Goal: Task Accomplishment & Management: Complete application form

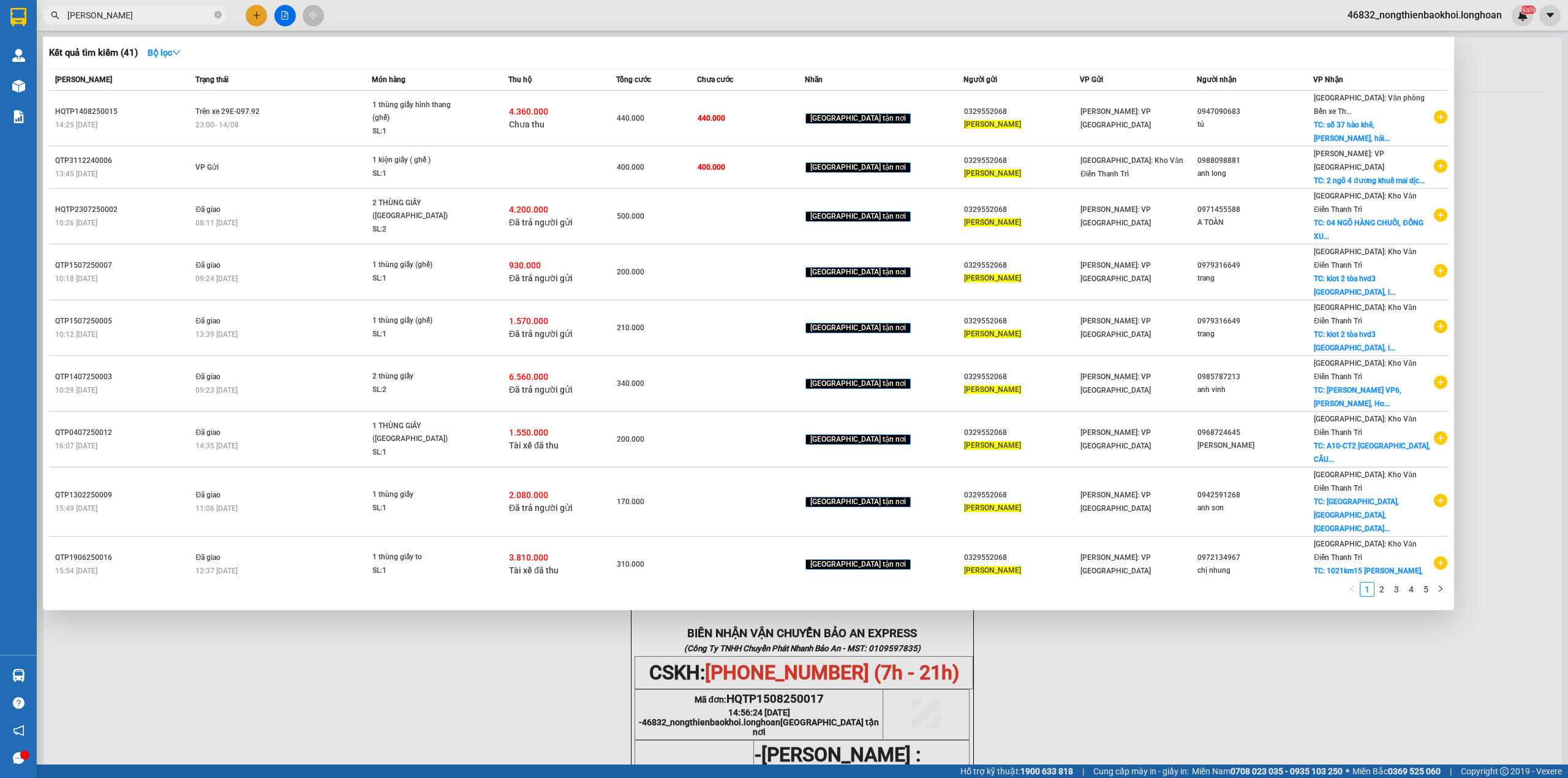
click at [251, 11] on div at bounding box center [784, 389] width 1568 height 778
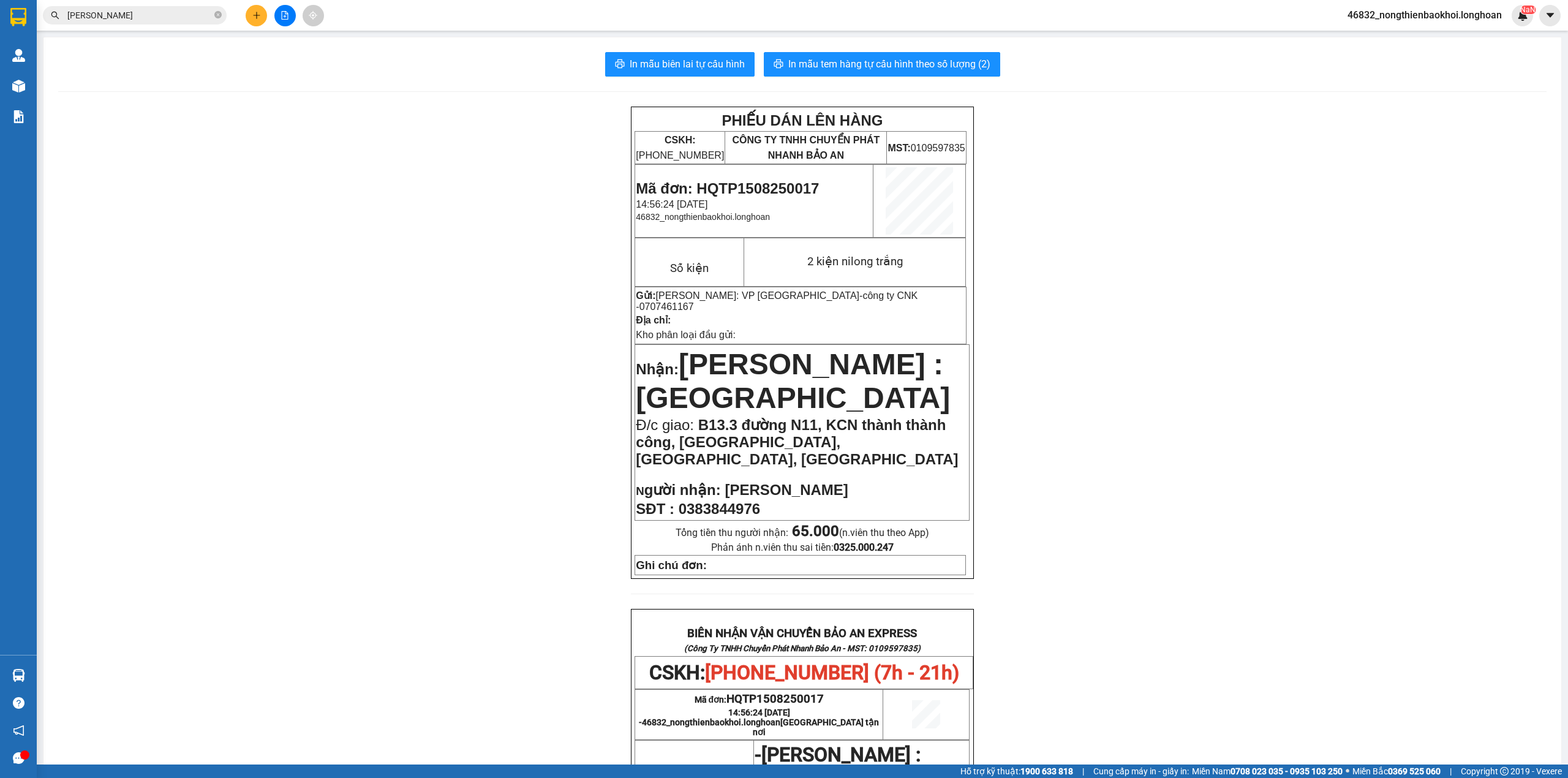
click at [265, 16] on button at bounding box center [256, 16] width 21 height 21
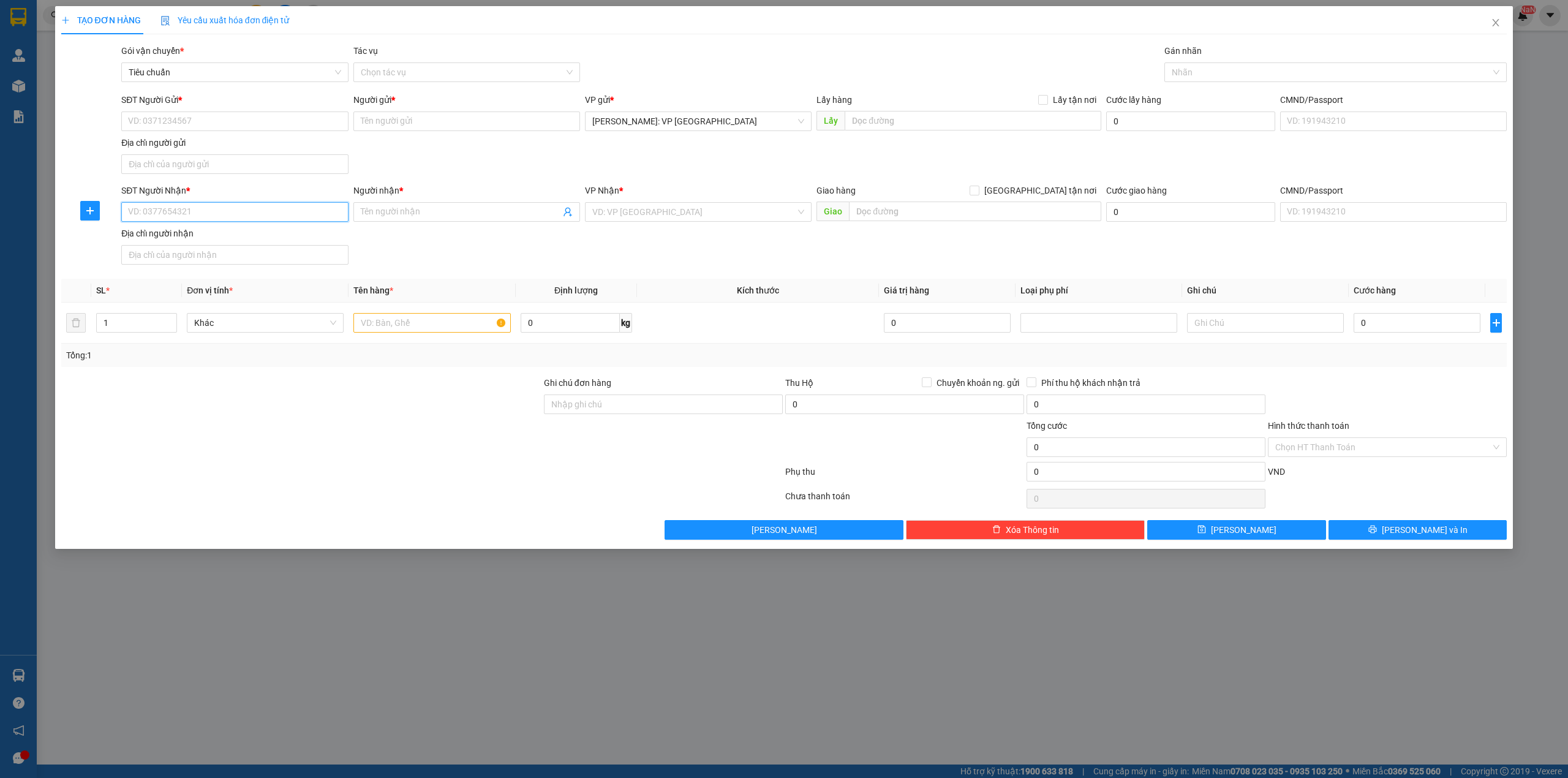
click at [285, 209] on input "SĐT Người Nhận *" at bounding box center [234, 212] width 227 height 20
click at [130, 213] on input "568646" at bounding box center [234, 212] width 227 height 20
type input "0974568646"
click at [197, 241] on div "0974568646 - anh quý" at bounding box center [234, 238] width 212 height 13
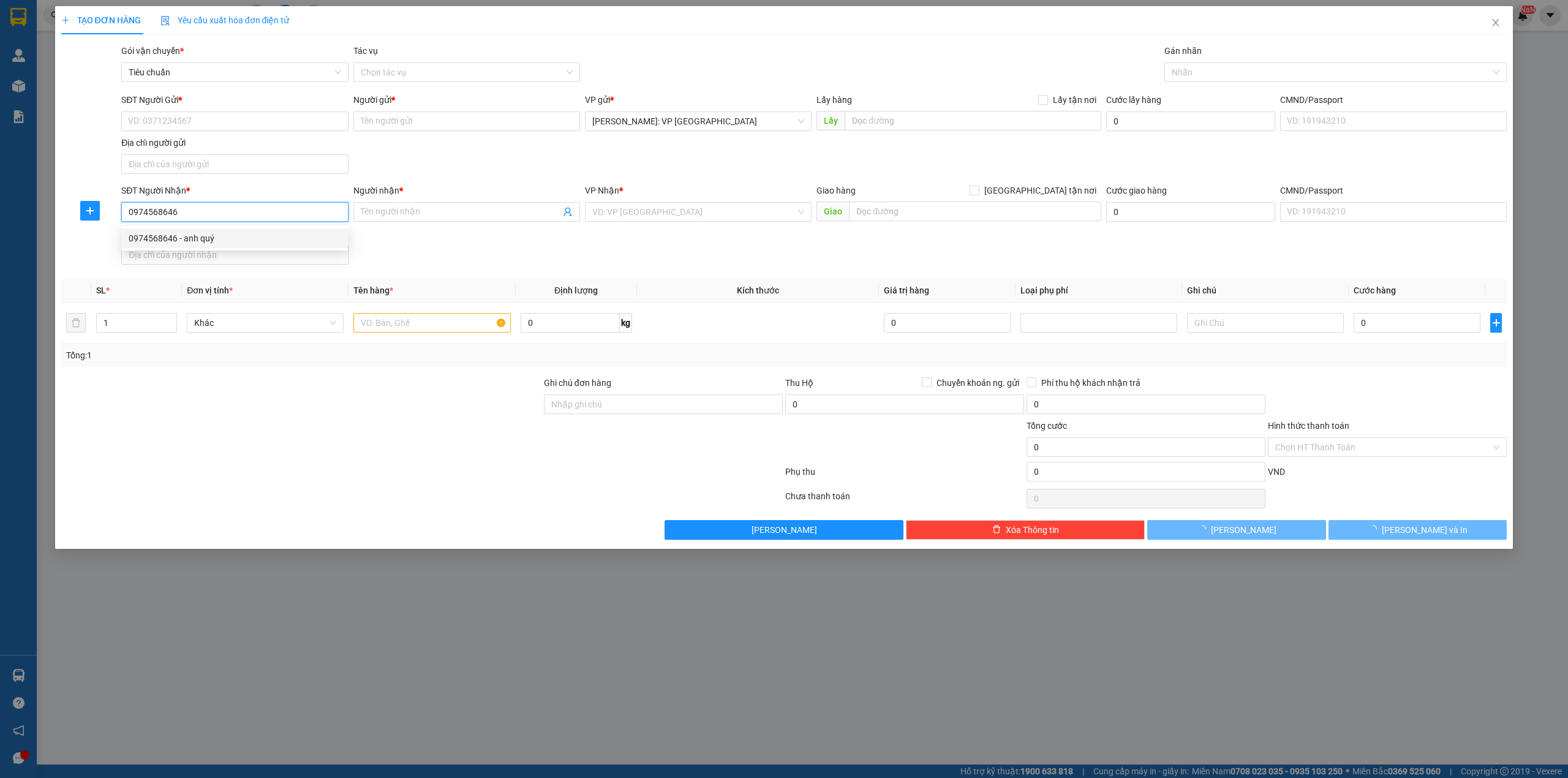
type input "anh quý"
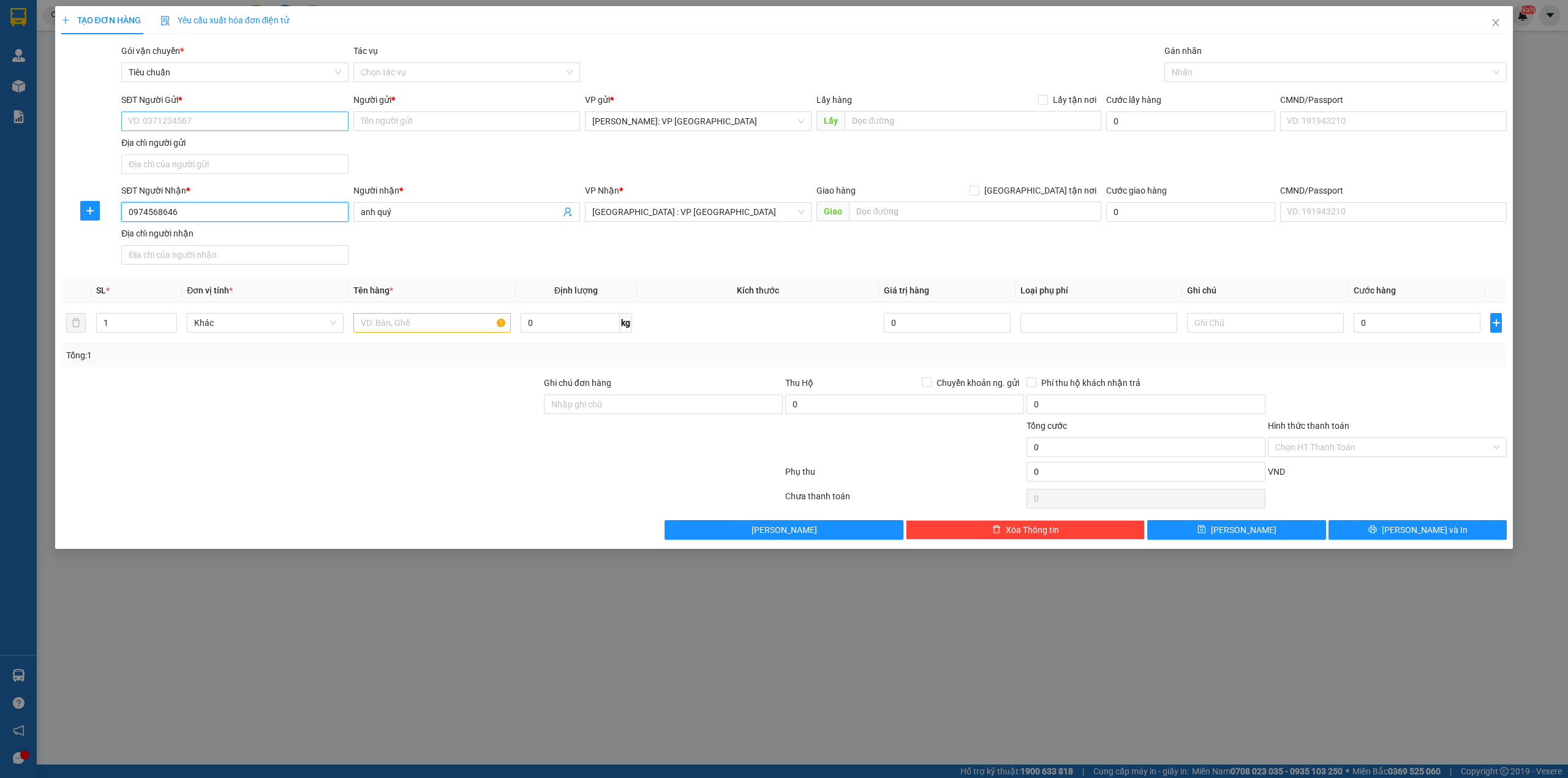
type input "0974568646"
click at [259, 118] on input "SĐT Người Gửi *" at bounding box center [234, 121] width 227 height 20
click at [231, 192] on div "0373908944 - ANH PHÁT" at bounding box center [234, 186] width 212 height 13
type input "0373908944"
type input "ANH PHÁT"
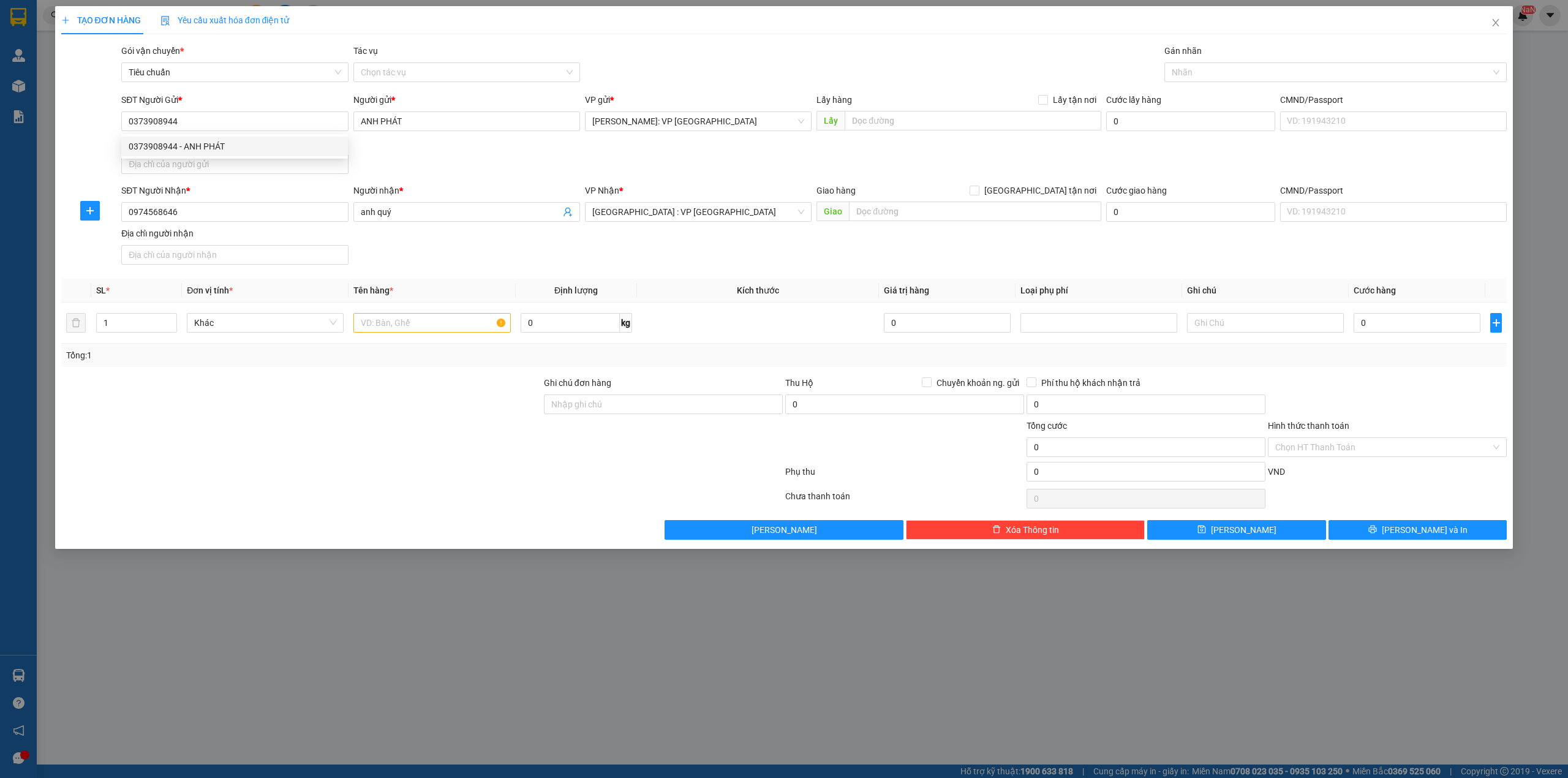
click at [449, 157] on div "SĐT Người Gửi * 0373908944 Người gửi * ANH PHÁT VP gửi * Hồ Chí Minh: VP Quận T…" at bounding box center [814, 136] width 1391 height 86
type input "2"
click at [172, 321] on icon "up" at bounding box center [171, 320] width 4 height 4
click at [379, 327] on input "text" at bounding box center [432, 322] width 157 height 20
type input "2 thùng giấy"
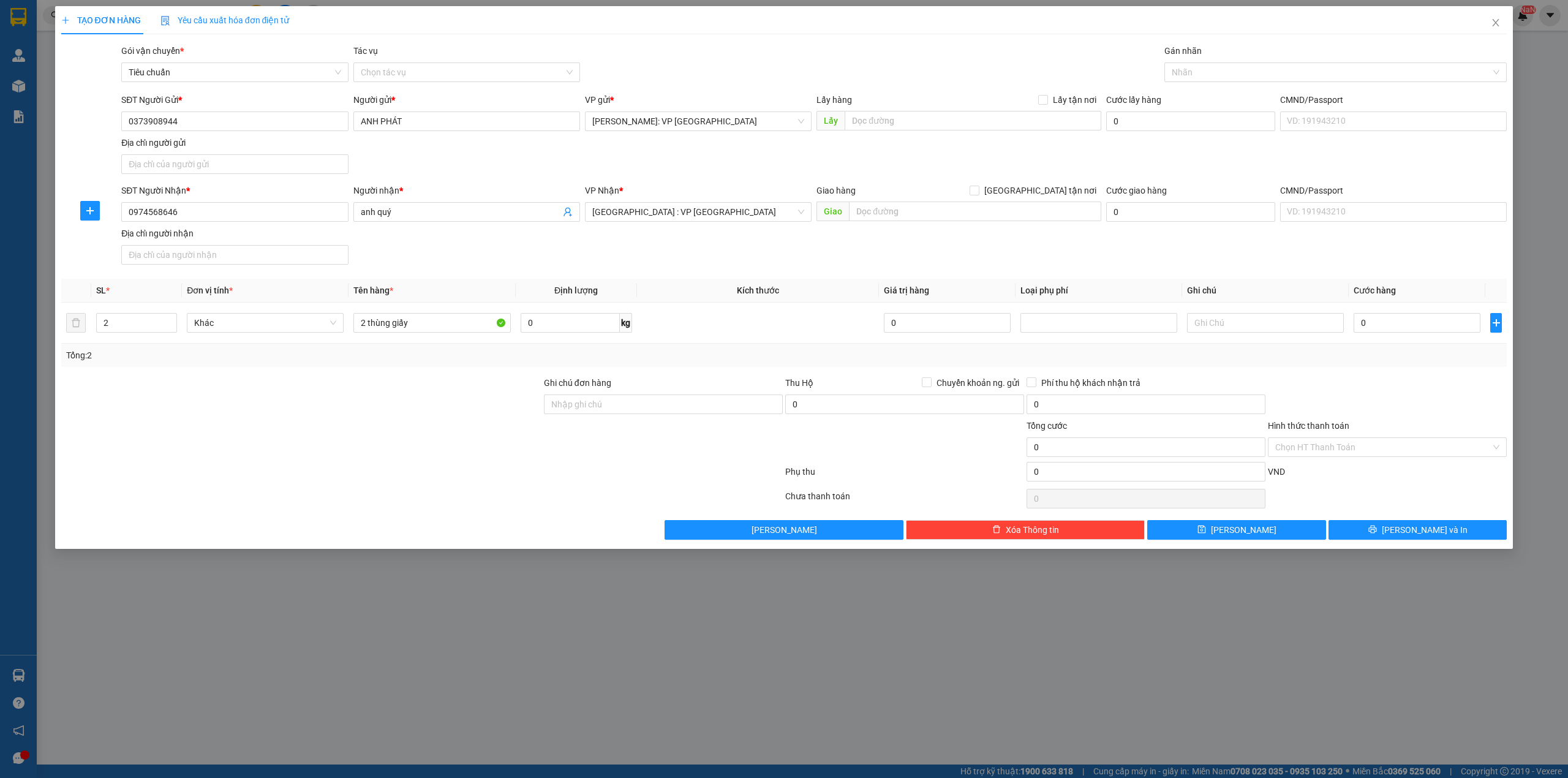
drag, startPoint x: 386, startPoint y: 423, endPoint x: 385, endPoint y: 430, distance: 7.1
click at [387, 424] on div at bounding box center [301, 441] width 483 height 43
click at [1365, 333] on input "0" at bounding box center [1417, 322] width 127 height 20
type input "3"
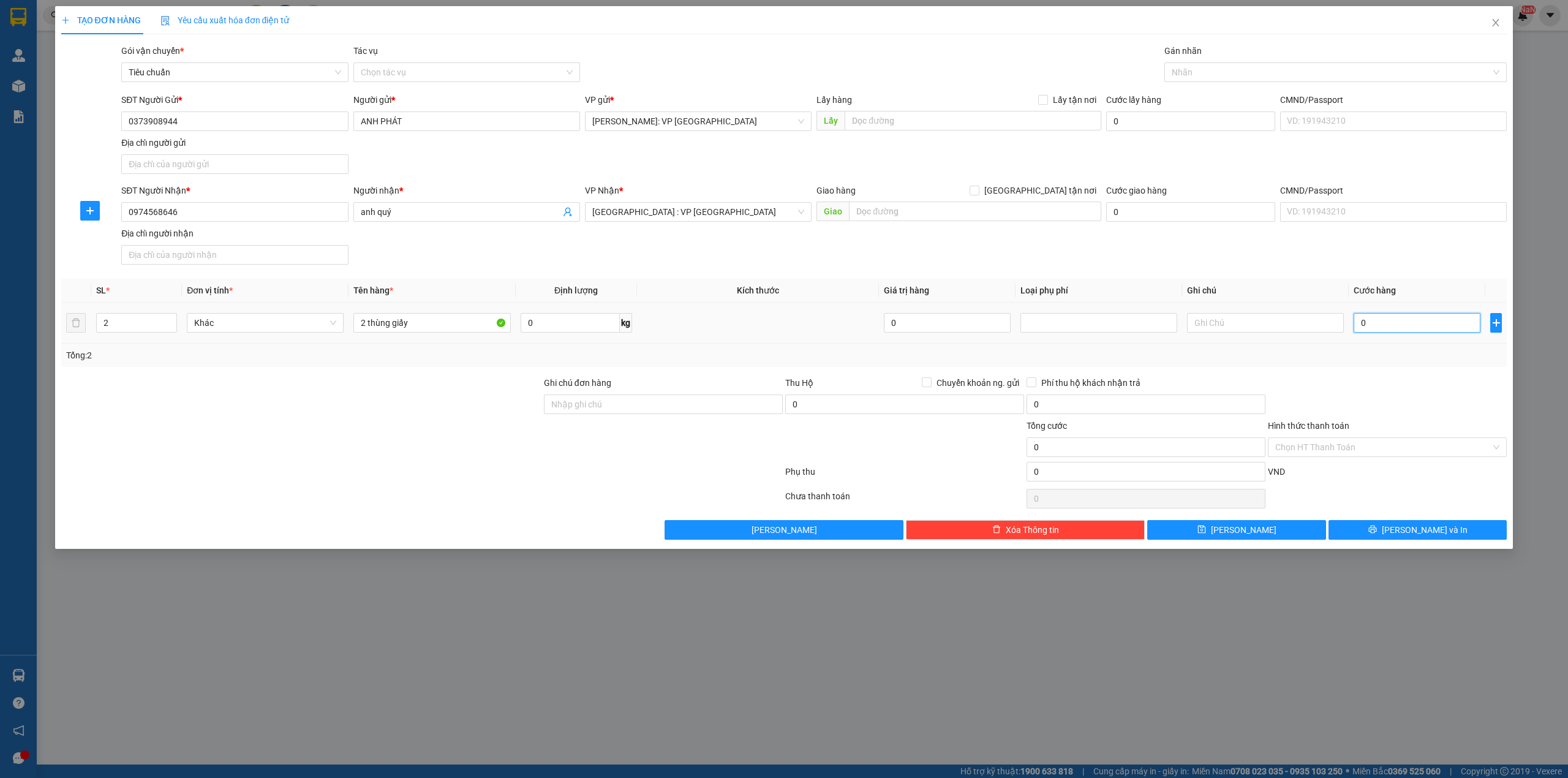
type input "3"
type input "30"
type input "300"
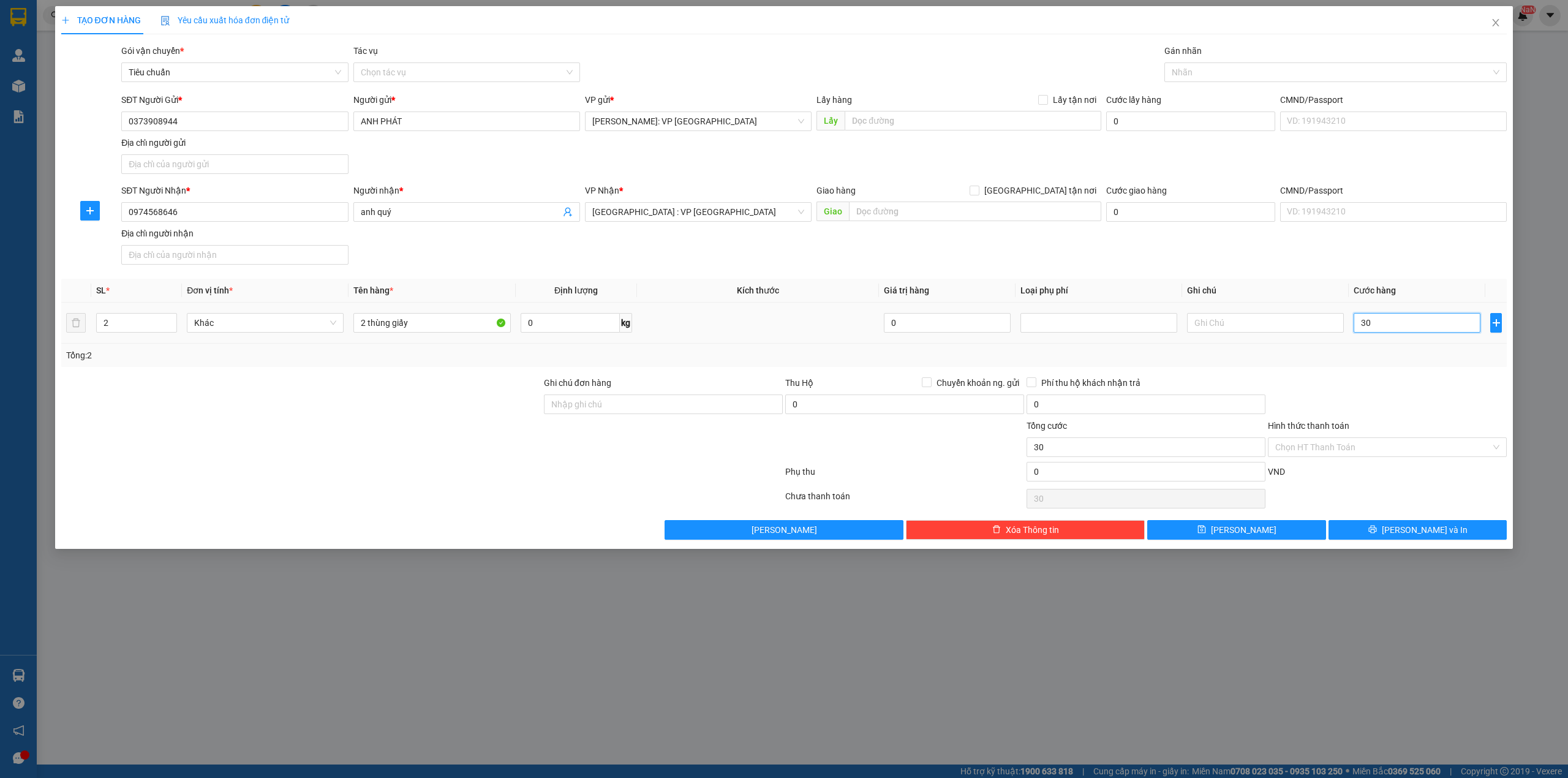
type input "300"
type input "3.000"
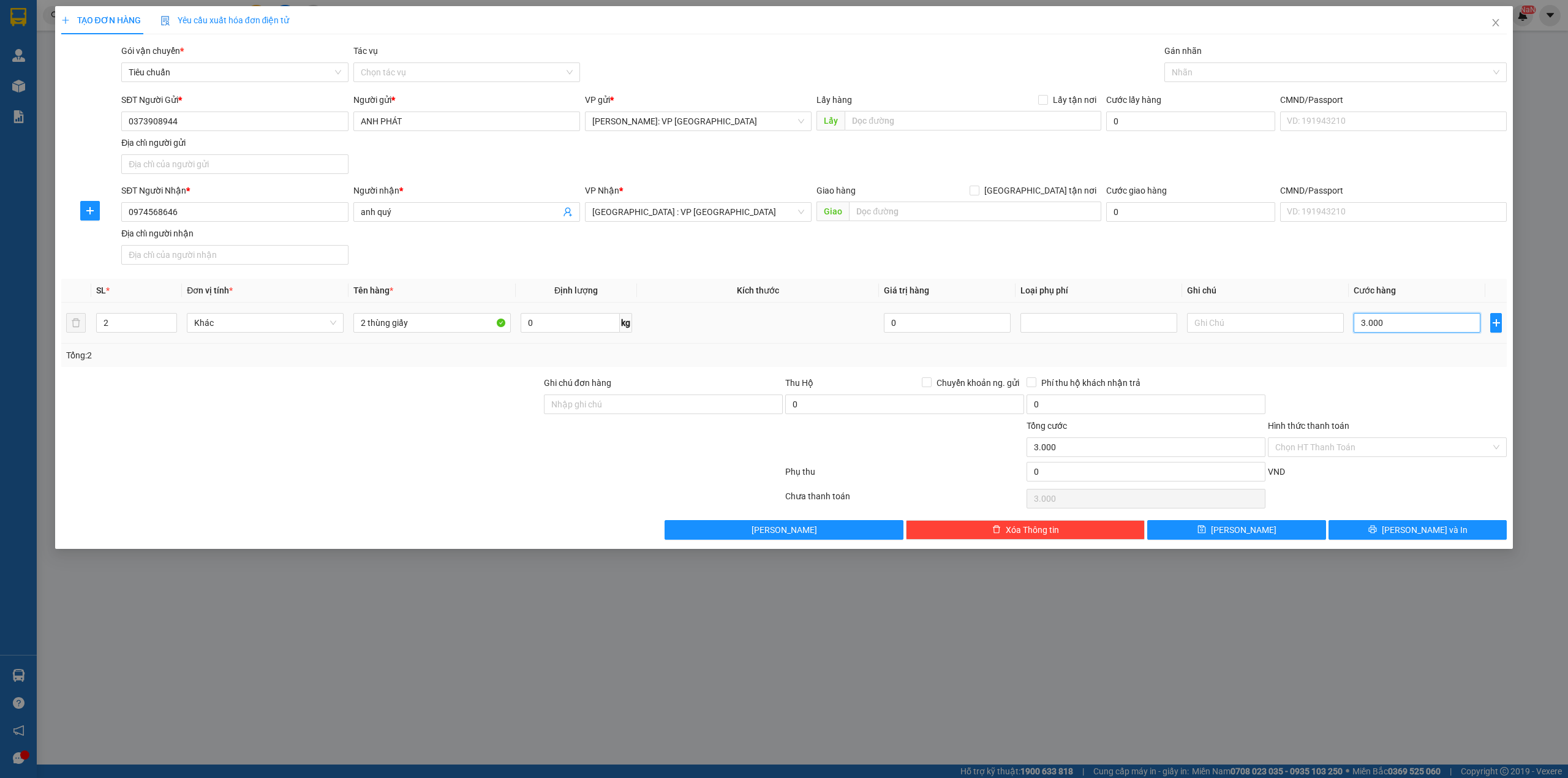
type input "30.000"
type input "300.000"
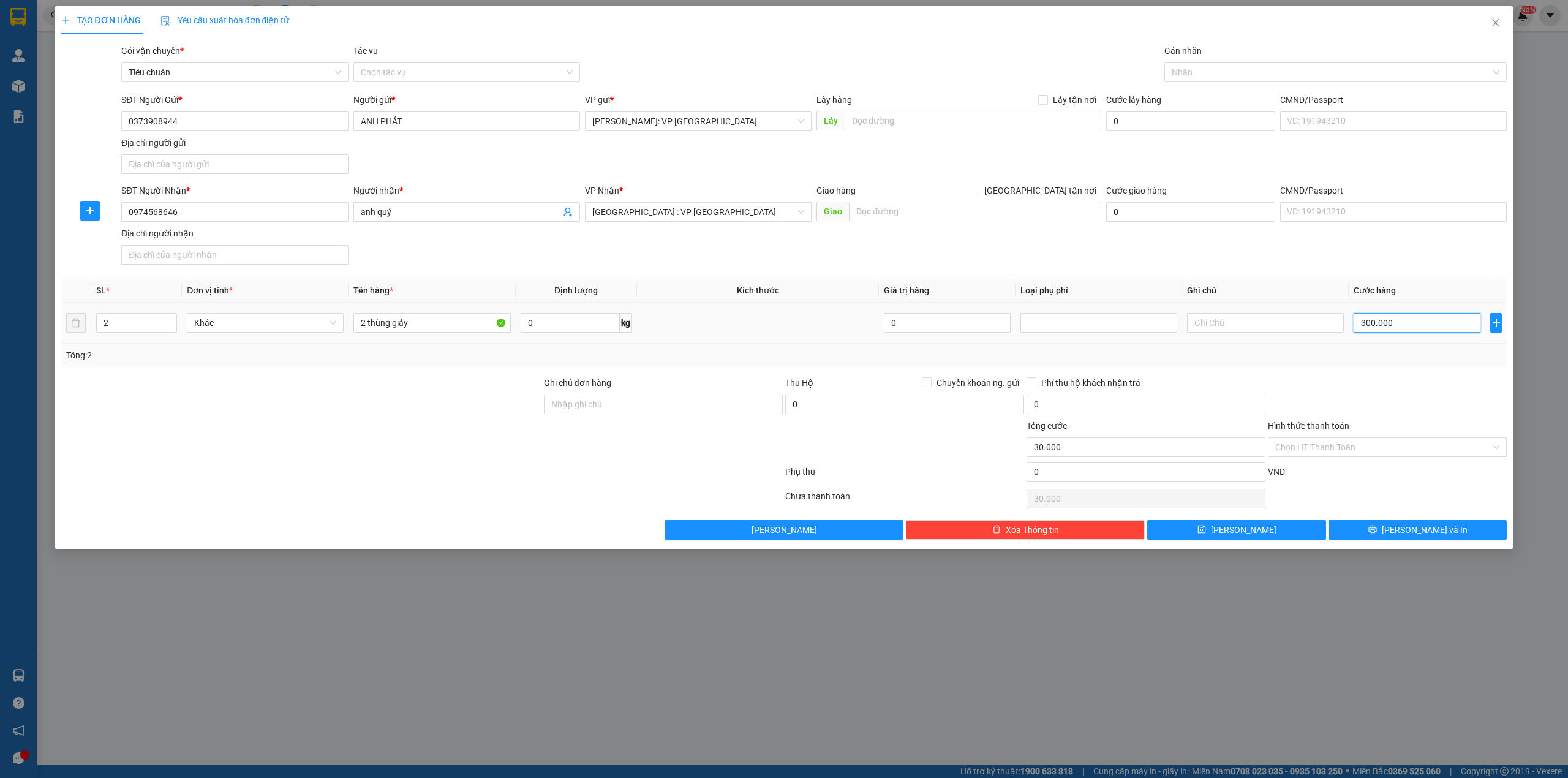
type input "300.000"
click at [1377, 531] on icon "printer" at bounding box center [1373, 530] width 9 height 9
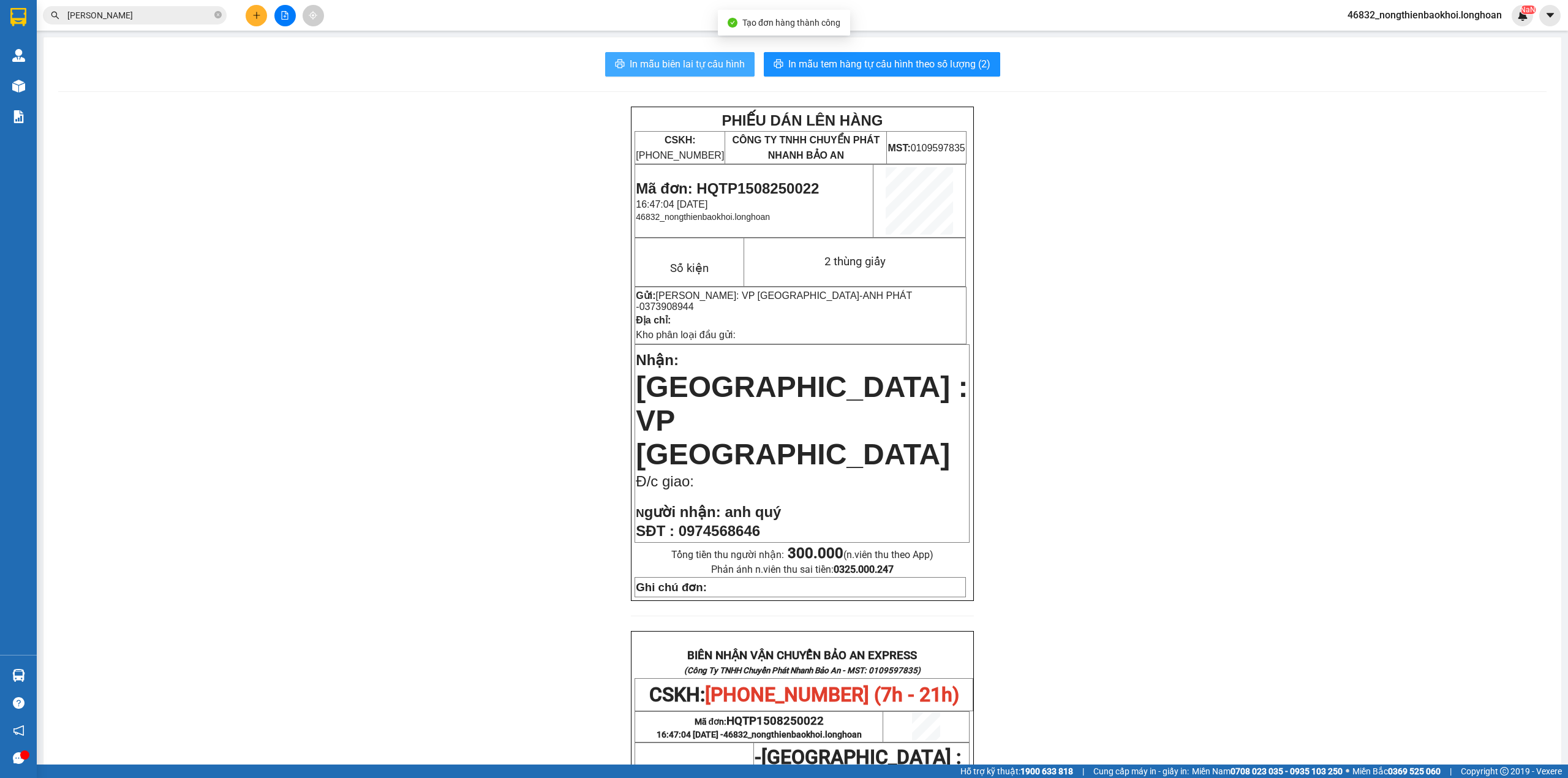
click at [682, 67] on span "In mẫu biên lai tự cấu hình" at bounding box center [688, 64] width 115 height 16
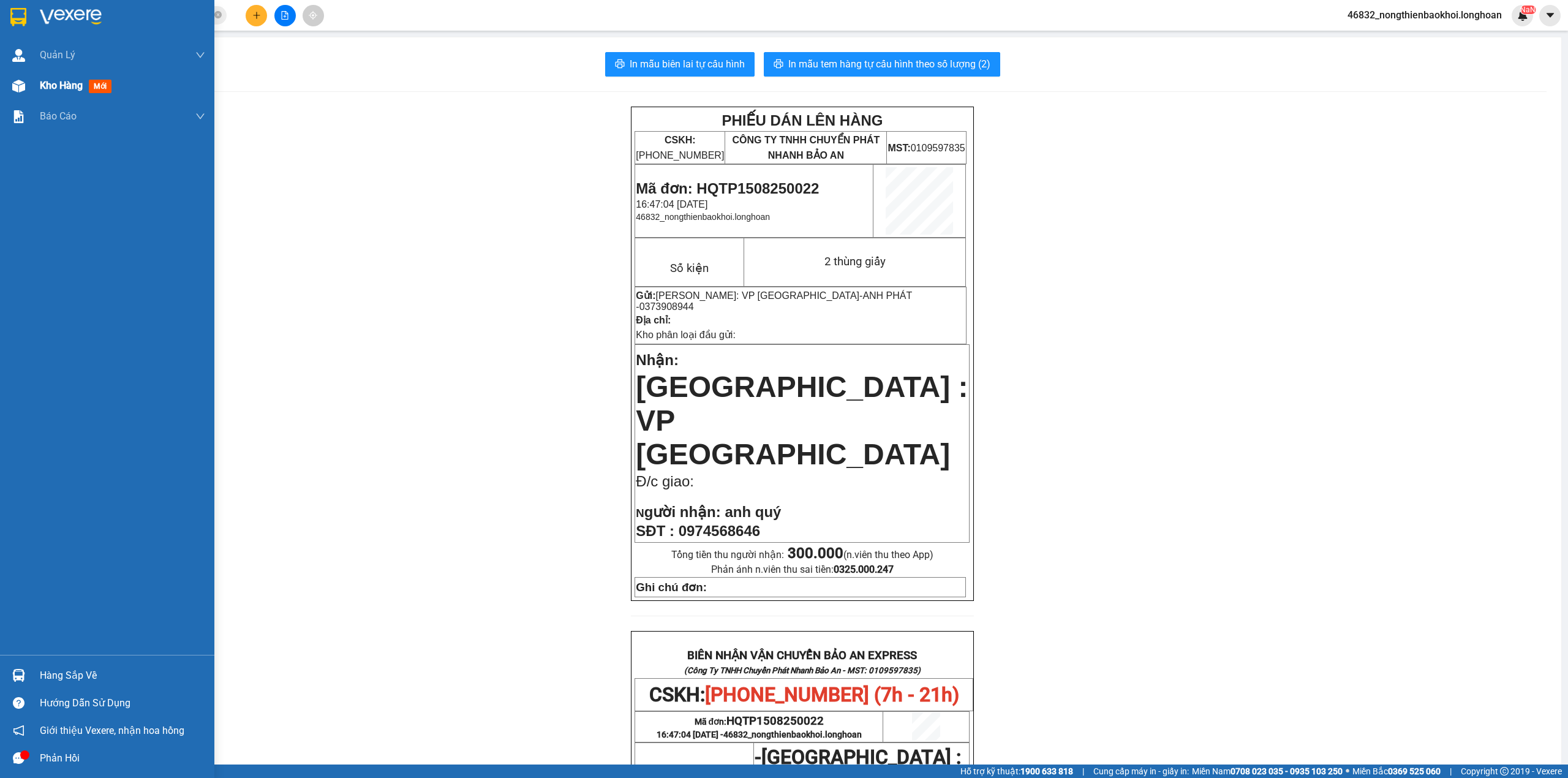
click at [27, 92] on div at bounding box center [18, 86] width 21 height 21
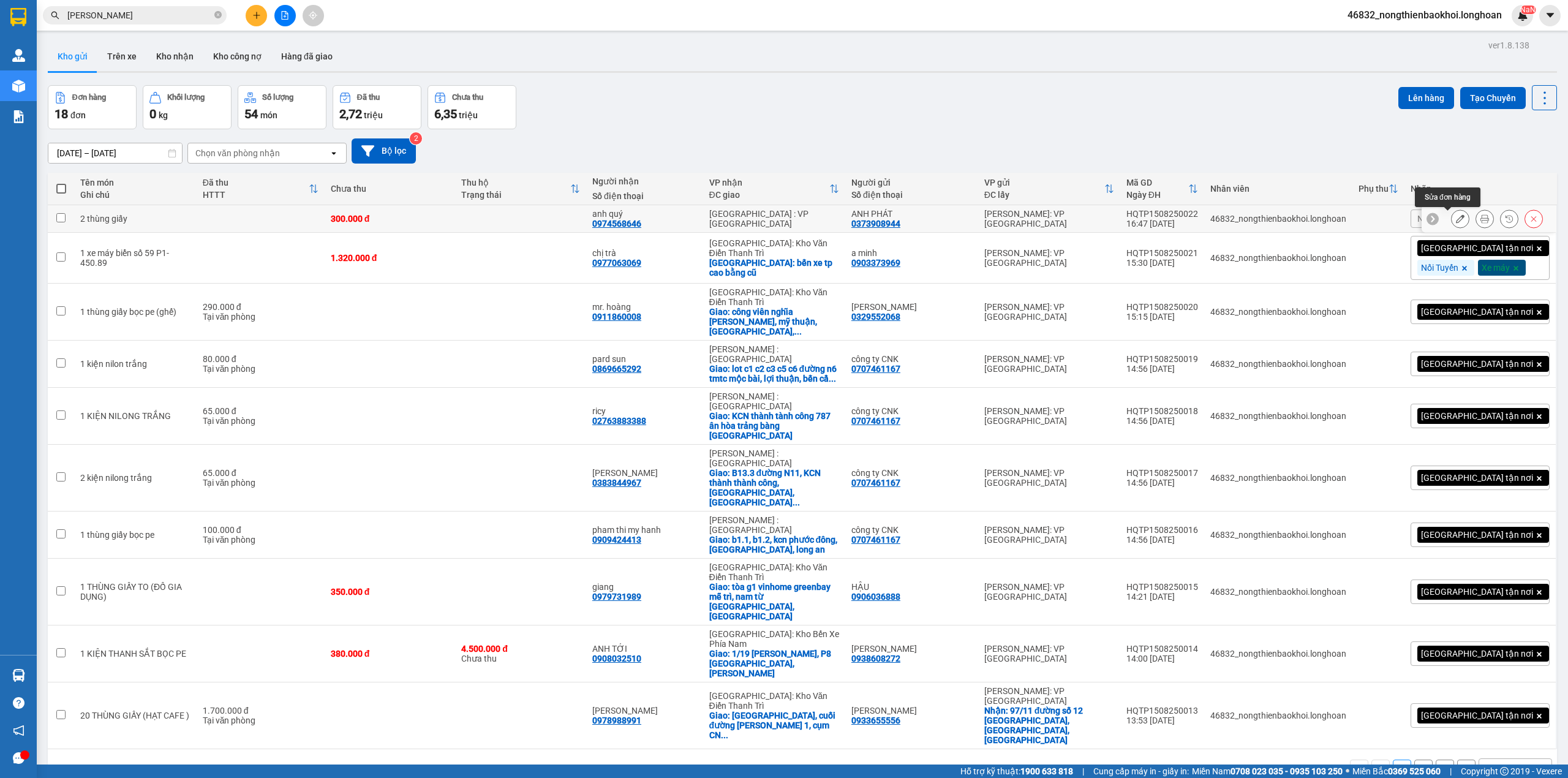
click at [1456, 216] on icon at bounding box center [1461, 219] width 9 height 9
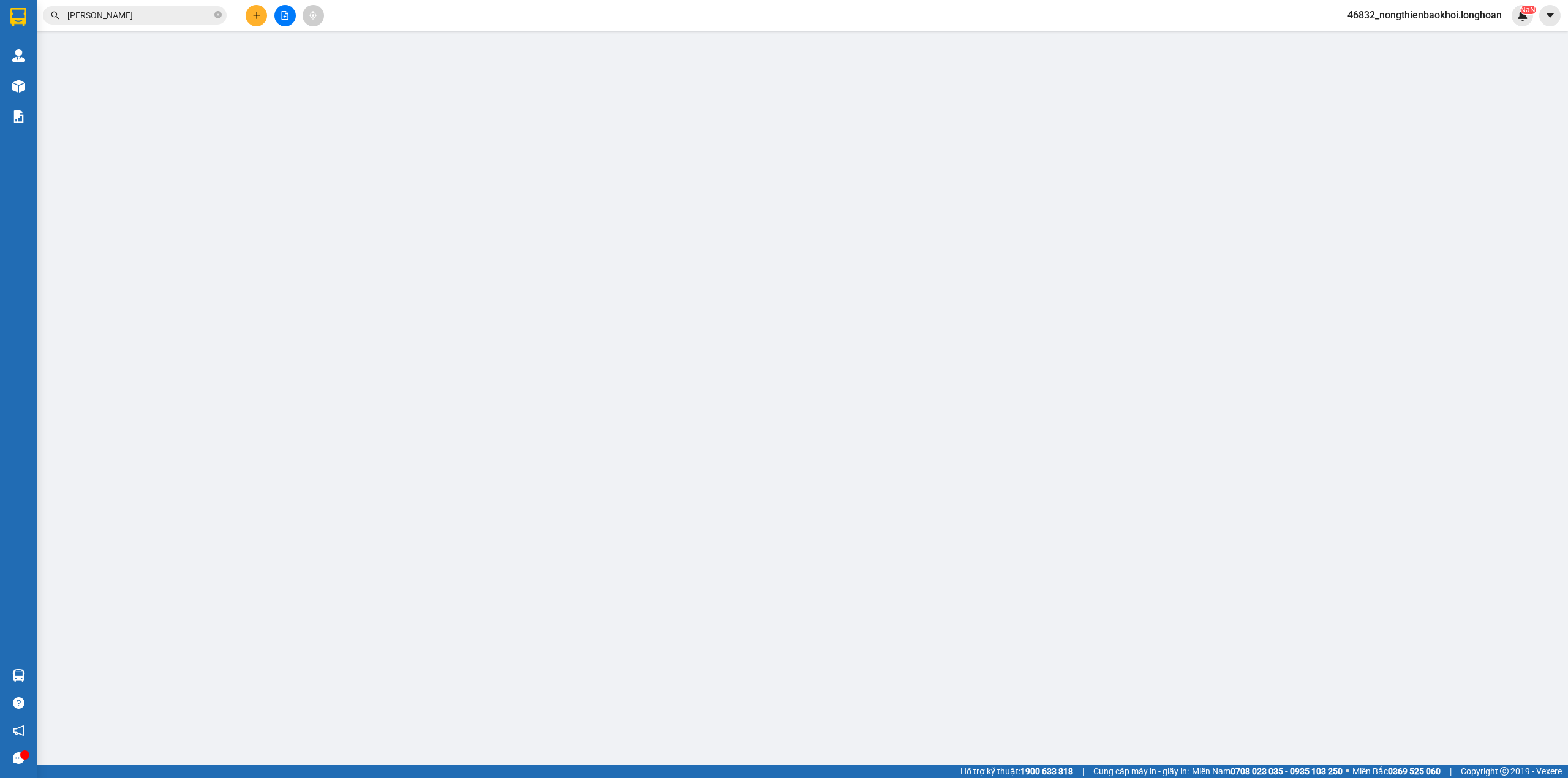
type input "0373908944"
type input "ANH PHÁT"
type input "0974568646"
type input "anh quý"
type input "300.000"
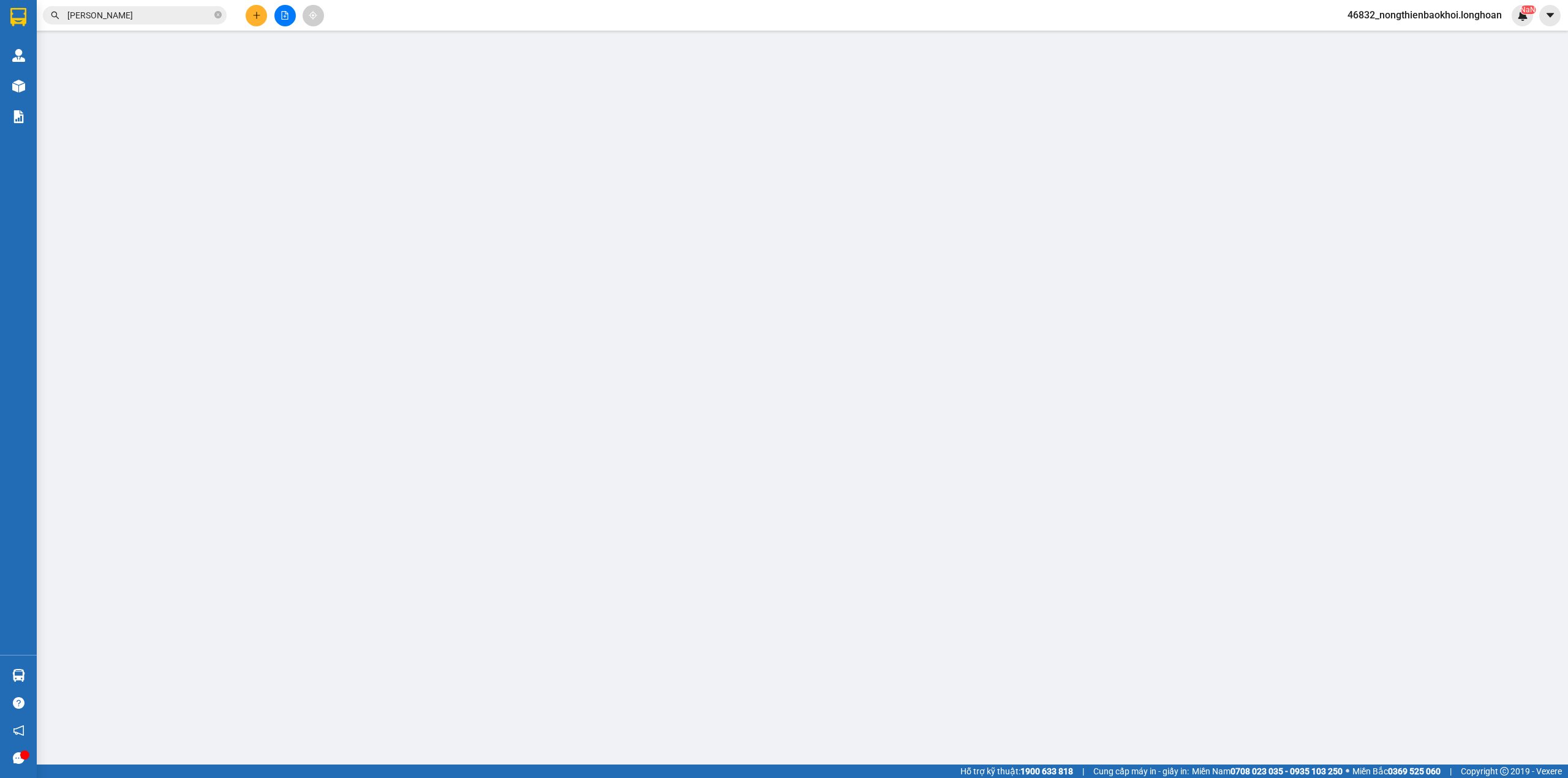
type input "300.000"
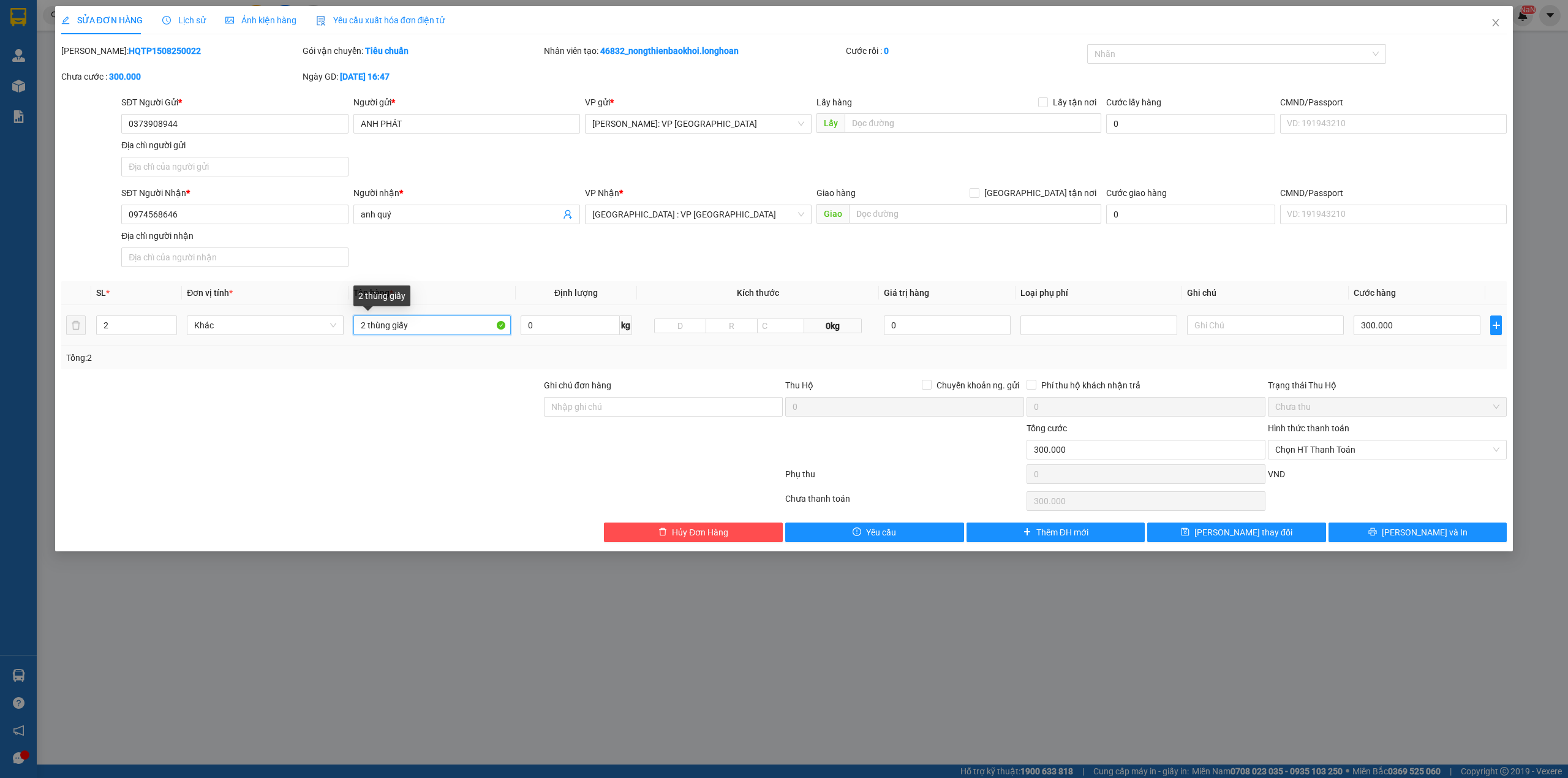
click at [447, 326] on input "2 thùng giấy" at bounding box center [432, 325] width 157 height 20
type input "2 thùng giấy bọc pe"
click at [1388, 528] on button "[PERSON_NAME] và In" at bounding box center [1418, 532] width 179 height 20
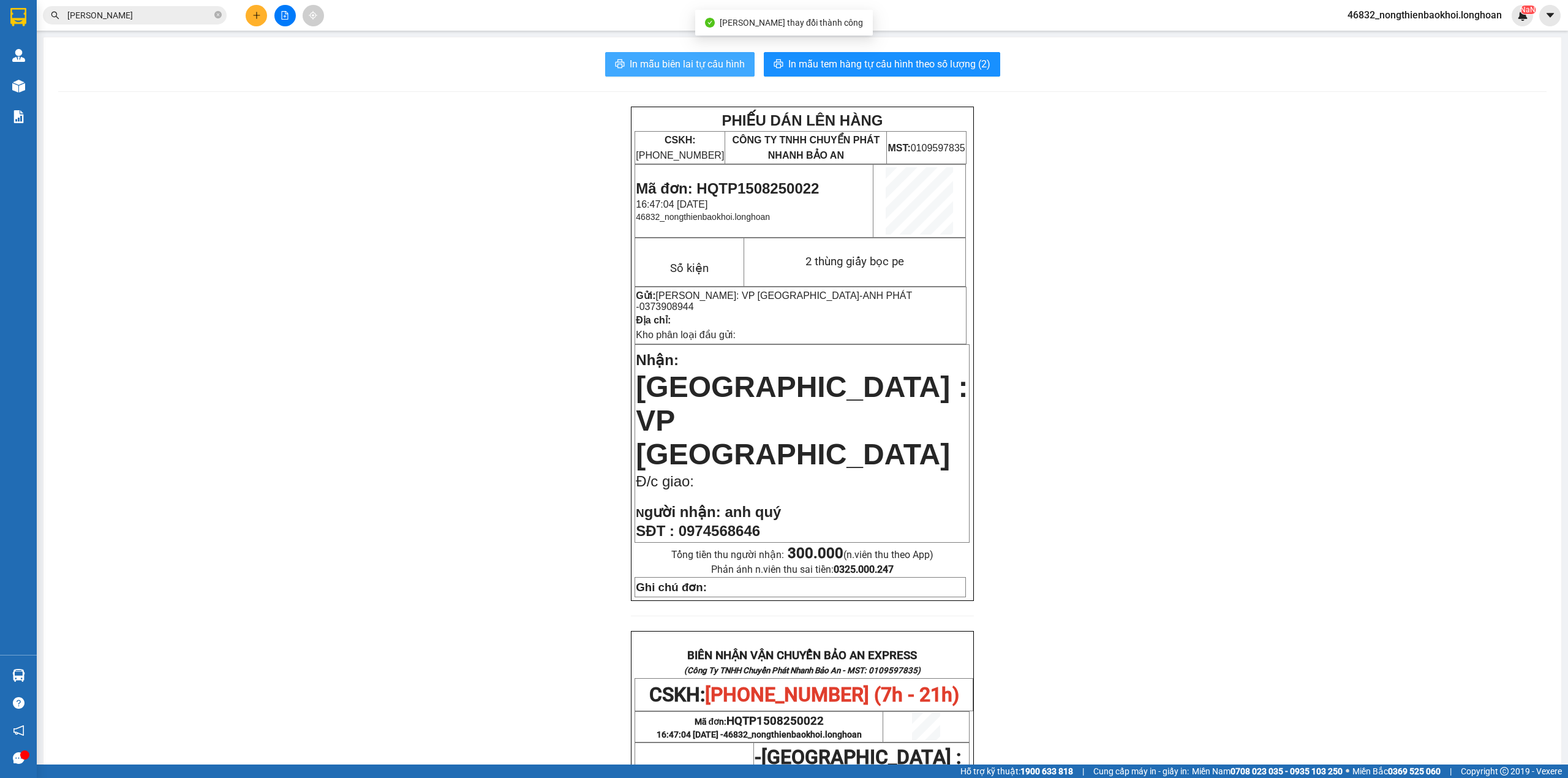
click at [724, 67] on span "In mẫu biên lai tự cấu hình" at bounding box center [688, 64] width 115 height 16
click at [548, 288] on div "PHIẾU DÁN LÊN HÀNG CSKH: 1900.06.88.33 CÔNG TY TNHH CHUYỂN PHÁT NHANH BẢO AN MS…" at bounding box center [803, 682] width 1489 height 1151
click at [870, 58] on span "In mẫu tem hàng tự cấu hình theo số lượng (2)" at bounding box center [889, 64] width 202 height 16
click at [481, 363] on div "PHIẾU DÁN LÊN HÀNG CSKH: 1900.06.88.33 CÔNG TY TNHH CHUYỂN PHÁT NHANH BẢO AN MS…" at bounding box center [803, 682] width 1489 height 1151
click at [226, 145] on div "PHIẾU DÁN LÊN HÀNG CSKH: 1900.06.88.33 CÔNG TY TNHH CHUYỂN PHÁT NHANH BẢO AN MS…" at bounding box center [803, 682] width 1489 height 1151
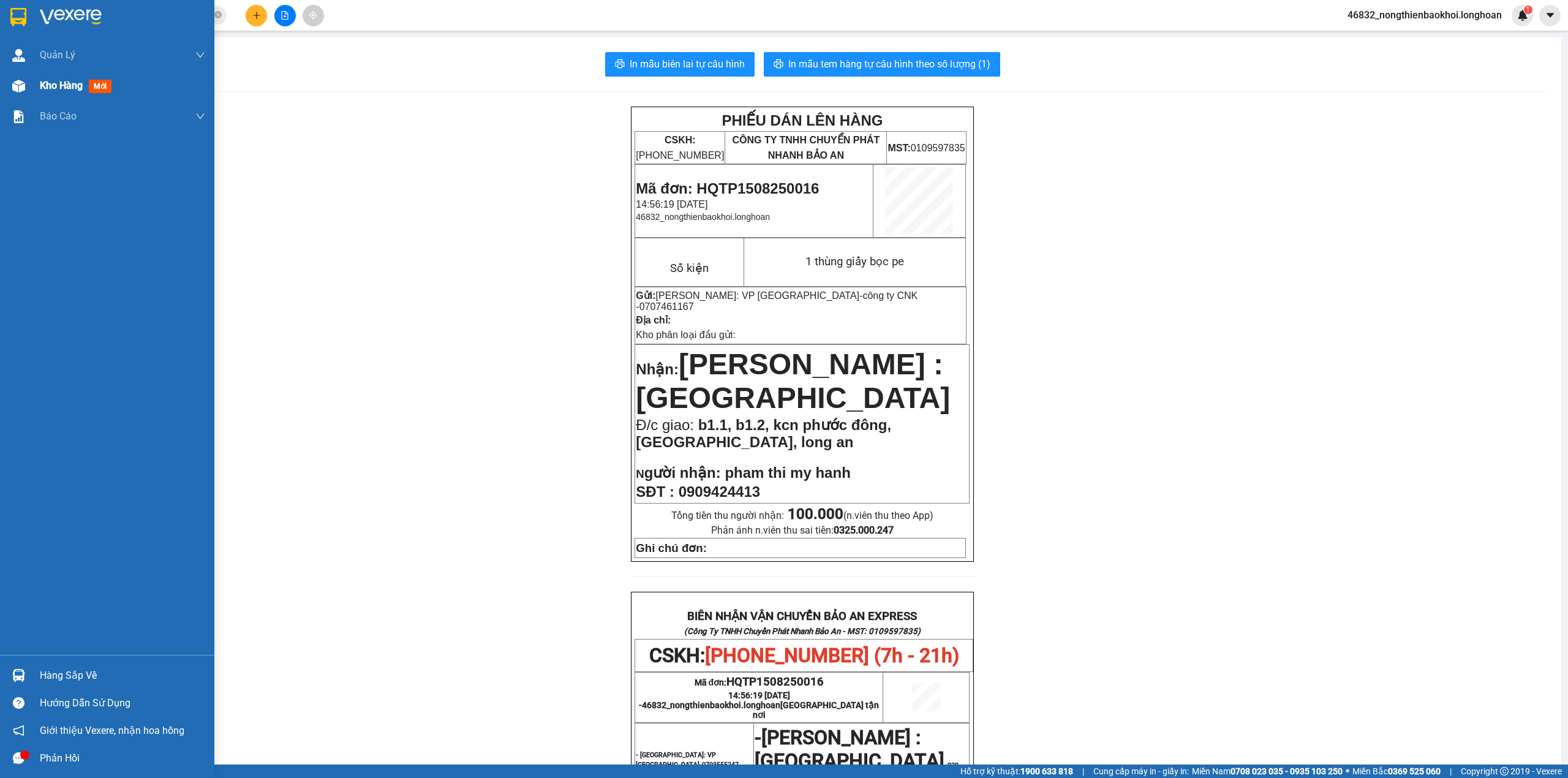
click at [21, 87] on img at bounding box center [18, 86] width 13 height 13
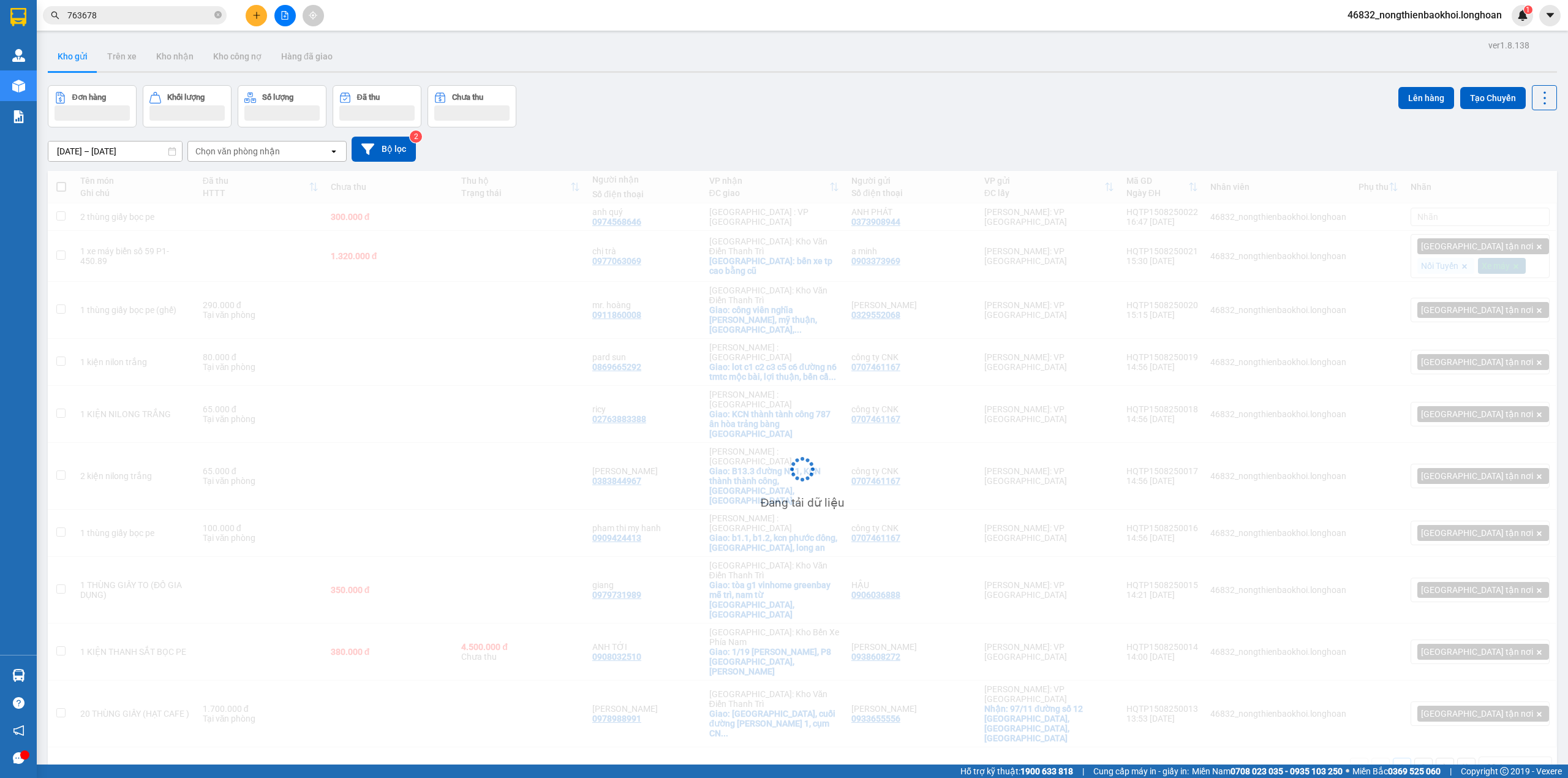
drag, startPoint x: 641, startPoint y: 118, endPoint x: 649, endPoint y: 118, distance: 8.0
click at [649, 118] on div "Đơn hàng Khối lượng Số lượng Đã thu Chưa thu Lên hàng Tạo Chuyến" at bounding box center [803, 106] width 1510 height 42
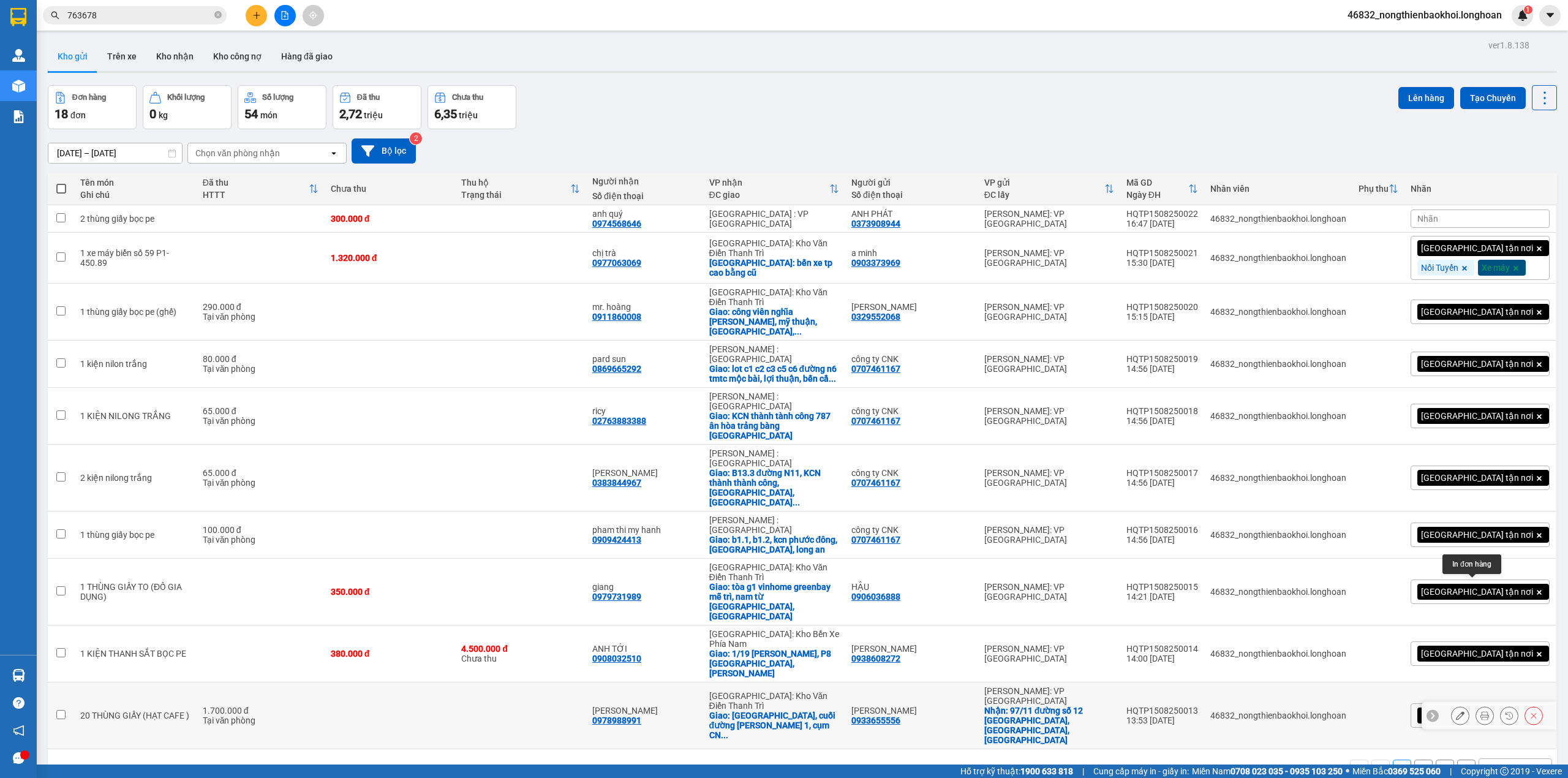
click at [1481, 711] on icon at bounding box center [1485, 716] width 9 height 9
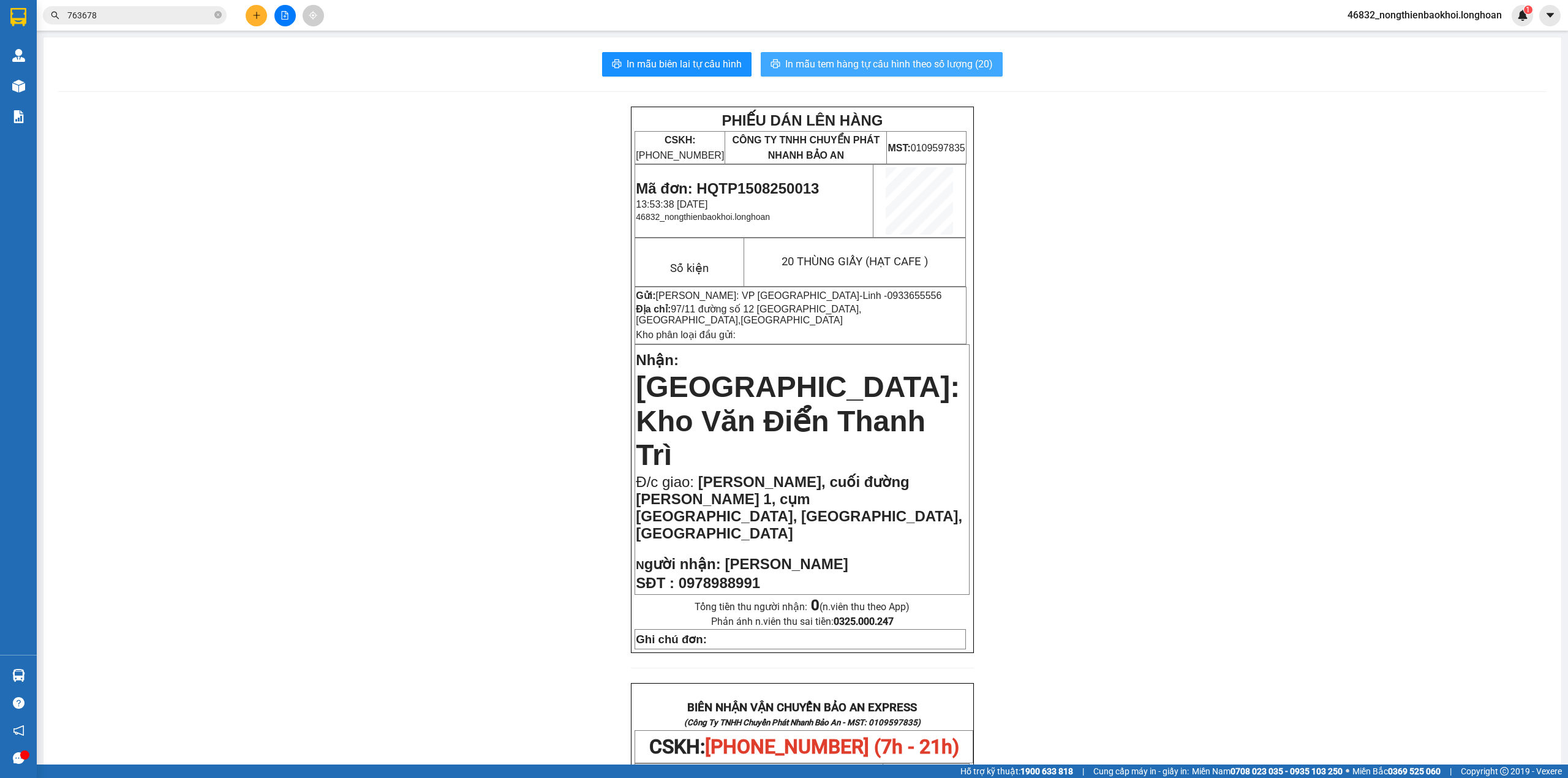
click at [838, 65] on span "In mẫu tem hàng tự cấu hình theo số lượng (20)" at bounding box center [889, 64] width 208 height 16
click at [549, 344] on div "PHIẾU DÁN LÊN HÀNG CSKH: [PHONE_NUMBER] CÔNG TY TNHH CHUYỂN PHÁT NHANH BẢO AN M…" at bounding box center [803, 733] width 1489 height 1254
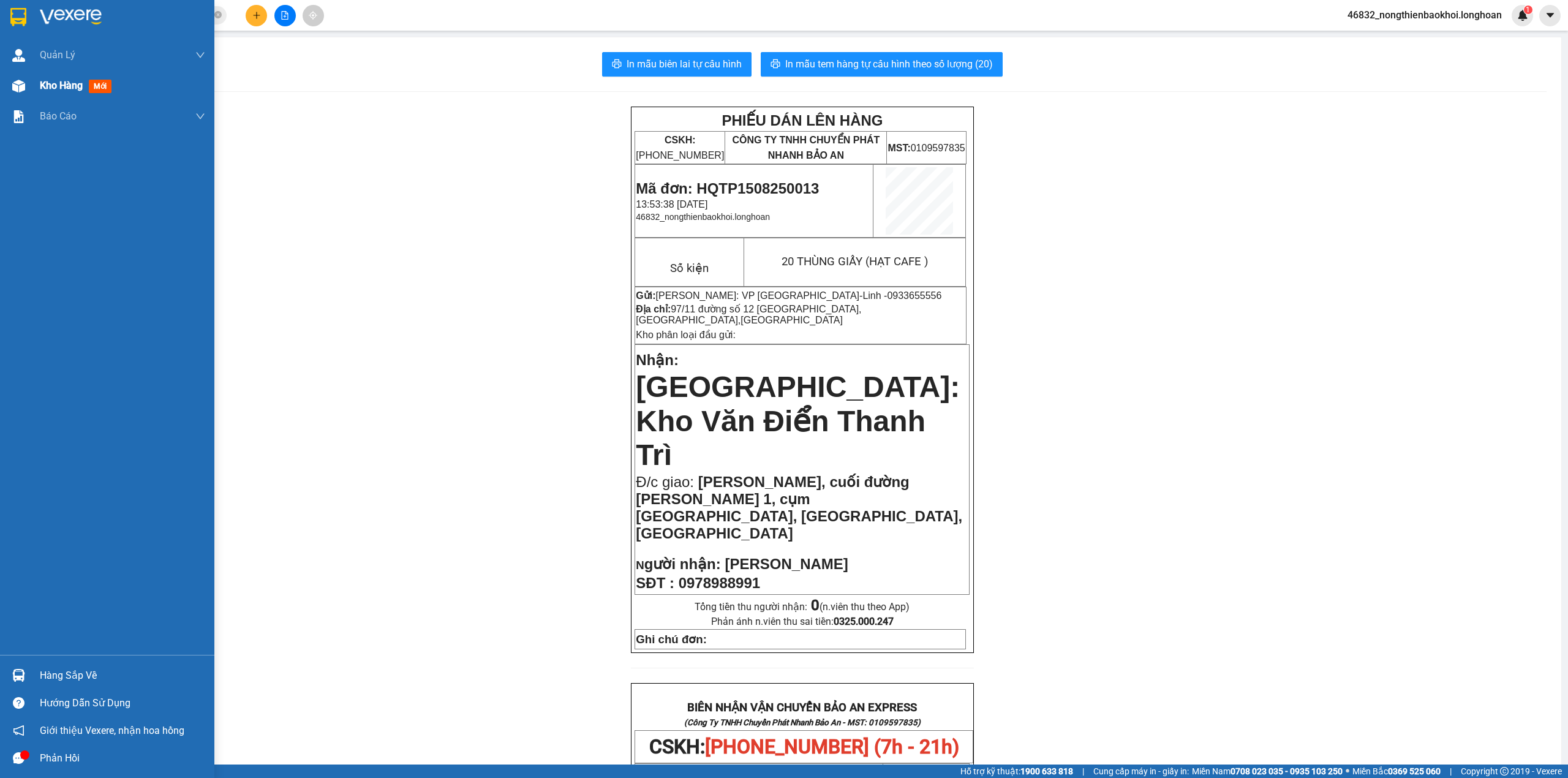
click at [5, 77] on div "Kho hàng mới" at bounding box center [107, 85] width 214 height 30
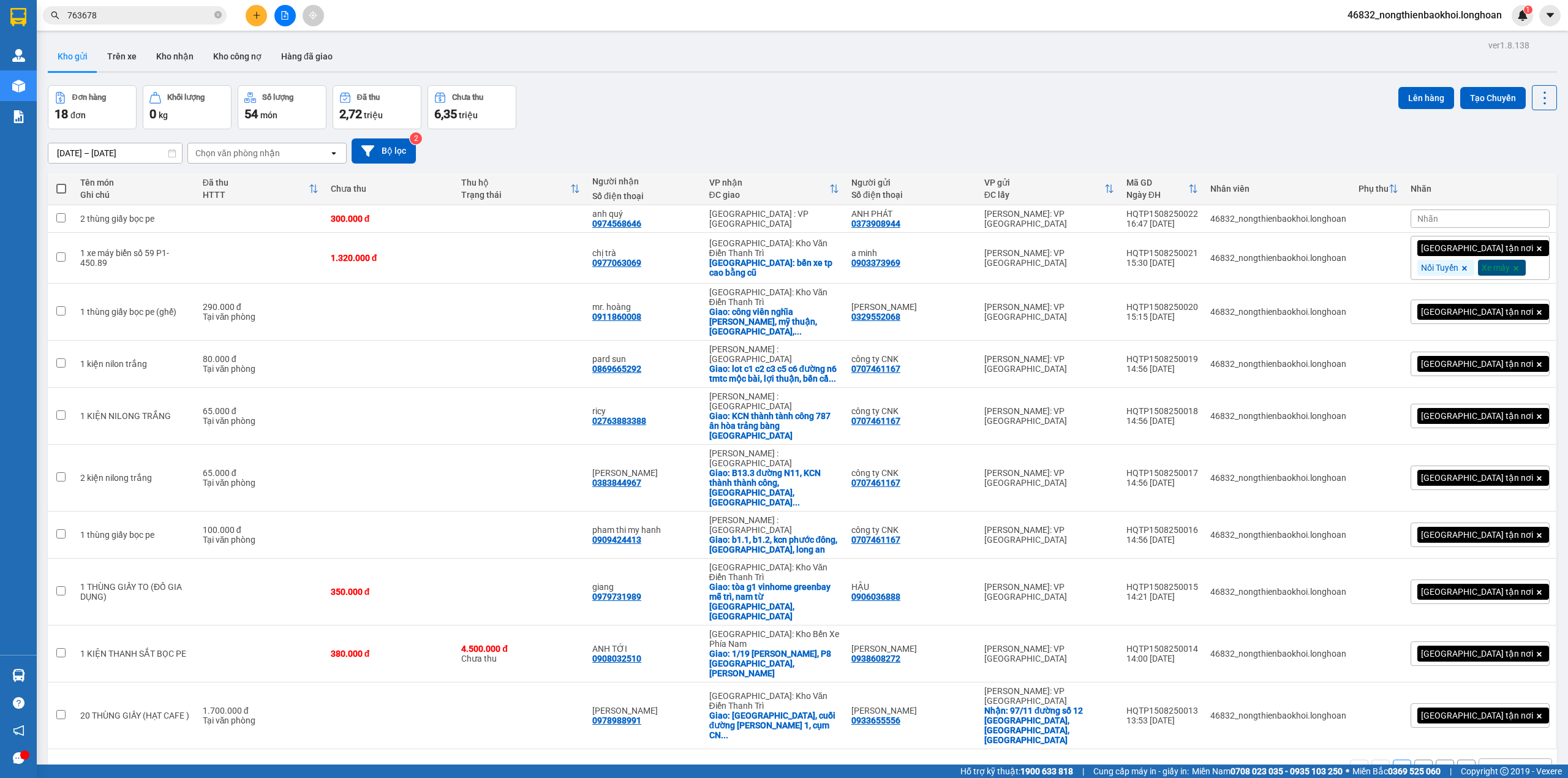
click at [1042, 116] on div "Đơn hàng 18 đơn Khối lượng 0 kg Số lượng 54 món Đã thu 2,72 triệu Chưa thu 6,35…" at bounding box center [803, 107] width 1510 height 44
click at [1419, 760] on button "2" at bounding box center [1423, 769] width 18 height 18
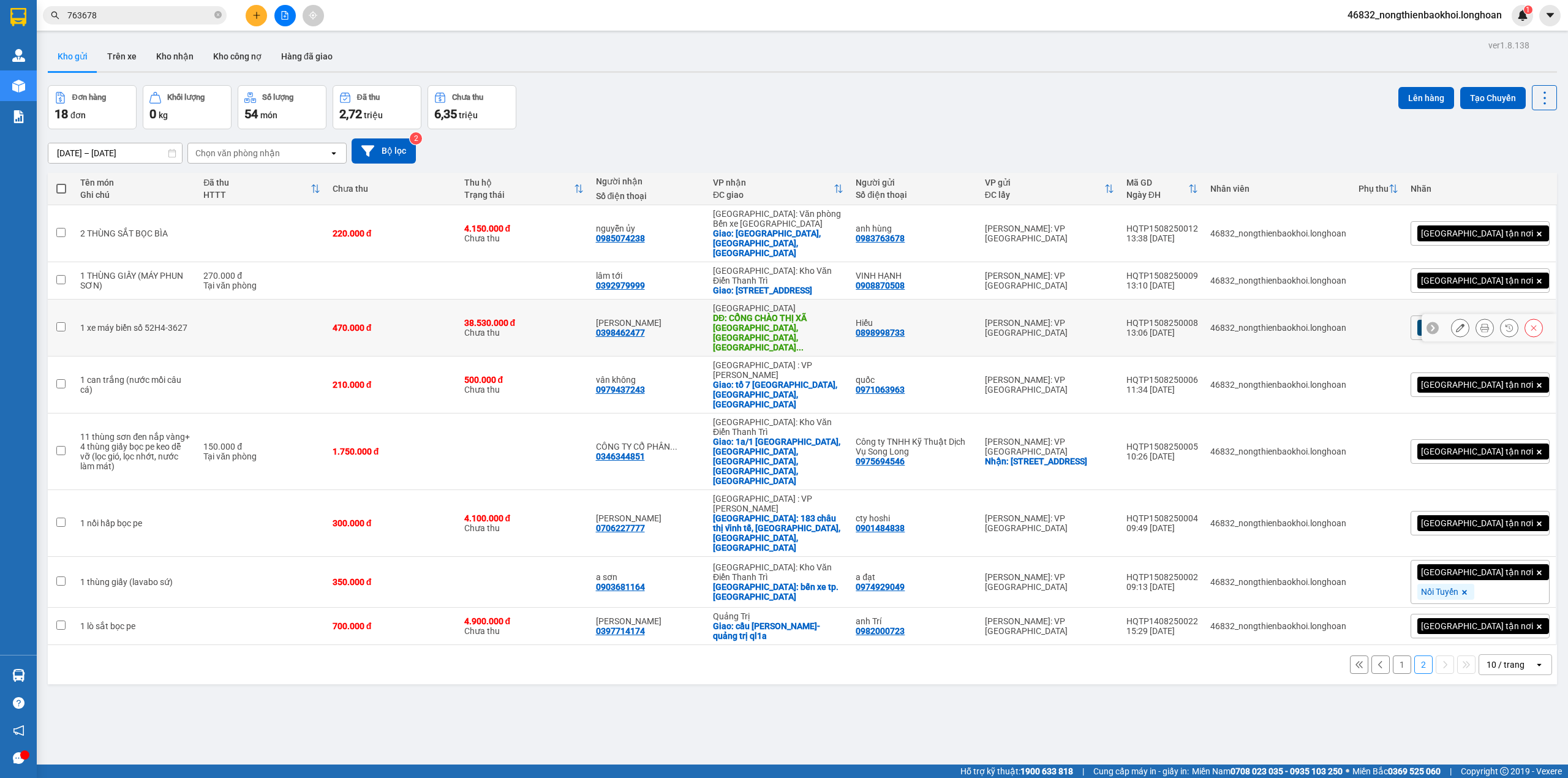
click at [1198, 318] on div "HQTP1508250008" at bounding box center [1162, 322] width 72 height 10
checkbox input "false"
copy div "HQTP1508250008"
drag, startPoint x: 1388, startPoint y: 556, endPoint x: 1382, endPoint y: 533, distance: 23.8
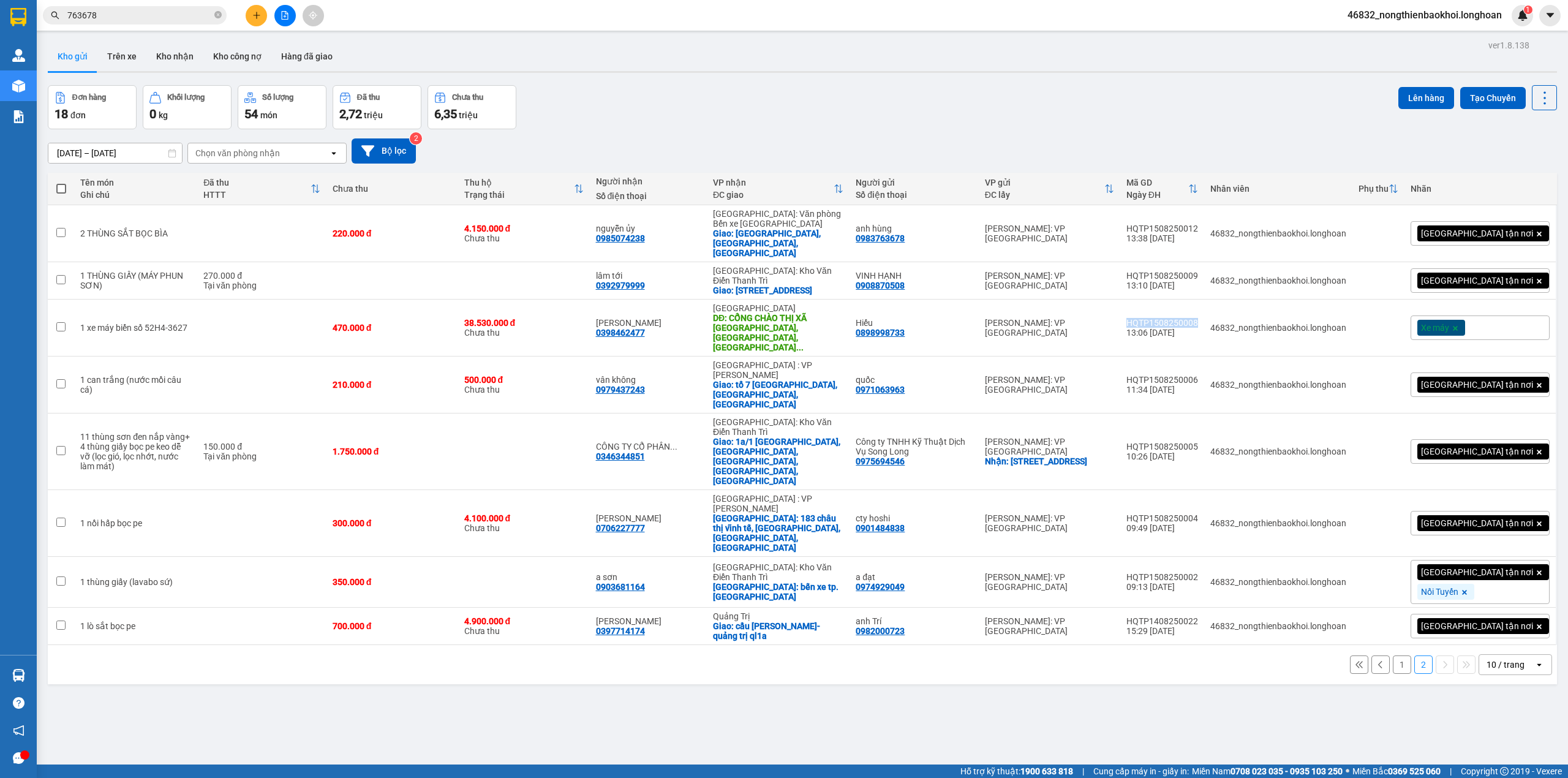
click at [1393, 656] on button "1" at bounding box center [1402, 665] width 18 height 18
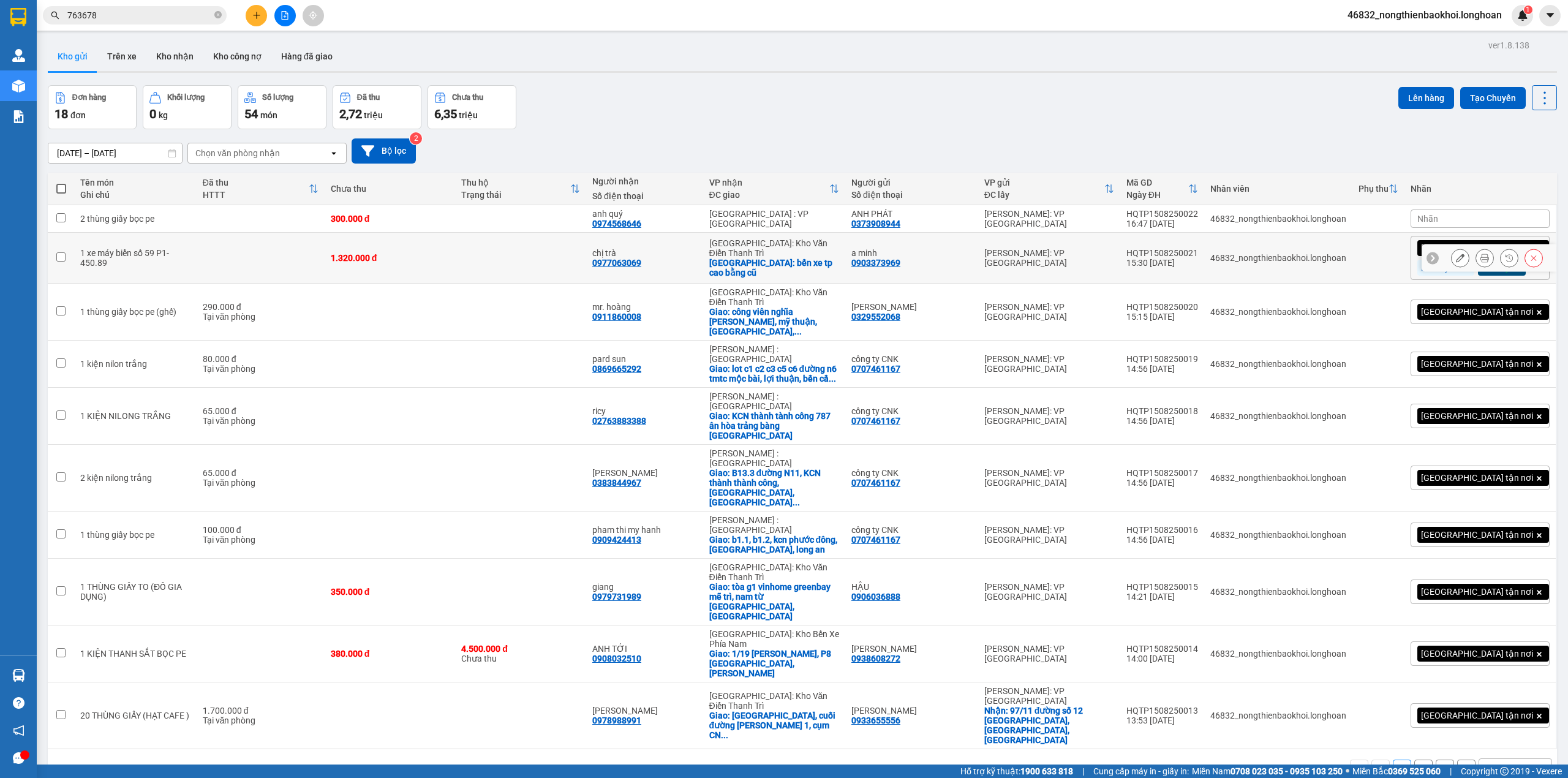
click at [1198, 258] on div "HQTP1508250021" at bounding box center [1162, 253] width 72 height 10
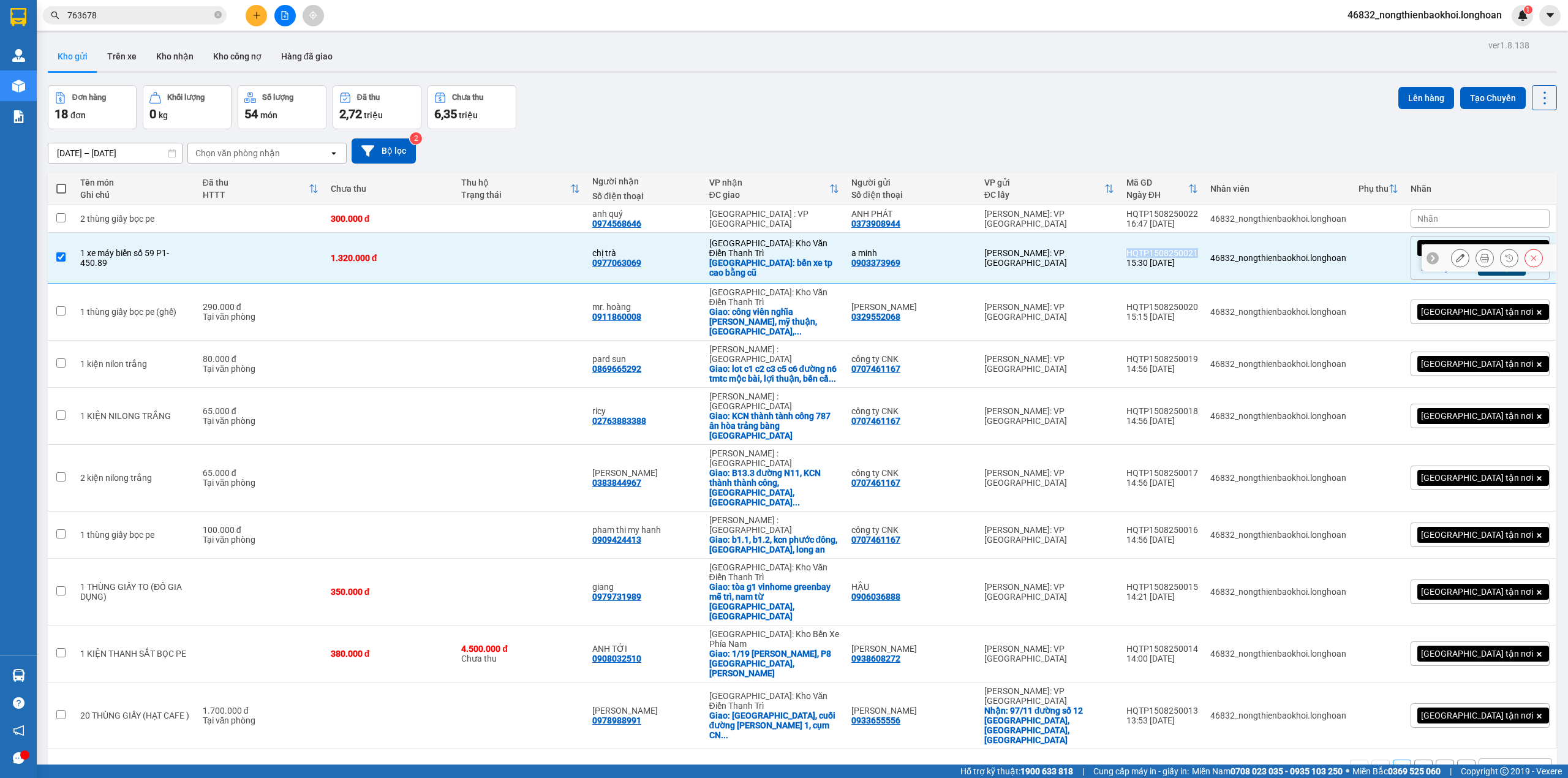
click at [1198, 258] on div "HQTP1508250021" at bounding box center [1162, 253] width 72 height 10
checkbox input "false"
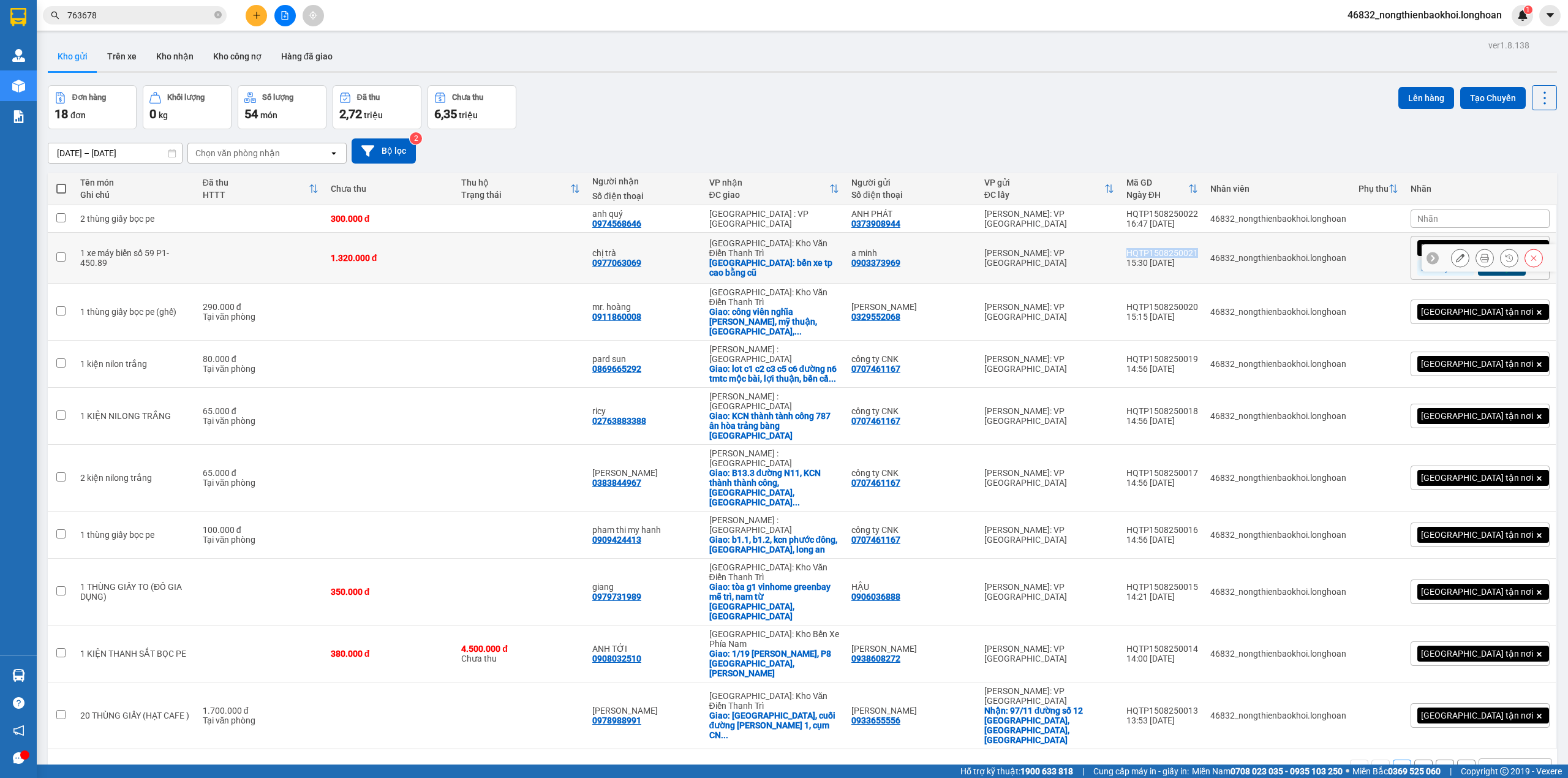
copy div "HQTP1508250021"
click at [699, 70] on div "Kho gửi Trên xe Kho nhận Kho công nợ Hàng đã giao" at bounding box center [803, 58] width 1510 height 33
click at [257, 13] on icon "plus" at bounding box center [257, 16] width 9 height 9
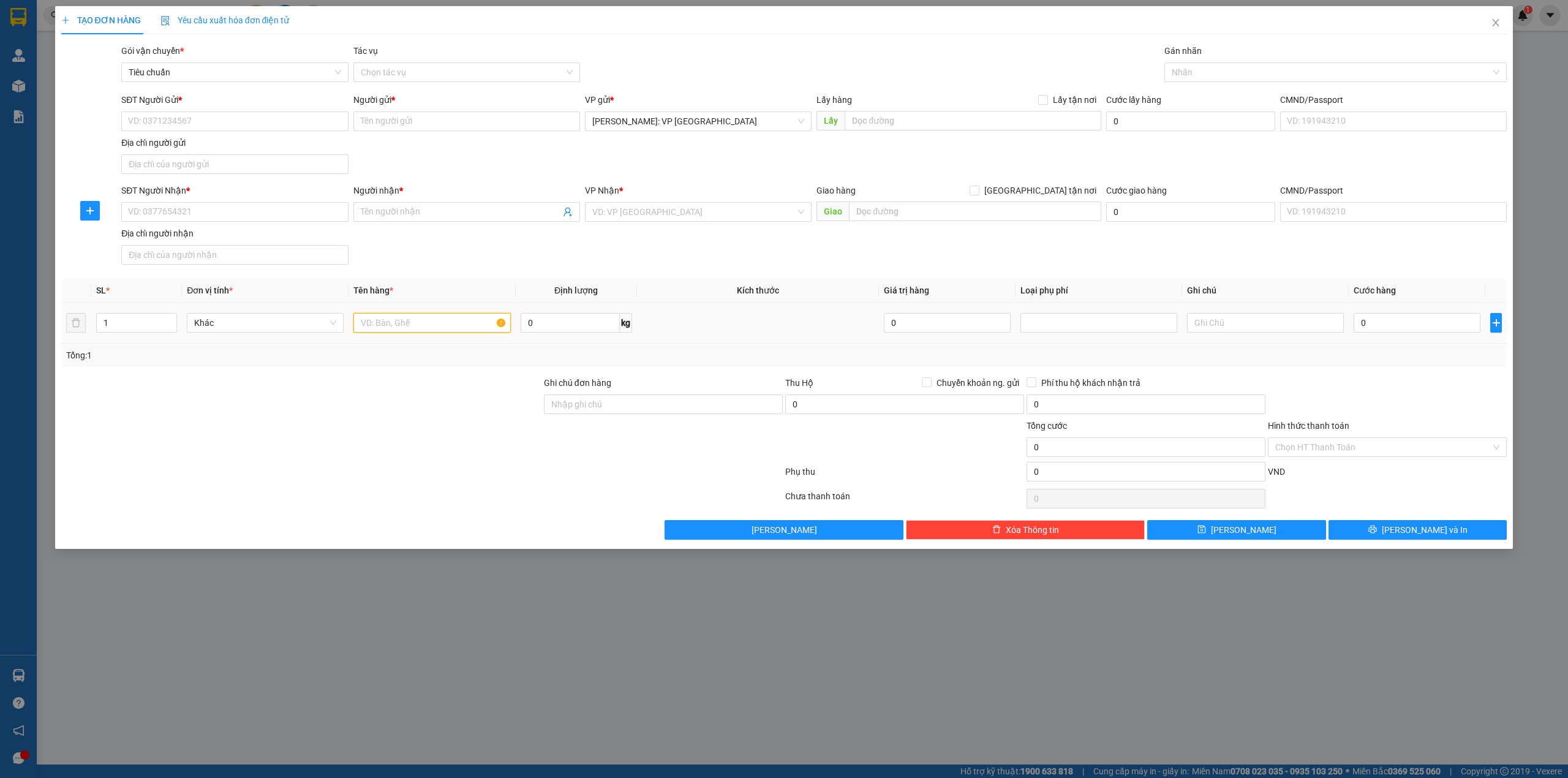
click at [373, 330] on input "text" at bounding box center [432, 322] width 157 height 20
click at [371, 371] on div "Transit Pickup Surcharge Ids Transit Deliver Surcharge Ids Transit Deliver Surc…" at bounding box center [784, 292] width 1446 height 495
click at [456, 328] on input "1 kiện nilong đen" at bounding box center [432, 322] width 157 height 20
type input "1 kiện nilong đen dài"
click at [214, 207] on input "SĐT Người Nhận *" at bounding box center [234, 212] width 227 height 20
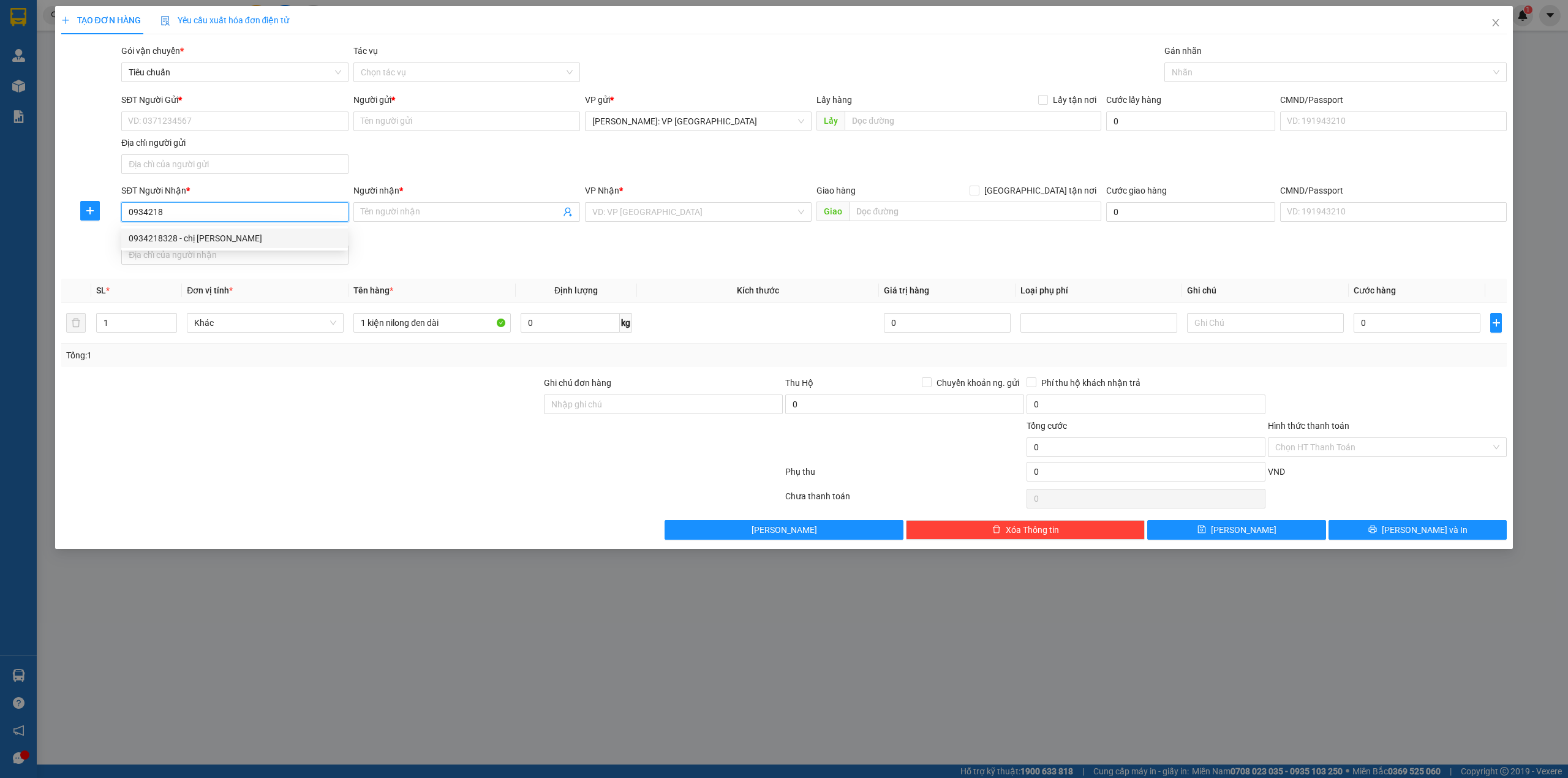
click at [180, 233] on div "0934218328 - chị phương" at bounding box center [234, 238] width 212 height 13
type input "0934218328"
type input "chị phương"
checkbox input "true"
type input "XƯỞNG MAY TIÊN HƯNG, TÂN THẮNG, VĨNH QUANG, TIÊN LÃNG, HẢI PHÒNG"
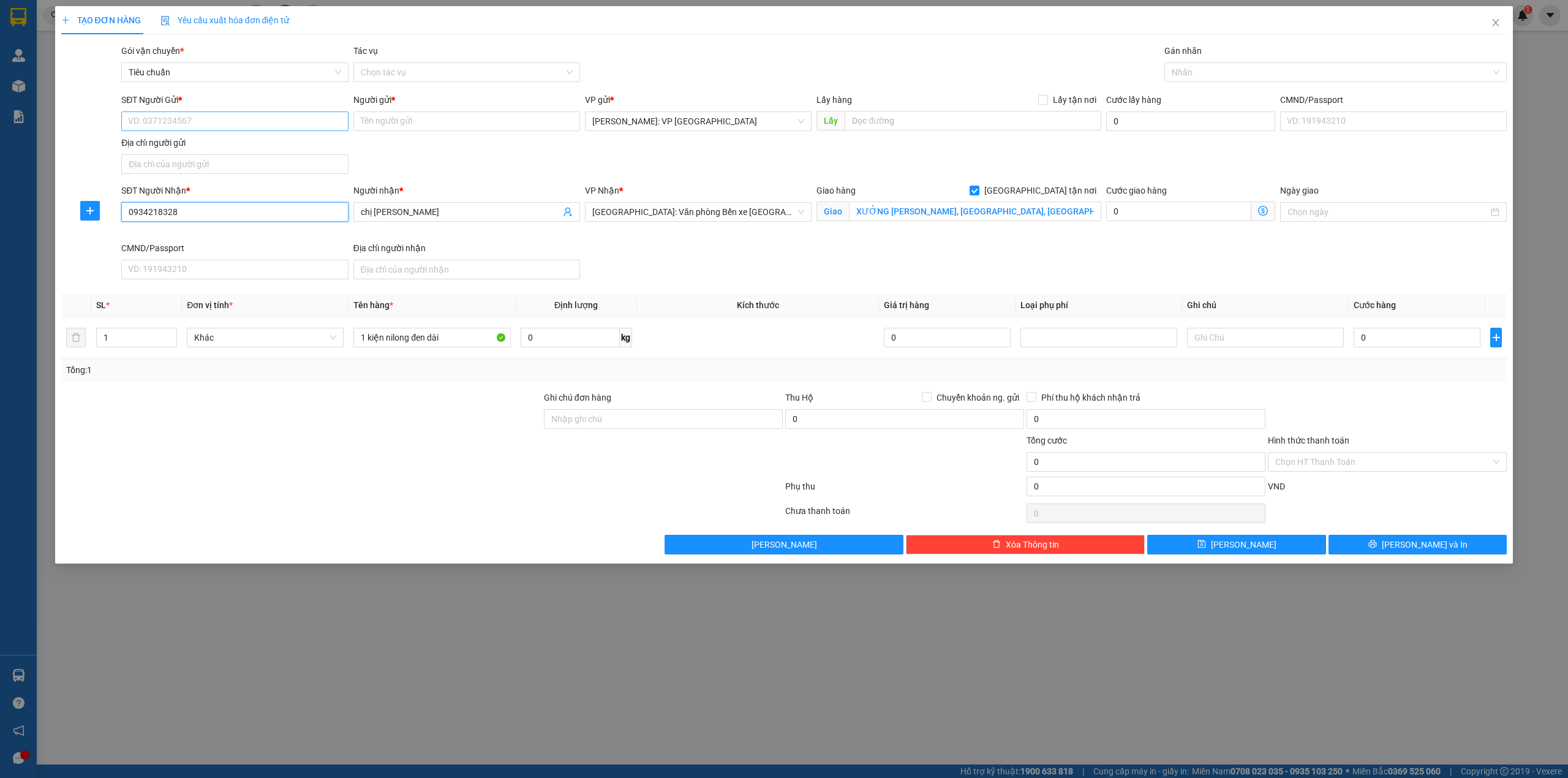
type input "0934218328"
click at [287, 116] on input "SĐT Người Gửi *" at bounding box center [234, 121] width 227 height 20
click at [223, 163] on div "0346263574 - bích tuyền" at bounding box center [234, 166] width 212 height 13
type input "0346263574"
click at [464, 160] on div "SĐT Người Gửi * 0346263574 0346263574 Người gửi * bích tuyền VP gửi * Hồ Chí Mi…" at bounding box center [814, 136] width 1391 height 86
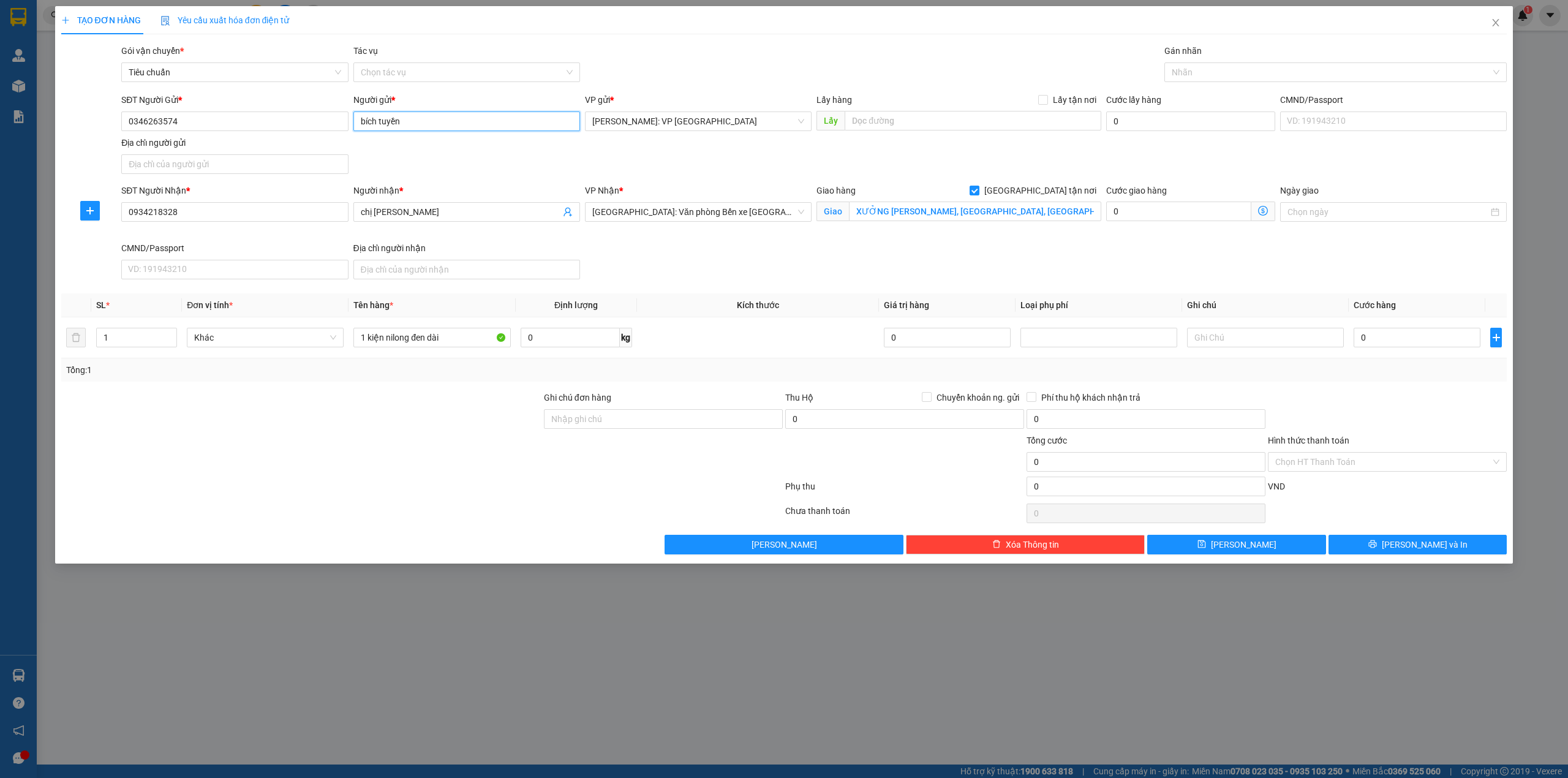
click at [456, 118] on input "bích tuyền" at bounding box center [466, 121] width 227 height 20
type input "bích tuyền- cty việt thắng"
click at [733, 166] on div "SĐT Người Gửi * 0346263574 Người gửi * bích tuyền- cty việt thắng VP gửi * Hồ C…" at bounding box center [814, 136] width 1391 height 86
click at [1268, 78] on div at bounding box center [1329, 72] width 325 height 15
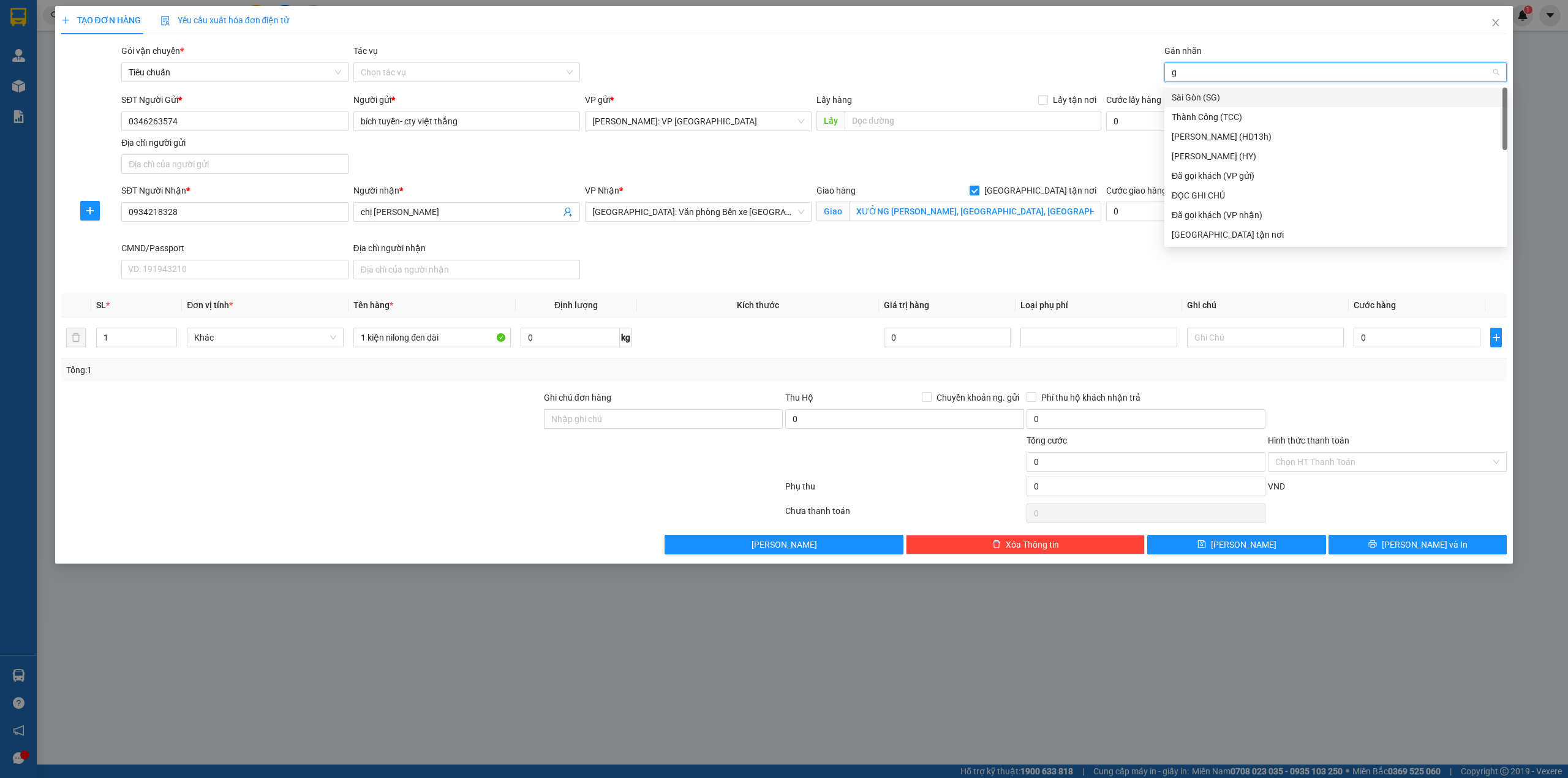
type input "gi"
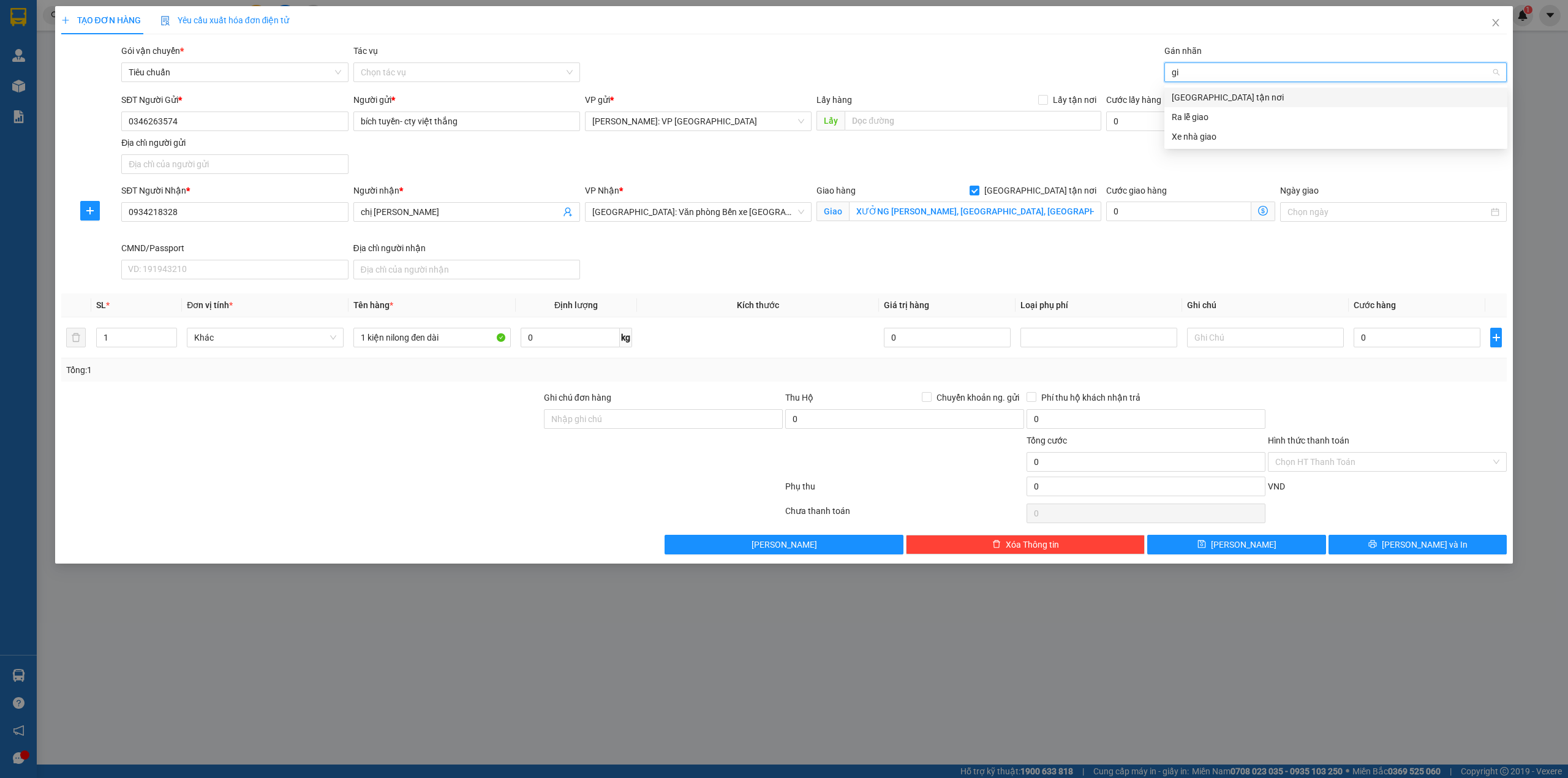
click at [1269, 95] on div "[GEOGRAPHIC_DATA] tận nơi" at bounding box center [1336, 98] width 328 height 13
click at [938, 60] on div "Gói vận chuyển * Tiêu chuẩn Tác vụ Chọn tác vụ Gán nhãn Giao tận nơi" at bounding box center [814, 66] width 1391 height 43
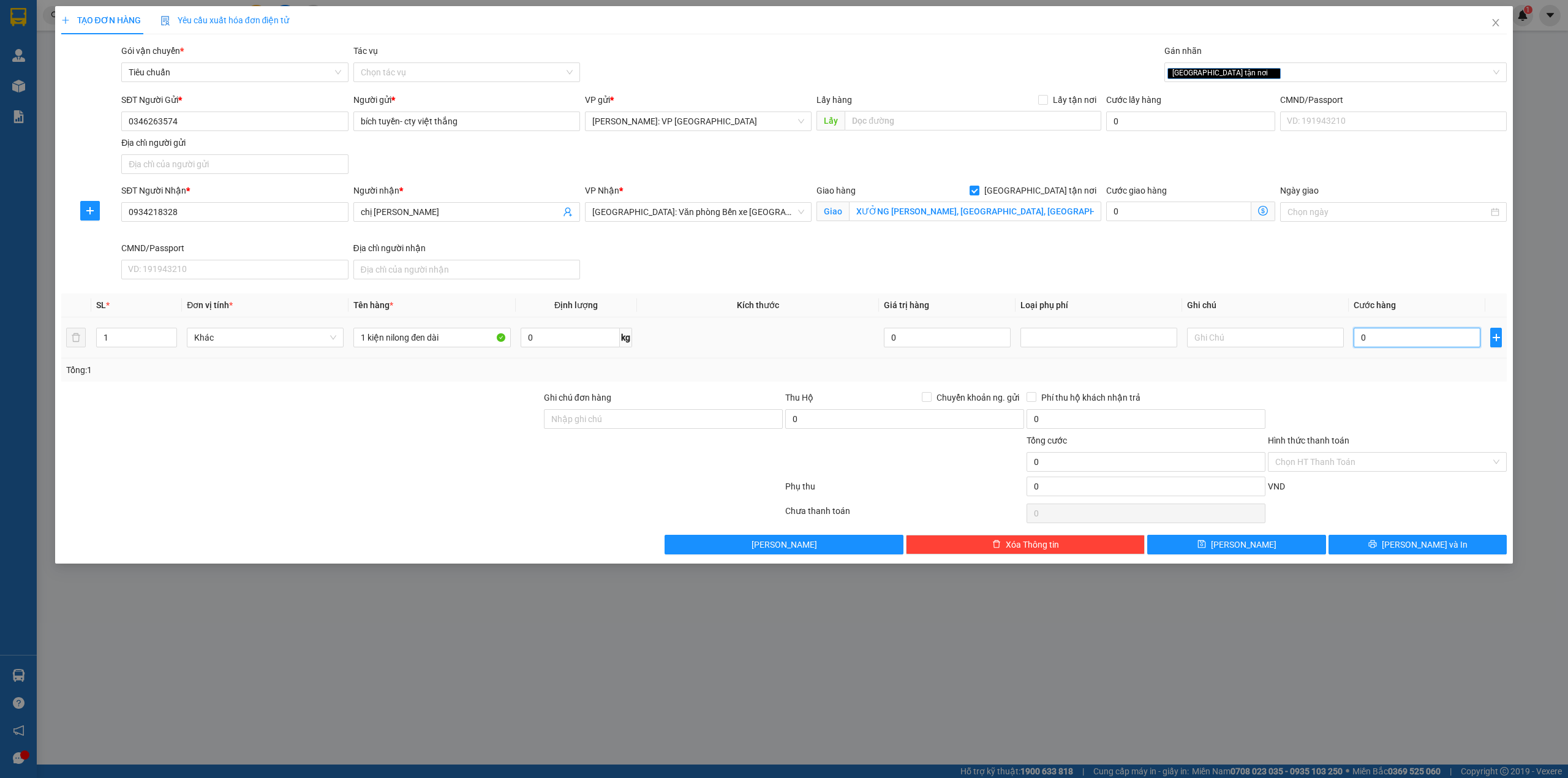
click at [1400, 341] on input "0" at bounding box center [1417, 337] width 127 height 20
type input "2"
type input "28"
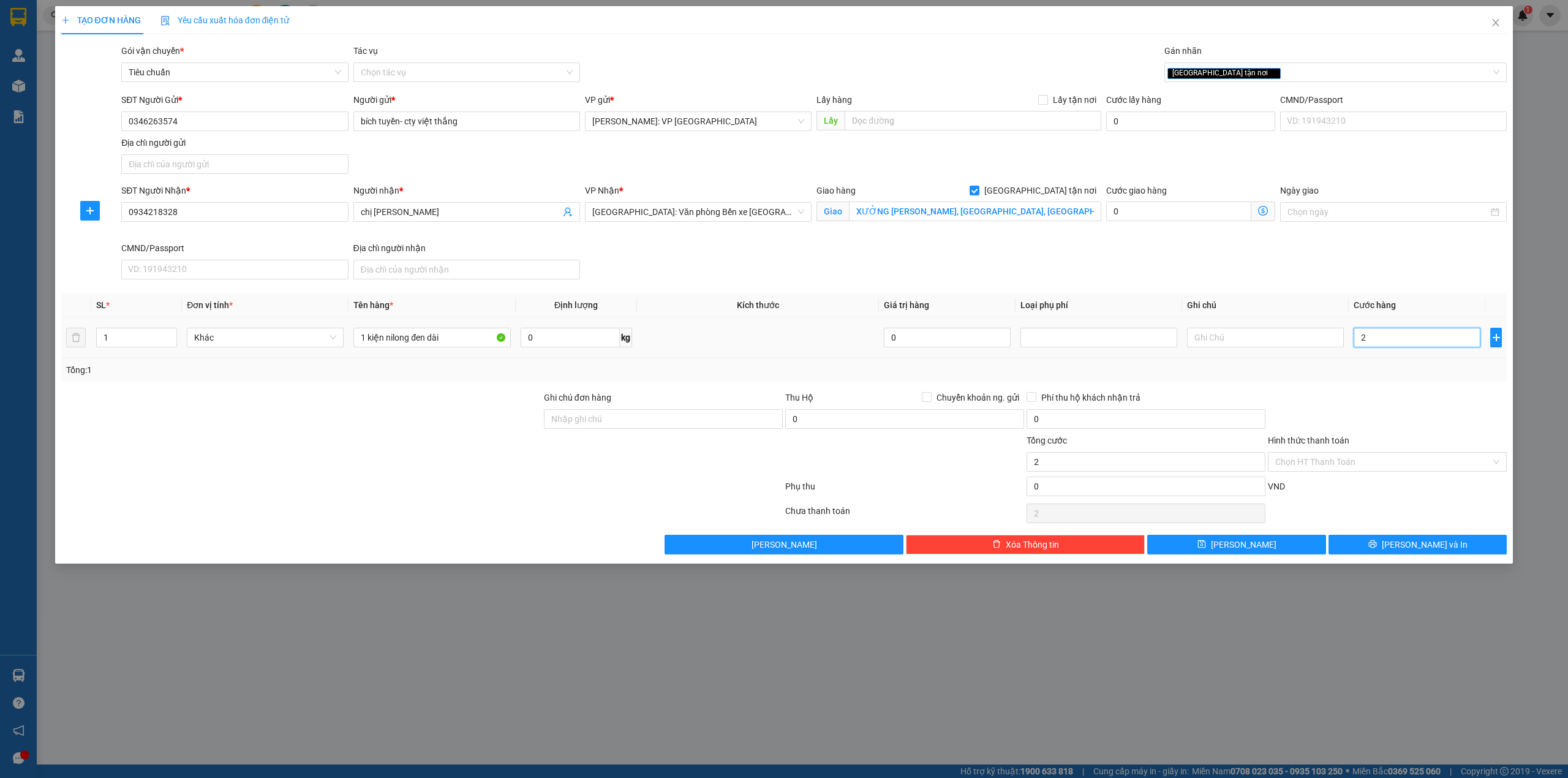
type input "28"
type input "280"
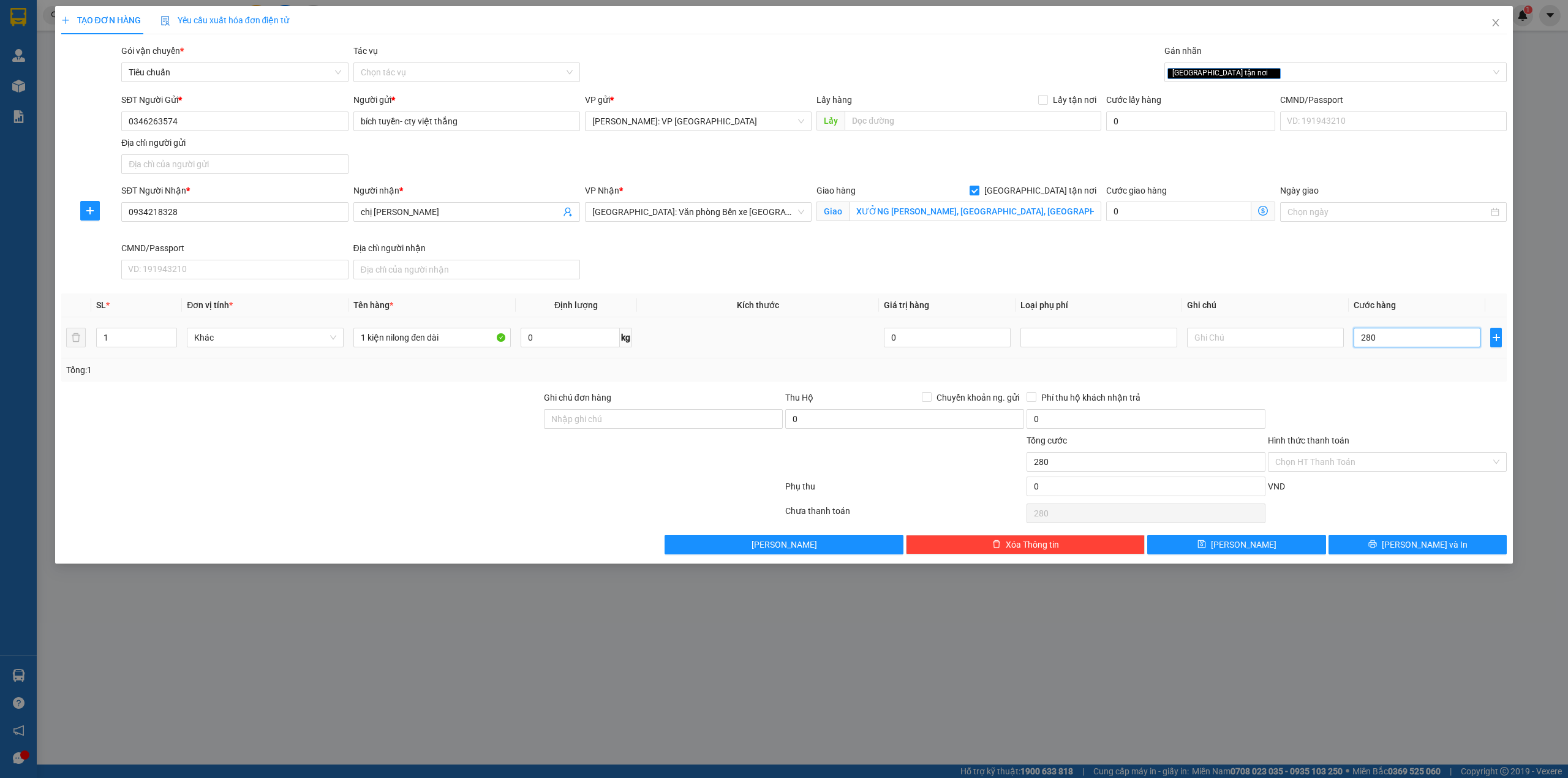
type input "2.800"
type input "28.000"
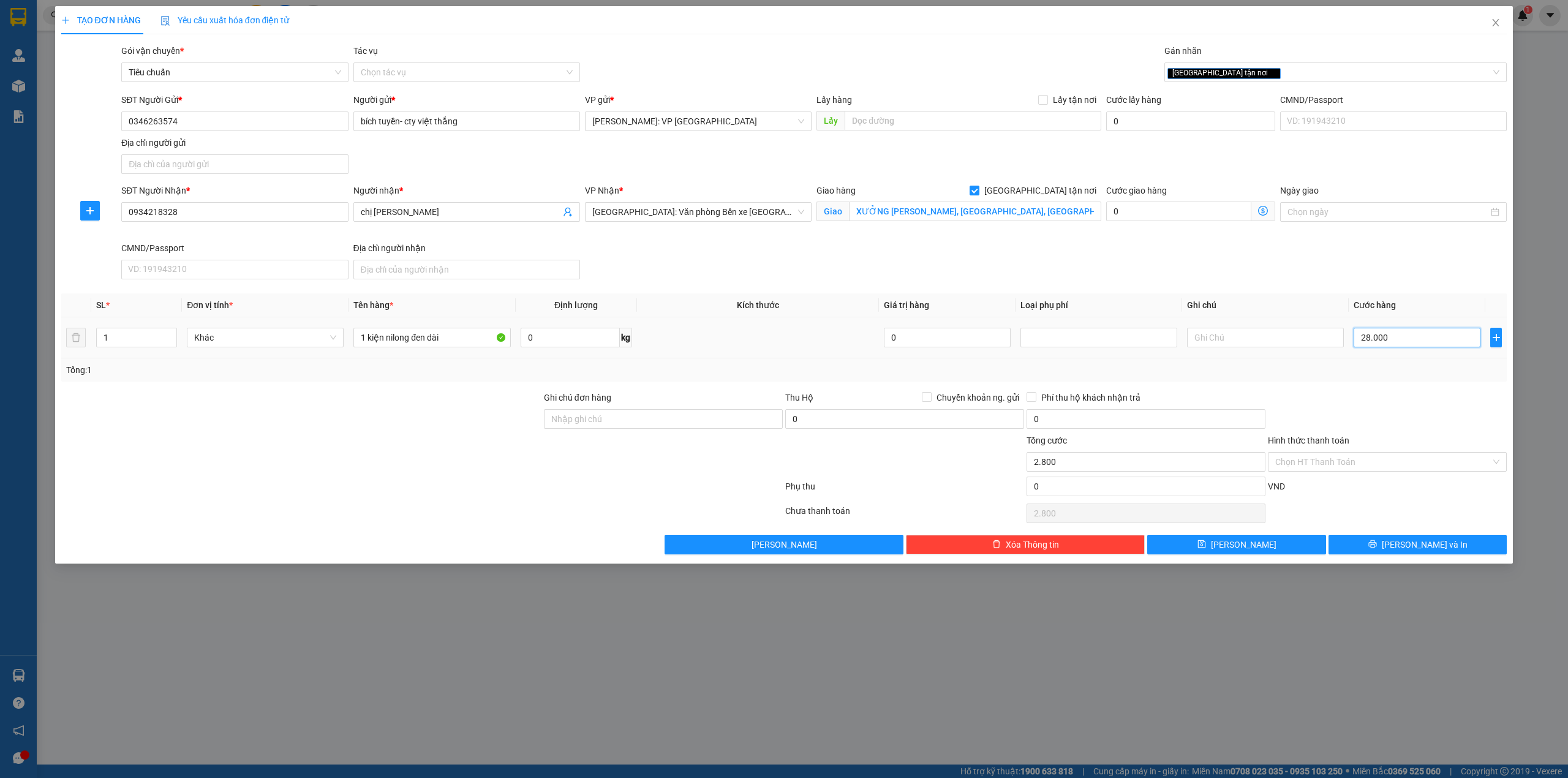
type input "28.000"
type input "280.000"
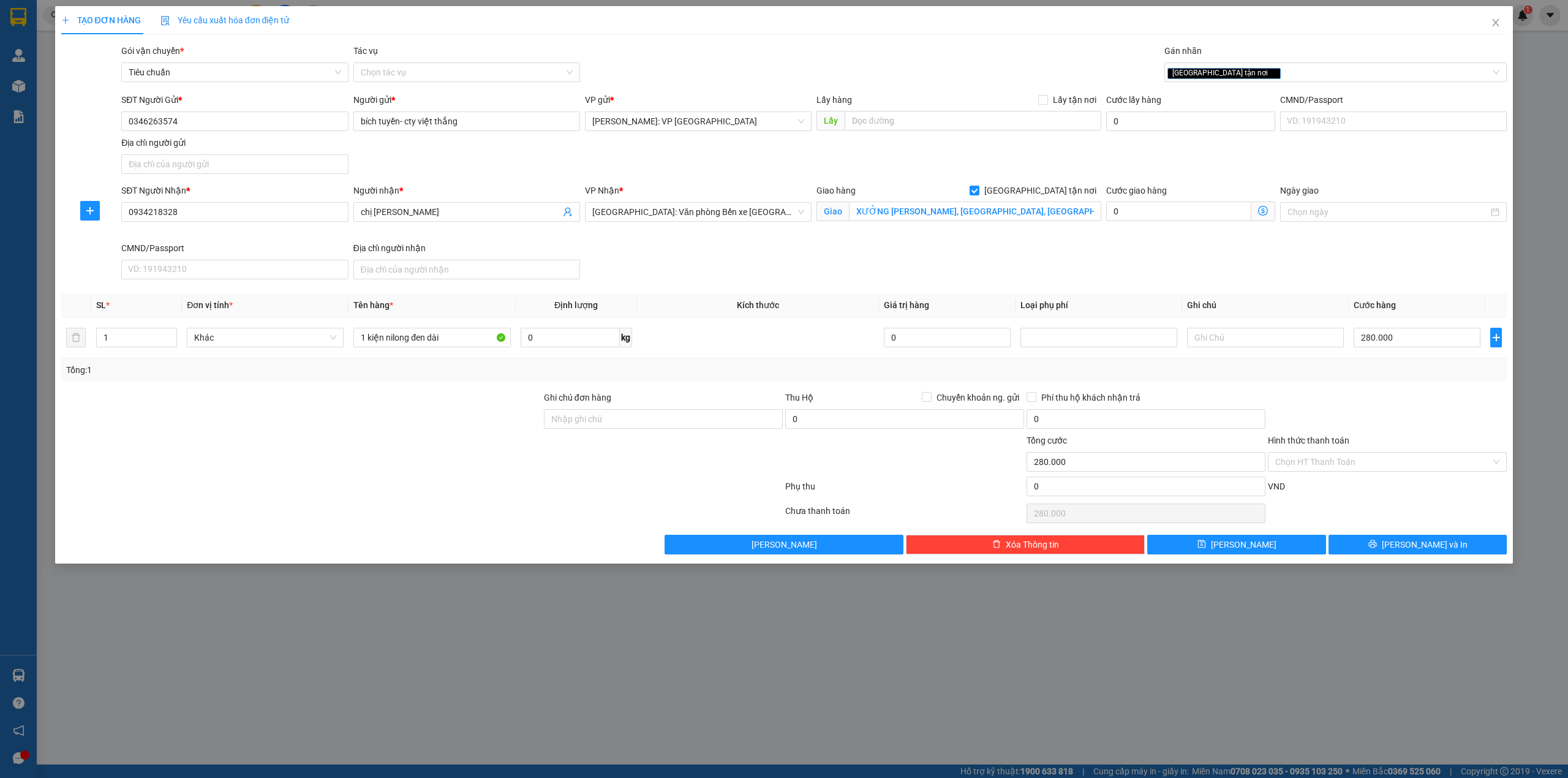
click at [1336, 410] on div at bounding box center [1388, 413] width 241 height 43
click at [1393, 543] on button "[PERSON_NAME] và In" at bounding box center [1418, 544] width 179 height 20
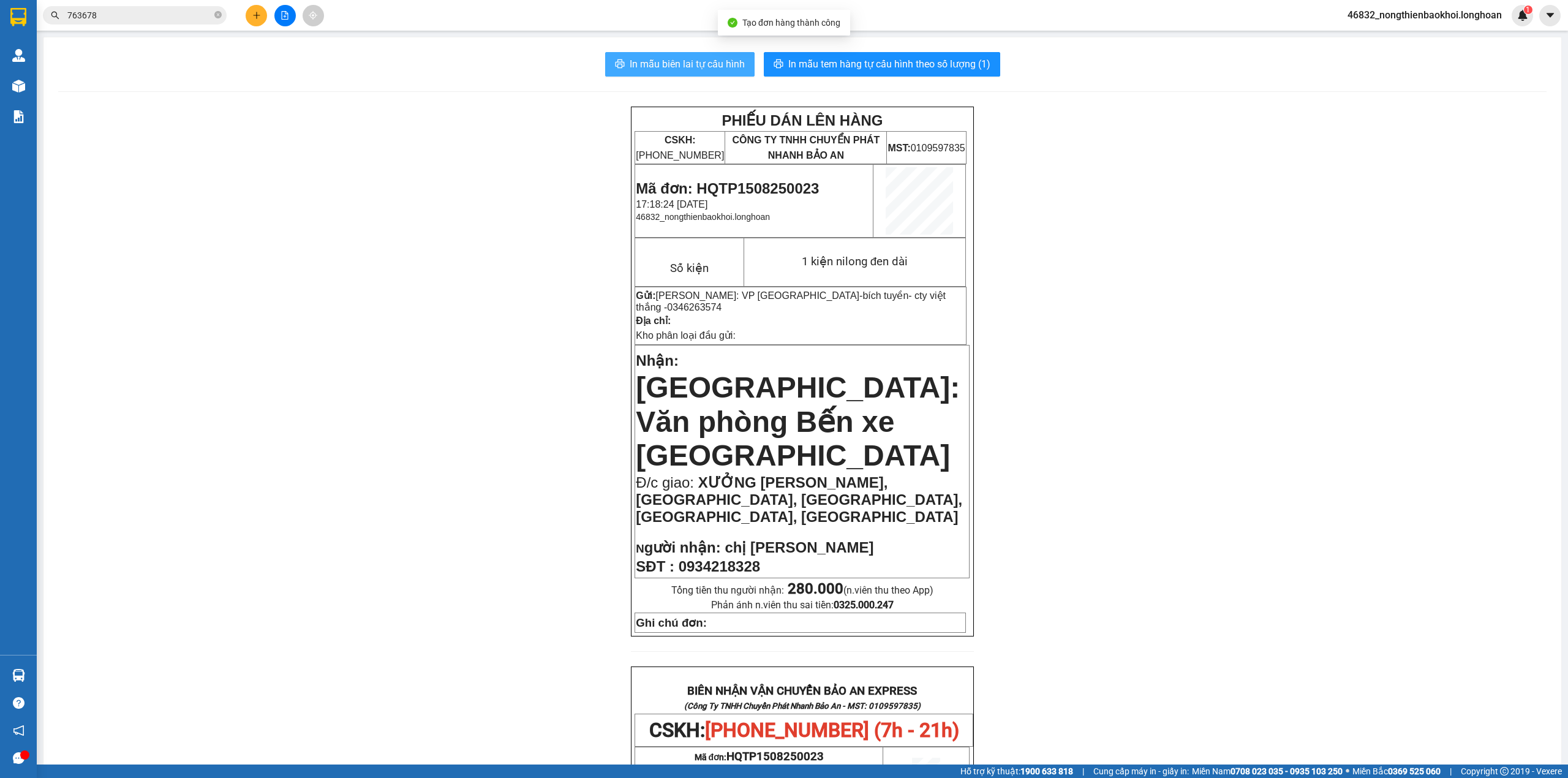
click at [702, 55] on button "In mẫu biên lai tự cấu hình" at bounding box center [680, 64] width 149 height 24
click at [831, 64] on span "In mẫu tem hàng tự cấu hình theo số lượng (1)" at bounding box center [889, 64] width 202 height 16
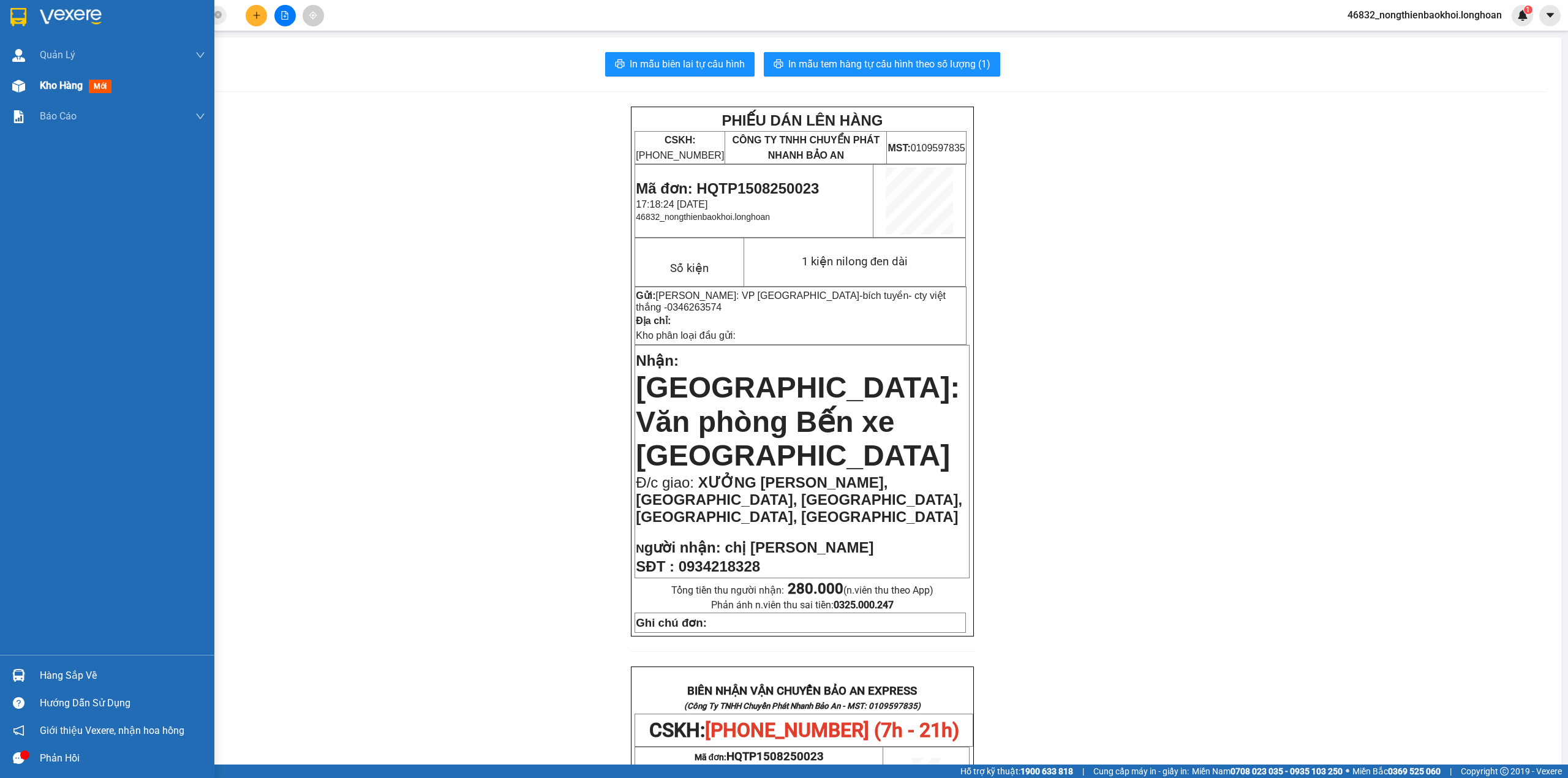
click at [27, 87] on div at bounding box center [18, 86] width 21 height 21
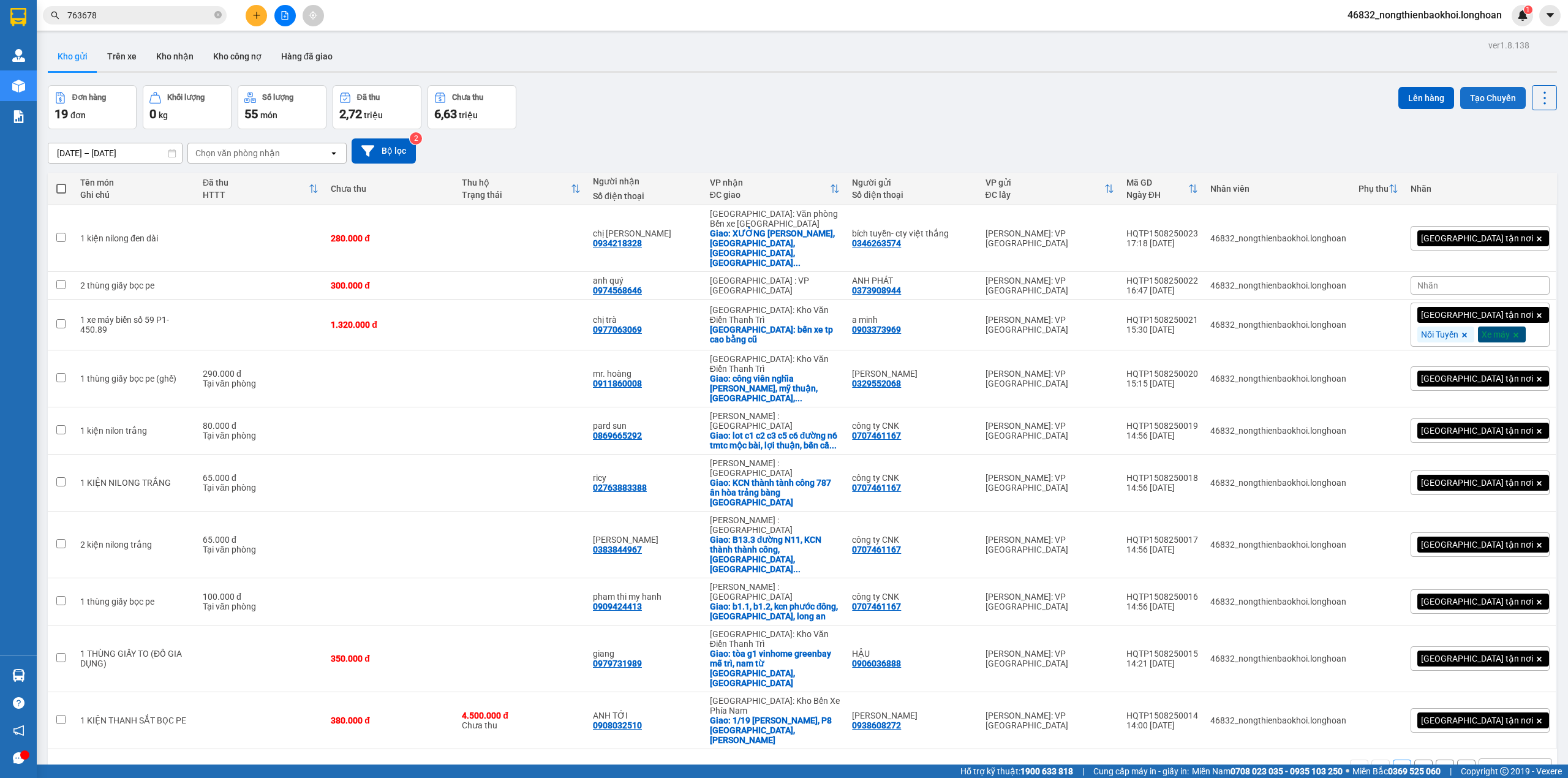
click at [1481, 94] on button "Tạo Chuyến" at bounding box center [1493, 98] width 66 height 22
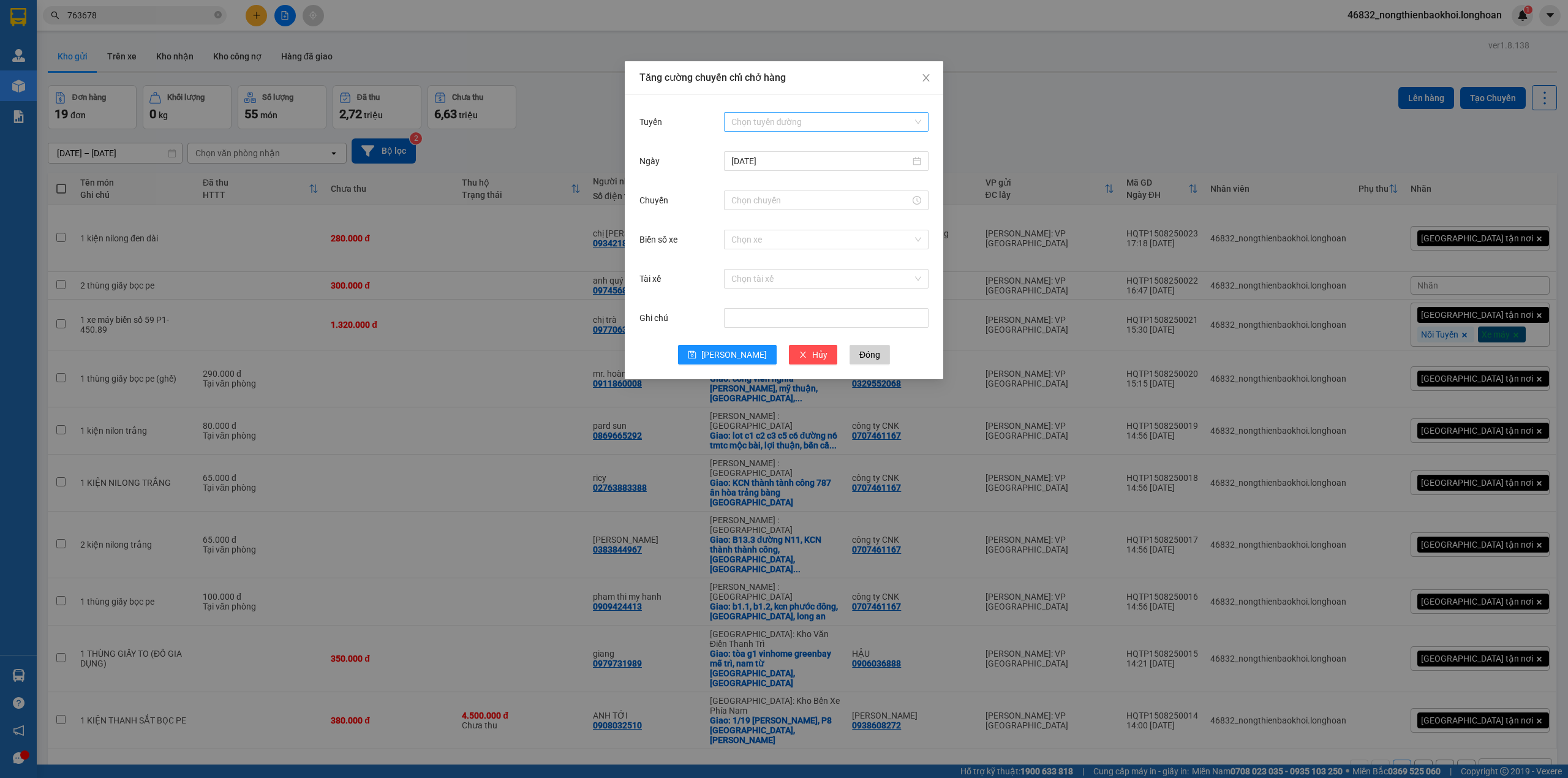
click at [790, 124] on input "Tuyến" at bounding box center [821, 121] width 181 height 18
click at [802, 630] on div "VP Tân Phú - Kho HCM 1" at bounding box center [826, 637] width 190 height 13
click at [797, 201] on input "Chuyến" at bounding box center [821, 200] width 179 height 13
click at [740, 507] on div "17" at bounding box center [741, 515] width 34 height 17
click at [775, 559] on div "20" at bounding box center [776, 567] width 34 height 17
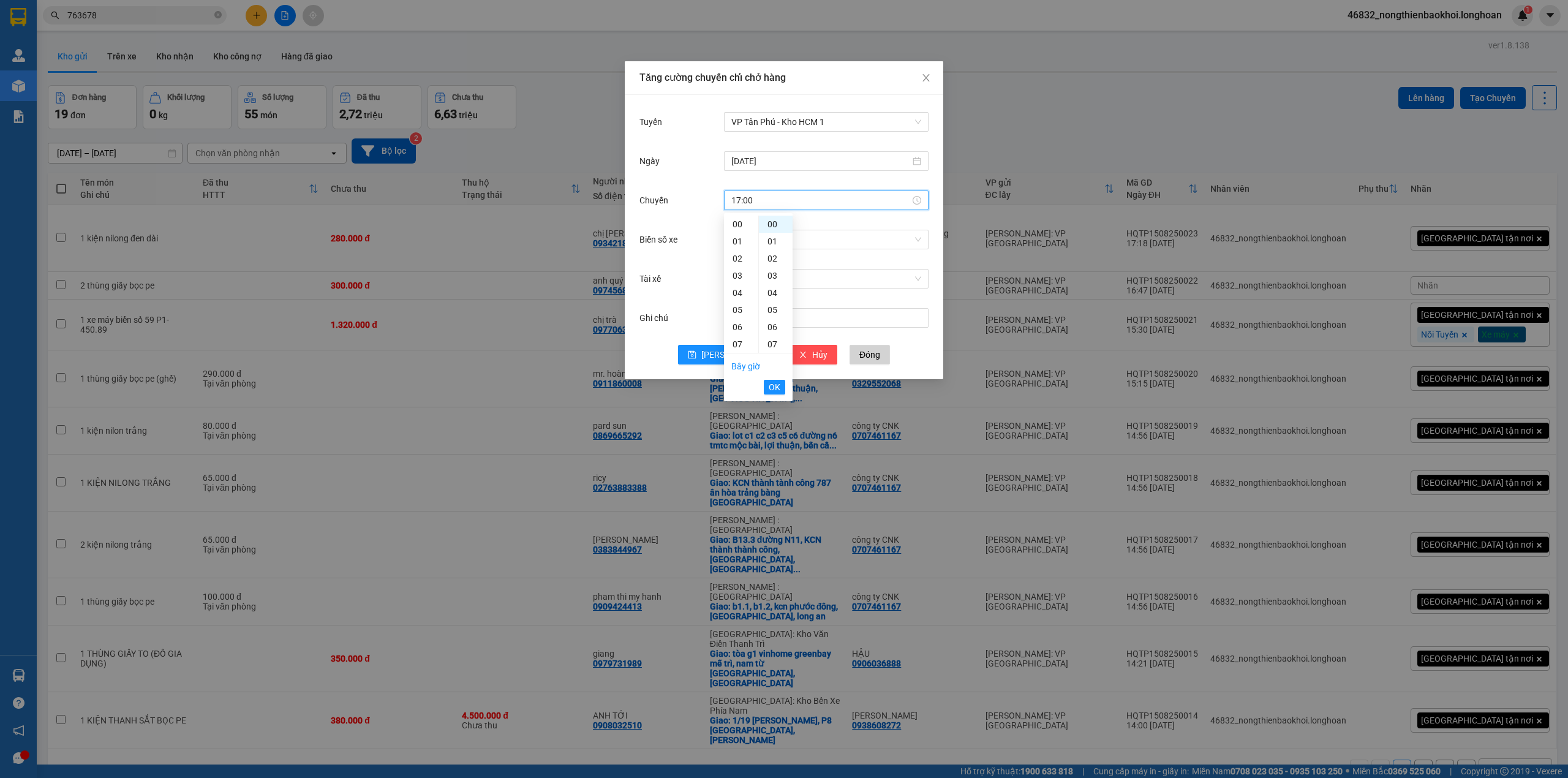
type input "17:20"
click at [774, 386] on span "OK" at bounding box center [775, 388] width 12 height 13
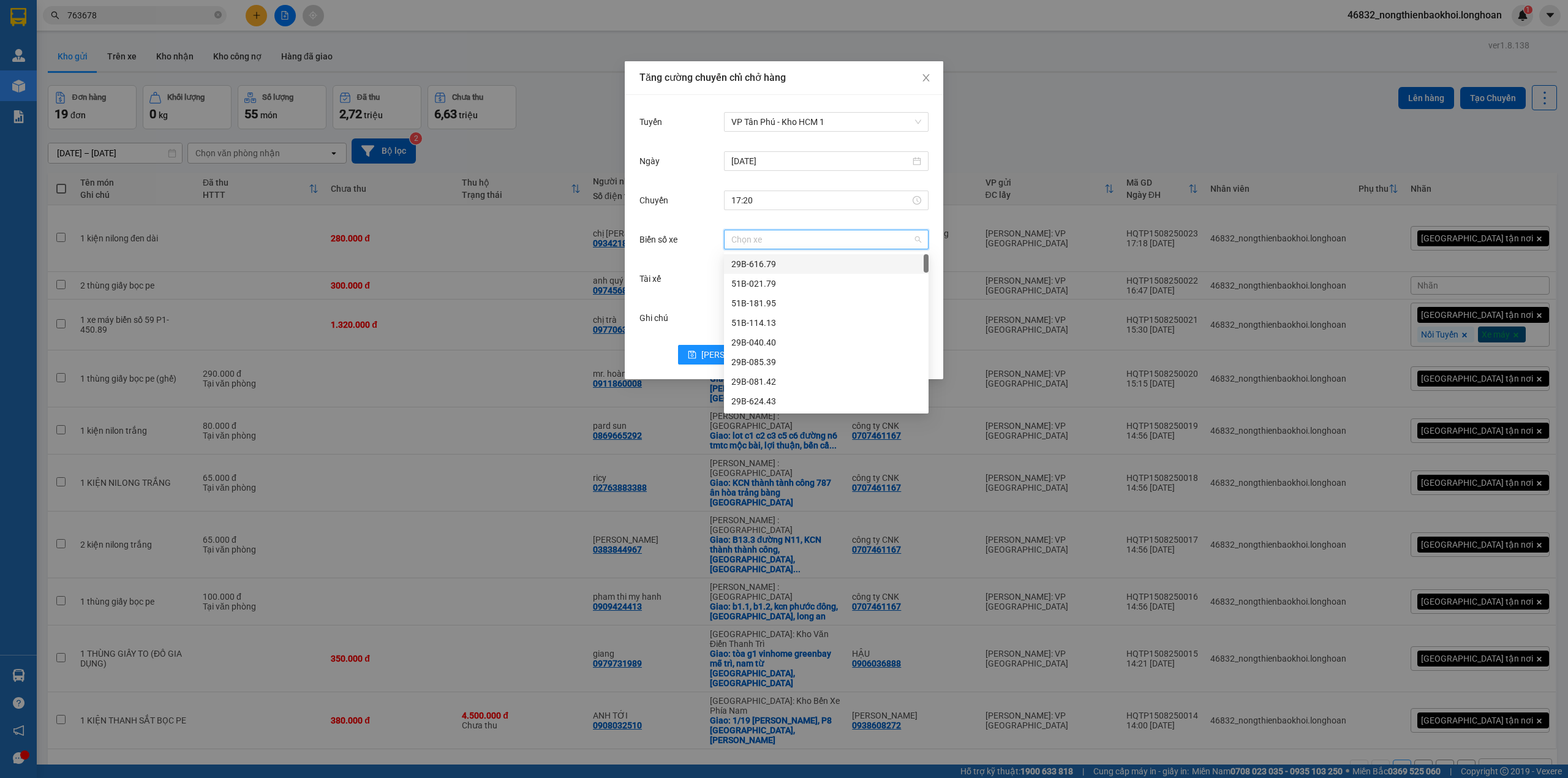
click at [774, 244] on input "Biển số xe" at bounding box center [821, 240] width 181 height 18
type input "06"
click at [770, 381] on div "29E-355.06" at bounding box center [826, 382] width 190 height 13
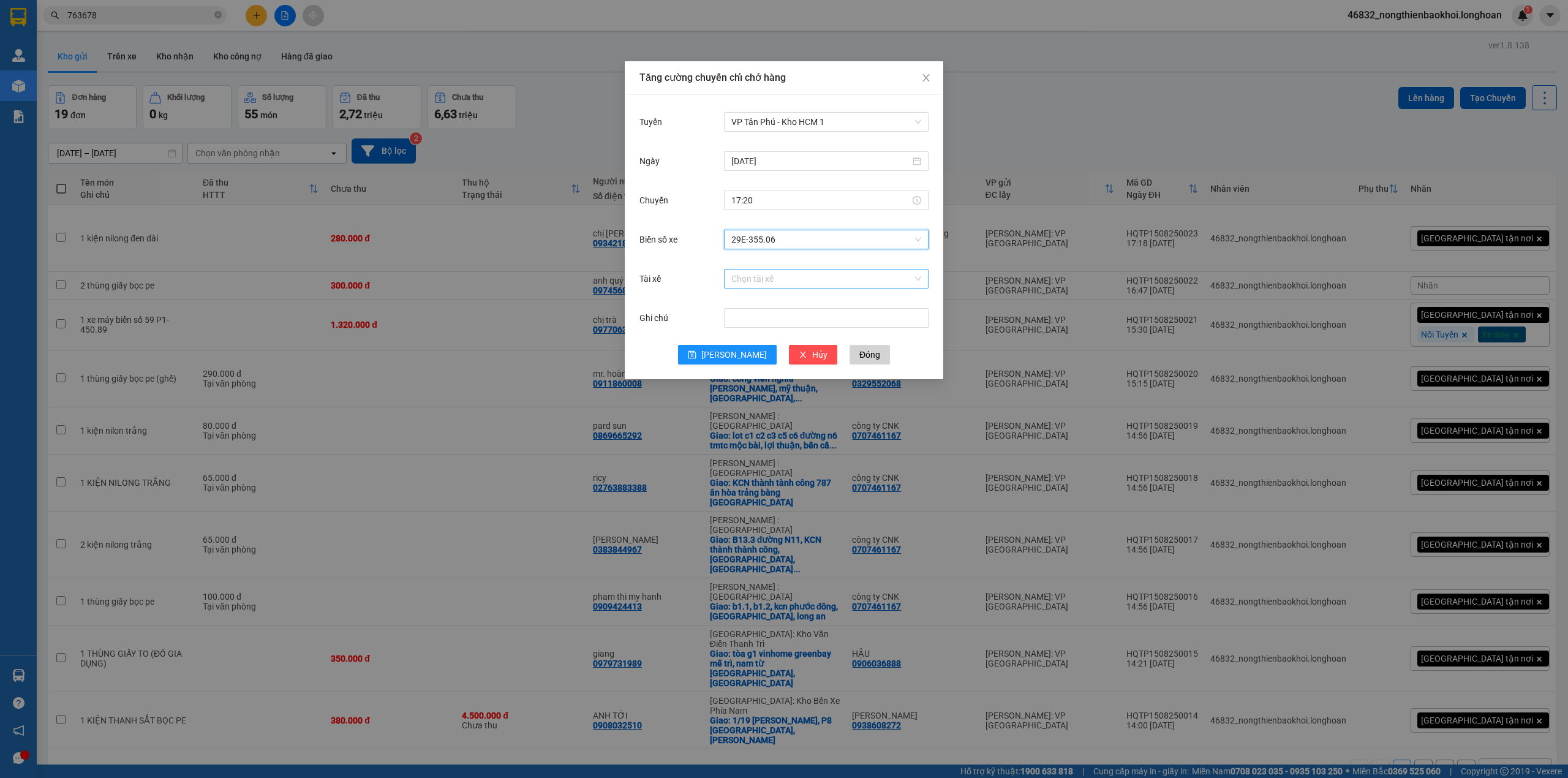
click at [795, 280] on input "Tài xế" at bounding box center [821, 279] width 181 height 18
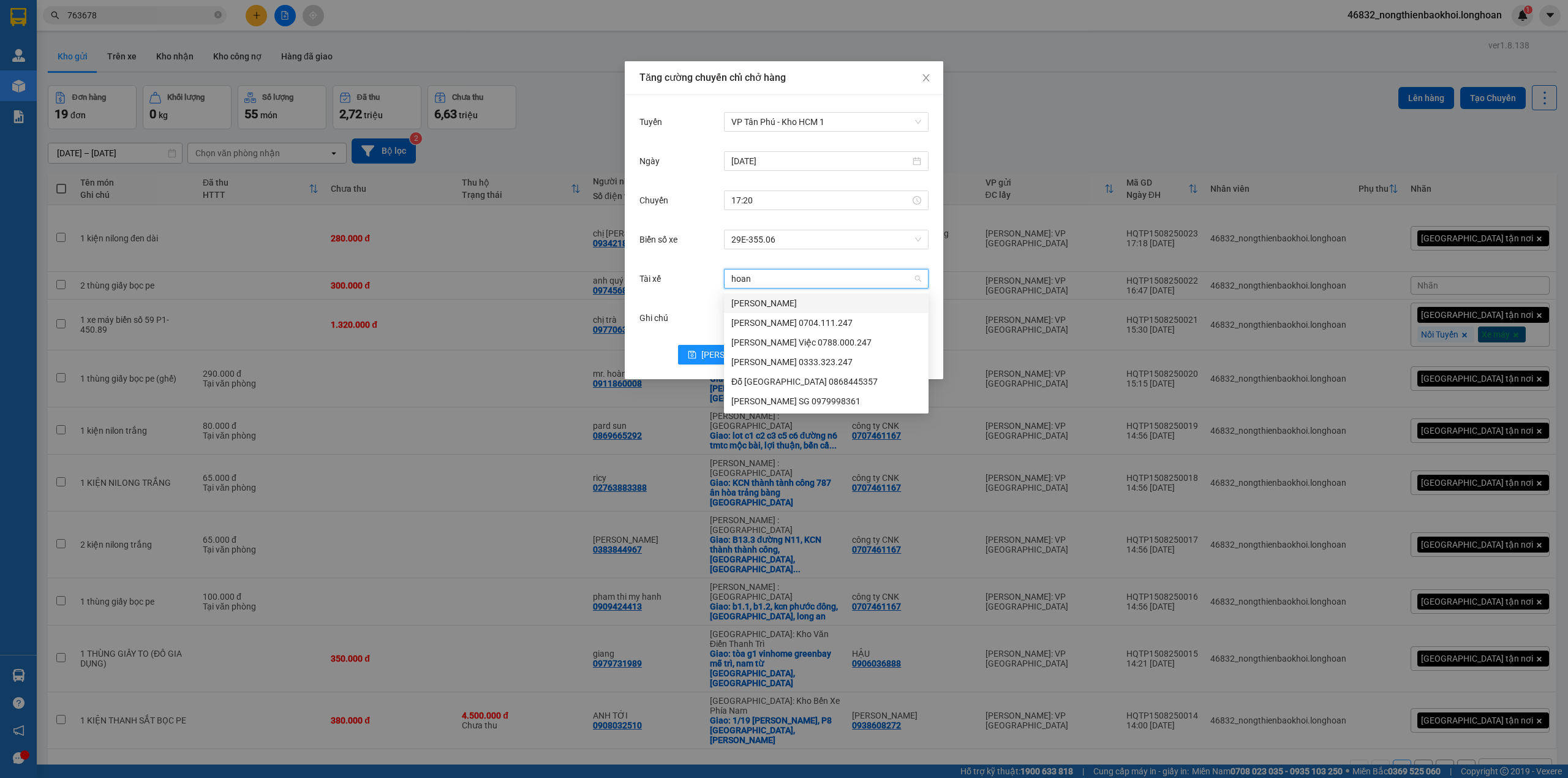
type input "hoang"
click at [829, 380] on div "Đỗ Minh Hoàng Sài Gòn 0868445357" at bounding box center [826, 382] width 190 height 13
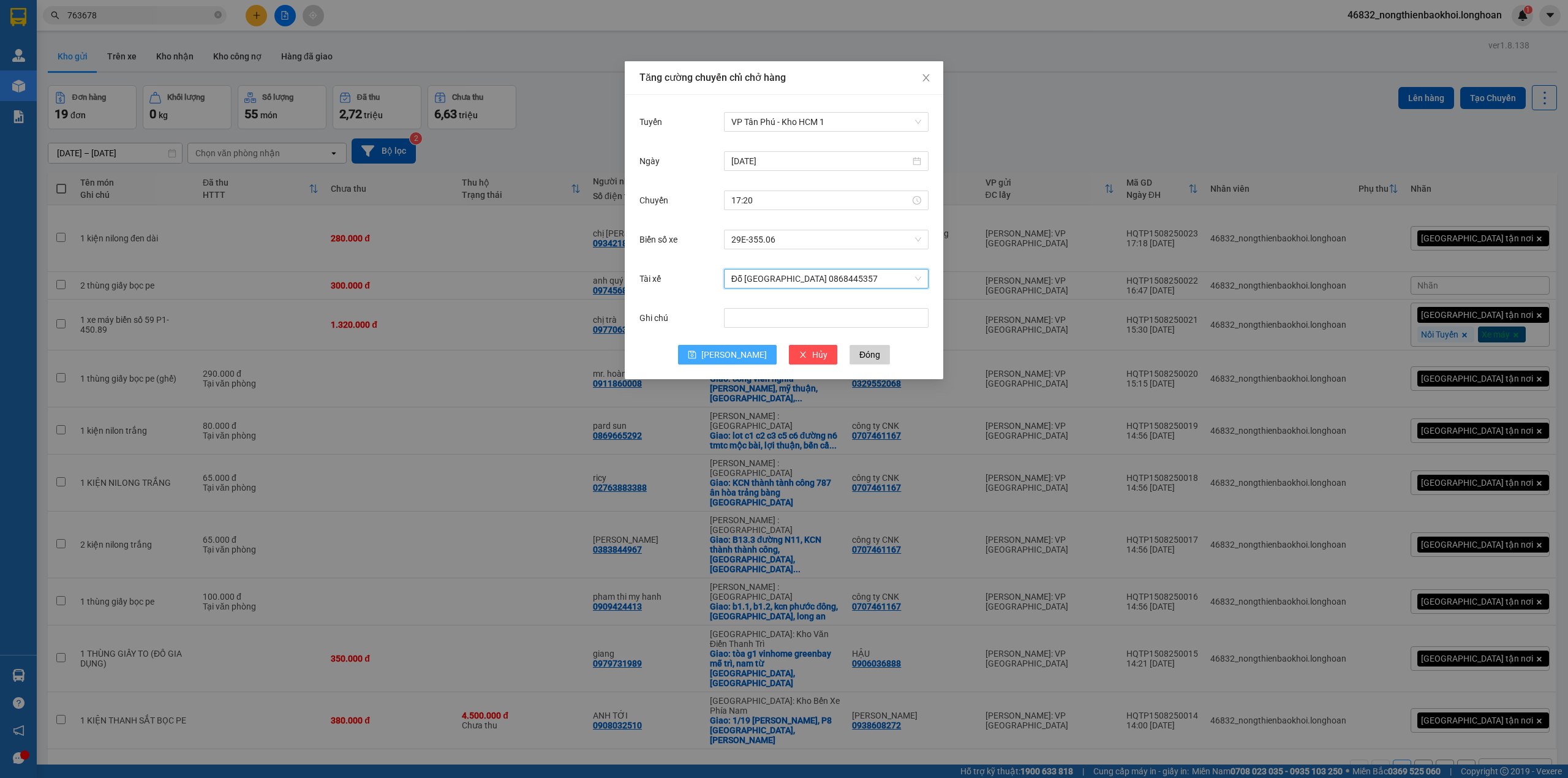
click at [733, 349] on span "Lưu" at bounding box center [734, 355] width 66 height 13
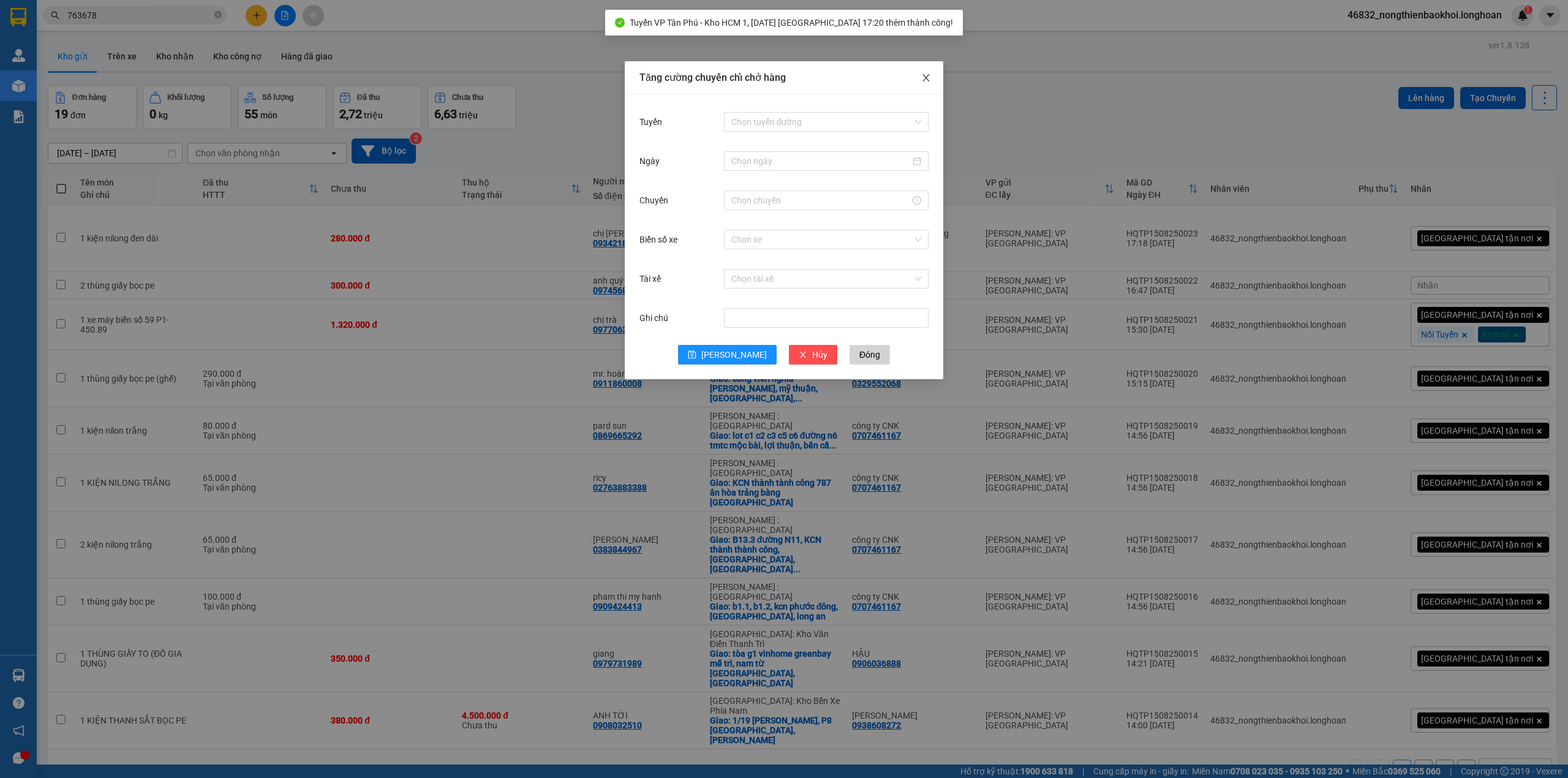
click at [931, 73] on span "Close" at bounding box center [926, 78] width 34 height 34
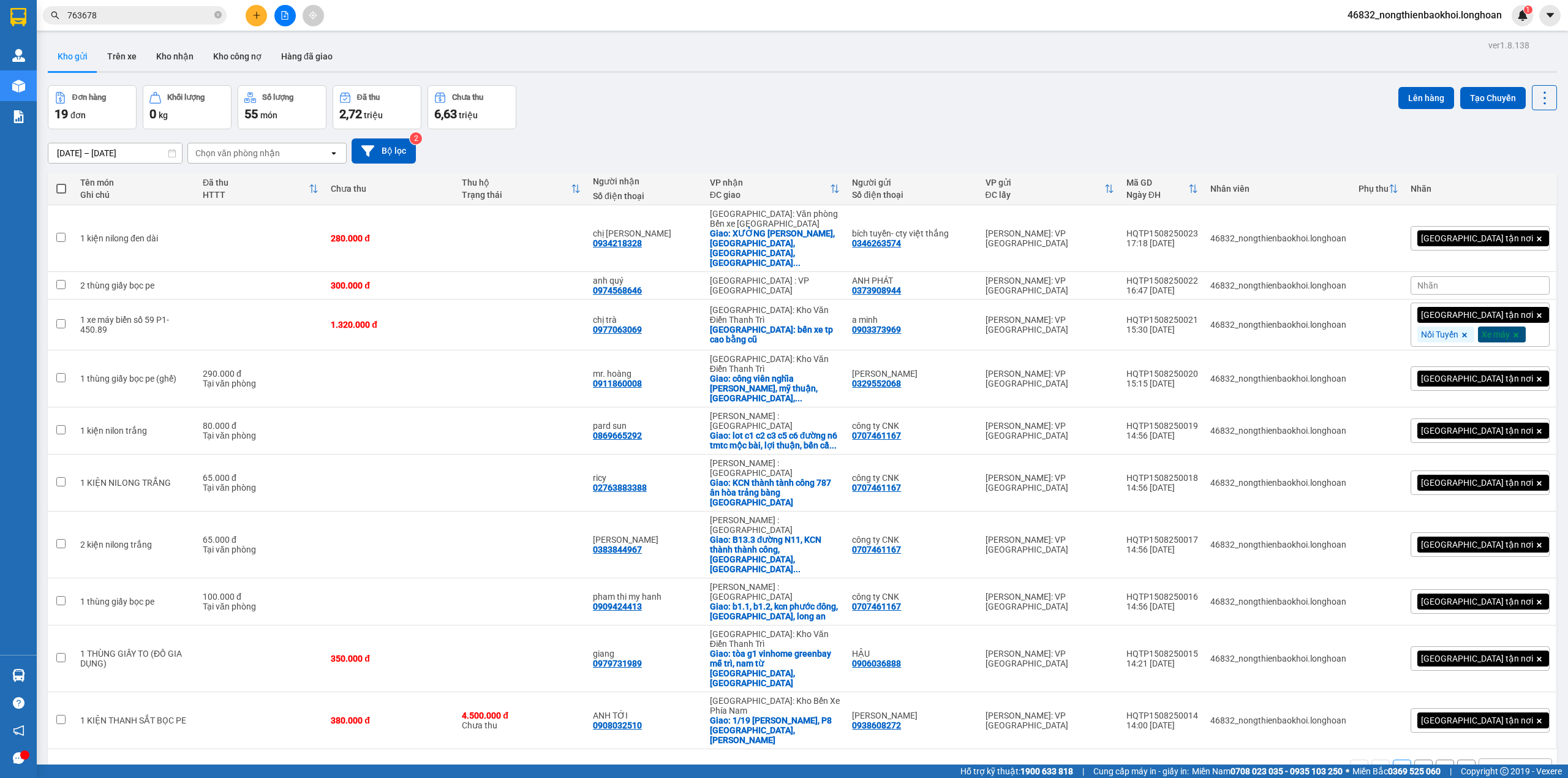
click at [59, 188] on span at bounding box center [61, 189] width 10 height 10
click at [61, 183] on input "checkbox" at bounding box center [61, 183] width 0 height 0
checkbox input "true"
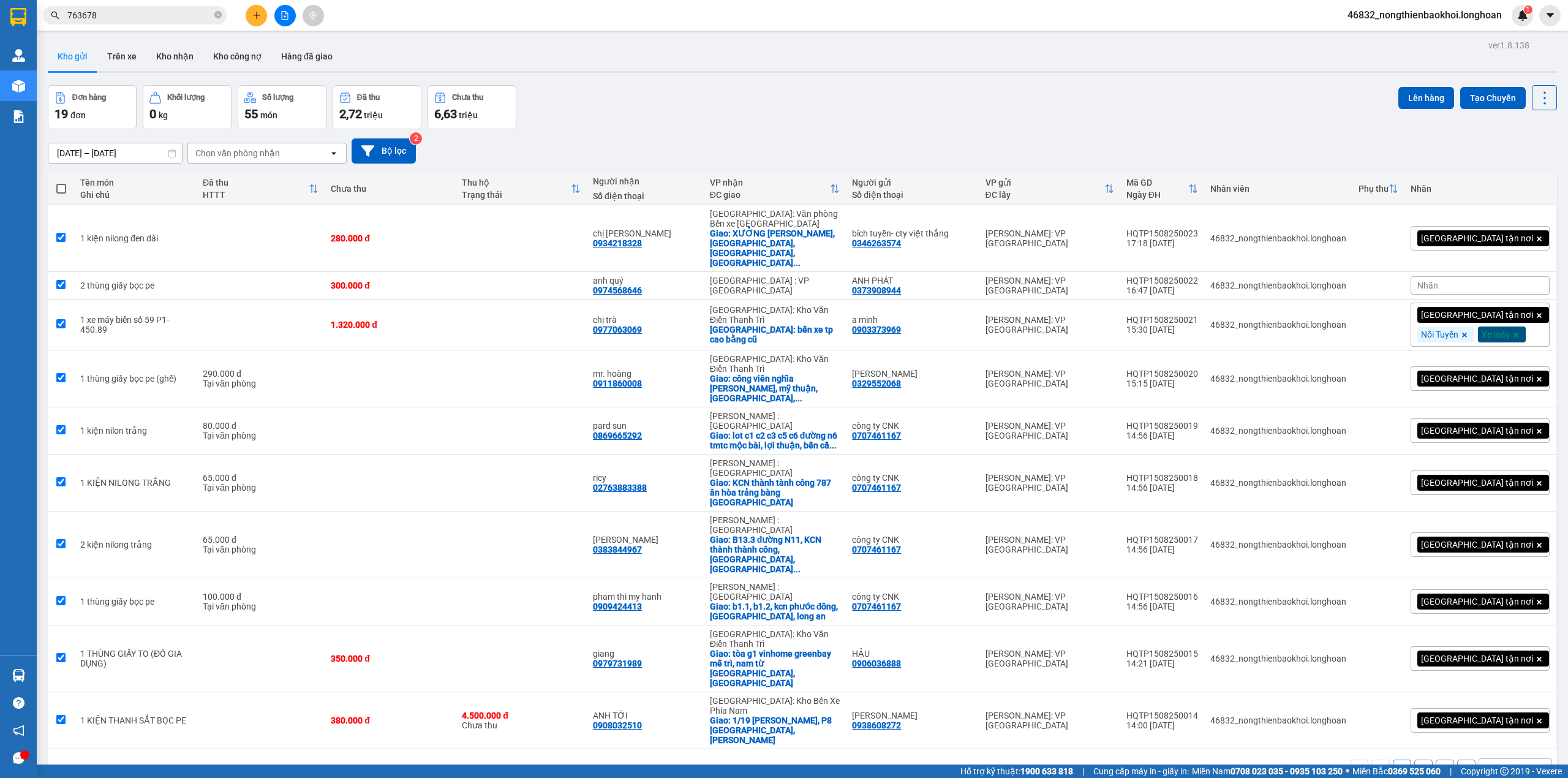
checkbox input "true"
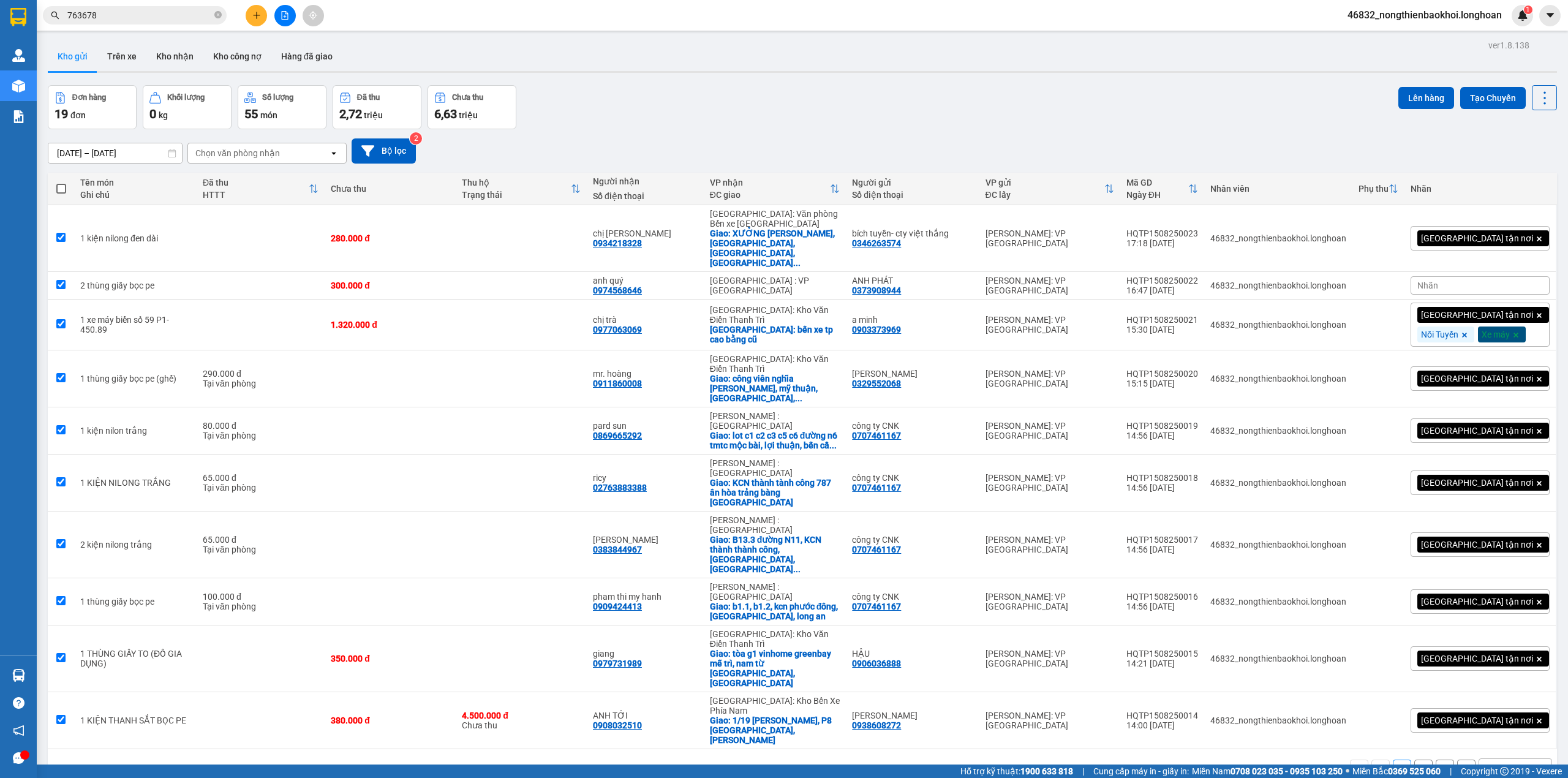
checkbox input "true"
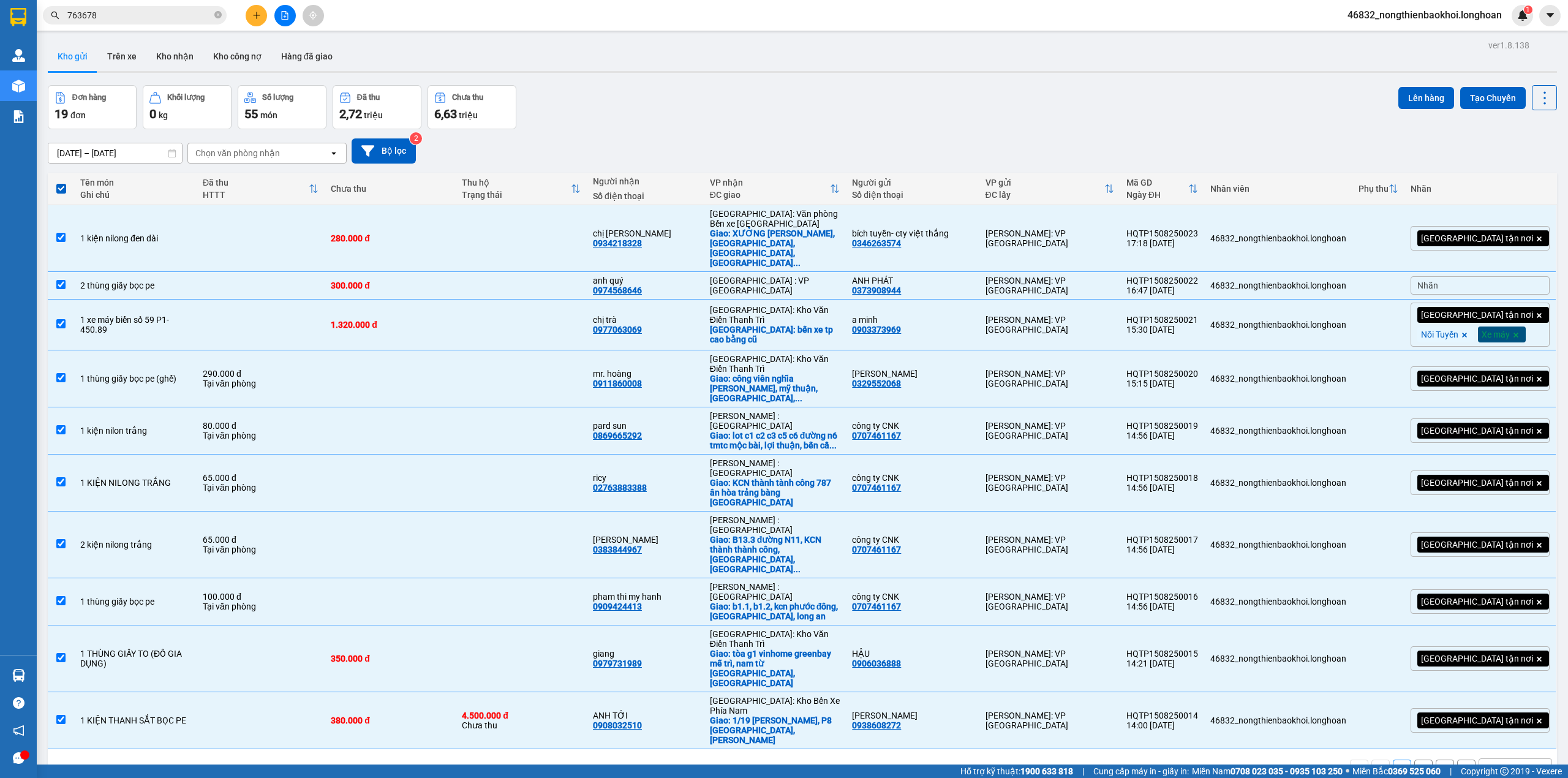
click at [977, 126] on div "Đơn hàng 19 đơn Khối lượng 0 kg Số lượng 55 món Đã thu 2,72 triệu Chưa thu 6,63…" at bounding box center [803, 107] width 1510 height 44
click at [1198, 229] on div "HQTP1508250023" at bounding box center [1162, 233] width 72 height 10
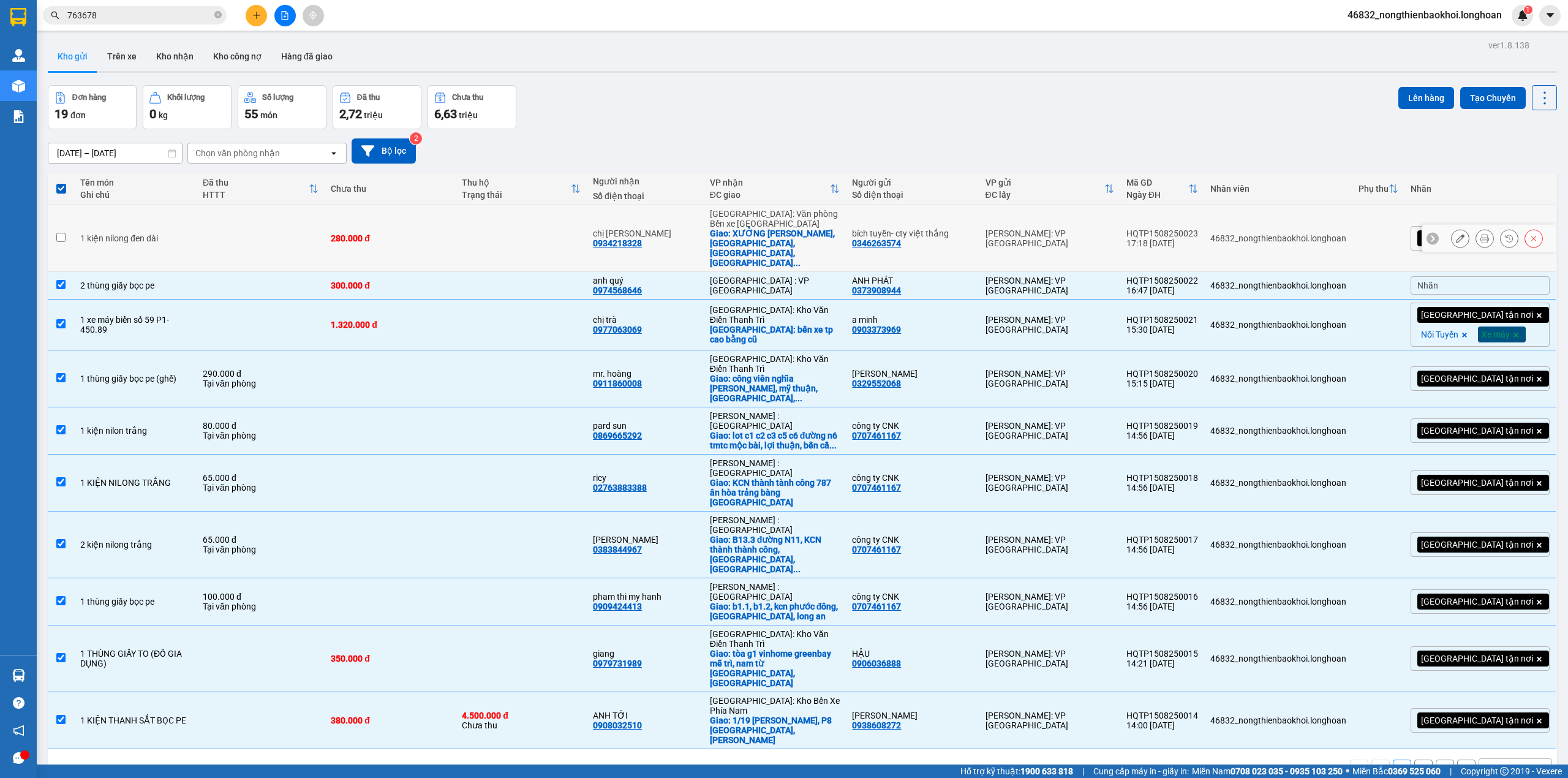
click at [1198, 229] on div "HQTP1508250023" at bounding box center [1162, 233] width 72 height 10
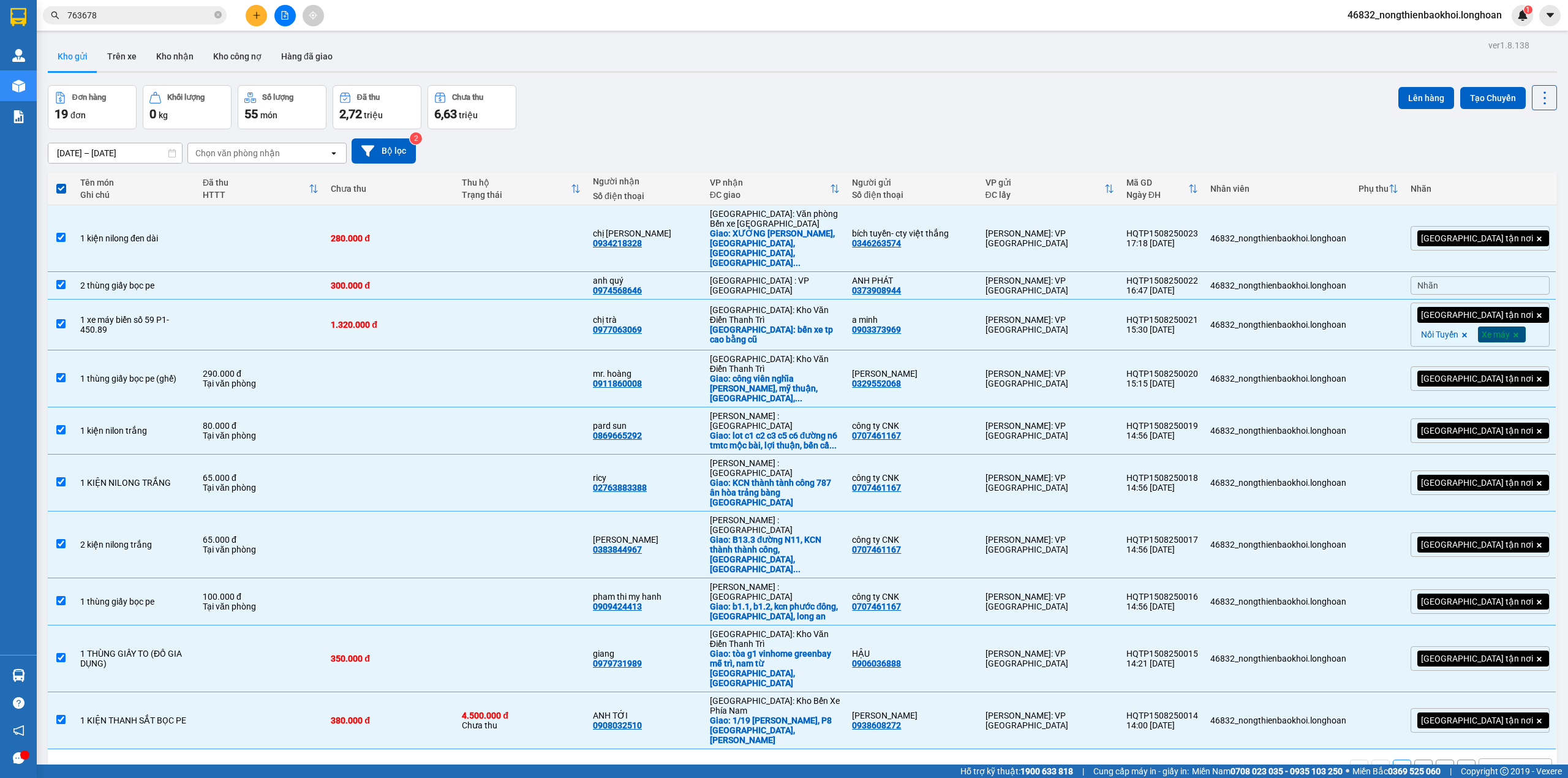
click at [1014, 115] on div "Đơn hàng 19 đơn Khối lượng 0 kg Số lượng 55 món Đã thu 2,72 triệu Chưa thu 6,63…" at bounding box center [803, 107] width 1510 height 44
click at [1512, 760] on div "10 / trang" at bounding box center [1507, 769] width 55 height 20
click at [1486, 549] on div "20 / trang" at bounding box center [1503, 542] width 73 height 22
checkbox input "false"
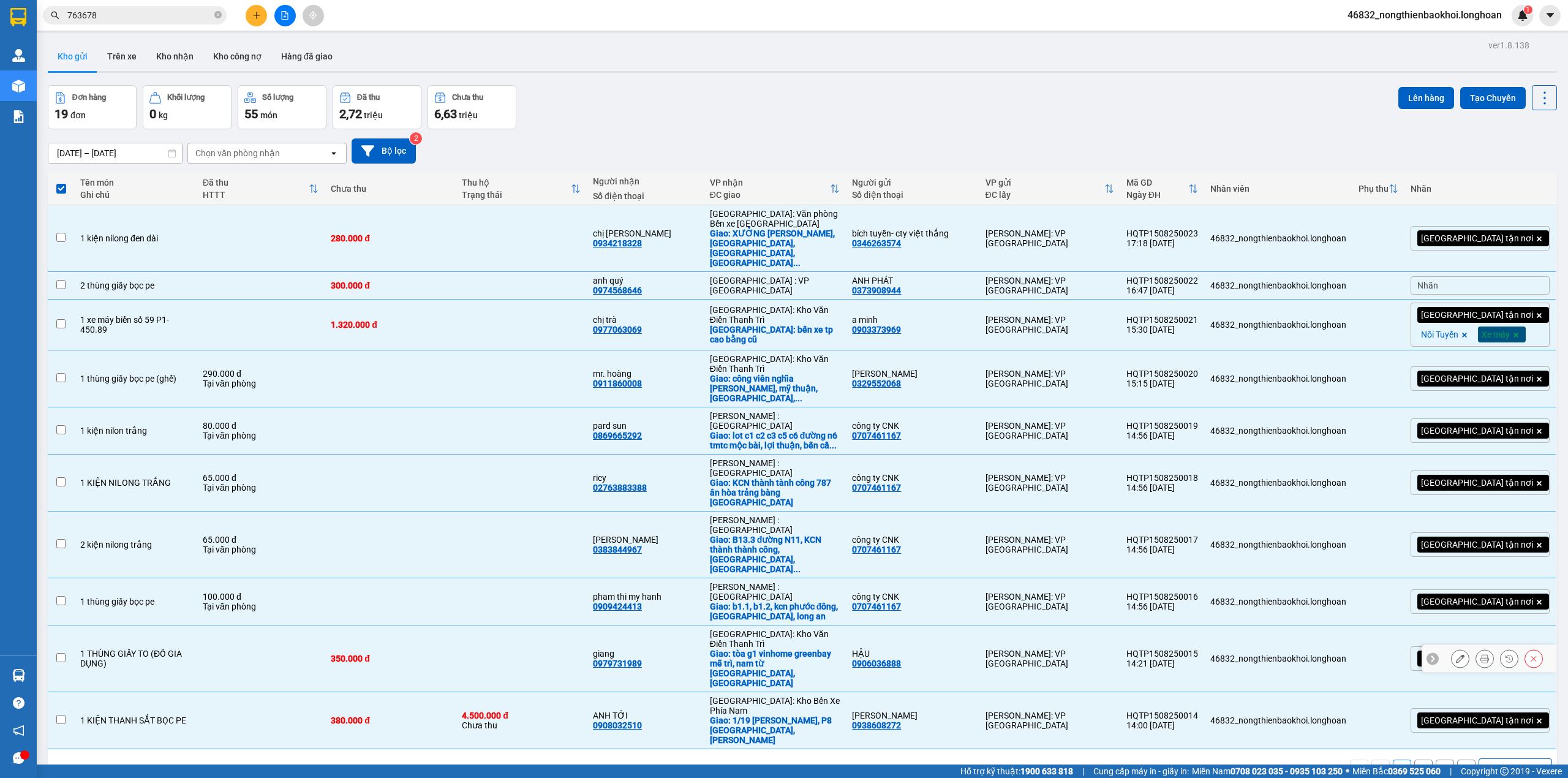
checkbox input "false"
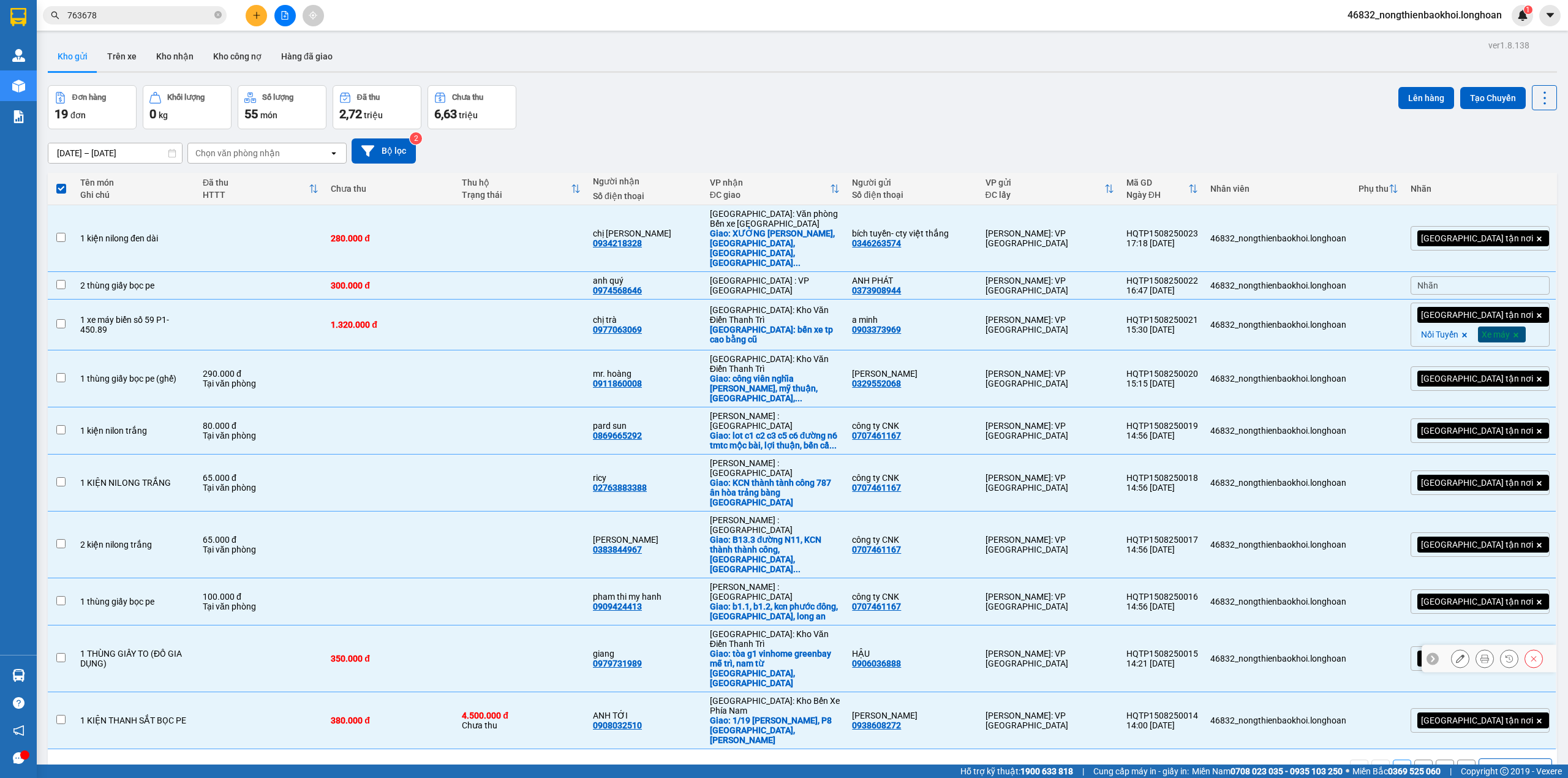
checkbox input "false"
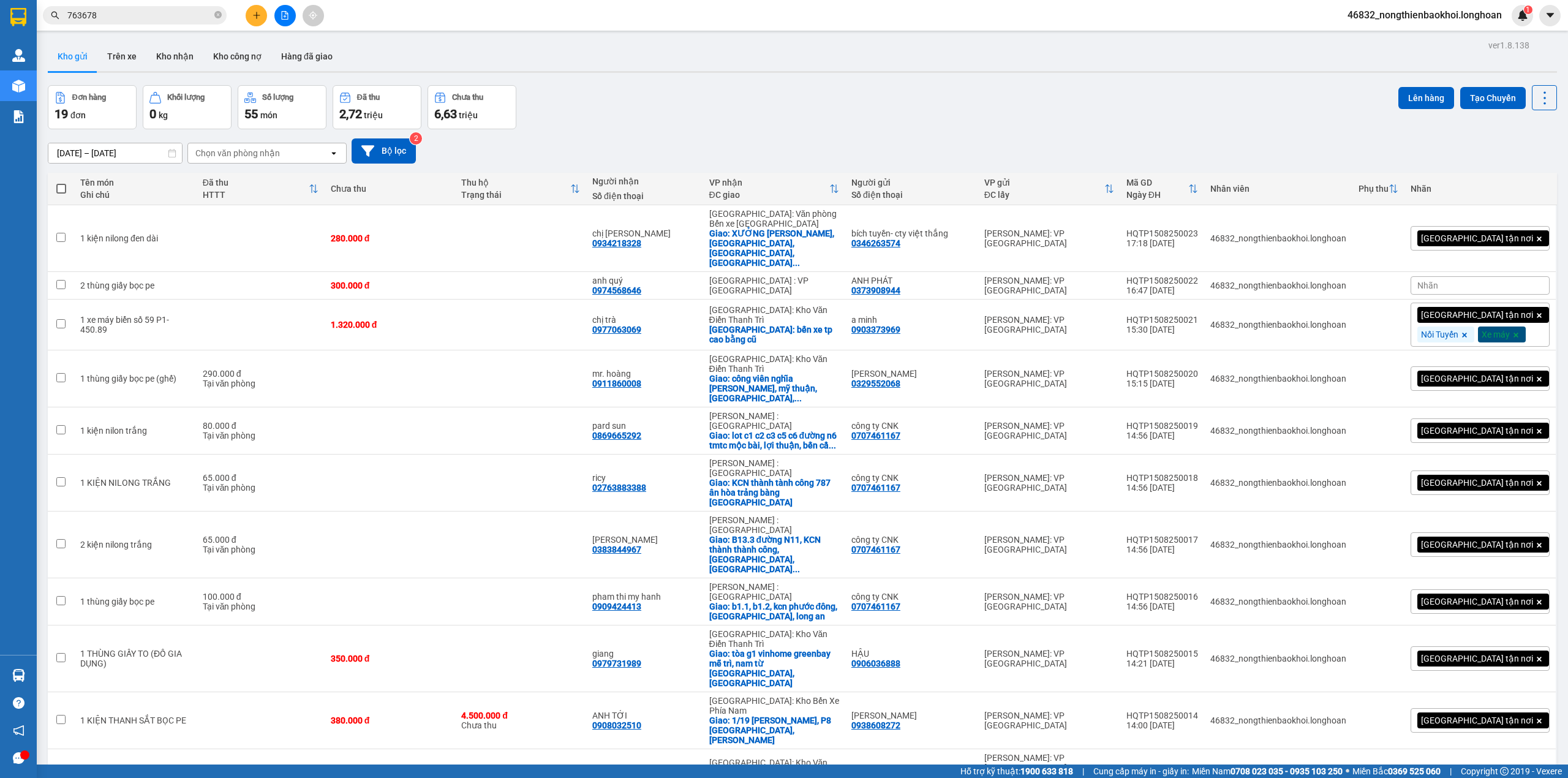
click at [685, 120] on div "Đơn hàng 19 đơn Khối lượng 0 kg Số lượng 55 món Đã thu 2,72 triệu Chưa thu 6,63…" at bounding box center [803, 107] width 1510 height 44
click at [59, 192] on span at bounding box center [61, 189] width 10 height 10
click at [61, 183] on input "checkbox" at bounding box center [61, 183] width 0 height 0
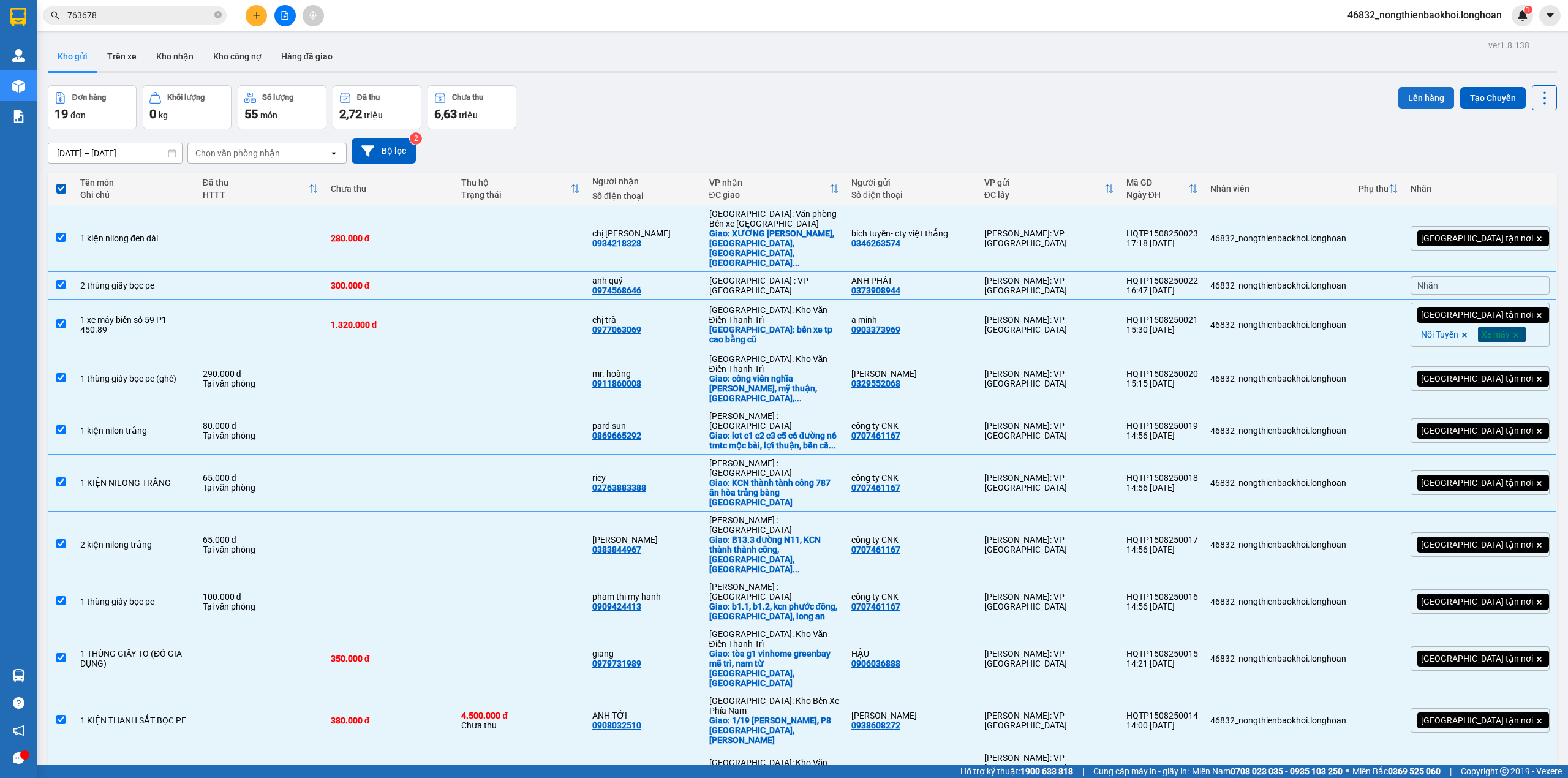
click at [1411, 102] on button "Lên hàng" at bounding box center [1426, 98] width 55 height 22
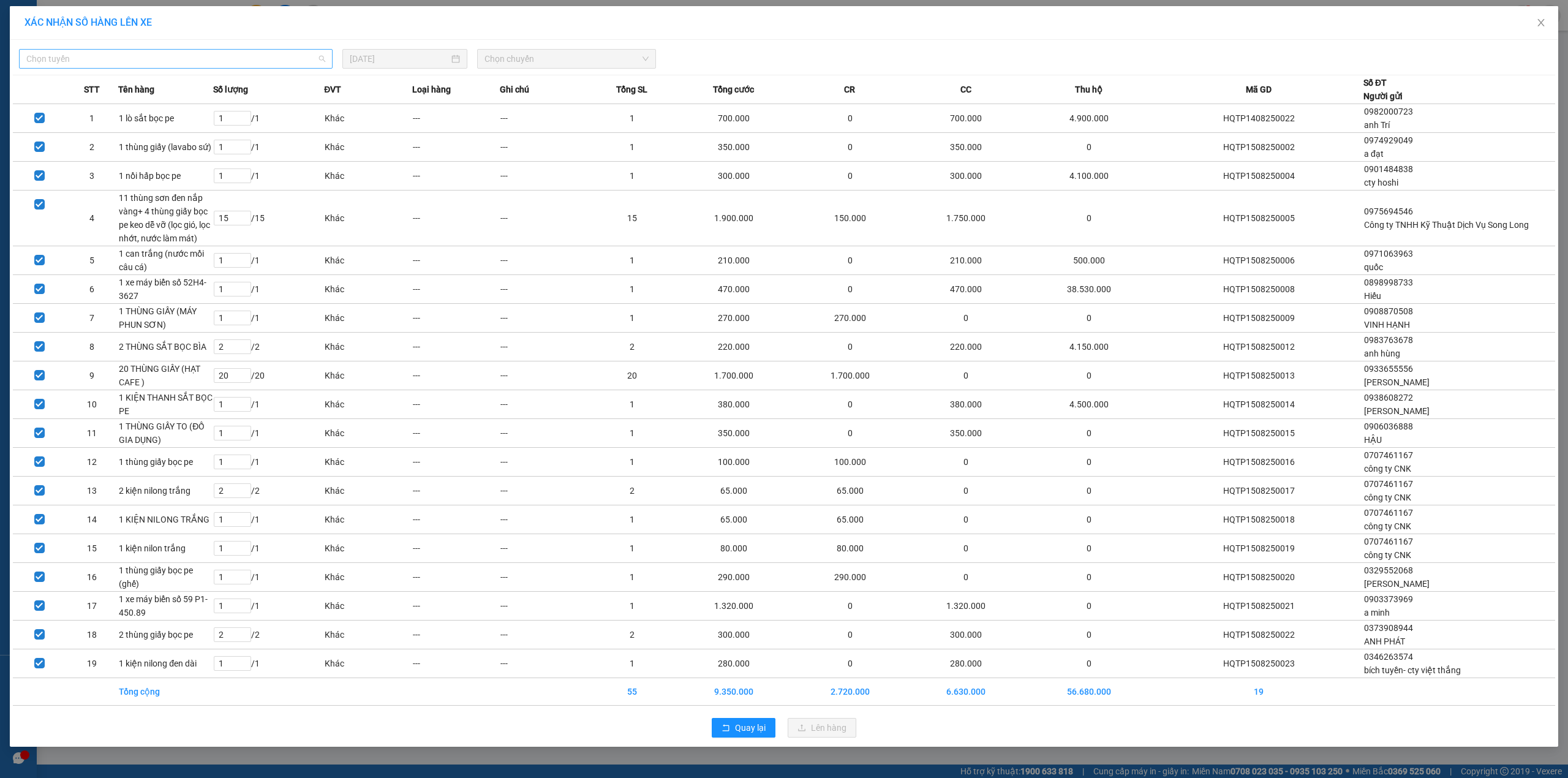
click at [231, 62] on span "Chọn tuyến" at bounding box center [176, 58] width 299 height 18
type input "phu"
click at [170, 84] on div "VP Tân Phú - Kho HCM 1" at bounding box center [176, 84] width 299 height 13
click at [520, 47] on div "VP Tân Phú - Kho HCM 1 VP Tân Phú - Kho HCM 1 15/08/2025 Chọn chuyến" at bounding box center [784, 55] width 1543 height 26
click at [522, 64] on span "Chọn chuyến" at bounding box center [566, 58] width 164 height 18
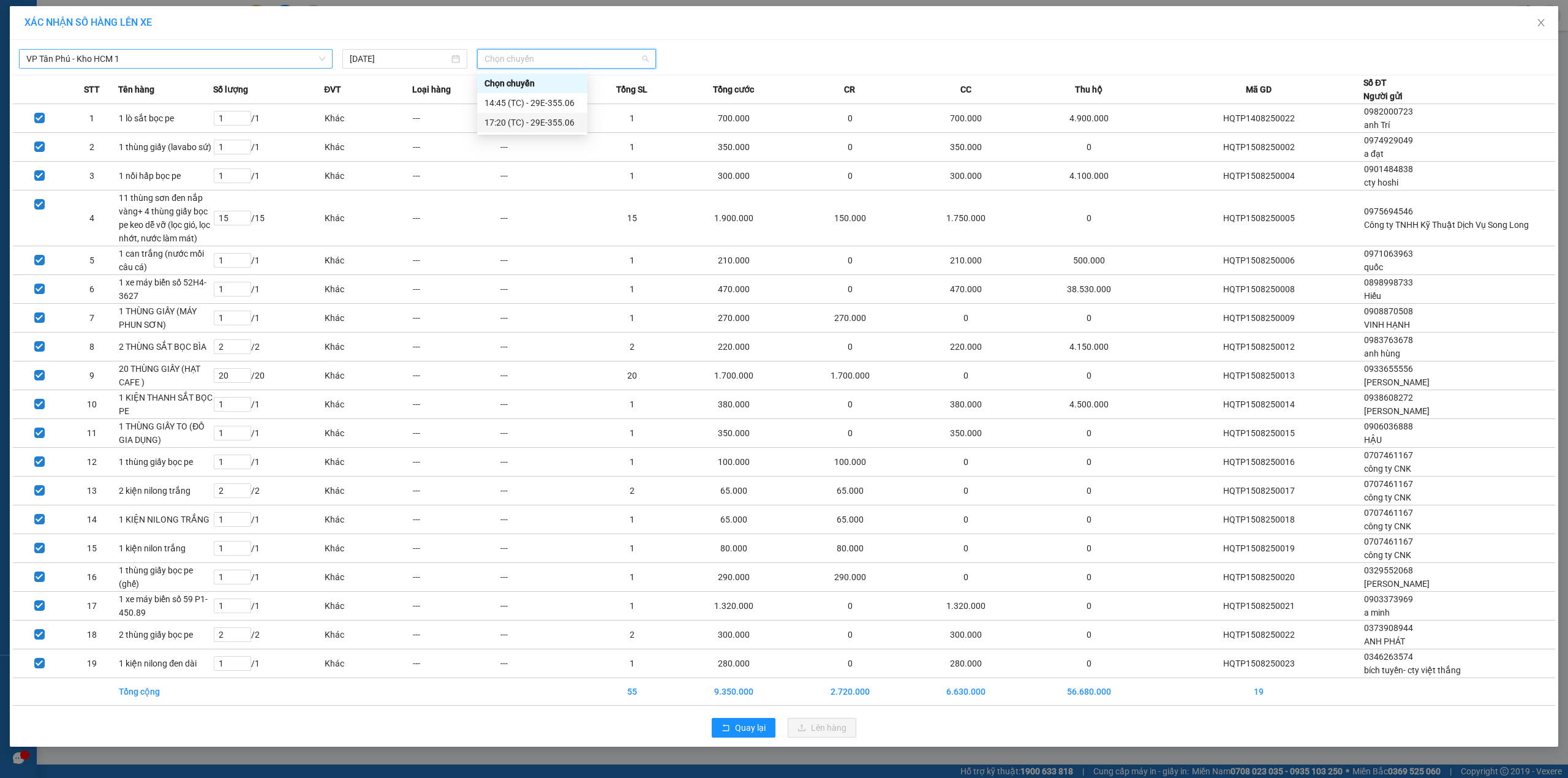
click at [527, 118] on div "17:20 (TC) - 29E-355.06" at bounding box center [532, 123] width 95 height 13
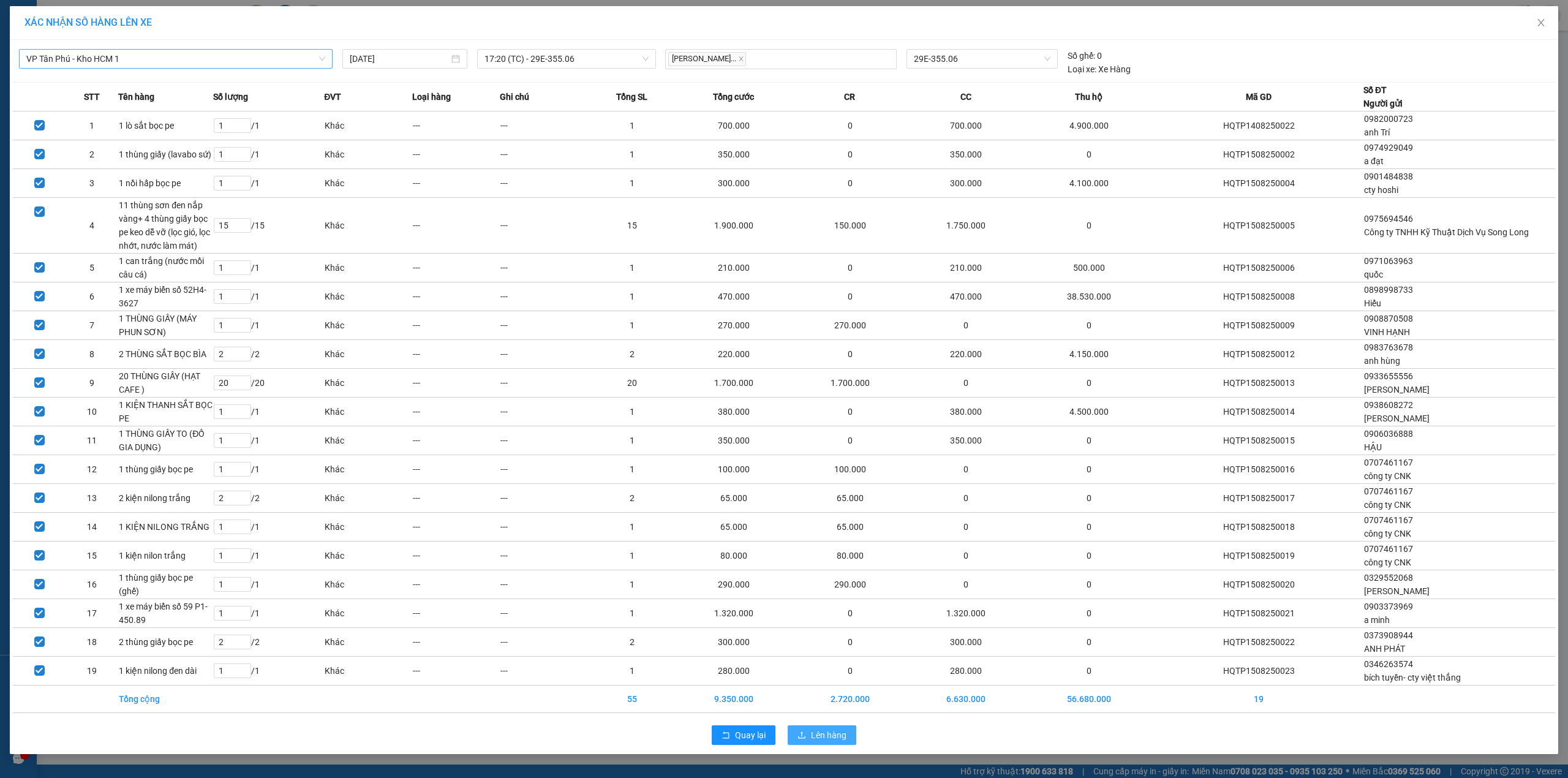
click at [837, 738] on span "Lên hàng" at bounding box center [829, 735] width 35 height 13
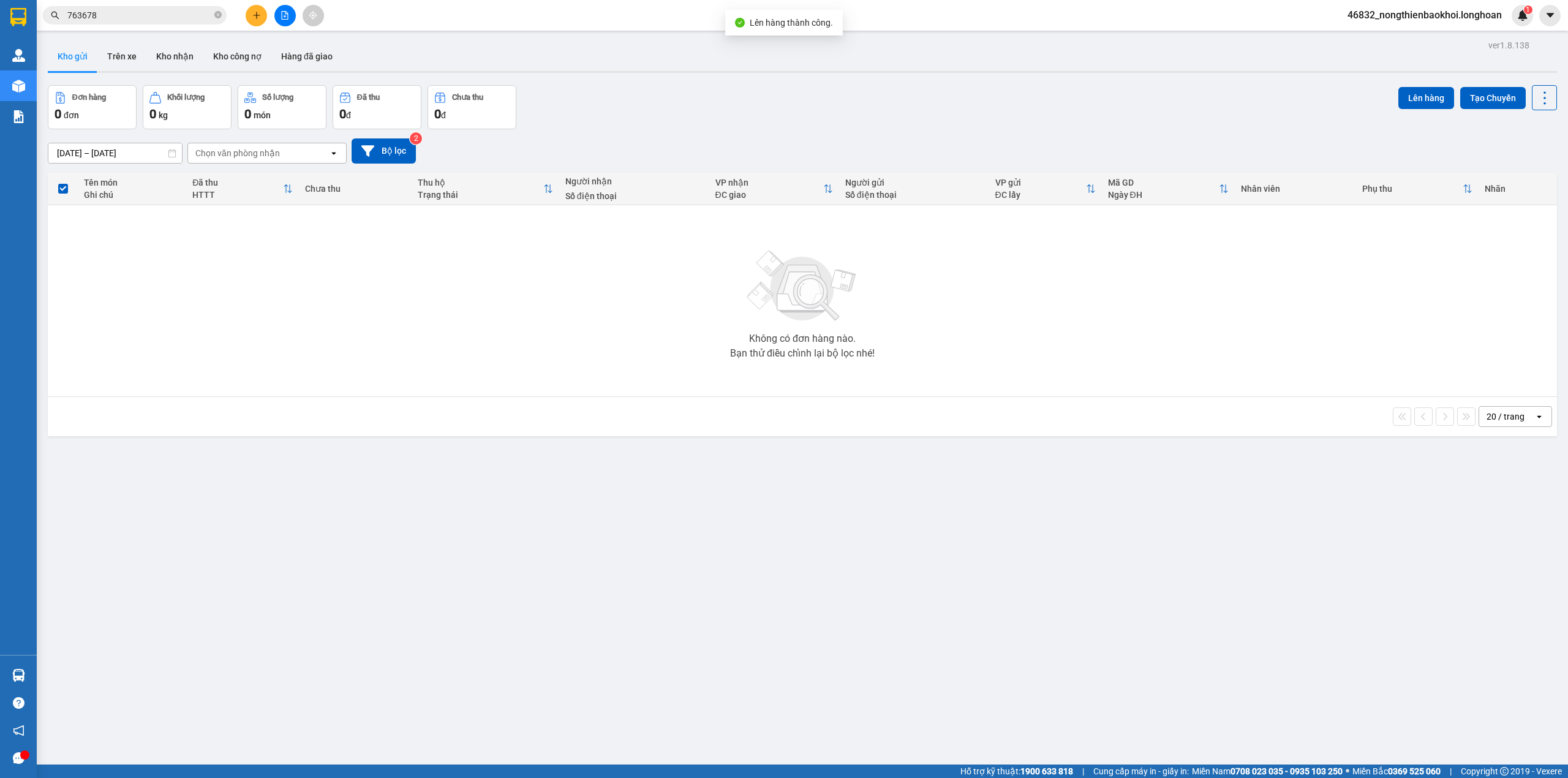
click at [625, 138] on div "17/07/2025 – 15/08/2025 Press the down arrow key to interact with the calendar …" at bounding box center [803, 151] width 1510 height 25
click at [676, 103] on div "Đơn hàng 0 đơn Khối lượng 0 kg Số lượng 0 món Đã thu 0 đ Chưa thu 0 đ Lên hàng …" at bounding box center [803, 107] width 1510 height 44
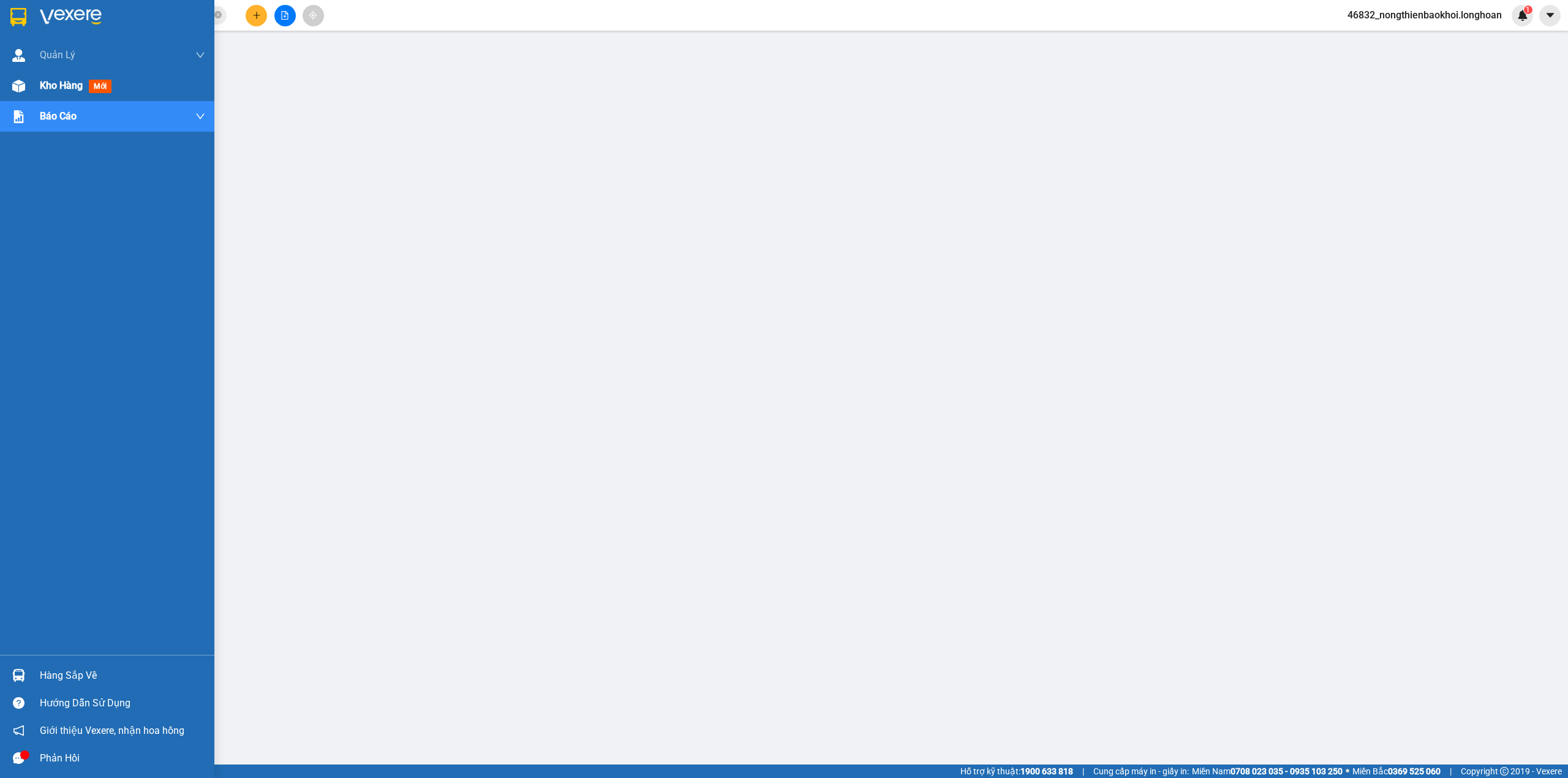
click at [15, 84] on img at bounding box center [18, 86] width 13 height 13
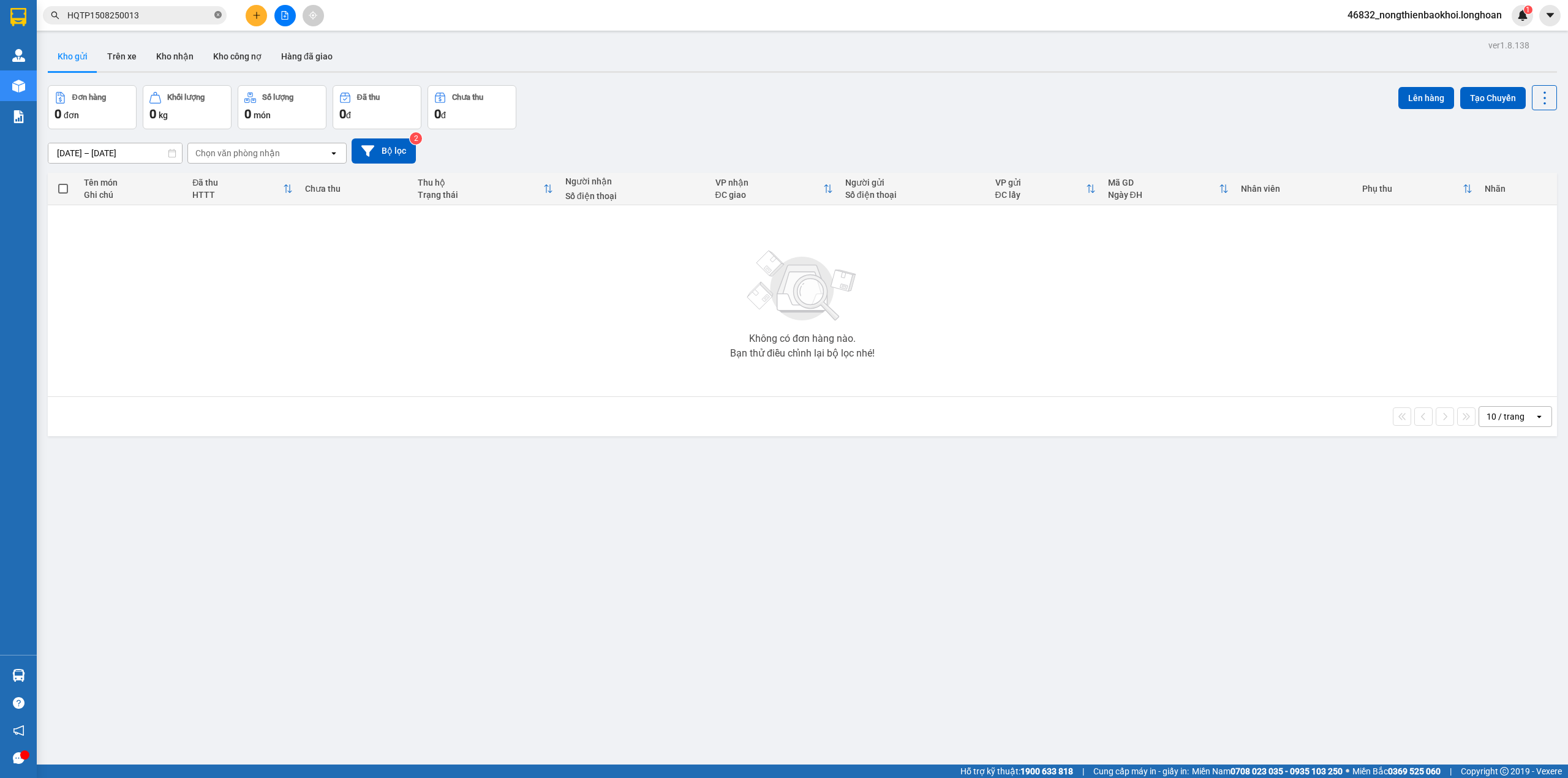
click at [217, 13] on icon "close-circle" at bounding box center [218, 15] width 7 height 7
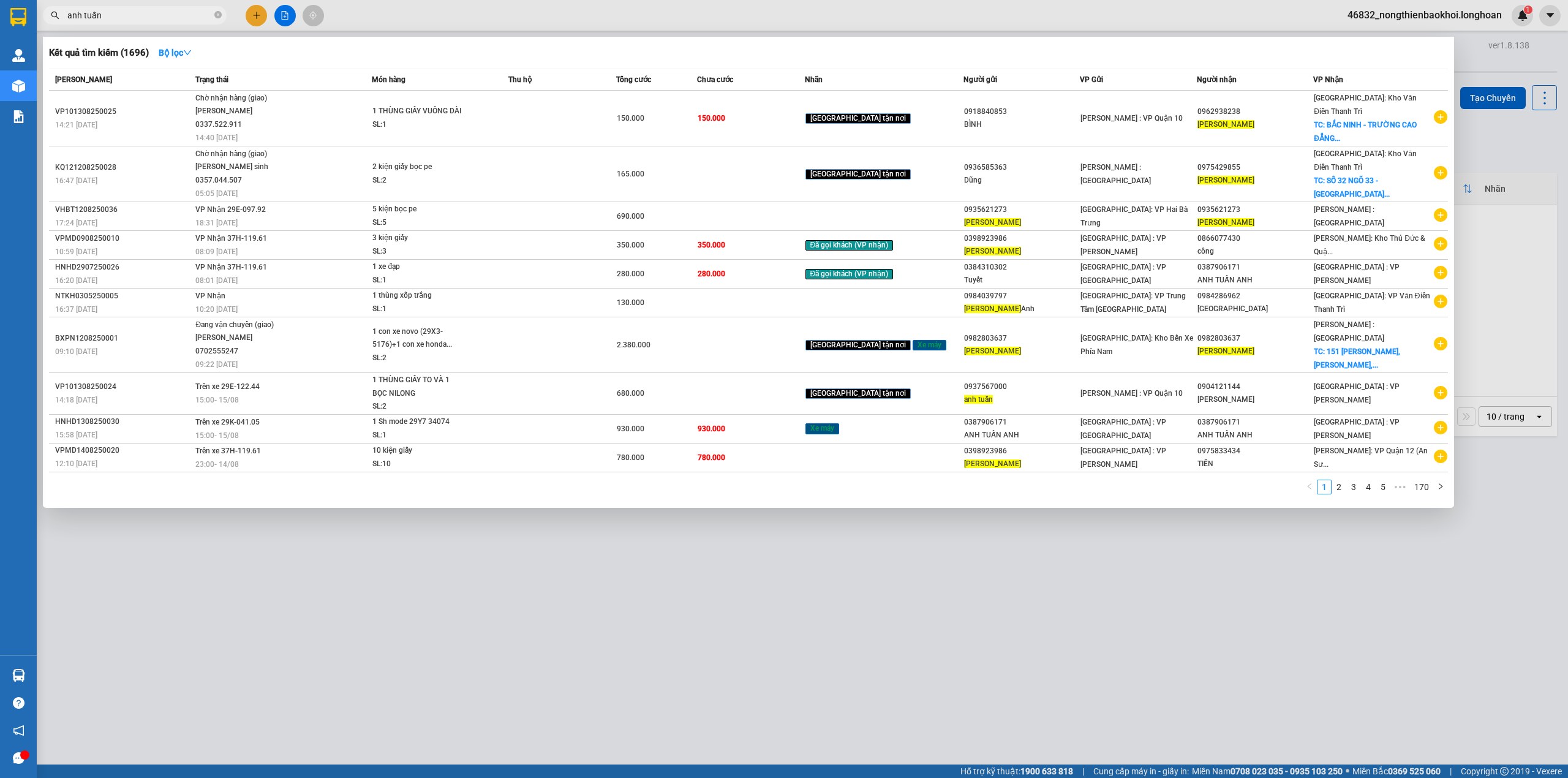
click at [160, 16] on input "anh tuấn" at bounding box center [140, 16] width 145 height 13
click at [160, 16] on input "anh tuấn" at bounding box center [140, 16] width 145 height 13
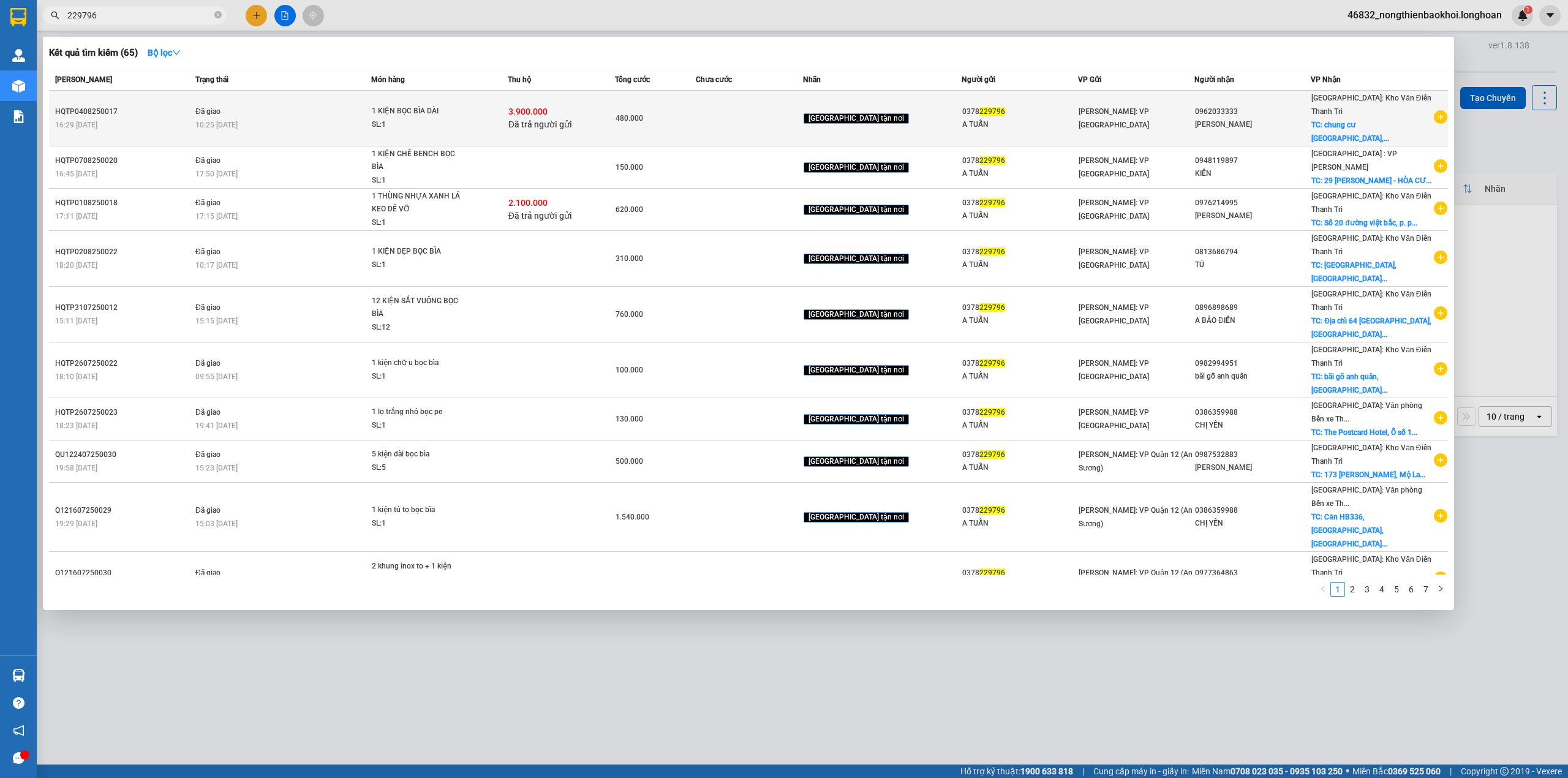
type input "229796"
copy div "0378 229796"
drag, startPoint x: 953, startPoint y: 104, endPoint x: 992, endPoint y: 98, distance: 39.5
click at [992, 106] on div "0378 229796" at bounding box center [1020, 112] width 115 height 13
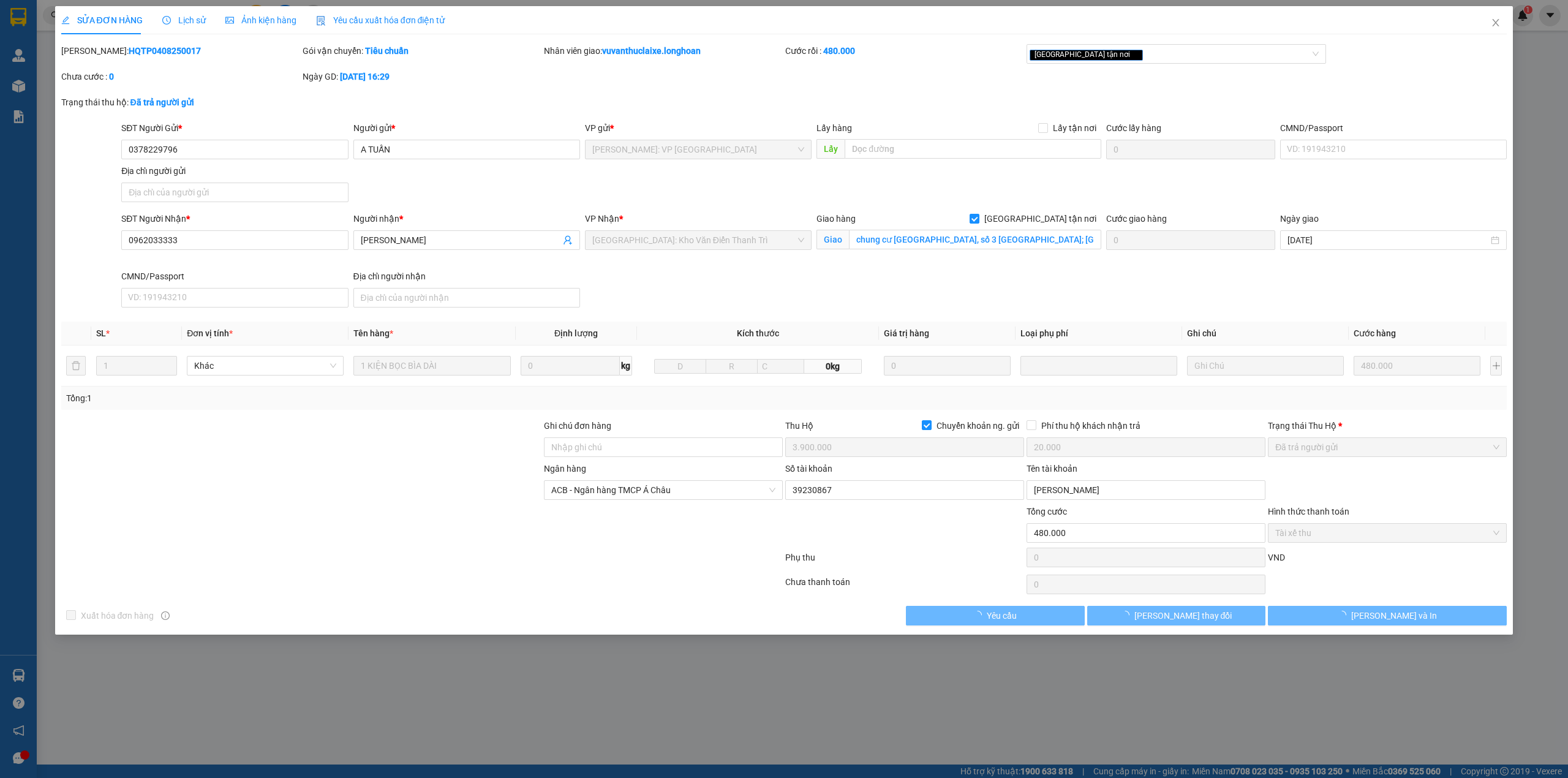
type input "0378229796"
type input "A TUẤN"
type input "0962033333"
type input "MINH ĐỨC"
checkbox input "true"
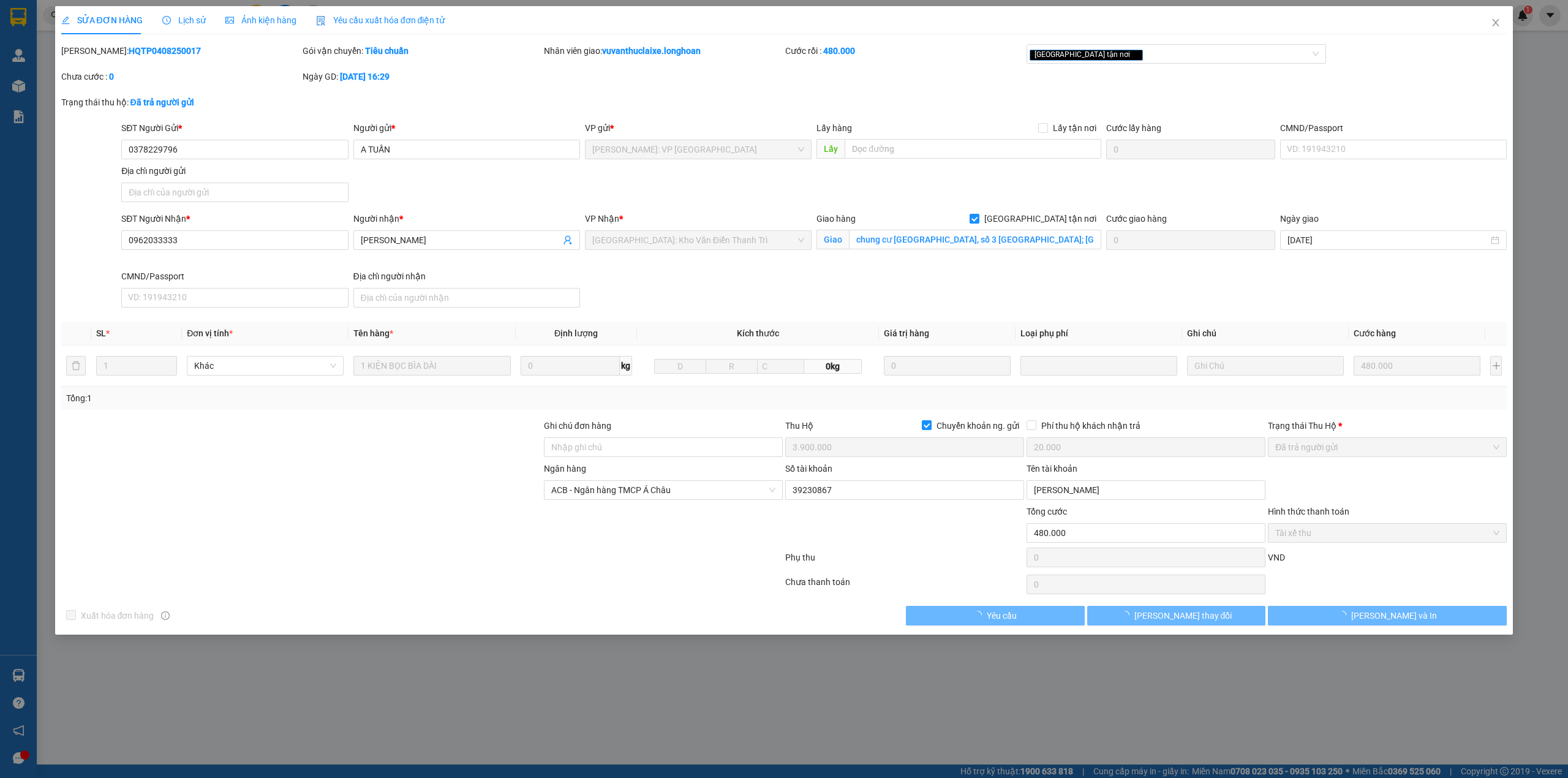
type input "chung cư Yên Hoà Parkview, số 3 Vũ Phạm Hàm; phường Yên Hoà, quận Cầu Giấy, Hà …"
checkbox input "true"
type input "3.900.000"
type input "20.000"
type input "480.000"
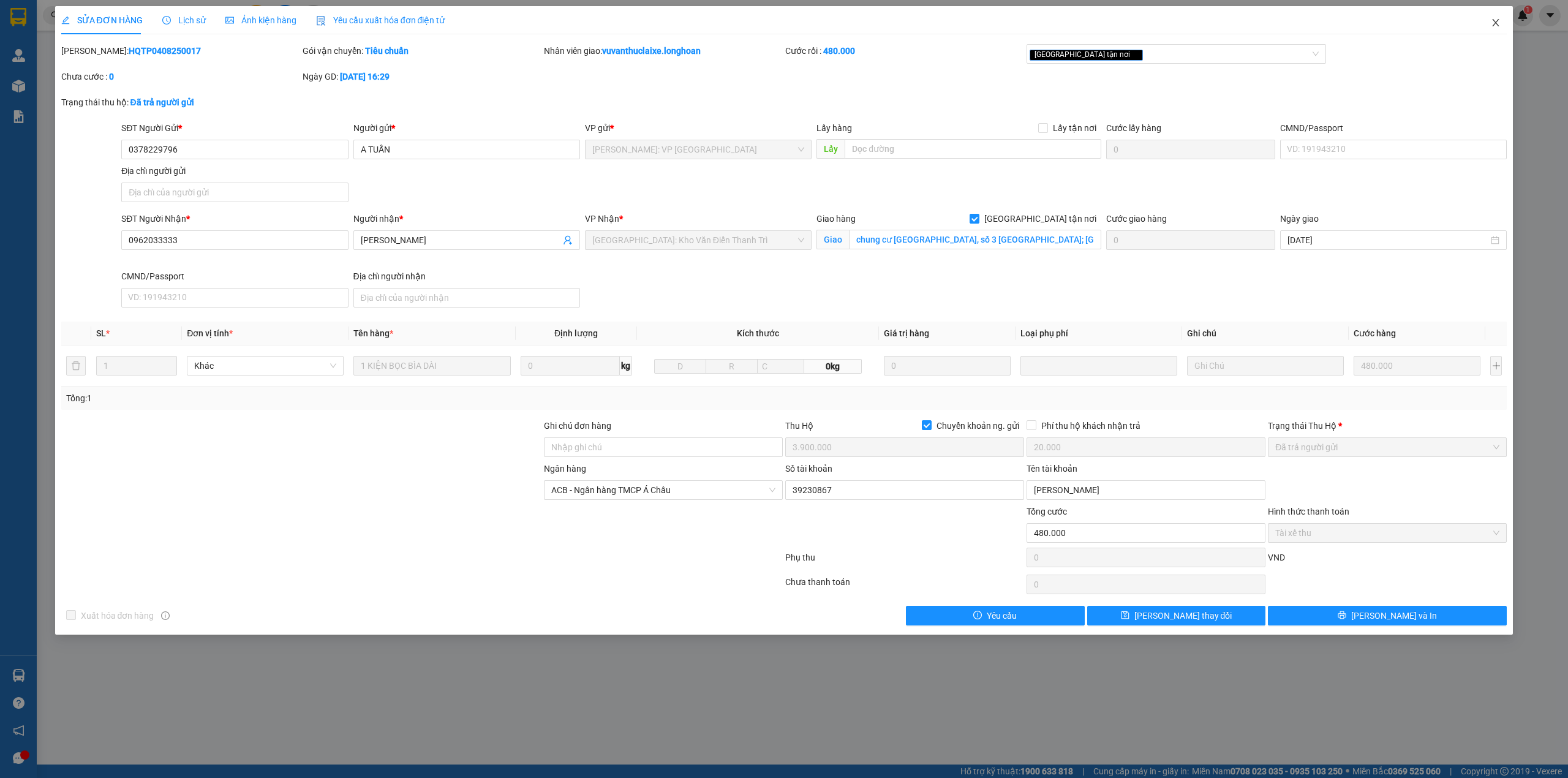
click at [1496, 23] on icon "close" at bounding box center [1496, 23] width 7 height 7
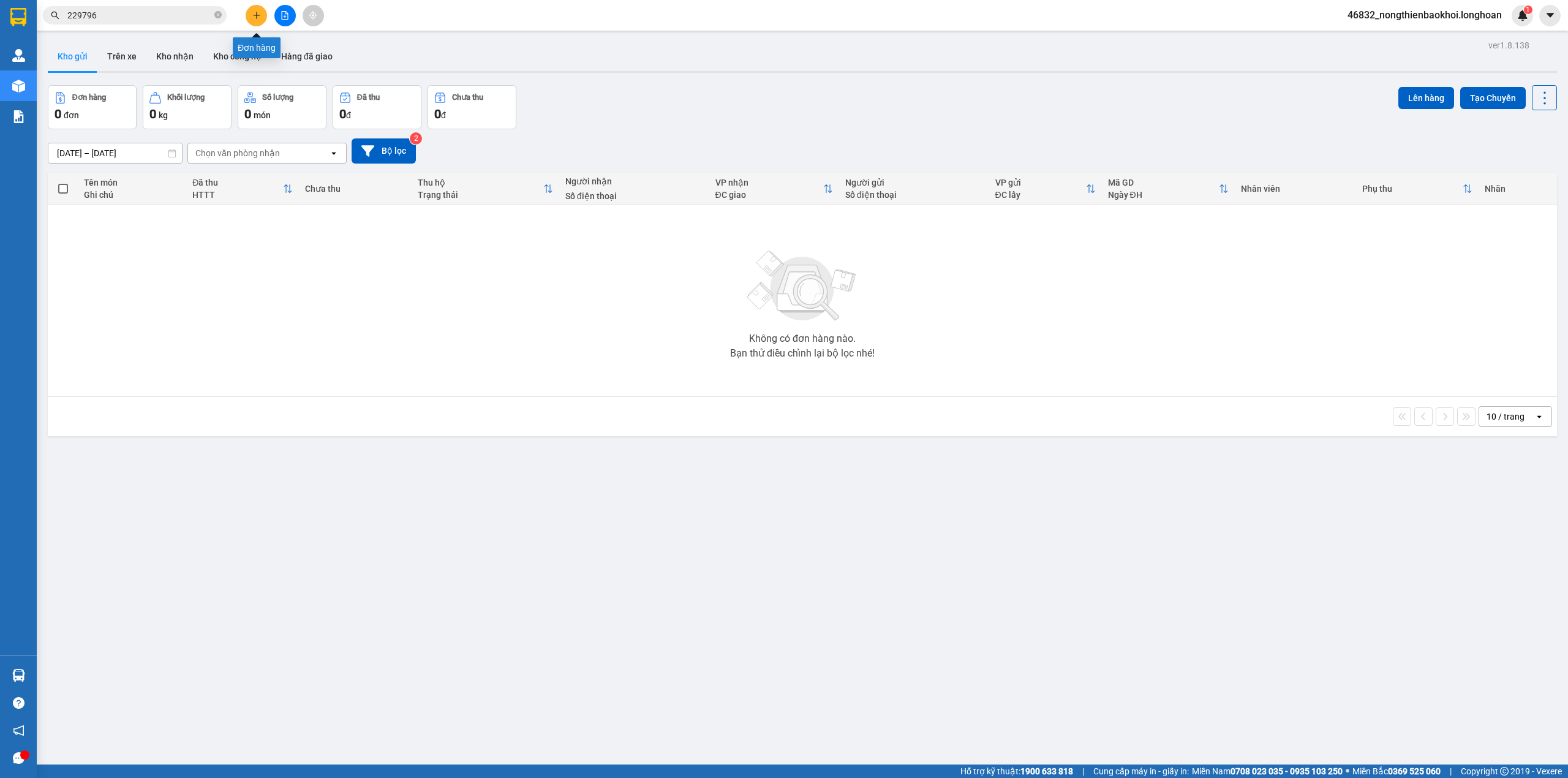
click at [256, 18] on icon "plus" at bounding box center [257, 16] width 9 height 9
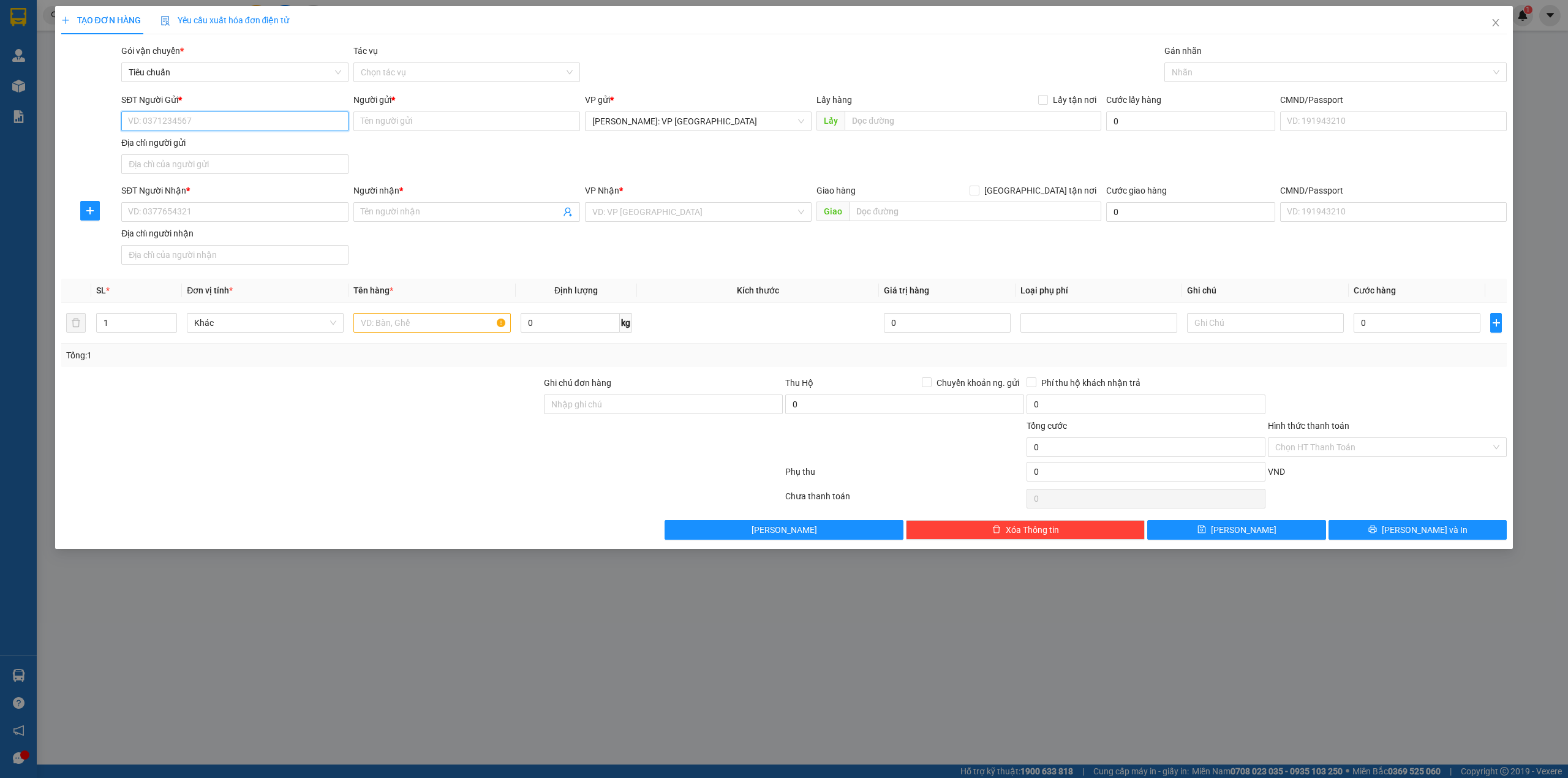
paste input "0378229796"
type input "0378229796"
click at [208, 152] on div "0378229796 - A TUẤN" at bounding box center [234, 146] width 212 height 13
type input "A TUẤN"
type input "0378229796"
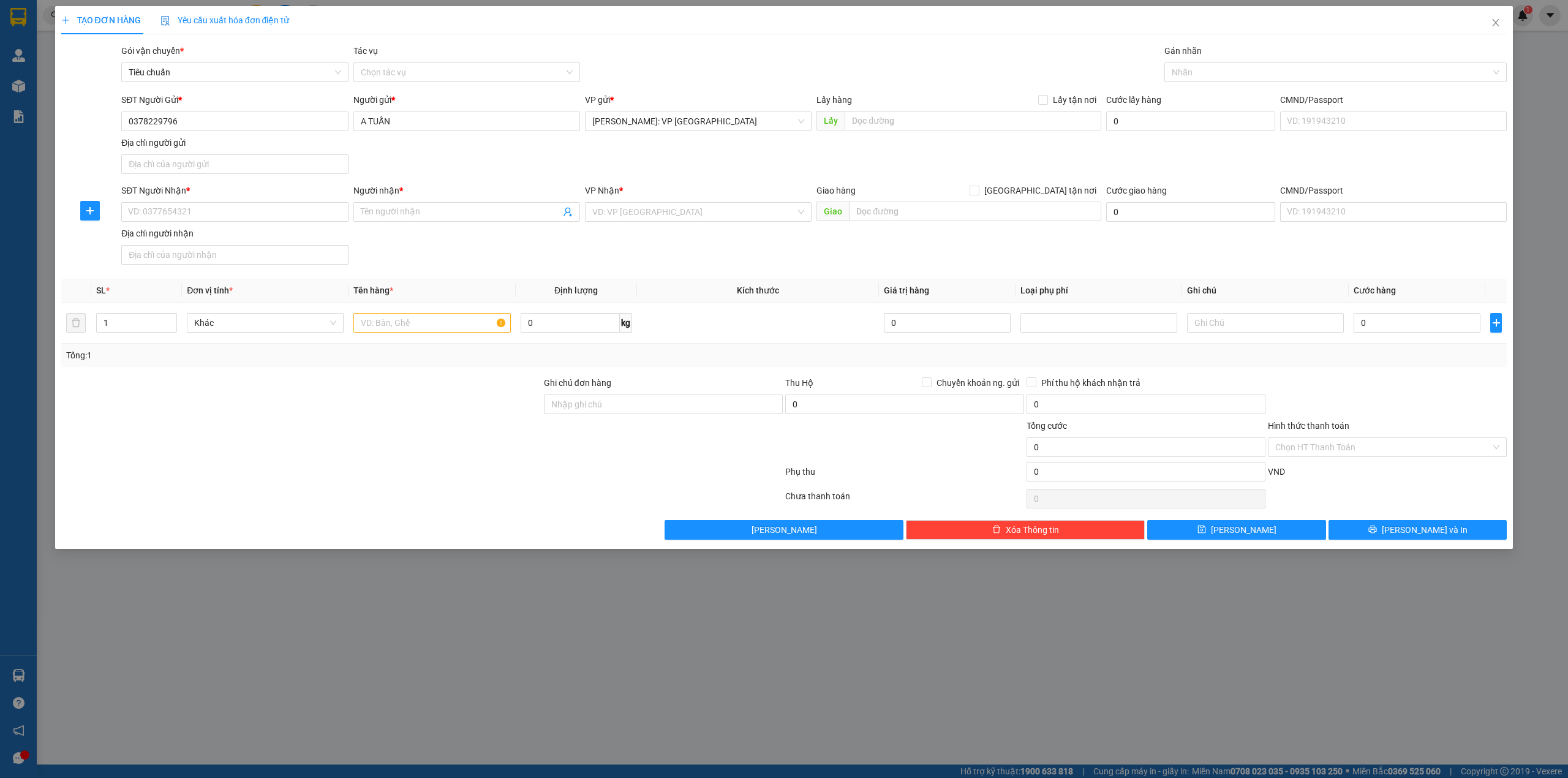
click at [520, 180] on form "SĐT Người Gửi * 0378229796 0378229796 Người gửi * A TUẤN VP gửi * Hồ Chí Minh: …" at bounding box center [784, 181] width 1446 height 177
click at [665, 175] on div "SĐT Người Gửi * 0378229796 Người gửi * A TUẤN VP gửi * Hồ Chí Minh: VP Quận Tân…" at bounding box center [814, 136] width 1391 height 86
click at [649, 245] on div "SĐT Người Nhận * VD: 0377654321 Người nhận * Tên người nhận VP Nhận * VD: VP Sà…" at bounding box center [814, 227] width 1391 height 86
click at [943, 69] on div "Gói vận chuyển * Tiêu chuẩn Tác vụ Chọn tác vụ Gán nhãn Nhãn" at bounding box center [814, 66] width 1391 height 43
click at [695, 259] on div "SĐT Người Nhận * VD: 0377654321 Người nhận * Tên người nhận VP Nhận * VD: VP Sà…" at bounding box center [814, 227] width 1391 height 86
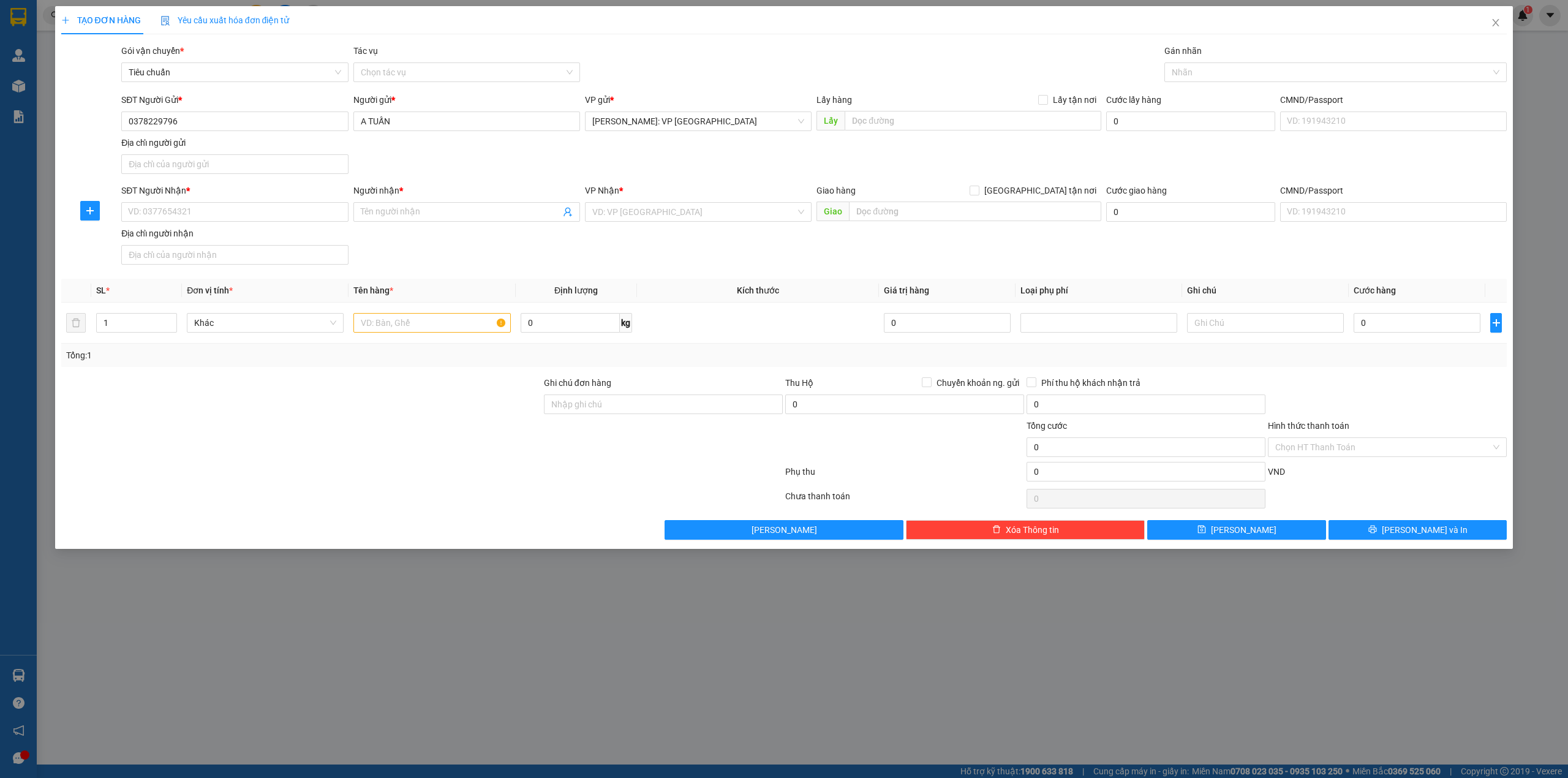
click at [503, 614] on div "TẠO ĐƠN HÀNG Yêu cầu xuất hóa đơn điện tử Transit Pickup Surcharge Ids Transit …" at bounding box center [784, 389] width 1568 height 778
click at [710, 49] on div "Gói vận chuyển * Tiêu chuẩn Tác vụ Chọn tác vụ Gán nhãn Nhãn" at bounding box center [814, 66] width 1391 height 43
click at [250, 217] on input "SĐT Người Nhận *" at bounding box center [234, 212] width 227 height 20
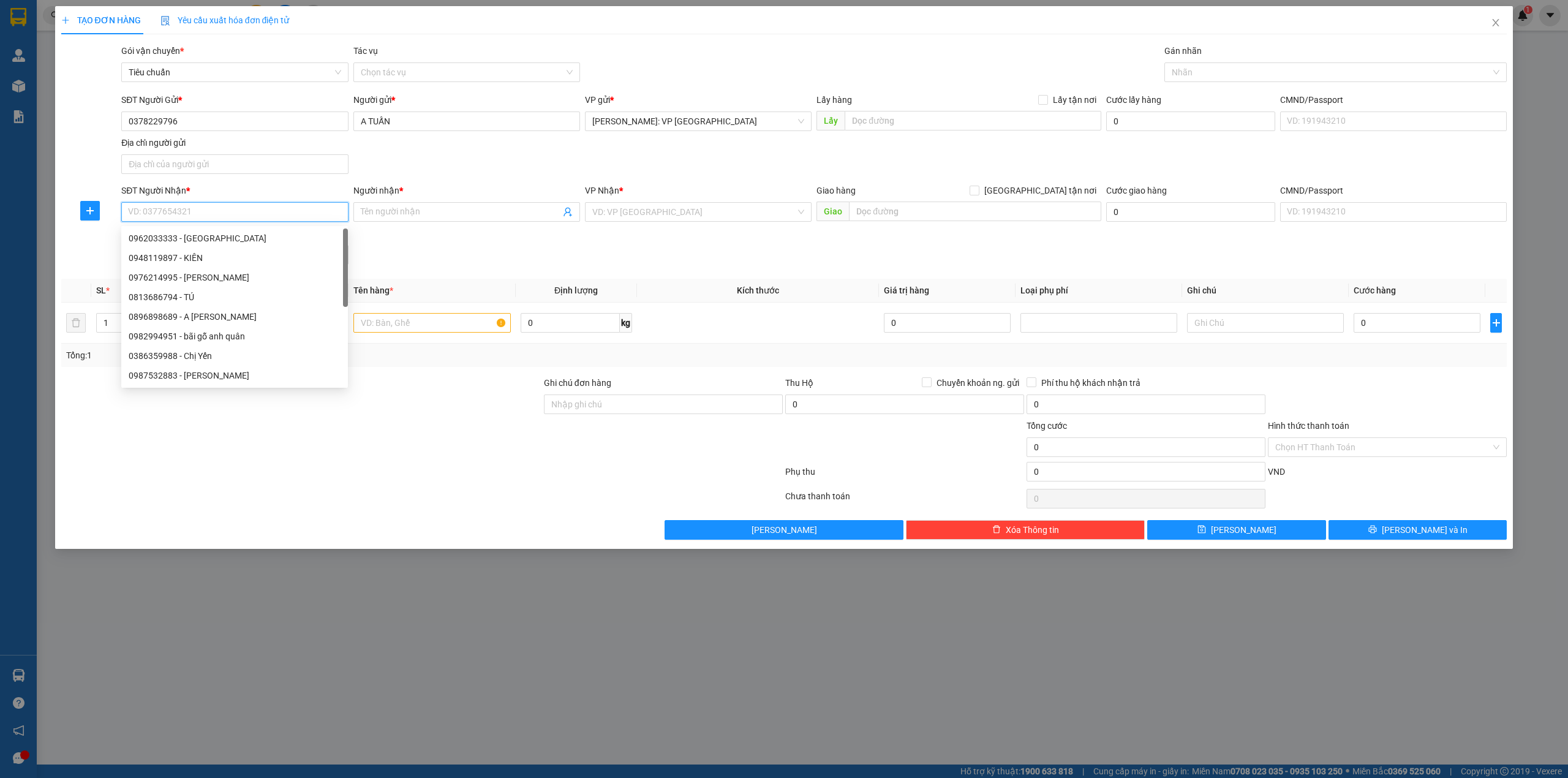
paste input "0962033333"
type input "0962033333"
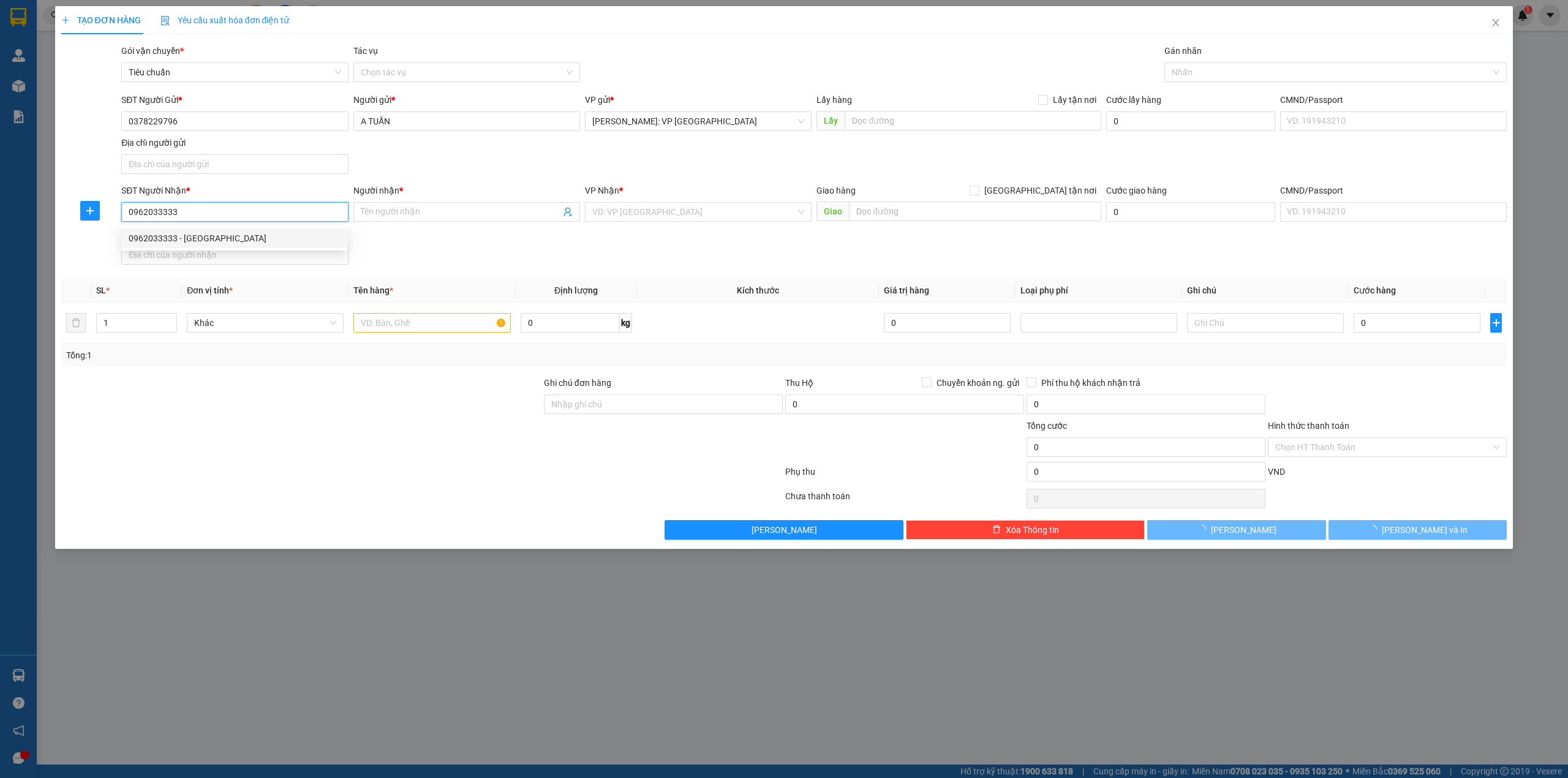
click at [238, 233] on div "0962033333 - MINH ĐỨC" at bounding box center [234, 238] width 212 height 13
type input "MINH ĐỨC"
checkbox input "true"
type input "chung cư Yên Hoà Parkview, số 3 Vũ Phạm Hàm; phường Yên Hoà, quận Cầu Giấy, Hà …"
checkbox input "true"
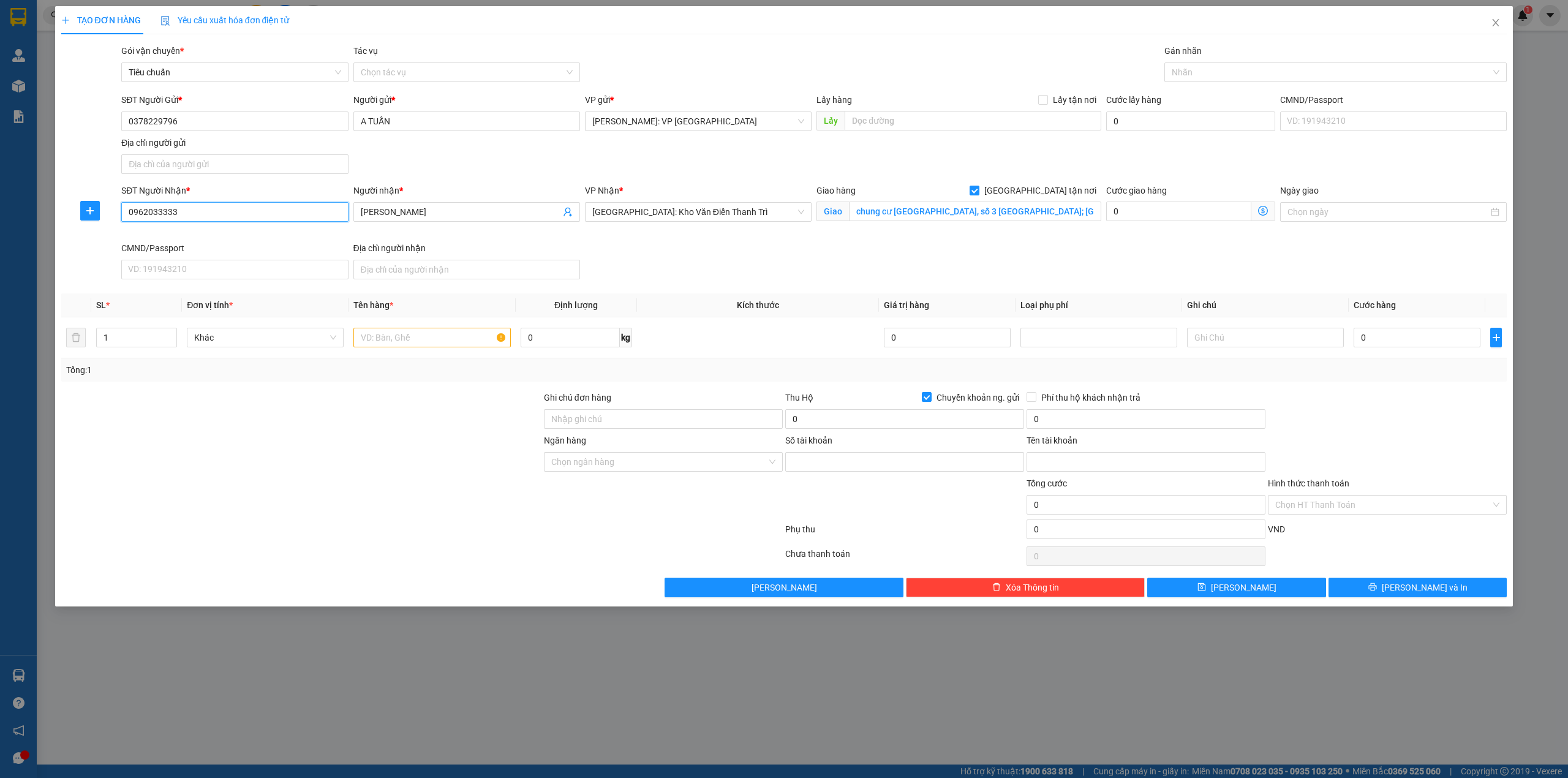
type input "39230867"
type input "LƯU PHƯỚC HIẾU"
click at [285, 220] on input "0962033333" at bounding box center [234, 212] width 227 height 20
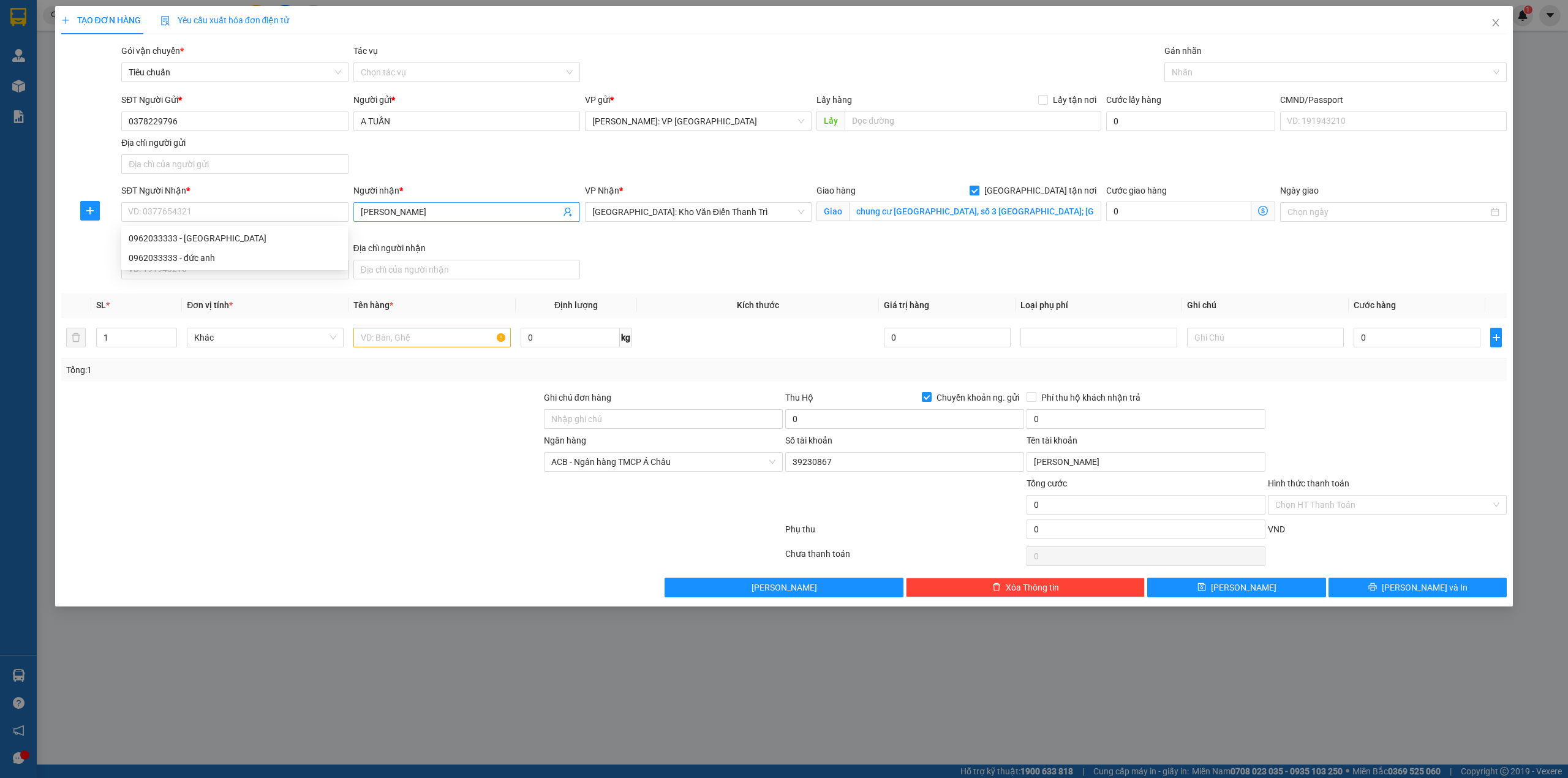
click at [410, 209] on input "MINH ĐỨC" at bounding box center [461, 212] width 200 height 13
type input "M"
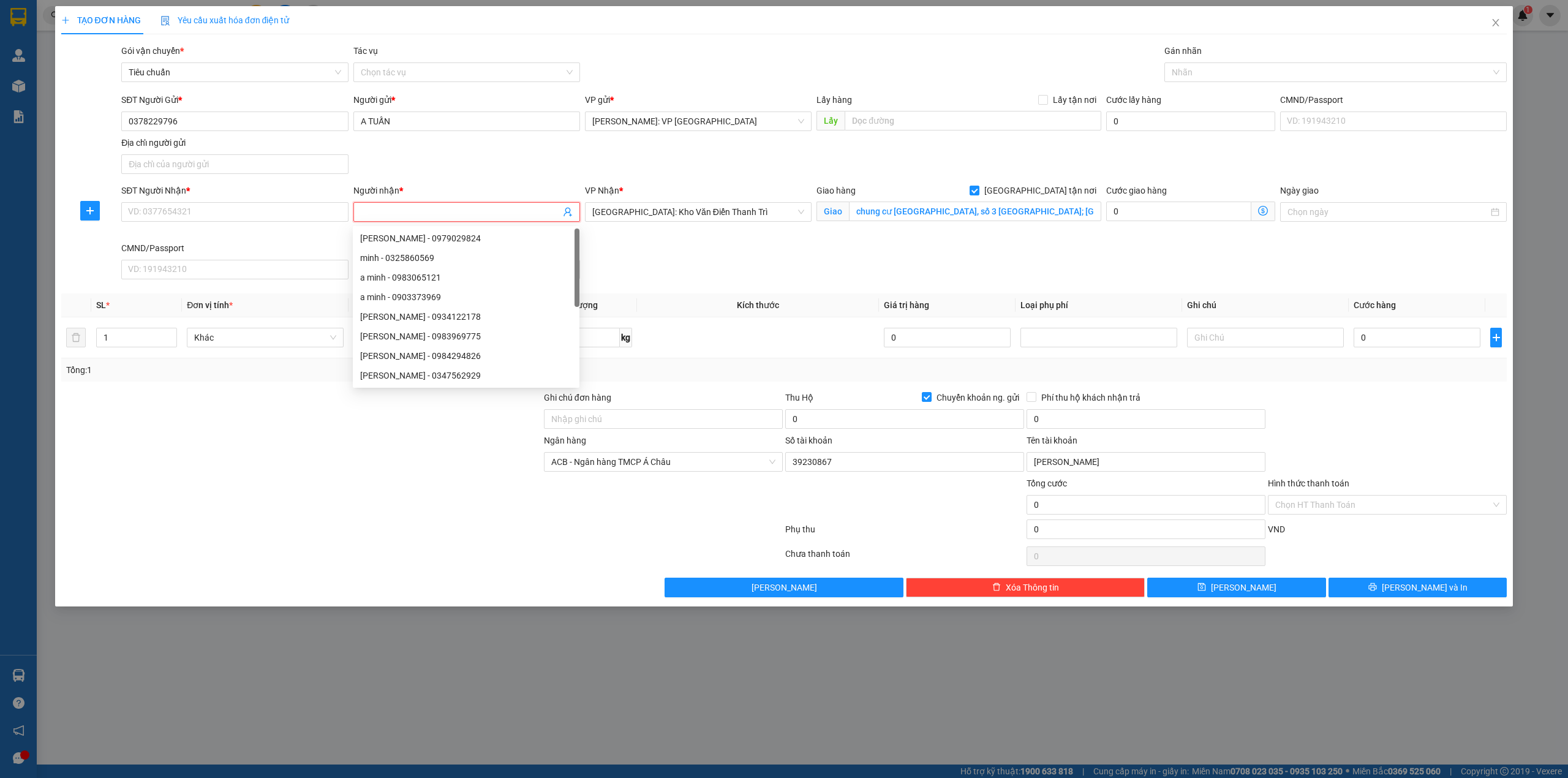
click at [500, 166] on div "SĐT Người Gửi * 0378229796 Người gửi * A TUẤN VP gửi * Hồ Chí Minh: VP Quận Tân…" at bounding box center [814, 136] width 1391 height 86
click at [733, 218] on span "[GEOGRAPHIC_DATA]: Kho Văn Điển Thanh Trì" at bounding box center [698, 212] width 212 height 18
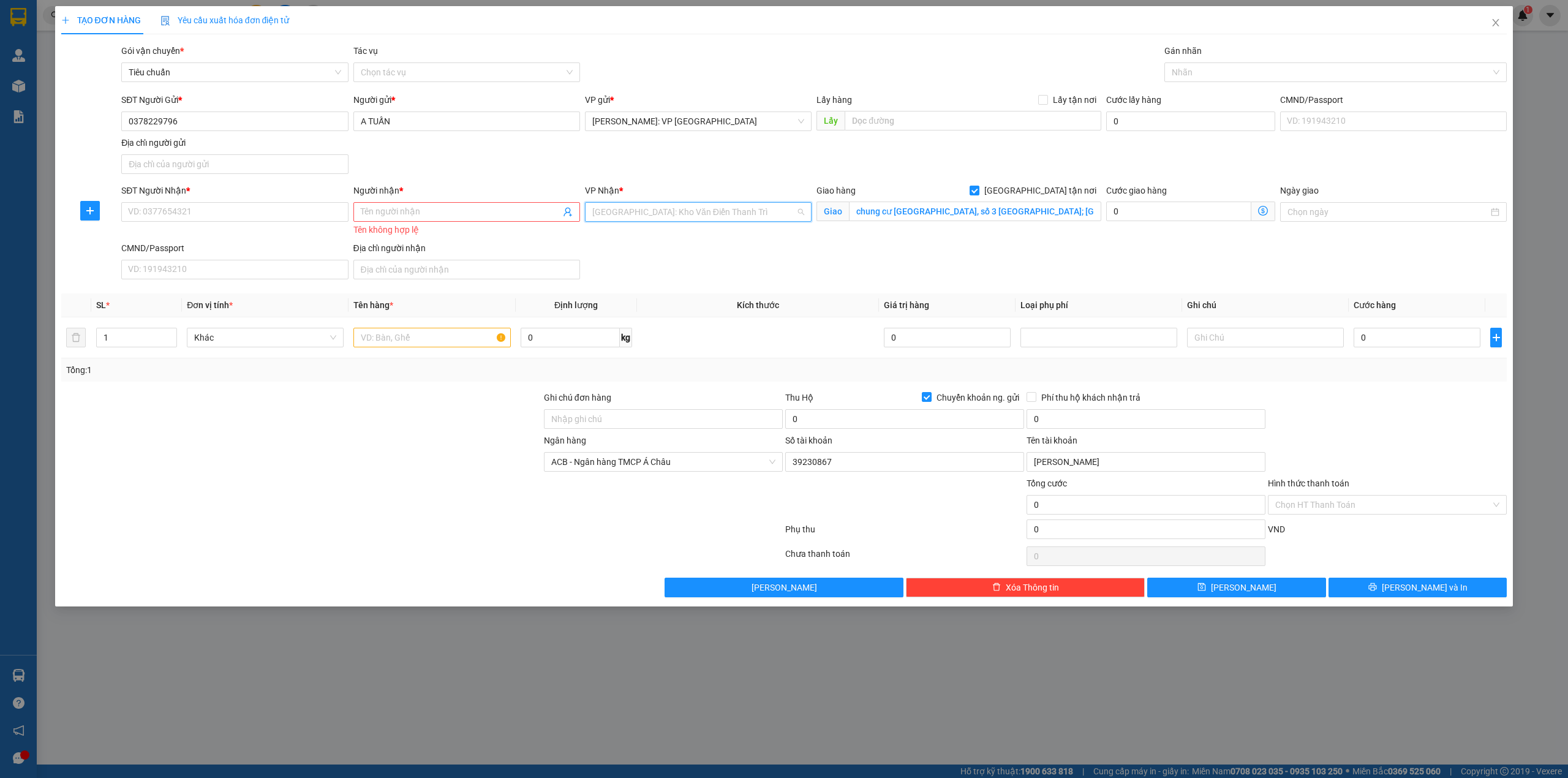
scroll to position [353, 0]
click at [900, 214] on input "chung cư Yên Hoà Parkview, số 3 Vũ Phạm Hàm; phường Yên Hoà, quận Cầu Giấy, Hà …" at bounding box center [975, 212] width 252 height 20
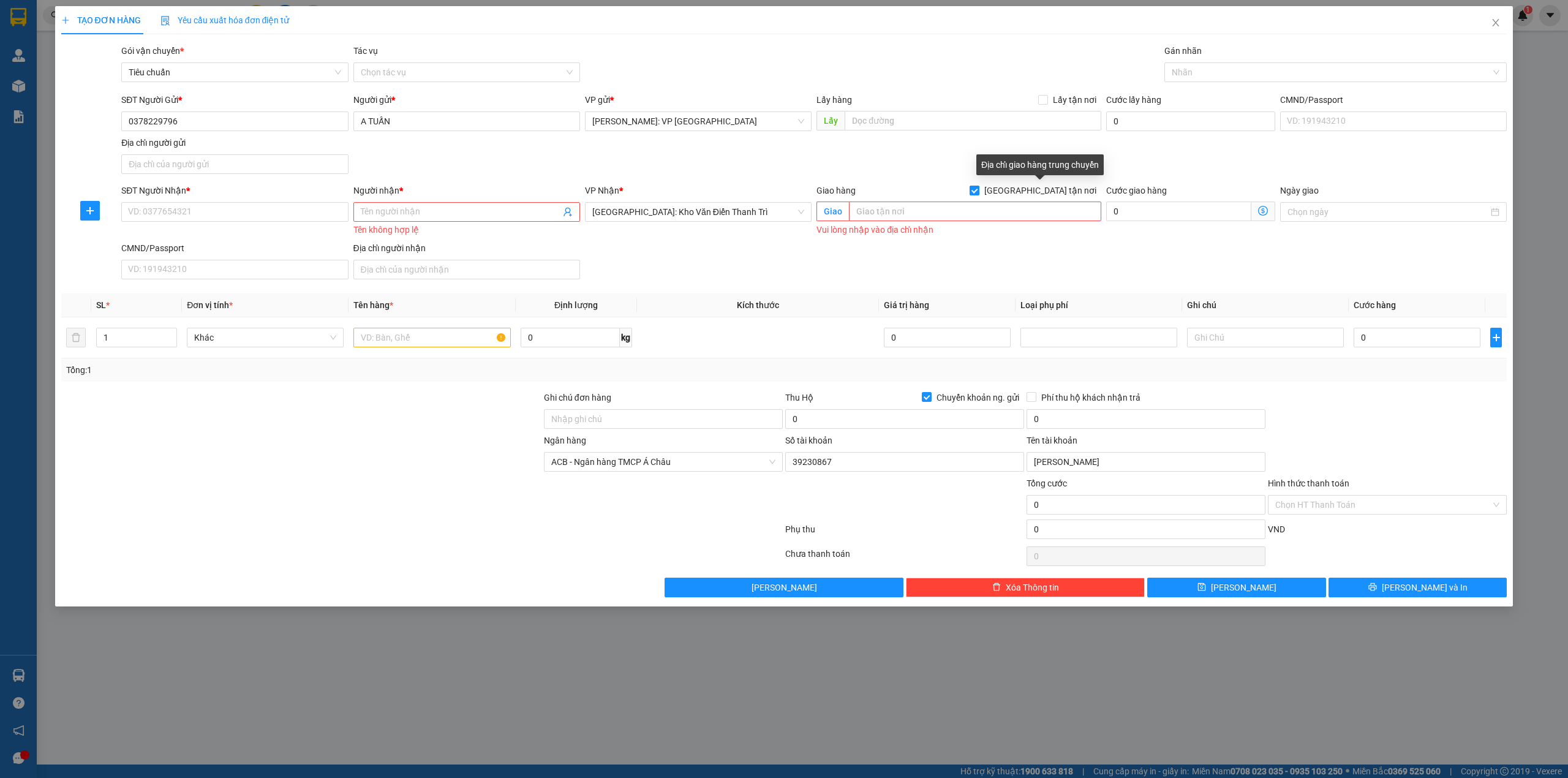
click at [978, 189] on input "[GEOGRAPHIC_DATA] tận nơi" at bounding box center [974, 190] width 9 height 9
checkbox input "false"
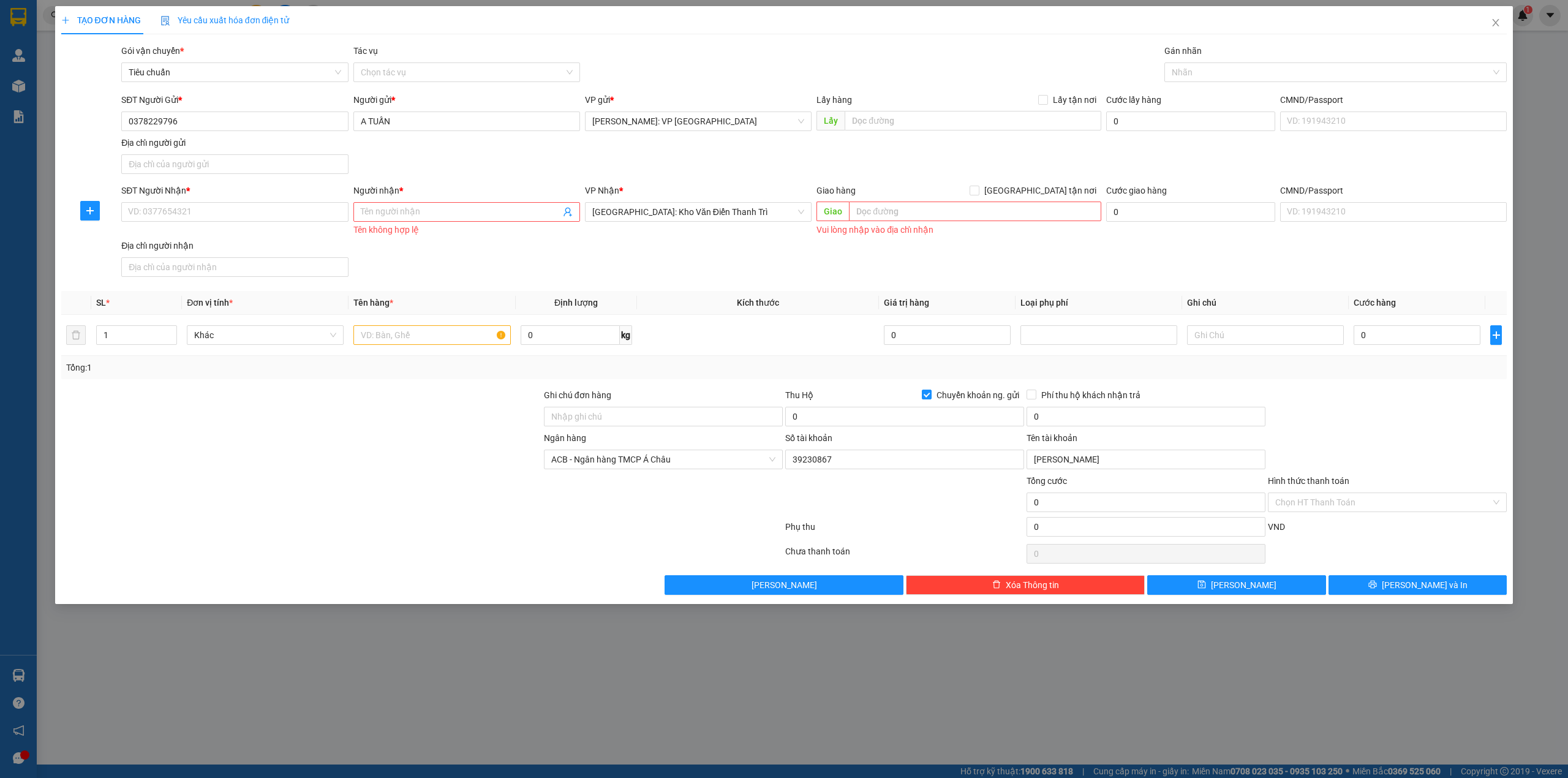
click at [940, 155] on div "SĐT Người Gửi * 0378229796 Người gửi * A TUẤN VP gửi * Hồ Chí Minh: VP Quận Tân…" at bounding box center [814, 136] width 1391 height 86
click at [393, 434] on div at bounding box center [301, 453] width 483 height 43
click at [338, 415] on div at bounding box center [301, 410] width 483 height 43
click at [743, 70] on div "Gói vận chuyển * Tiêu chuẩn Tác vụ Chọn tác vụ Gán nhãn Nhãn" at bounding box center [814, 66] width 1391 height 43
click at [364, 422] on div at bounding box center [301, 410] width 483 height 43
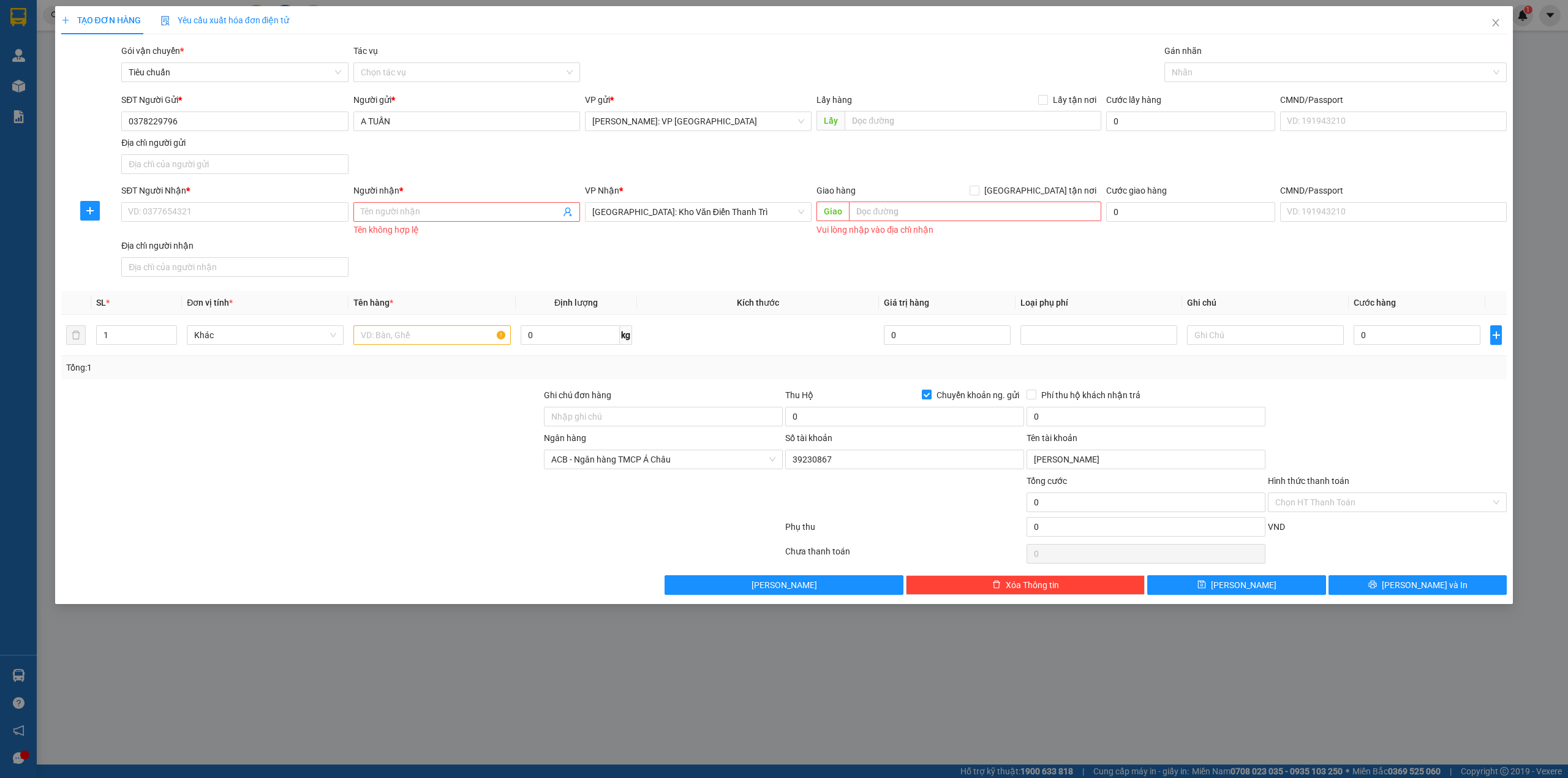
click at [334, 483] on div at bounding box center [301, 495] width 483 height 43
click at [406, 331] on input "text" at bounding box center [432, 335] width 157 height 20
click at [400, 379] on div "Tổng: 1" at bounding box center [784, 367] width 1446 height 23
click at [393, 334] on input "sắt" at bounding box center [432, 335] width 157 height 20
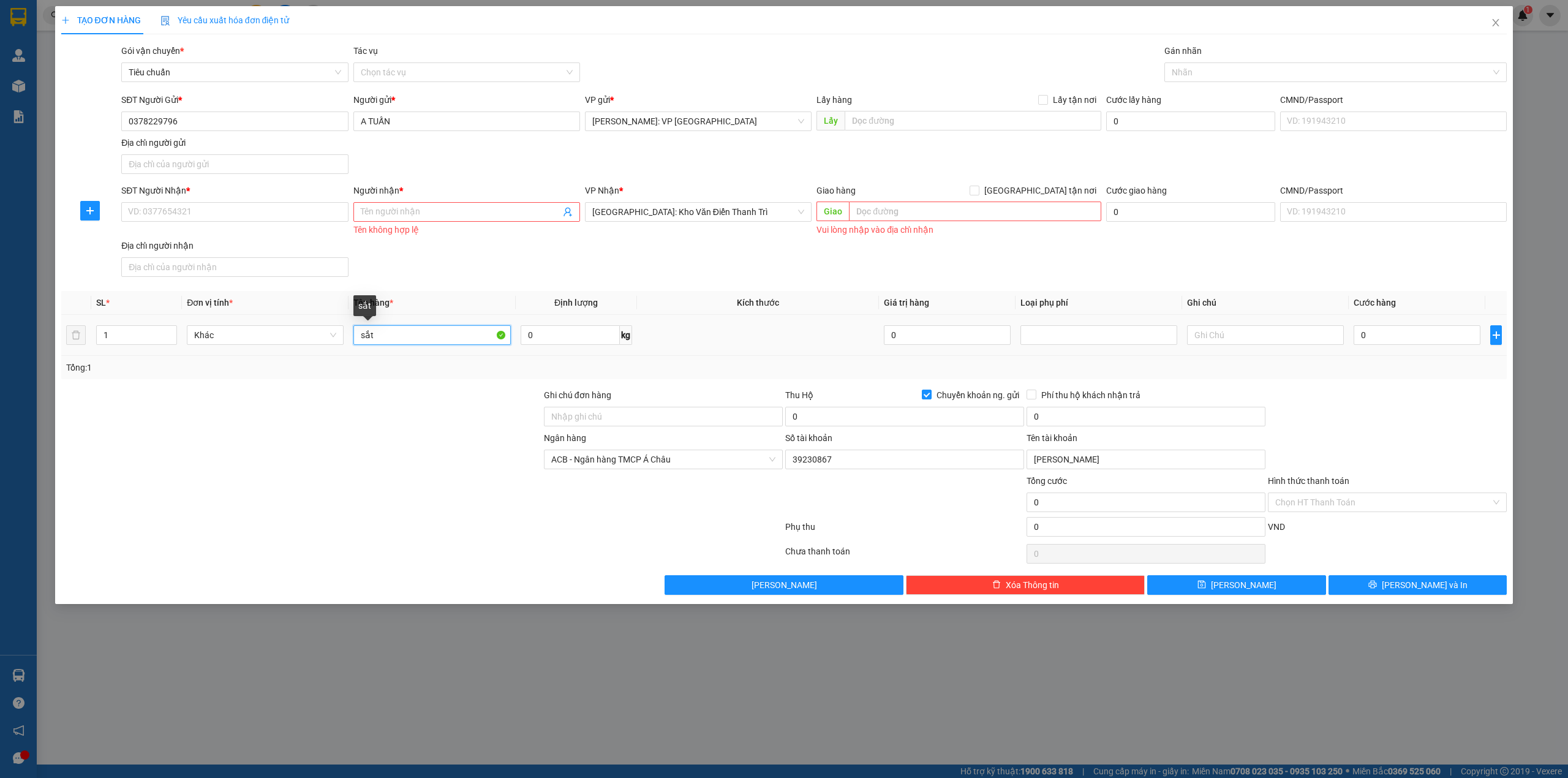
click at [393, 334] on input "sắt" at bounding box center [432, 335] width 157 height 20
click at [548, 545] on div at bounding box center [421, 554] width 724 height 24
click at [535, 542] on div at bounding box center [421, 529] width 724 height 24
drag, startPoint x: 477, startPoint y: 454, endPoint x: 491, endPoint y: 447, distance: 15.7
click at [484, 447] on div at bounding box center [301, 453] width 483 height 43
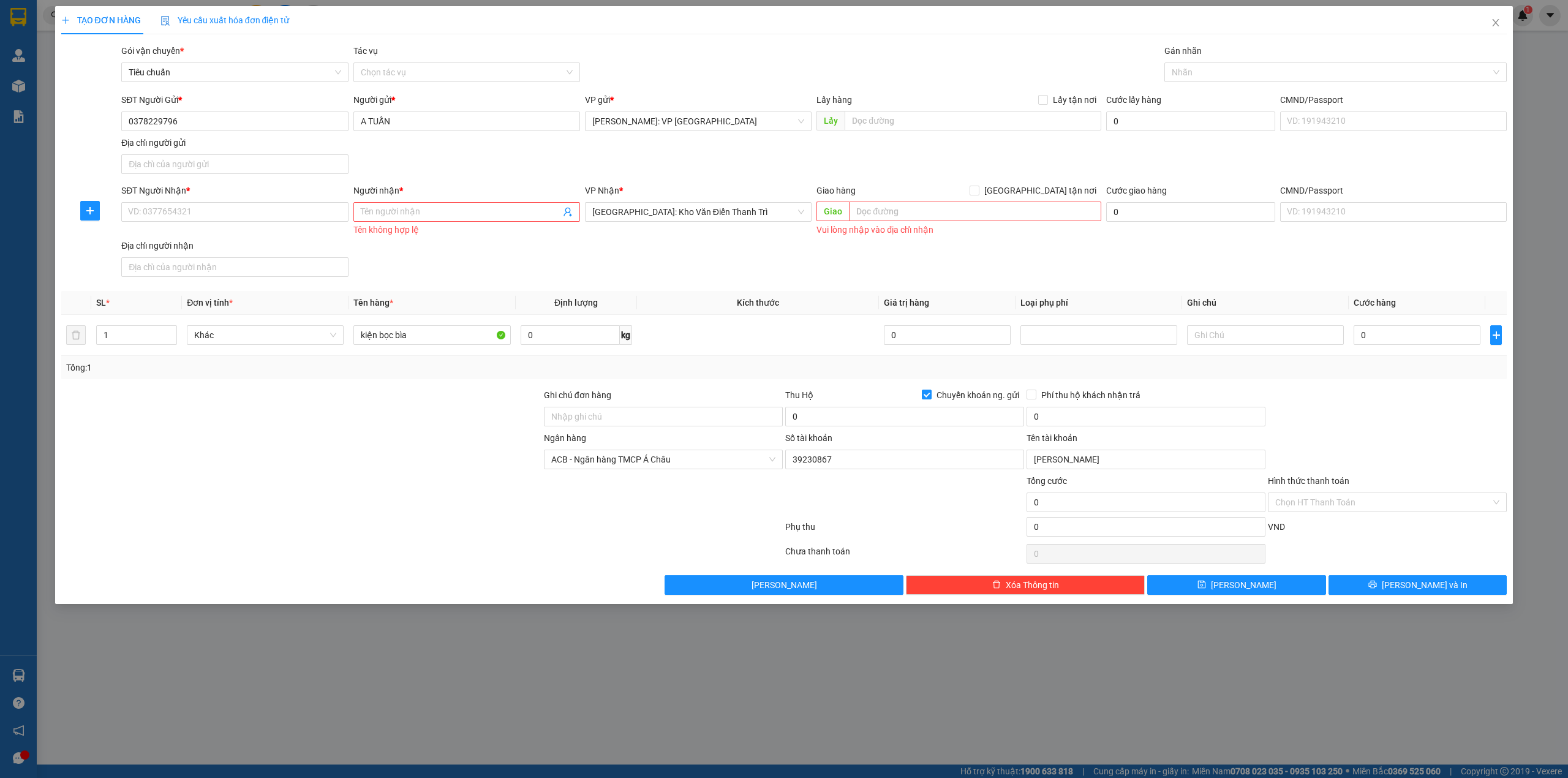
click at [461, 435] on div at bounding box center [301, 453] width 483 height 43
click at [459, 276] on div "SĐT Người Nhận * VD: 0377654321 Người nhận * Tên người nhận Tên không hợp lệ VP…" at bounding box center [814, 233] width 1391 height 98
drag, startPoint x: 544, startPoint y: 305, endPoint x: 603, endPoint y: 302, distance: 59.1
click at [603, 302] on th "Định lượng" at bounding box center [577, 303] width 121 height 24
click at [562, 304] on span "Định lượng" at bounding box center [576, 302] width 44 height 10
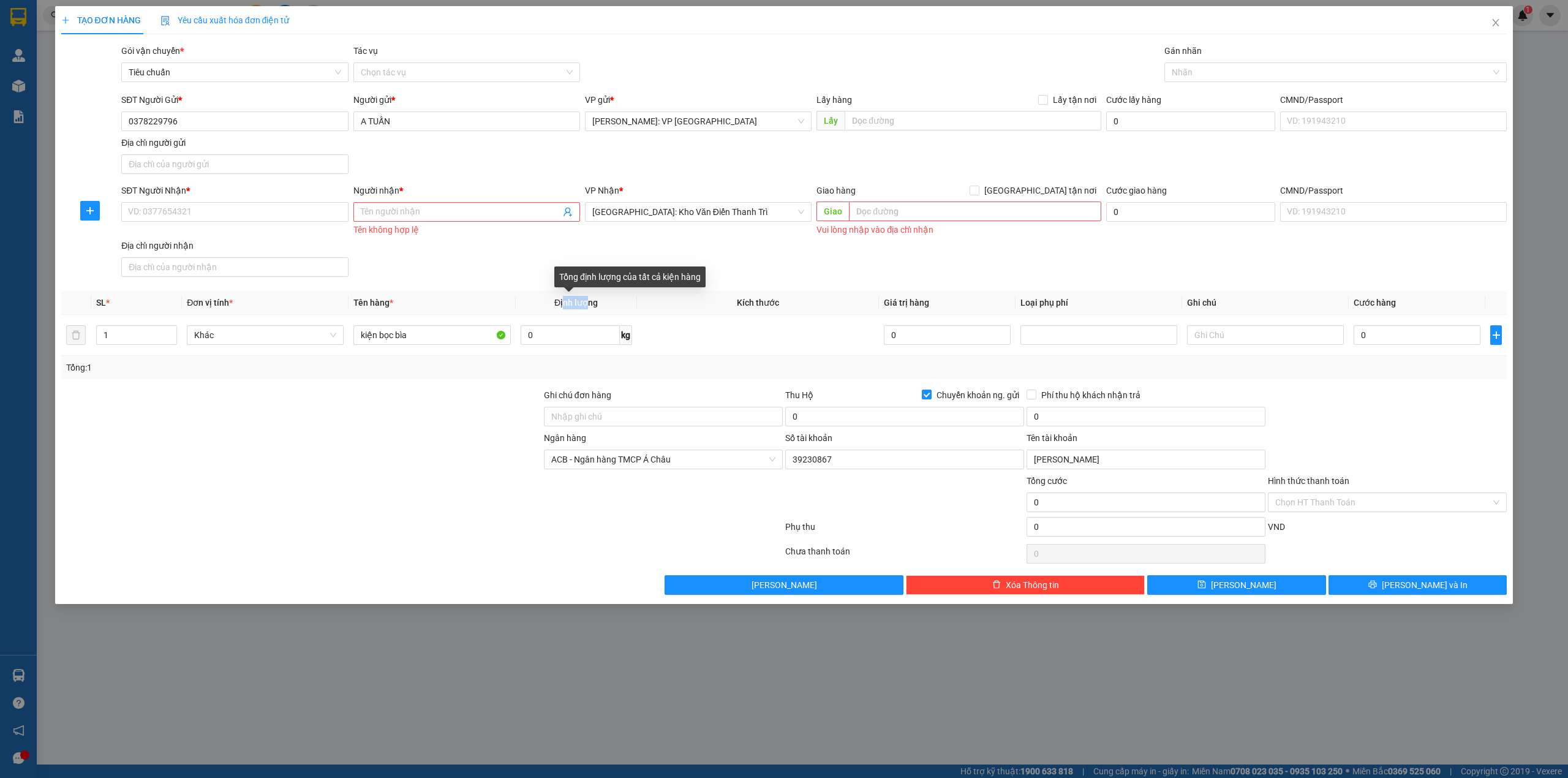
drag, startPoint x: 562, startPoint y: 304, endPoint x: 588, endPoint y: 307, distance: 26.2
click at [588, 307] on span "Định lượng" at bounding box center [576, 302] width 44 height 10
drag, startPoint x: 746, startPoint y: 305, endPoint x: 768, endPoint y: 302, distance: 22.2
click at [768, 302] on span "Kích thước" at bounding box center [758, 302] width 42 height 10
drag, startPoint x: 890, startPoint y: 304, endPoint x: 924, endPoint y: 306, distance: 34.1
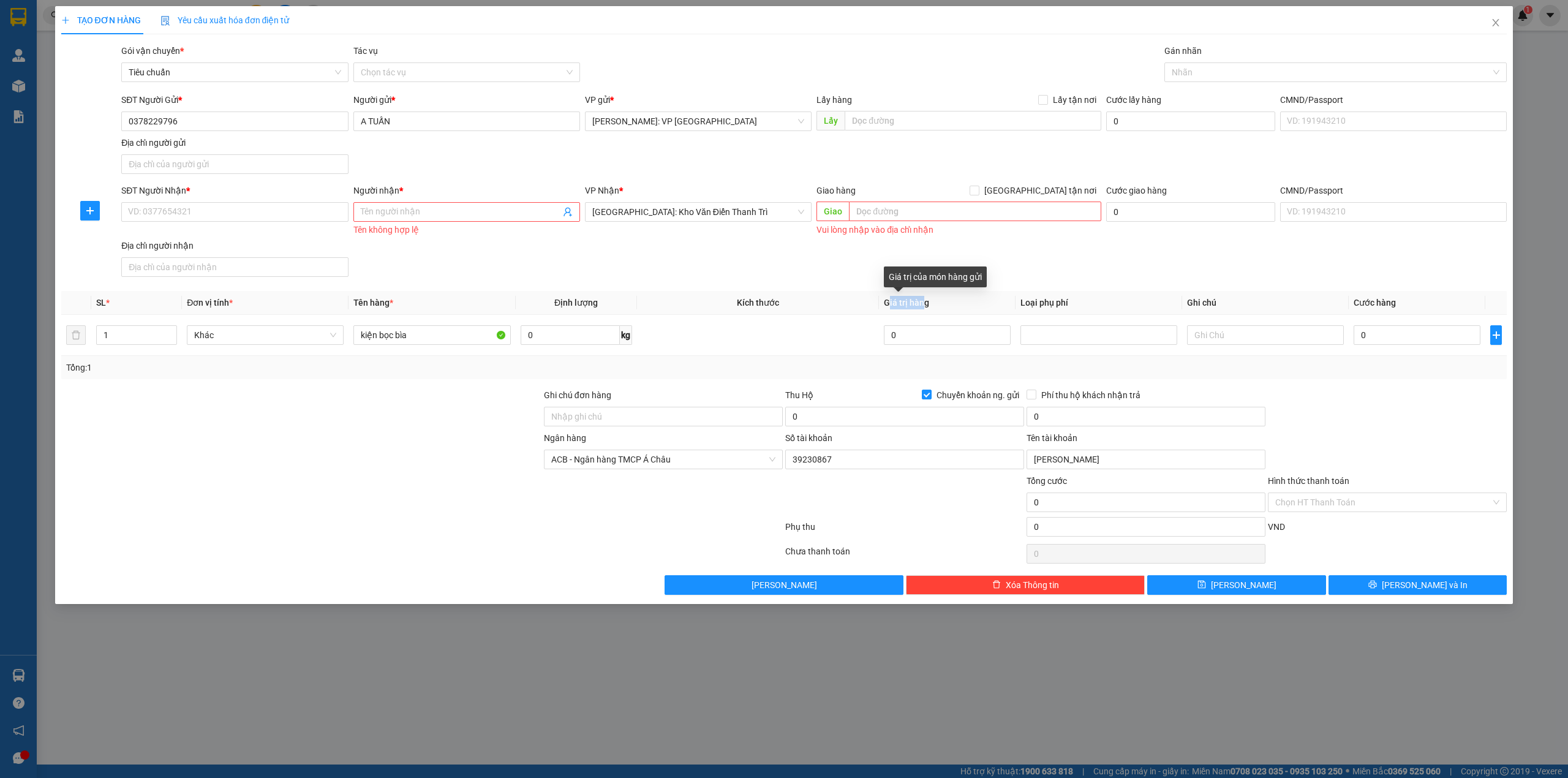
click at [924, 306] on span "Giá trị hàng" at bounding box center [906, 302] width 45 height 10
click at [932, 302] on th "Giá trị hàng" at bounding box center [947, 303] width 137 height 24
drag, startPoint x: 890, startPoint y: 302, endPoint x: 924, endPoint y: 299, distance: 34.1
click at [924, 299] on span "Giá trị hàng" at bounding box center [906, 302] width 45 height 10
click at [930, 304] on th "Giá trị hàng" at bounding box center [947, 303] width 137 height 24
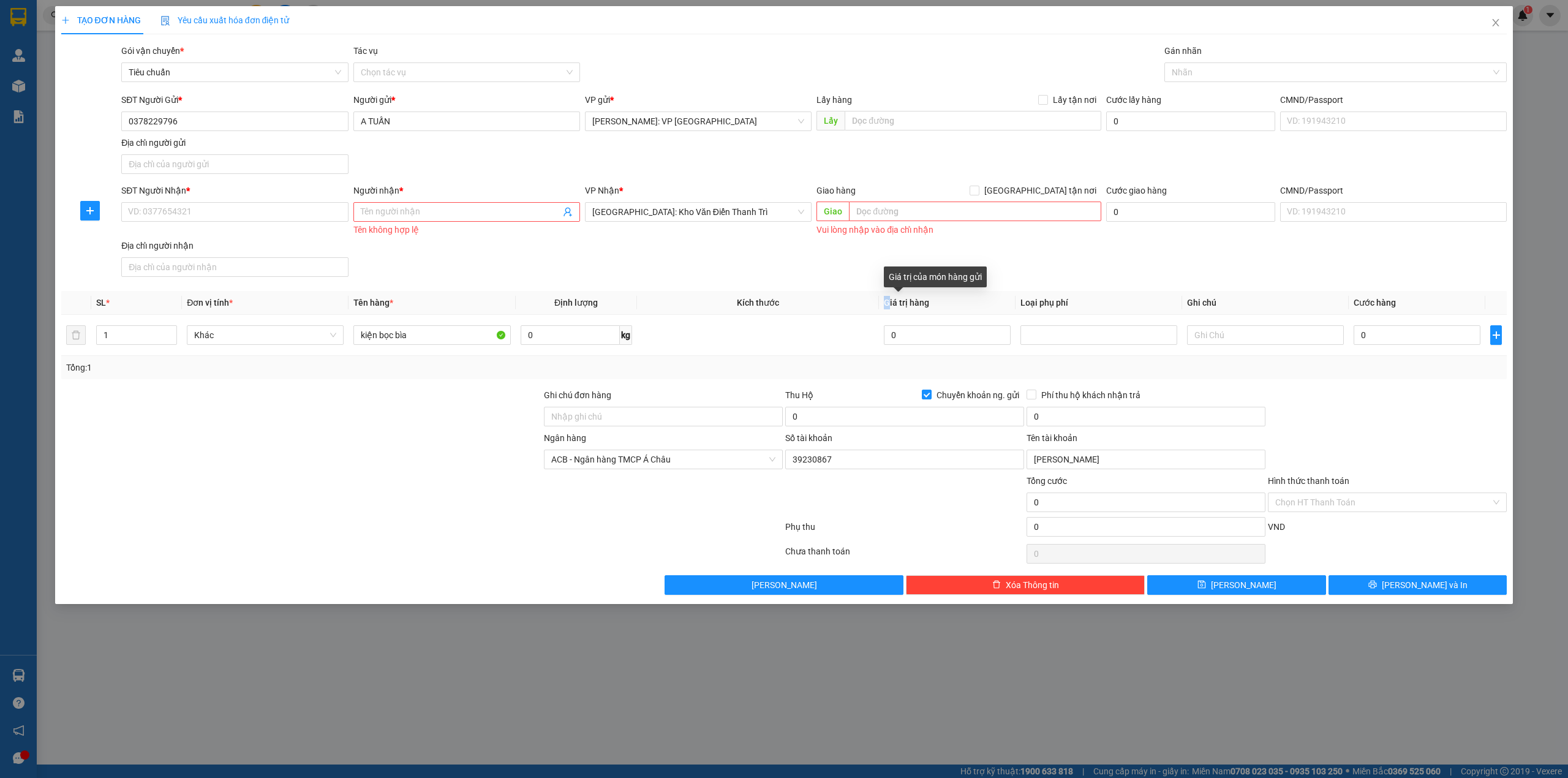
click at [888, 302] on th "Giá trị hàng" at bounding box center [947, 303] width 137 height 24
drag, startPoint x: 924, startPoint y: 300, endPoint x: 932, endPoint y: 304, distance: 8.9
click at [932, 304] on th "Giá trị hàng" at bounding box center [947, 303] width 137 height 24
click at [890, 305] on span "Giá trị hàng" at bounding box center [906, 302] width 45 height 10
click at [930, 304] on th "Giá trị hàng" at bounding box center [947, 303] width 137 height 24
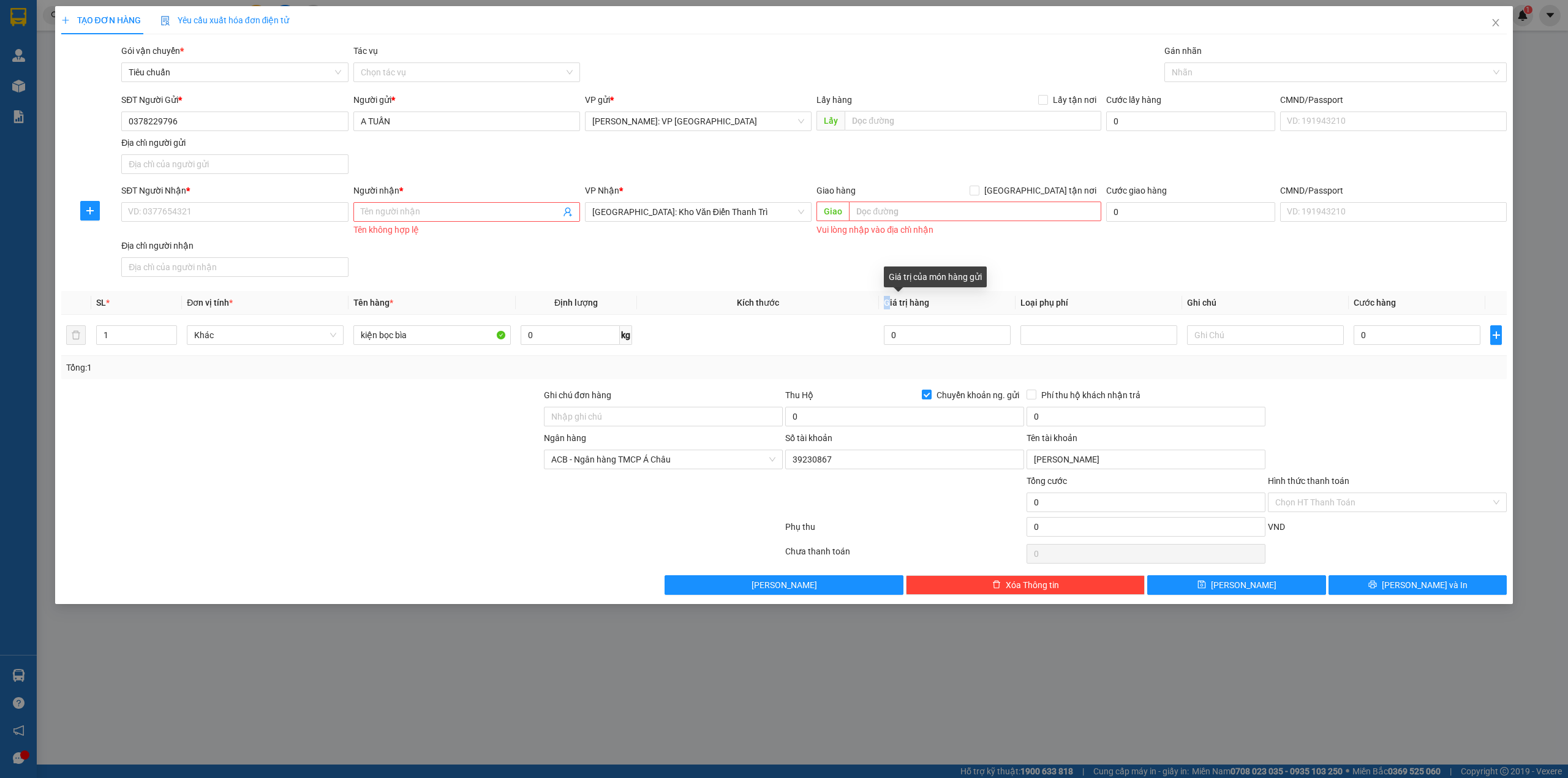
click at [889, 302] on span "Giá trị hàng" at bounding box center [906, 302] width 45 height 10
click at [883, 306] on th "Giá trị hàng" at bounding box center [947, 303] width 137 height 24
drag, startPoint x: 883, startPoint y: 306, endPoint x: 931, endPoint y: 302, distance: 48.2
click at [931, 302] on th "Giá trị hàng" at bounding box center [947, 303] width 137 height 24
click at [897, 267] on div "SĐT Người Nhận * VD: 0377654321 Người nhận * Tên người nhận Tên không hợp lệ VP…" at bounding box center [814, 233] width 1391 height 98
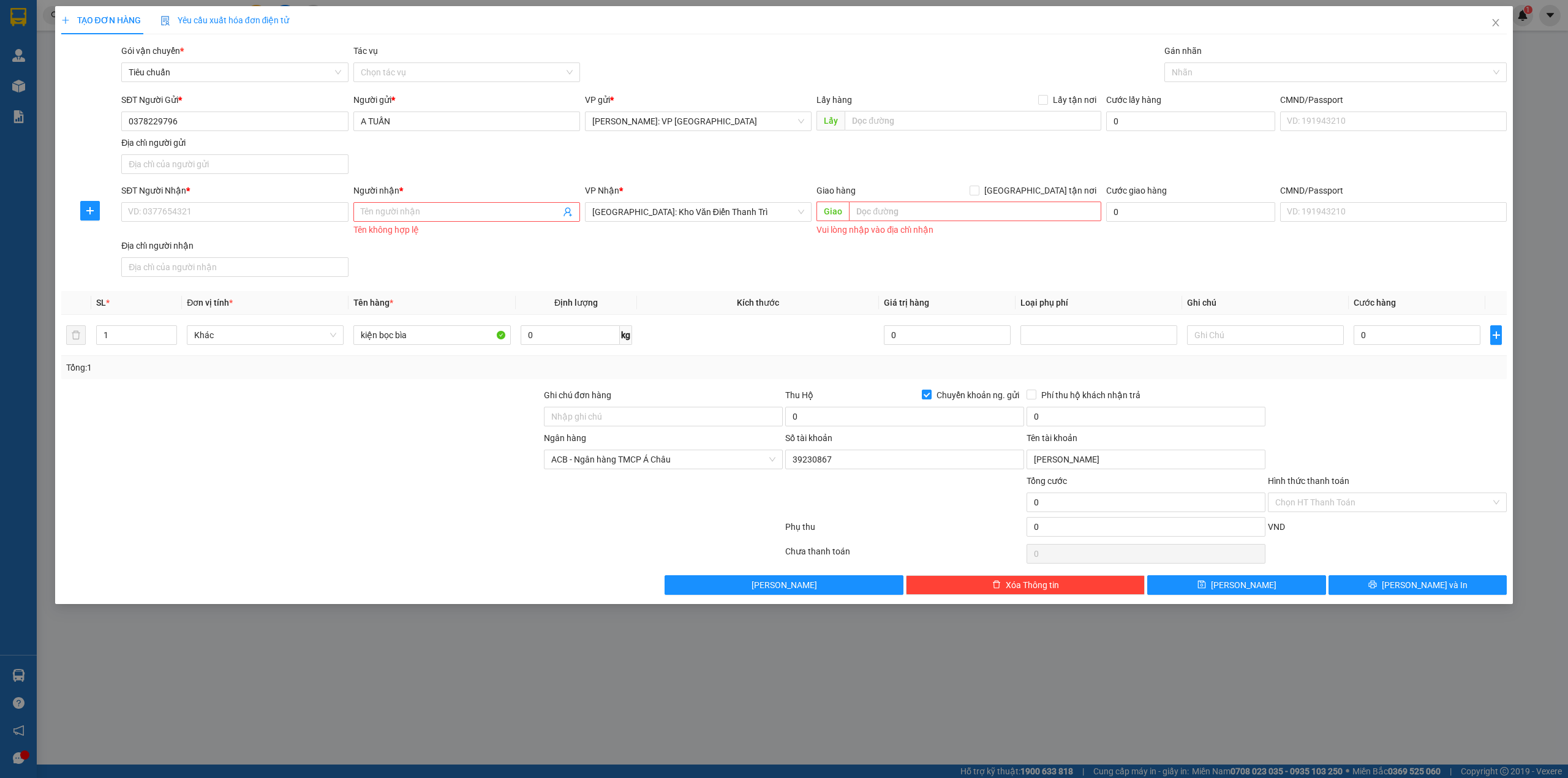
click at [895, 263] on div "SĐT Người Nhận * VD: 0377654321 Người nhận * Tên người nhận Tên không hợp lệ VP…" at bounding box center [814, 233] width 1391 height 98
click at [314, 438] on div at bounding box center [301, 453] width 483 height 43
click at [508, 257] on div "SĐT Người Nhận * VD: 0377654321 Người nhận * Tên người nhận Tên không hợp lệ VP…" at bounding box center [814, 233] width 1391 height 98
click at [687, 246] on div "SĐT Người Nhận * VD: 0377654321 Người nhận * Tên người nhận Tên không hợp lệ VP…" at bounding box center [814, 233] width 1391 height 98
click at [370, 423] on div at bounding box center [301, 410] width 483 height 43
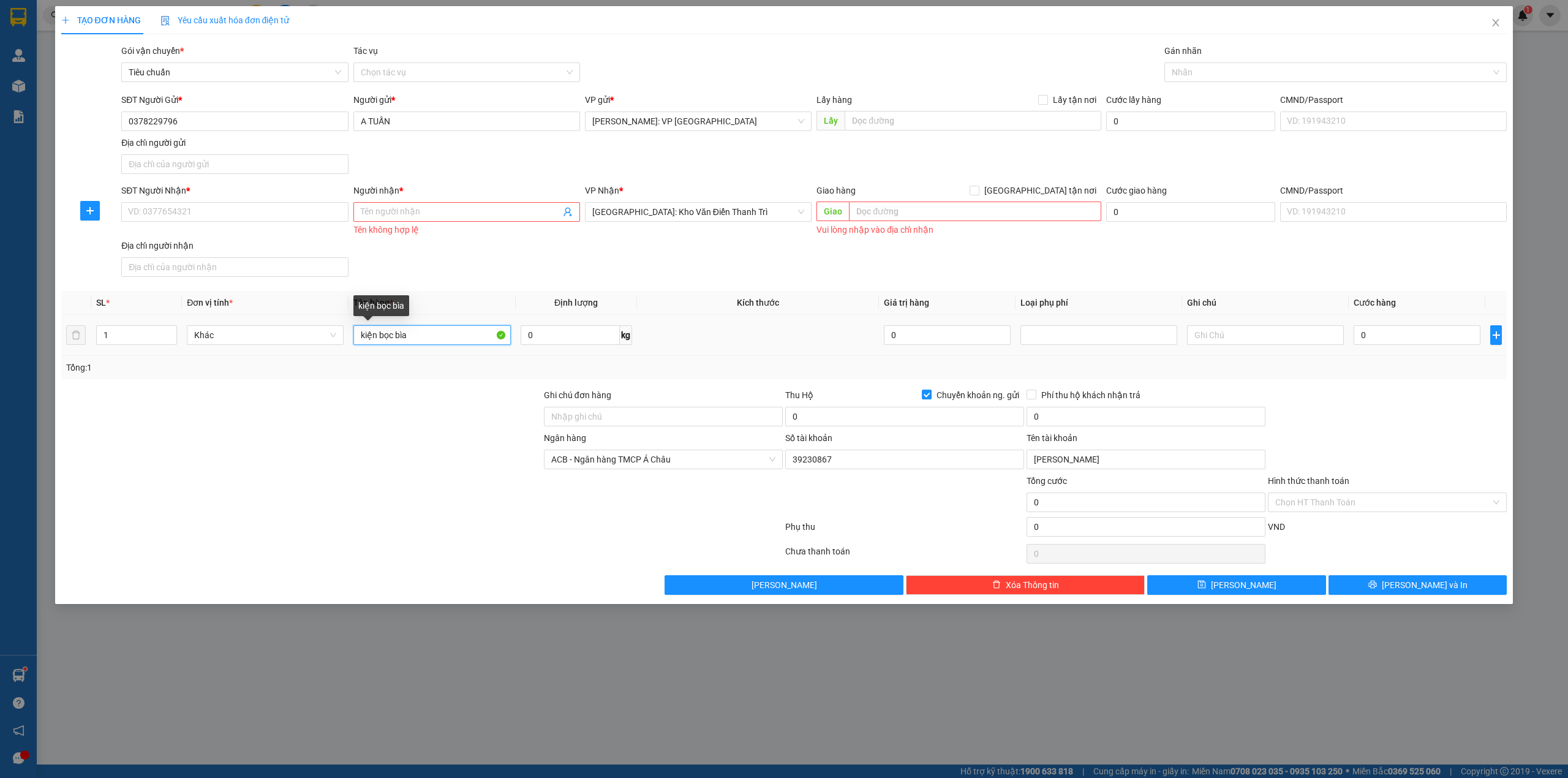
click at [415, 334] on input "kiện bọc bìa" at bounding box center [432, 335] width 157 height 20
click at [468, 400] on div at bounding box center [301, 410] width 483 height 43
click at [352, 442] on div at bounding box center [301, 453] width 483 height 43
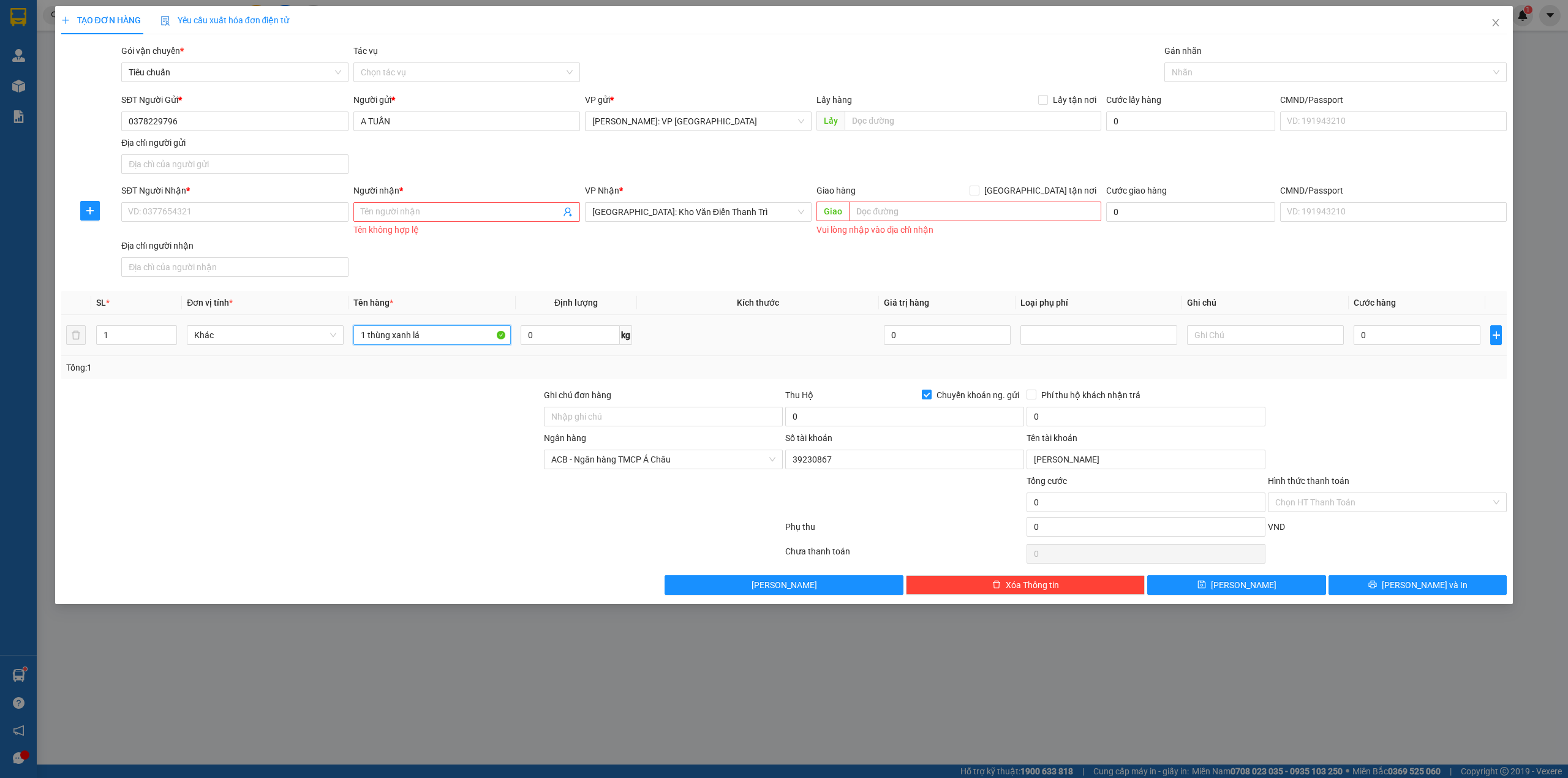
click at [447, 342] on input "1 thùng xanh lá" at bounding box center [432, 335] width 157 height 20
type input "1 thùng xanh lá (bàn có kính)"
click at [574, 416] on input "Ghi chú đơn hàng" at bounding box center [663, 416] width 239 height 20
click at [594, 416] on input "hàng gươn kính" at bounding box center [663, 416] width 239 height 20
click at [631, 420] on input "hàng gương kính" at bounding box center [663, 416] width 239 height 20
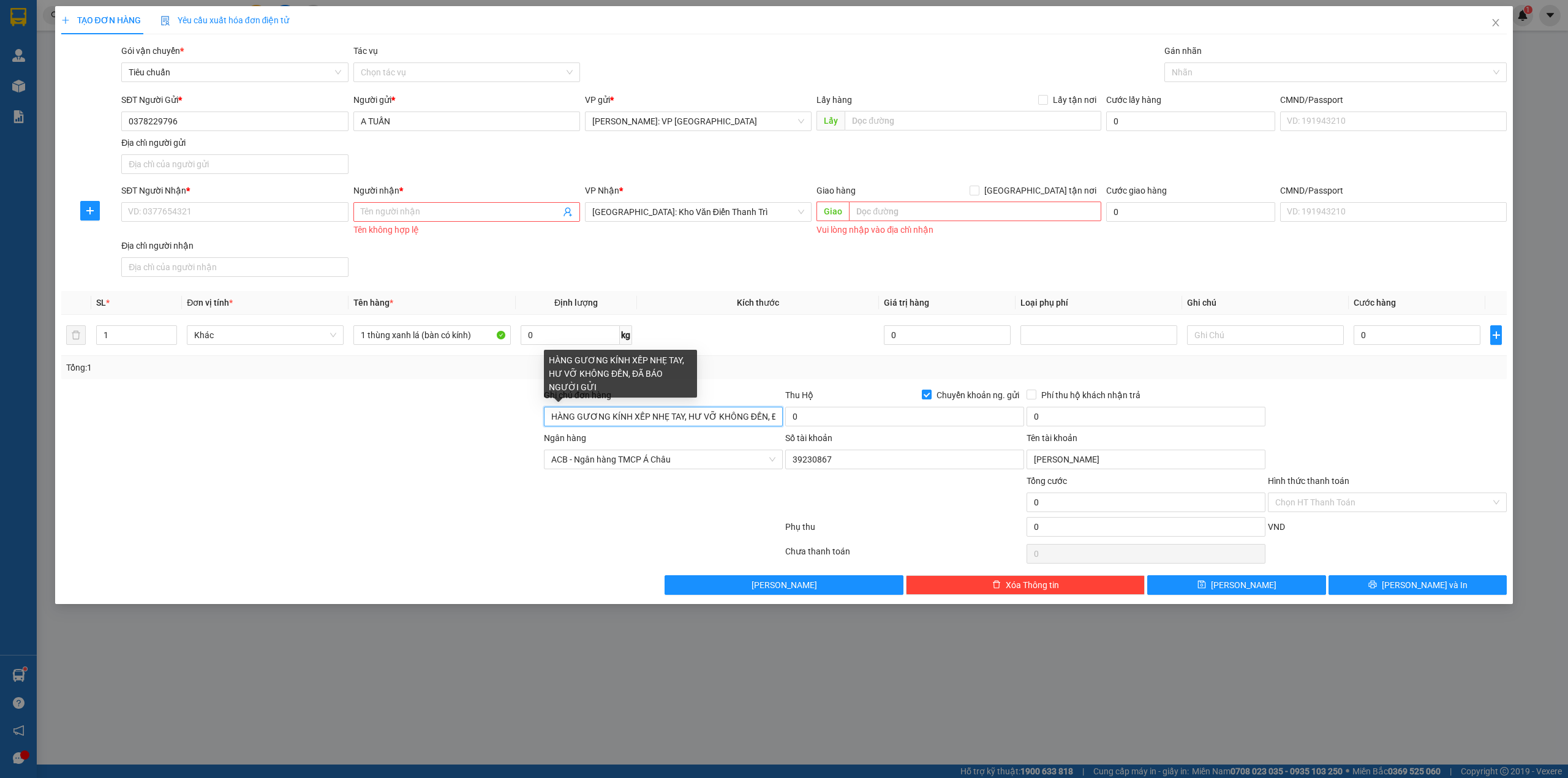
click at [763, 422] on input "HÀNG GƯƠNG KÍNH XẾP NHẸ TAY, HƯ VỠ KHÔNG ĐỀN, ĐÃ BÁO NGƯỜI GỬI" at bounding box center [663, 416] width 239 height 20
type input "HÀNG GƯƠNG KÍNH XẾP NHẸ TAY, HƯ VỠ KHÔNG ĐỀN"
click at [421, 388] on div "Transit Pickup Surcharge Ids Transit Deliver Surcharge Ids Transit Deliver Surc…" at bounding box center [784, 319] width 1446 height 551
click at [540, 243] on div "SĐT Người Nhận * VD: 0377654321 Người nhận * Tên người nhận Tên không hợp lệ VP…" at bounding box center [814, 233] width 1391 height 98
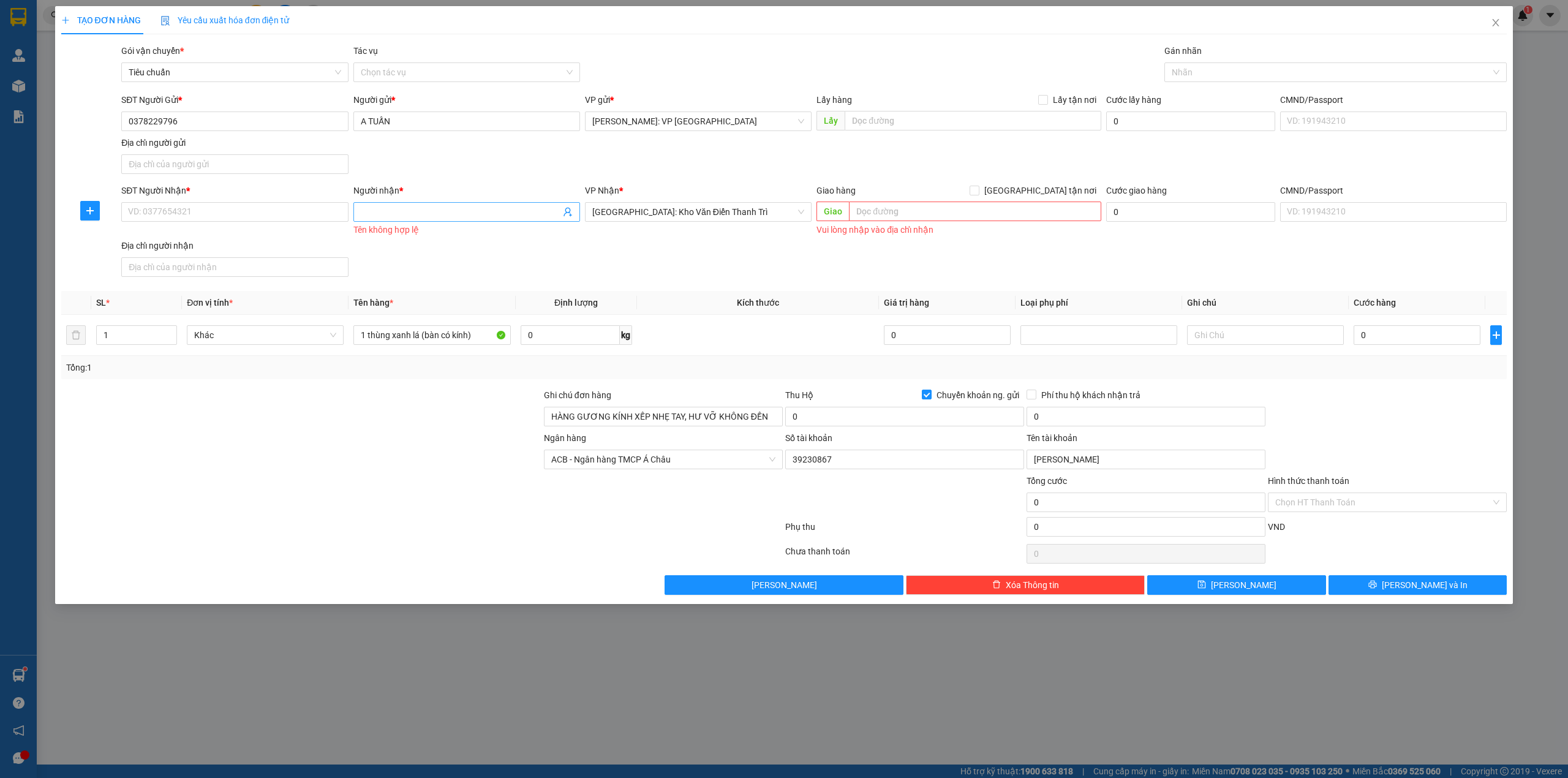
click at [392, 214] on input "Người nhận *" at bounding box center [461, 212] width 200 height 13
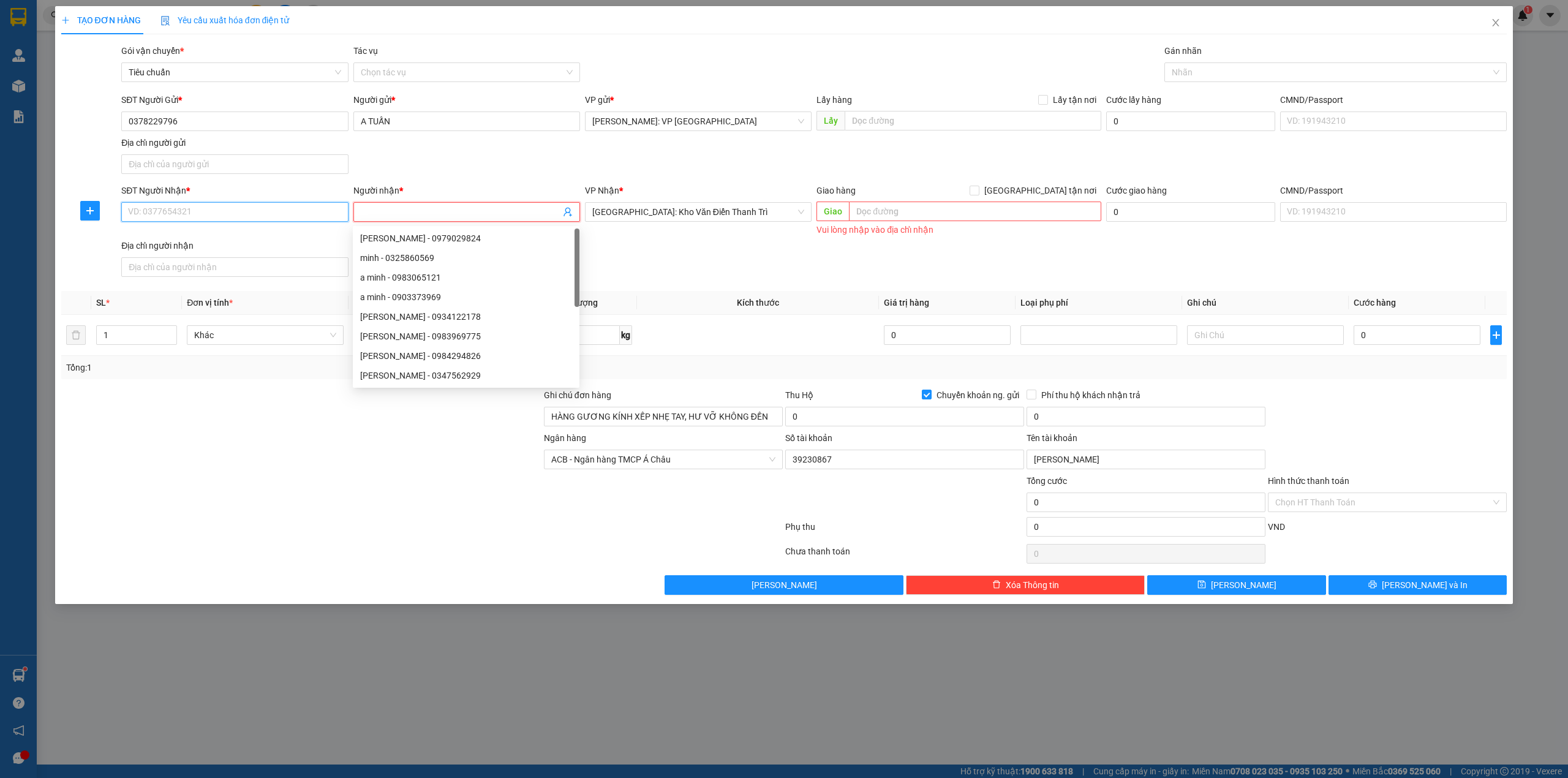
click at [273, 218] on input "SĐT Người Nhận *" at bounding box center [234, 212] width 227 height 20
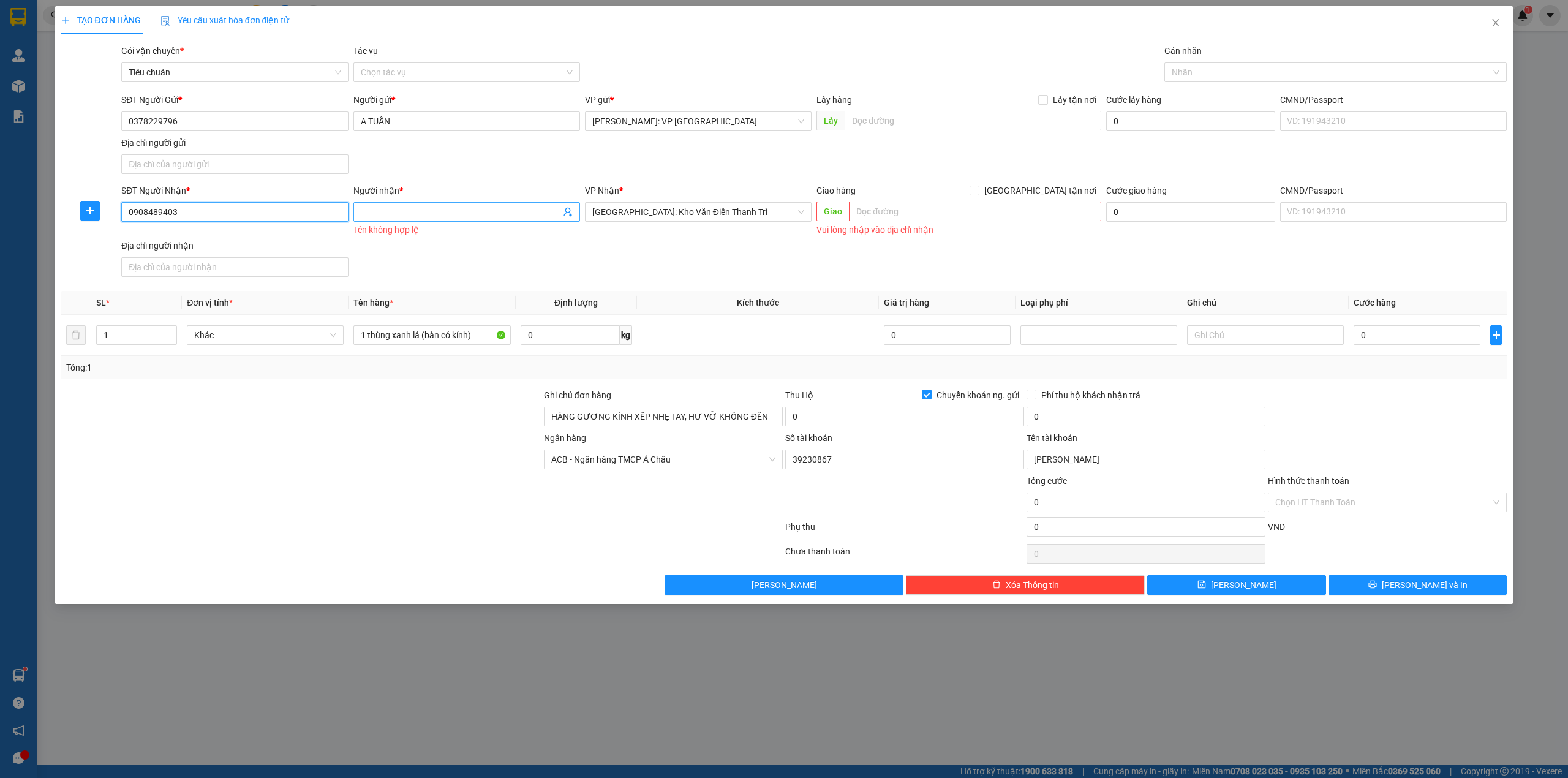
type input "0908489403"
click at [401, 209] on input "Người nhận *" at bounding box center [461, 212] width 200 height 13
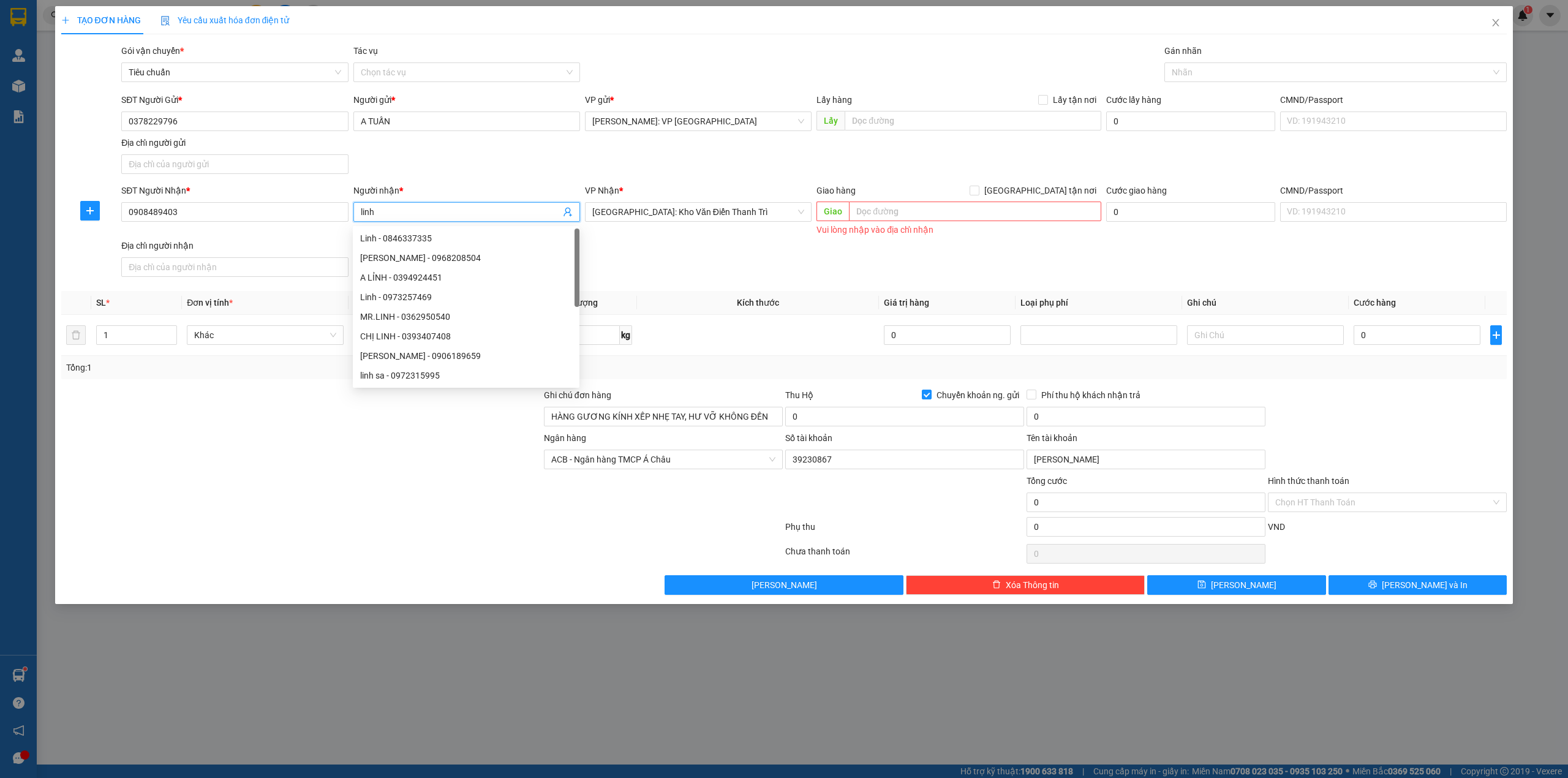
type input "linh"
click at [903, 209] on input "text" at bounding box center [975, 212] width 252 height 20
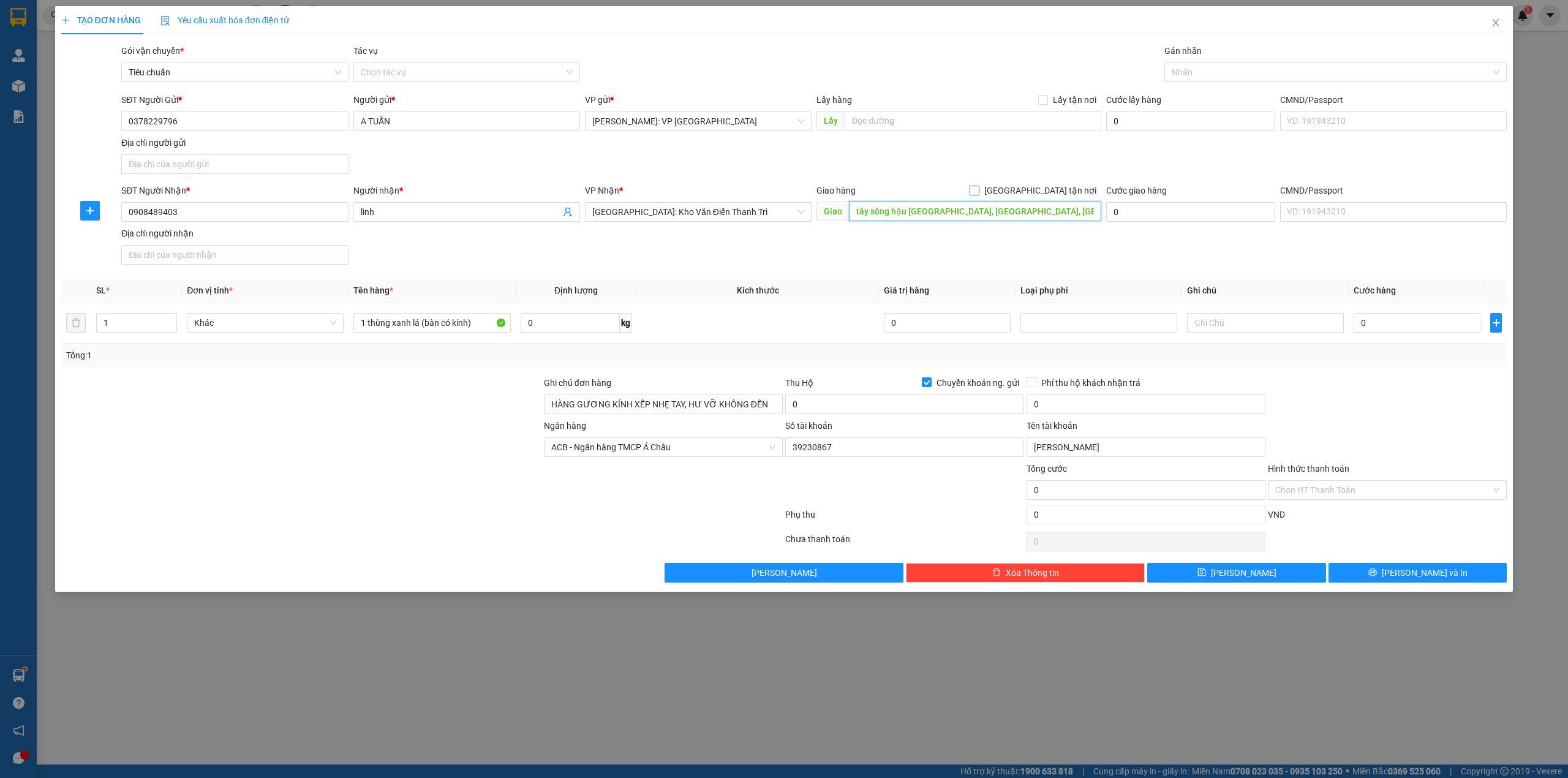
type input "tây sông hậu [GEOGRAPHIC_DATA], [GEOGRAPHIC_DATA], [GEOGRAPHIC_DATA], [GEOGRAPH…"
click at [1070, 190] on span "[GEOGRAPHIC_DATA] tận nơi" at bounding box center [1040, 191] width 122 height 13
click at [978, 190] on input "[GEOGRAPHIC_DATA] tận nơi" at bounding box center [974, 190] width 9 height 9
checkbox input "true"
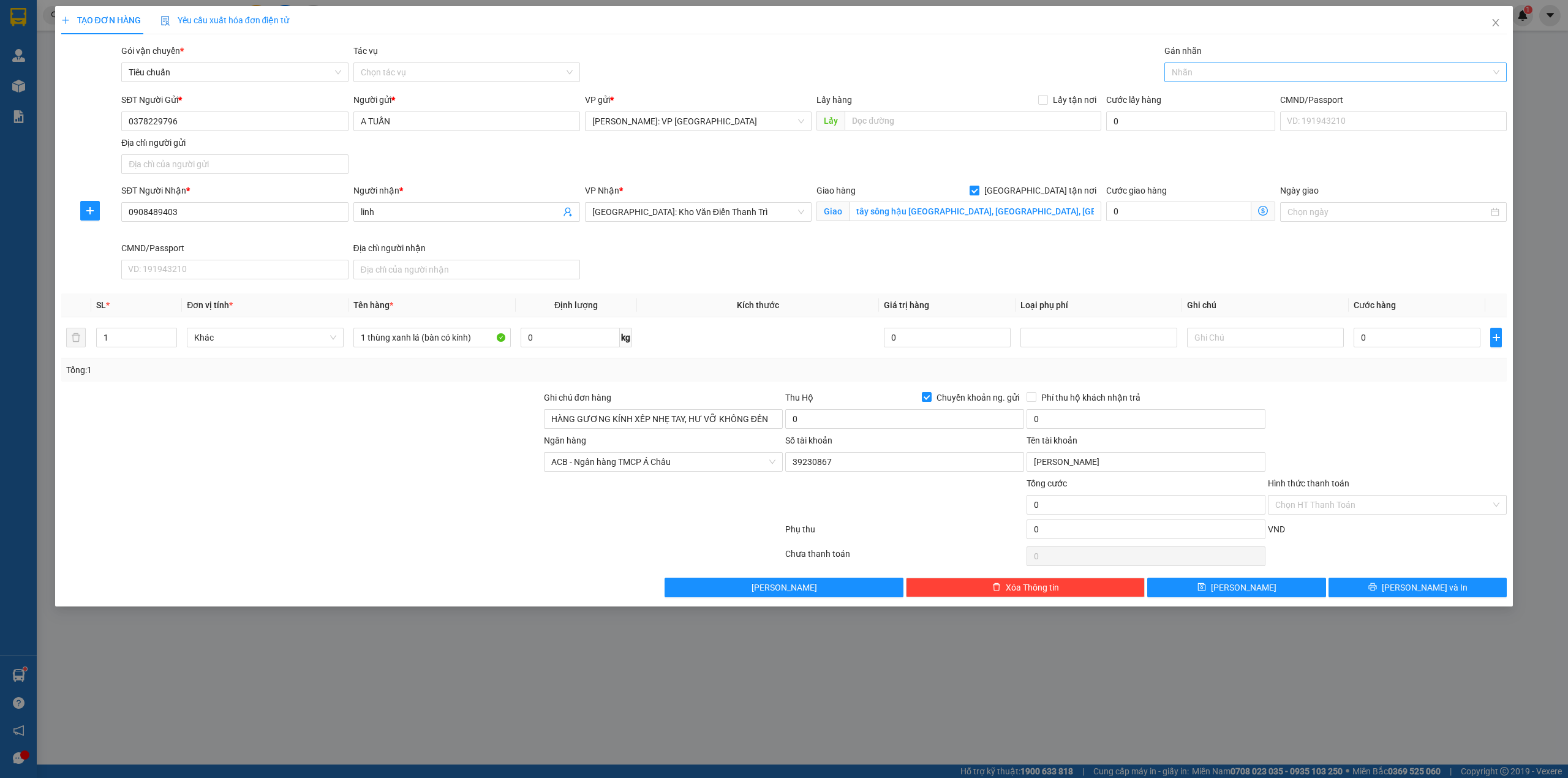
click at [1210, 71] on div at bounding box center [1329, 72] width 325 height 15
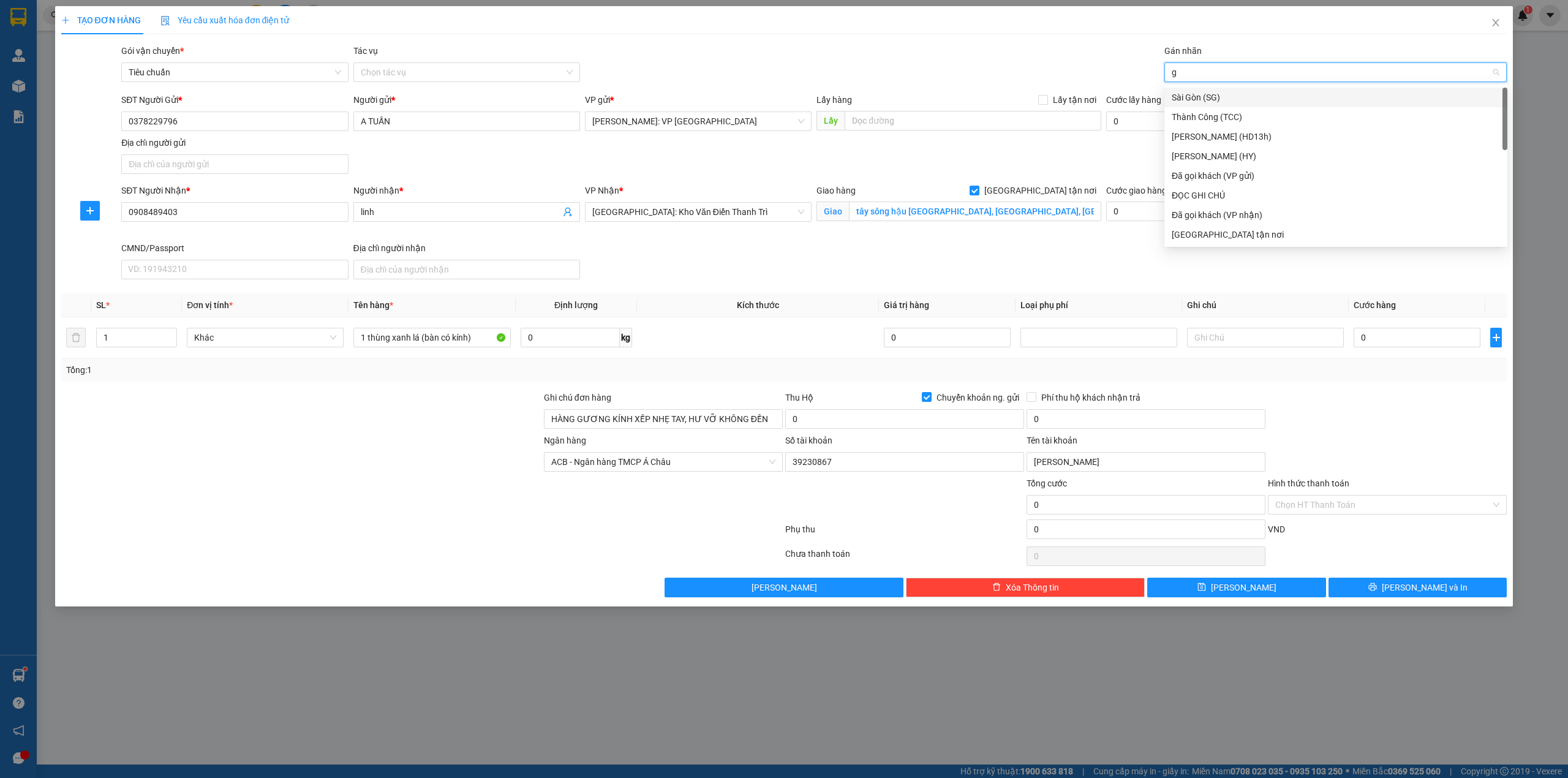
type input "gi"
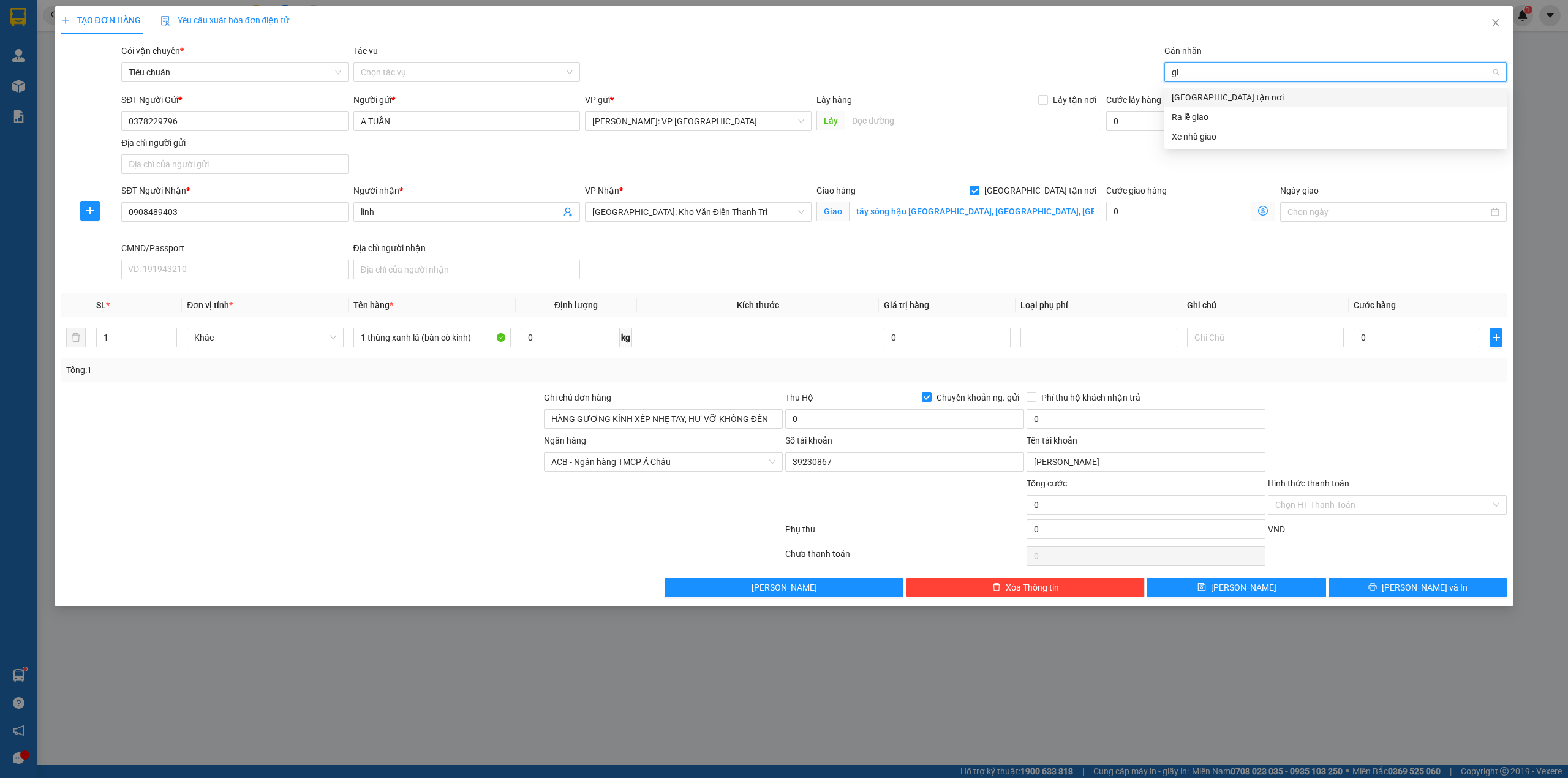
click at [1213, 89] on div "[GEOGRAPHIC_DATA] tận nơi" at bounding box center [1336, 97] width 343 height 20
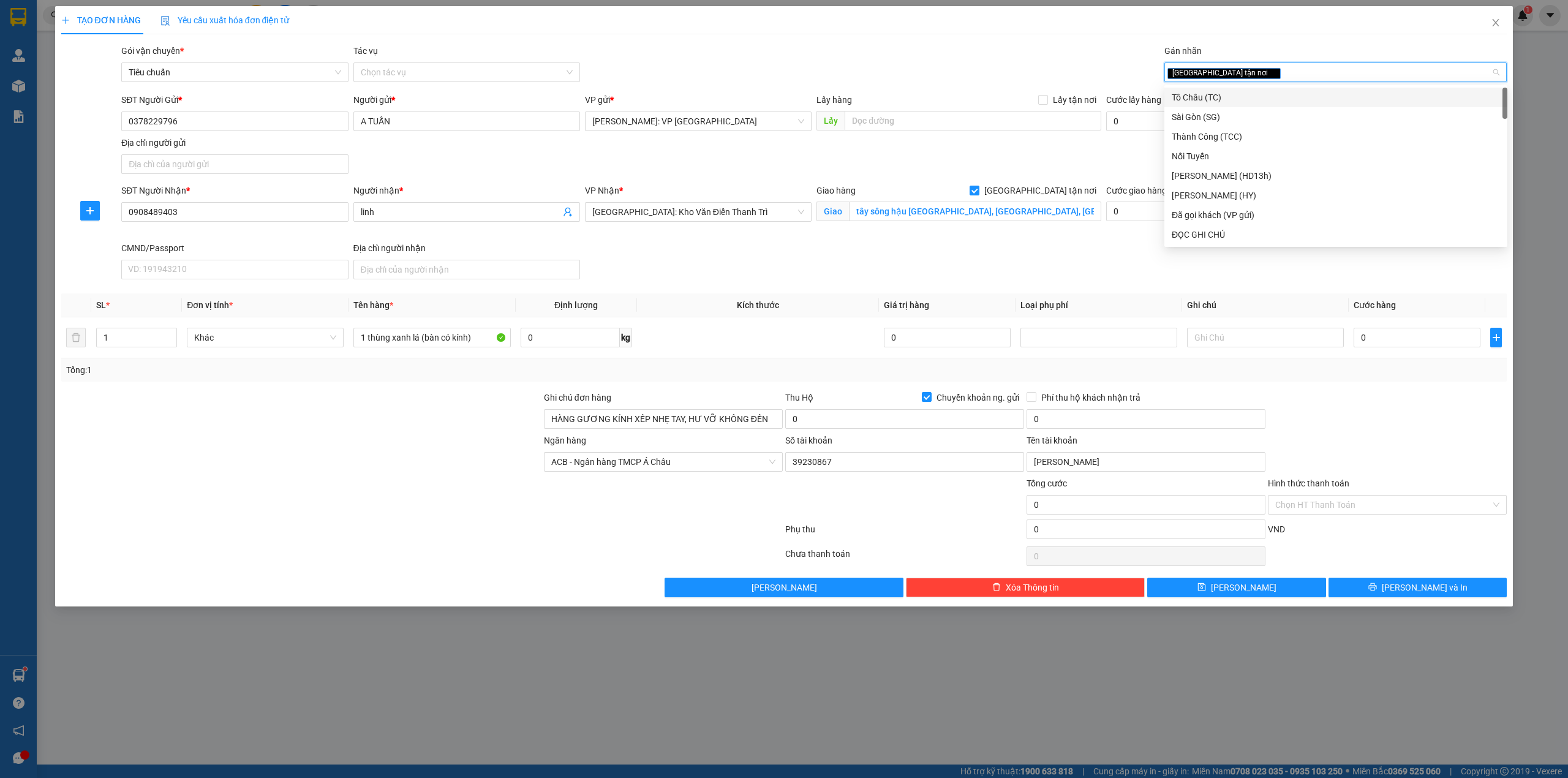
click at [910, 33] on div "TẠO ĐƠN HÀNG Yêu cầu xuất hóa đơn điện tử" at bounding box center [784, 20] width 1446 height 28
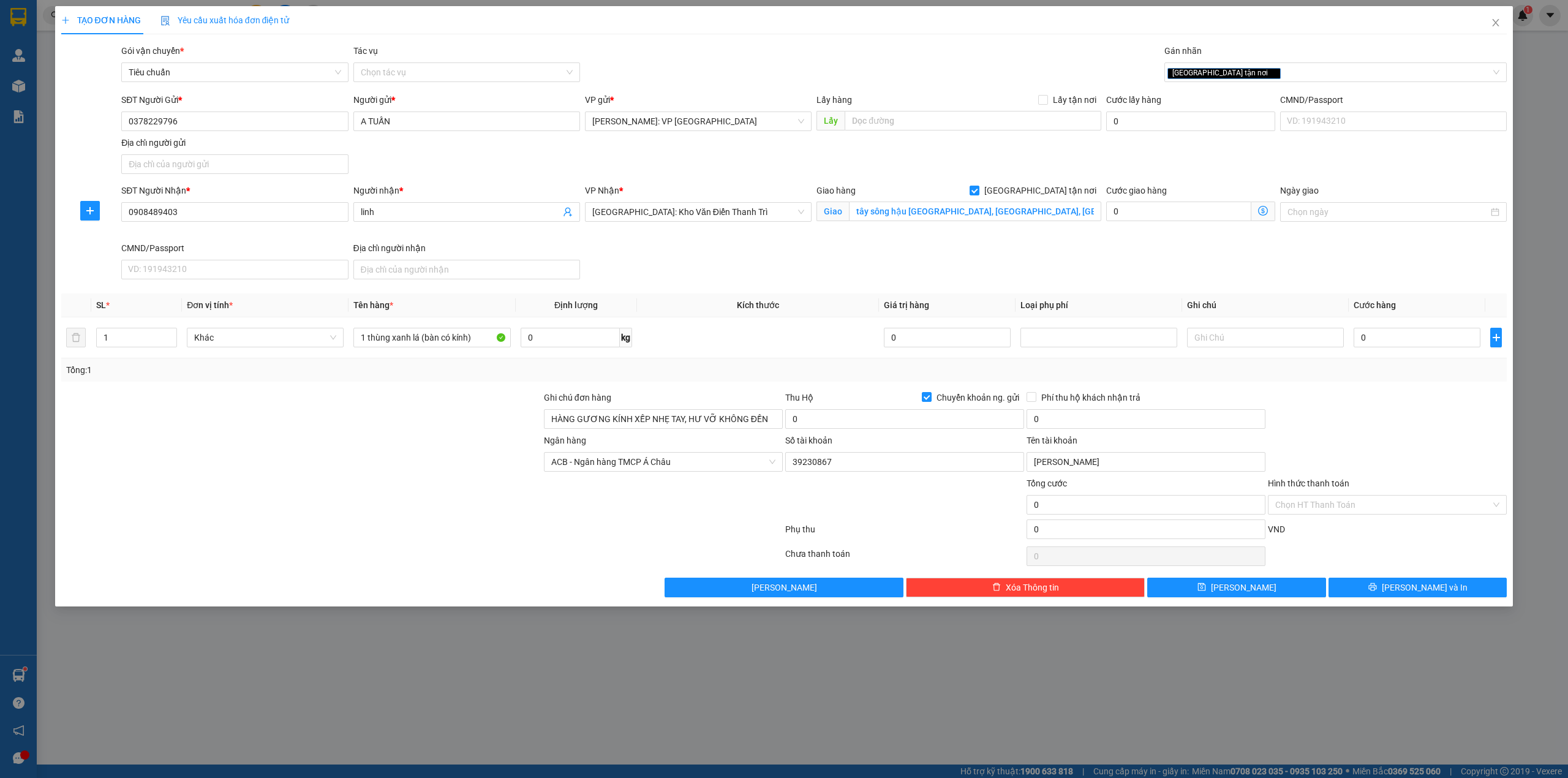
click at [636, 173] on div "SĐT Người Gửi * 0378229796 Người gửi * A TUẤN VP gửi * [GEOGRAPHIC_DATA]: VP [G…" at bounding box center [814, 136] width 1391 height 86
click at [347, 477] on div at bounding box center [301, 456] width 483 height 43
click at [363, 467] on div at bounding box center [301, 456] width 483 height 43
click at [420, 336] on input "1 thùng xanh lá (bàn có kính)" at bounding box center [432, 337] width 157 height 20
type input "1 thùng xanh lá keo dễ vỡ (bàn có kính)"
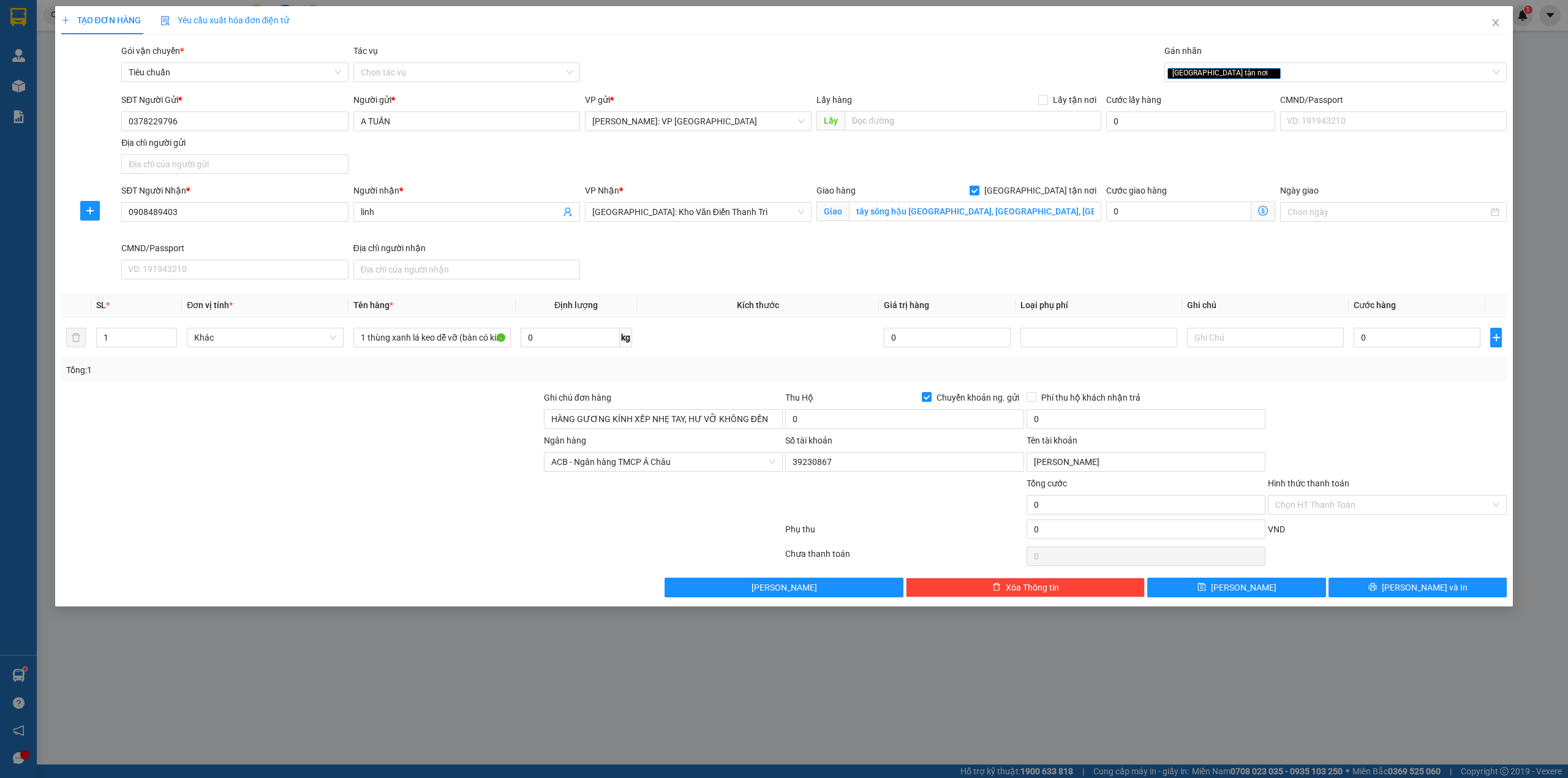
click at [436, 449] on div at bounding box center [301, 456] width 483 height 43
click at [1400, 338] on input "0" at bounding box center [1417, 337] width 127 height 20
type input "2"
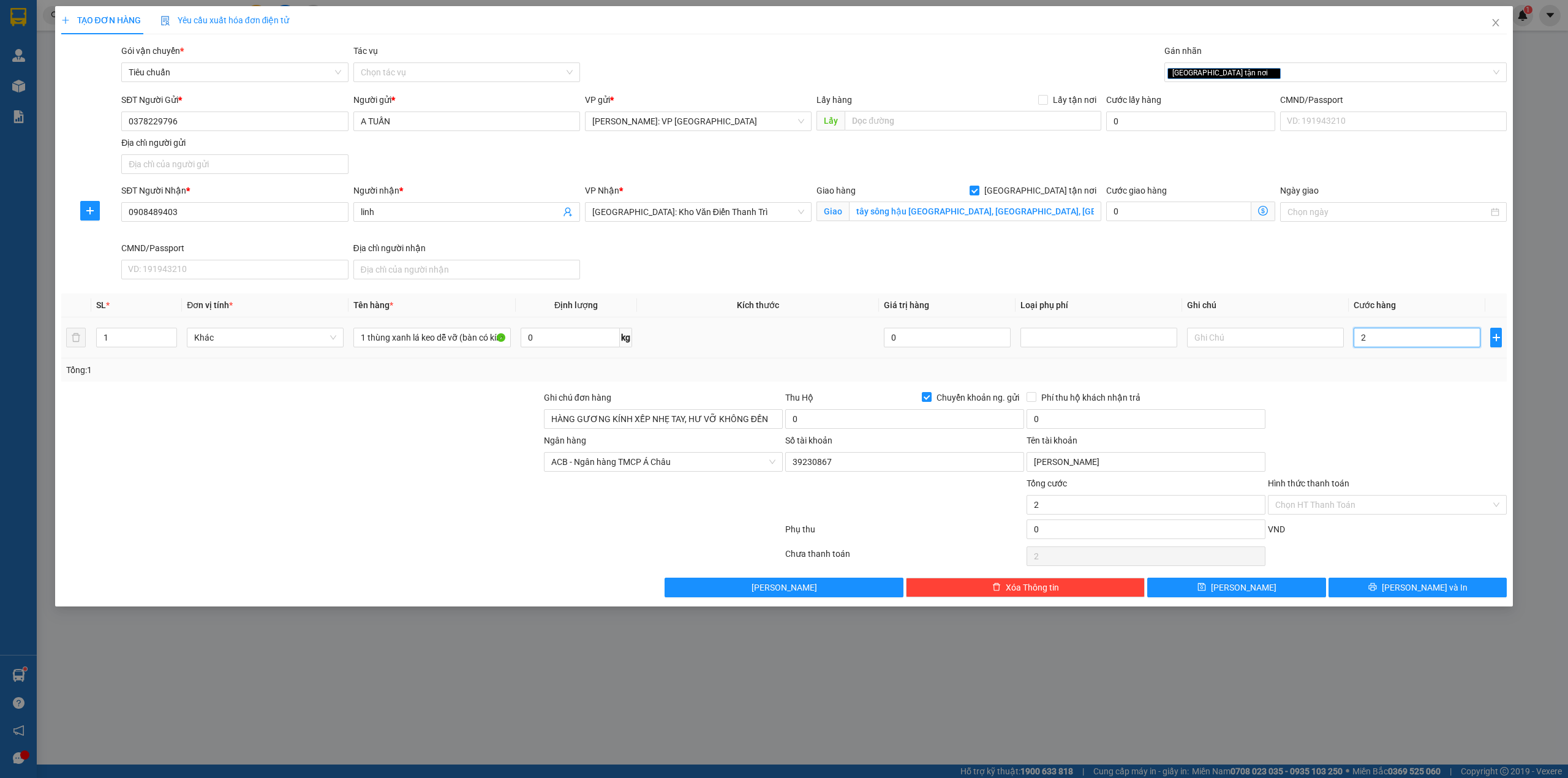
type input "21"
type input "210"
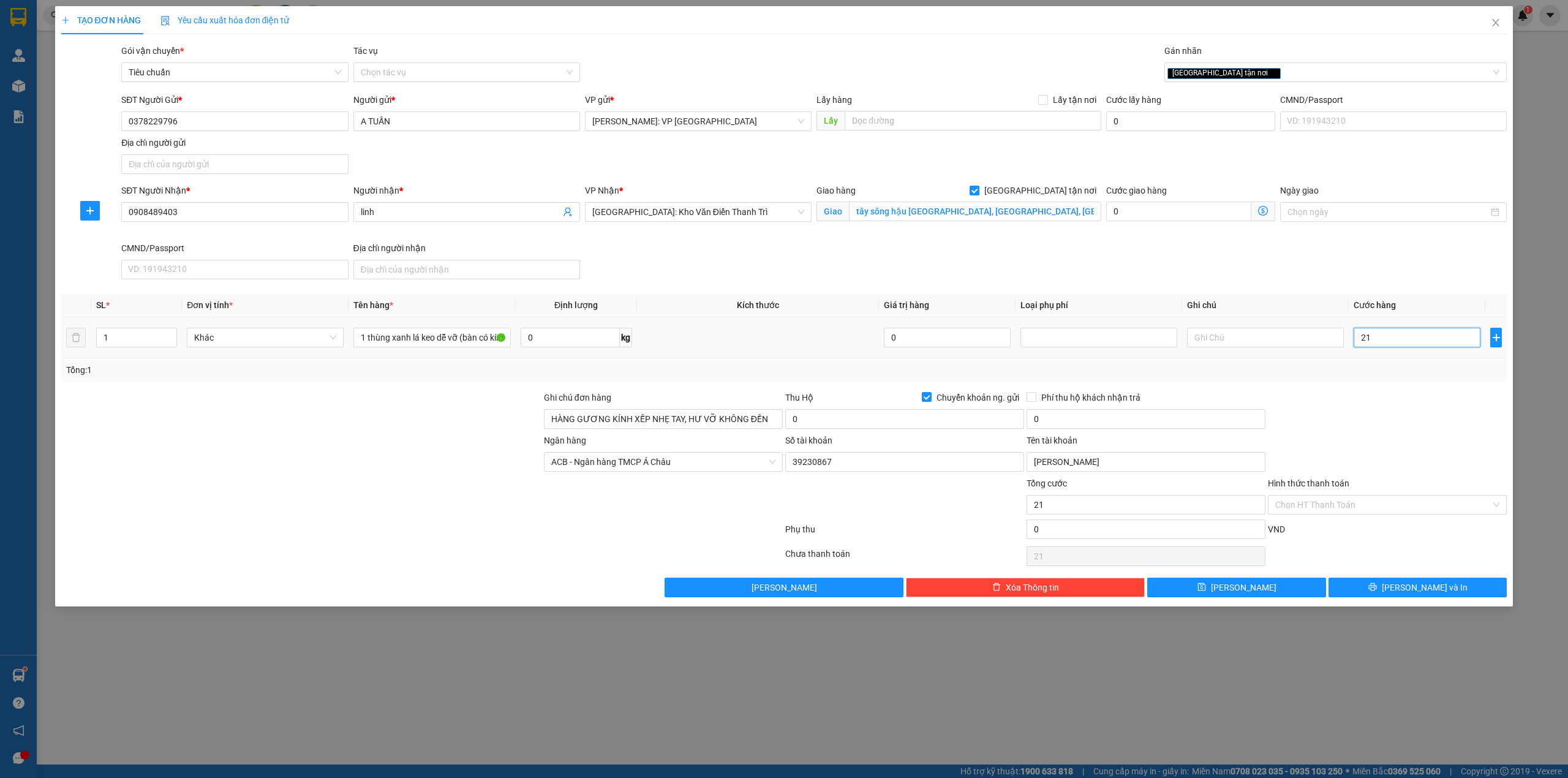
type input "210"
type input "2.100"
type input "21.000"
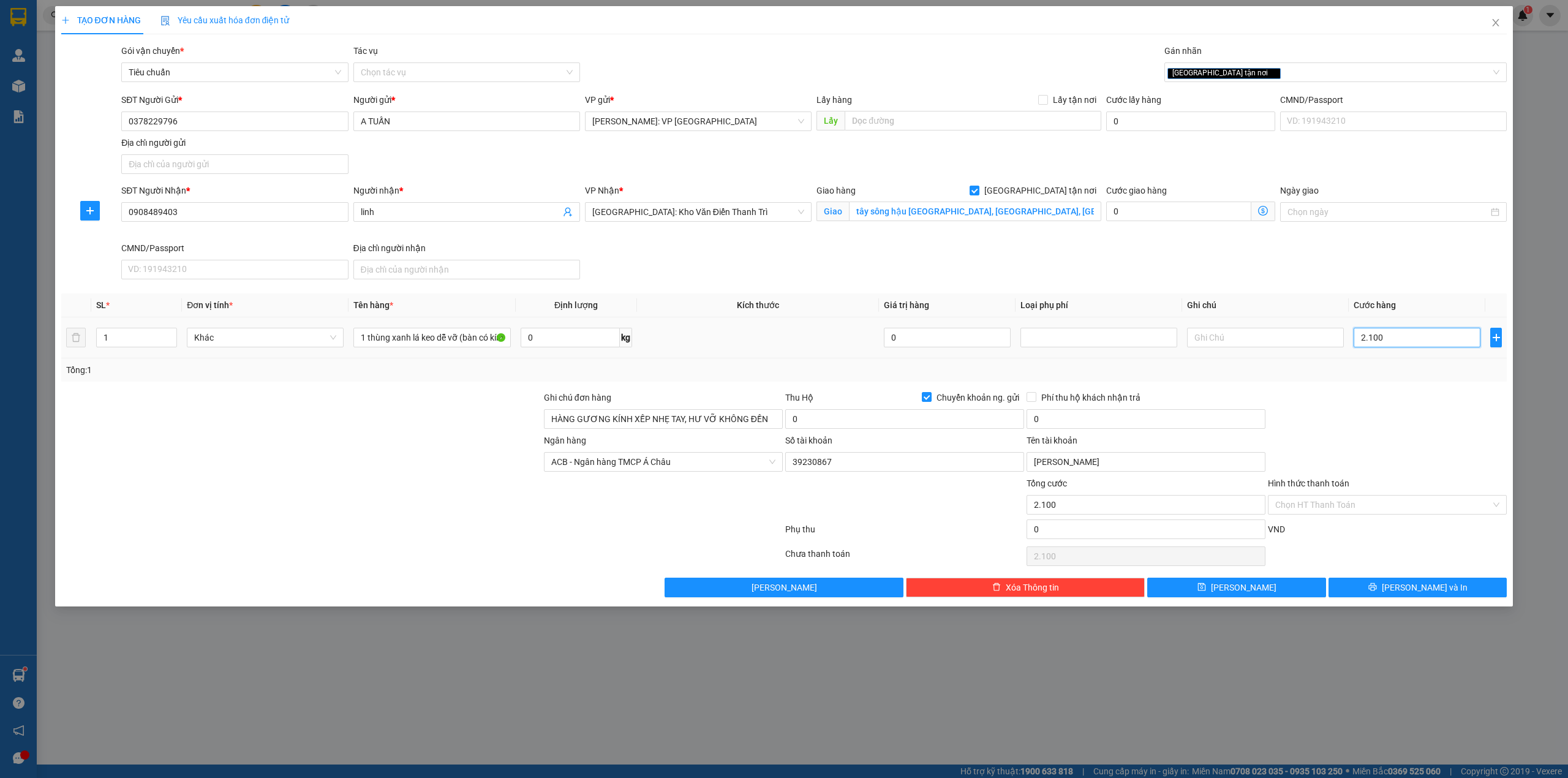
type input "21.000"
type input "210.000"
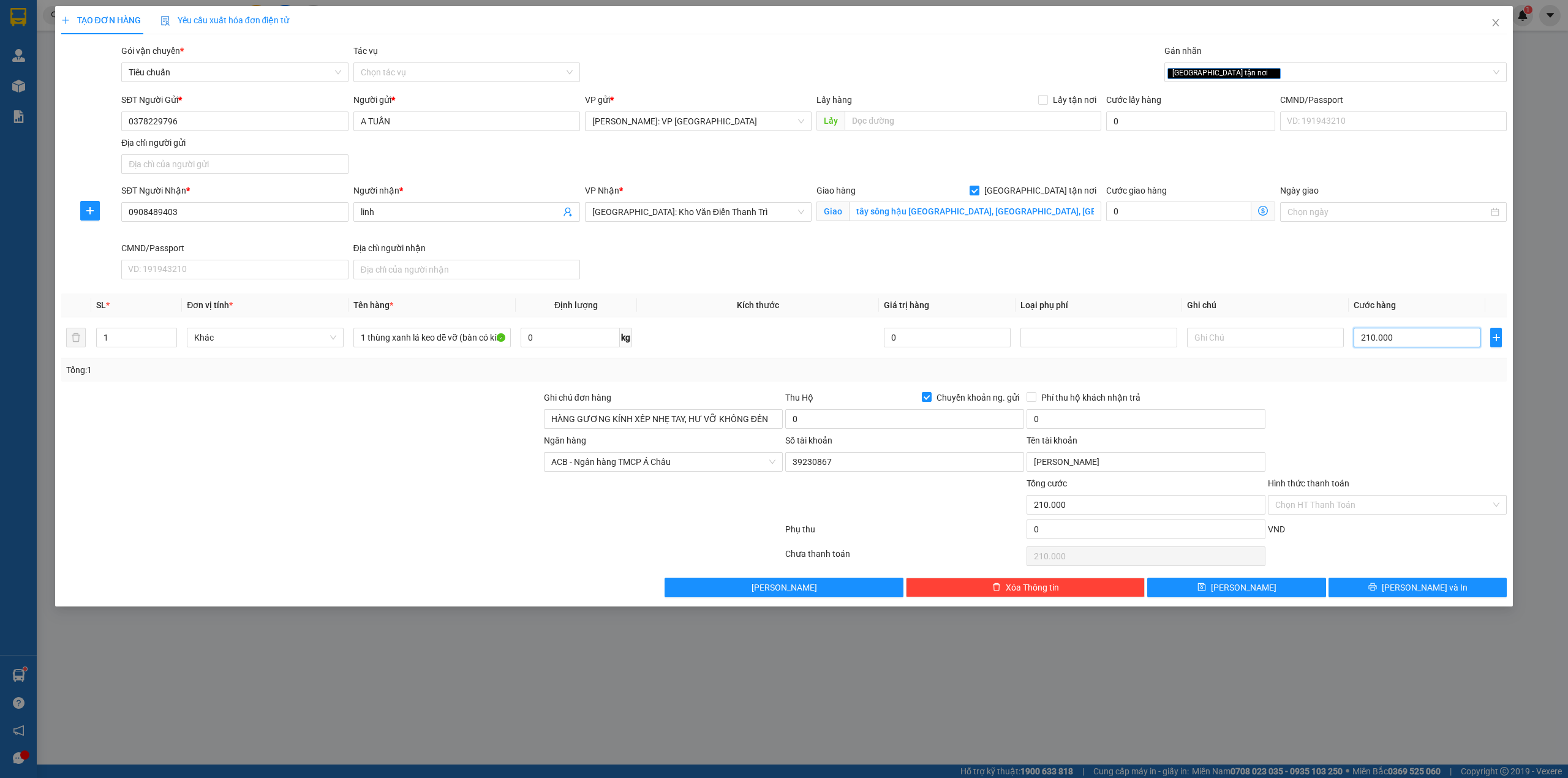
type input "210.000"
click at [1099, 274] on div "SĐT Người Nhận * 0908489403 Người nhận * linh VP Nhận * Hà Nội: Kho Văn Điển Th…" at bounding box center [814, 234] width 1391 height 101
click at [1399, 420] on div at bounding box center [1388, 413] width 241 height 43
click at [1167, 282] on div "SĐT Người Nhận * 0908489403 Người nhận * linh VP Nhận * Hà Nội: Kho Văn Điển Th…" at bounding box center [814, 234] width 1391 height 101
click at [1381, 427] on div at bounding box center [1388, 413] width 241 height 43
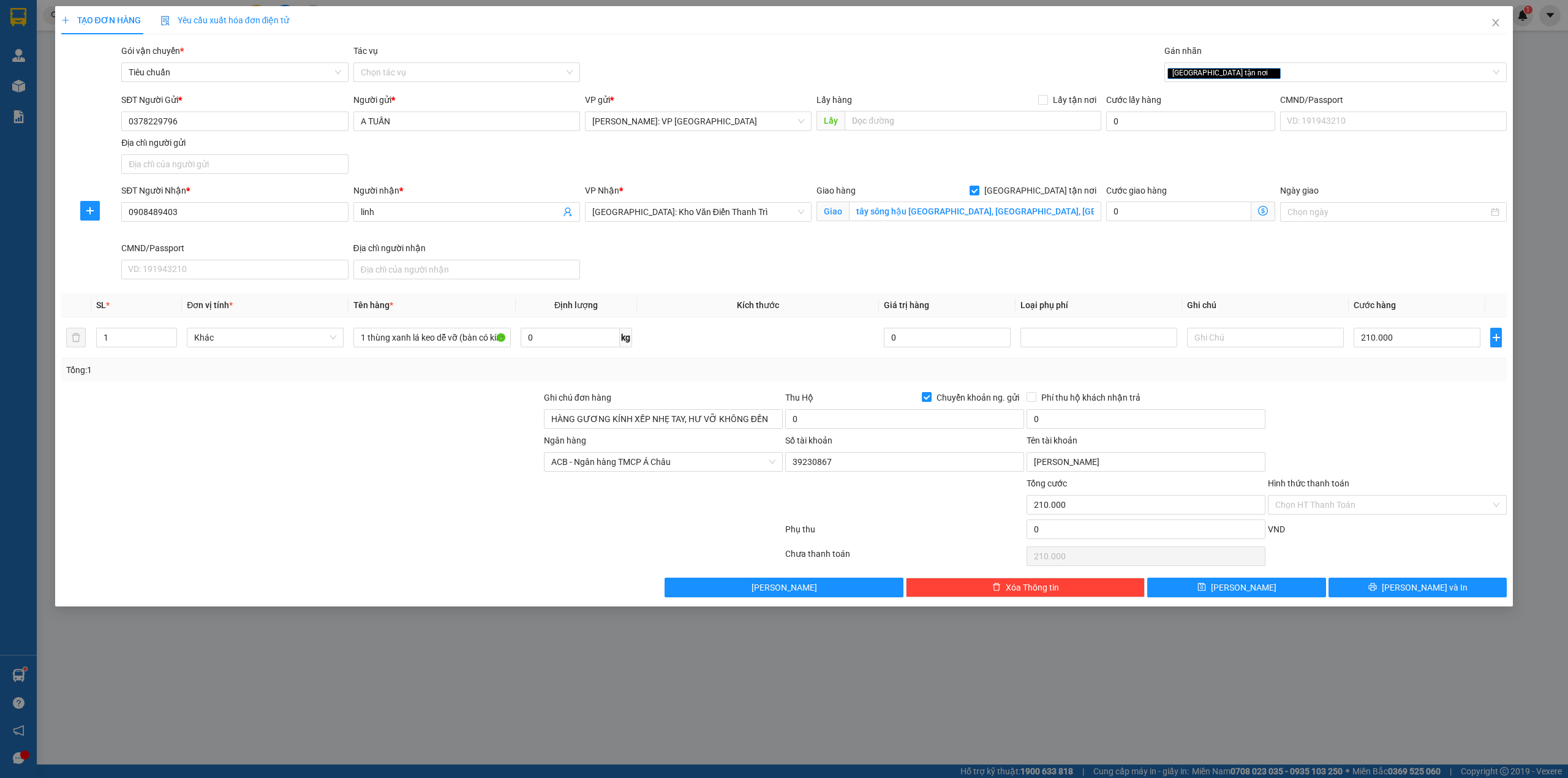
click at [716, 40] on div "TẠO ĐƠN HÀNG Yêu cầu xuất hóa đơn điện tử Transit Pickup Surcharge Ids Transit …" at bounding box center [784, 302] width 1446 height 592
click at [723, 275] on div "SĐT Người Nhận * 0908489403 Người nhận * linh VP Nhận * Hà Nội: Kho Văn Điển Th…" at bounding box center [814, 234] width 1391 height 101
click at [449, 408] on div at bounding box center [301, 413] width 483 height 43
click at [1083, 277] on div "SĐT Người Nhận * 0908489403 Người nhận * linh VP Nhận * Hà Nội: Kho Văn Điển Th…" at bounding box center [814, 234] width 1391 height 101
click at [691, 277] on div "SĐT Người Nhận * 0908489403 Người nhận * linh VP Nhận * Hà Nội: Kho Văn Điển Th…" at bounding box center [814, 234] width 1391 height 101
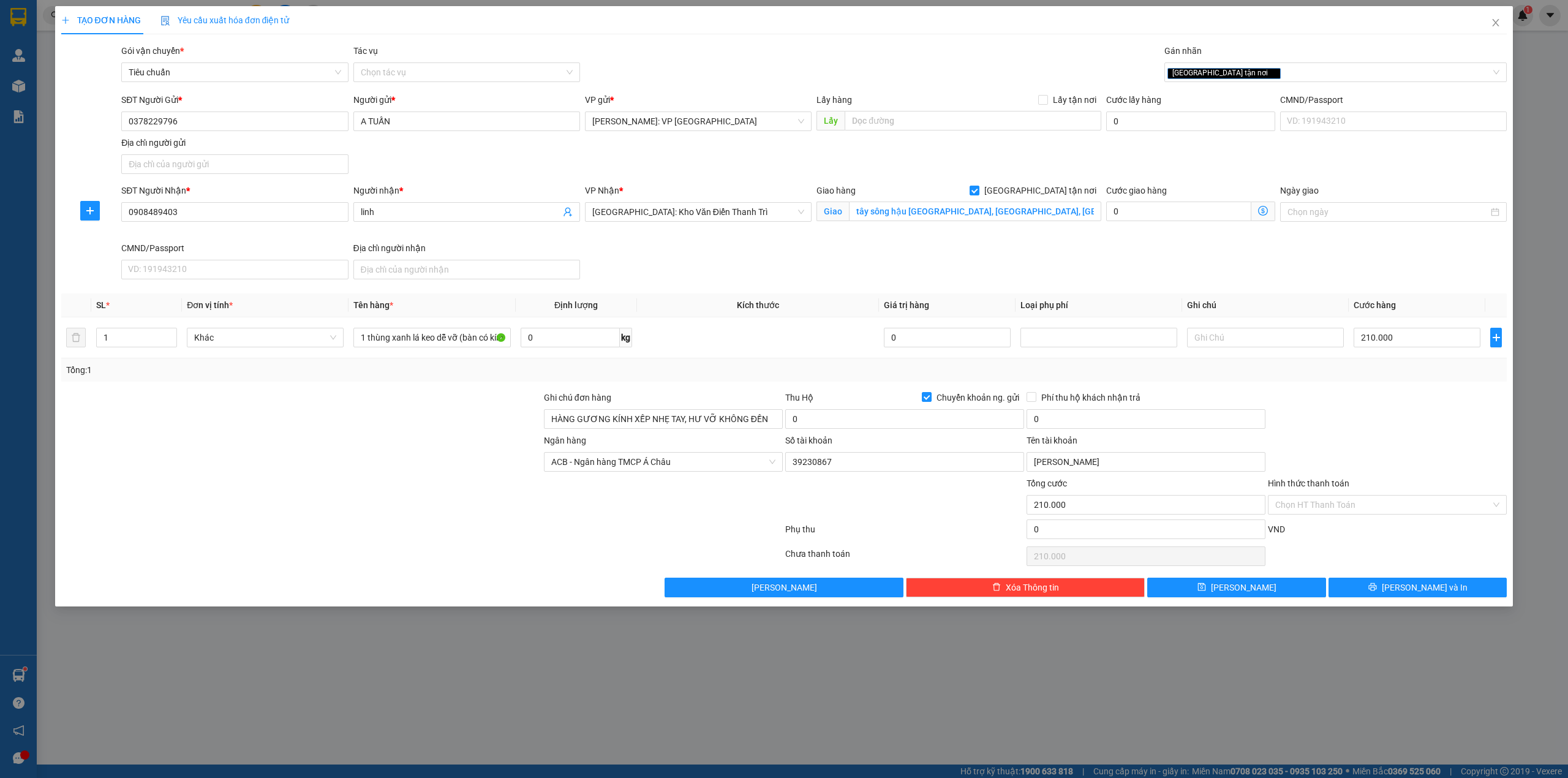
click at [381, 432] on div at bounding box center [301, 413] width 483 height 43
click at [692, 274] on div "SĐT Người Nhận * 0908489403 Người nhận * linh VP Nhận * Hà Nội: Kho Văn Điển Th…" at bounding box center [814, 234] width 1391 height 101
click at [929, 160] on div "SĐT Người Gửi * 0378229796 Người gửi * A TUẤN VP gửi * [GEOGRAPHIC_DATA]: VP [G…" at bounding box center [814, 136] width 1391 height 86
click at [848, 255] on div "SĐT Người Nhận * 0908489403 Người nhận * linh VP Nhận * Hà Nội: Kho Văn Điển Th…" at bounding box center [814, 234] width 1391 height 101
click at [770, 276] on div "SĐT Người Nhận * 0908489403 Người nhận * linh VP Nhận * Hà Nội: Kho Văn Điển Th…" at bounding box center [814, 234] width 1391 height 101
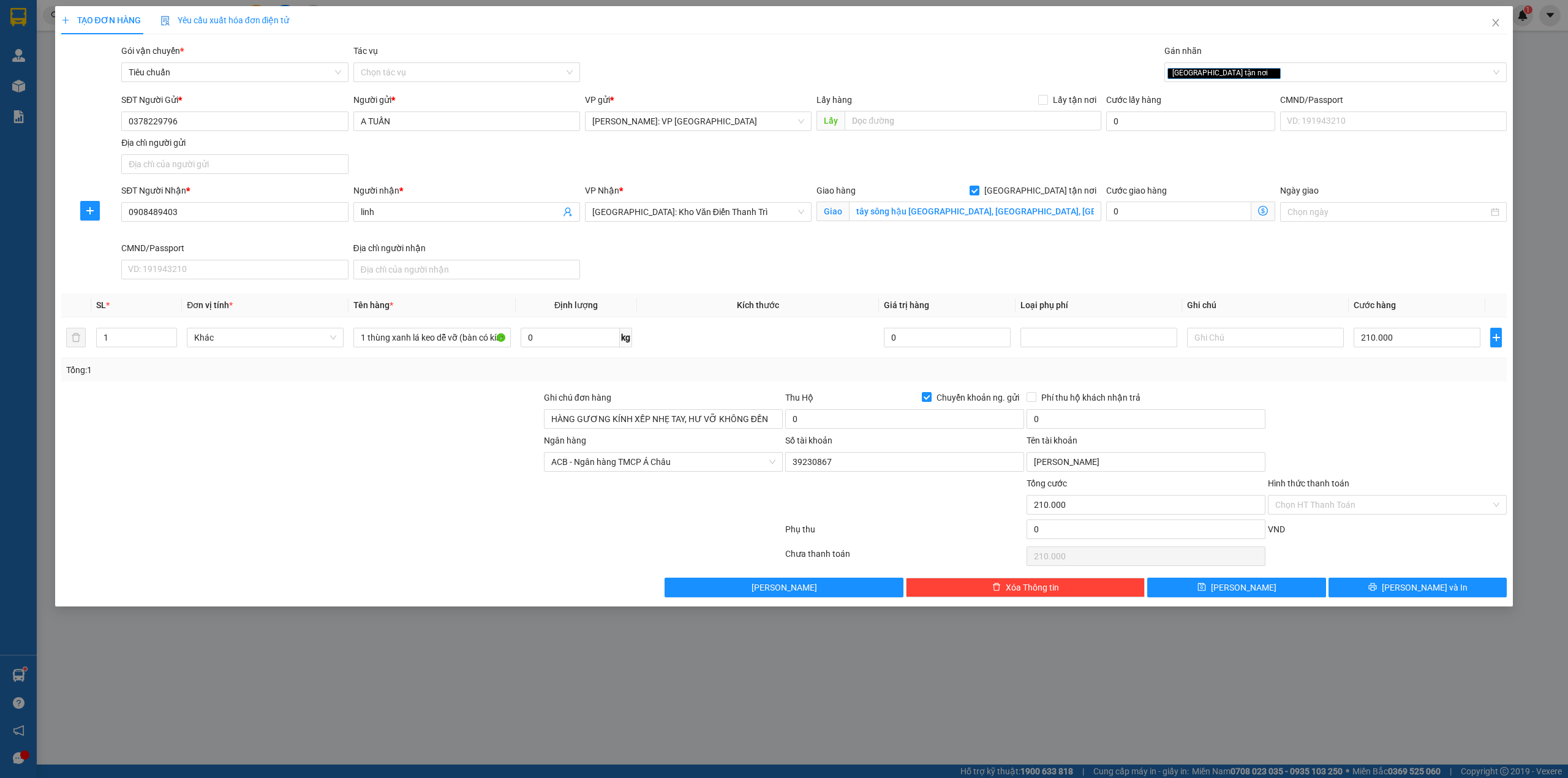
click at [770, 263] on div "SĐT Người Nhận * 0908489403 Người nhận * linh VP Nhận * Hà Nội: Kho Văn Điển Th…" at bounding box center [814, 234] width 1391 height 101
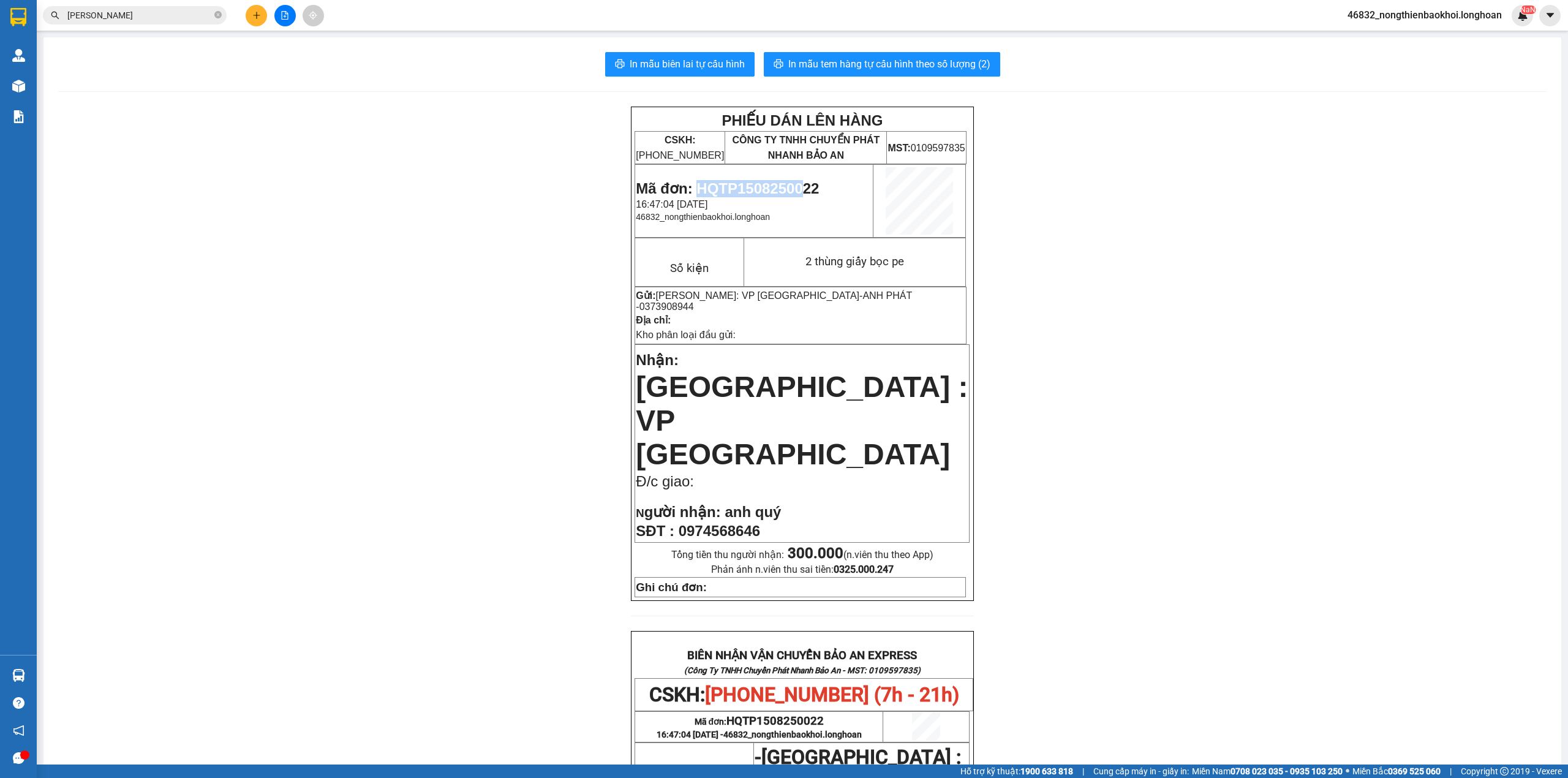
drag, startPoint x: 696, startPoint y: 187, endPoint x: 799, endPoint y: 192, distance: 103.1
click at [799, 192] on span "Mã đơn: HQTP1508250022" at bounding box center [727, 189] width 183 height 16
copy span "HQTP15082500"
click at [434, 388] on div "PHIẾU DÁN LÊN HÀNG CSKH: 1900.06.88.33 CÔNG TY TNHH CHUYỂN PHÁT NHANH BẢO AN MS…" at bounding box center [803, 682] width 1489 height 1151
click at [430, 452] on div "PHIẾU DÁN LÊN HÀNG CSKH: 1900.06.88.33 CÔNG TY TNHH CHUYỂN PHÁT NHANH BẢO AN MS…" at bounding box center [803, 682] width 1489 height 1151
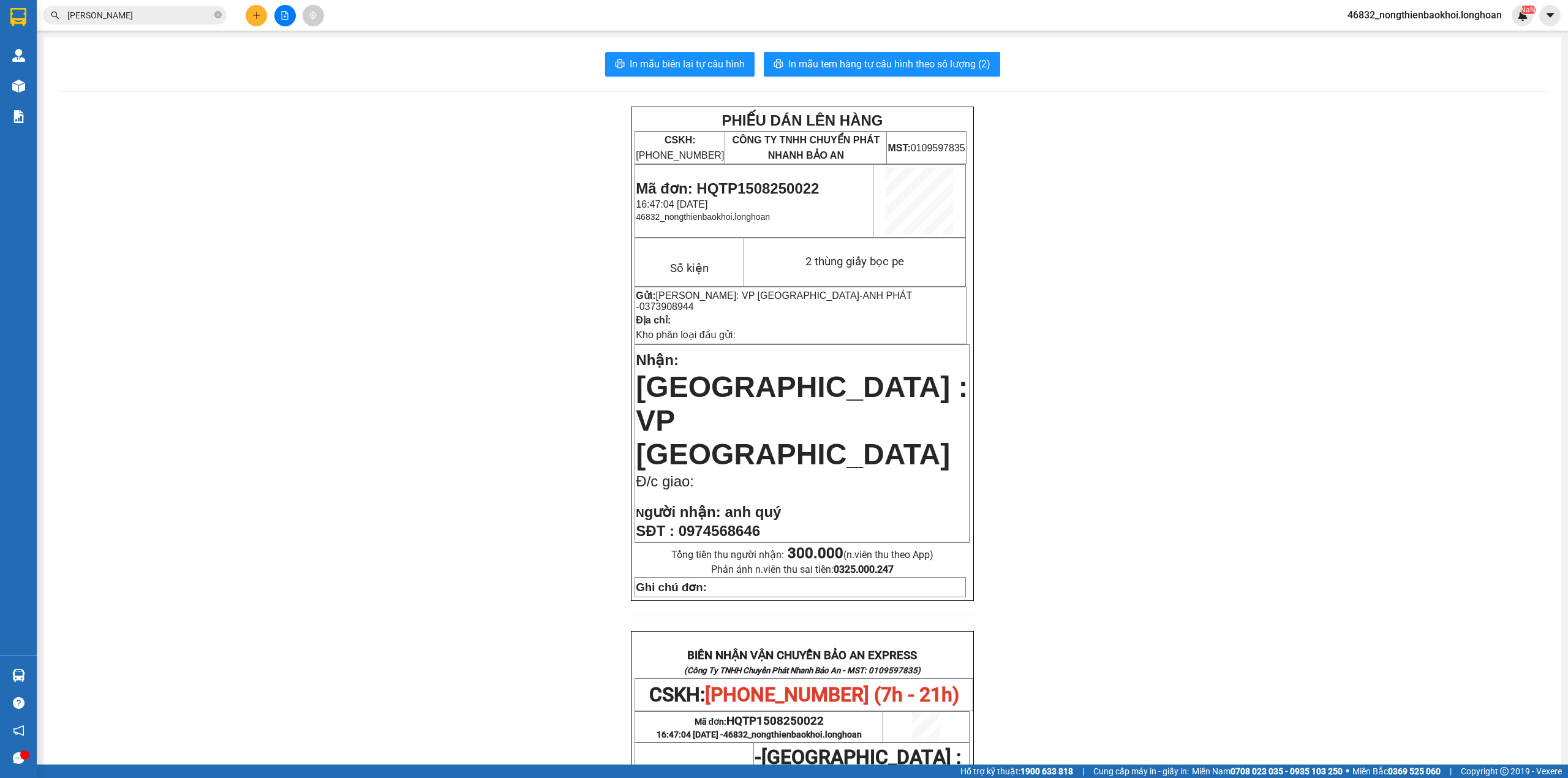
click at [505, 184] on div "PHIẾU DÁN LÊN HÀNG CSKH: 1900.06.88.33 CÔNG TY TNHH CHUYỂN PHÁT NHANH BẢO AN MS…" at bounding box center [803, 682] width 1489 height 1151
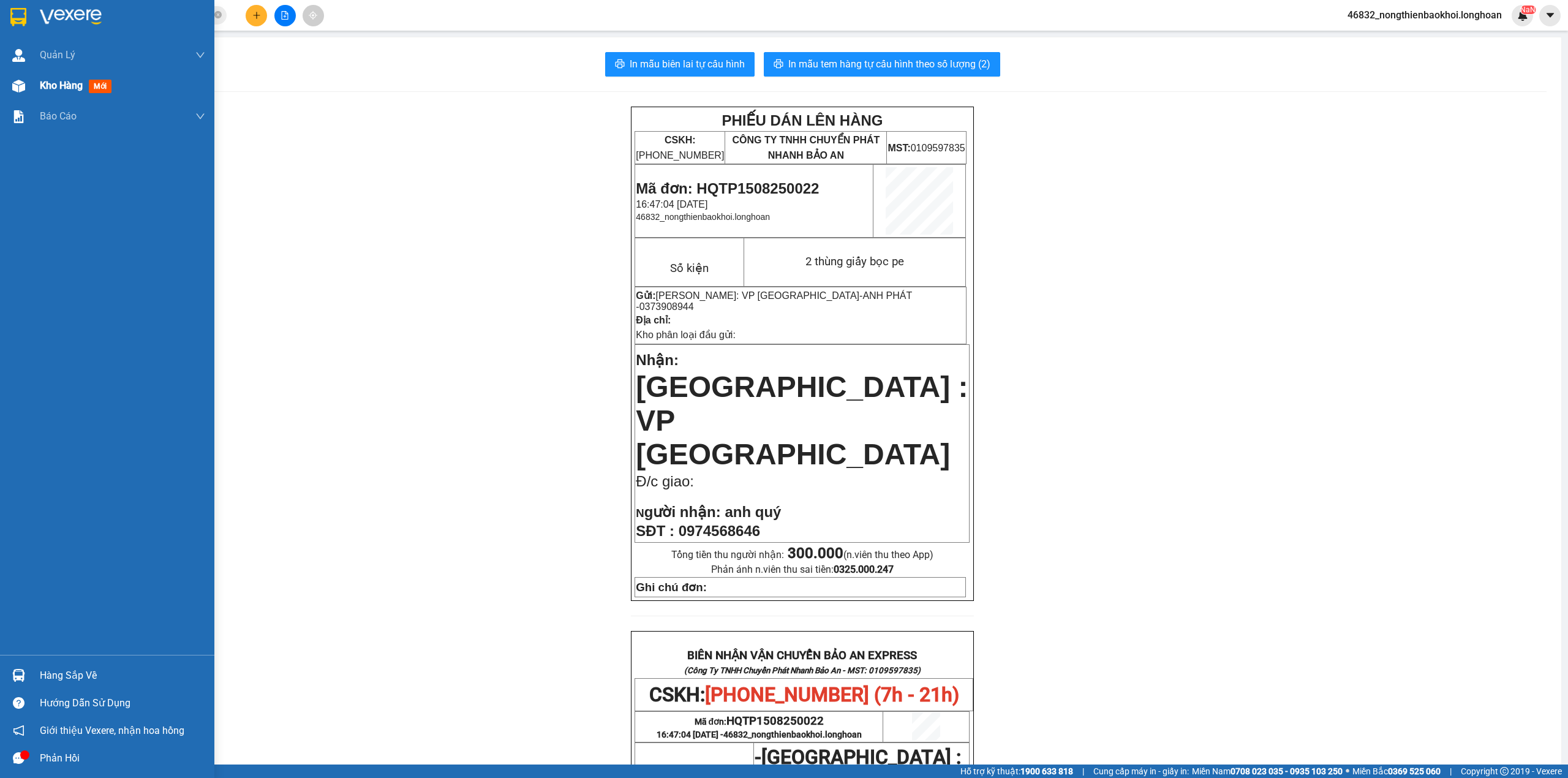
click at [0, 84] on div "Kho hàng mới" at bounding box center [107, 85] width 214 height 30
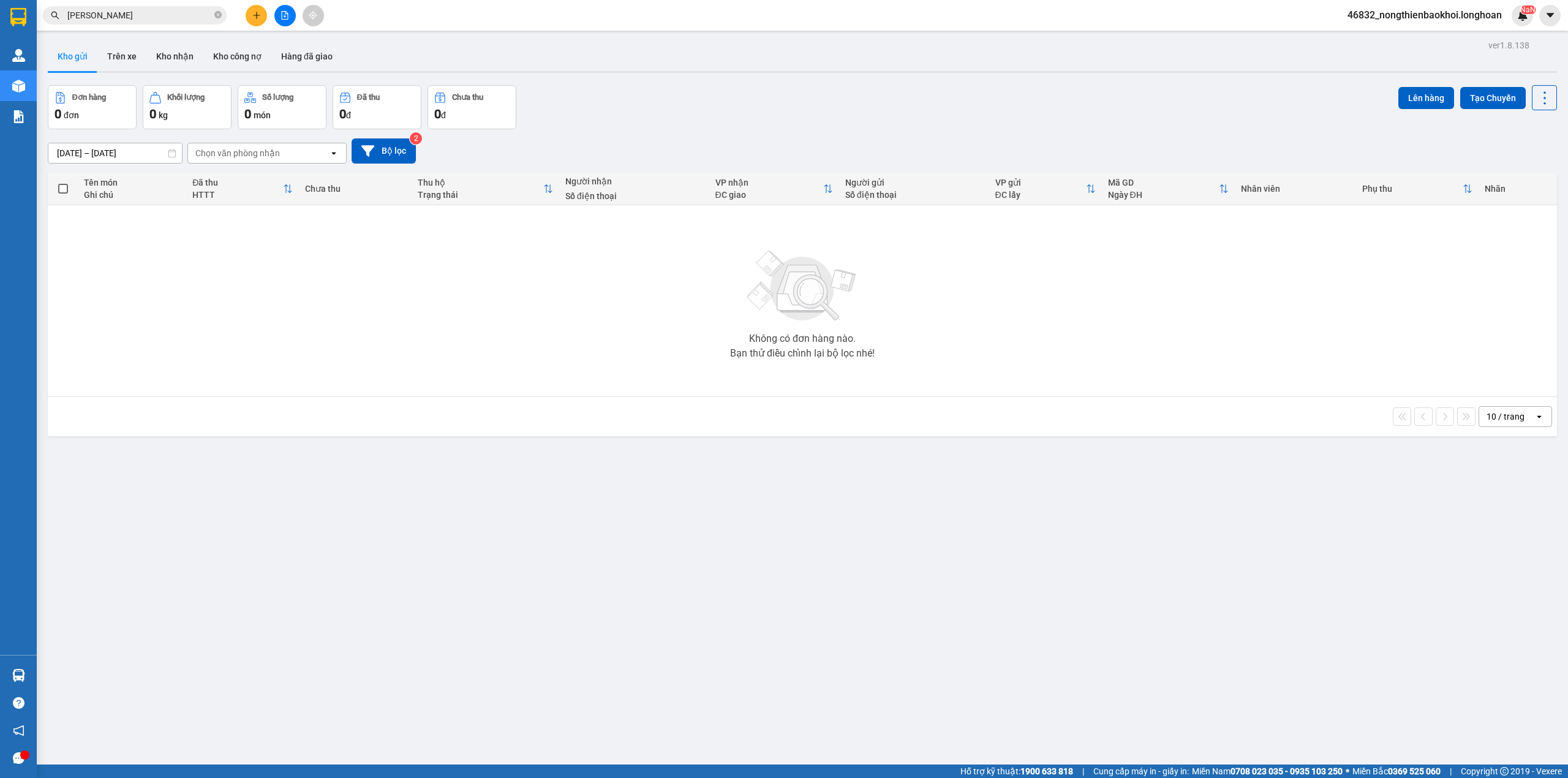
drag, startPoint x: 671, startPoint y: 106, endPoint x: 675, endPoint y: 101, distance: 6.4
click at [674, 108] on div "Đơn hàng 0 đơn Khối lượng 0 kg Số lượng 0 món Đã thu 0 đ Chưa thu 0 đ Lên hàng …" at bounding box center [803, 107] width 1510 height 44
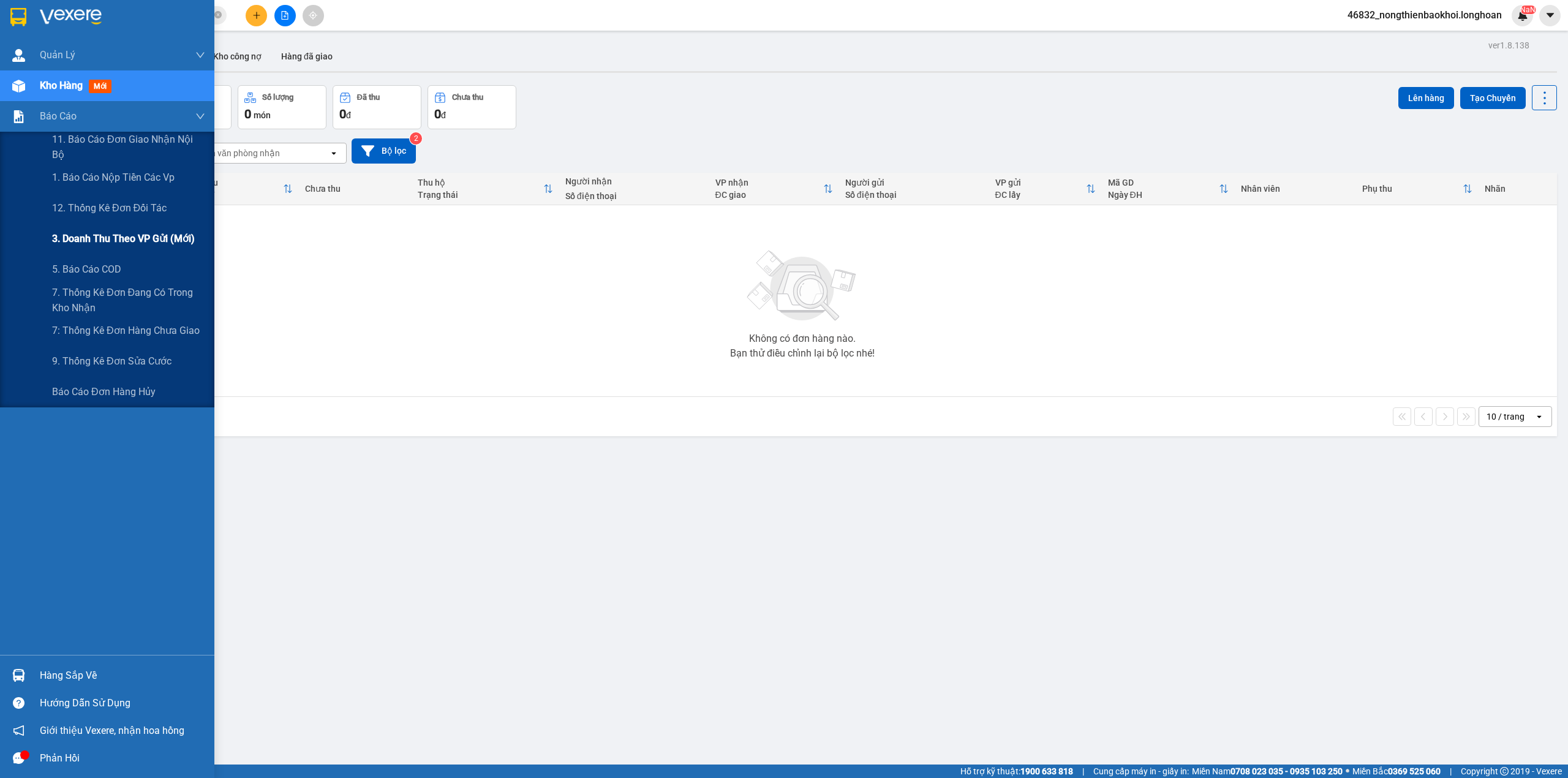
click at [135, 240] on span "3. Doanh Thu theo VP Gửi (mới)" at bounding box center [123, 238] width 143 height 16
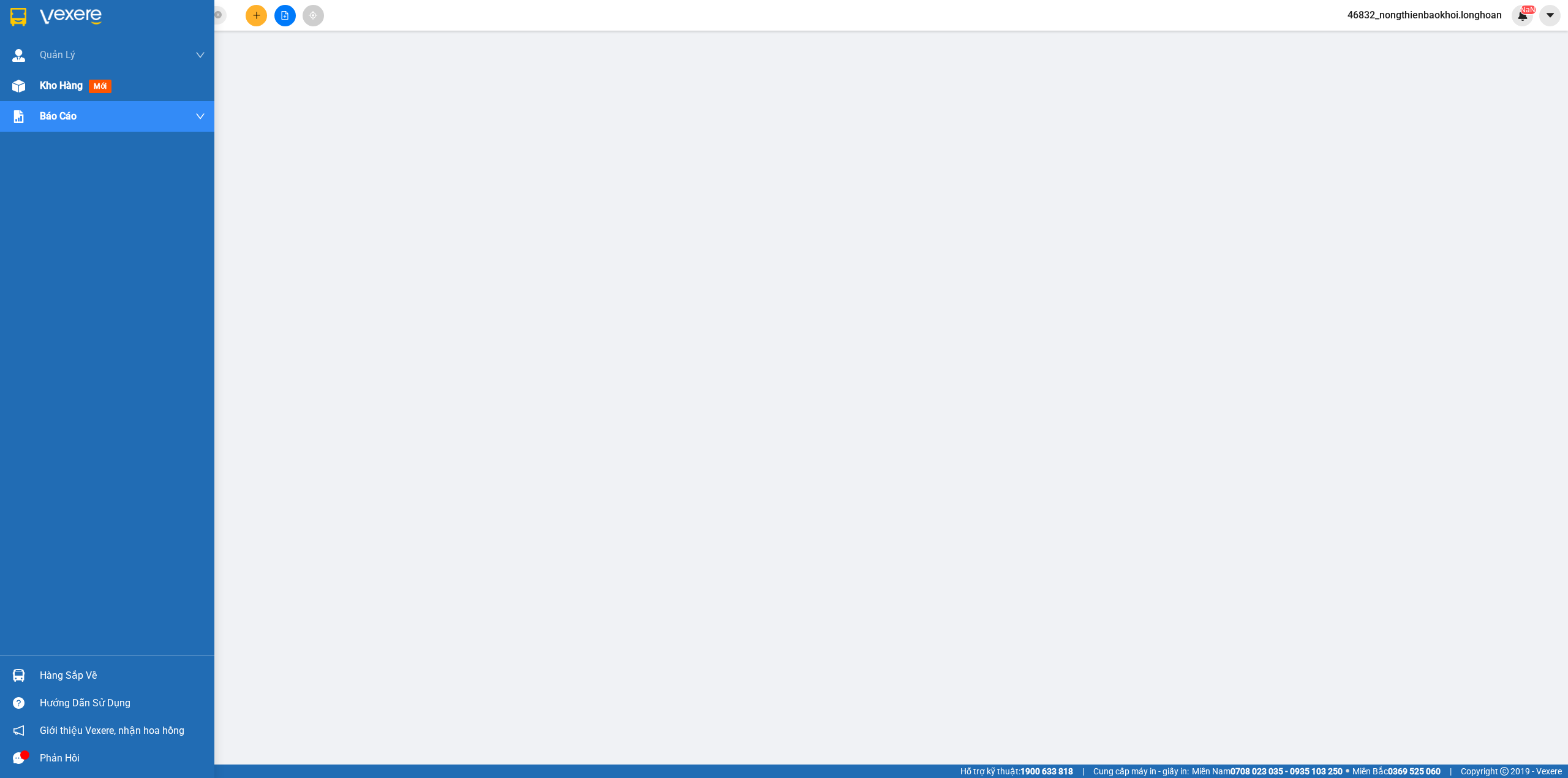
click at [88, 77] on div "Kho hàng mới" at bounding box center [123, 85] width 166 height 30
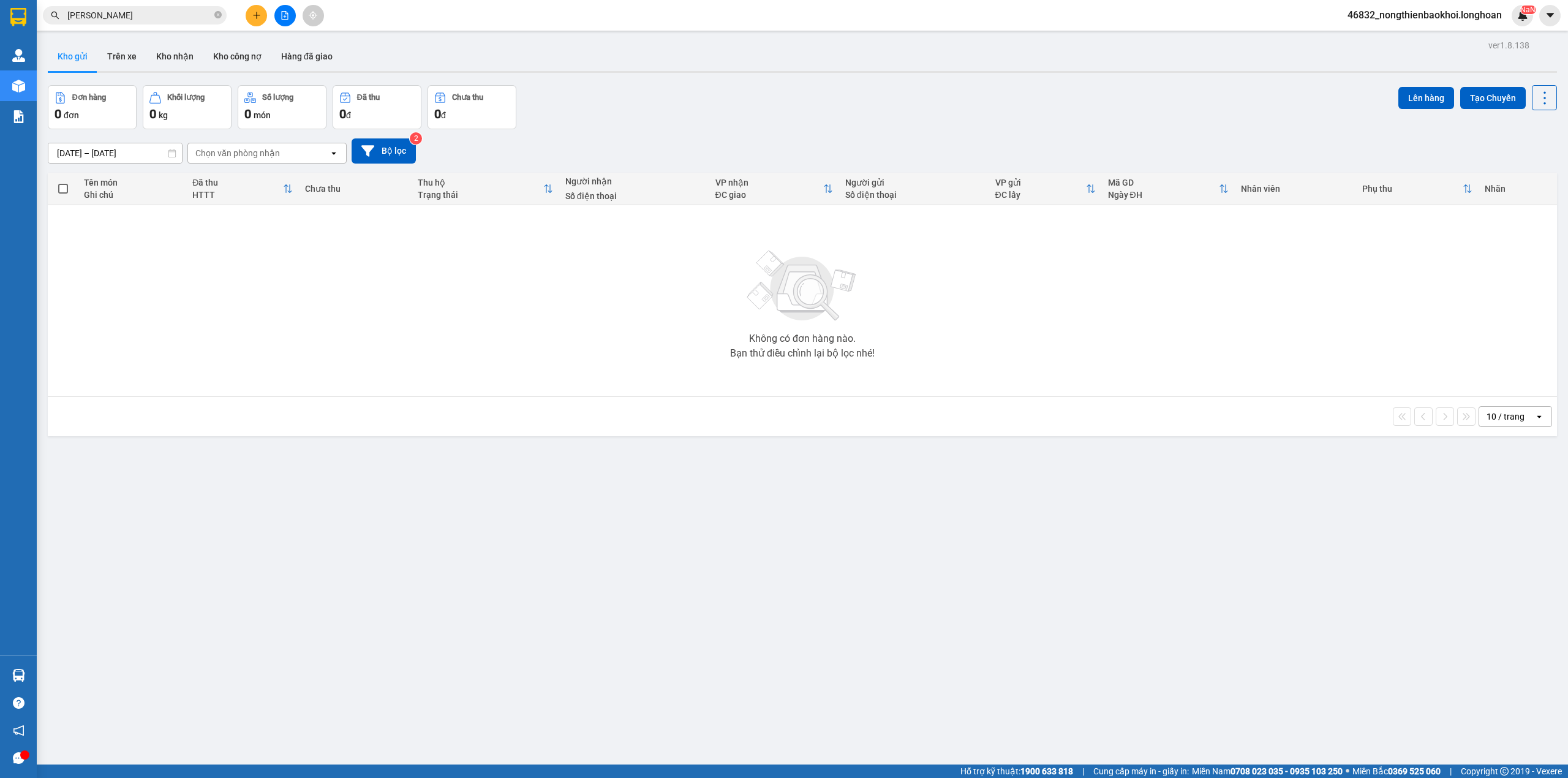
click at [768, 114] on div "Đơn hàng 0 đơn Khối lượng 0 kg Số lượng 0 món Đã thu 0 đ Chưa thu 0 đ Lên hàng …" at bounding box center [803, 107] width 1510 height 44
drag, startPoint x: 545, startPoint y: 579, endPoint x: 216, endPoint y: 396, distance: 376.5
click at [313, 584] on div "ver 1.8.138 Kho gửi Trên xe Kho nhận Kho công nợ Hàng đã giao Đơn hàng 0 đơn Kh…" at bounding box center [802, 426] width 1519 height 778
click at [157, 62] on button "Kho nhận" at bounding box center [174, 56] width 57 height 30
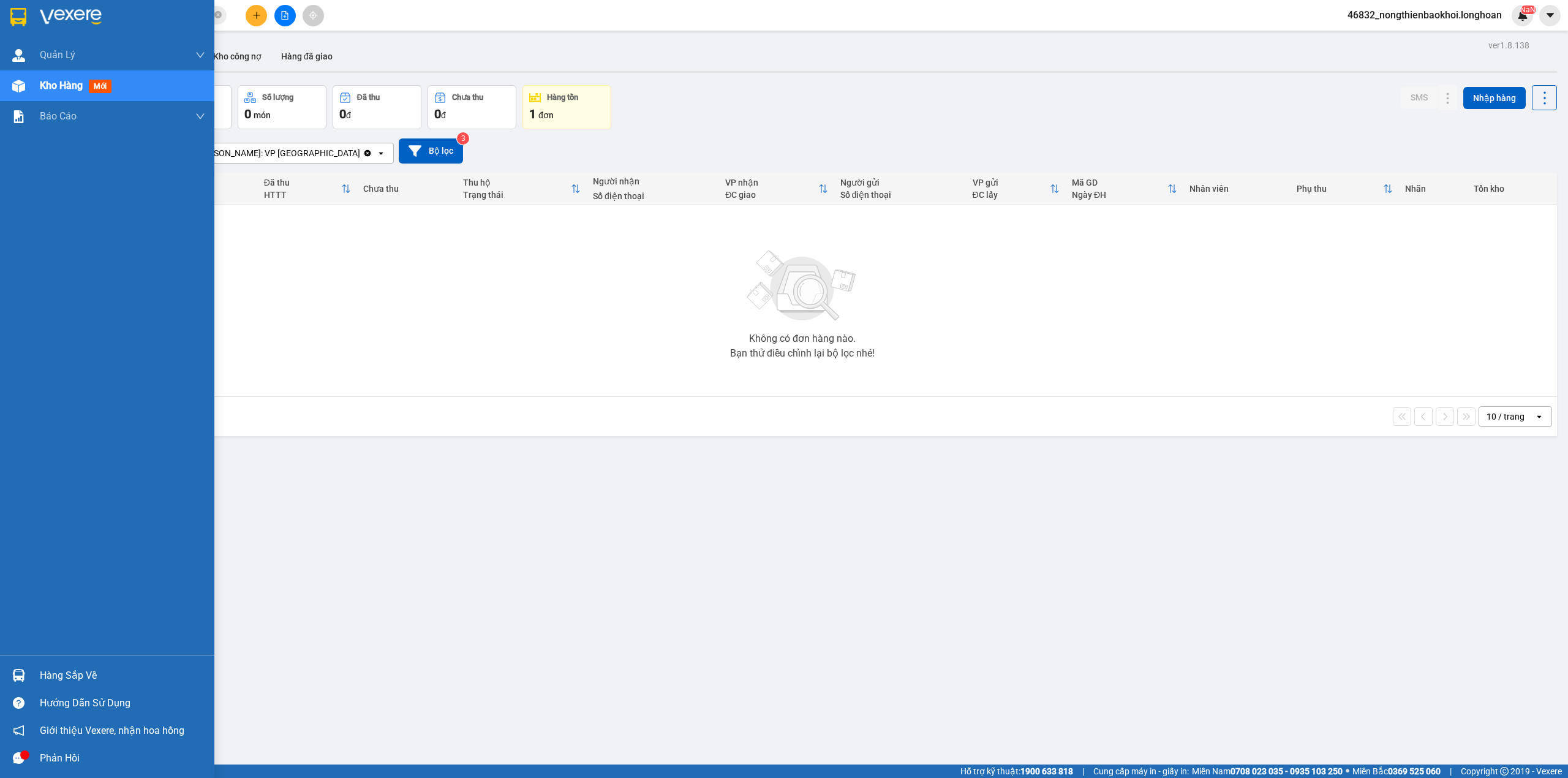
click at [151, 681] on div "Hàng sắp về" at bounding box center [123, 676] width 166 height 18
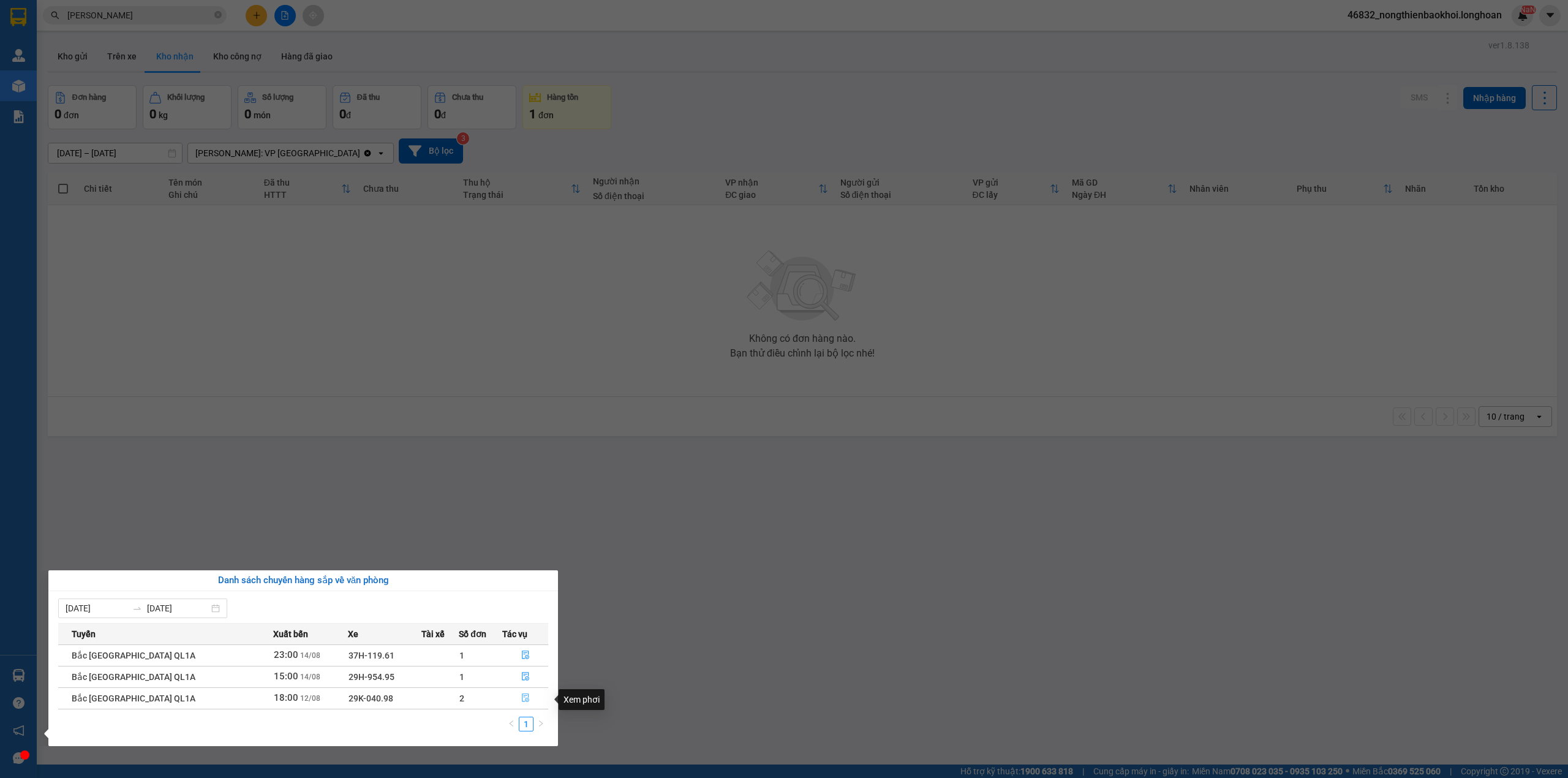
click at [525, 692] on button "button" at bounding box center [525, 698] width 44 height 20
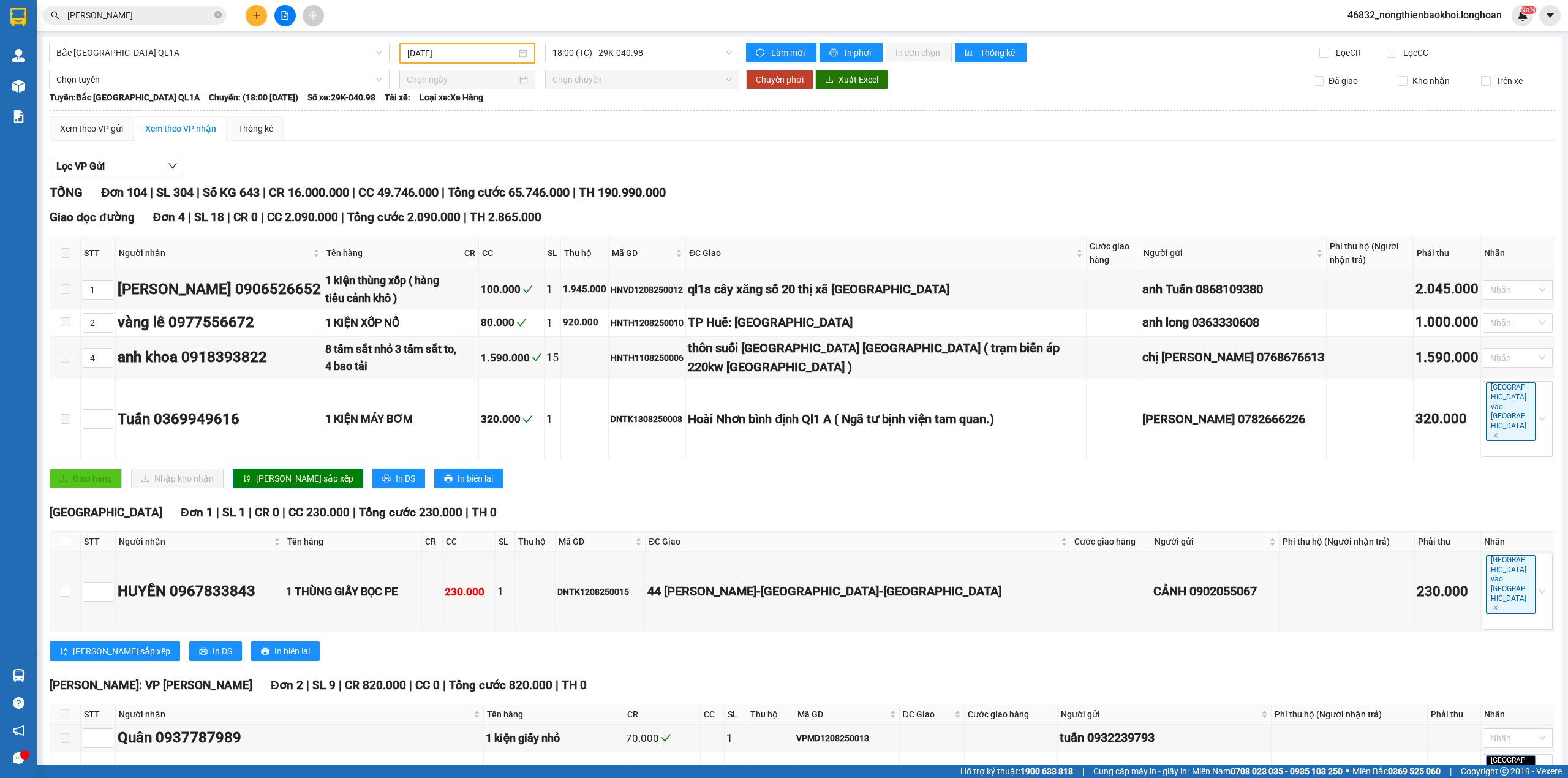
type input "12/08/2025"
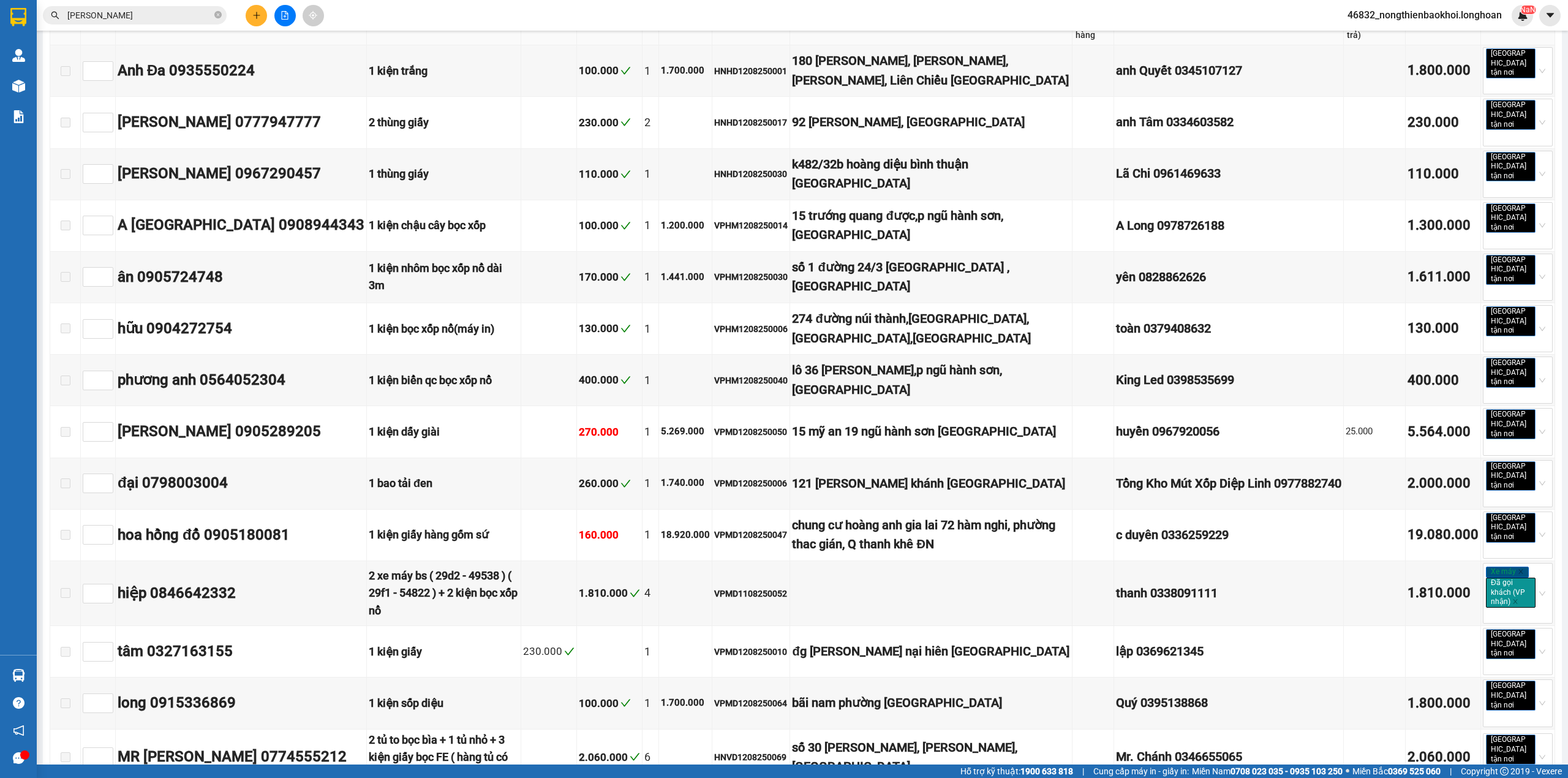
scroll to position [5434, 0]
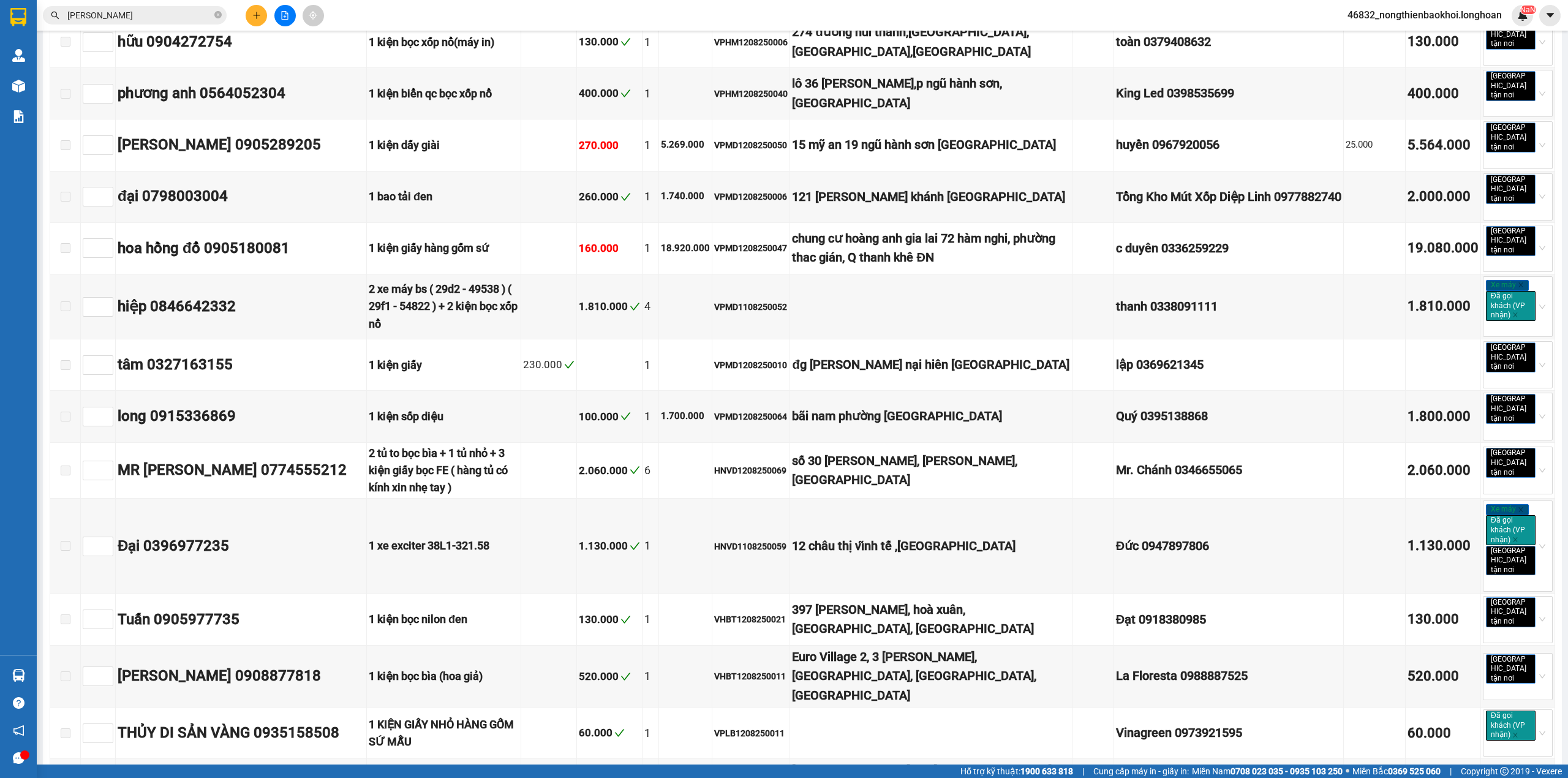
checkbox input "true"
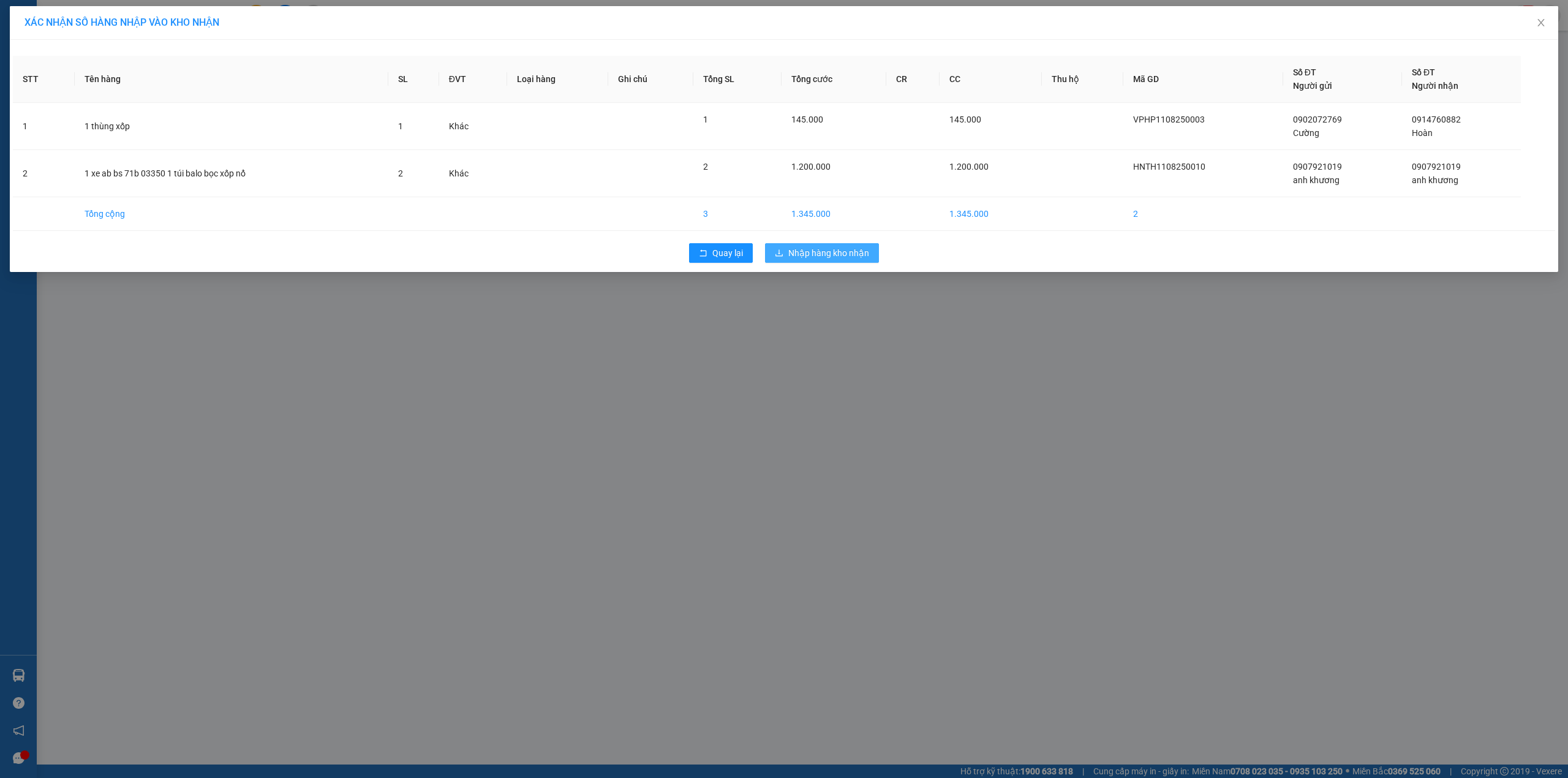
click at [858, 248] on span "Nhập hàng kho nhận" at bounding box center [828, 253] width 81 height 13
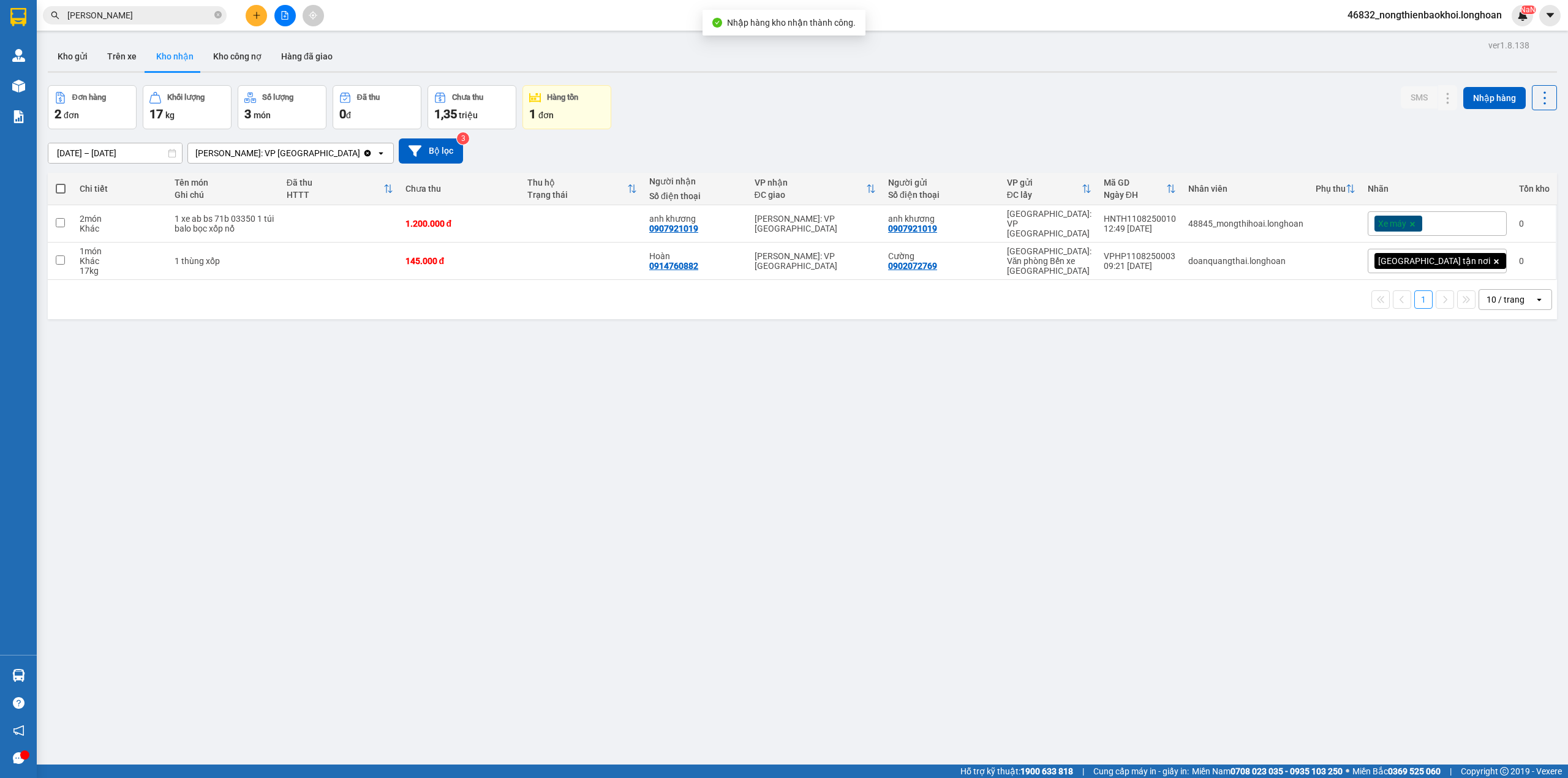
click at [1484, 227] on div "Xe máy" at bounding box center [1437, 223] width 139 height 24
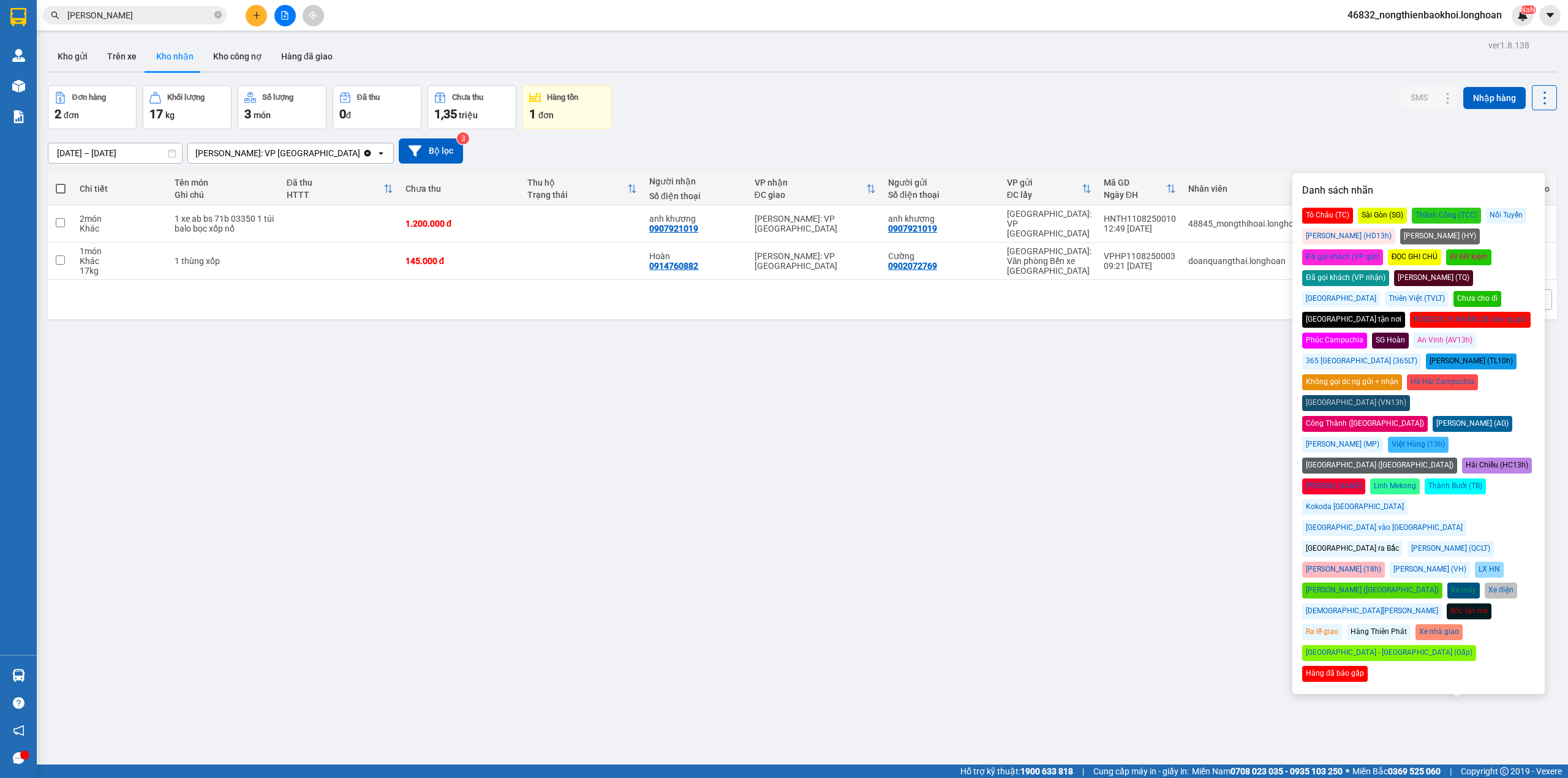
click at [1389, 270] on div "Đã gọi khách (VP nhận)" at bounding box center [1346, 278] width 87 height 16
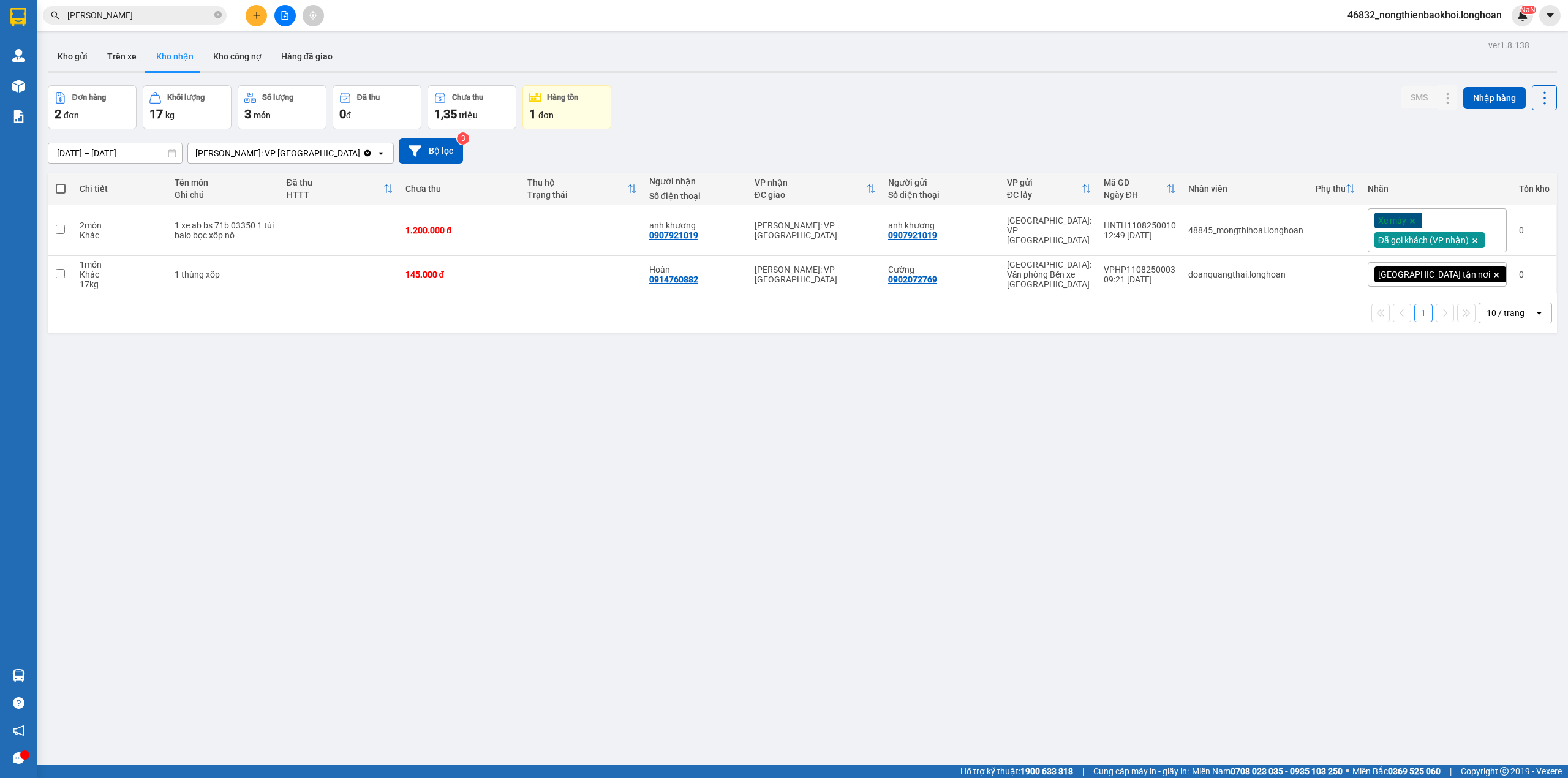
drag, startPoint x: 1160, startPoint y: 484, endPoint x: 1321, endPoint y: 358, distance: 204.4
click at [1160, 481] on div "ver 1.8.138 Kho gửi Trên xe Kho nhận Kho công nợ Hàng đã giao Đơn hàng 2 đơn Kh…" at bounding box center [802, 426] width 1519 height 778
click at [1459, 273] on div "[GEOGRAPHIC_DATA] tận nơi" at bounding box center [1437, 274] width 139 height 24
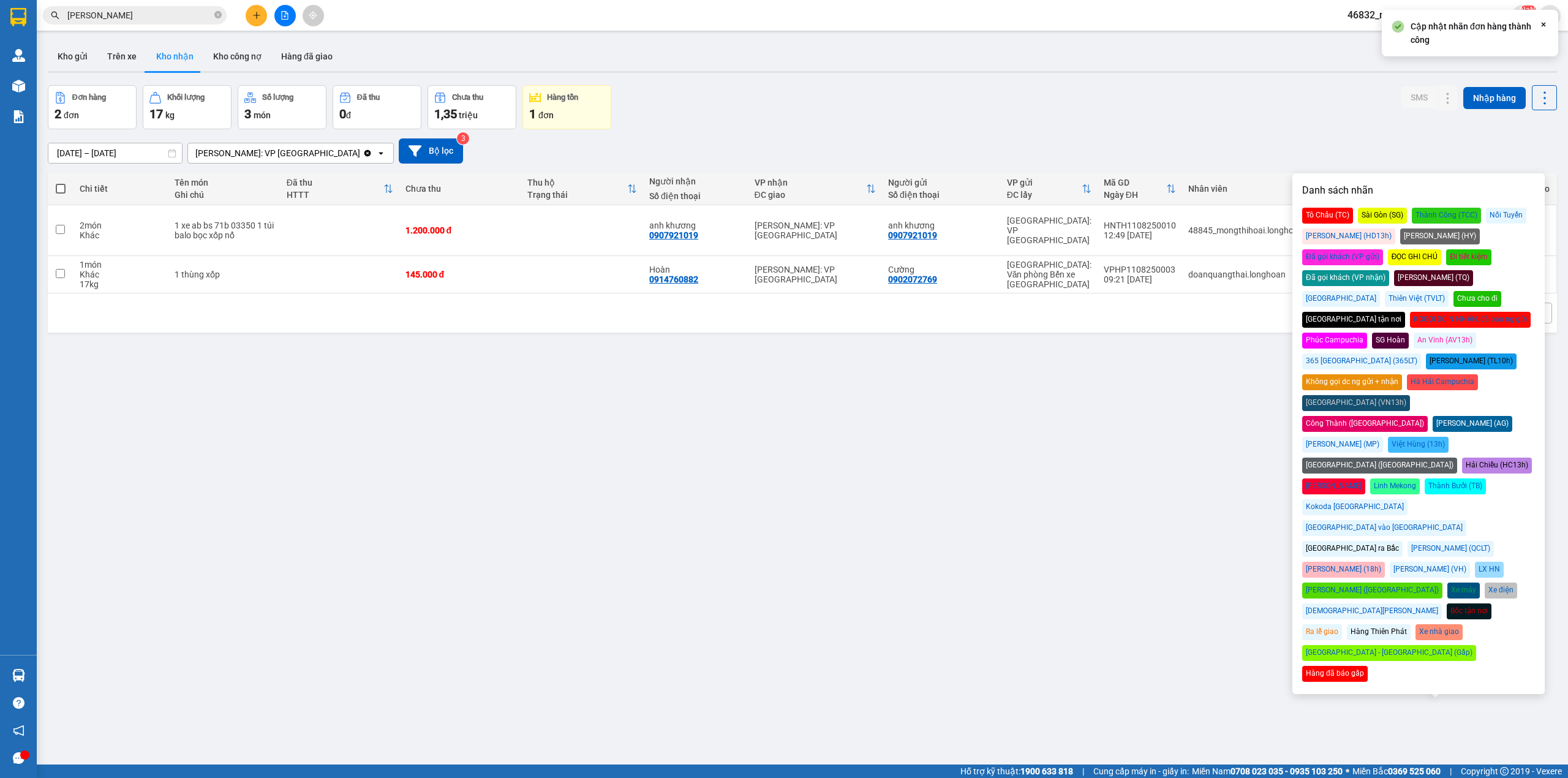
click at [1389, 270] on div "Đã gọi khách (VP nhận)" at bounding box center [1346, 278] width 87 height 16
click at [1126, 476] on div "ver 1.8.138 Kho gửi Trên xe Kho nhận Kho công nợ Hàng đã giao Đơn hàng 2 đơn Kh…" at bounding box center [802, 426] width 1519 height 778
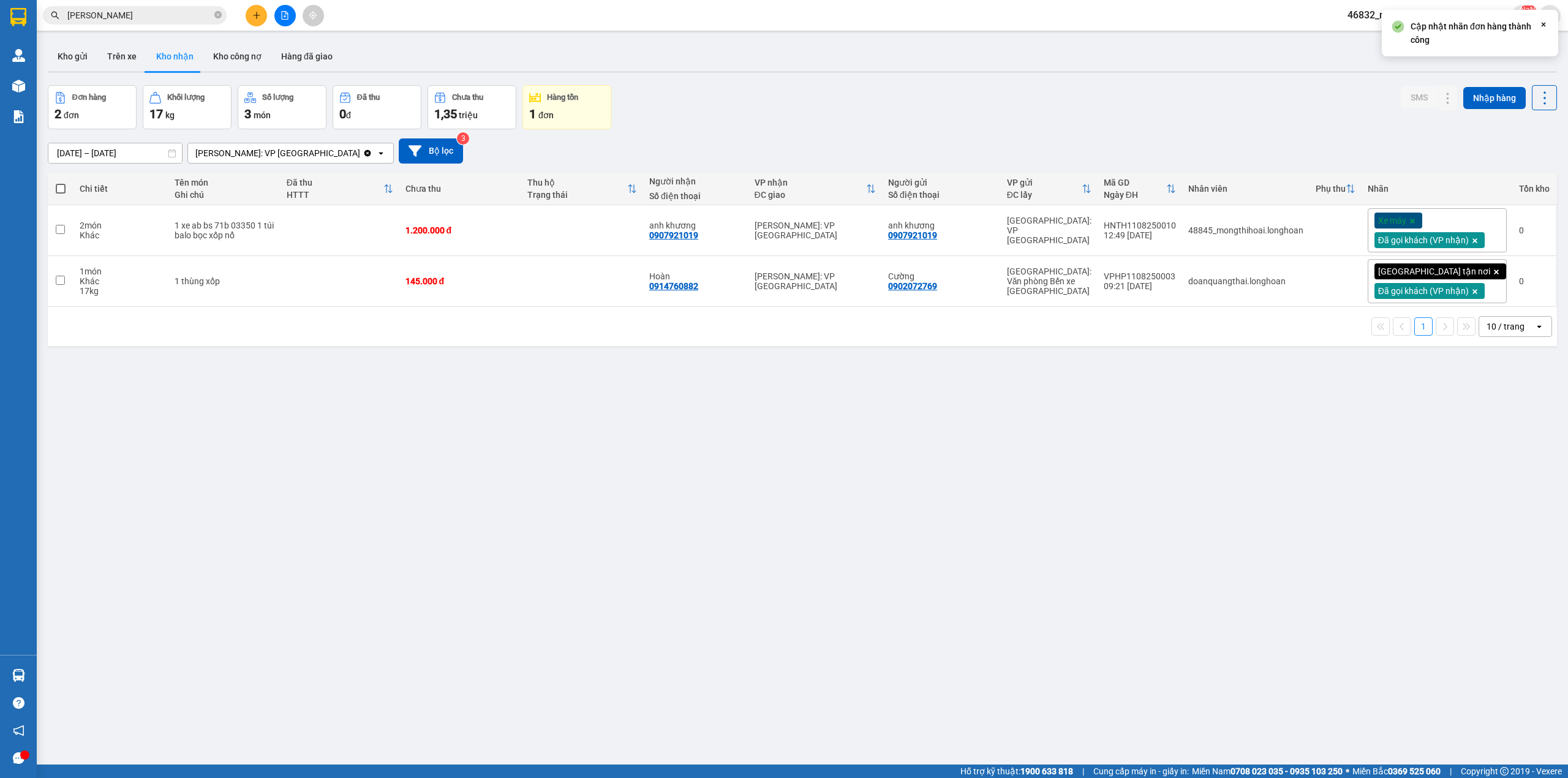
click at [974, 495] on div "ver 1.8.138 Kho gửi Trên xe Kho nhận Kho công nợ Hàng đã giao Đơn hàng 2 đơn Kh…" at bounding box center [802, 426] width 1519 height 778
click at [692, 94] on div "Đơn hàng 2 đơn Khối lượng 17 kg Số lượng 3 món Đã thu 0 đ Chưa thu 1,35 triệu H…" at bounding box center [803, 107] width 1510 height 44
click at [198, 13] on input "[PERSON_NAME]" at bounding box center [140, 16] width 145 height 13
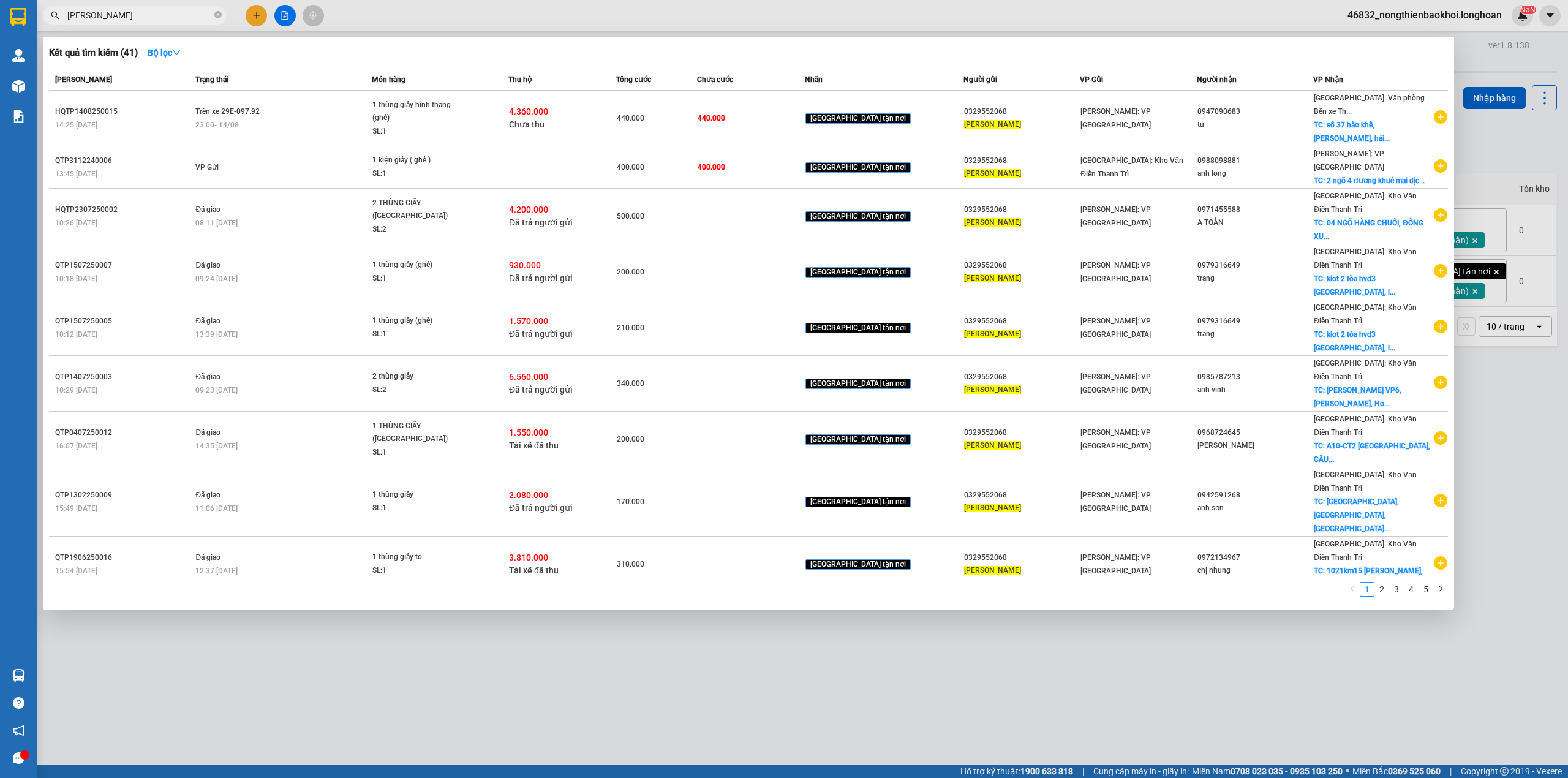
click at [198, 13] on input "[PERSON_NAME]" at bounding box center [140, 16] width 145 height 13
click at [198, 13] on input "xuân quý" at bounding box center [140, 16] width 145 height 13
paste input "0378229796"
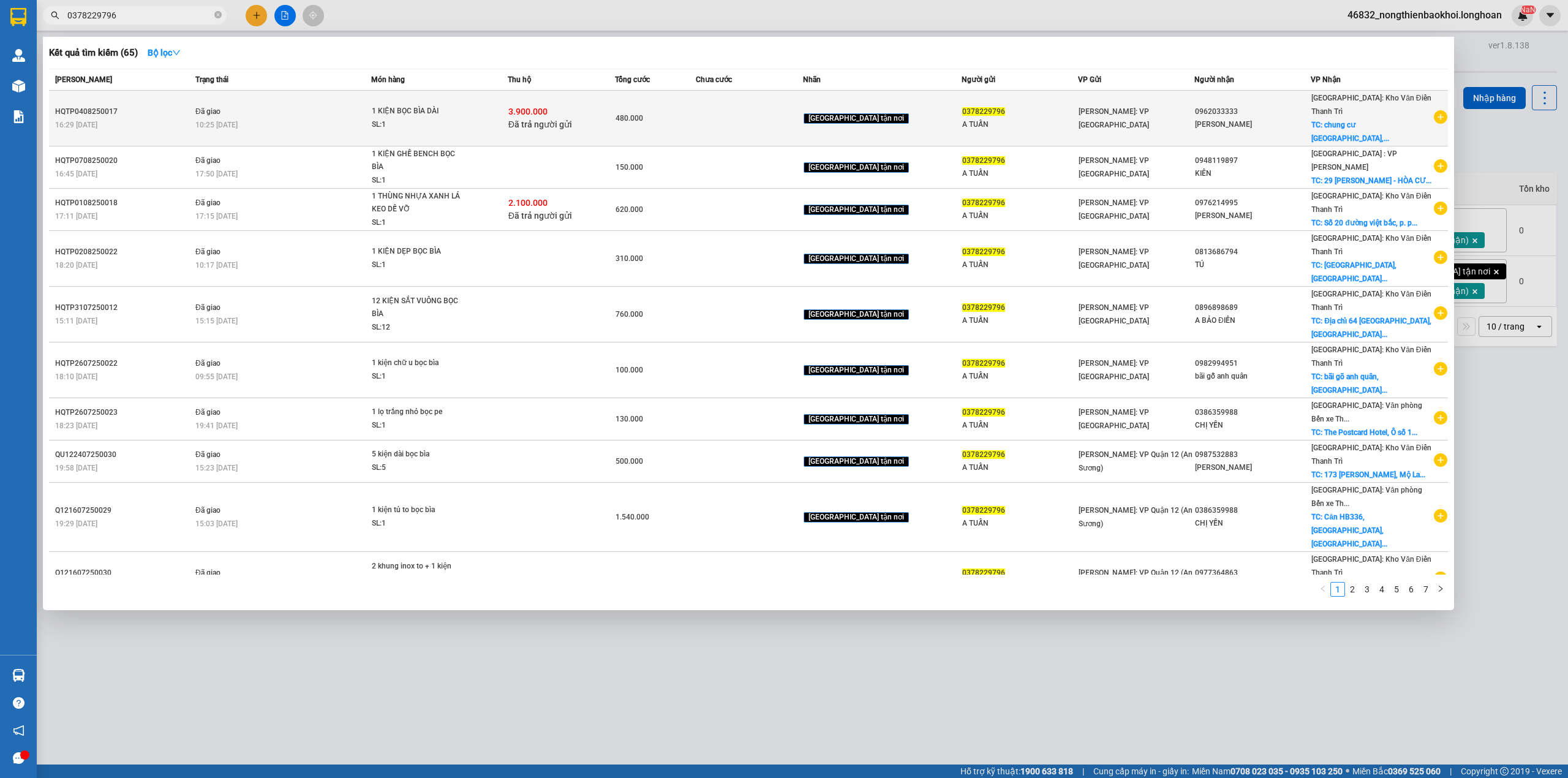
type input "0378229796"
click at [603, 106] on div "3.900.000 Đã trả người gửi" at bounding box center [561, 118] width 106 height 26
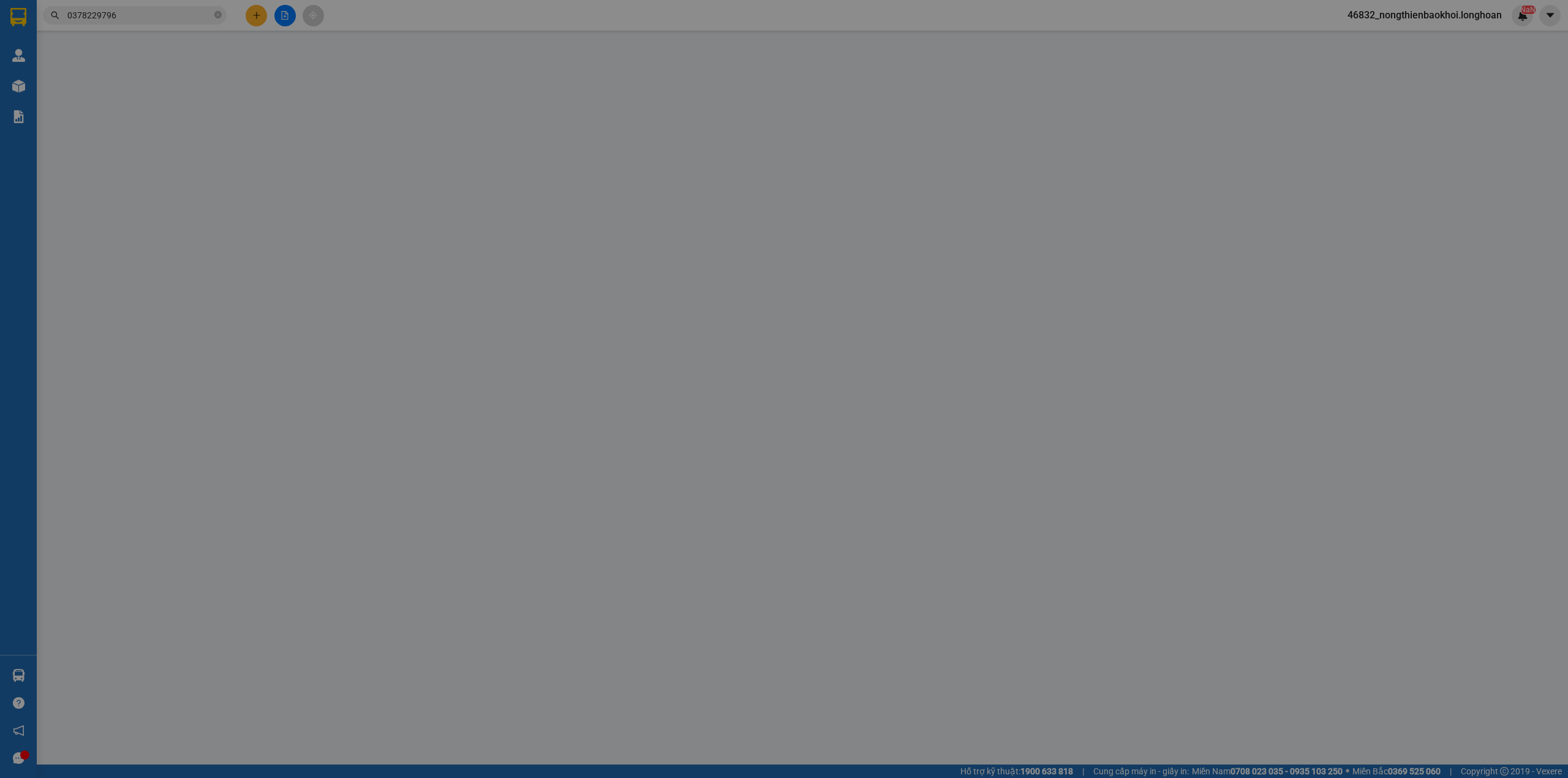
type input "0378229796"
type input "A TUẤN"
type input "0962033333"
type input "[PERSON_NAME]"
checkbox input "true"
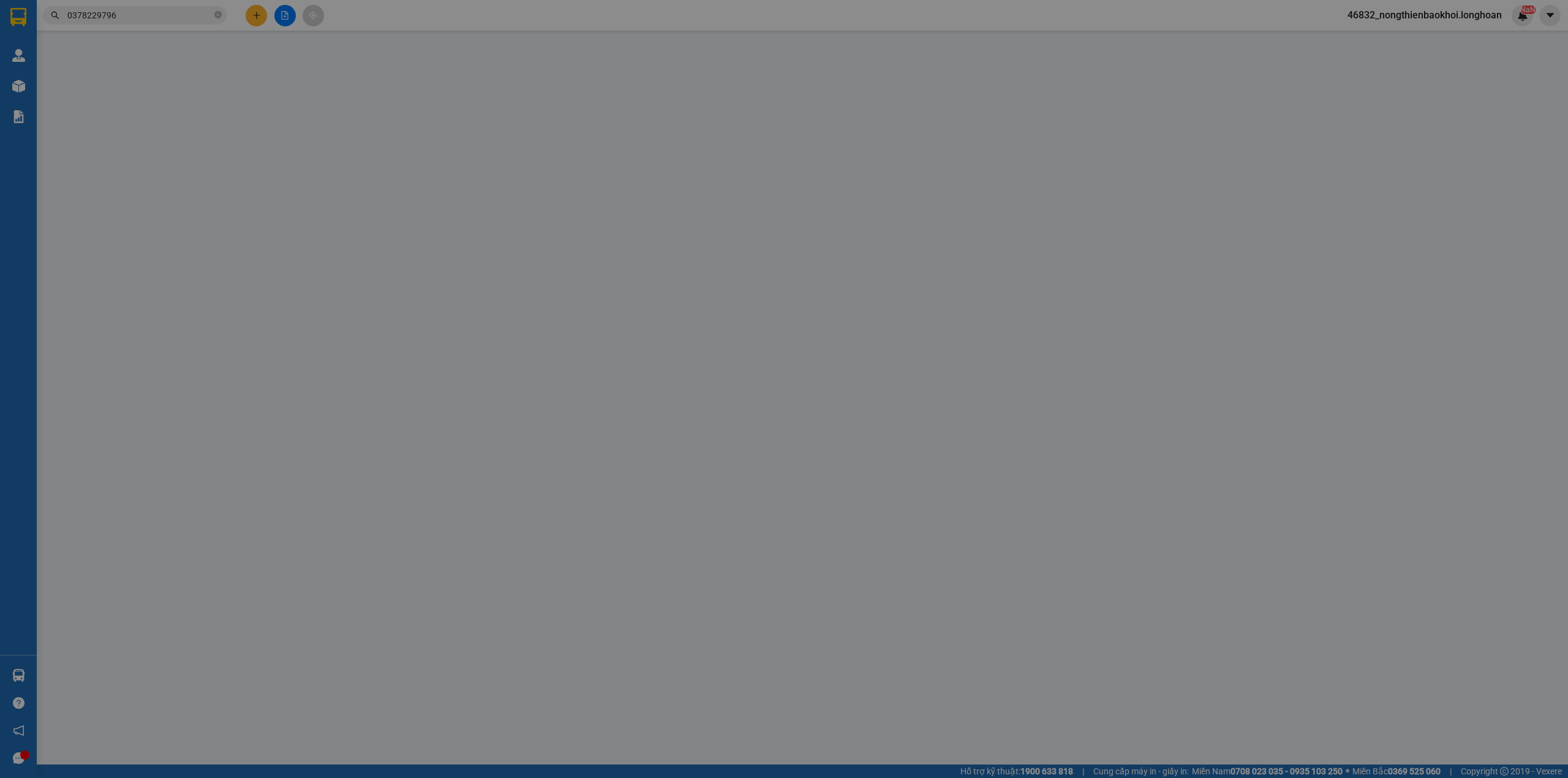
type input "chung cư Yên Hoà Parkview, số 3 Vũ Phạm Hàm; phường Yên Hoà, quận Cầu Giấy, Hà …"
checkbox input "true"
type input "3.900.000"
type input "20.000"
type input "480.000"
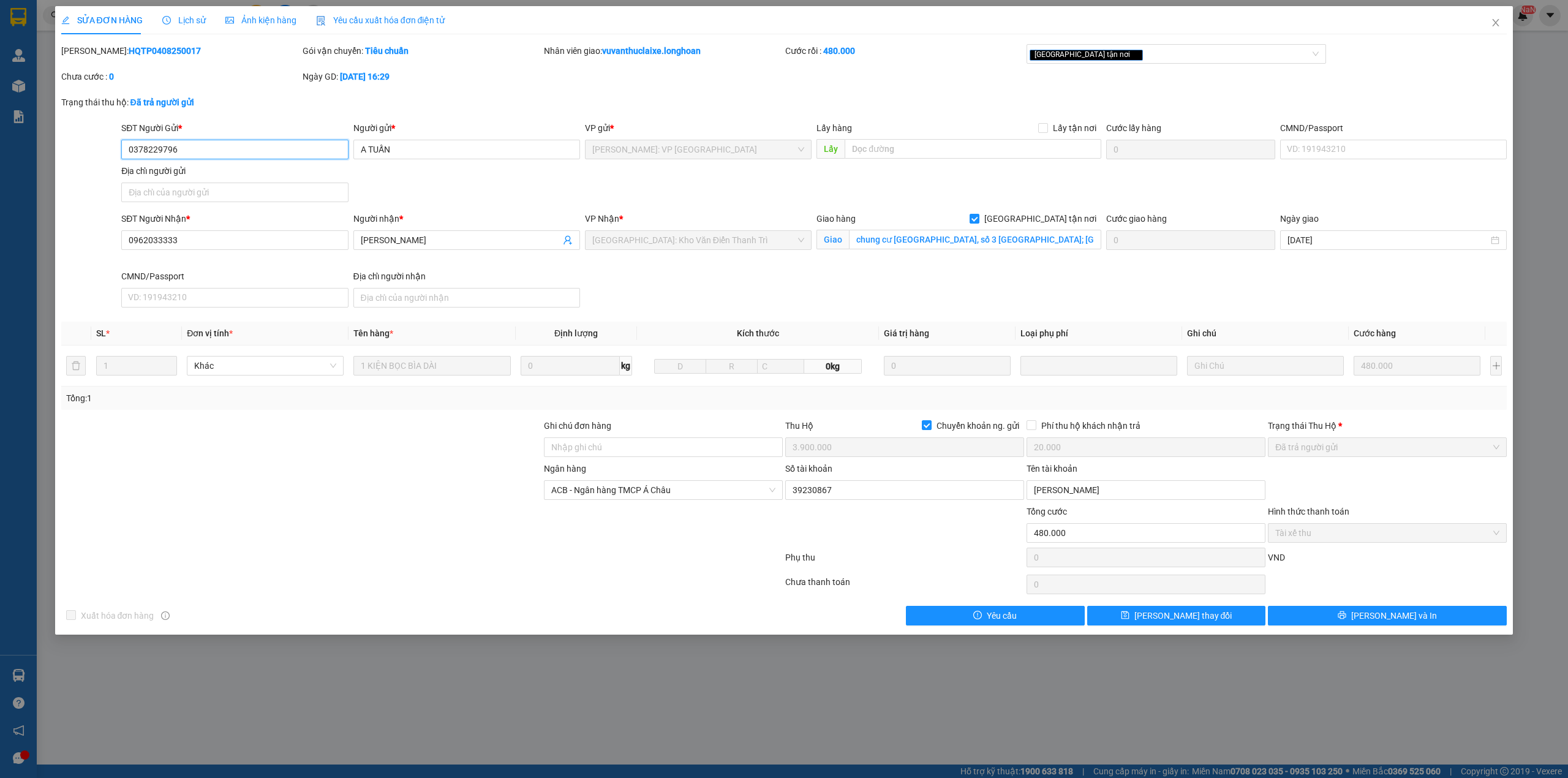
click at [281, 152] on input "0378229796" at bounding box center [234, 149] width 227 height 20
click at [266, 240] on input "0962033333" at bounding box center [234, 240] width 227 height 20
click at [1501, 20] on span "Close" at bounding box center [1496, 23] width 34 height 34
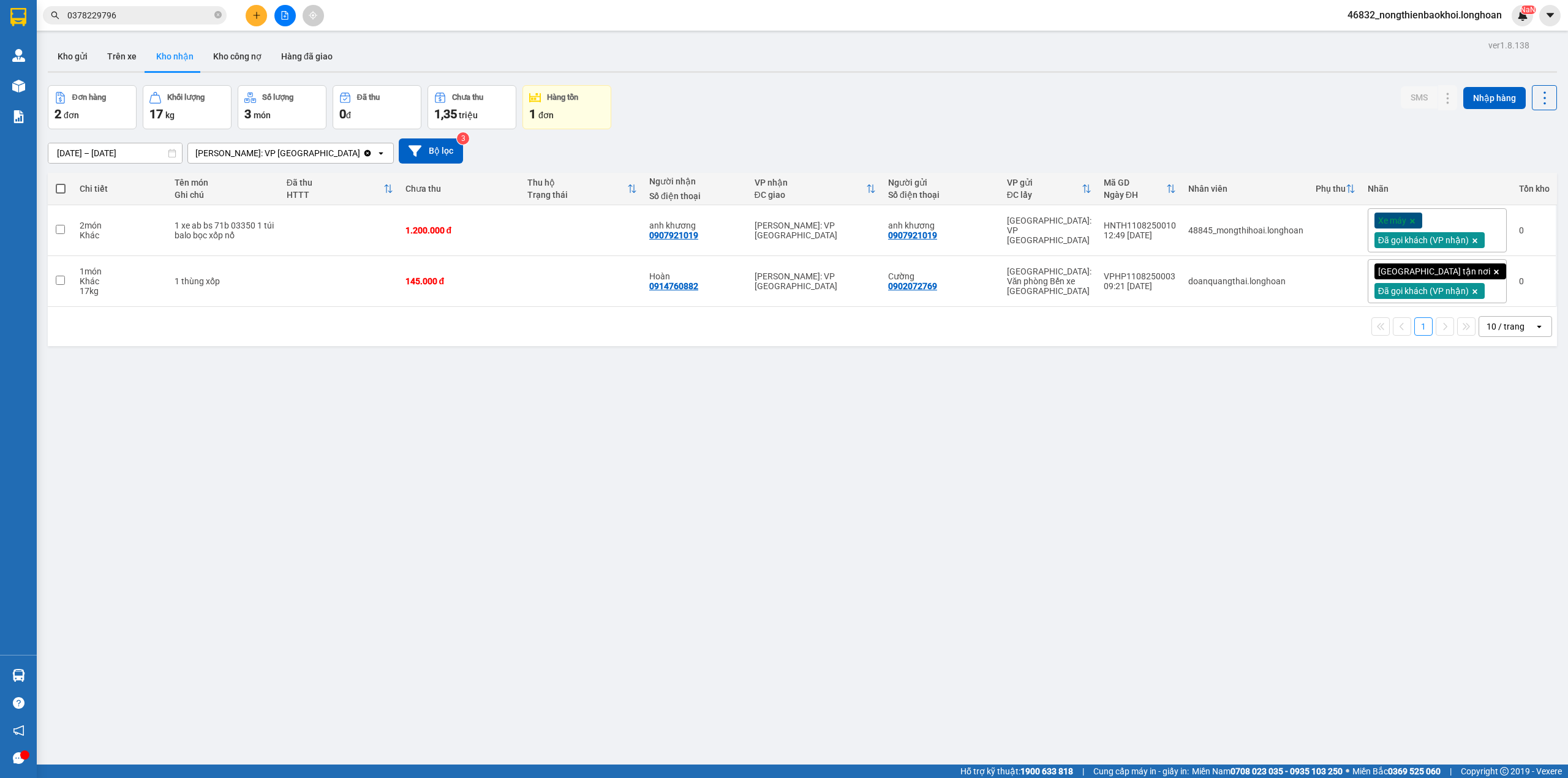
click at [165, 16] on input "0378229796" at bounding box center [140, 16] width 145 height 13
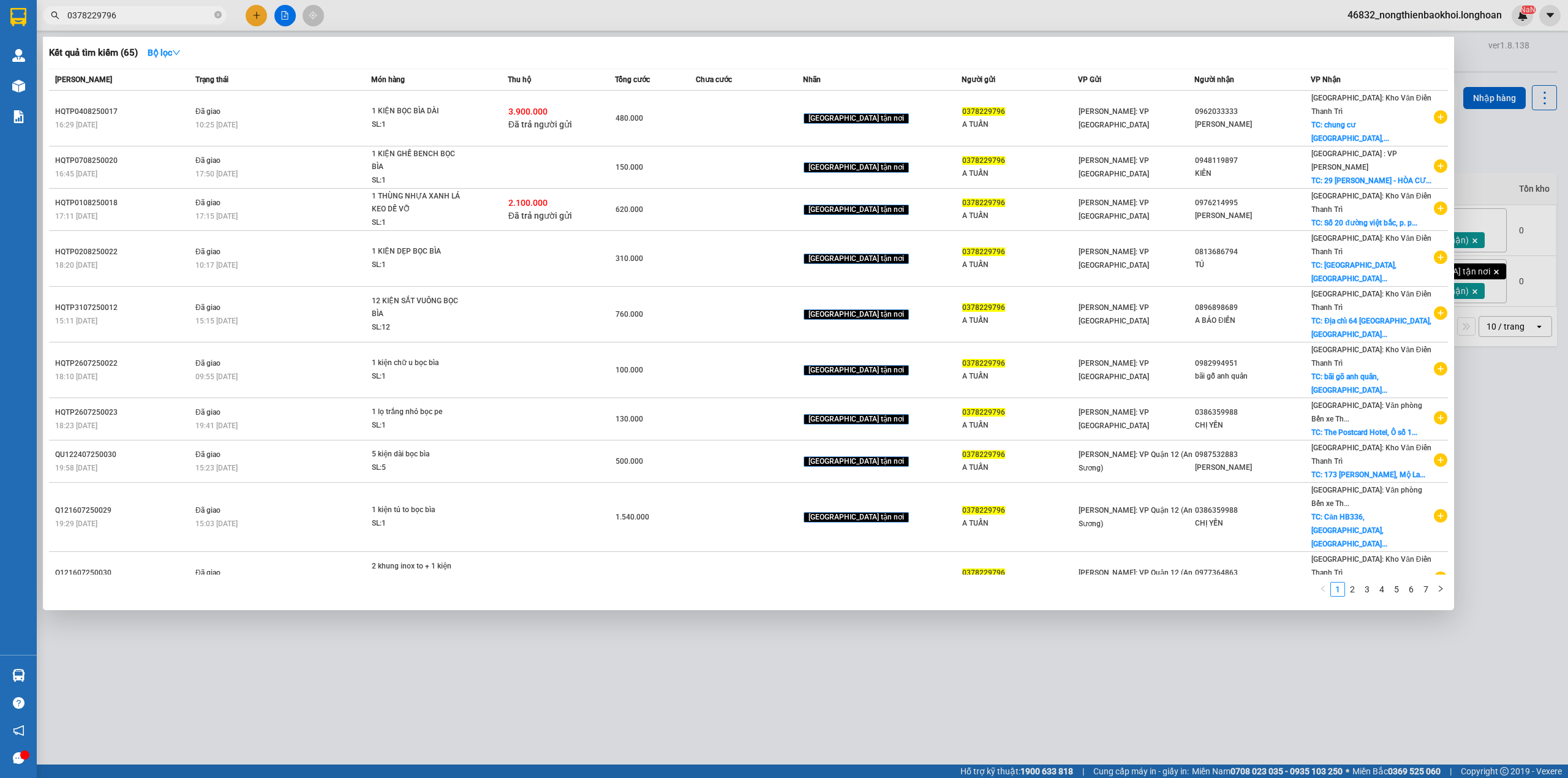
click at [165, 16] on input "0378229796" at bounding box center [140, 16] width 145 height 13
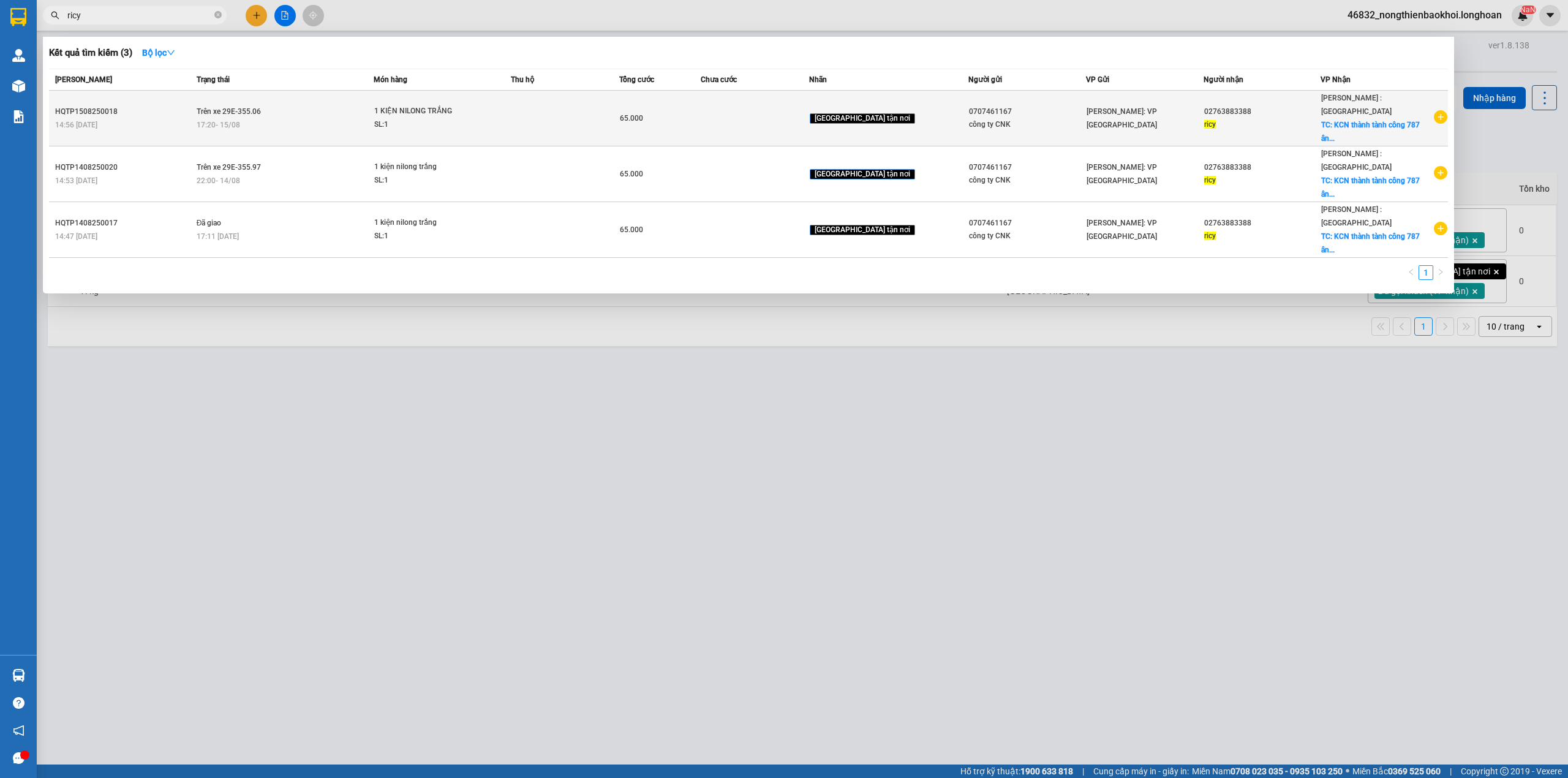
type input "ricy"
click at [700, 112] on div "65.000" at bounding box center [660, 118] width 81 height 13
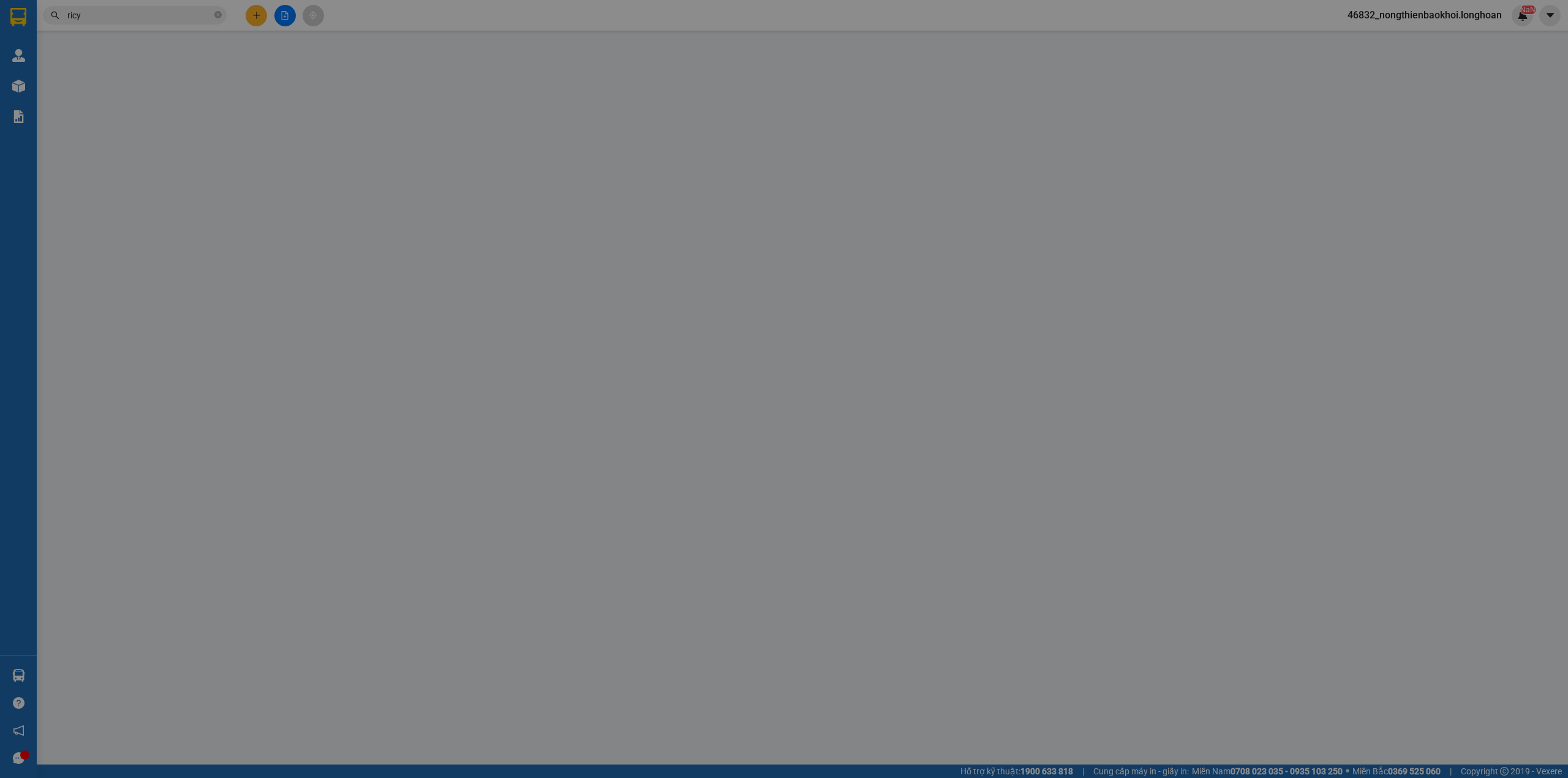
type input "0707461167"
type input "công ty CNK"
type input "02763883388"
type input "ricy"
checkbox input "true"
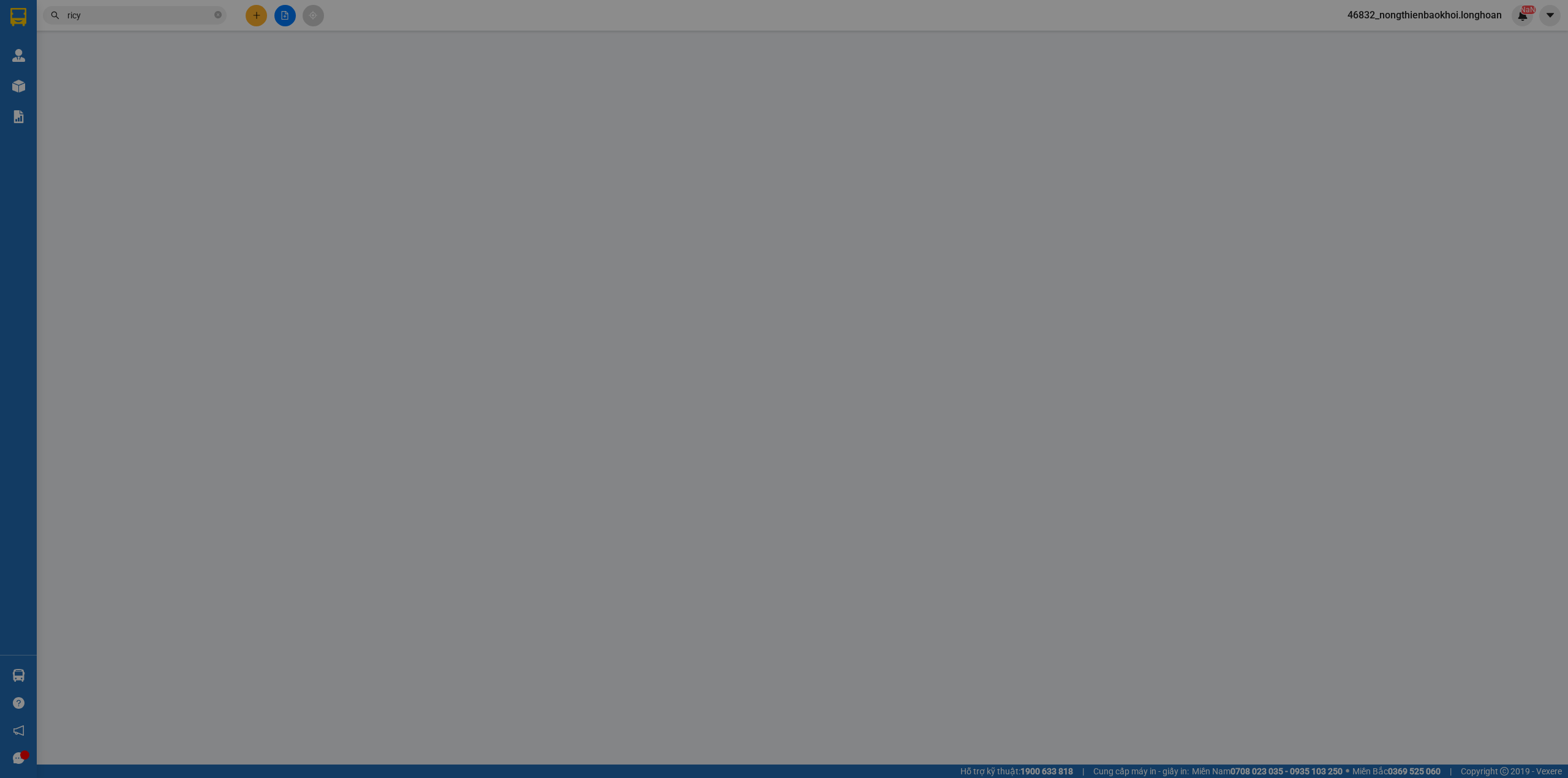
type input "KCN thành tành công 787 ân hòa trảng bàng tây ninh"
type input "65.000"
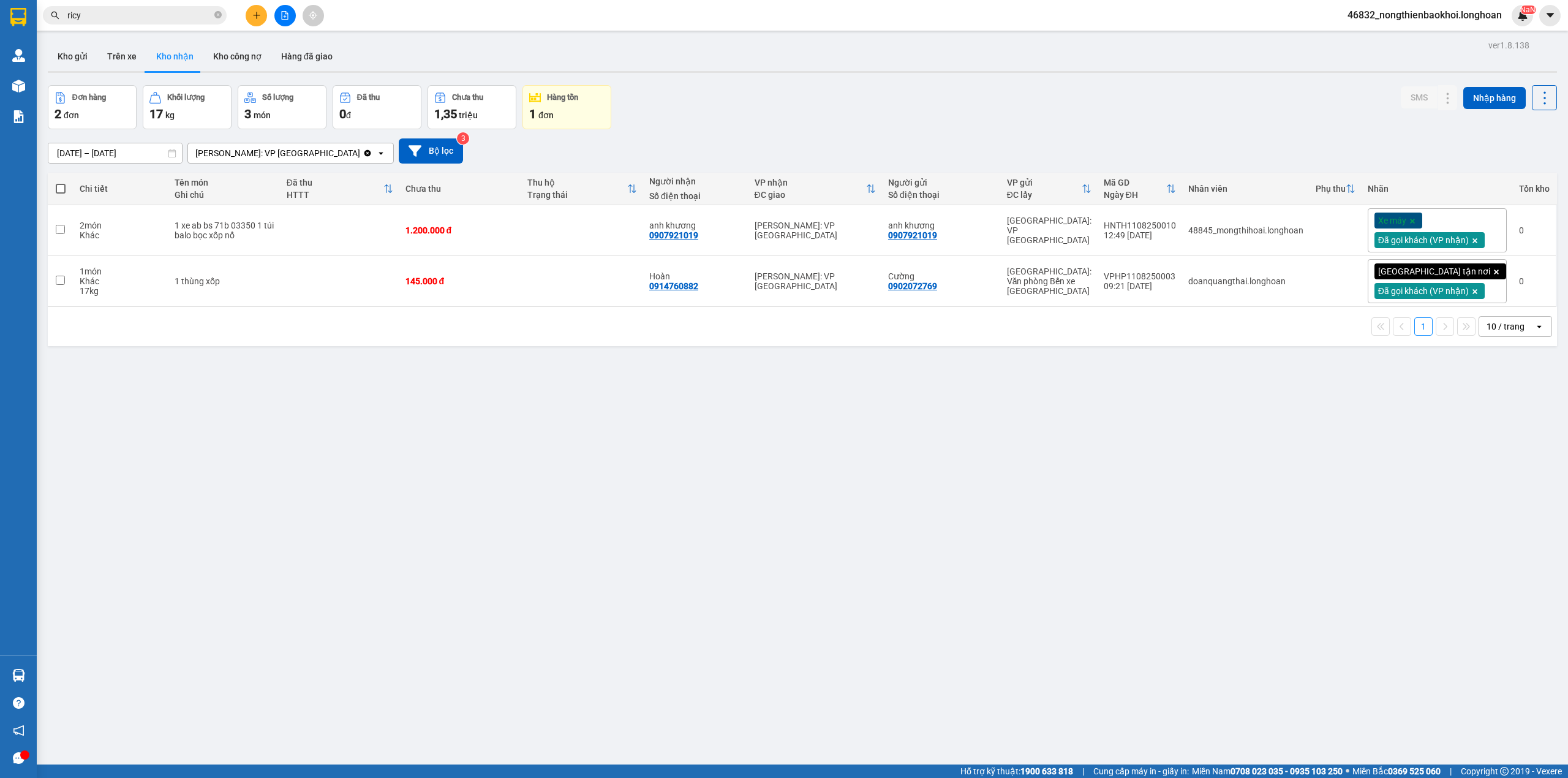
click at [140, 6] on span "ricy" at bounding box center [135, 15] width 184 height 18
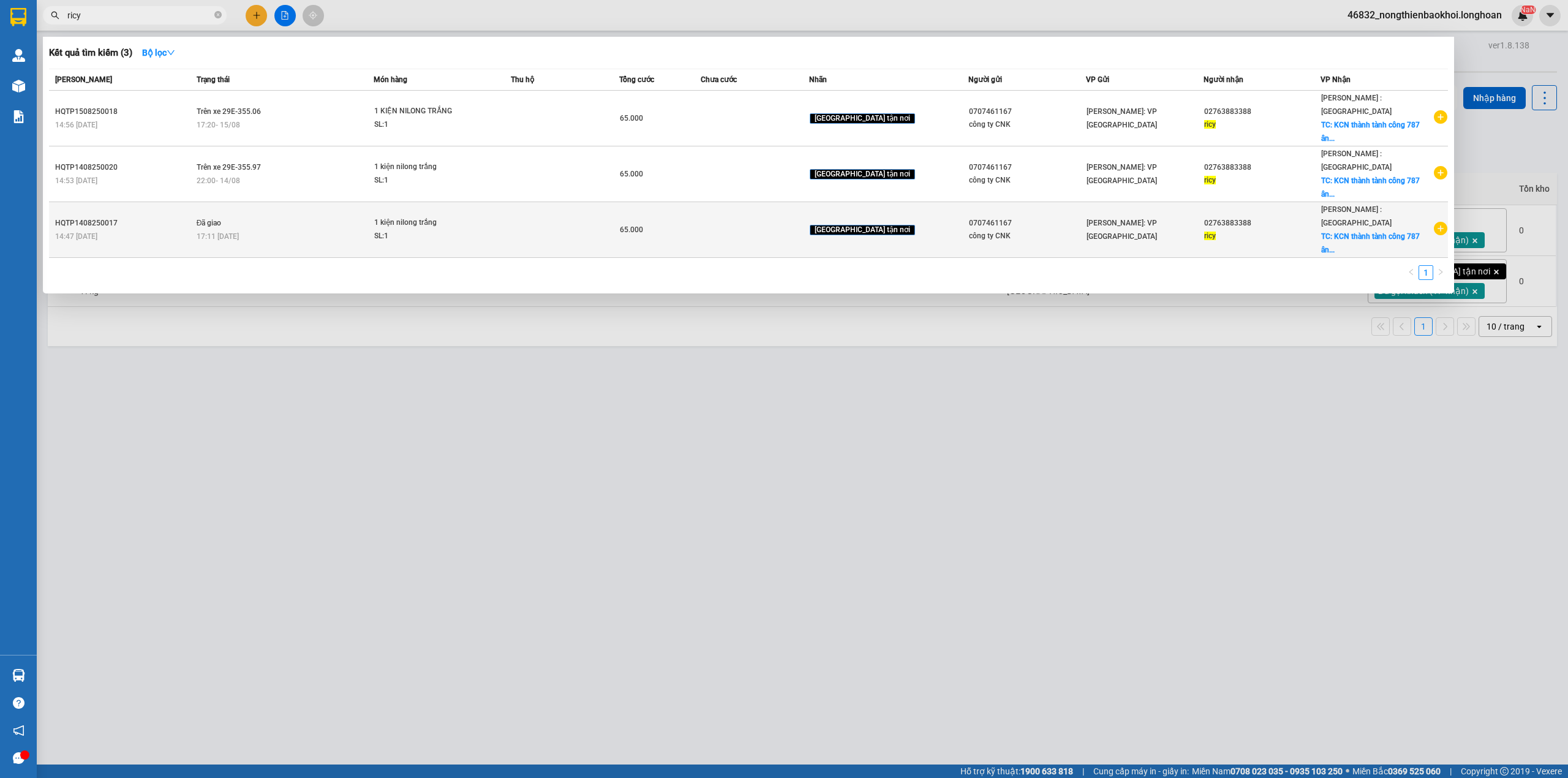
click at [457, 206] on td "1 kiện nilong trắng SL: 1" at bounding box center [442, 229] width 138 height 55
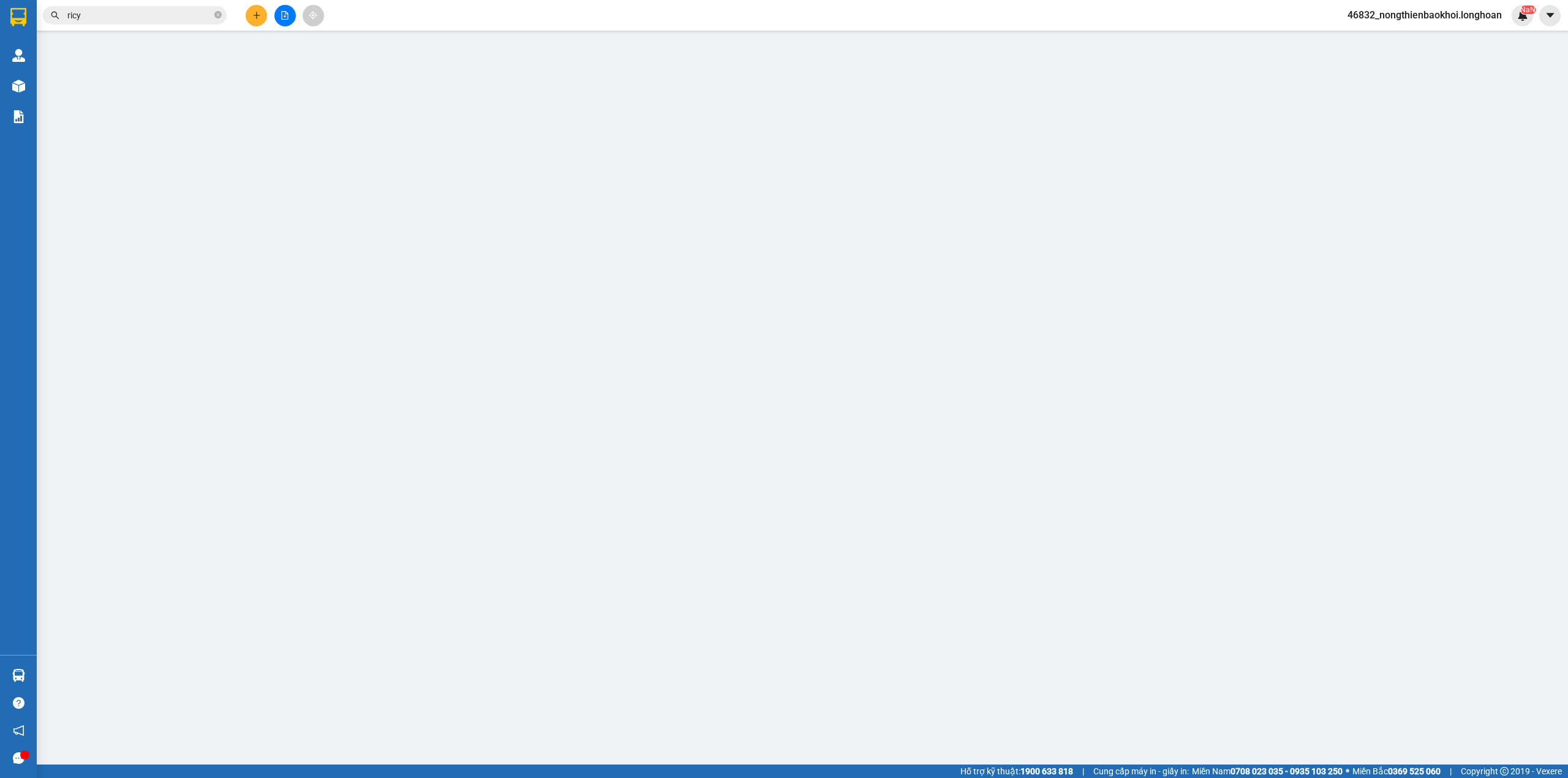
type input "0707461167"
type input "công ty CNK"
type input "02763883388"
type input "ricy"
checkbox input "true"
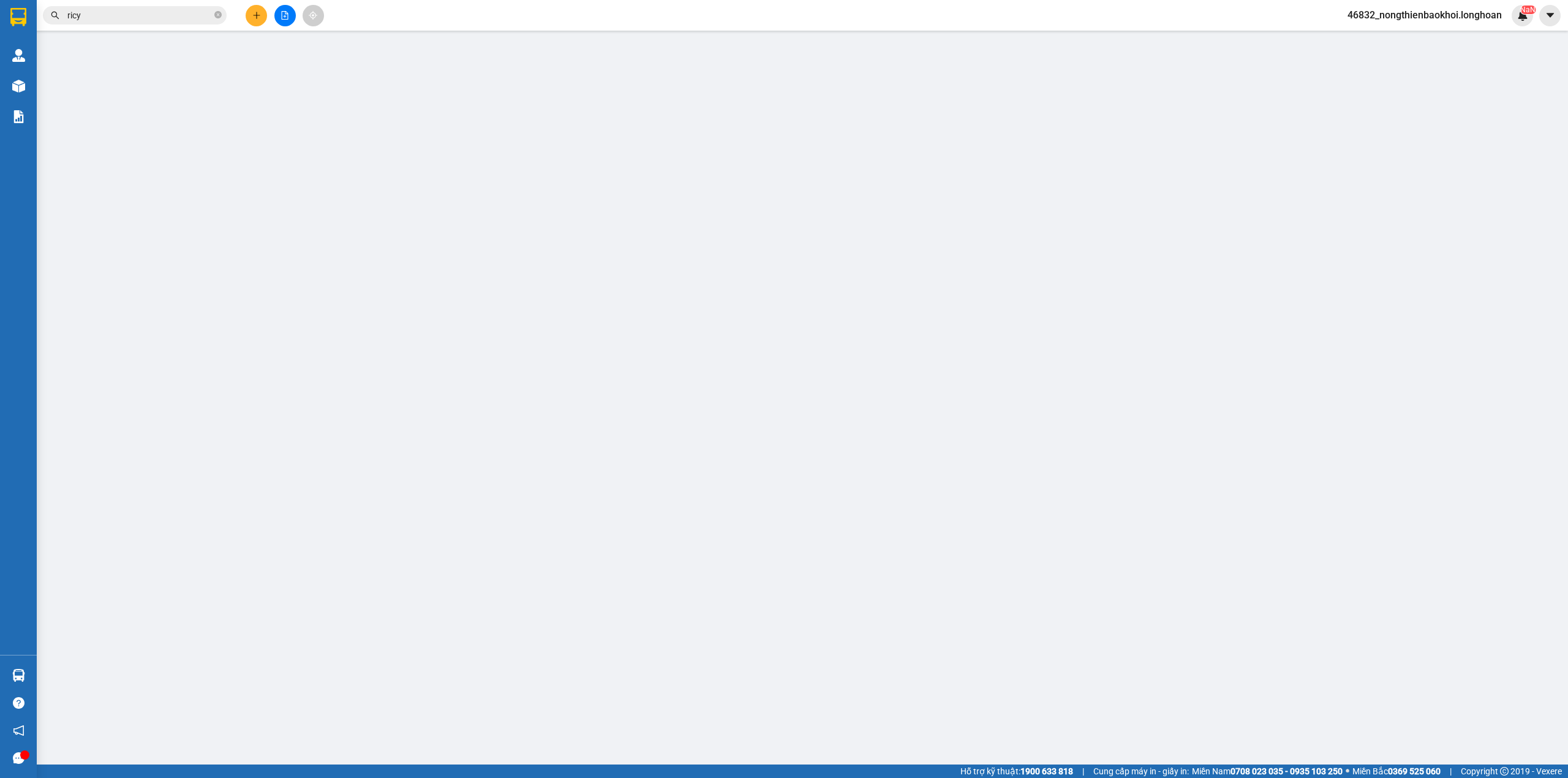
type input "KCN thành tành công 787 ân hòa trảng bàng tây ninh"
type input "65.000"
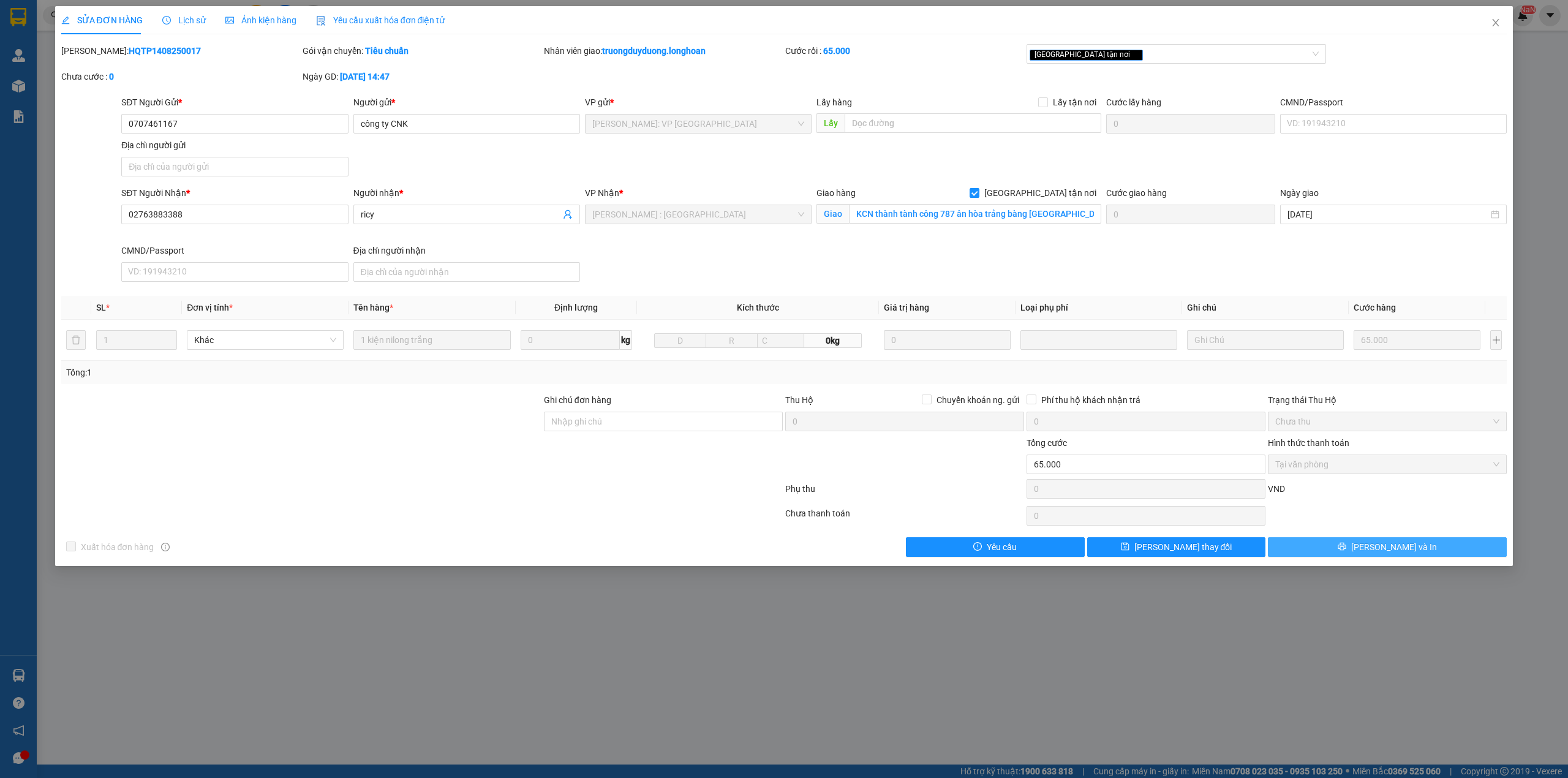
click at [1325, 552] on button "[PERSON_NAME] và In" at bounding box center [1387, 547] width 239 height 20
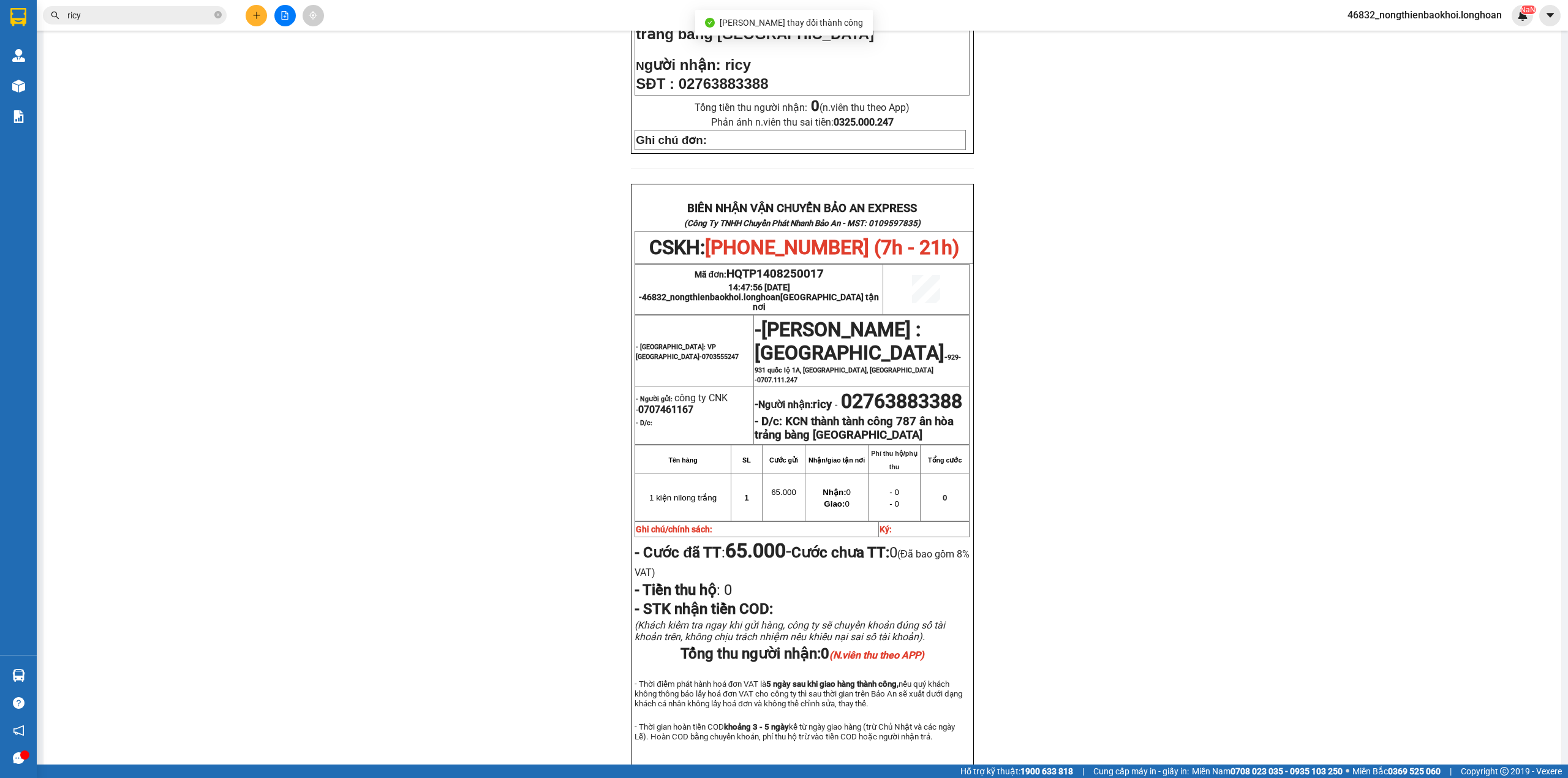
scroll to position [515, 0]
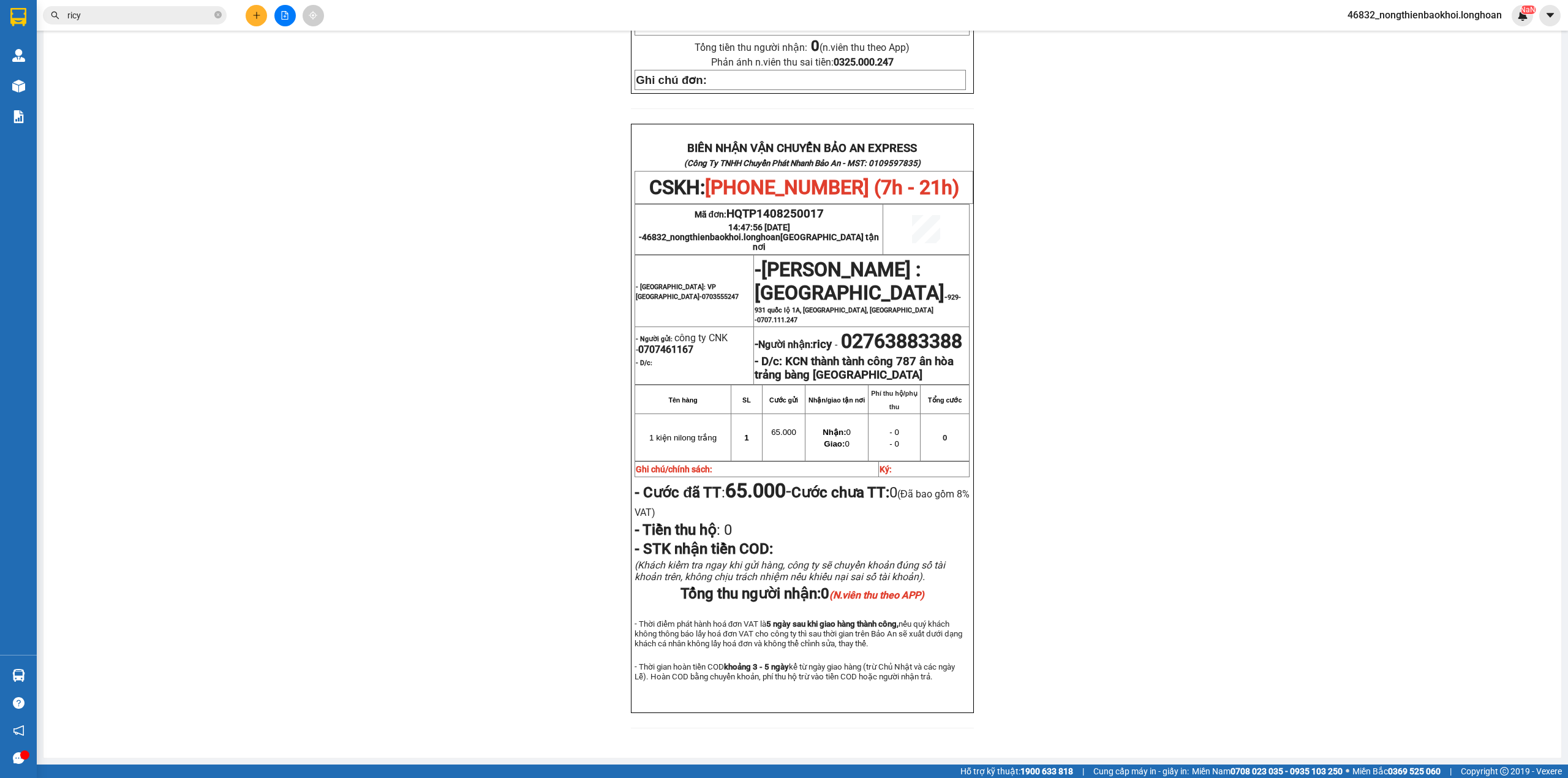
click at [410, 530] on div "PHIẾU DÁN LÊN HÀNG CSKH: 1900.06.88.33 CÔNG TY TNHH CHUYỂN PHÁT NHANH BẢO AN MS…" at bounding box center [803, 191] width 1489 height 1105
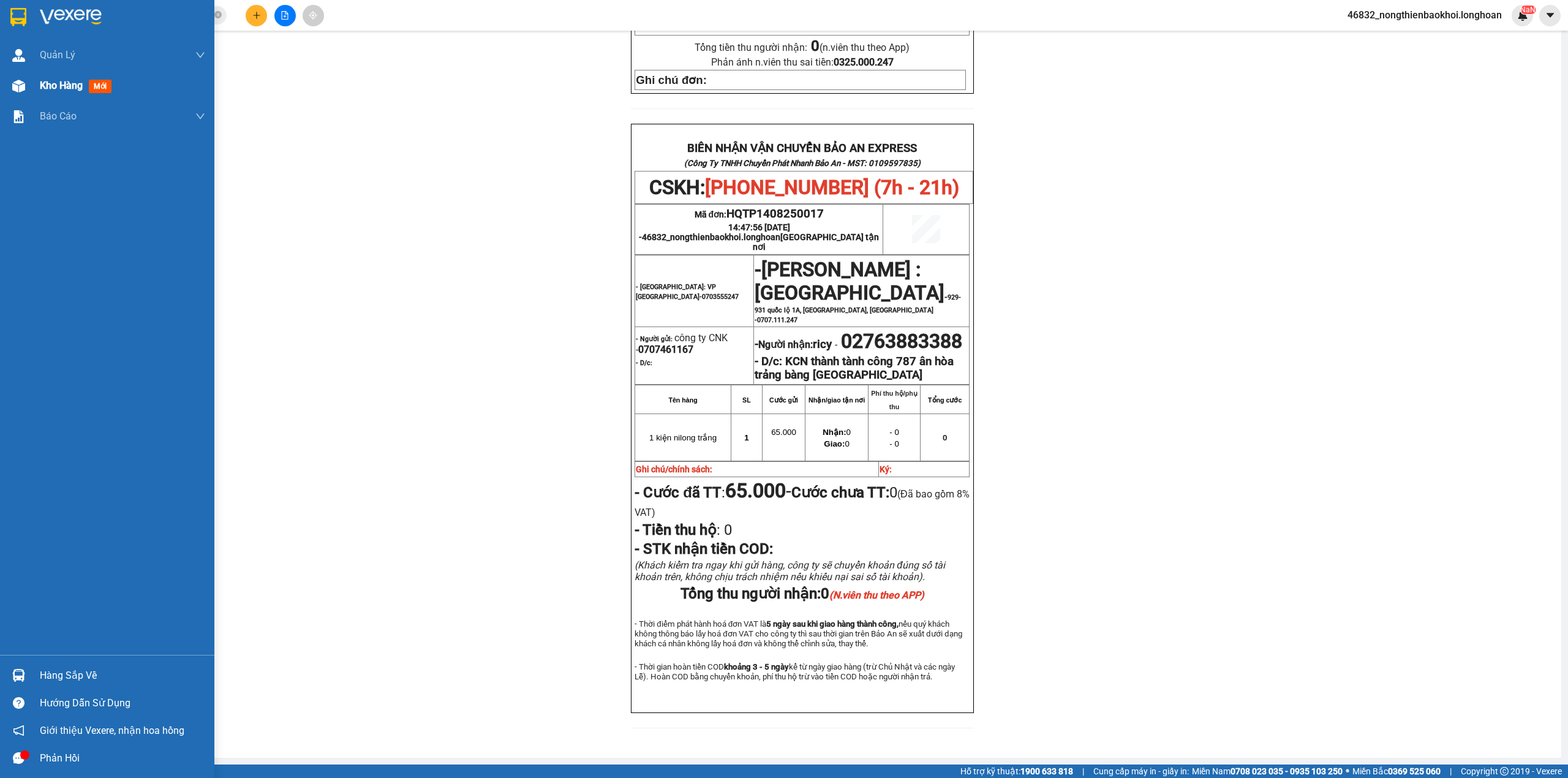
click at [10, 87] on div at bounding box center [18, 86] width 21 height 21
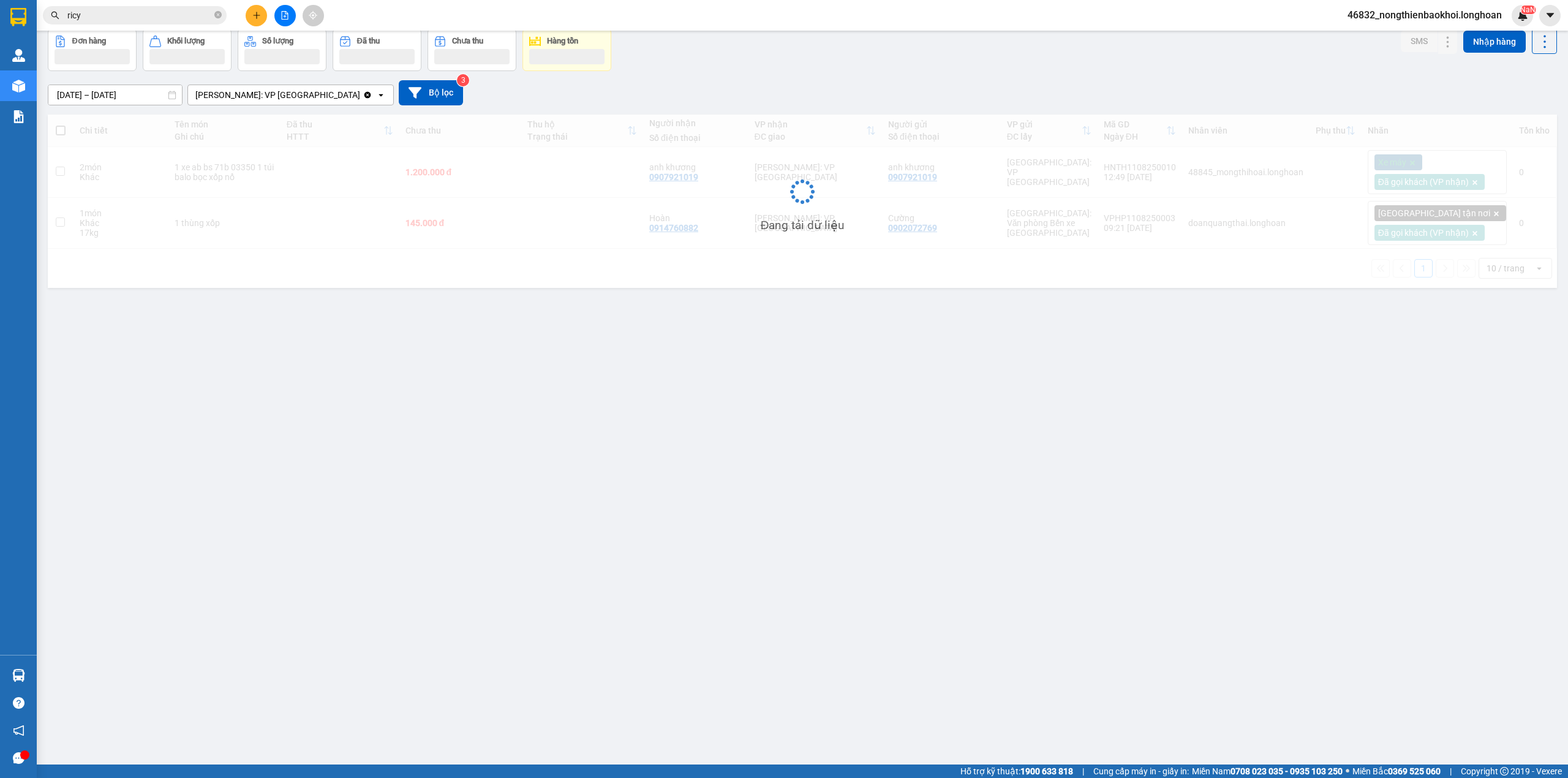
scroll to position [56, 0]
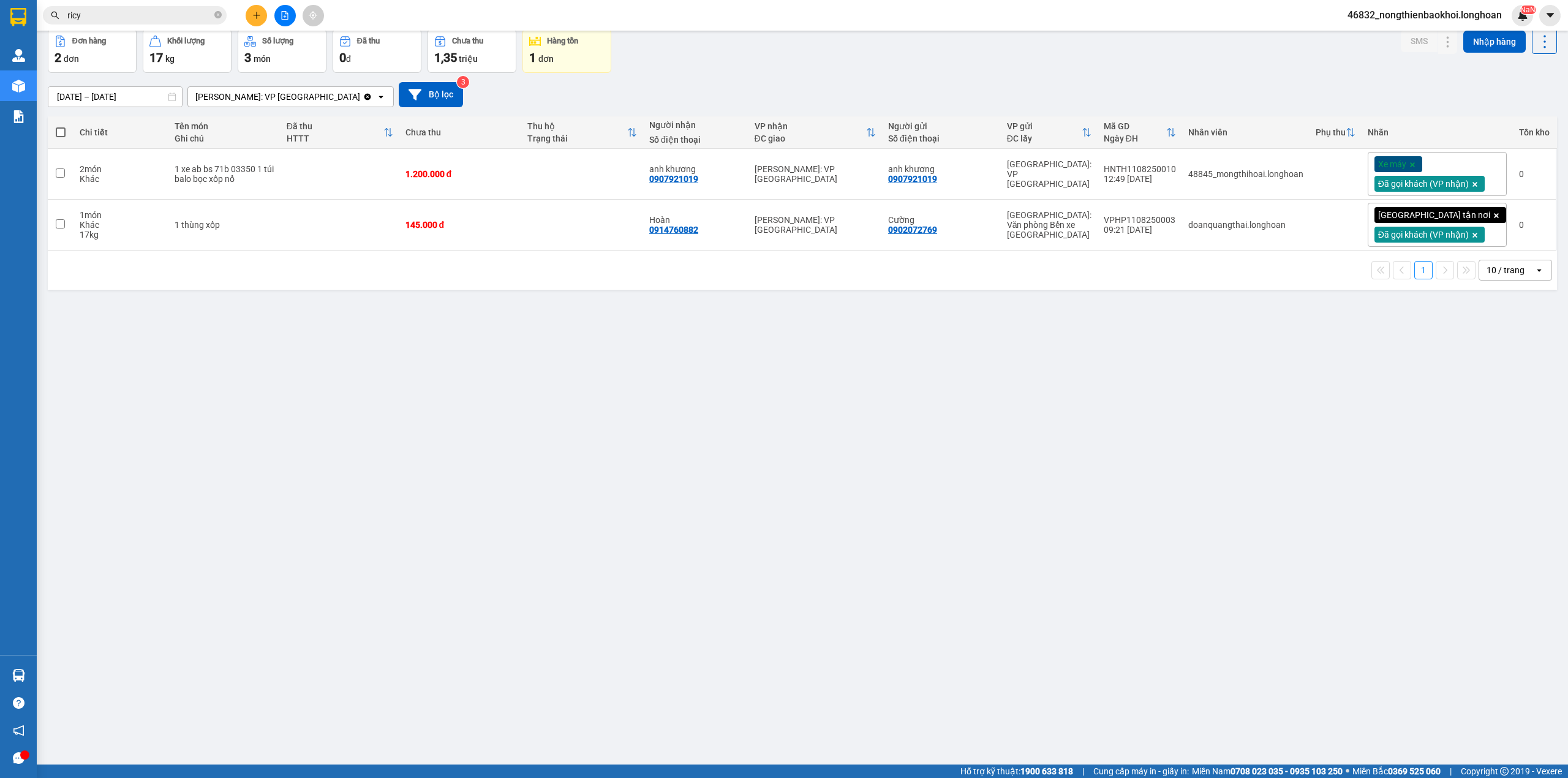
click at [753, 74] on div "17/07/2025 – 15/08/2025 Press the down arrow key to interact with the calendar …" at bounding box center [803, 95] width 1510 height 44
click at [802, 423] on div "ver 1.8.138 Kho gửi Trên xe Kho nhận Kho công nợ Hàng đã giao Đơn hàng 2 đơn Kh…" at bounding box center [802, 369] width 1519 height 778
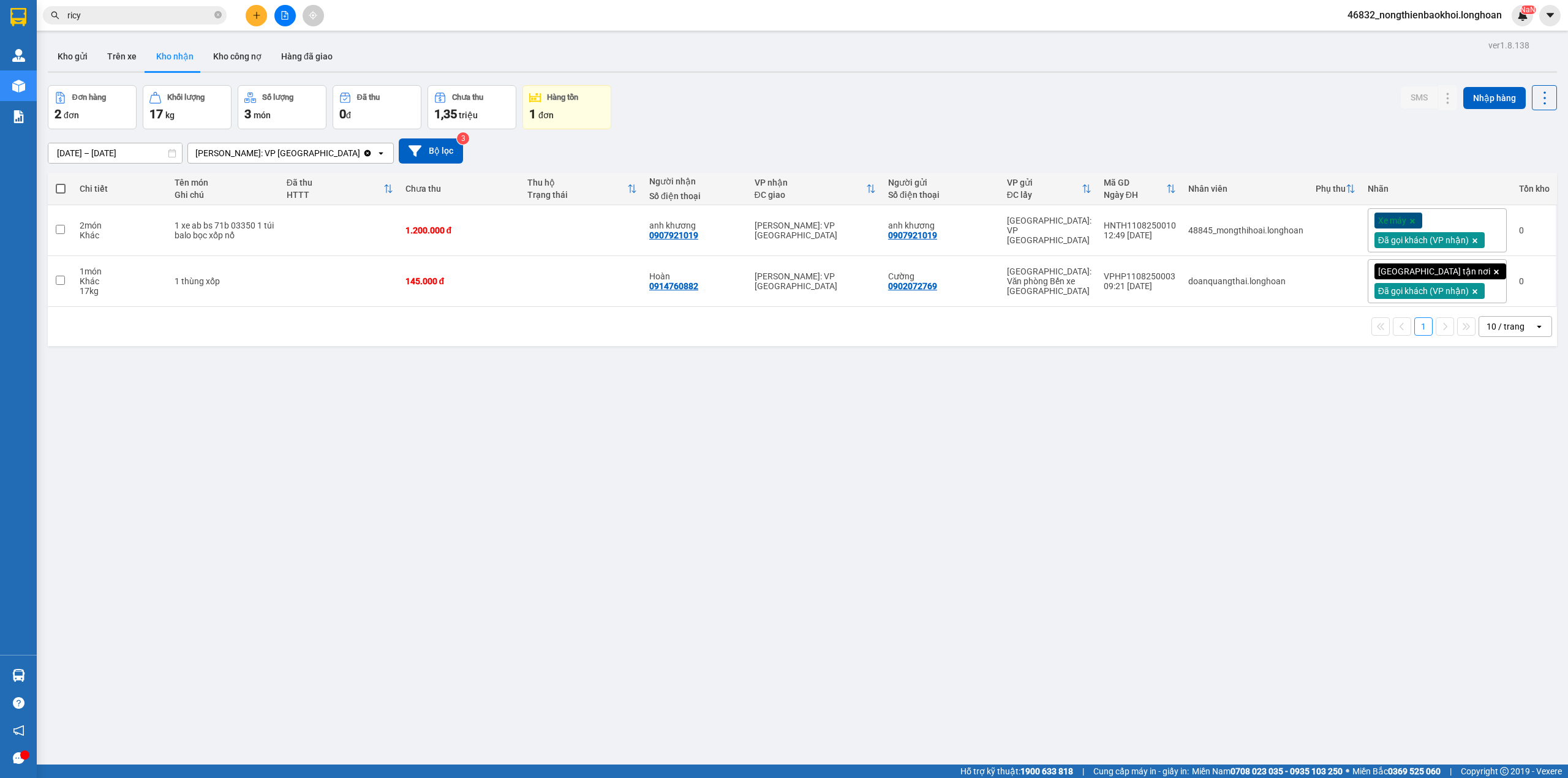
click at [1494, 273] on icon at bounding box center [1496, 272] width 5 height 5
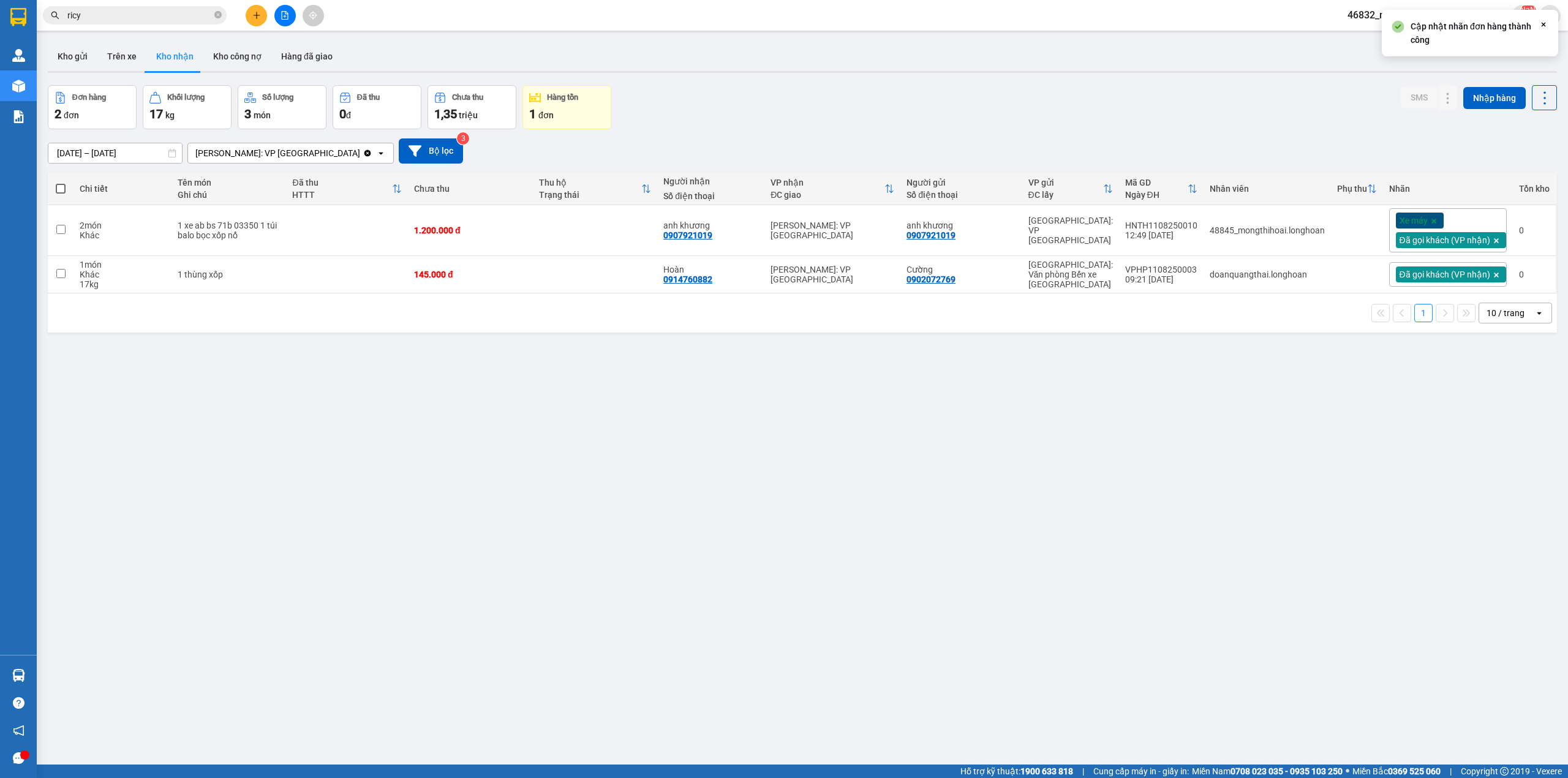
click at [956, 511] on div "ver 1.8.138 Kho gửi Trên xe Kho nhận Kho công nợ Hàng đã giao Đơn hàng 2 đơn Kh…" at bounding box center [802, 426] width 1519 height 778
click at [696, 110] on div "Đơn hàng 2 đơn Khối lượng 17 kg Số lượng 3 món Đã thu 0 đ Chưa thu 1,35 triệu H…" at bounding box center [803, 107] width 1510 height 44
drag, startPoint x: 78, startPoint y: 62, endPoint x: 285, endPoint y: 81, distance: 207.9
click at [80, 62] on button "Kho gửi" at bounding box center [72, 56] width 50 height 30
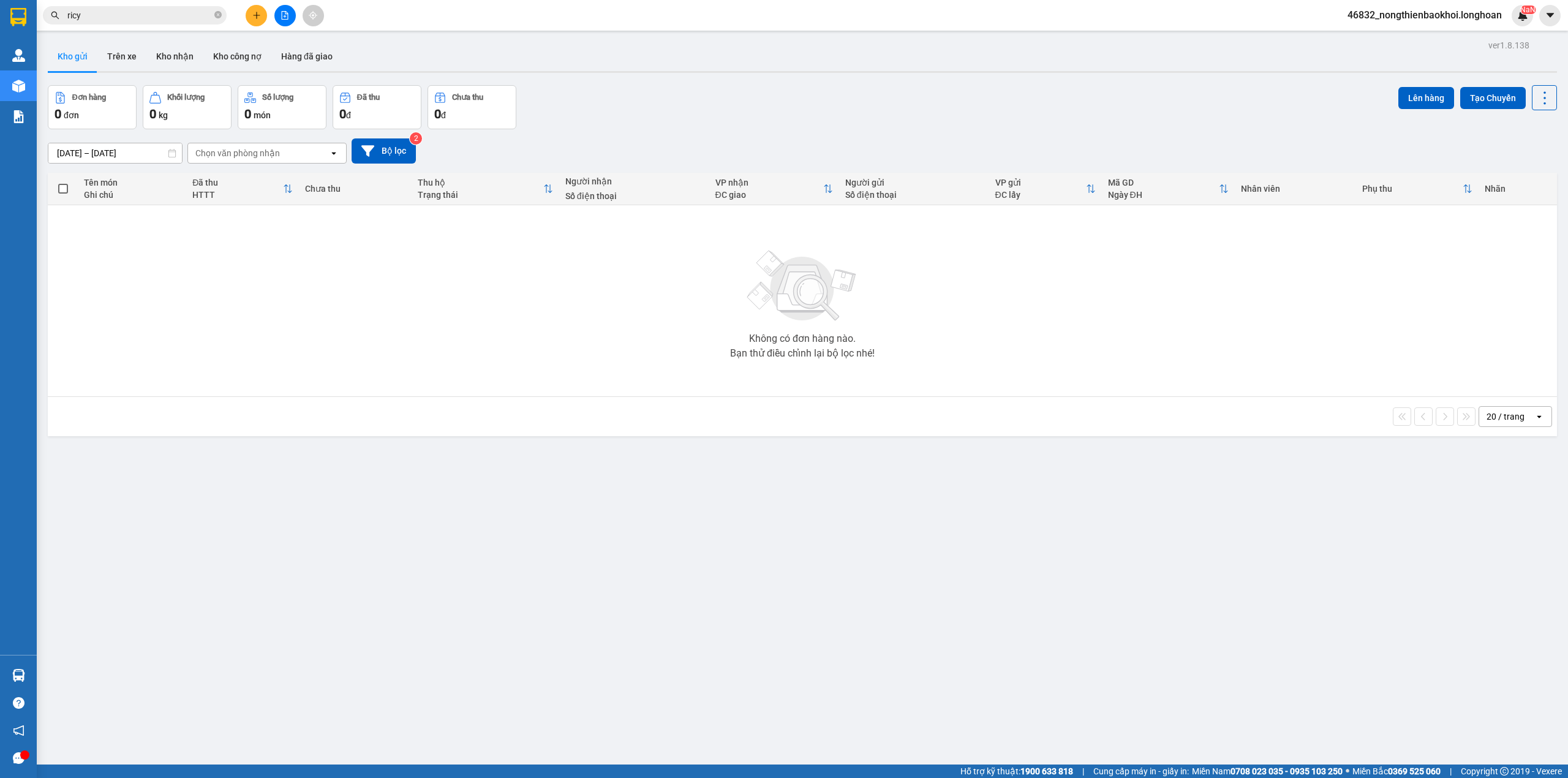
click at [703, 121] on div "Đơn hàng 0 đơn Khối lượng 0 kg Số lượng 0 món Đã thu 0 đ Chưa thu 0 đ Lên hàng …" at bounding box center [803, 107] width 1510 height 44
click at [603, 668] on div "ver 1.8.138 Kho gửi Trên xe Kho nhận Kho công nợ Hàng đã giao Đơn hàng 0 đơn Kh…" at bounding box center [802, 426] width 1519 height 778
click at [260, 21] on button at bounding box center [256, 16] width 21 height 21
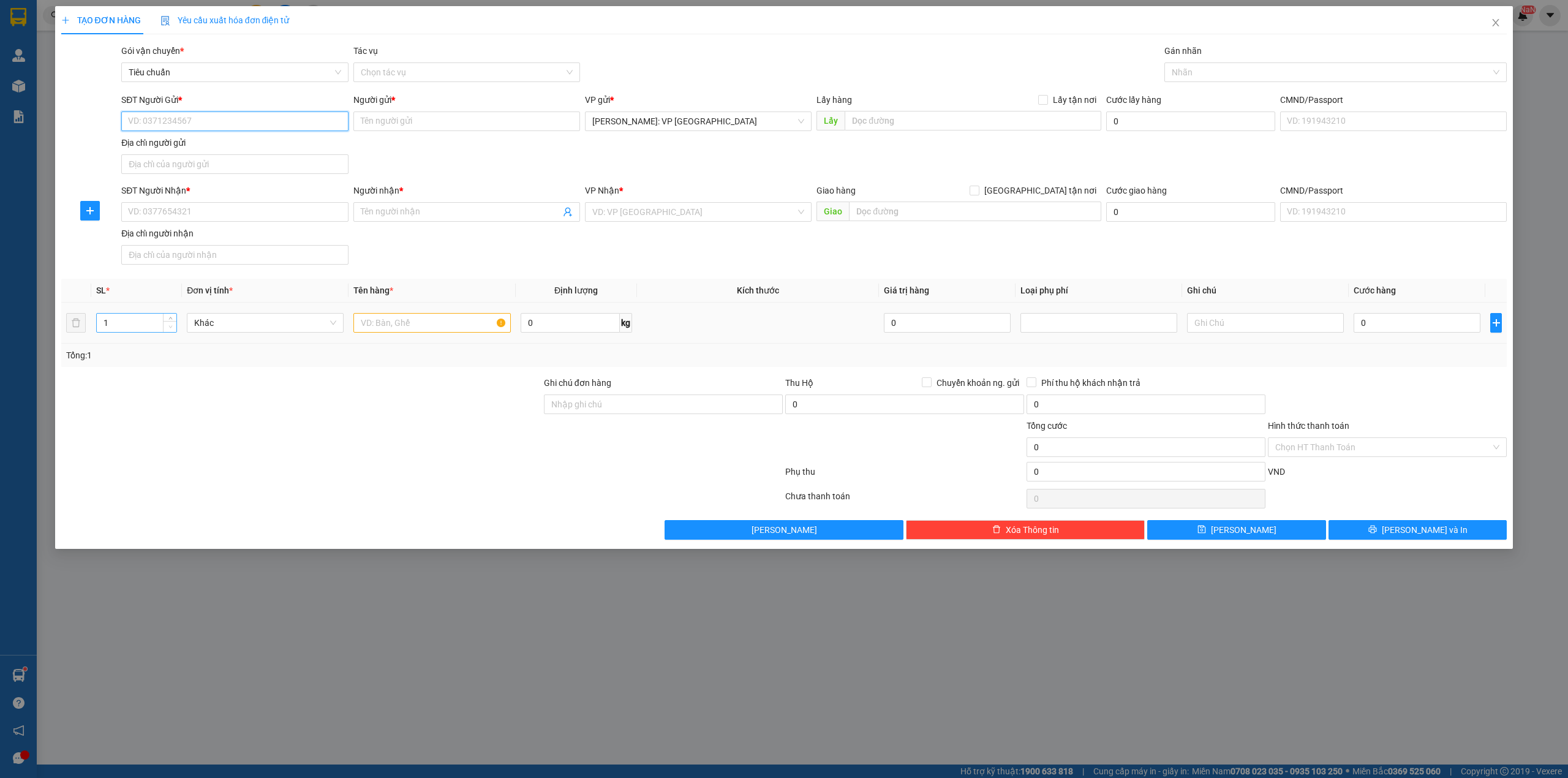
click at [166, 324] on span "Decrease Value" at bounding box center [169, 326] width 13 height 11
type input "2"
click at [167, 319] on span "up" at bounding box center [170, 320] width 7 height 7
click at [415, 333] on input "text" at bounding box center [432, 322] width 157 height 20
type input "1"
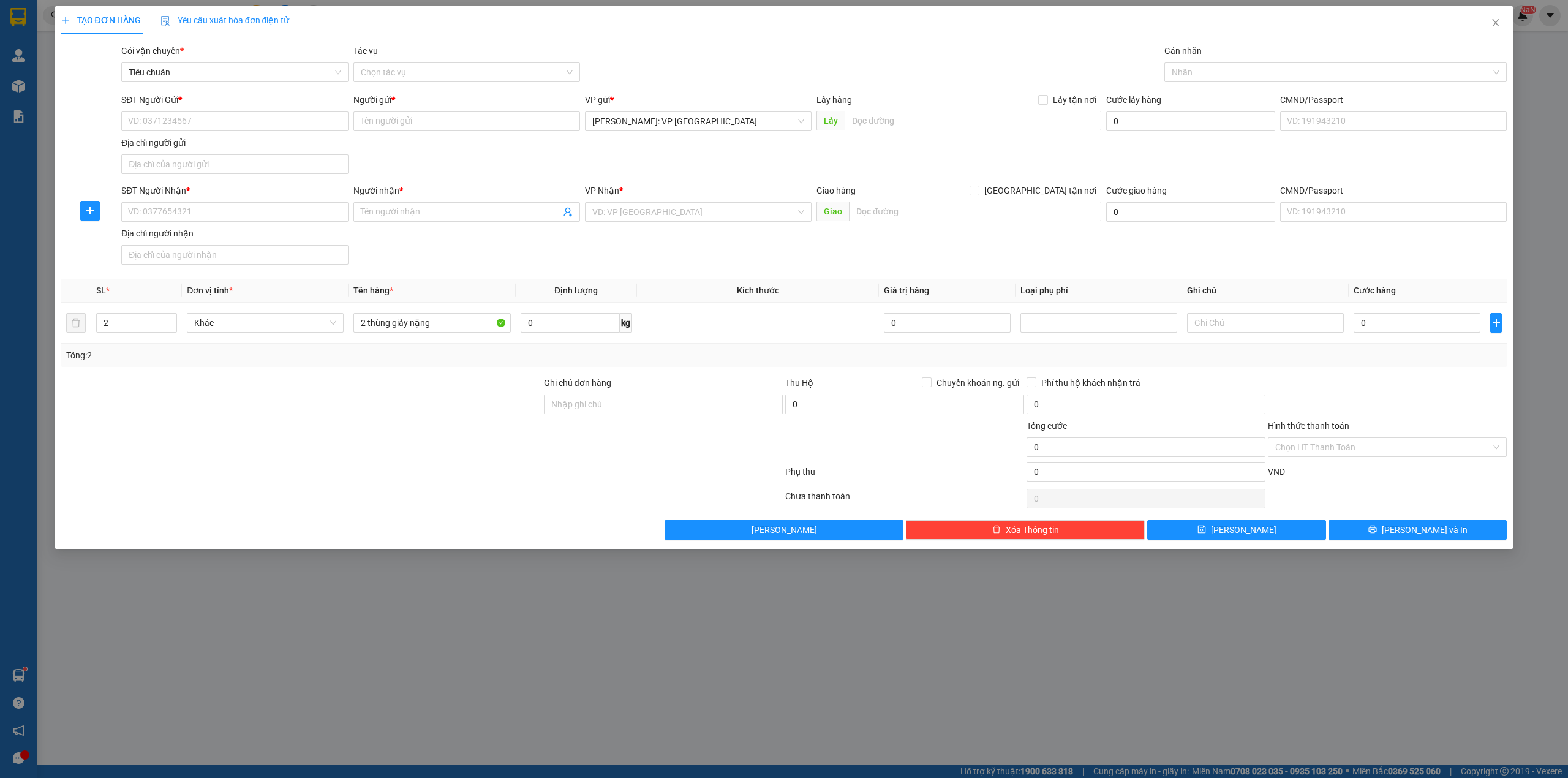
click at [471, 250] on div "SĐT Người Nhận * VD: 0377654321 Người nhận * Tên người nhận VP Nhận * VD: VP Sà…" at bounding box center [814, 227] width 1391 height 86
click at [596, 236] on div "SĐT Người Nhận * VD: 0377654321 Người nhận * Tên người nhận VP Nhận * VD: VP Sà…" at bounding box center [814, 227] width 1391 height 86
click at [398, 435] on div at bounding box center [301, 441] width 483 height 43
click at [474, 273] on div "Transit Pickup Surcharge Ids Transit Deliver Surcharge Ids Transit Deliver Surc…" at bounding box center [784, 292] width 1446 height 495
click at [220, 216] on input "SĐT Người Nhận *" at bounding box center [234, 212] width 227 height 20
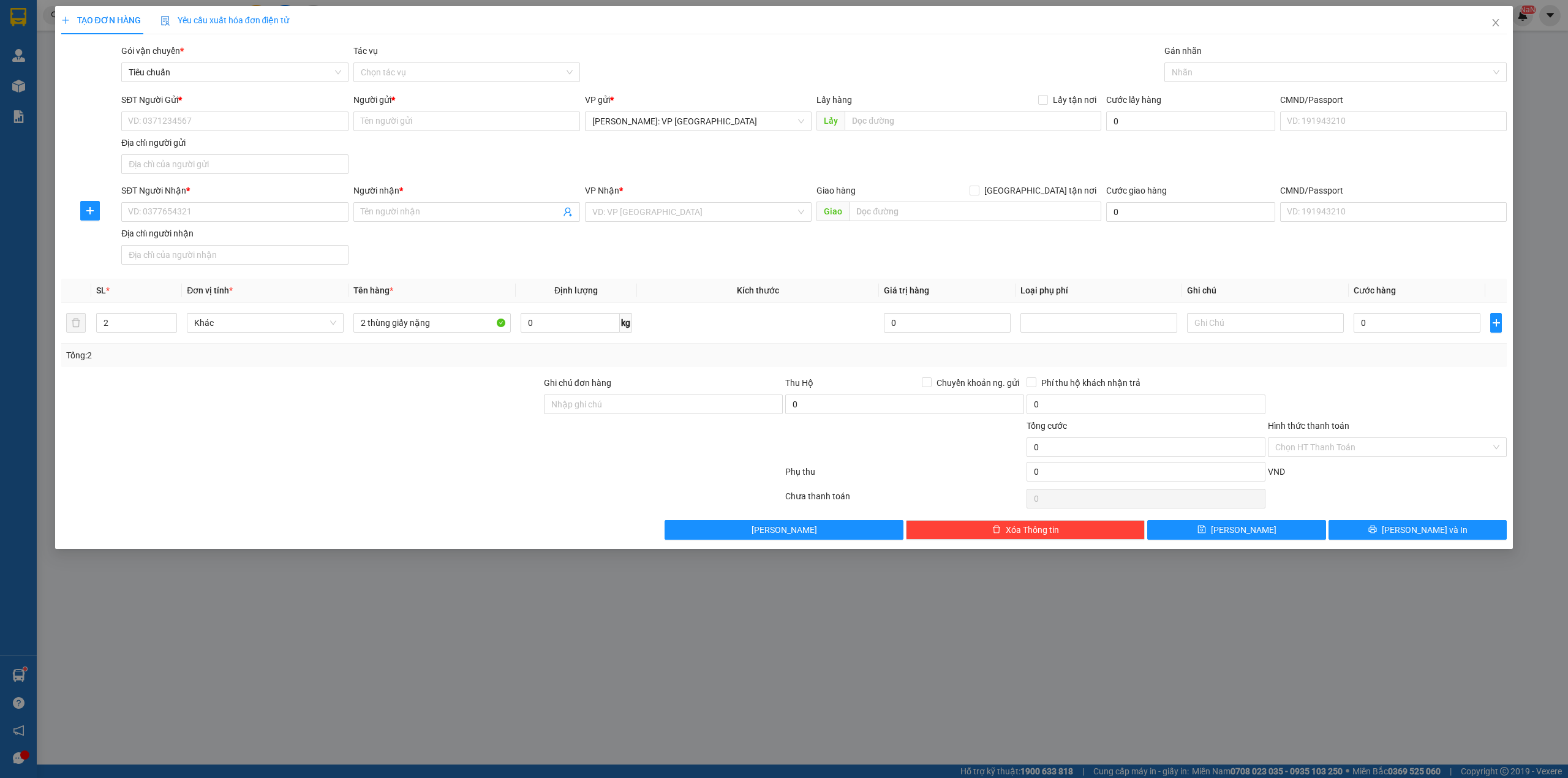
click at [453, 165] on div "SĐT Người Gửi * VD: 0371234567 Người gửi * Tên người gửi VP gửi * Hồ Chí Minh: …" at bounding box center [814, 136] width 1391 height 86
click at [239, 207] on input "SĐT Người Nhận *" at bounding box center [234, 212] width 227 height 20
click at [405, 246] on div "SĐT Người Nhận * VD: 0377654321 Người nhận * Tên người nhận VP Nhận * VD: VP Sà…" at bounding box center [814, 227] width 1391 height 86
click at [438, 145] on div "SĐT Người Gửi * VD: 0371234567 Người gửi * Tên người gửi VP gửi * Hồ Chí Minh: …" at bounding box center [814, 136] width 1391 height 86
click at [241, 209] on input "SĐT Người Nhận *" at bounding box center [234, 212] width 227 height 20
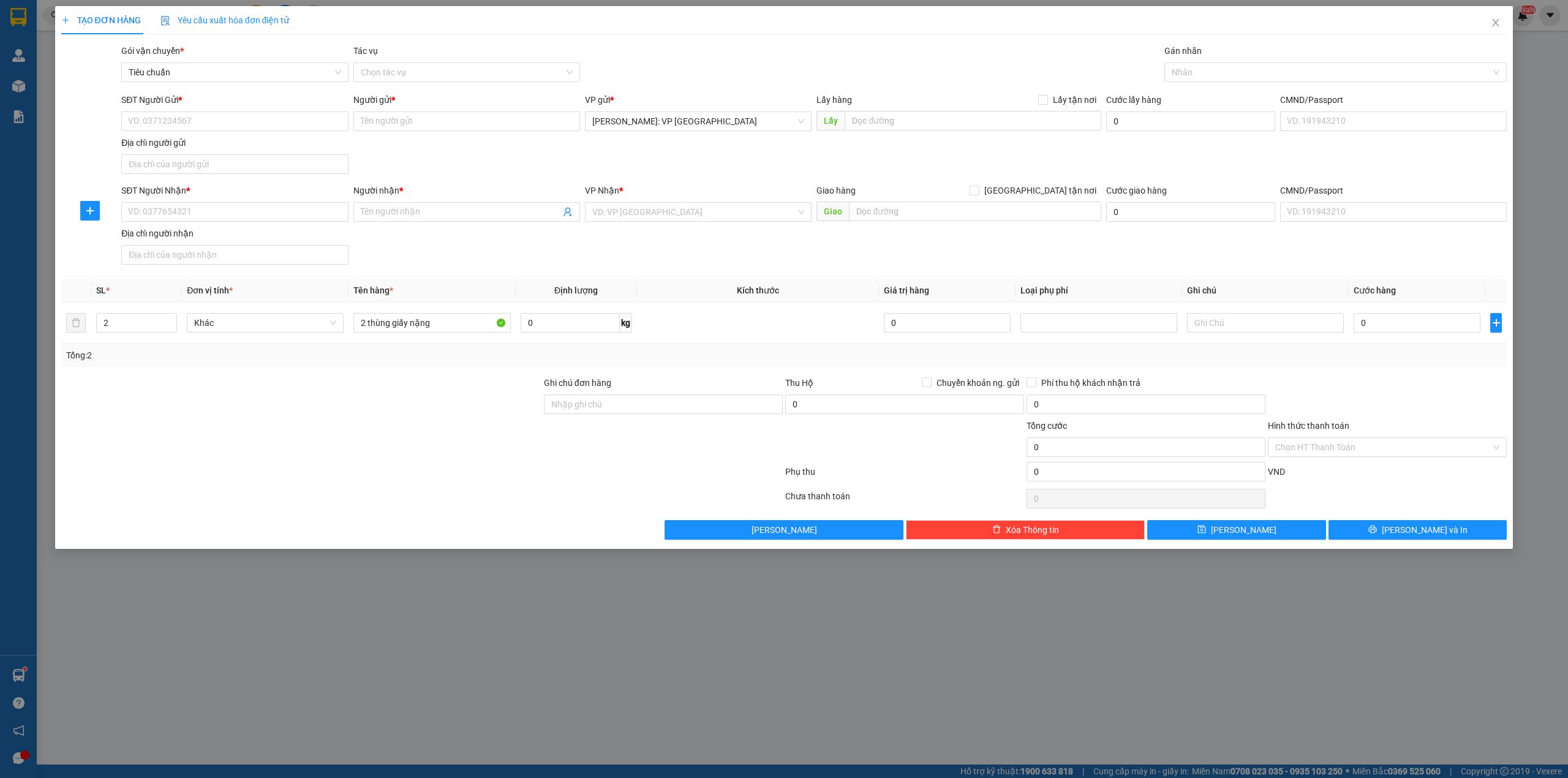
click at [410, 150] on div "SĐT Người Gửi * VD: 0371234567 Người gửi * Tên người gửi VP gửi * Hồ Chí Minh: …" at bounding box center [814, 136] width 1391 height 86
click at [430, 250] on div "SĐT Người Nhận * VD: 0377654321 Người nhận * Tên người nhận VP Nhận * VD: VP Sà…" at bounding box center [814, 227] width 1391 height 86
click at [491, 281] on th "Tên hàng *" at bounding box center [432, 291] width 166 height 24
click at [522, 261] on div "SĐT Người Nhận * VD: 0377654321 Người nhận * Tên người nhận VP Nhận * VD: VP Sà…" at bounding box center [814, 227] width 1391 height 86
click at [478, 324] on input "2 thùng giấy nặng" at bounding box center [432, 322] width 157 height 20
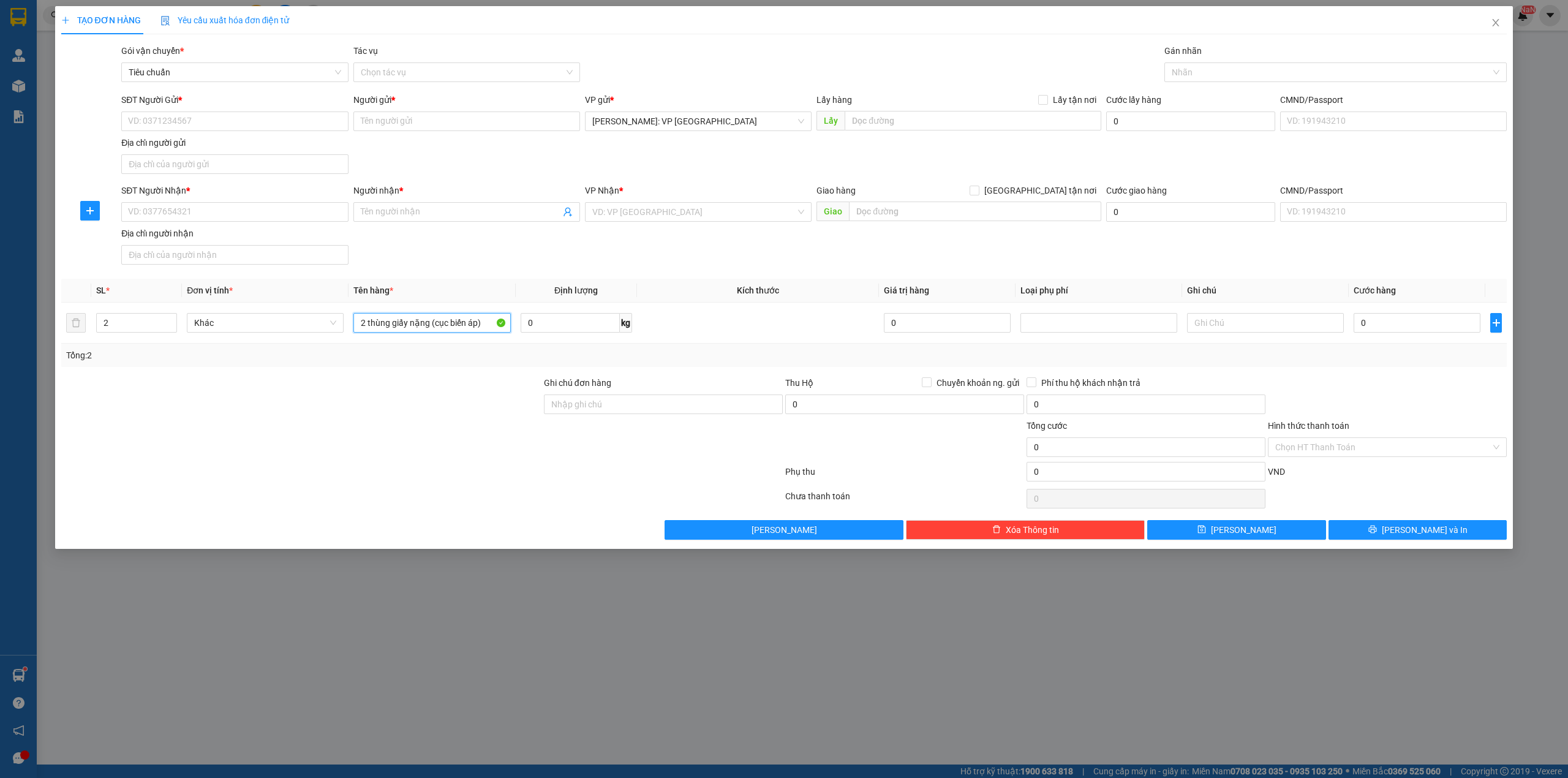
type input "2 thùng giấy nặng (cục biến áp)"
click at [495, 393] on div at bounding box center [301, 398] width 483 height 43
click at [500, 251] on div "SĐT Người Nhận * VD: 0377654321 Người nhận * Tên người nhận VP Nhận * VD: VP Sà…" at bounding box center [814, 227] width 1391 height 86
click at [420, 424] on div at bounding box center [301, 441] width 483 height 43
click at [470, 375] on div "Transit Pickup Surcharge Ids Transit Deliver Surcharge Ids Transit Deliver Surc…" at bounding box center [784, 292] width 1446 height 495
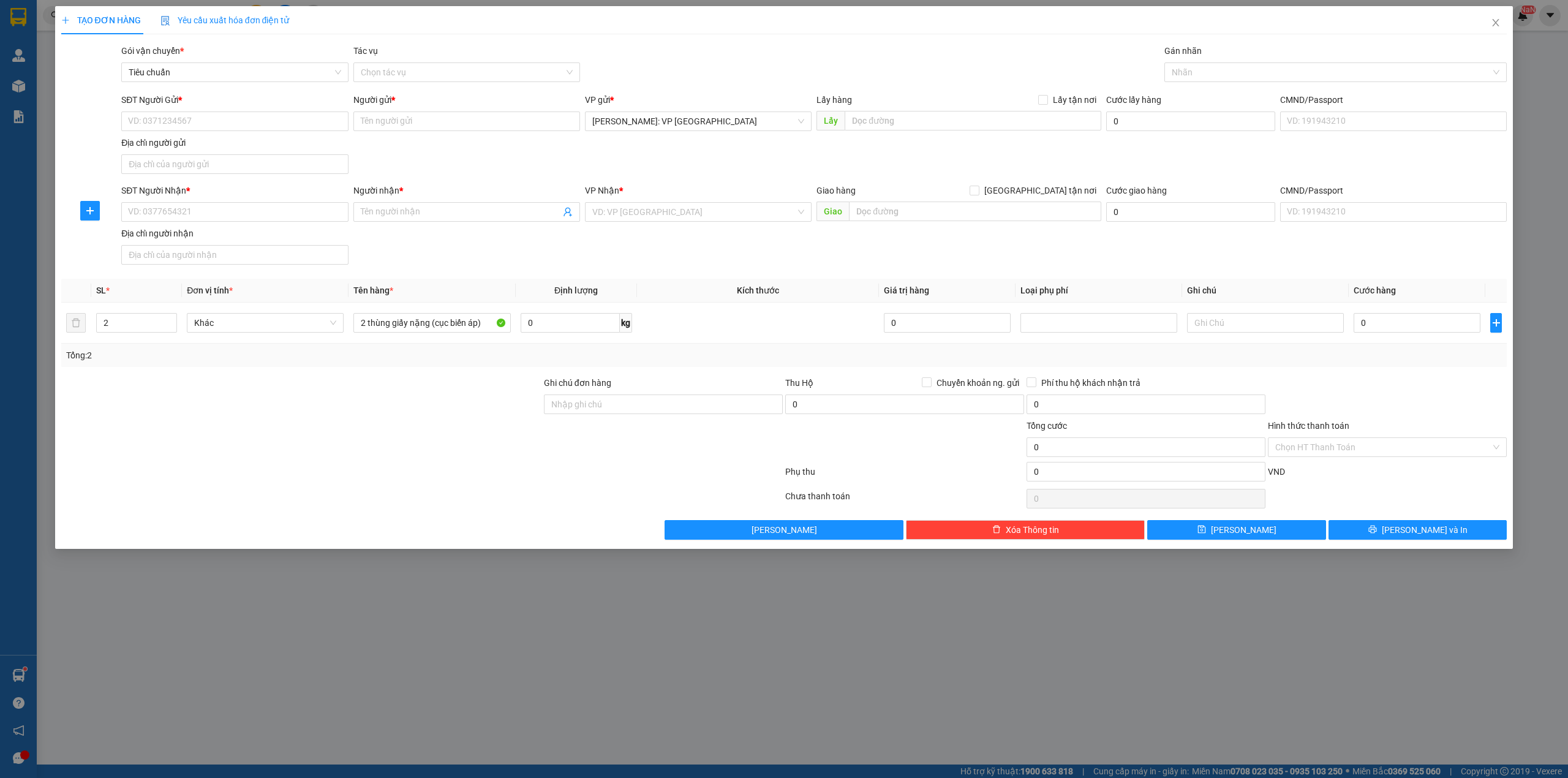
click at [445, 373] on div "Transit Pickup Surcharge Ids Transit Deliver Surcharge Ids Transit Deliver Surc…" at bounding box center [784, 292] width 1446 height 495
click at [231, 220] on input "SĐT Người Nhận *" at bounding box center [234, 212] width 227 height 20
click at [252, 255] on div "0986363302 - a phong" at bounding box center [234, 258] width 212 height 13
type input "0986363302"
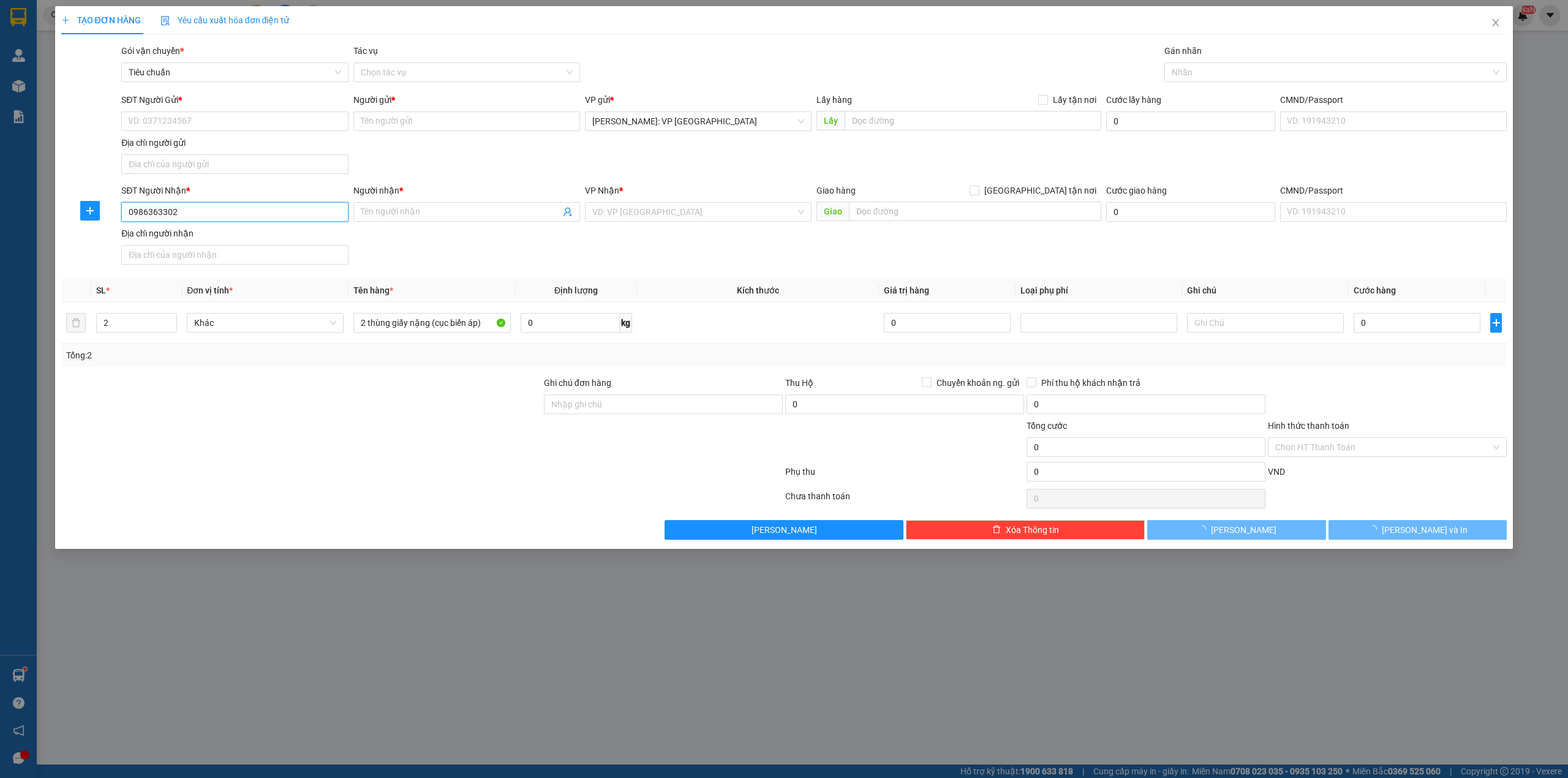
type input "a phong"
checkbox input "true"
type input "8 NGÕ 216 ĐƯỜNG GA TỔ 12 P QUANG TRUNG TP THÁI NGUYÊN"
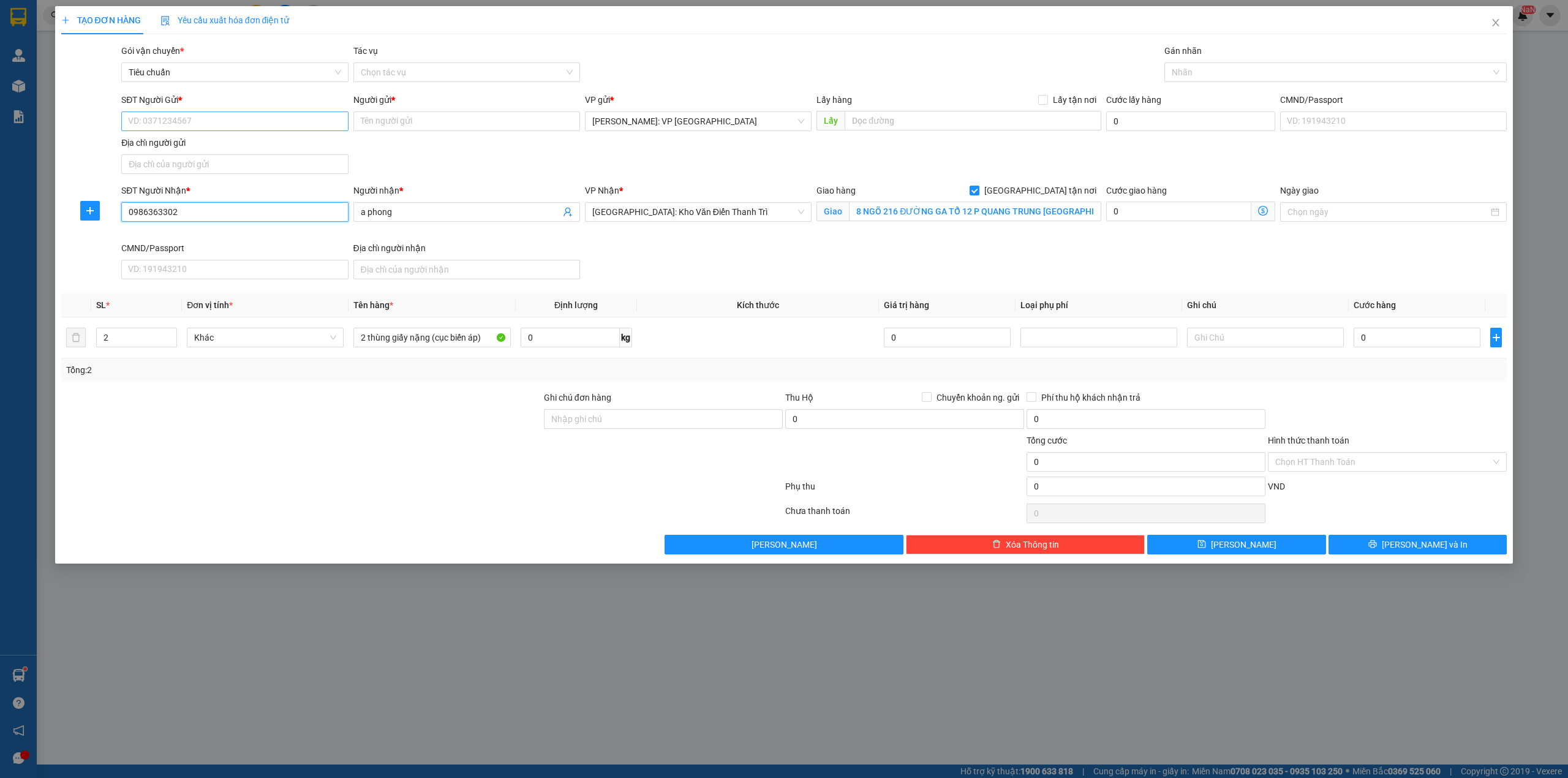
type input "0986363302"
click at [245, 112] on input "SĐT Người Gửi *" at bounding box center [234, 121] width 227 height 20
drag, startPoint x: 235, startPoint y: 164, endPoint x: 475, endPoint y: 165, distance: 240.0
click at [235, 165] on div "0764093880 - anh tài" at bounding box center [234, 166] width 212 height 13
type input "0764093880"
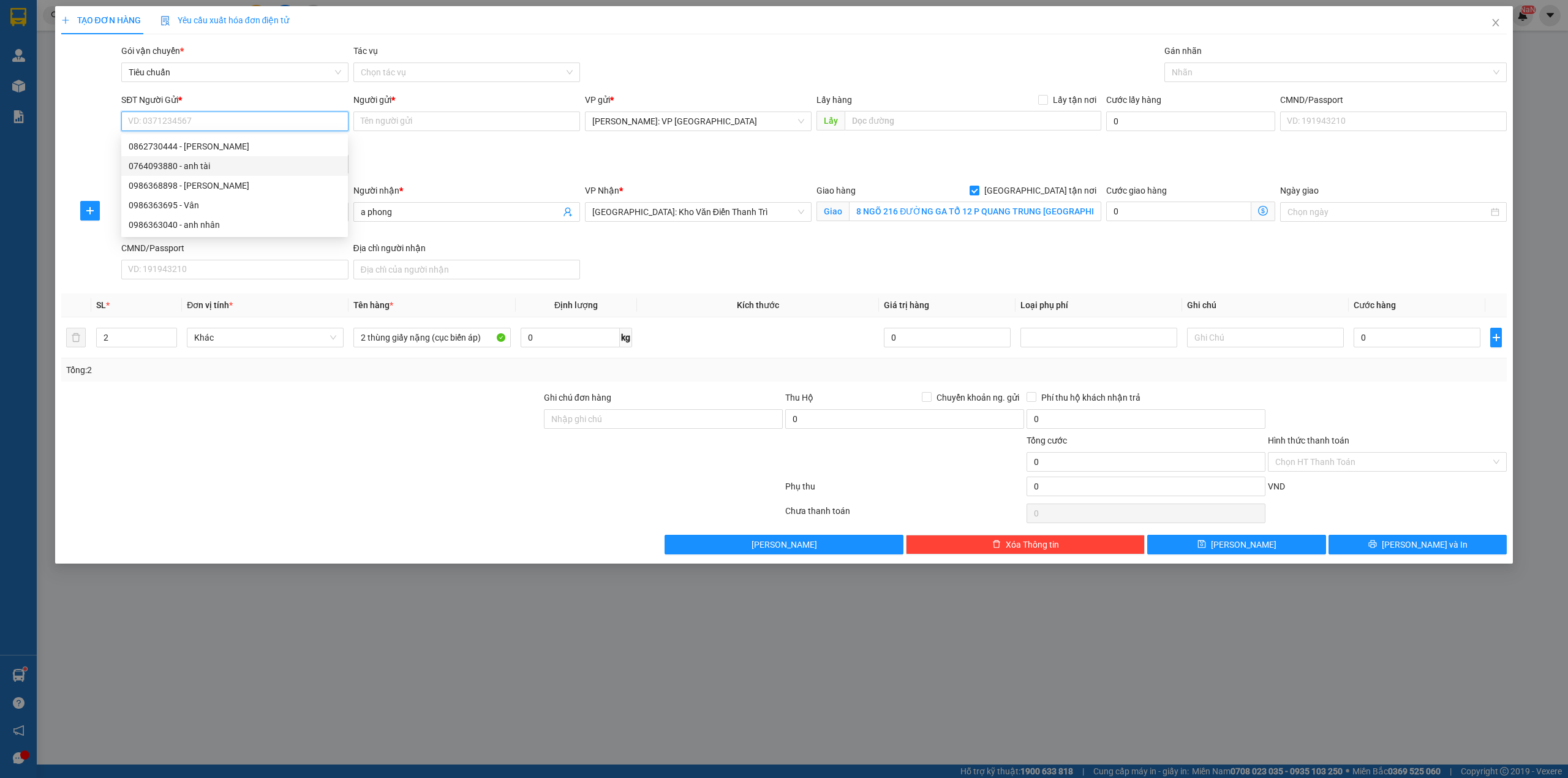
type input "anh tài"
click at [488, 164] on div "SĐT Người Gửi * 0764093880 Người gửi * anh tài VP gửi * Hồ Chí Minh: VP Quận Tâ…" at bounding box center [814, 136] width 1391 height 86
click at [1264, 73] on div at bounding box center [1329, 72] width 325 height 15
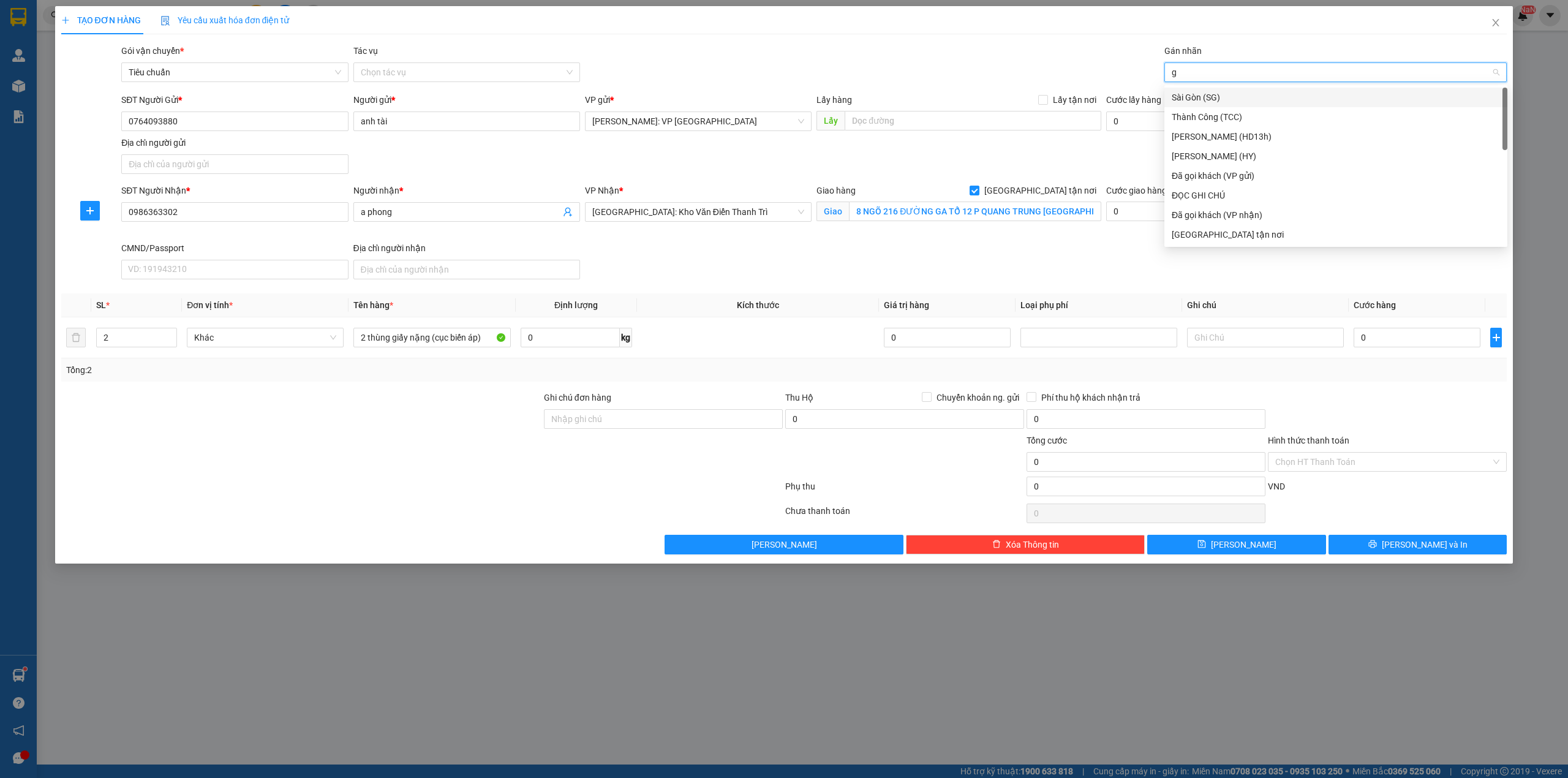
type input "gi"
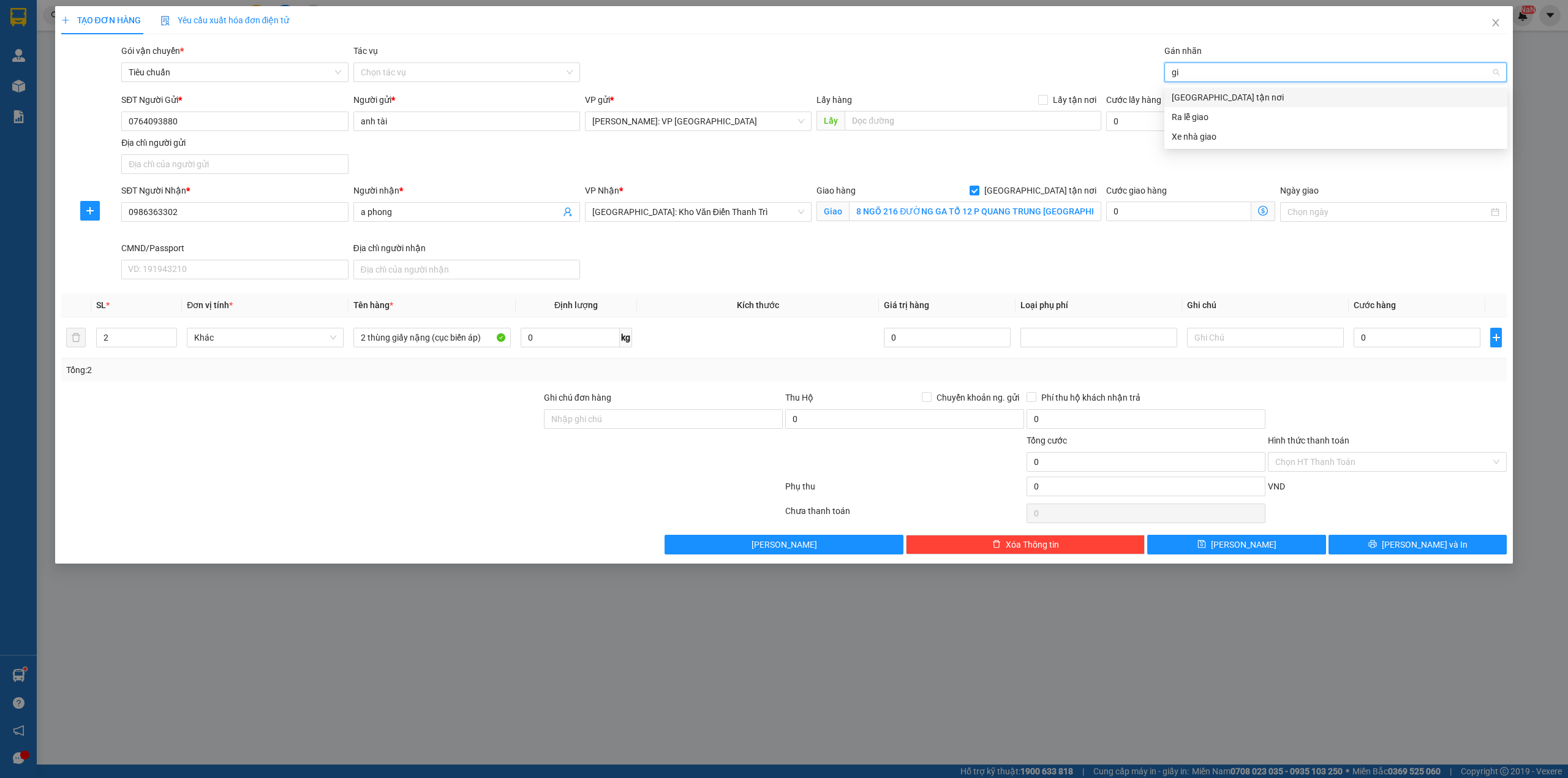
click at [1258, 95] on div "[GEOGRAPHIC_DATA] tận nơi" at bounding box center [1336, 98] width 328 height 13
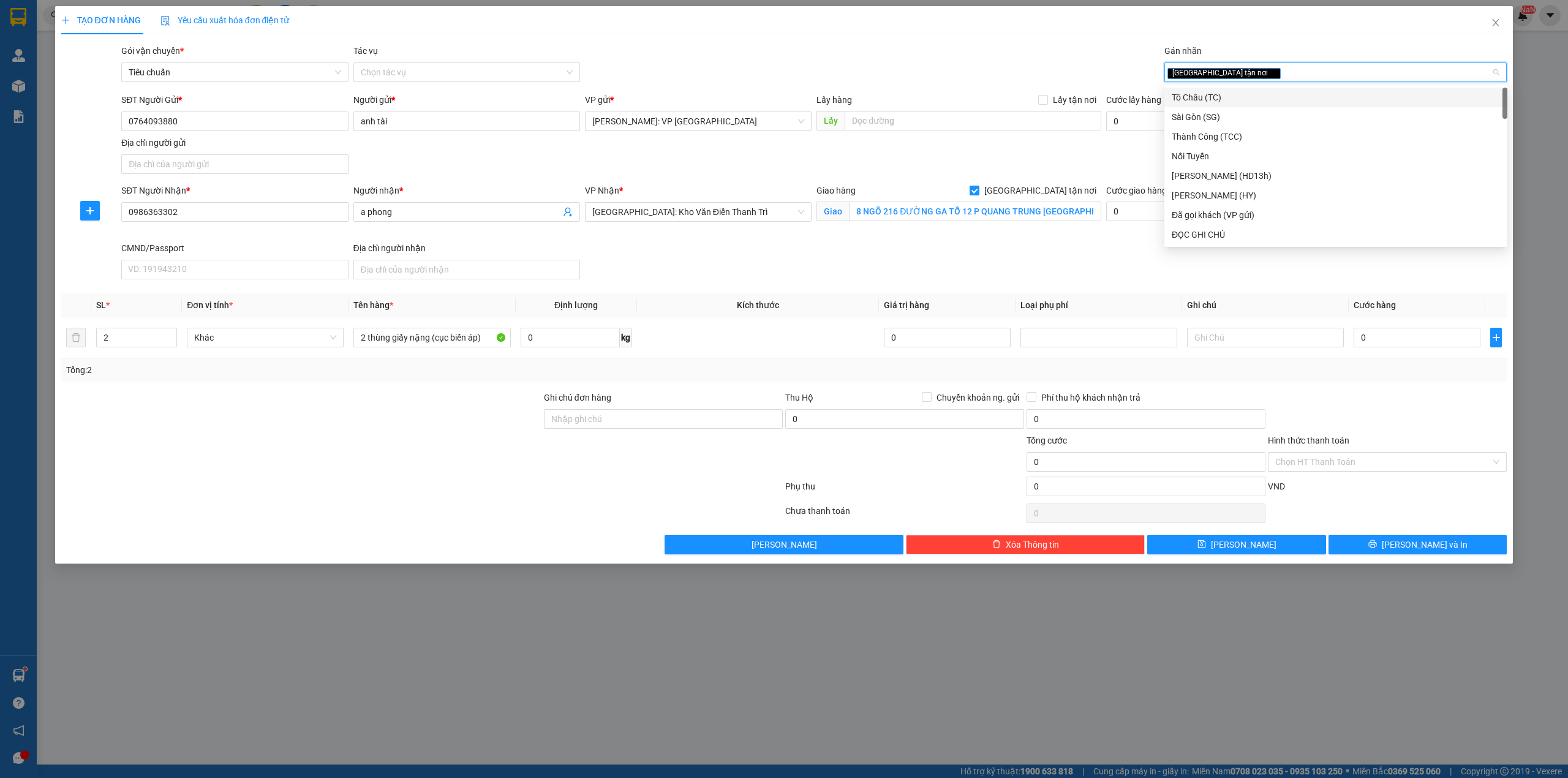
click at [974, 84] on div "Gói vận chuyển * Tiêu chuẩn Tác vụ Chọn tác vụ Gán nhãn Giao tận nơi" at bounding box center [814, 66] width 1391 height 43
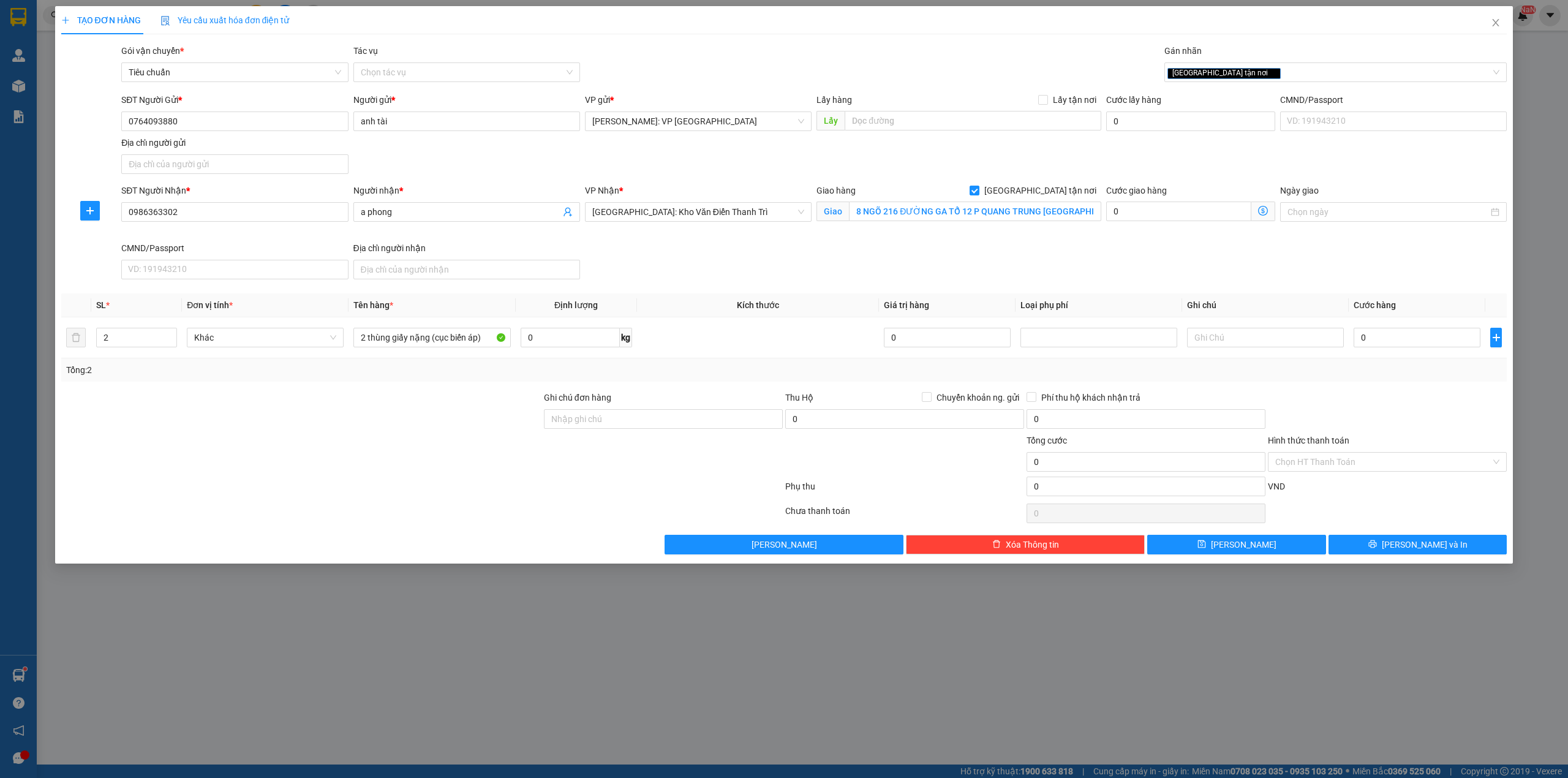
click at [726, 159] on div "SĐT Người Gửi * 0764093880 Người gửi * anh tài VP gửi * Hồ Chí Minh: VP Quận Tâ…" at bounding box center [814, 136] width 1391 height 86
click at [684, 273] on div "SĐT Người Nhận * 0986363302 Người nhận * a phong VP Nhận * Hà Nội: Kho Văn Điển…" at bounding box center [814, 234] width 1391 height 101
click at [348, 442] on div at bounding box center [301, 456] width 483 height 43
click at [985, 199] on div "Giao hàng Giao tận nơi" at bounding box center [959, 193] width 285 height 18
click at [991, 212] on input "8 NGÕ 216 ĐƯỜNG GA TỔ 12 P QUANG TRUNG TP THÁI NGUYÊN" at bounding box center [975, 212] width 252 height 20
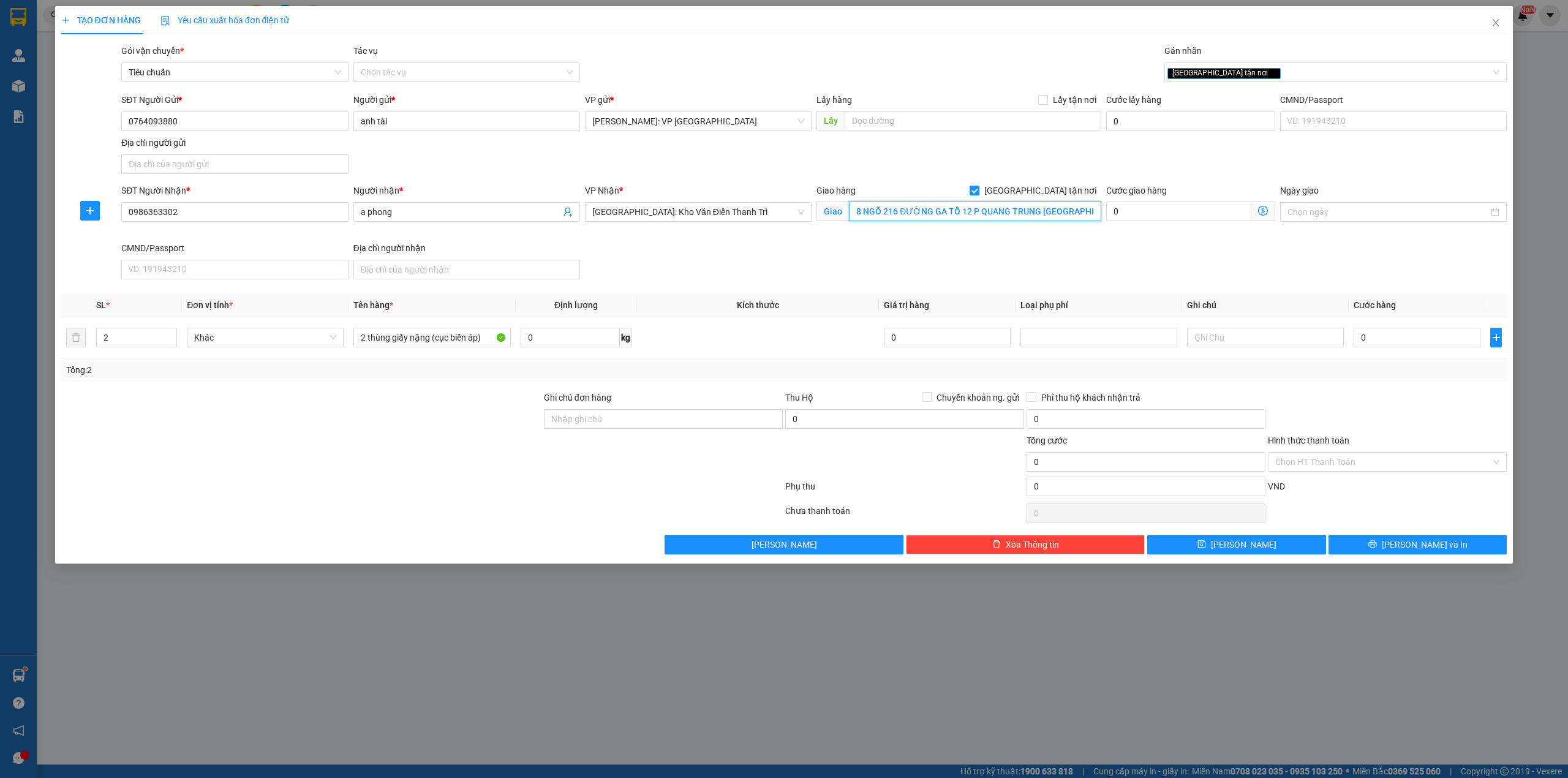
click at [991, 212] on input "8 NGÕ 216 ĐƯỜNG GA TỔ 12 P QUANG TRUNG TP THÁI NGUYÊN" at bounding box center [975, 212] width 252 height 20
click at [974, 167] on div "SĐT Người Gửi * 0764093880 Người gửi * anh tài VP gửi * Hồ Chí Minh: VP Quận Tâ…" at bounding box center [814, 136] width 1391 height 86
click at [1421, 339] on input "0" at bounding box center [1417, 337] width 127 height 20
type input "4"
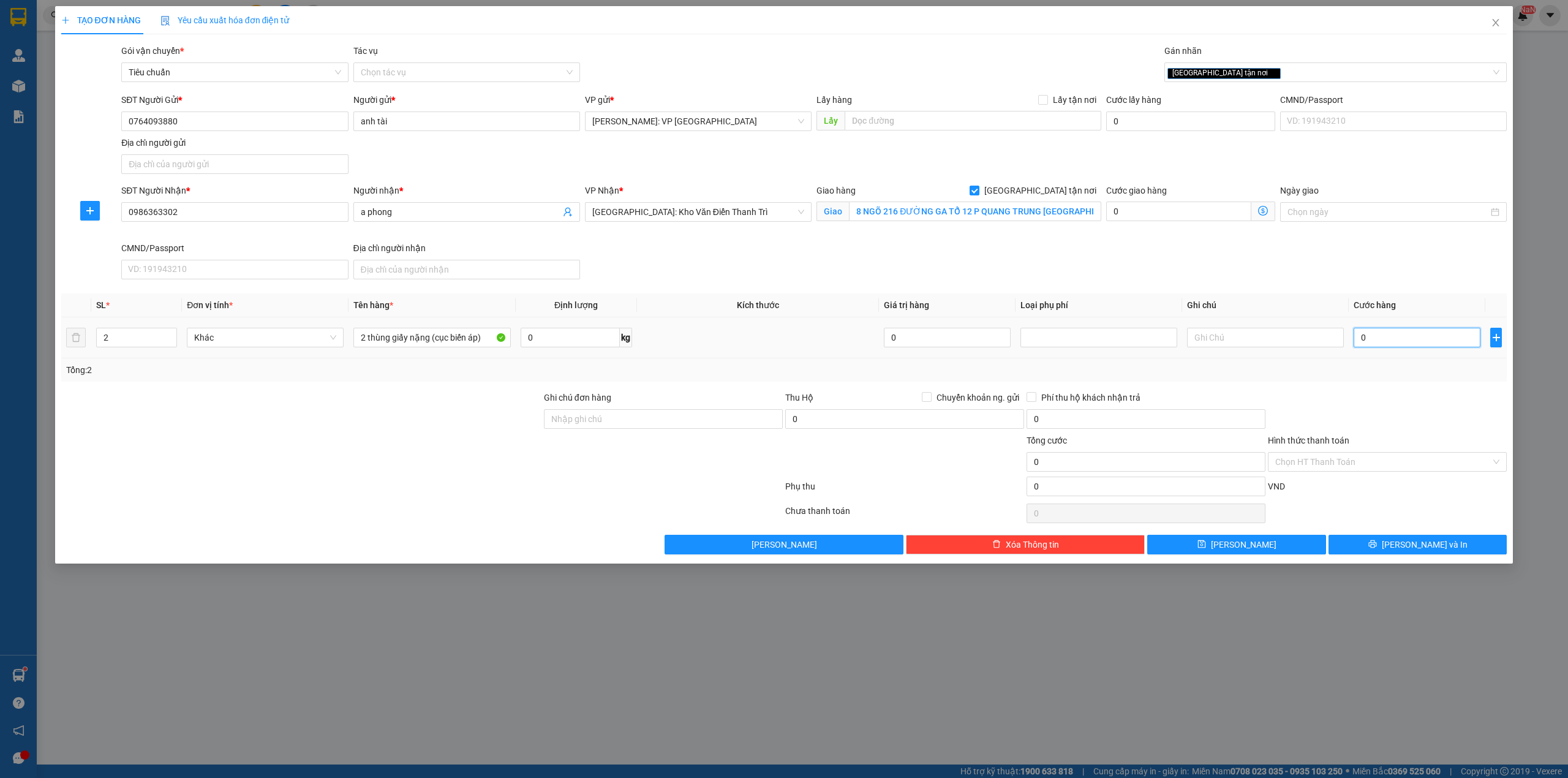
type input "4"
type input "44"
type input "440"
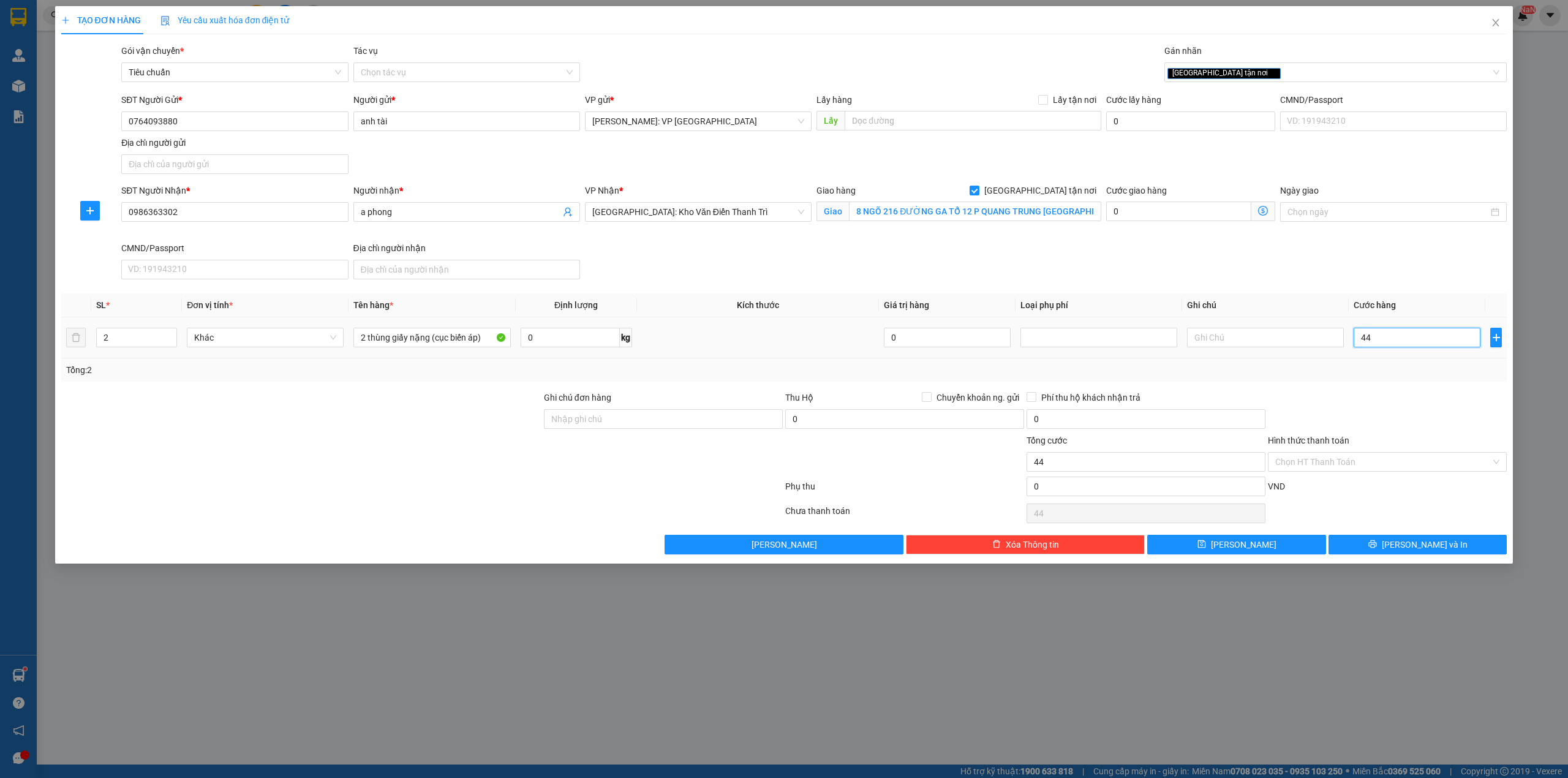
type input "440"
type input "4.400"
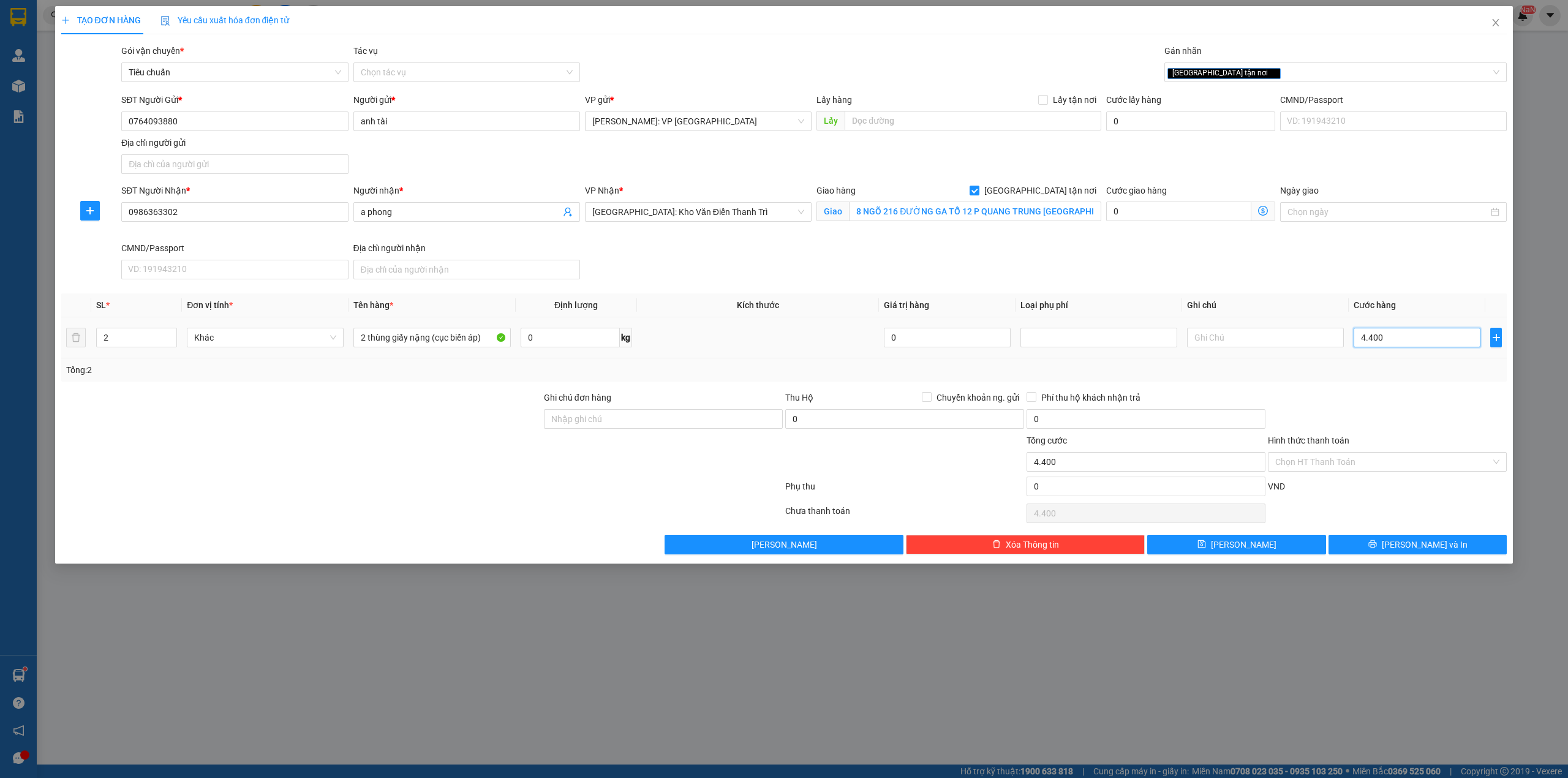
type input "44.000"
type input "440.000"
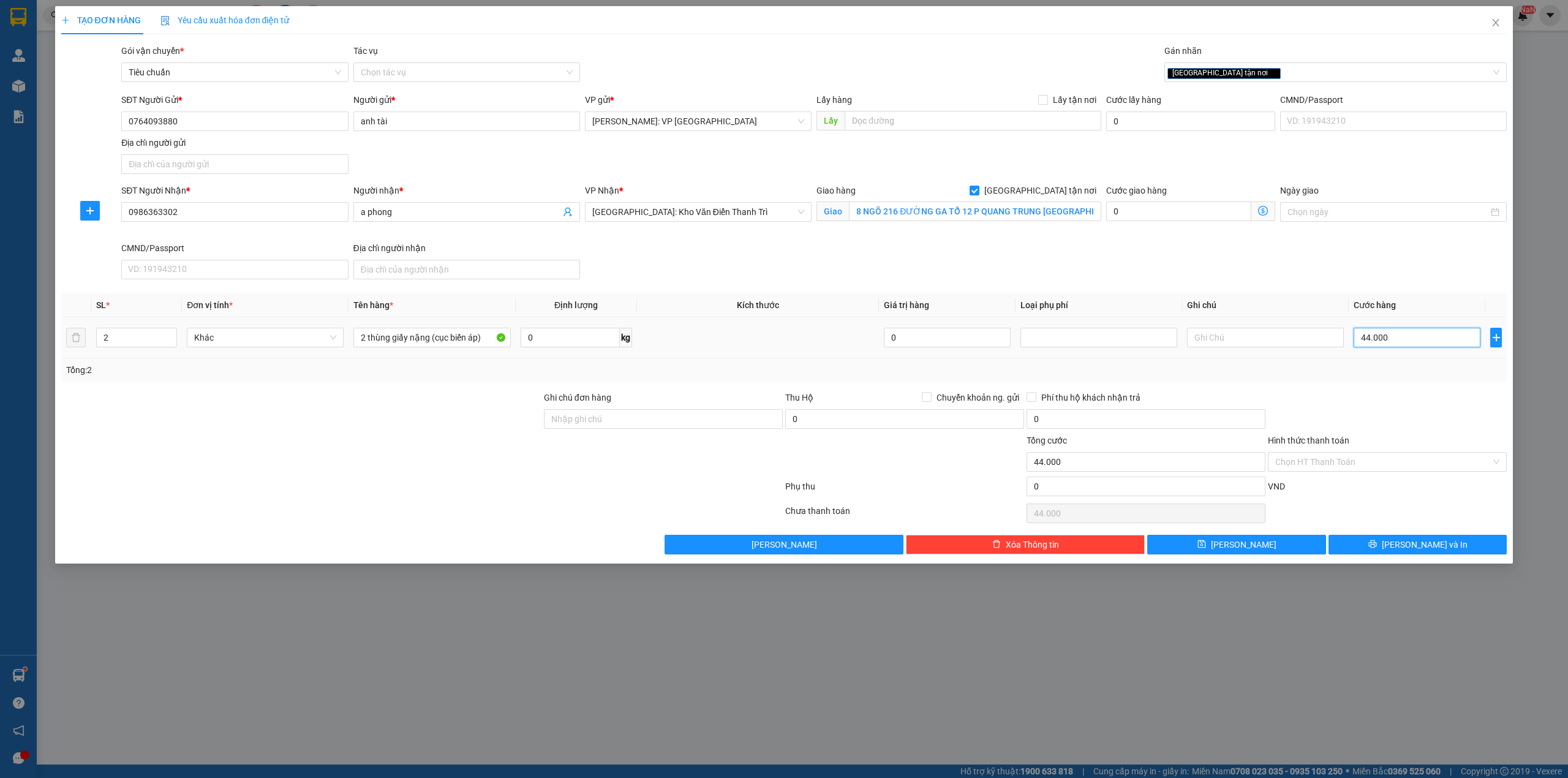
type input "440.000"
click at [1069, 248] on div "SĐT Người Nhận * 0986363302 Người nhận * a phong VP Nhận * Hà Nội: Kho Văn Điển…" at bounding box center [814, 234] width 1391 height 101
click at [1415, 341] on input "440.000" at bounding box center [1417, 337] width 127 height 20
type input "4"
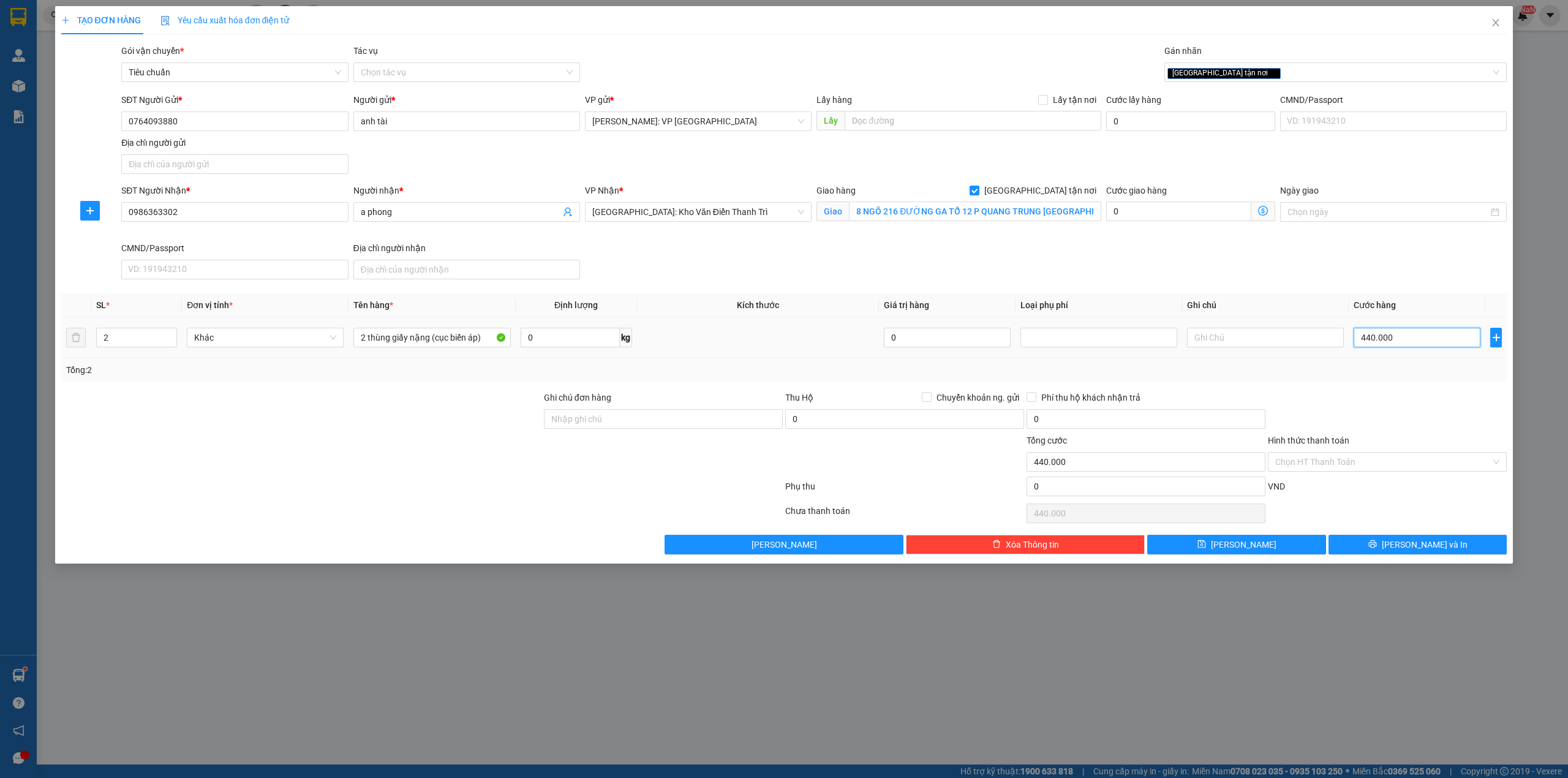
type input "4"
type input "45"
type input "450"
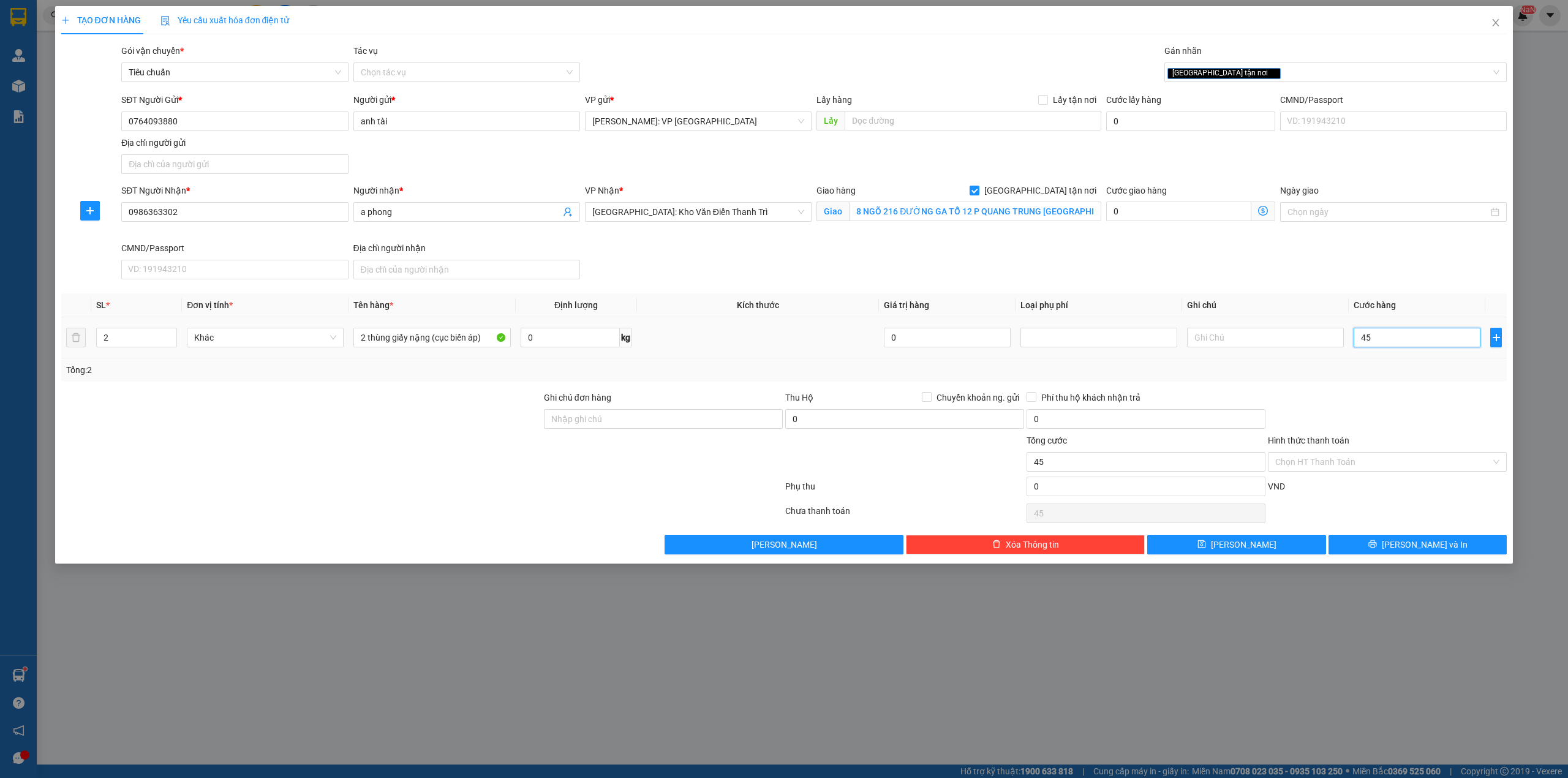
type input "450"
type input "4.500"
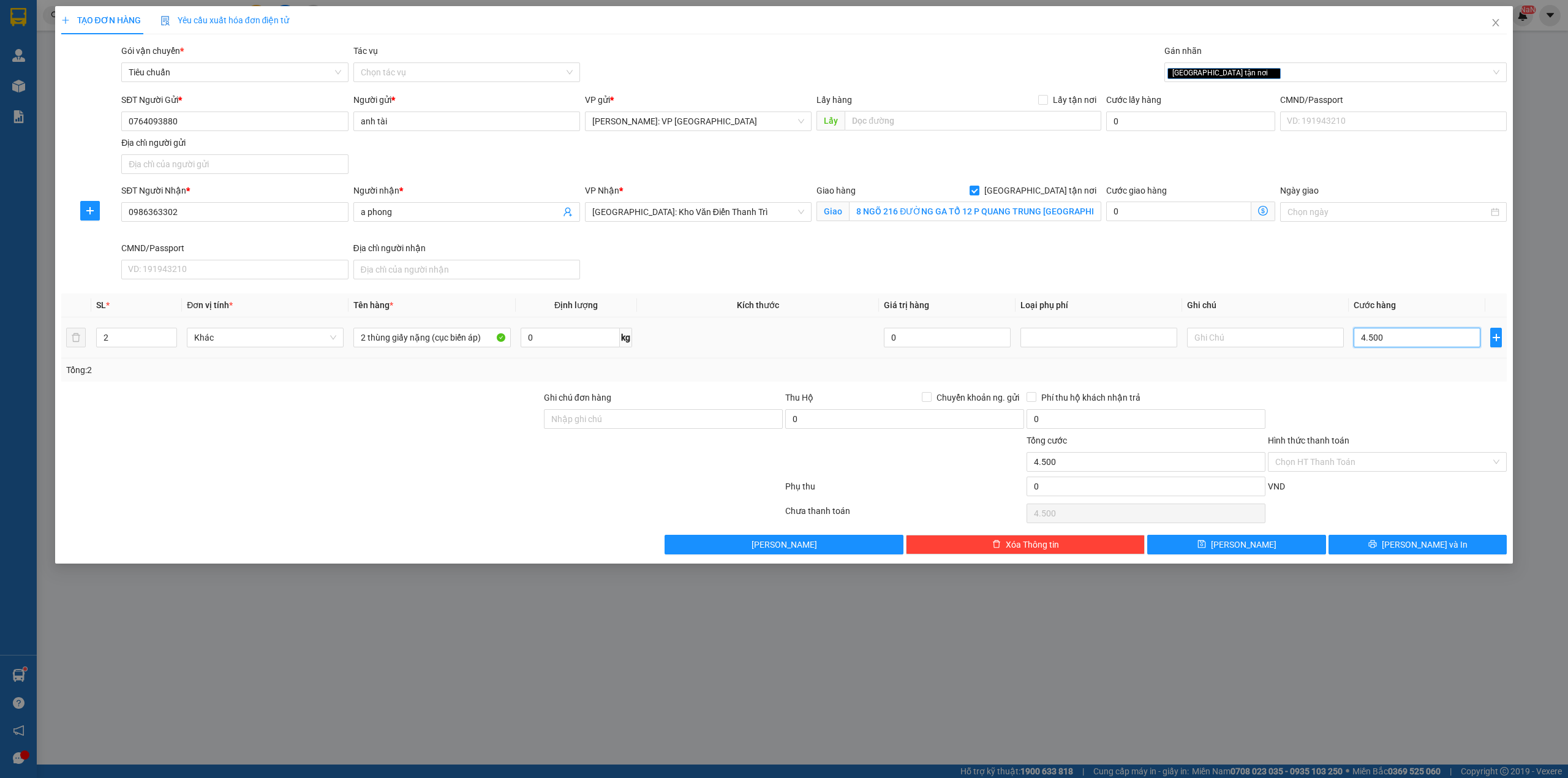
type input "45.000"
type input "450.000"
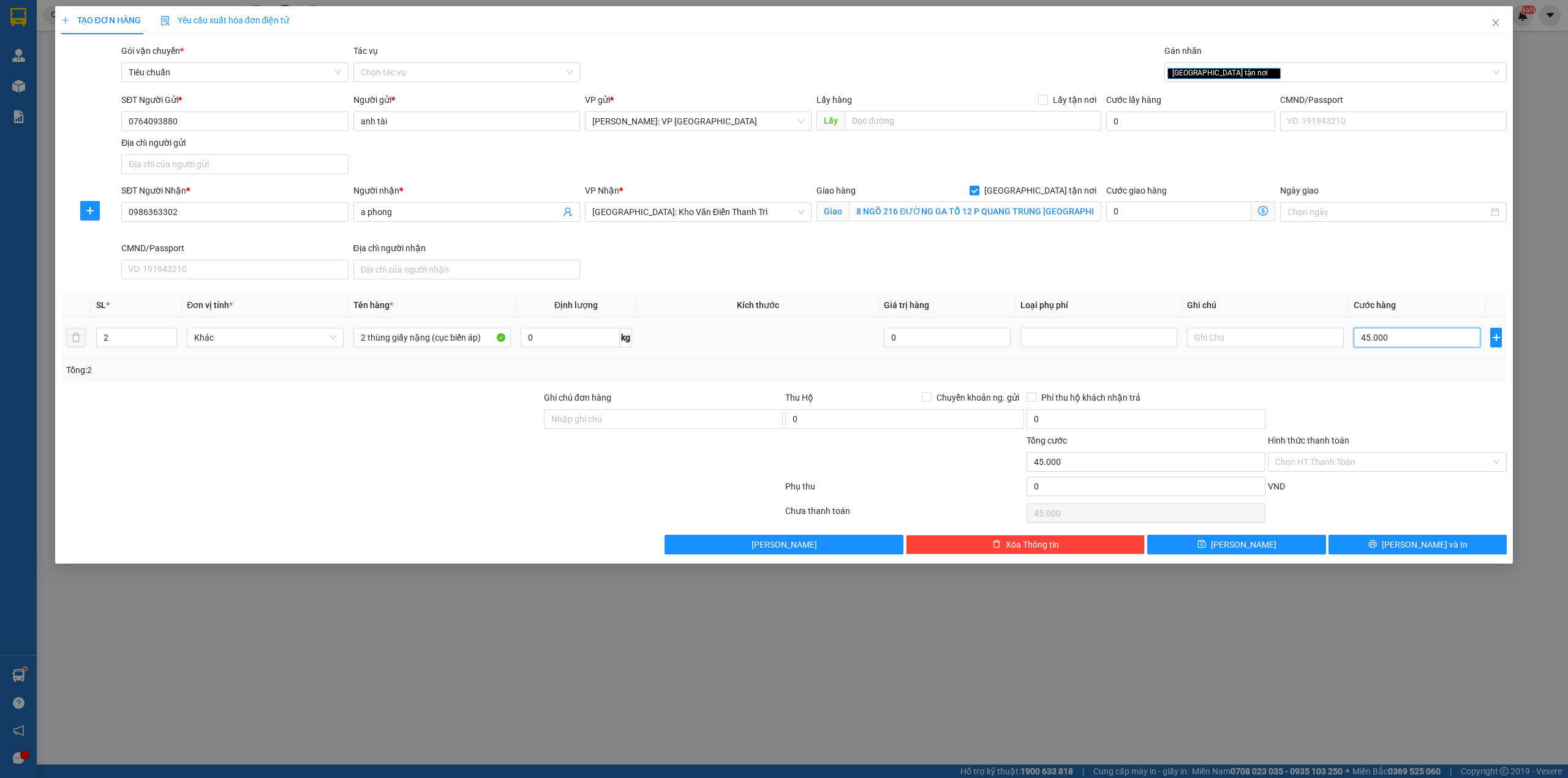
type input "450.000"
click at [543, 463] on div at bounding box center [663, 456] width 241 height 43
click at [1187, 277] on div "SĐT Người Nhận * 0986363302 Người nhận * a phong VP Nhận * Hà Nội: Kho Văn Điển…" at bounding box center [814, 234] width 1391 height 101
click at [354, 451] on div at bounding box center [301, 456] width 483 height 43
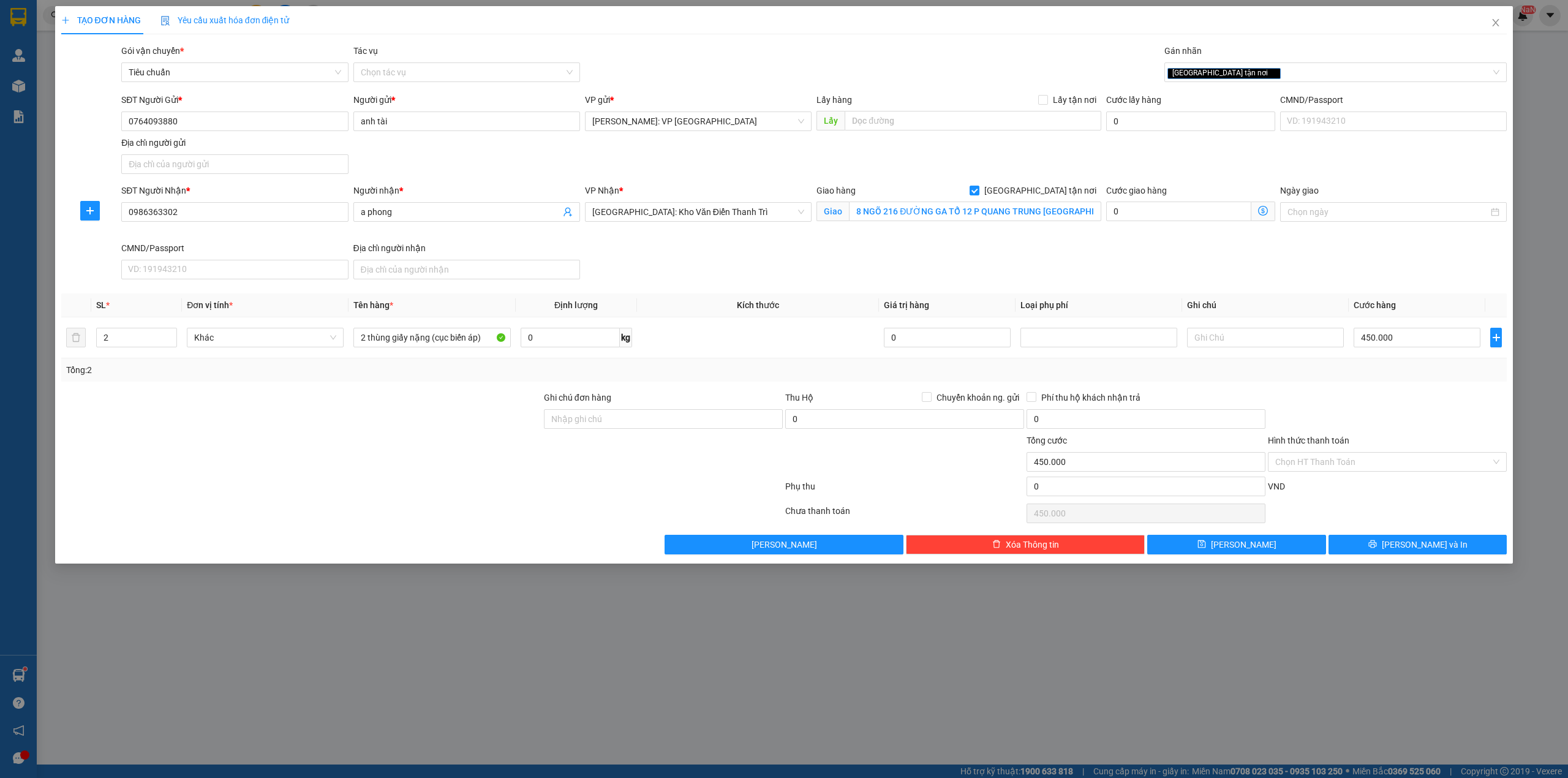
click at [356, 439] on div at bounding box center [301, 456] width 483 height 43
click at [674, 238] on div "VP Nhận * Hà Nội: Kho Văn Điển Thanh Trì" at bounding box center [698, 213] width 231 height 58
click at [1377, 545] on icon "printer" at bounding box center [1373, 544] width 9 height 9
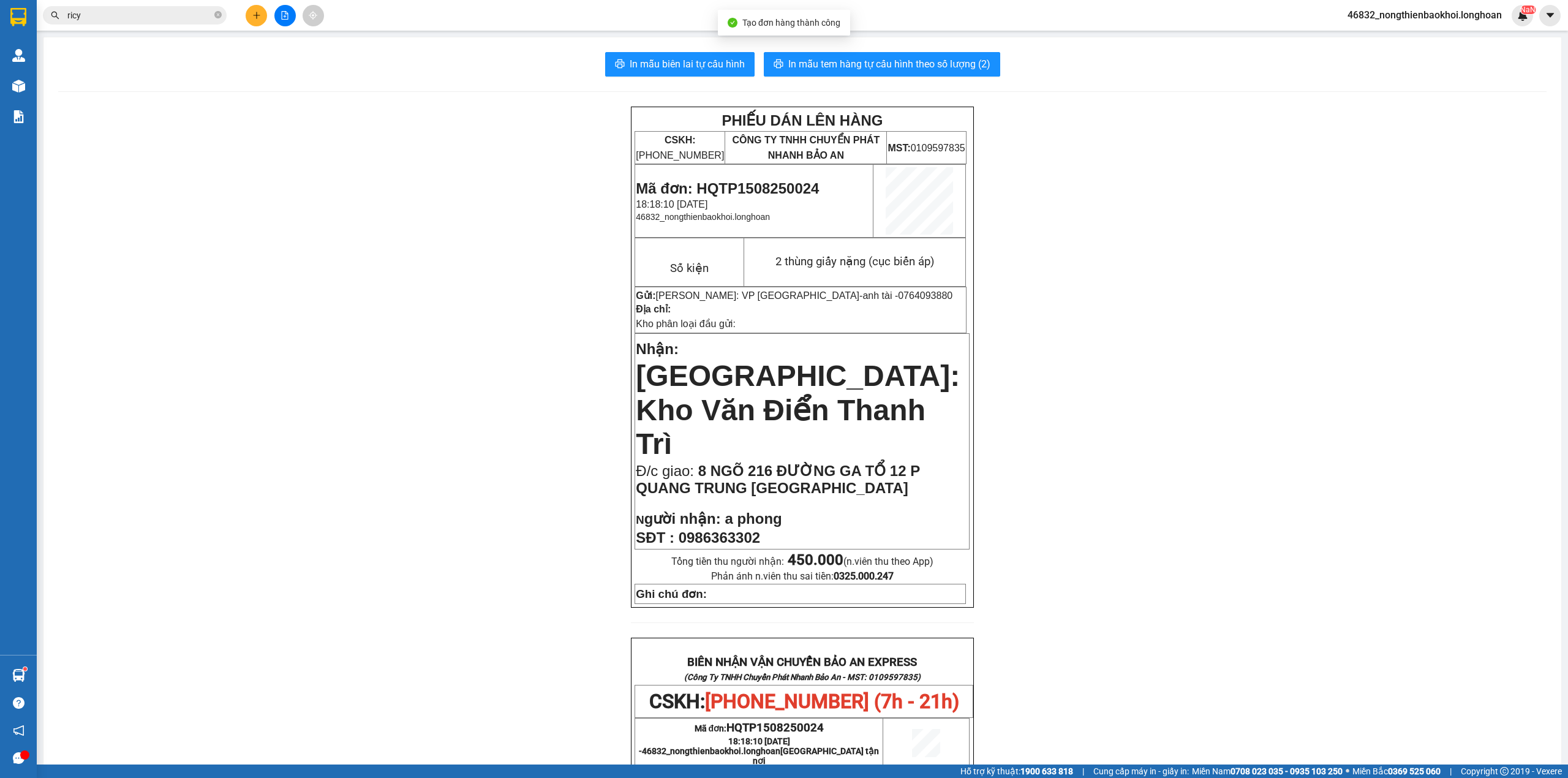
click at [688, 44] on div "In mẫu biên lai tự cấu hình In mẫu tem hàng tự cấu hình theo số lượng (2) PHIẾU…" at bounding box center [802, 663] width 1518 height 1252
click at [685, 55] on button "In mẫu biên lai tự cấu hình" at bounding box center [680, 64] width 149 height 24
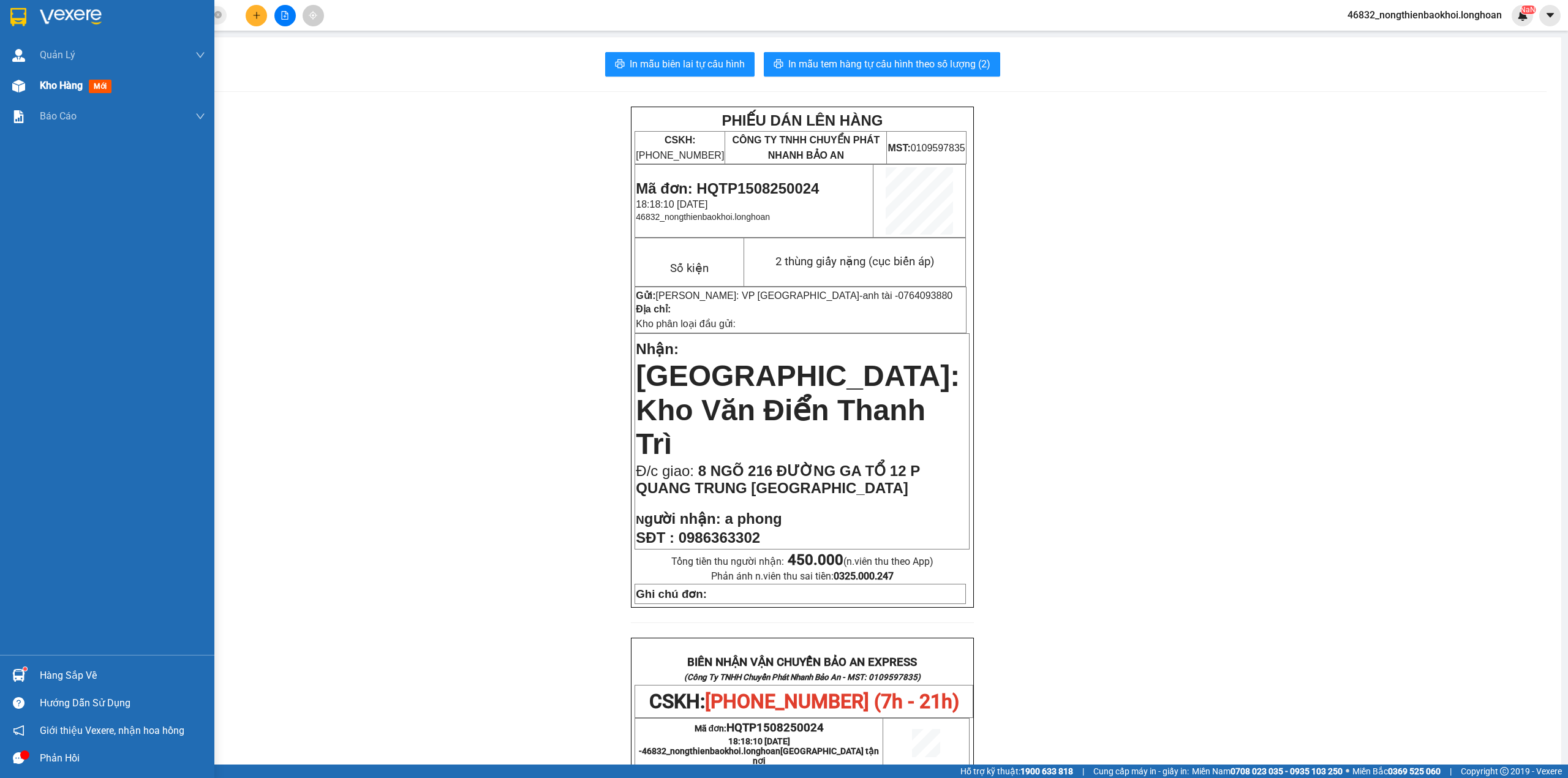
drag, startPoint x: 13, startPoint y: 87, endPoint x: 112, endPoint y: 89, distance: 99.0
click at [13, 87] on img at bounding box center [18, 86] width 13 height 13
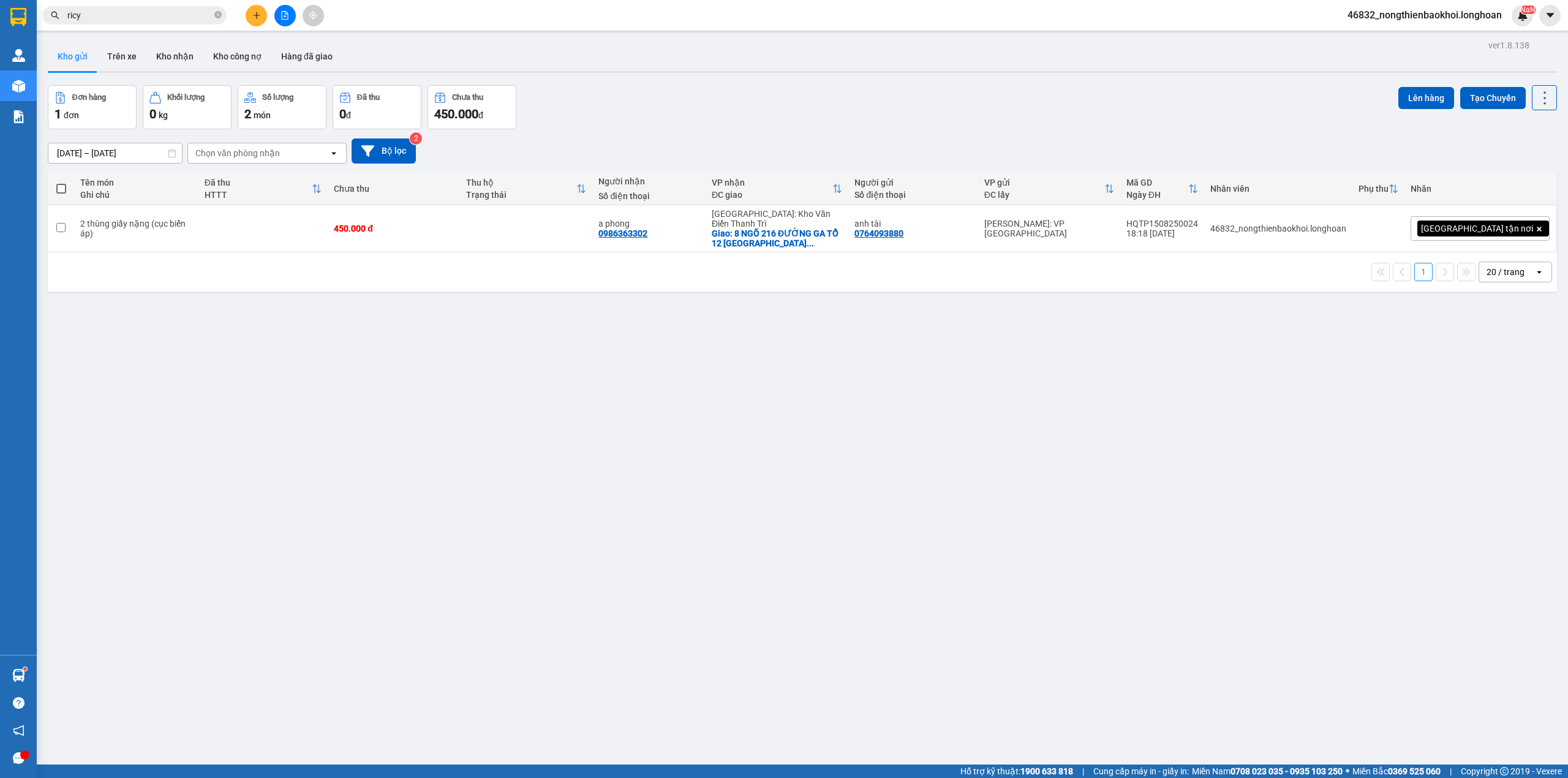
click at [633, 113] on div "Đơn hàng 1 đơn Khối lượng 0 kg Số lượng 2 món Đã thu 0 đ Chưa thu 450.000 đ Lên…" at bounding box center [803, 107] width 1510 height 44
click at [699, 143] on div "17/07/2025 – 15/08/2025 Press the down arrow key to interact with the calendar …" at bounding box center [803, 151] width 1510 height 25
click at [1456, 224] on icon at bounding box center [1461, 229] width 9 height 9
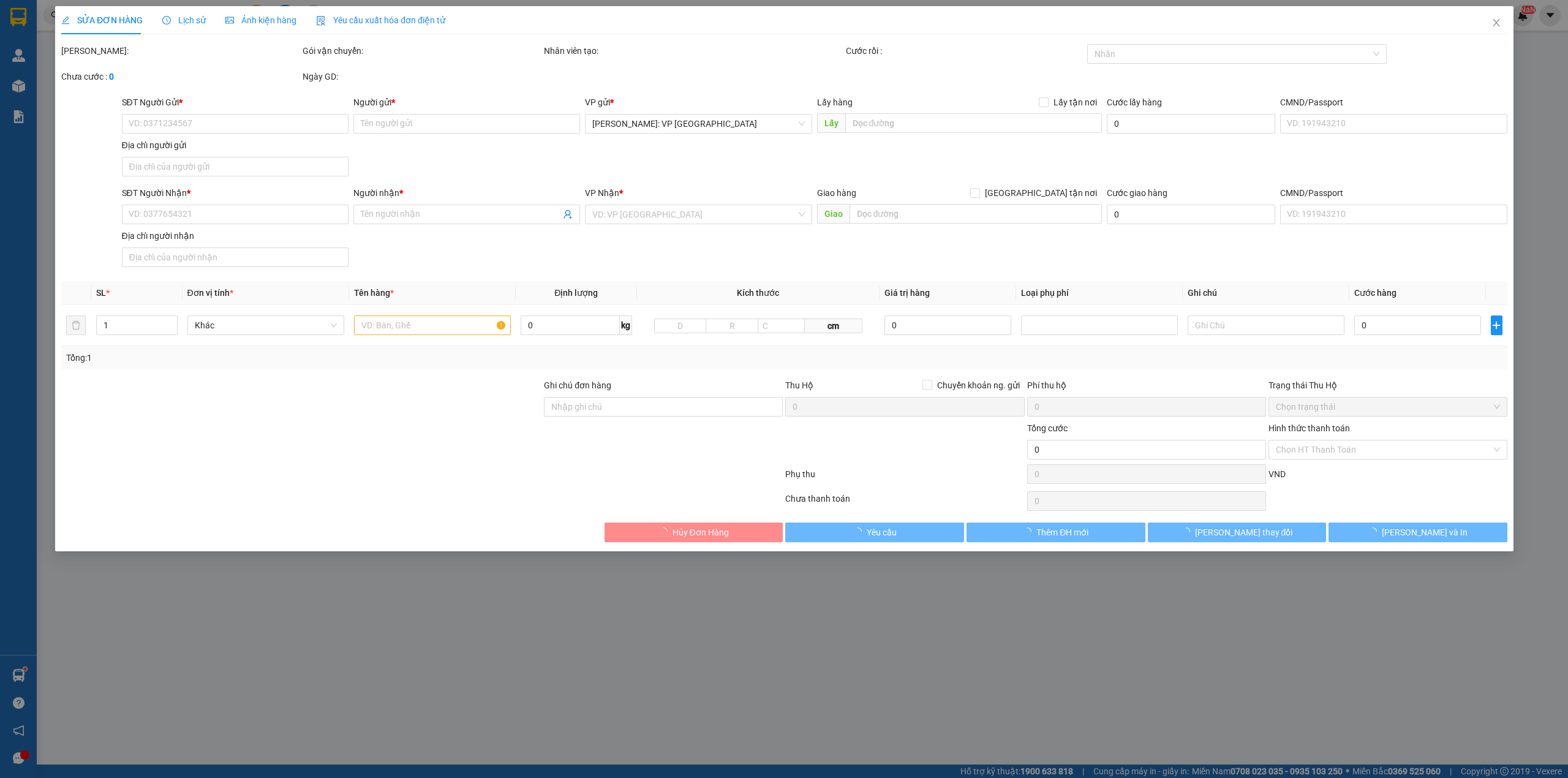
type input "0764093880"
type input "anh tài"
type input "0986363302"
type input "a phong"
checkbox input "true"
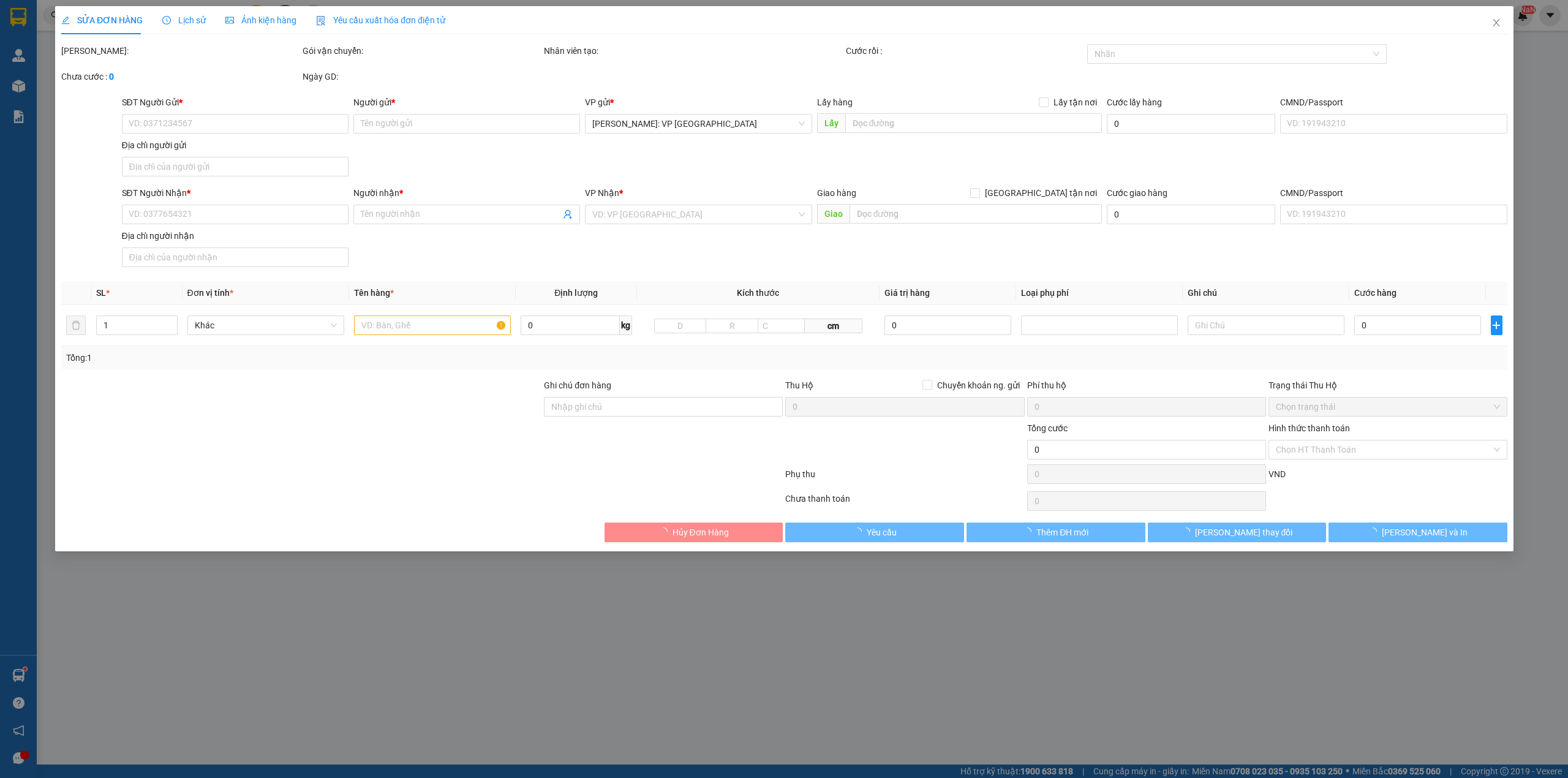
type input "8 NGÕ 216 ĐƯỜNG GA TỔ 12 P QUANG TRUNG TP THÁI NGUYÊN"
type input "450.000"
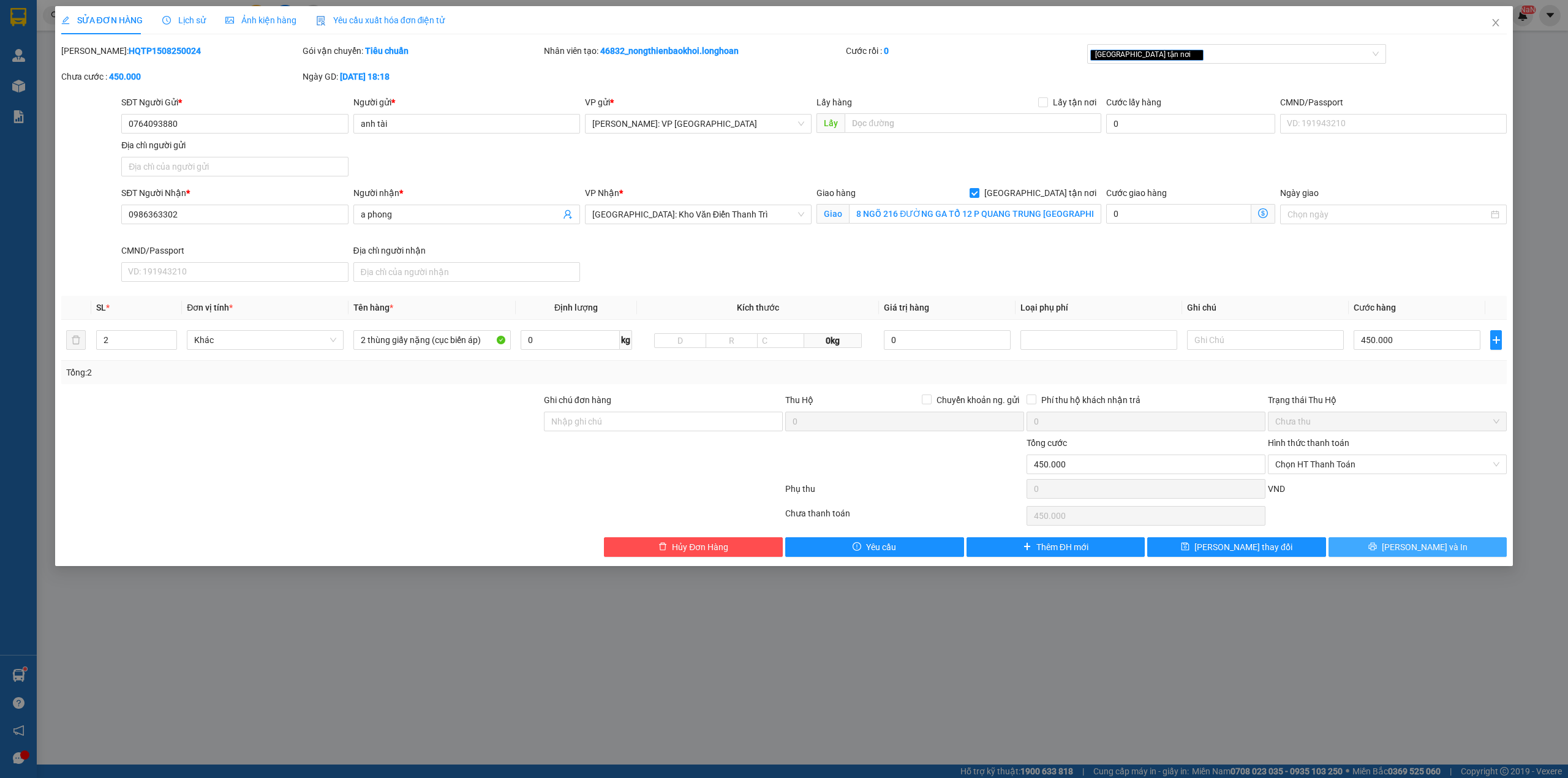
click at [1378, 557] on button "[PERSON_NAME] và In" at bounding box center [1418, 547] width 179 height 20
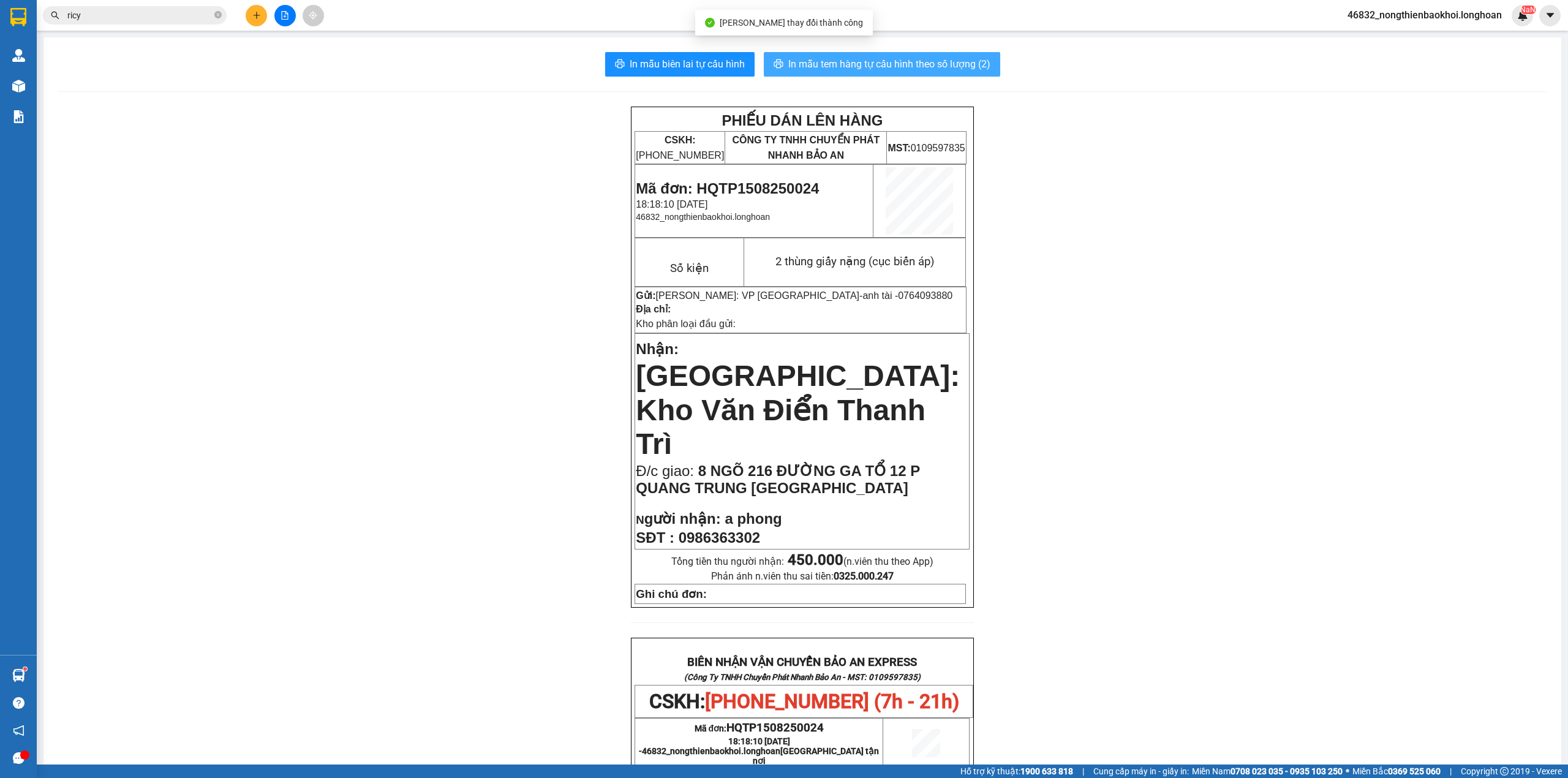
click at [807, 73] on button "In mẫu tem hàng tự cấu hình theo số lượng (2)" at bounding box center [882, 64] width 237 height 24
click at [517, 375] on div "PHIẾU DÁN LÊN HÀNG CSKH: 1900.06.88.33 CÔNG TY TNHH CHUYỂN PHÁT NHANH BẢO AN MS…" at bounding box center [803, 690] width 1489 height 1168
click at [503, 371] on div "PHIẾU DÁN LÊN HÀNG CSKH: 1900.06.88.33 CÔNG TY TNHH CHUYỂN PHÁT NHANH BẢO AN MS…" at bounding box center [803, 690] width 1489 height 1168
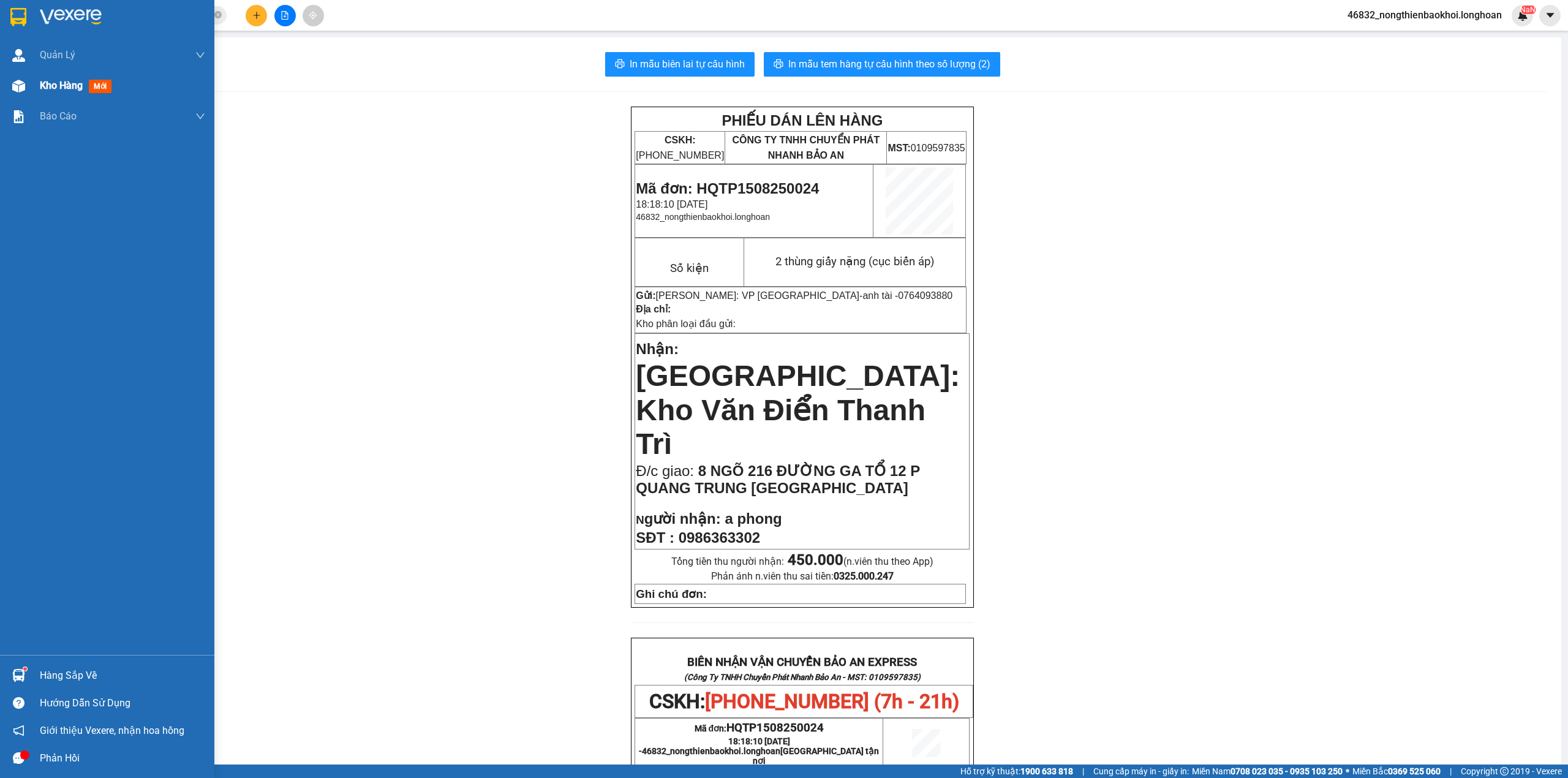
click at [7, 98] on div "Kho hàng mới" at bounding box center [107, 85] width 214 height 30
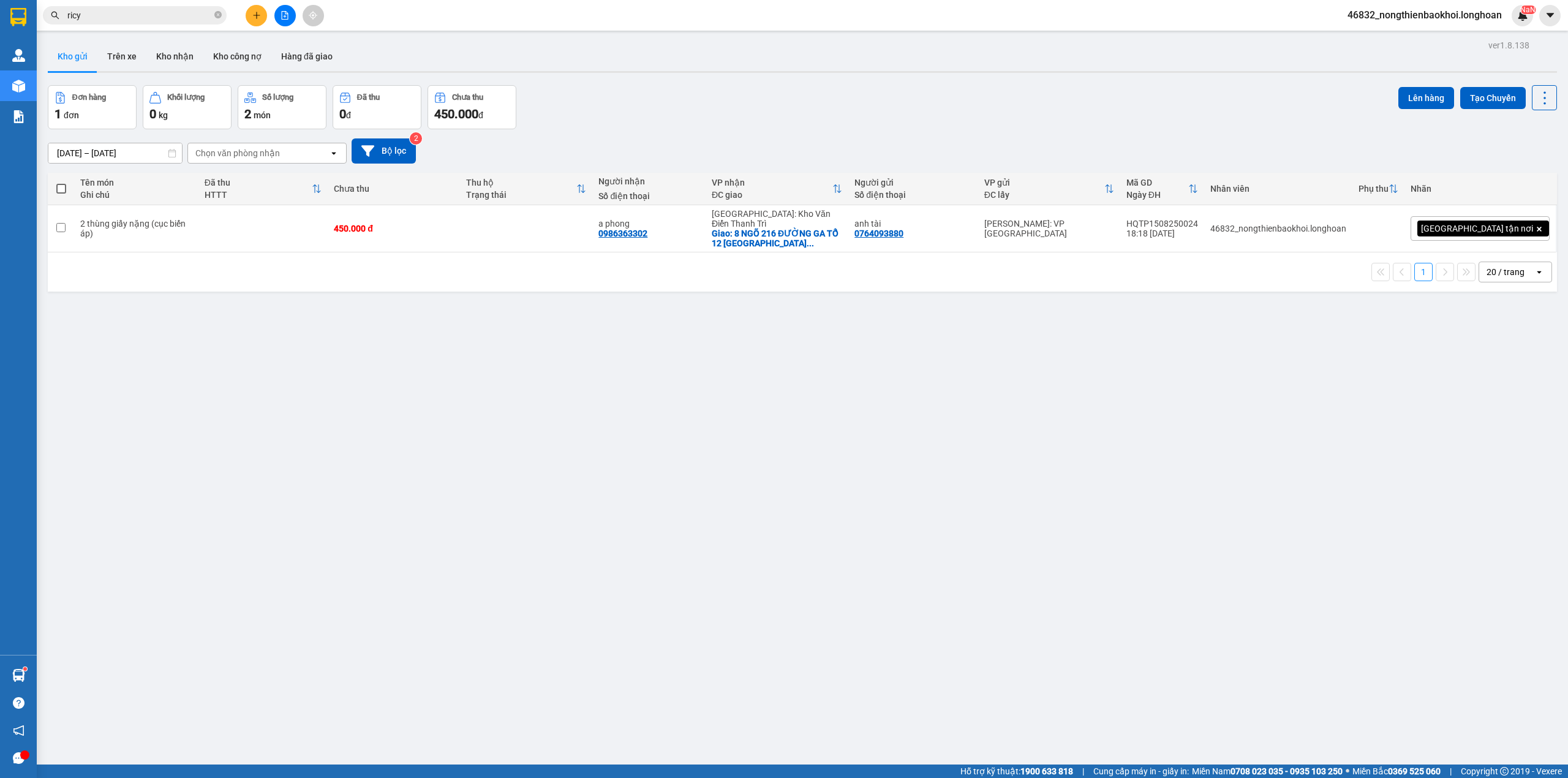
click at [712, 112] on div "Đơn hàng 1 đơn Khối lượng 0 kg Số lượng 2 món Đã thu 0 đ Chưa thu 450.000 đ Lên…" at bounding box center [803, 107] width 1510 height 44
click at [650, 367] on div "ver 1.8.138 Kho gửi Trên xe Kho nhận Kho công nợ Hàng đã giao Đơn hàng 1 đơn Kh…" at bounding box center [802, 426] width 1519 height 778
click at [679, 302] on div "ver 1.8.138 Kho gửi Trên xe Kho nhận Kho công nợ Hàng đã giao Đơn hàng 1 đơn Kh…" at bounding box center [802, 426] width 1519 height 778
click at [157, 56] on button "Kho nhận" at bounding box center [174, 56] width 57 height 30
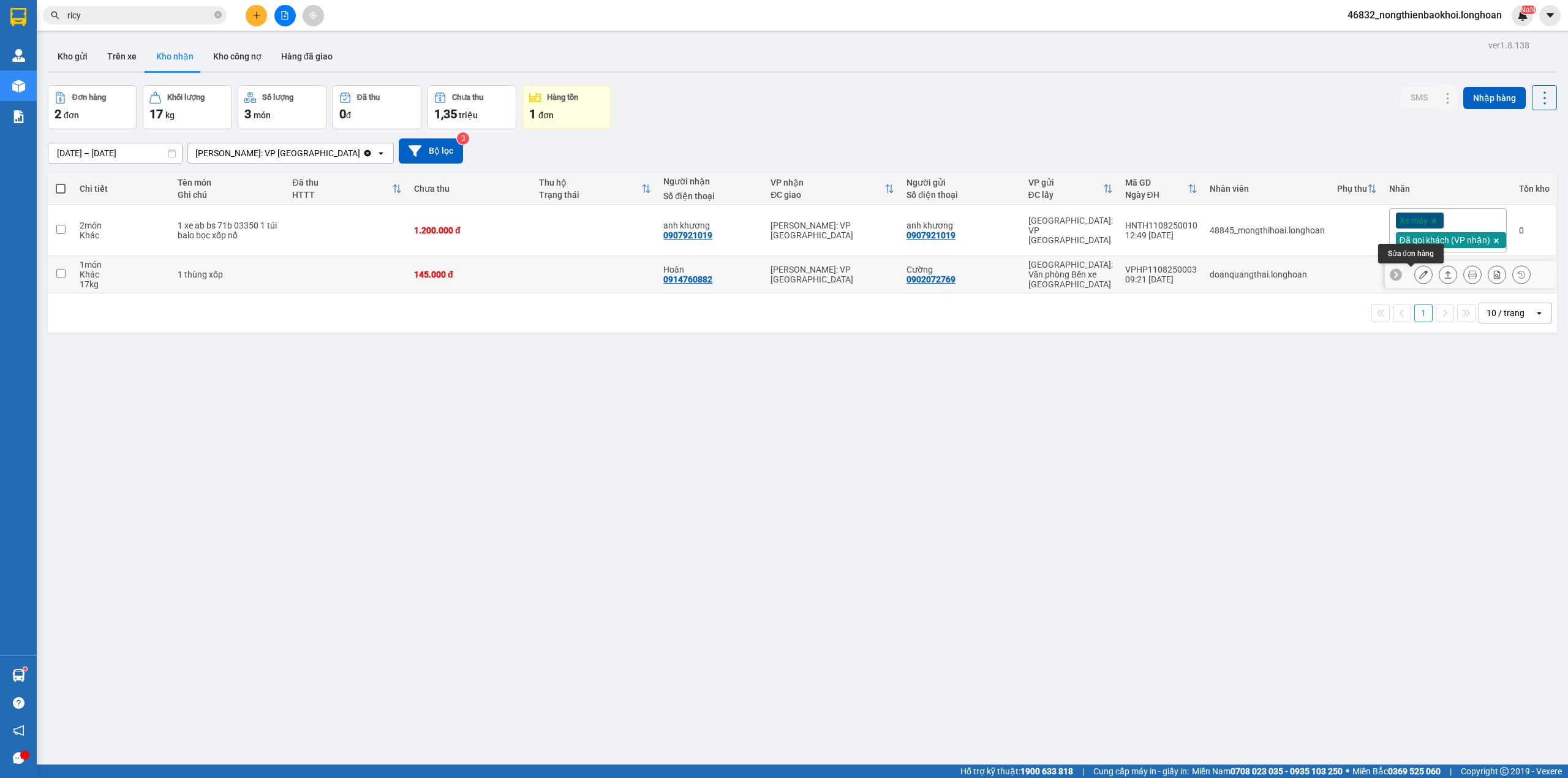
click at [1415, 281] on button at bounding box center [1423, 274] width 17 height 21
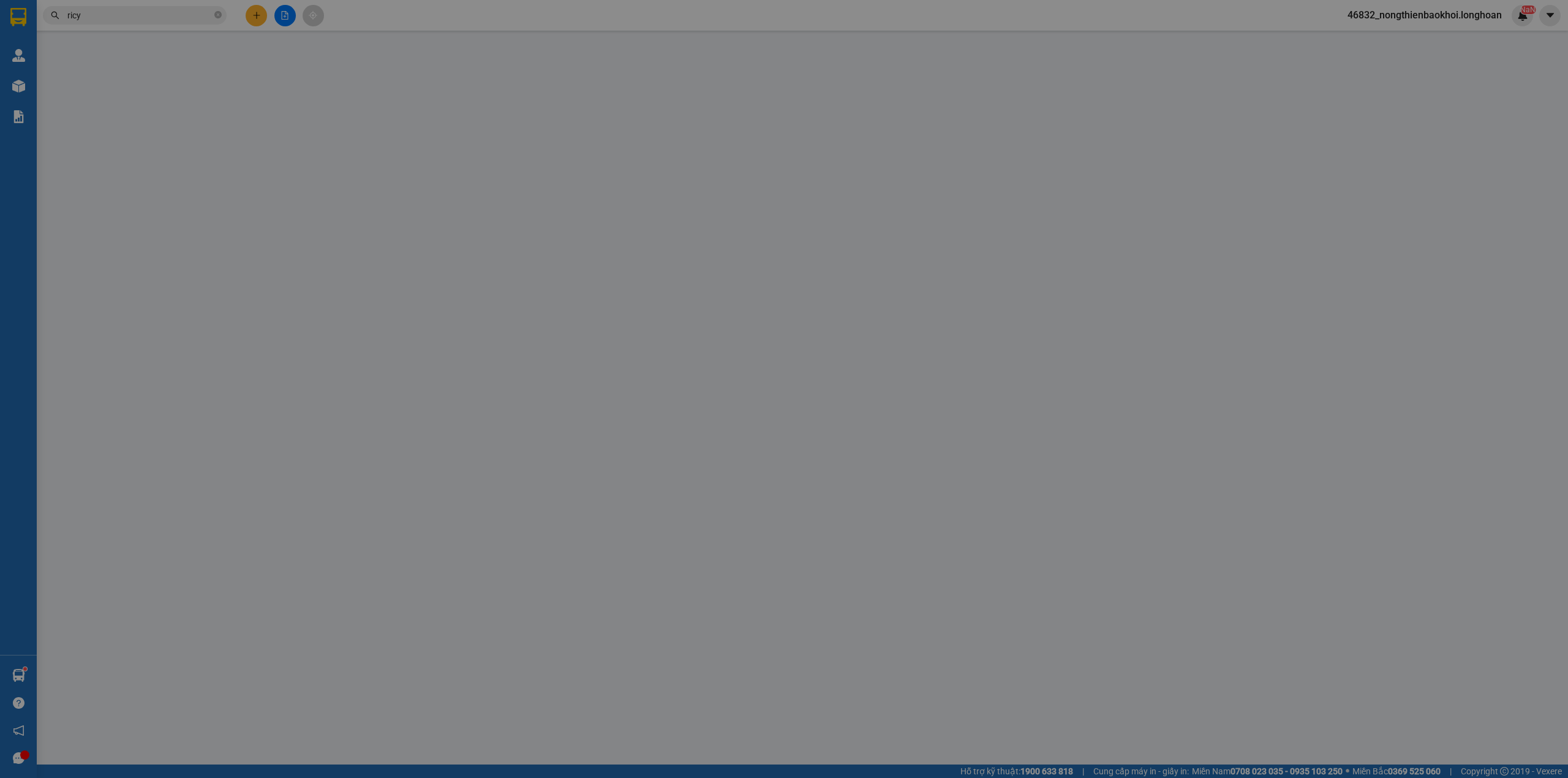
type input "0902072769"
type input "Cường"
type input "0914760882"
type input "Hoàn"
type input "145.000"
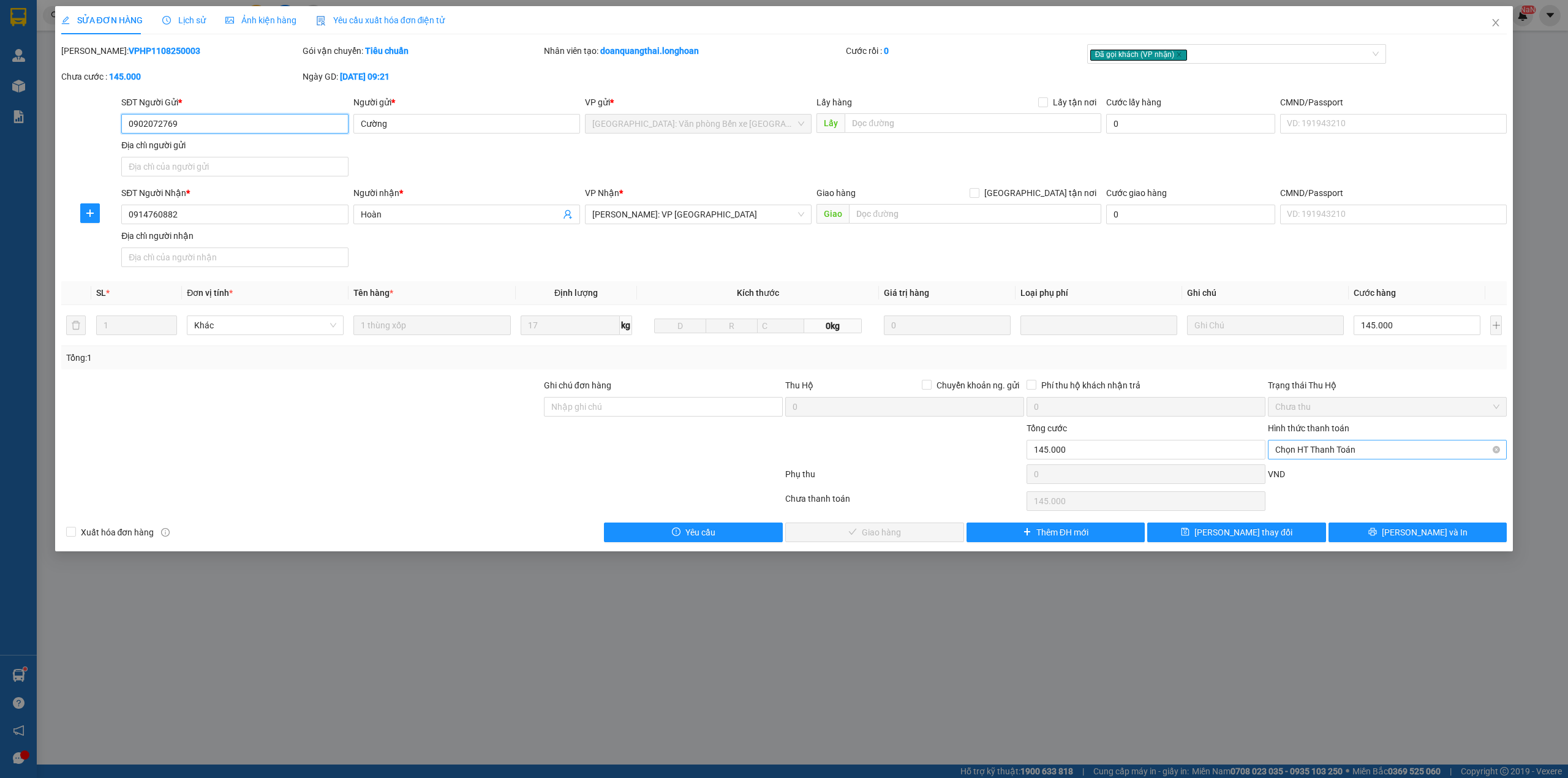
click at [1411, 456] on span "Chọn HT Thanh Toán" at bounding box center [1387, 450] width 224 height 18
click at [1379, 474] on div "Tại văn phòng" at bounding box center [1387, 477] width 224 height 13
type input "0"
click at [863, 542] on button "Lưu và Giao hàng" at bounding box center [875, 532] width 179 height 20
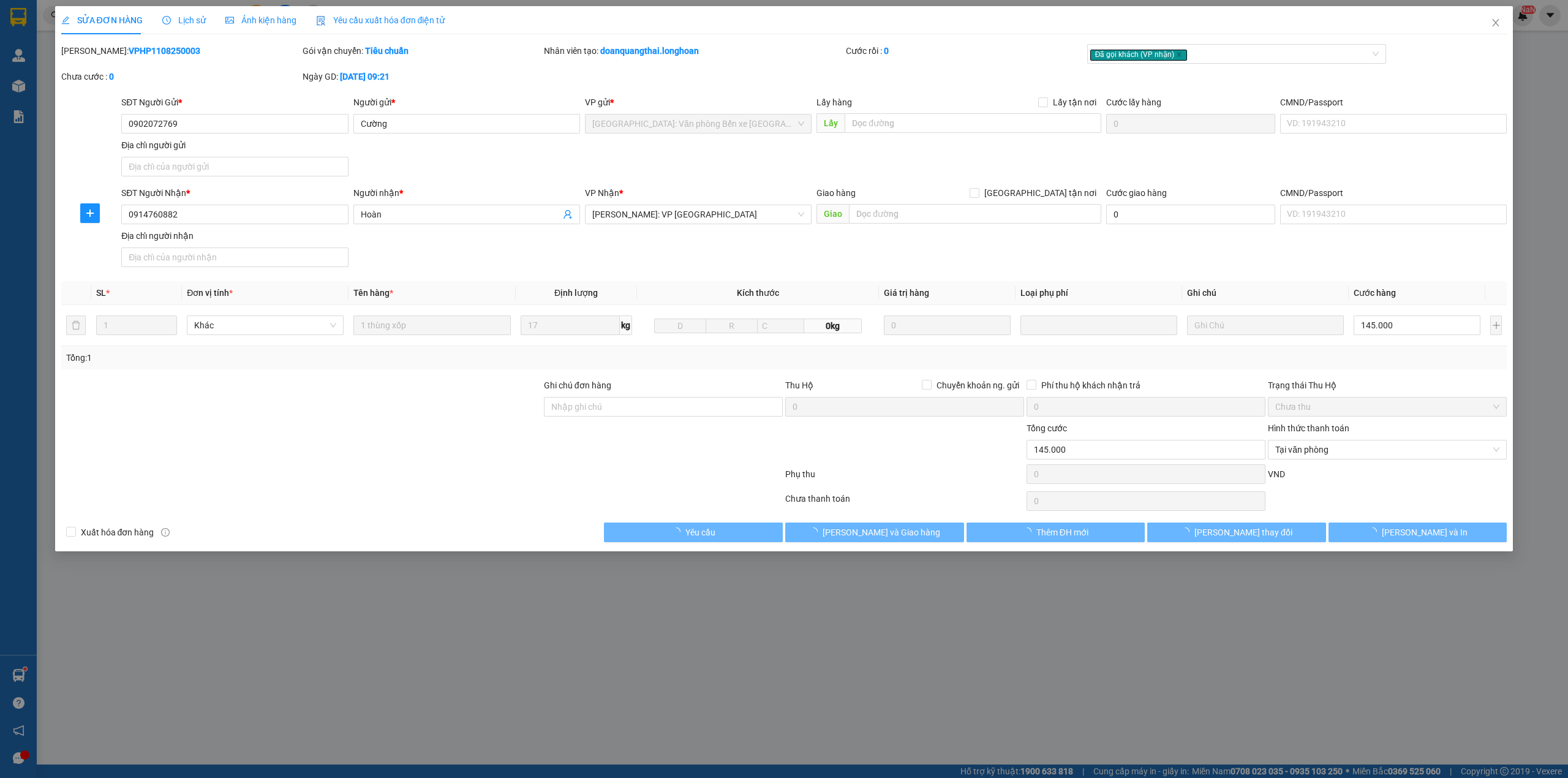
click at [775, 612] on div "SỬA ĐƠN HÀNG Lịch sử Ảnh kiện hàng Yêu cầu xuất hóa đơn điện tử Total Paid Fee …" at bounding box center [784, 389] width 1568 height 778
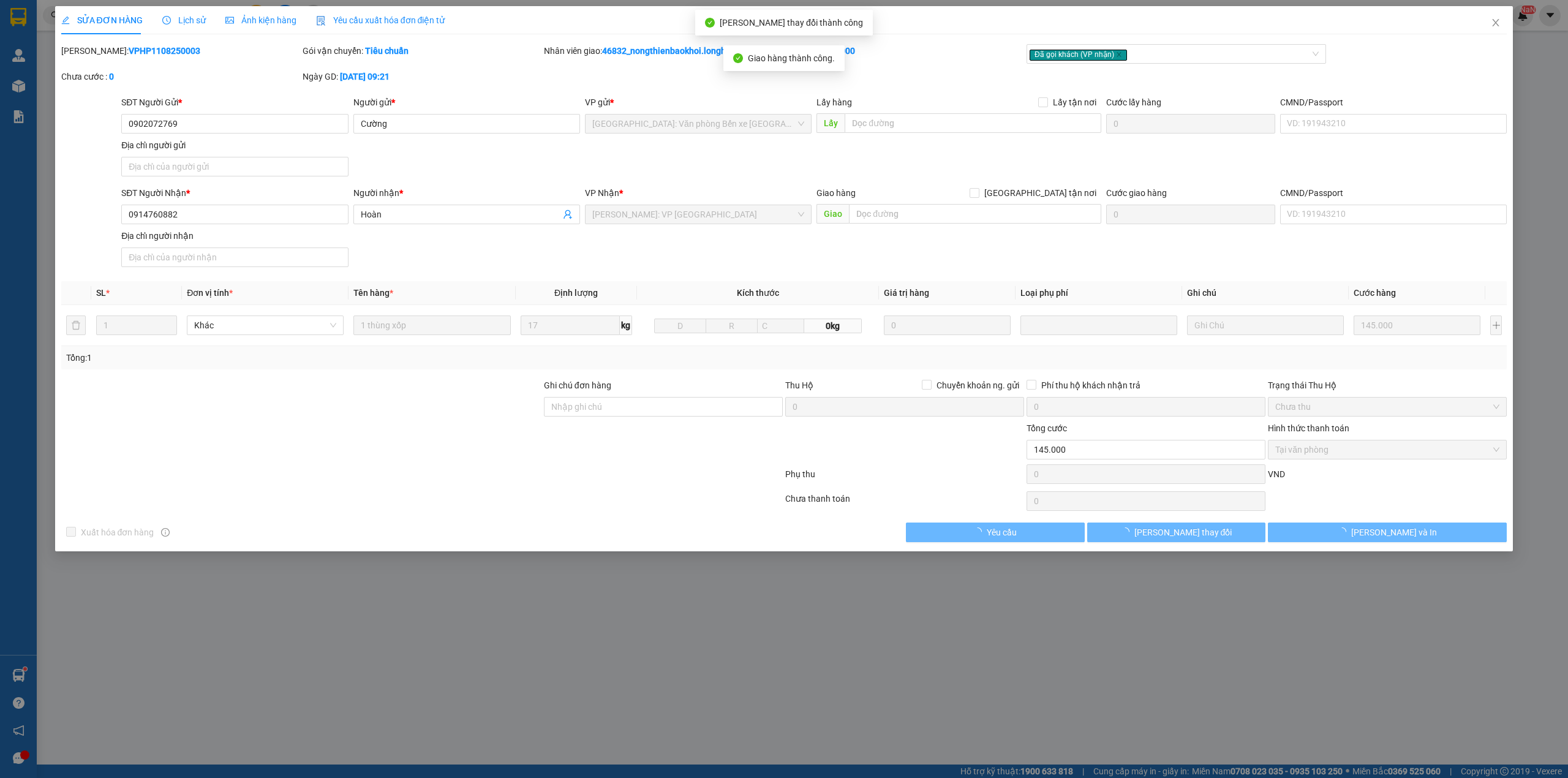
click at [466, 470] on div at bounding box center [421, 476] width 724 height 24
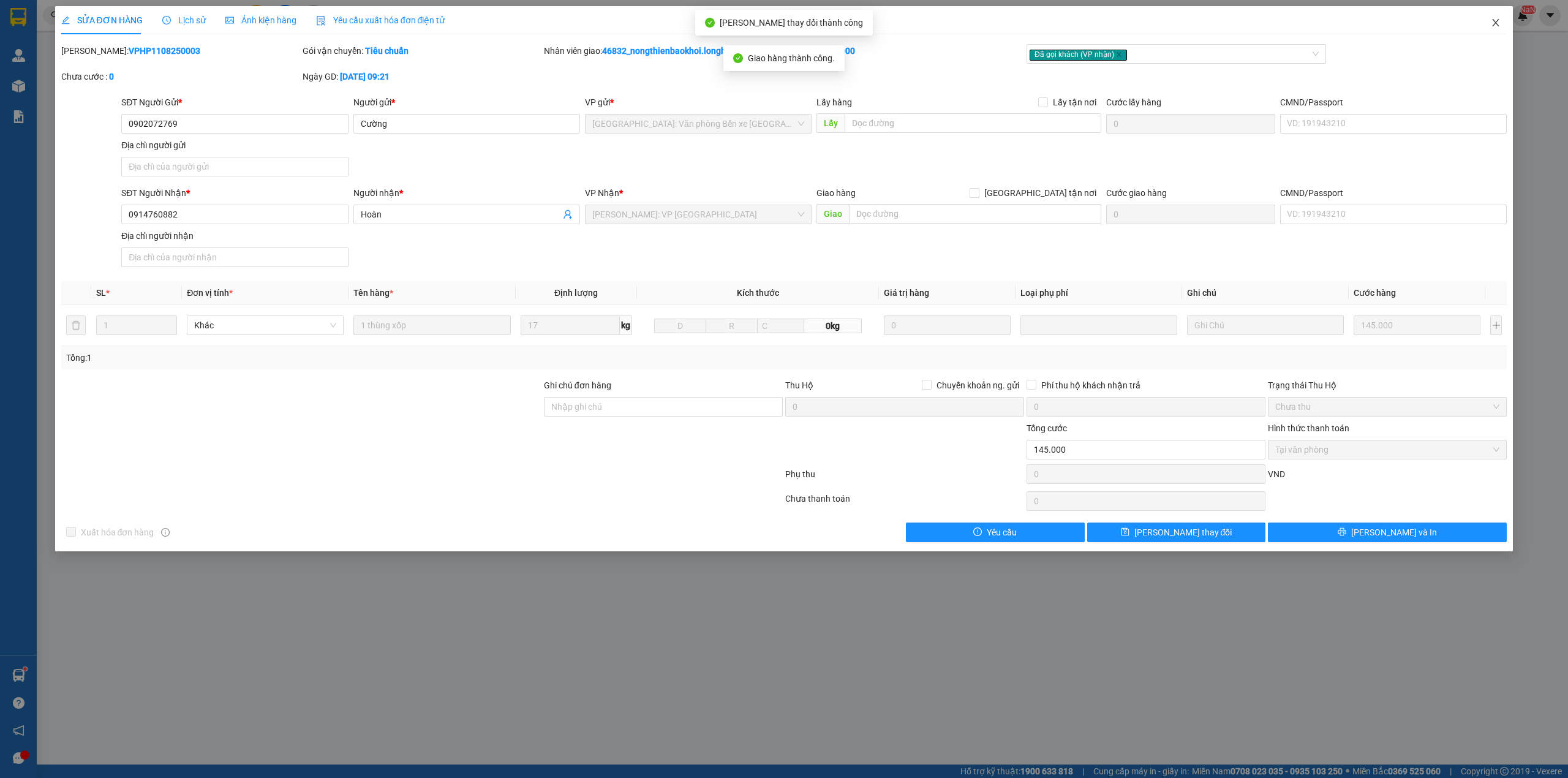
click at [1502, 22] on span "Close" at bounding box center [1496, 23] width 34 height 34
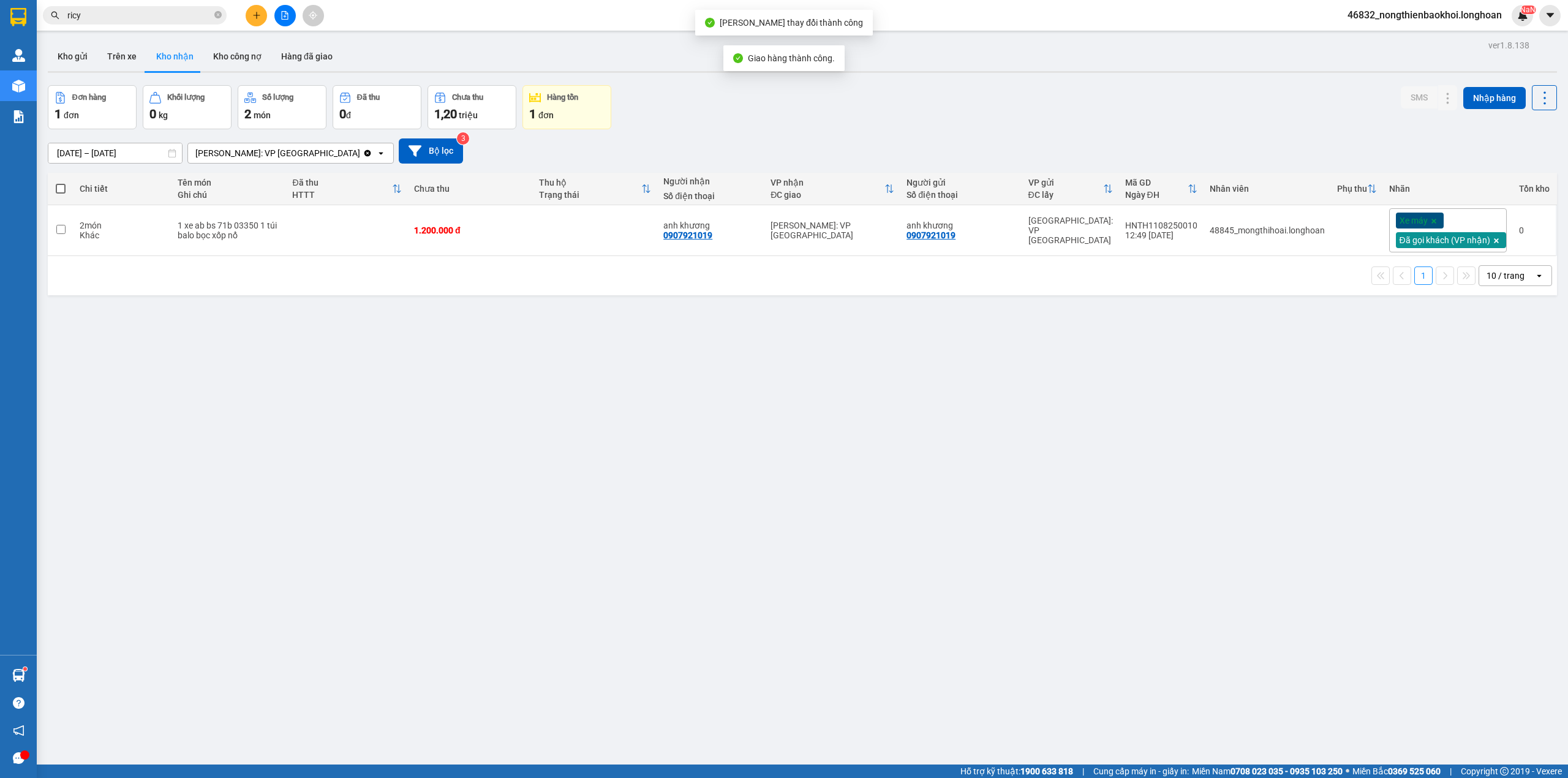
click at [818, 126] on div "Đơn hàng 1 đơn Khối lượng 0 kg Số lượng 2 món Đã thu 0 đ Chưa thu 1,20 triệu Hà…" at bounding box center [803, 107] width 1510 height 44
drag, startPoint x: 770, startPoint y: 390, endPoint x: 795, endPoint y: 11, distance: 379.8
click at [785, 202] on div "ver 1.8.138 Kho gửi Trên xe Kho nhận Kho công nợ Hàng đã giao Đơn hàng 1 đơn Kh…" at bounding box center [802, 426] width 1519 height 778
click at [824, 153] on div "17/07/2025 – 15/08/2025 Press the down arrow key to interact with the calendar …" at bounding box center [803, 151] width 1510 height 25
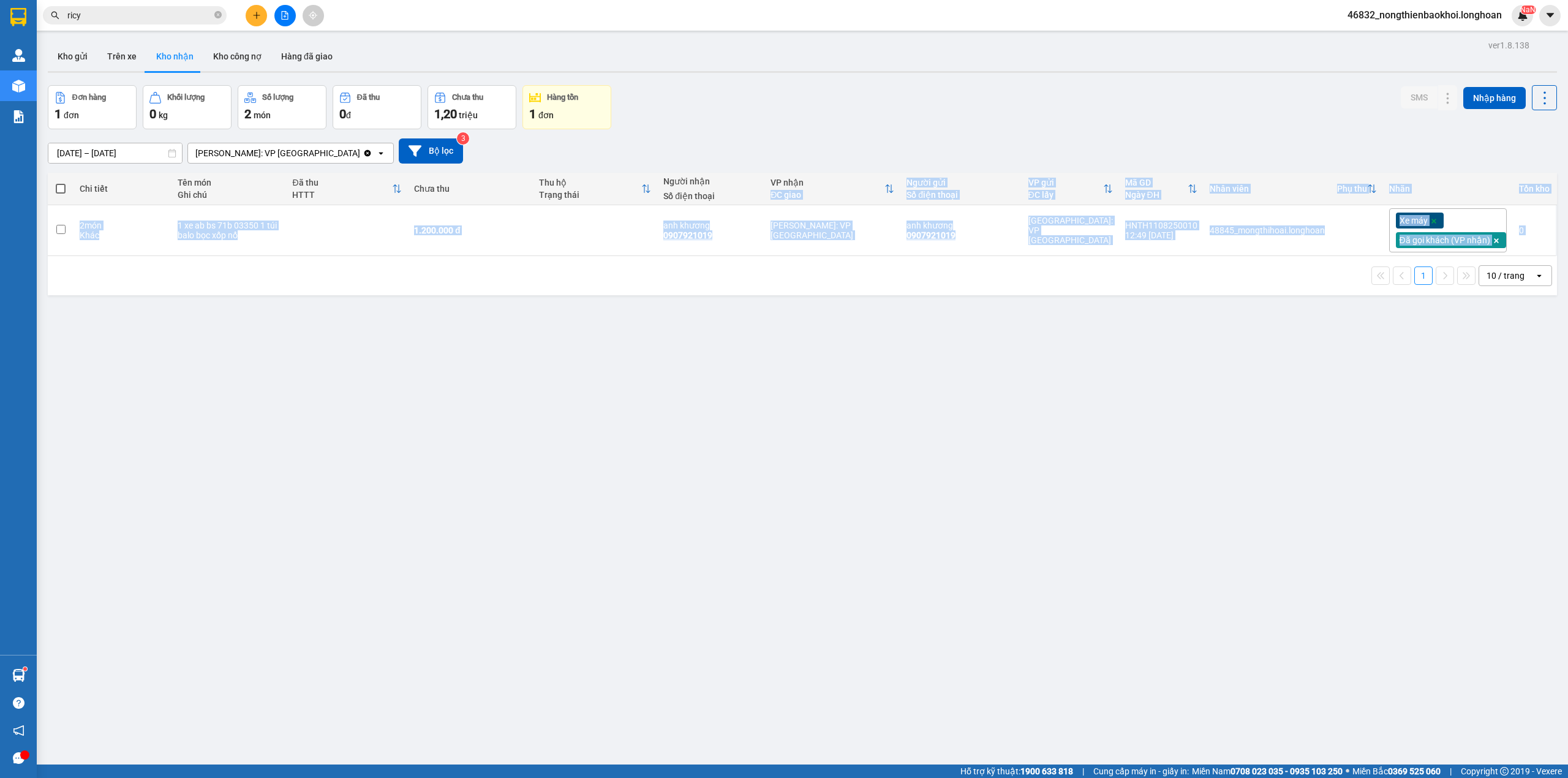
click at [785, 81] on div "ver 1.8.138 Kho gửi Trên xe Kho nhận Kho công nợ Hàng đã giao Đơn hàng 1 đơn Kh…" at bounding box center [802, 426] width 1519 height 778
click at [777, 106] on div "Đơn hàng 1 đơn Khối lượng 0 kg Số lượng 2 món Đã thu 0 đ Chưa thu 1,20 triệu Hà…" at bounding box center [803, 107] width 1510 height 44
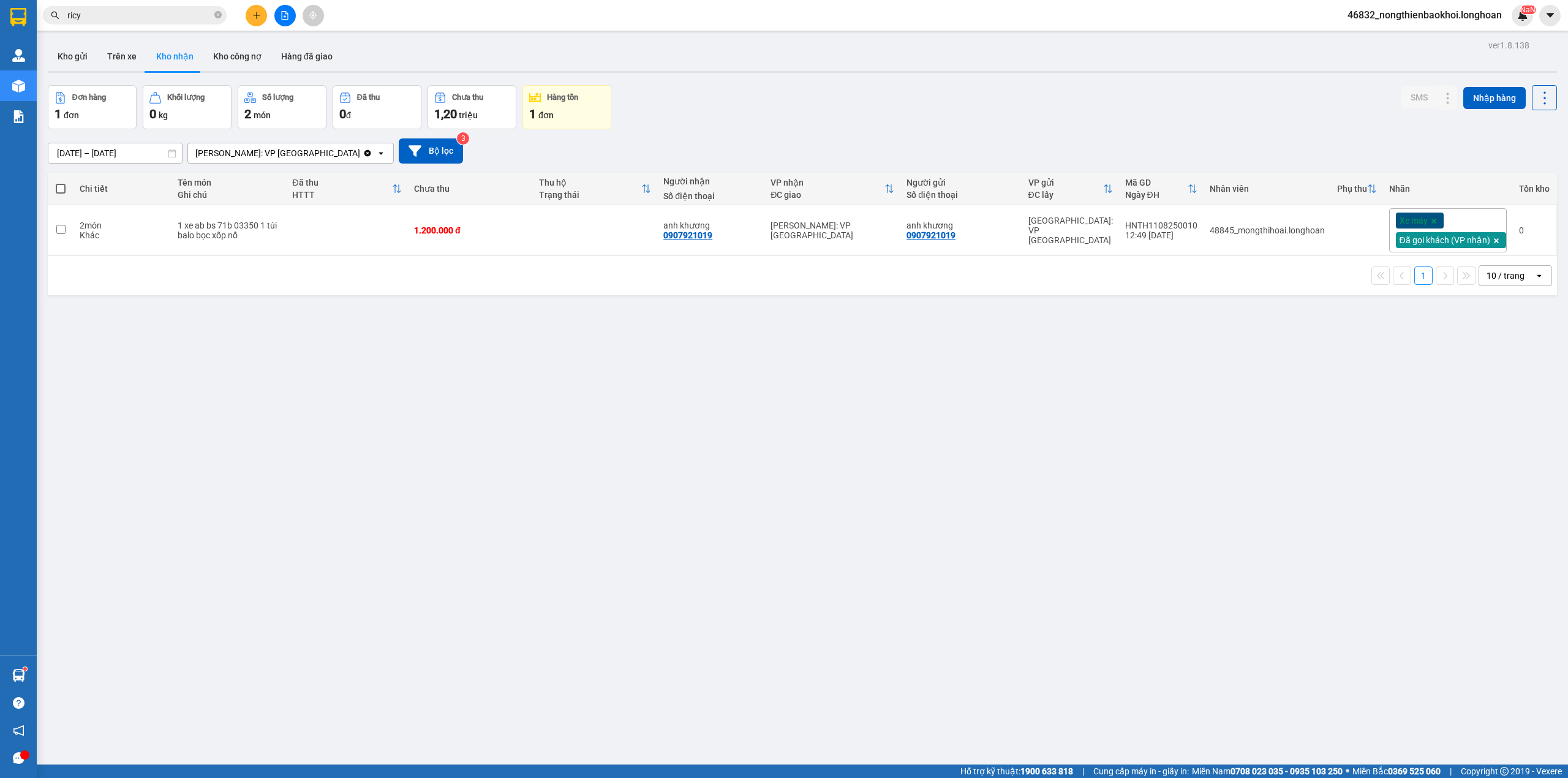
drag, startPoint x: 790, startPoint y: 280, endPoint x: 763, endPoint y: 95, distance: 187.0
click at [764, 103] on div "ver 1.8.138 Kho gửi Trên xe Kho nhận Kho công nợ Hàng đã giao Đơn hàng 1 đơn Kh…" at bounding box center [802, 426] width 1519 height 778
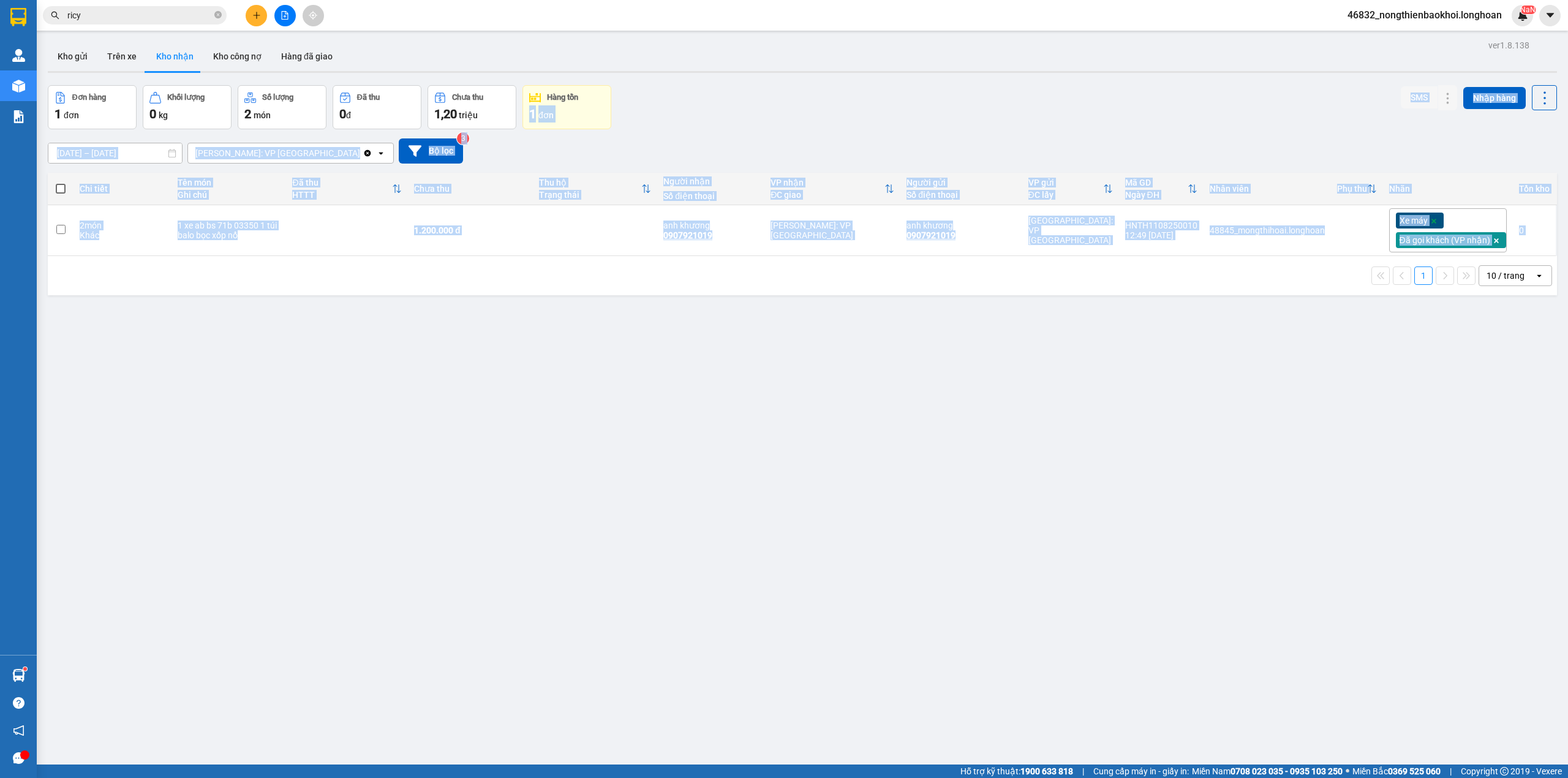
click at [758, 106] on div "Đơn hàng 1 đơn Khối lượng 0 kg Số lượng 2 món Đã thu 0 đ Chưa thu 1,20 triệu Hà…" at bounding box center [803, 107] width 1510 height 44
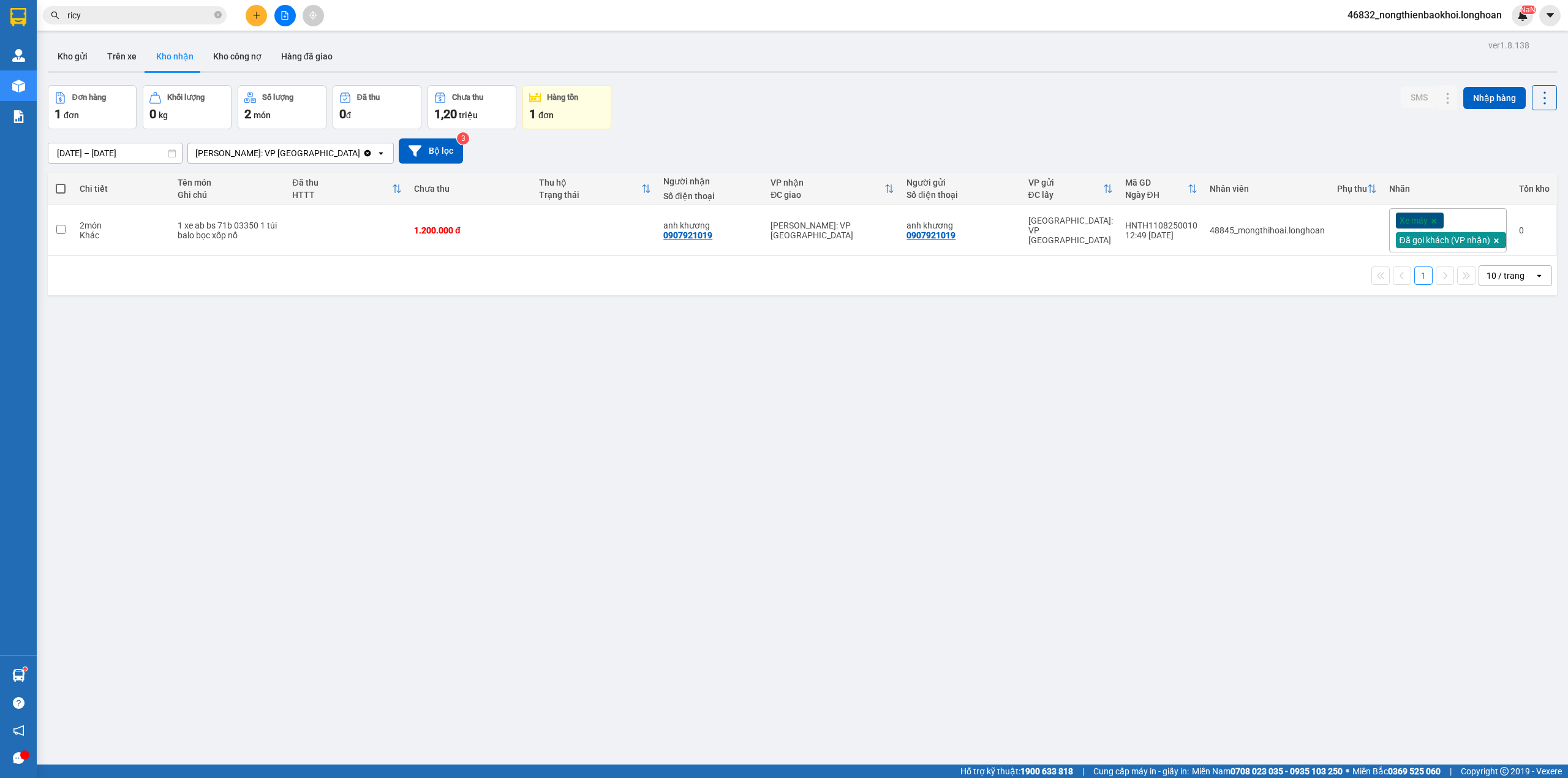
drag, startPoint x: 770, startPoint y: 63, endPoint x: 767, endPoint y: 20, distance: 43.1
click at [767, 42] on div "ver 1.8.138 Kho gửi Trên xe Kho nhận Kho công nợ Hàng đã giao Đơn hàng 1 đơn Kh…" at bounding box center [802, 426] width 1519 height 778
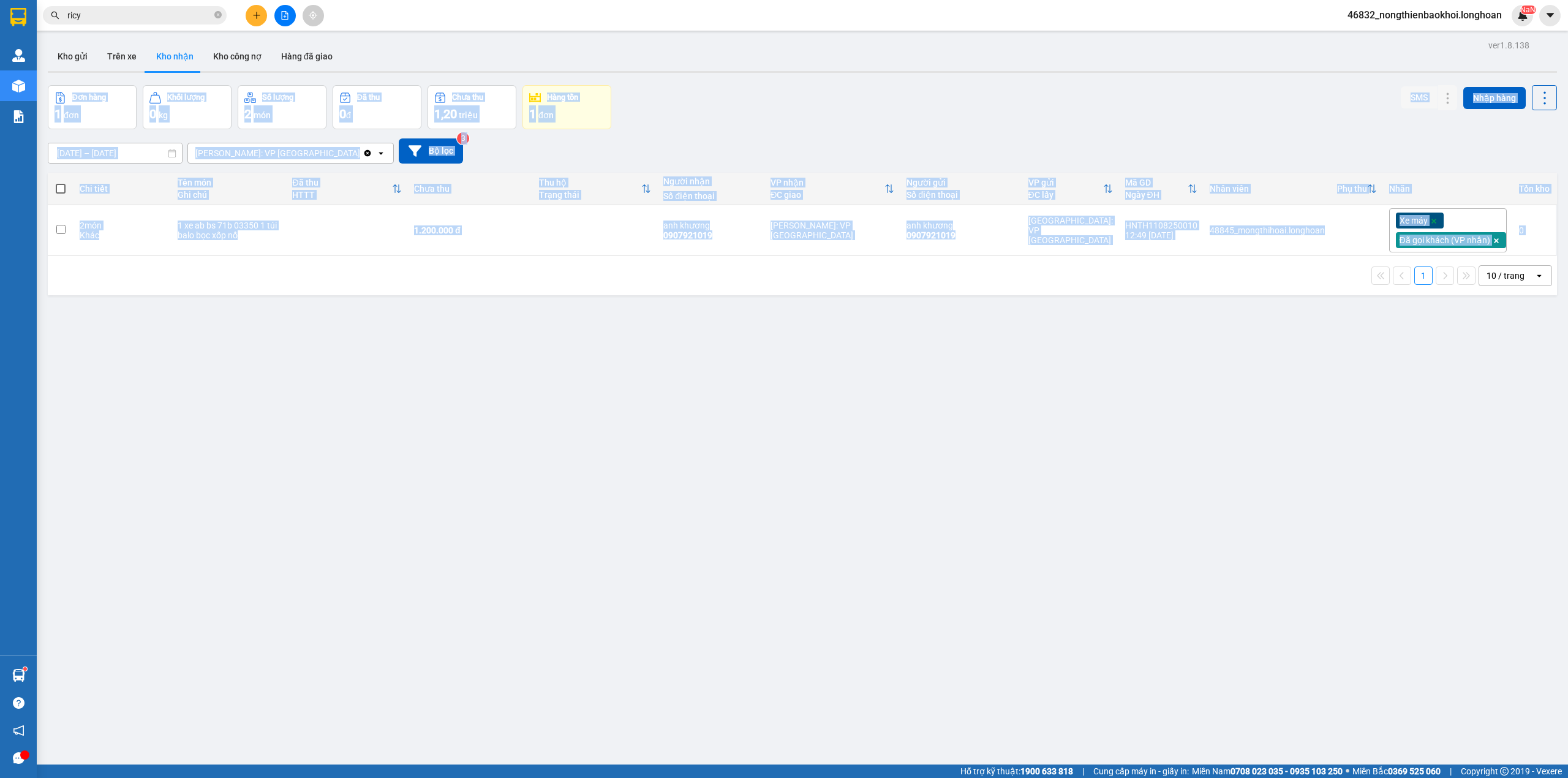
click at [750, 104] on div "Đơn hàng 1 đơn Khối lượng 0 kg Số lượng 2 món Đã thu 0 đ Chưa thu 1,20 triệu Hà…" at bounding box center [803, 107] width 1510 height 44
drag, startPoint x: 785, startPoint y: 8, endPoint x: 784, endPoint y: -1, distance: 9.1
click at [784, 0] on html "Kết quả tìm kiếm ( 3 ) Bộ lọc Mã ĐH Trạng thái Món hàng Thu hộ Tổng cước Chưa c…" at bounding box center [784, 389] width 1568 height 778
click at [774, 54] on div "Kho gửi Trên xe Kho nhận Kho công nợ Hàng đã giao" at bounding box center [803, 58] width 1510 height 33
drag, startPoint x: 722, startPoint y: 321, endPoint x: 760, endPoint y: -71, distance: 393.8
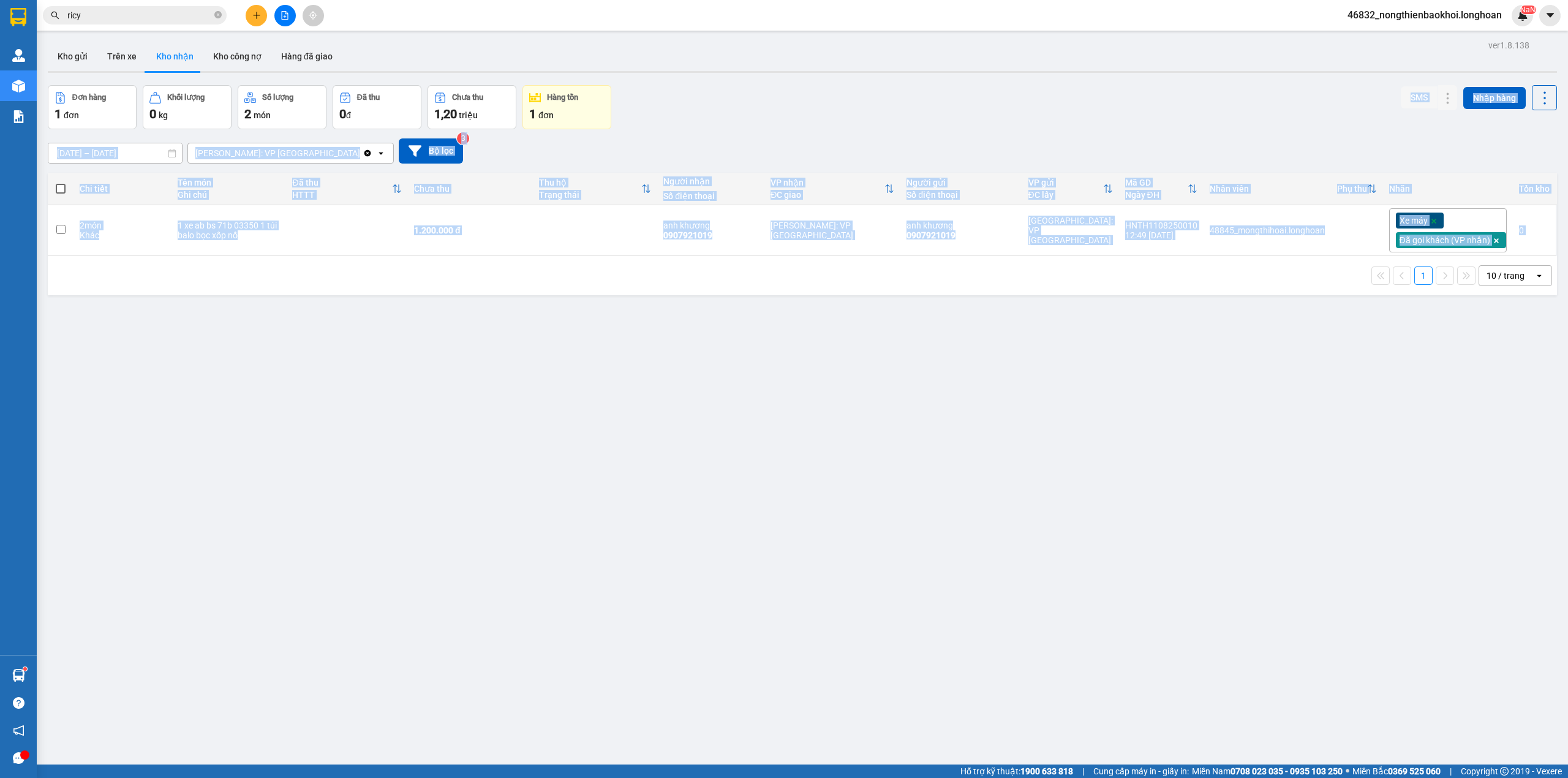
click at [760, 0] on html "Kết quả tìm kiếm ( 3 ) Bộ lọc Mã ĐH Trạng thái Món hàng Thu hộ Tổng cước Chưa c…" at bounding box center [784, 389] width 1568 height 778
click at [570, 368] on div "ver 1.8.138 Kho gửi Trên xe Kho nhận Kho công nợ Hàng đã giao Đơn hàng 1 đơn Kh…" at bounding box center [802, 426] width 1519 height 778
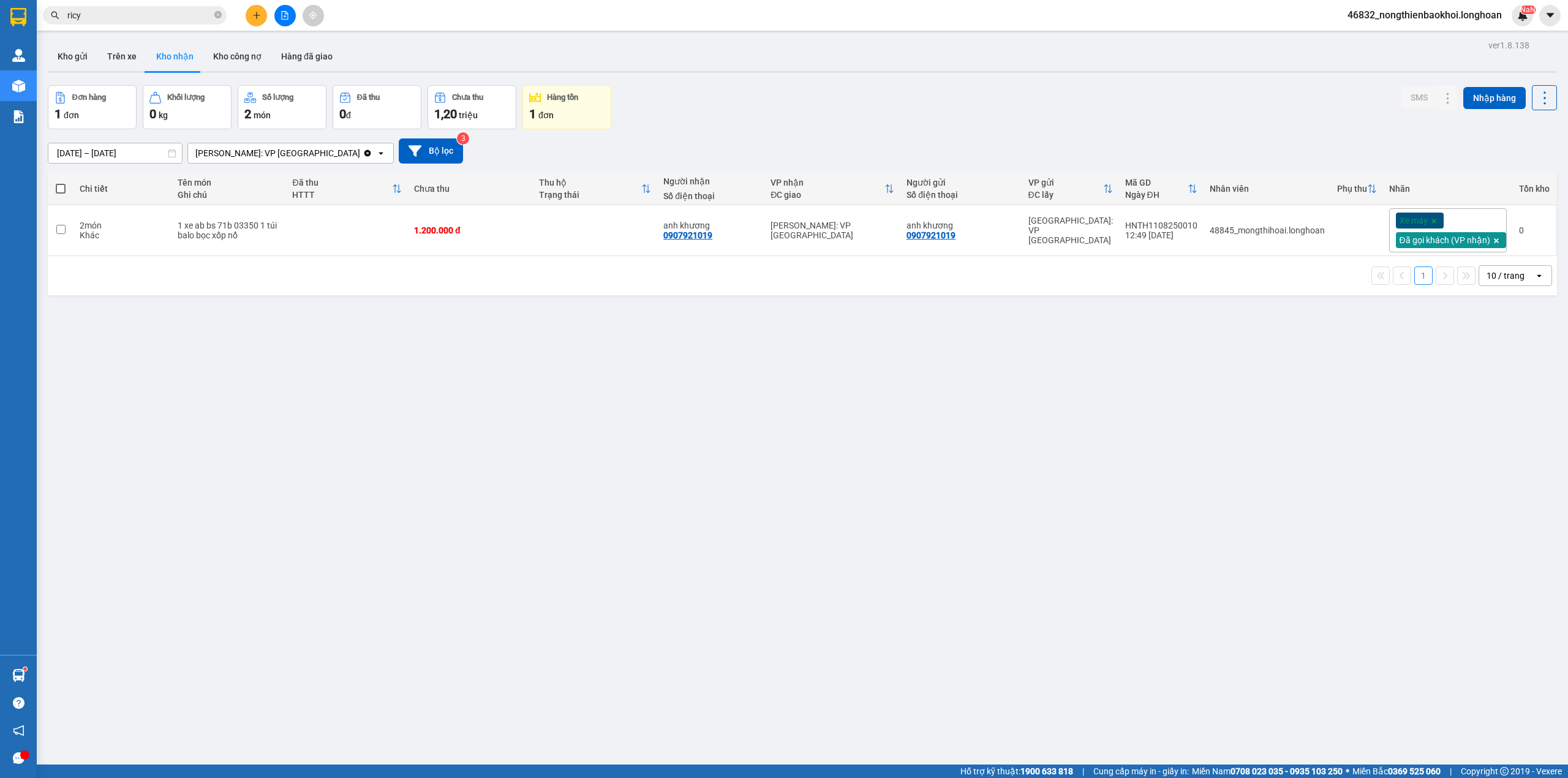
click at [545, 322] on div "ver 1.8.138 Kho gửi Trên xe Kho nhận Kho công nợ Hàng đã giao Đơn hàng 1 đơn Kh…" at bounding box center [802, 426] width 1519 height 778
click at [481, 609] on div "ver 1.8.138 Kho gửi Trên xe Kho nhận Kho công nợ Hàng đã giao Đơn hàng 1 đơn Kh…" at bounding box center [802, 426] width 1519 height 778
click at [510, 526] on div "ver 1.8.138 Kho gửi Trên xe Kho nhận Kho công nợ Hàng đã giao Đơn hàng 1 đơn Kh…" at bounding box center [802, 426] width 1519 height 778
click at [48, 50] on button "Kho gửi" at bounding box center [72, 56] width 50 height 30
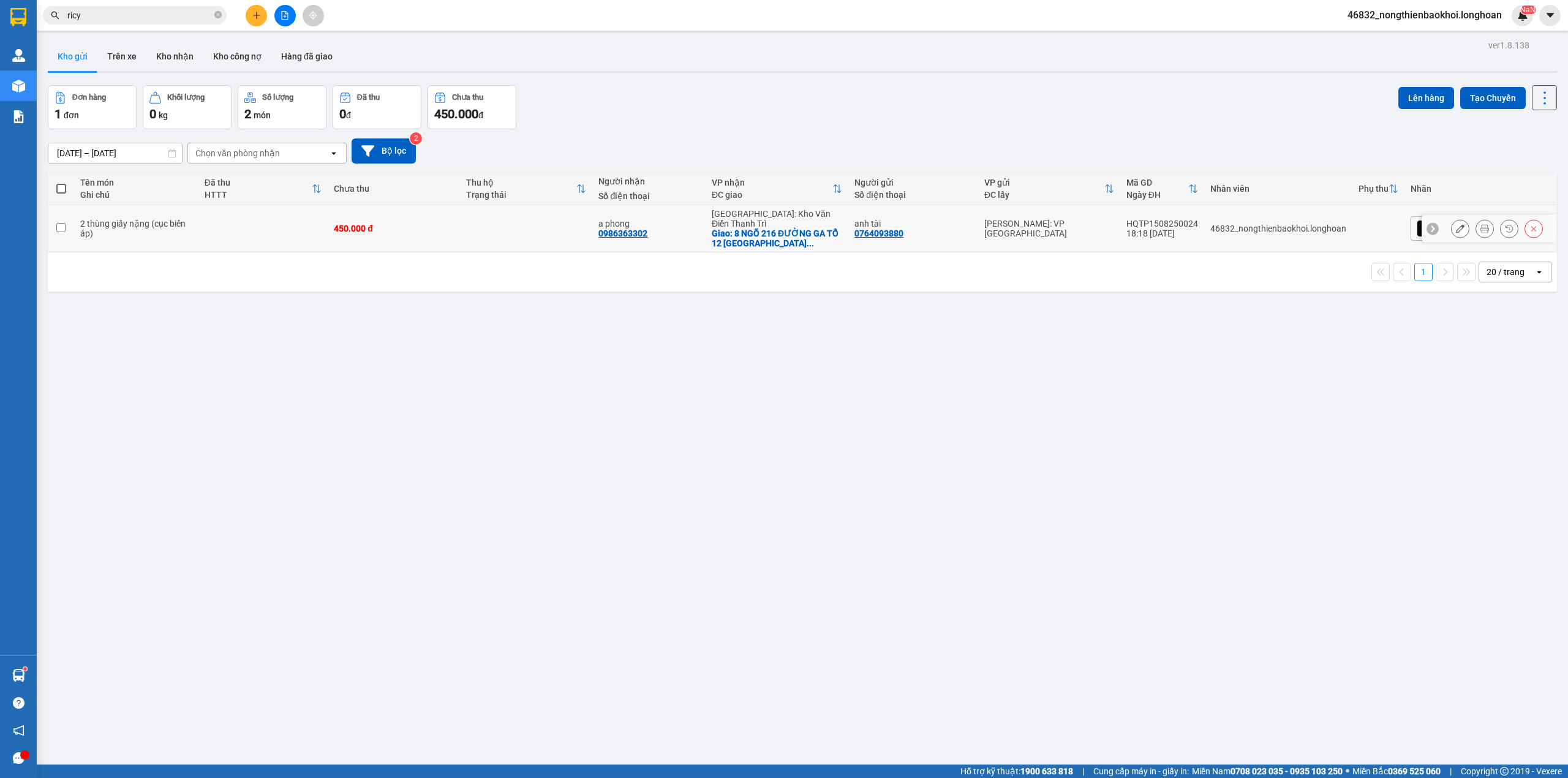
click at [1198, 222] on div "HQTP1508250024" at bounding box center [1162, 223] width 72 height 10
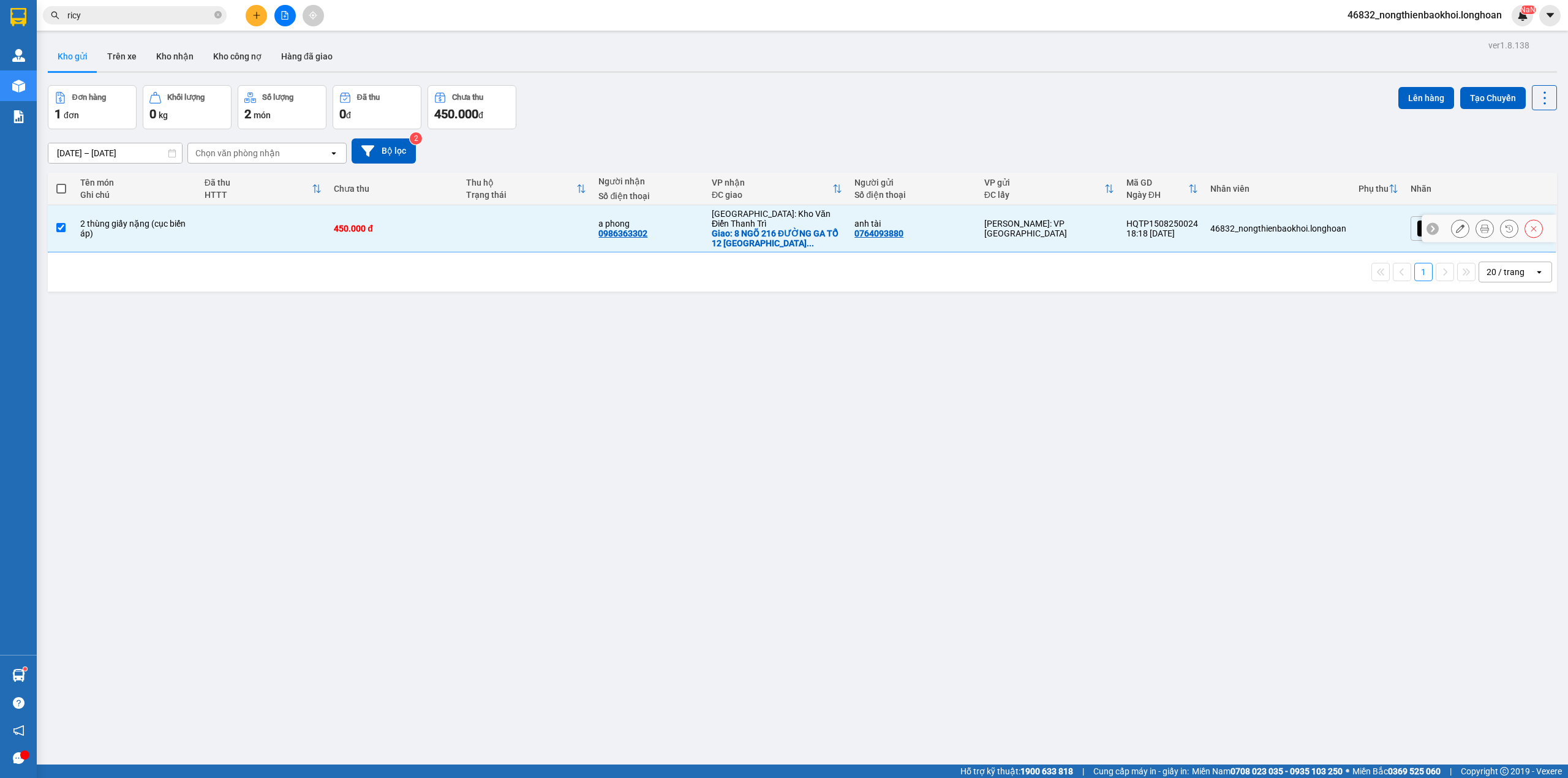
click at [1198, 222] on div "HQTP1508250024" at bounding box center [1162, 223] width 72 height 10
checkbox input "false"
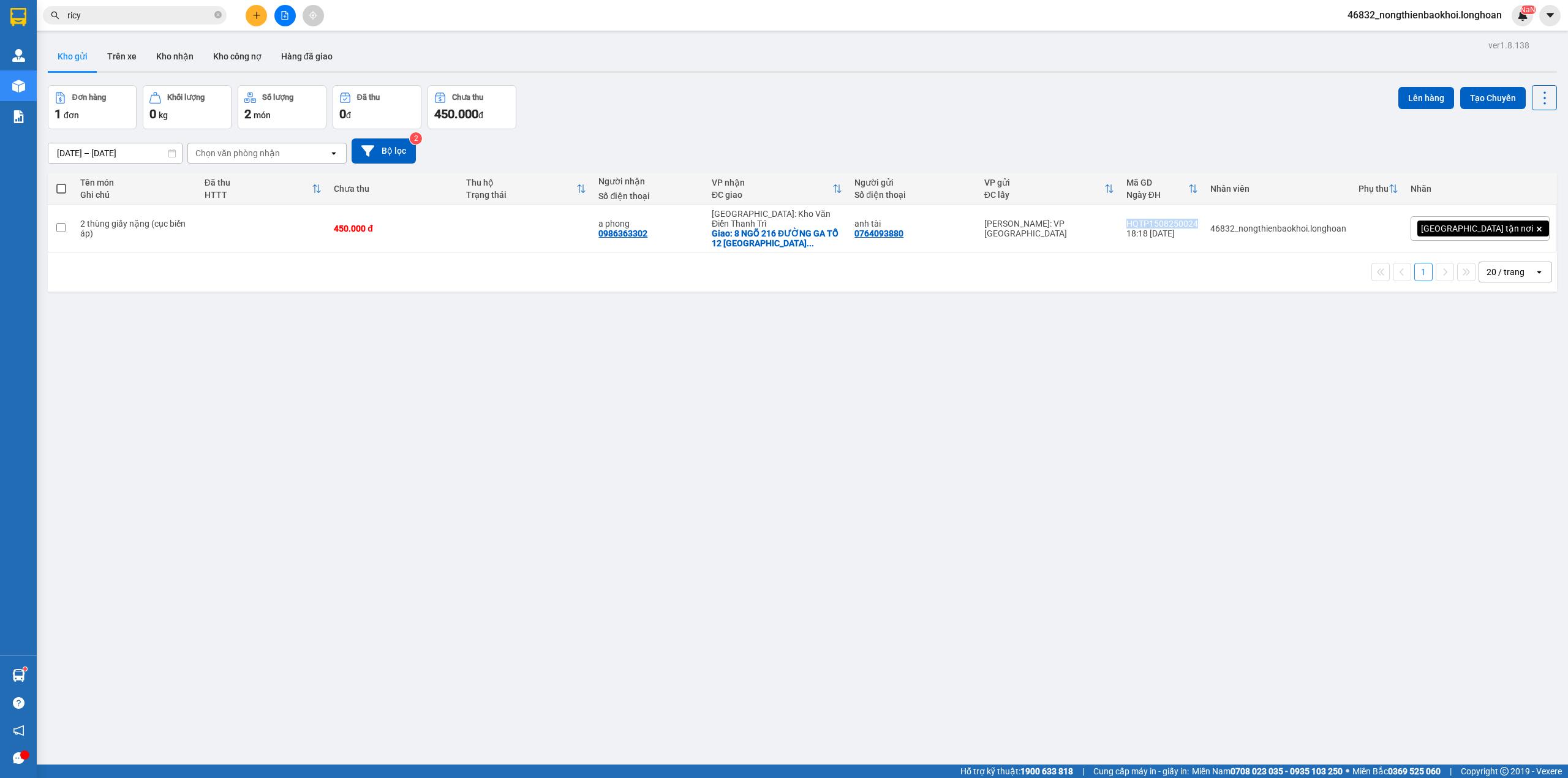
copy div "HQTP1508250024"
click at [143, 16] on input "ricy" at bounding box center [140, 16] width 145 height 13
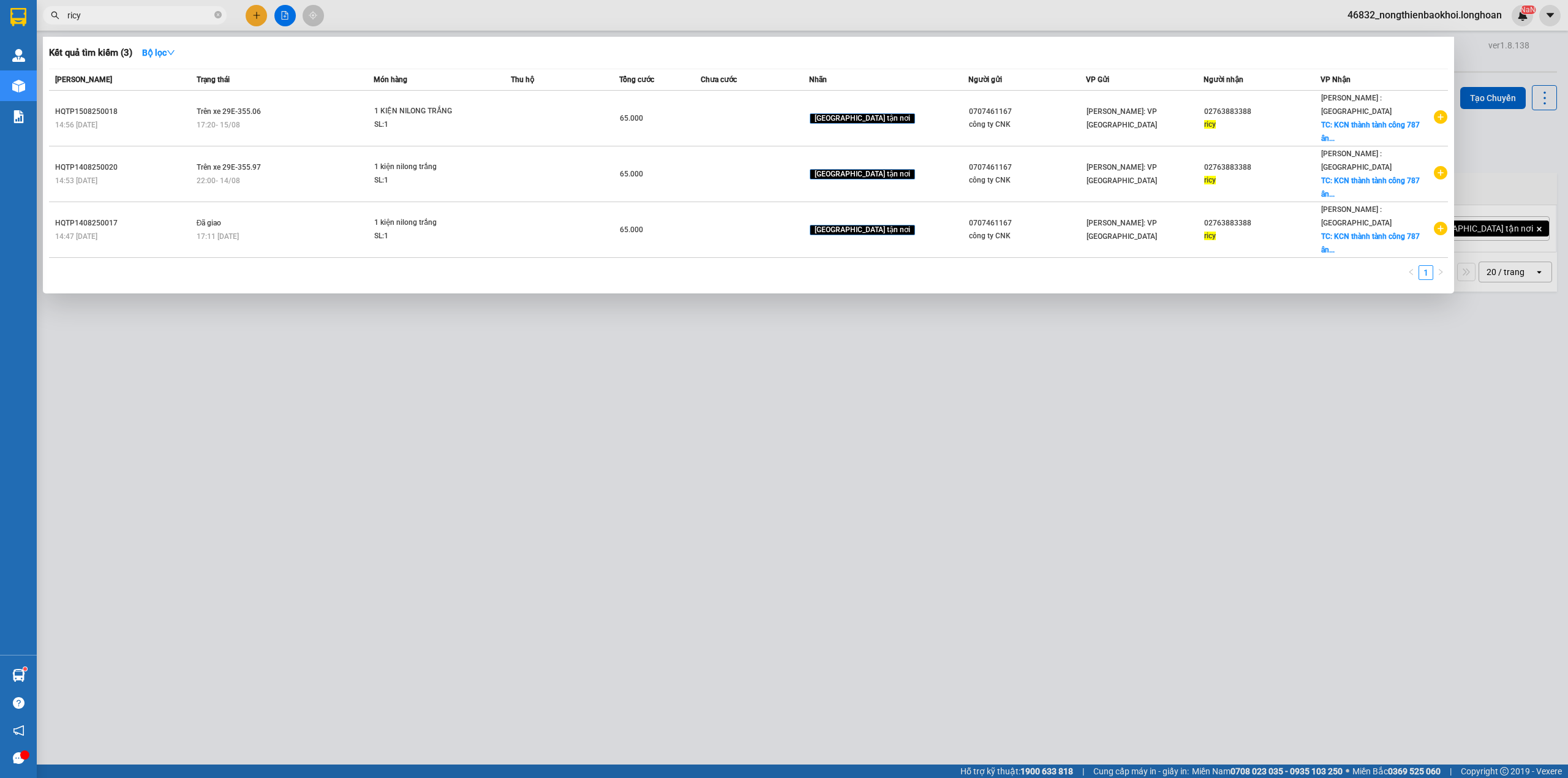
click at [143, 16] on input "ricy" at bounding box center [140, 16] width 145 height 13
type input "d"
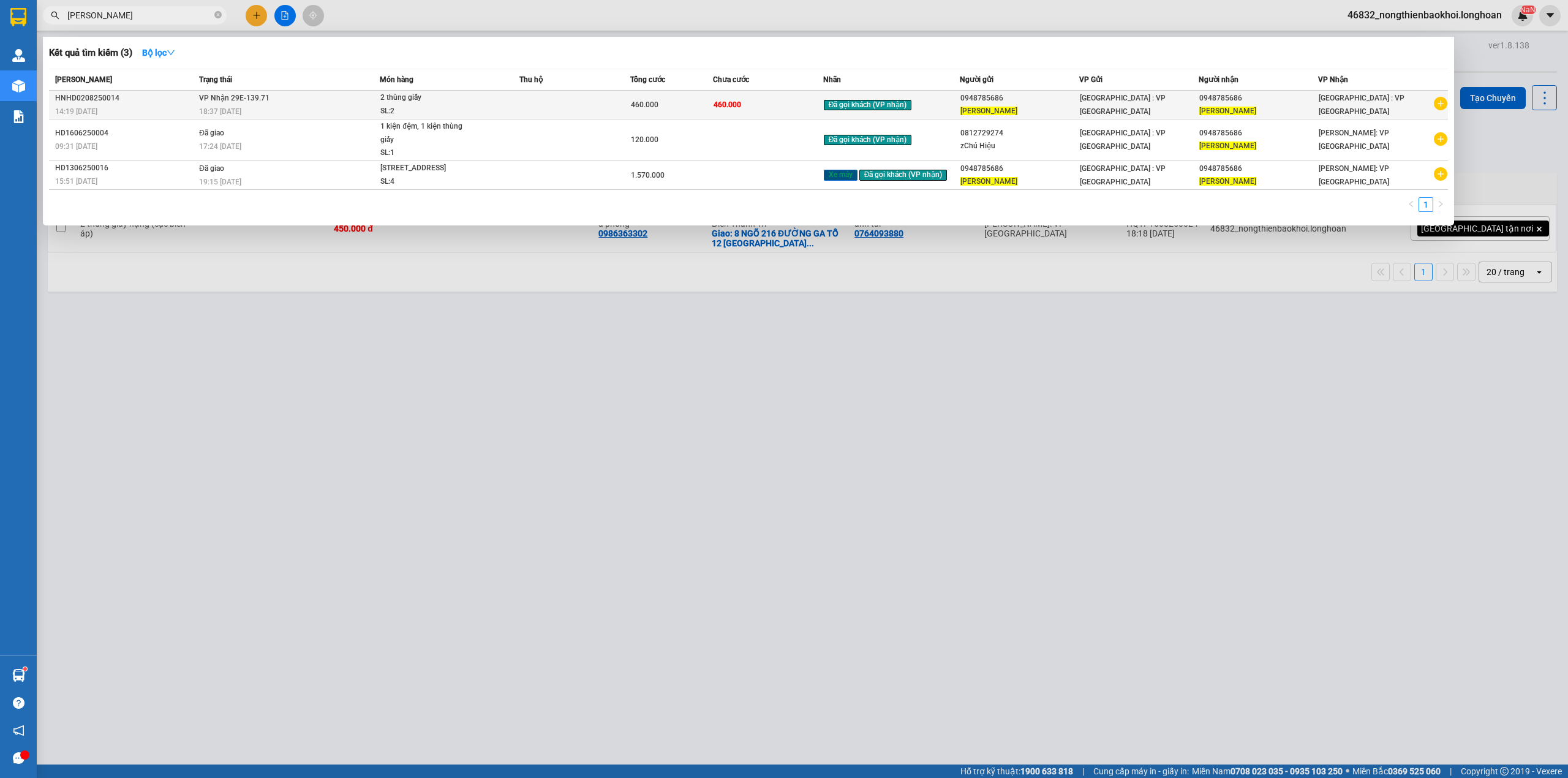
type input "đinh đức hiếu"
click at [556, 106] on td at bounding box center [574, 105] width 110 height 29
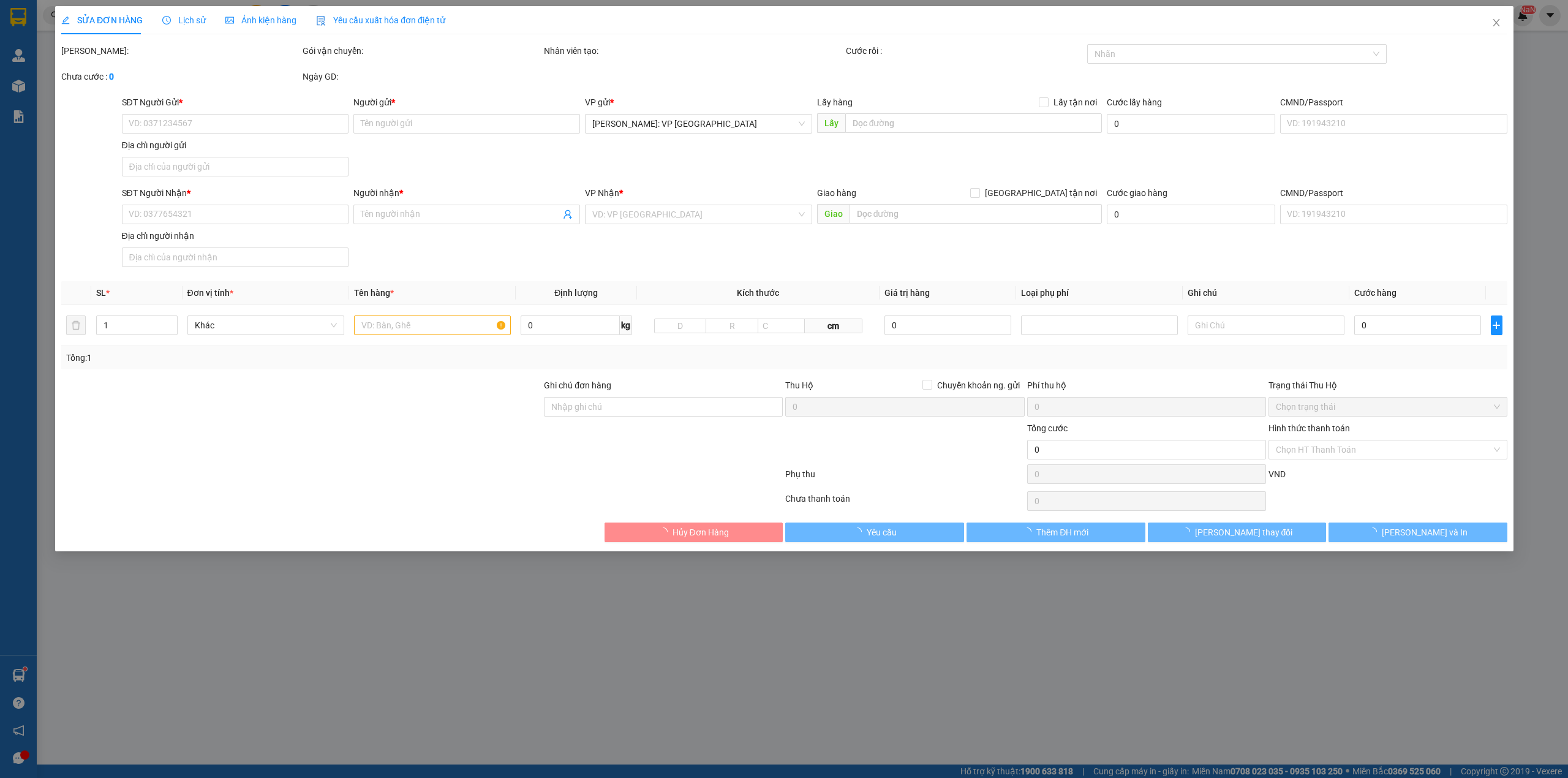
type input "0948785686"
type input "Đinh Đức Hiếu"
type input "0948785686"
type input "Đinh Đức Hiếu"
type input "460.000"
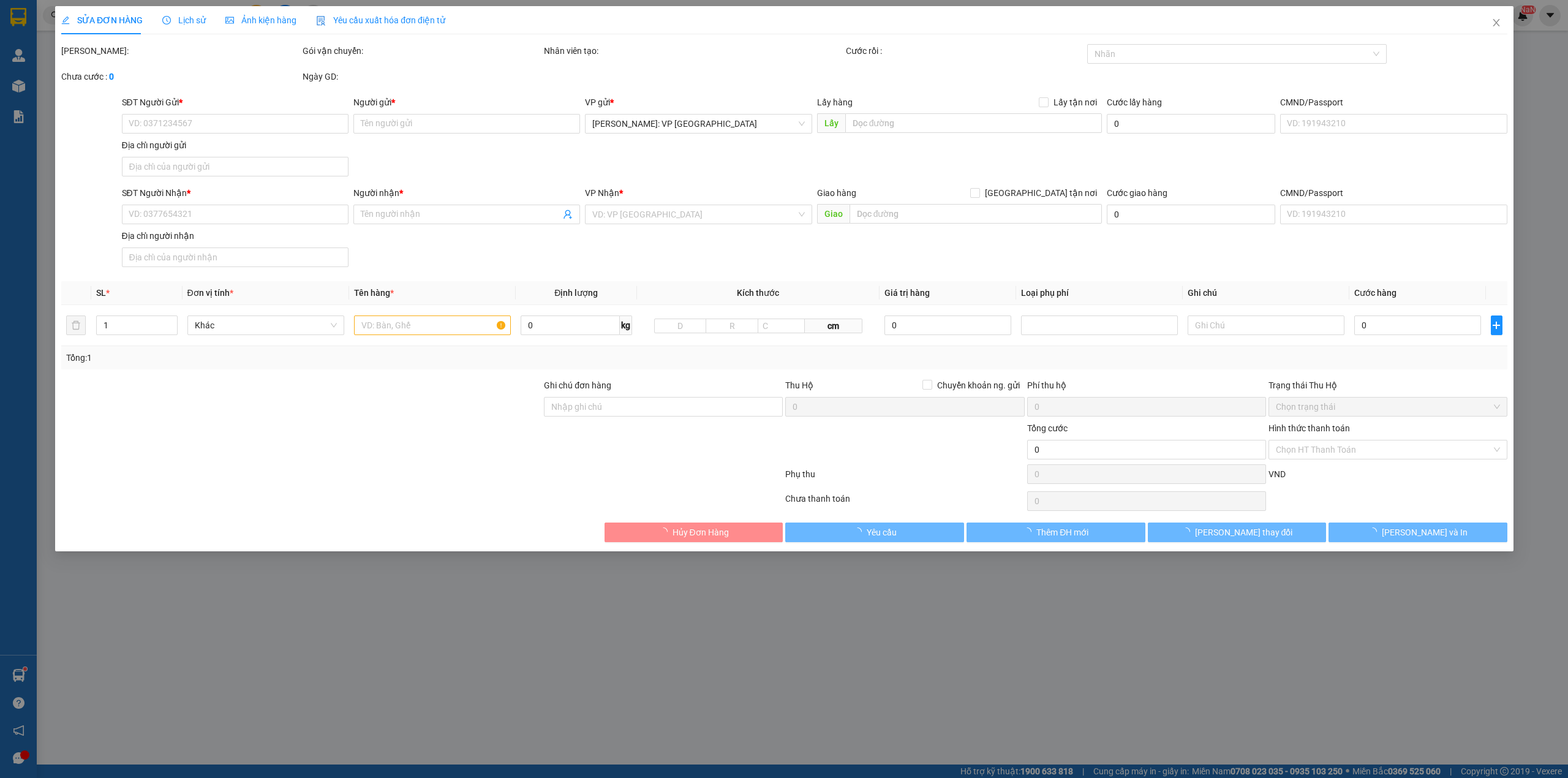
type input "460.000"
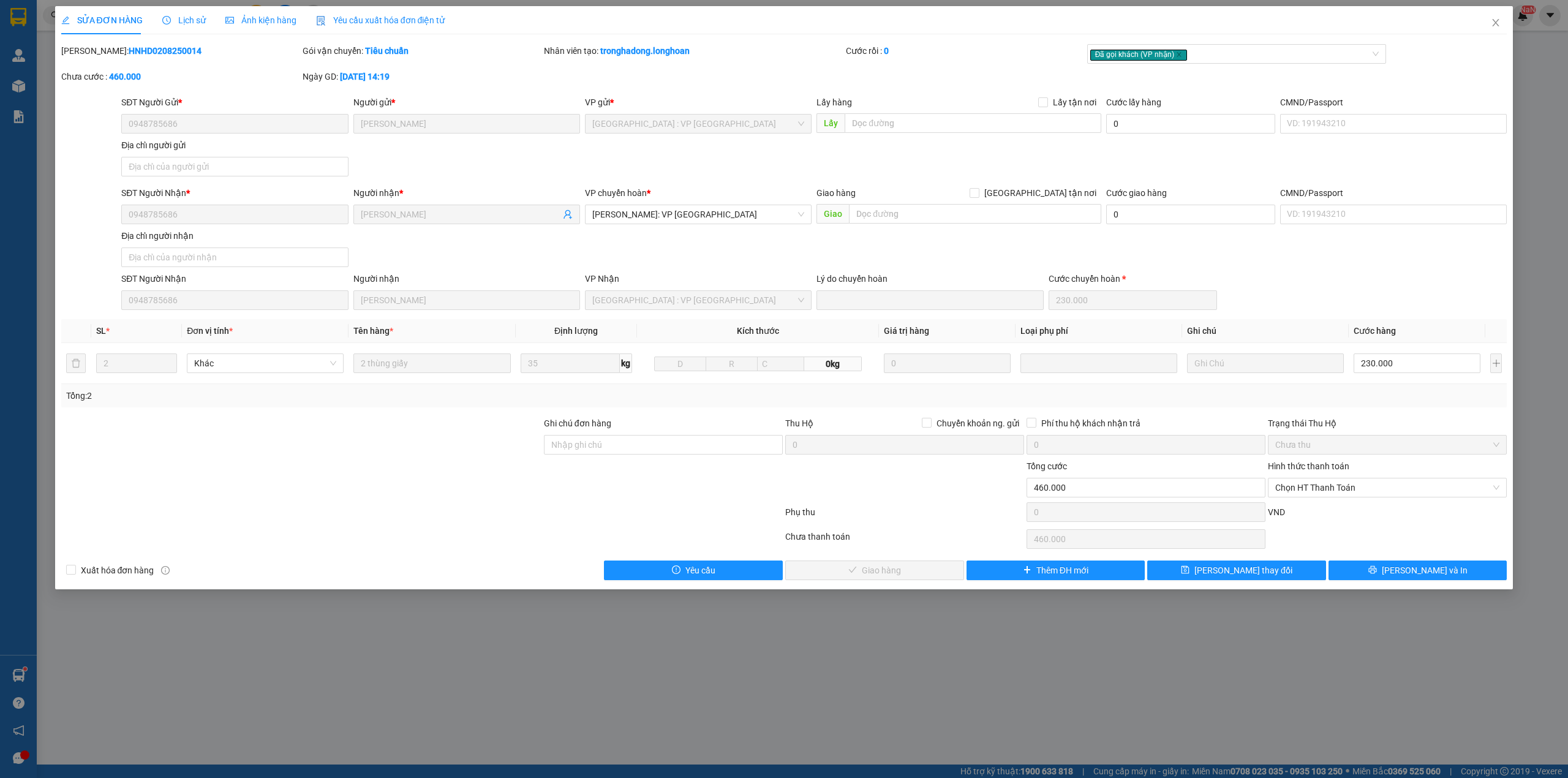
click at [402, 257] on div "SĐT Người Nhận * 0948785686 Người nhận * Đinh Đức Hiếu VP chuyển hoàn * Hồ Chí …" at bounding box center [814, 229] width 1391 height 86
click at [454, 613] on div "SỬA ĐƠN HÀNG Lịch sử Ảnh kiện hàng Yêu cầu xuất hóa đơn điện tử Total Paid Fee …" at bounding box center [784, 389] width 1568 height 778
click at [168, 18] on icon "clock-circle" at bounding box center [167, 21] width 9 height 9
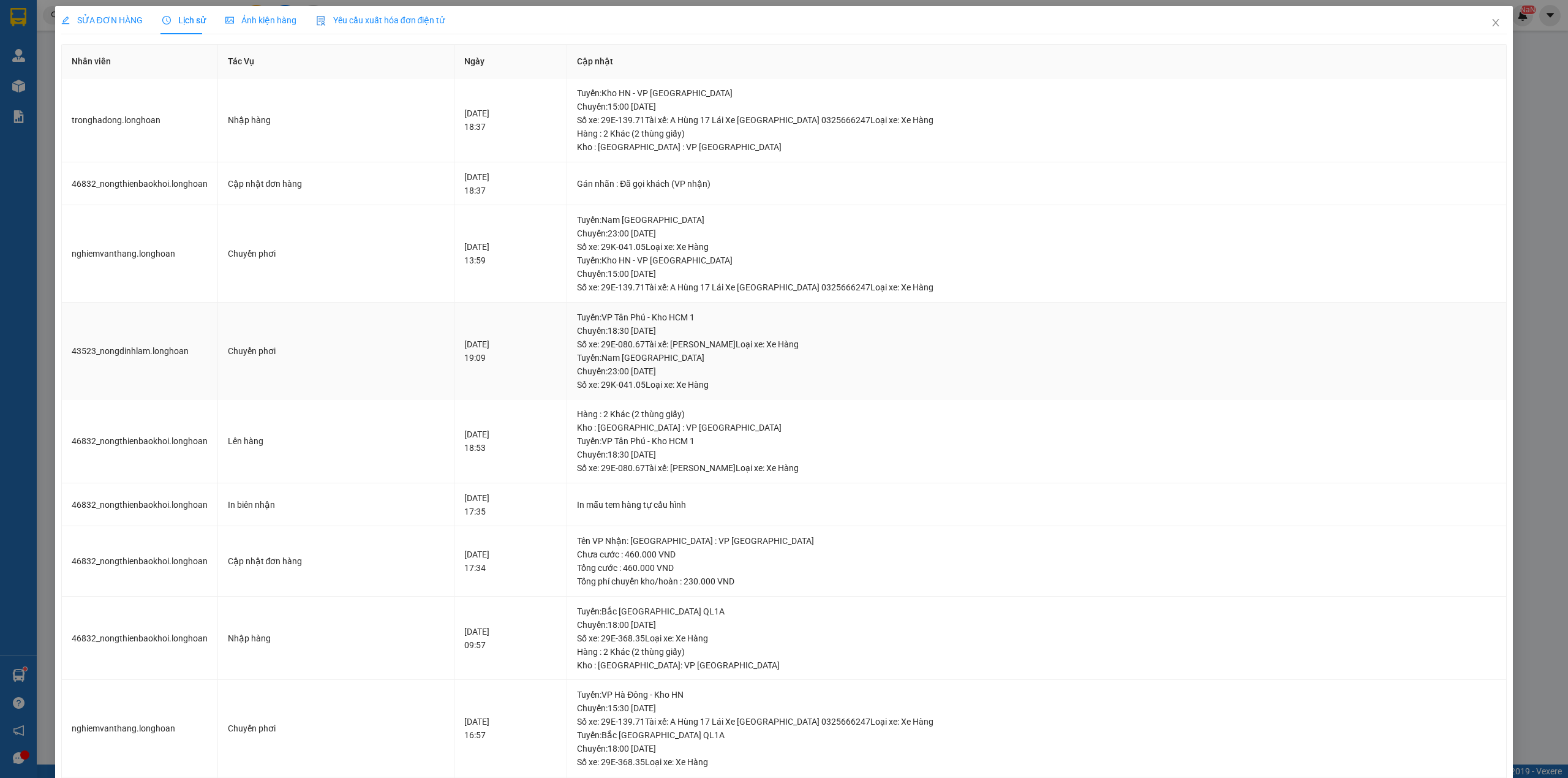
drag, startPoint x: 723, startPoint y: 332, endPoint x: 763, endPoint y: 331, distance: 40.0
click at [763, 331] on div "Tuyến : VP Tân Phú - Kho HCM 1 Chuyến: 18:30 ngày 08-08-2025 Số xe: 29E-080.67 …" at bounding box center [1037, 331] width 920 height 41
click at [724, 334] on div "Tuyến : VP Tân Phú - Kho HCM 1 Chuyến: 18:30 ngày 08-08-2025 Số xe: 29E-080.67 …" at bounding box center [1037, 331] width 920 height 41
click at [123, 18] on span "SỬA ĐƠN HÀNG" at bounding box center [102, 20] width 81 height 10
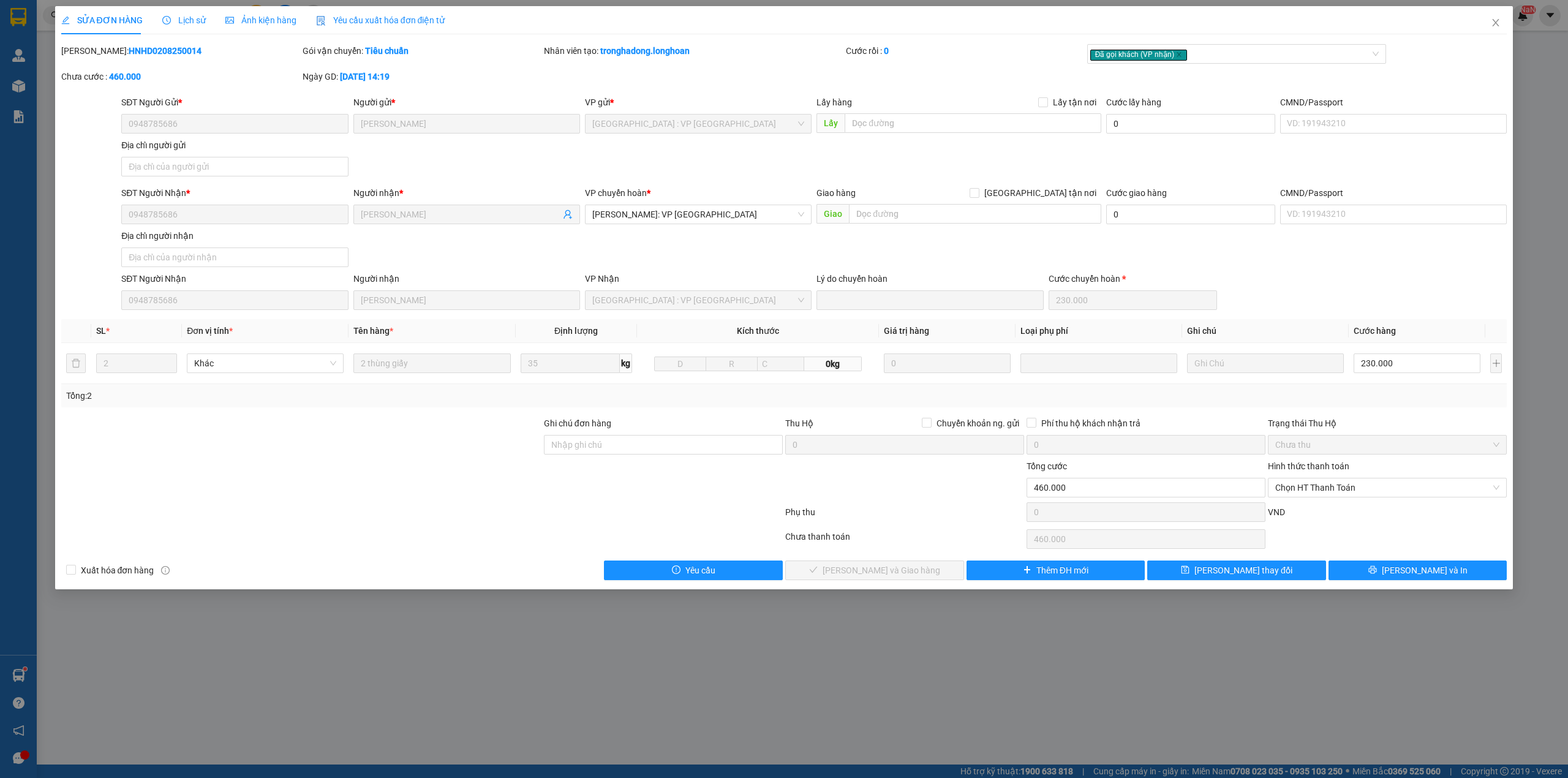
click at [513, 162] on div "SĐT Người Gửi * 0948785686 Người gửi * Đinh Đức Hiếu VP gửi * Hà Nội : VP Hà Đô…" at bounding box center [814, 138] width 1391 height 86
click at [424, 478] on div at bounding box center [301, 481] width 483 height 43
click at [378, 435] on div at bounding box center [301, 438] width 483 height 43
click at [1497, 25] on icon "close" at bounding box center [1496, 23] width 7 height 7
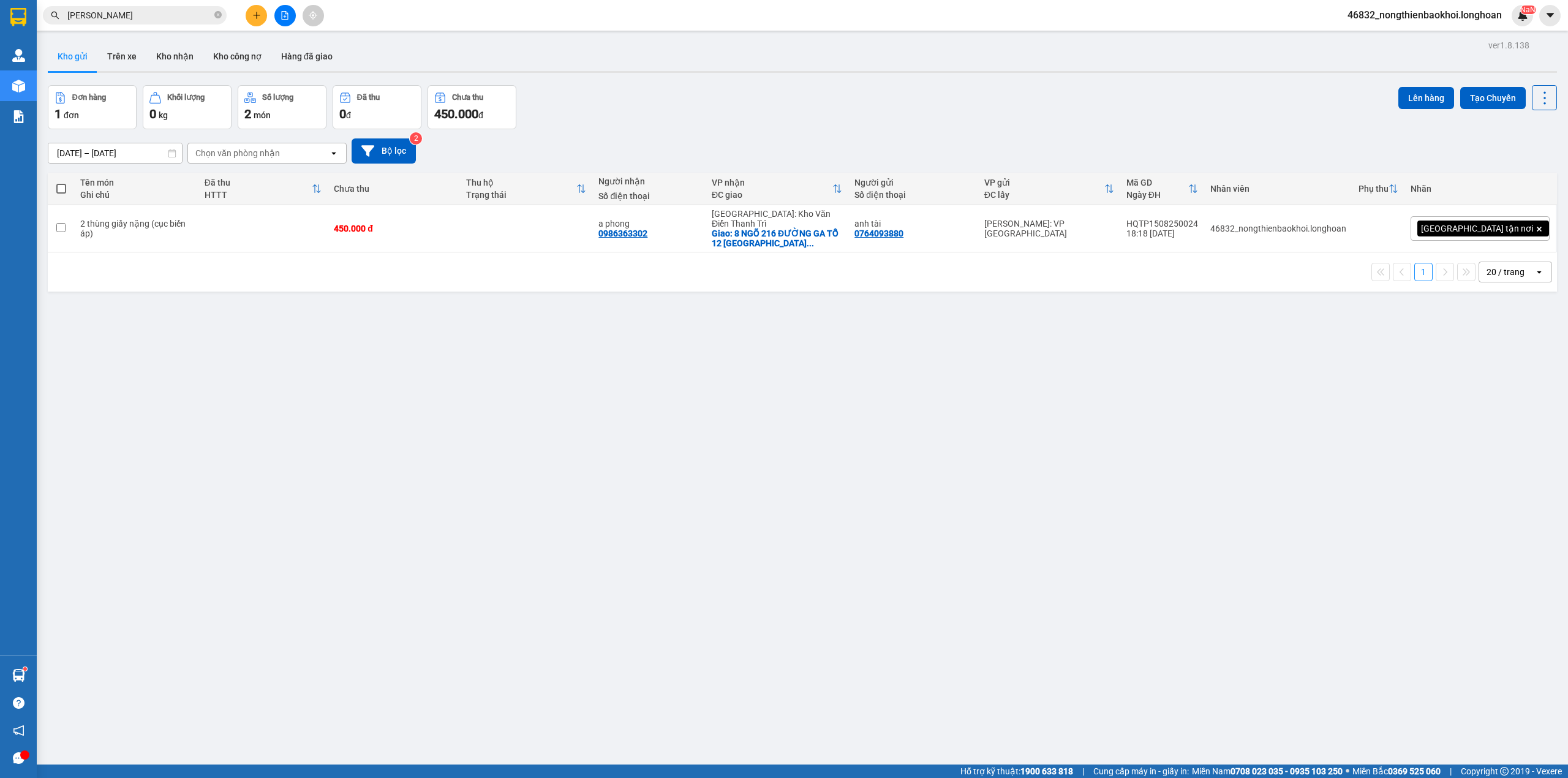
click at [588, 109] on div "Đơn hàng 1 đơn Khối lượng 0 kg Số lượng 2 món Đã thu 0 đ Chưa thu 450.000 đ Lên…" at bounding box center [803, 107] width 1510 height 44
drag, startPoint x: 520, startPoint y: 433, endPoint x: 531, endPoint y: 433, distance: 11.0
click at [523, 433] on div "ver 1.8.138 Kho gửi Trên xe Kho nhận Kho công nợ Hàng đã giao Đơn hàng 1 đơn Kh…" at bounding box center [802, 426] width 1519 height 778
click at [659, 106] on div "Đơn hàng 1 đơn Khối lượng 0 kg Số lượng 2 món Đã thu 0 đ Chưa thu 450.000 đ Lên…" at bounding box center [803, 107] width 1510 height 44
click at [559, 559] on div "ver 1.8.138 Kho gửi Trên xe Kho nhận Kho công nợ Hàng đã giao Đơn hàng 1 đơn Kh…" at bounding box center [802, 426] width 1519 height 778
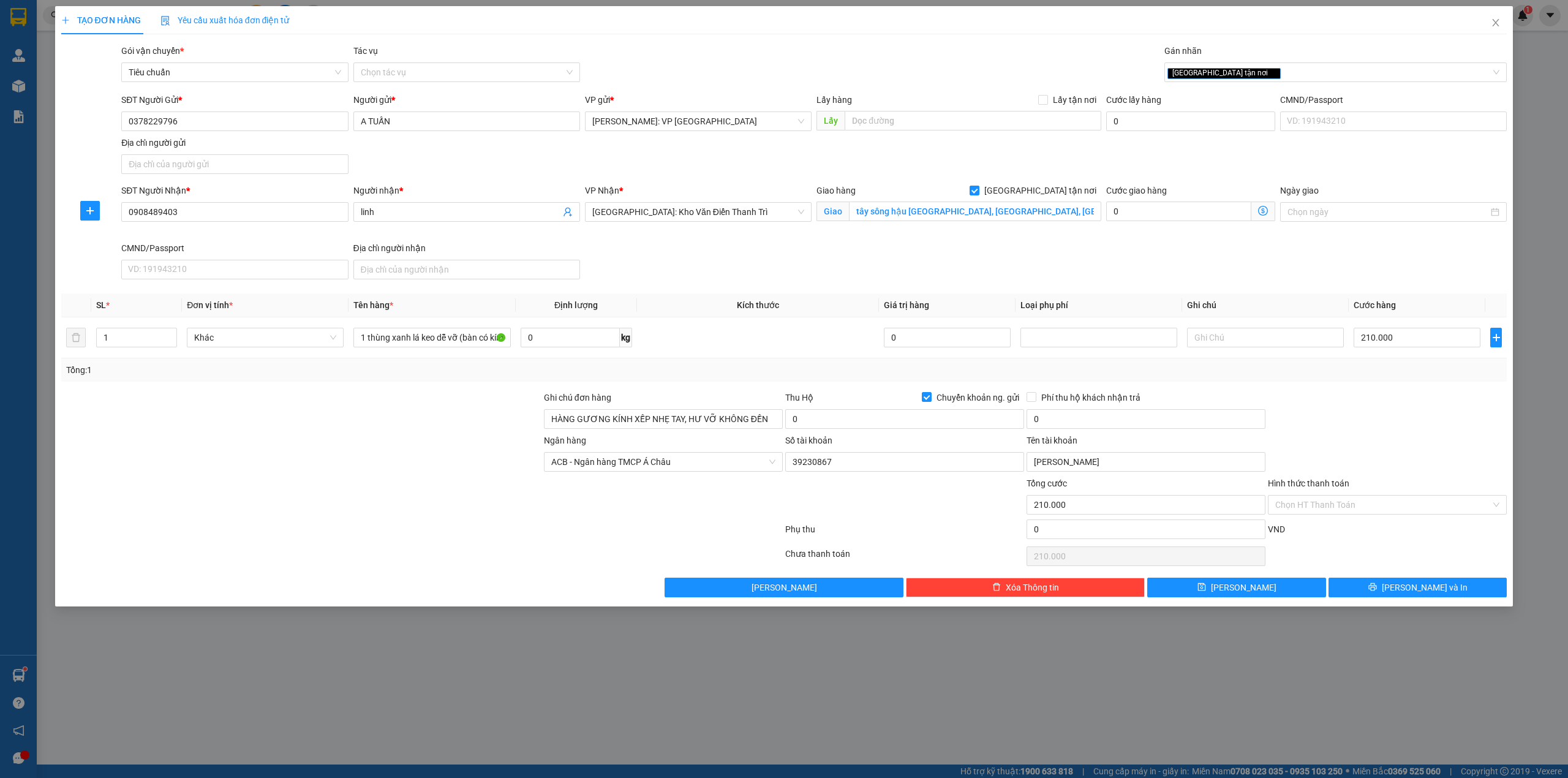
click at [440, 163] on div "SĐT Người Gửi * 0378229796 Người gửi * A TUẤN VP gửi * [GEOGRAPHIC_DATA]: VP [G…" at bounding box center [814, 136] width 1391 height 86
click at [468, 501] on div at bounding box center [301, 498] width 483 height 43
click at [928, 395] on input "Chuyển khoản ng. gửi" at bounding box center [926, 396] width 9 height 9
checkbox input "false"
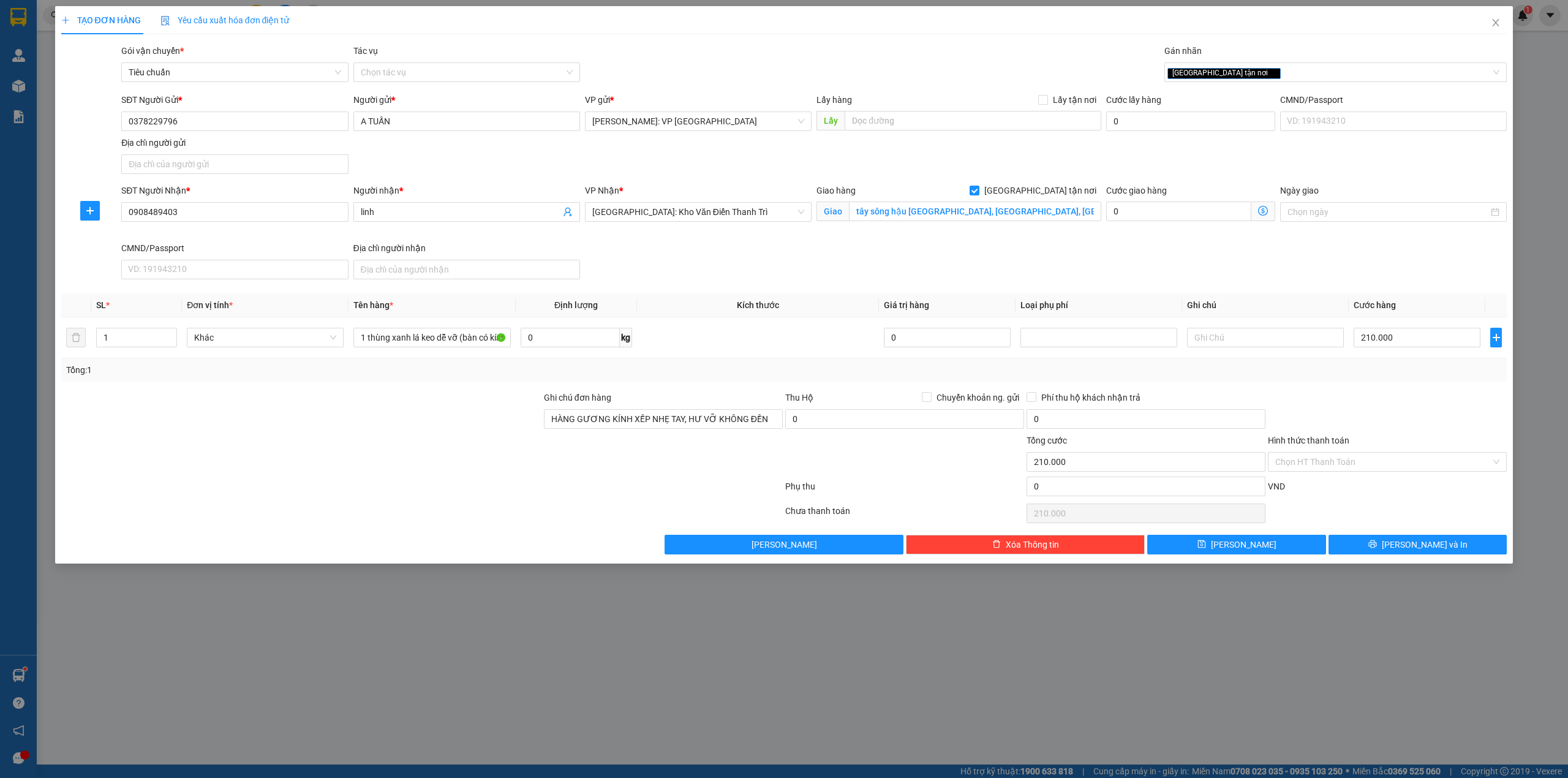
click at [334, 461] on div at bounding box center [301, 456] width 483 height 43
click at [1359, 402] on div at bounding box center [1388, 413] width 241 height 43
click at [1374, 407] on div at bounding box center [1388, 413] width 241 height 43
click at [1407, 552] on span "[PERSON_NAME] và In" at bounding box center [1425, 545] width 86 height 13
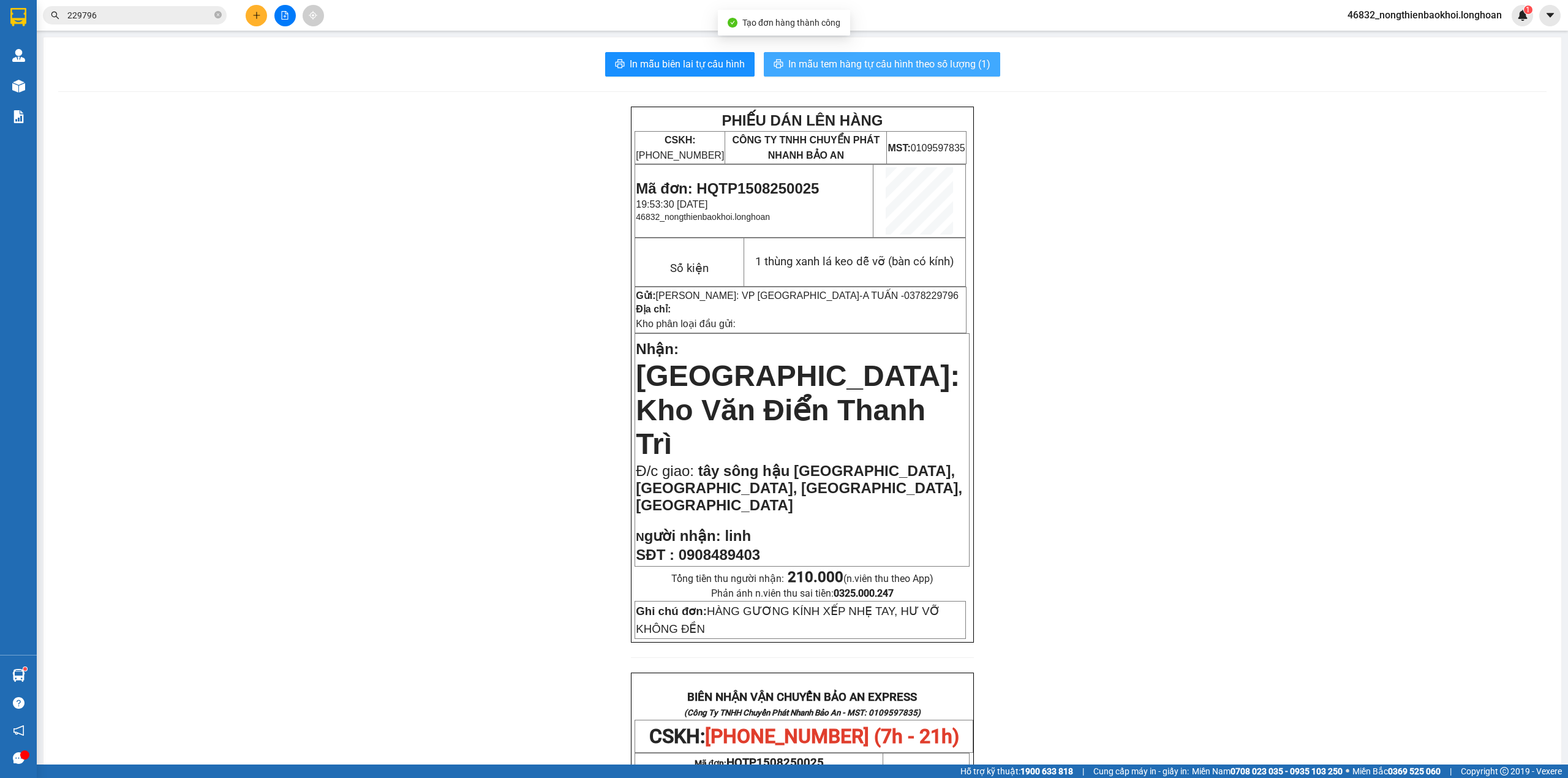
click at [844, 65] on span "In mẫu tem hàng tự cấu hình theo số lượng (1)" at bounding box center [889, 64] width 202 height 16
click at [1121, 464] on div "PHIẾU DÁN LÊN HÀNG CSKH: [PHONE_NUMBER] CÔNG TY TNHH CHUYỂN PHÁT NHANH BẢO AN M…" at bounding box center [803, 717] width 1489 height 1222
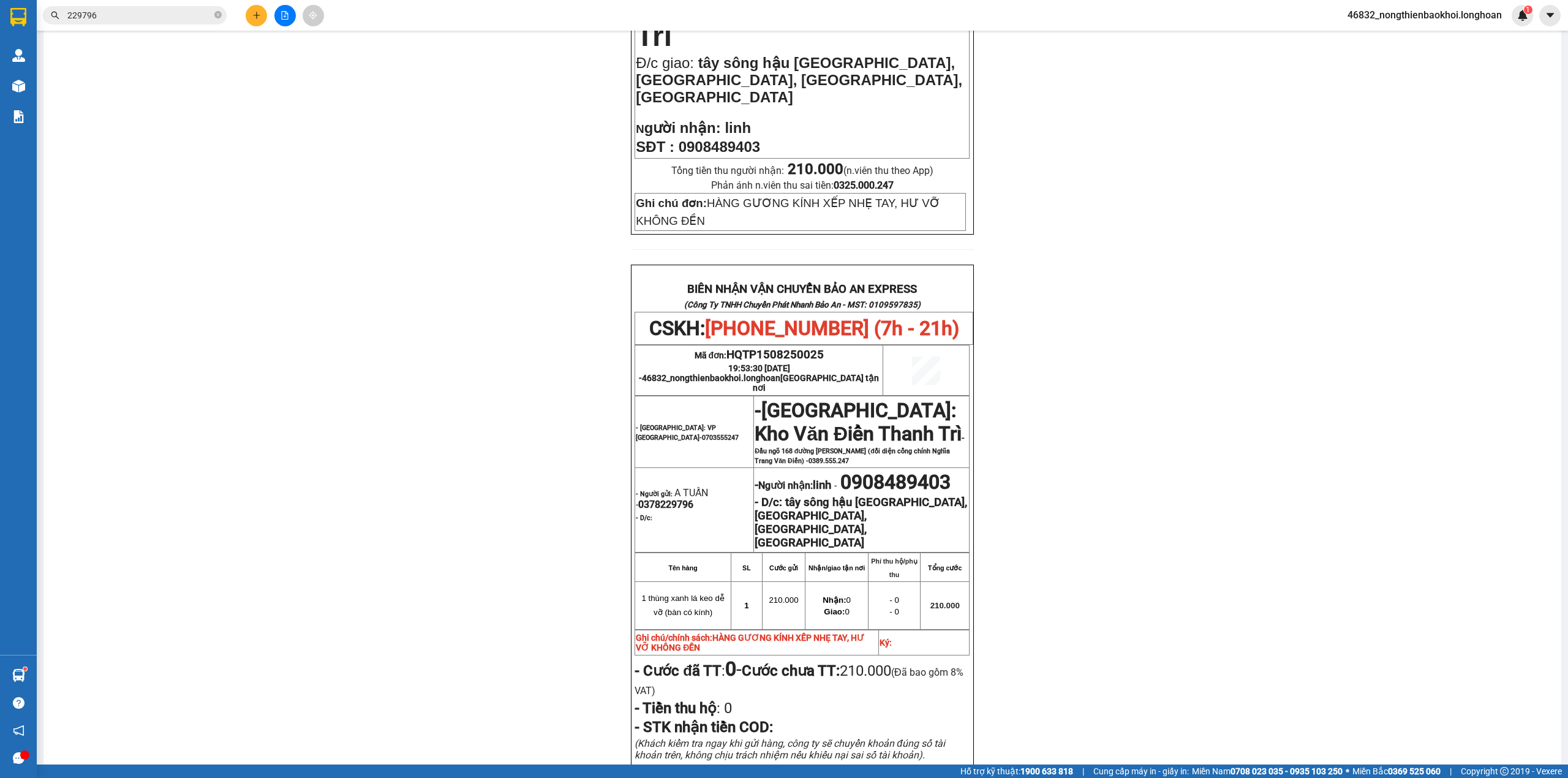
scroll to position [525, 0]
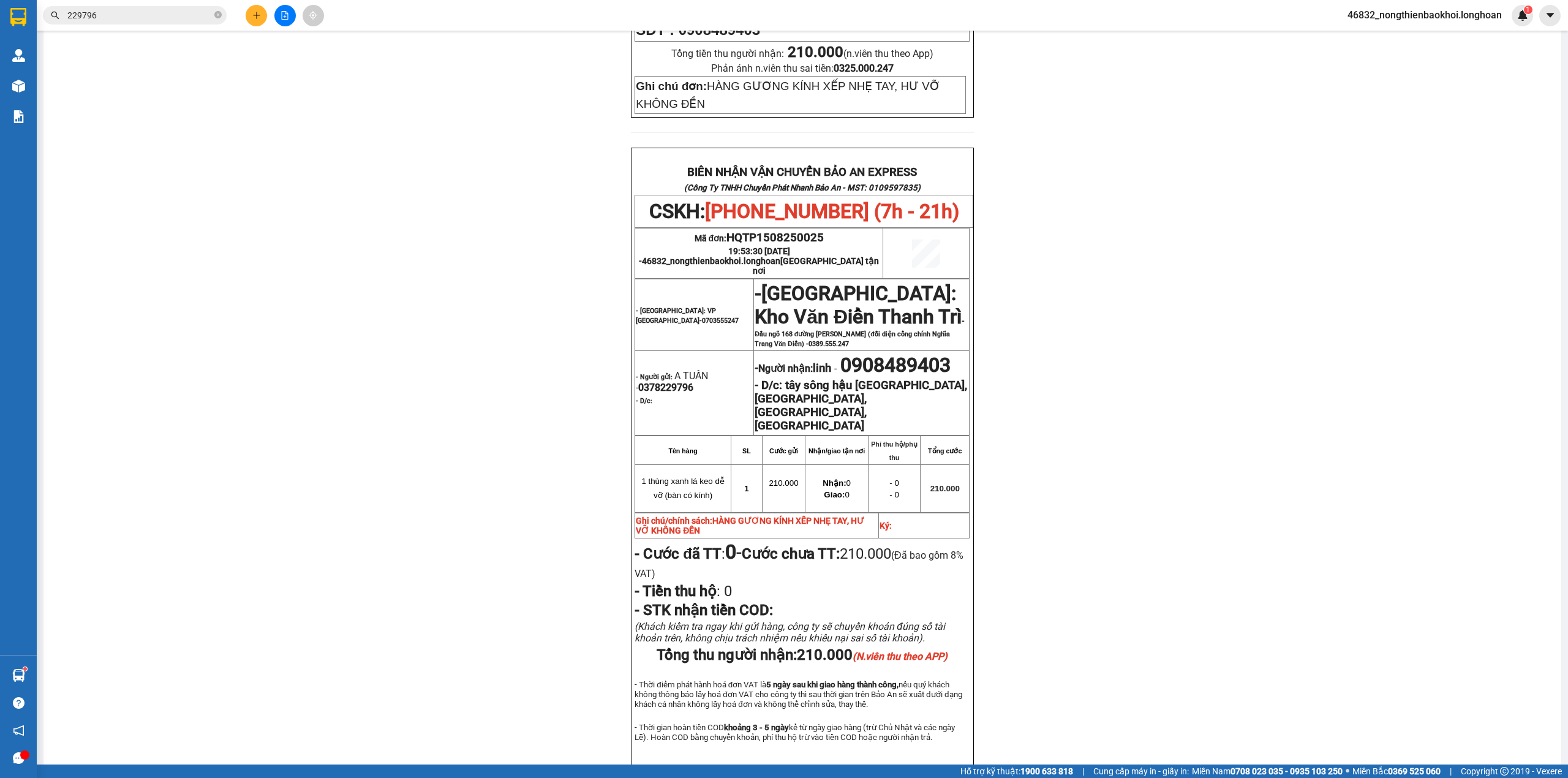
drag, startPoint x: 427, startPoint y: 511, endPoint x: 393, endPoint y: 457, distance: 63.8
click at [427, 510] on div "PHIẾU DÁN LÊN HÀNG CSKH: [PHONE_NUMBER] CÔNG TY TNHH CHUYỂN PHÁT NHANH BẢO AN M…" at bounding box center [803, 192] width 1489 height 1222
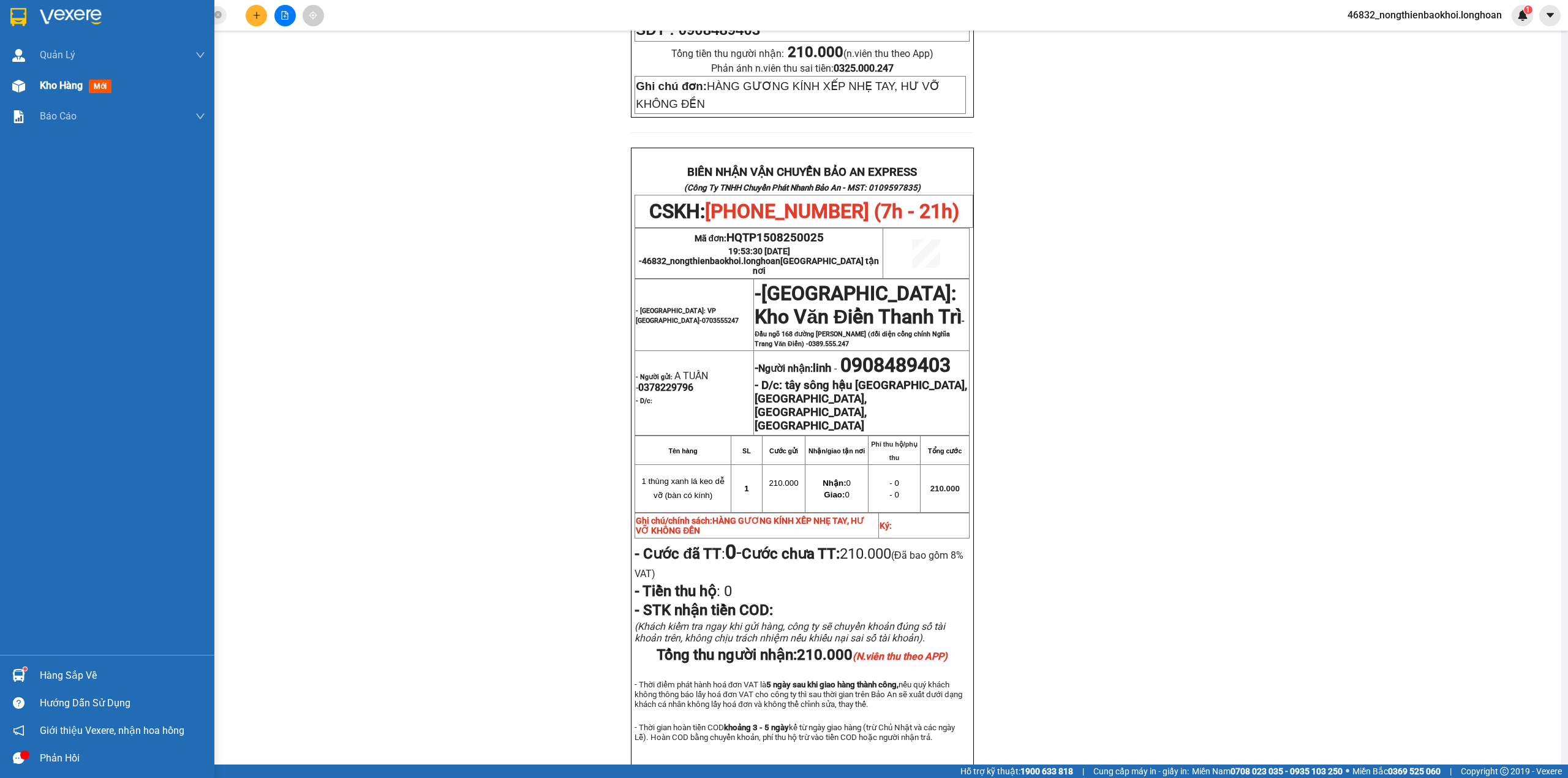
click at [9, 91] on div at bounding box center [18, 86] width 21 height 21
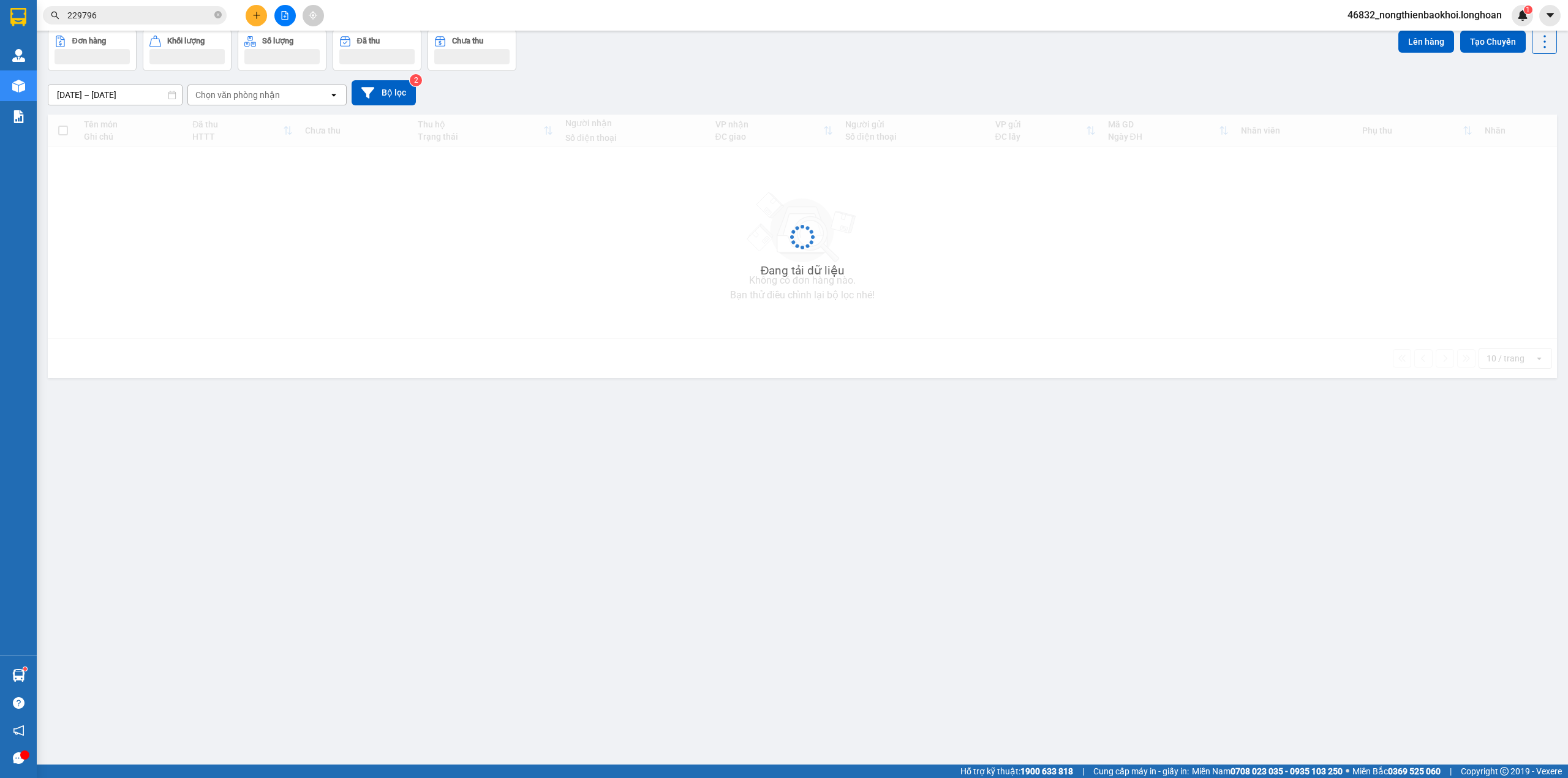
scroll to position [56, 0]
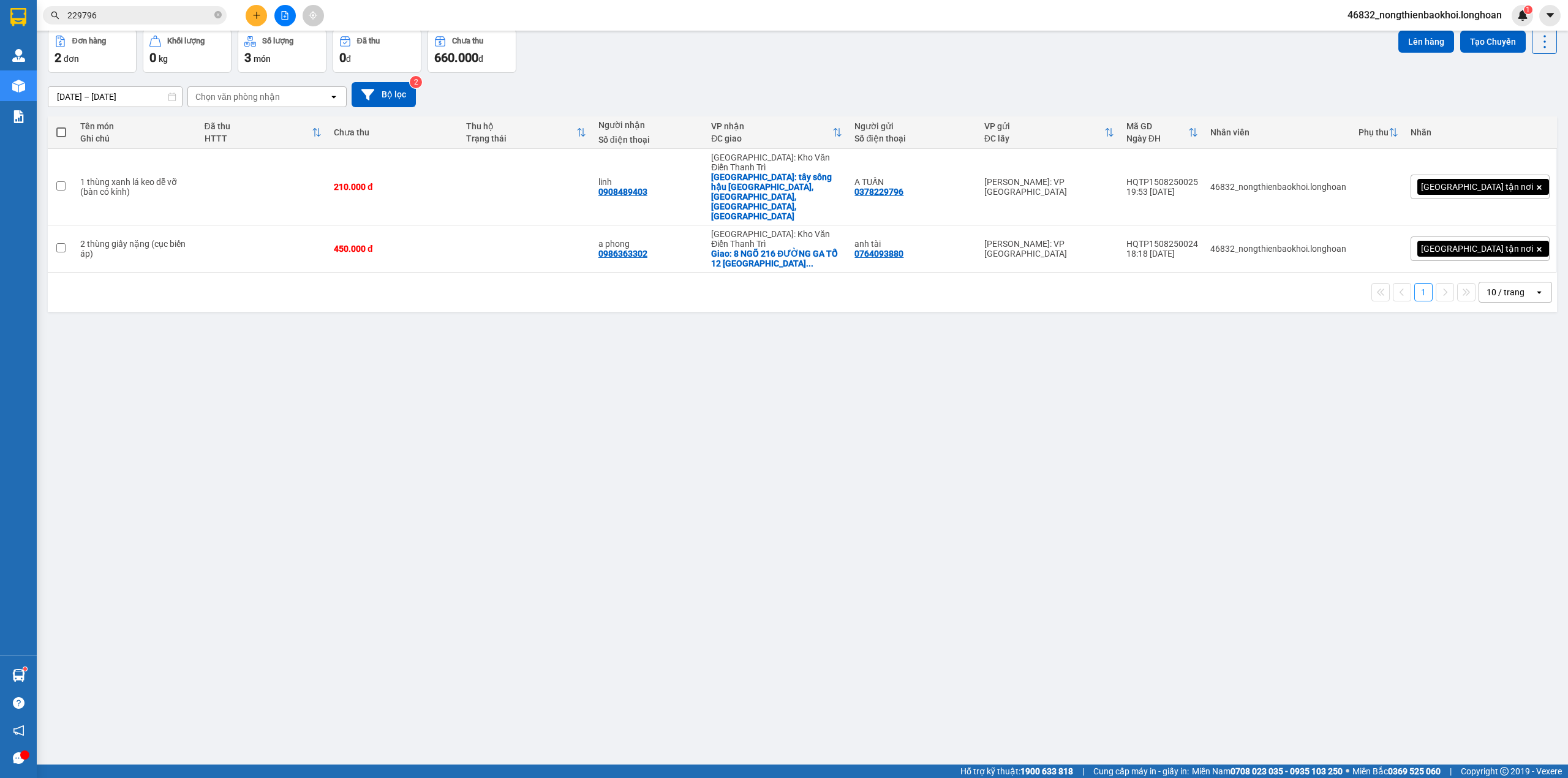
click at [856, 93] on div "[DATE] – [DATE] Press the down arrow key to interact with the calendar and sele…" at bounding box center [803, 95] width 1510 height 25
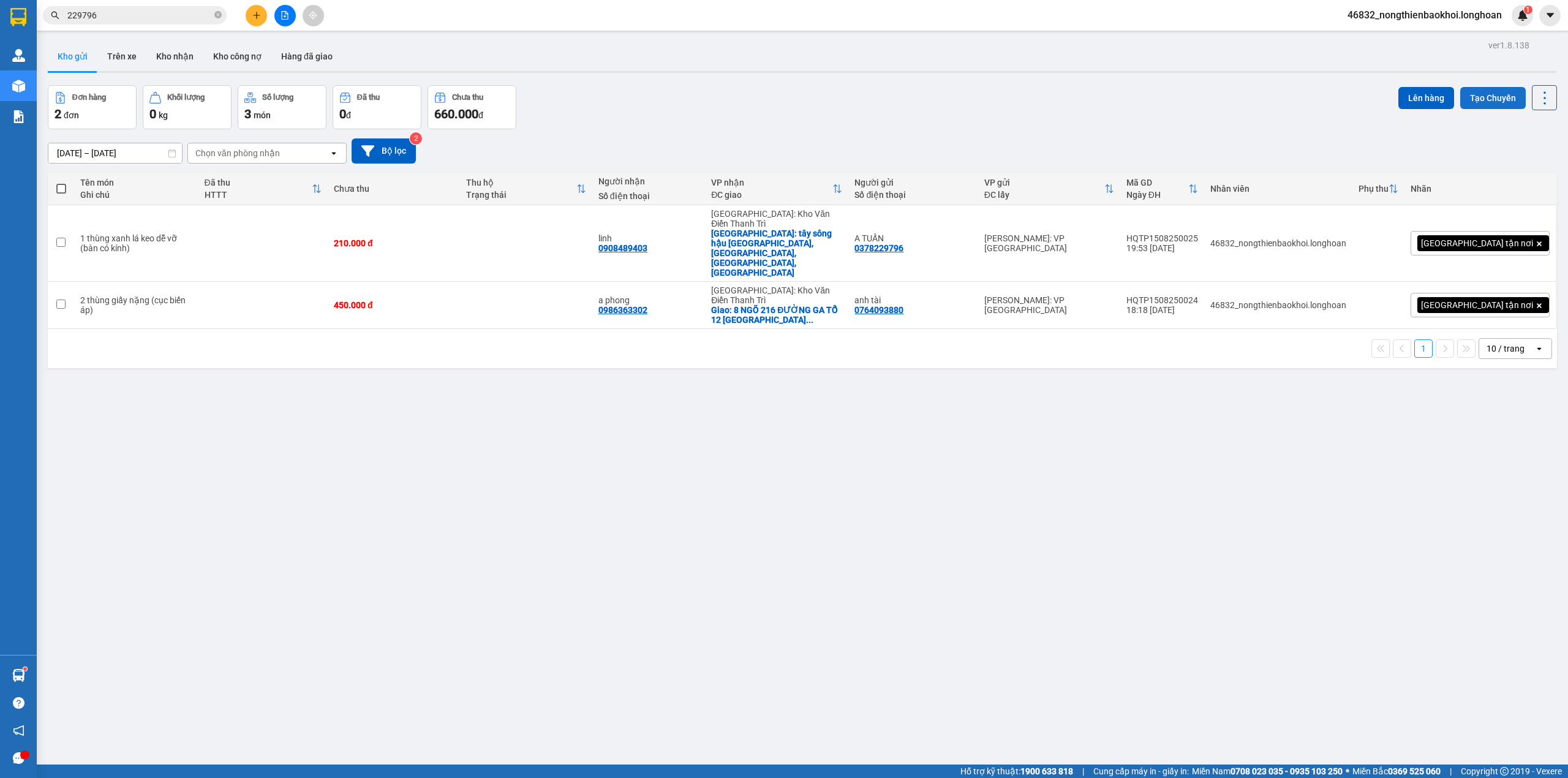
click at [1475, 101] on button "Tạo Chuyến" at bounding box center [1493, 98] width 66 height 22
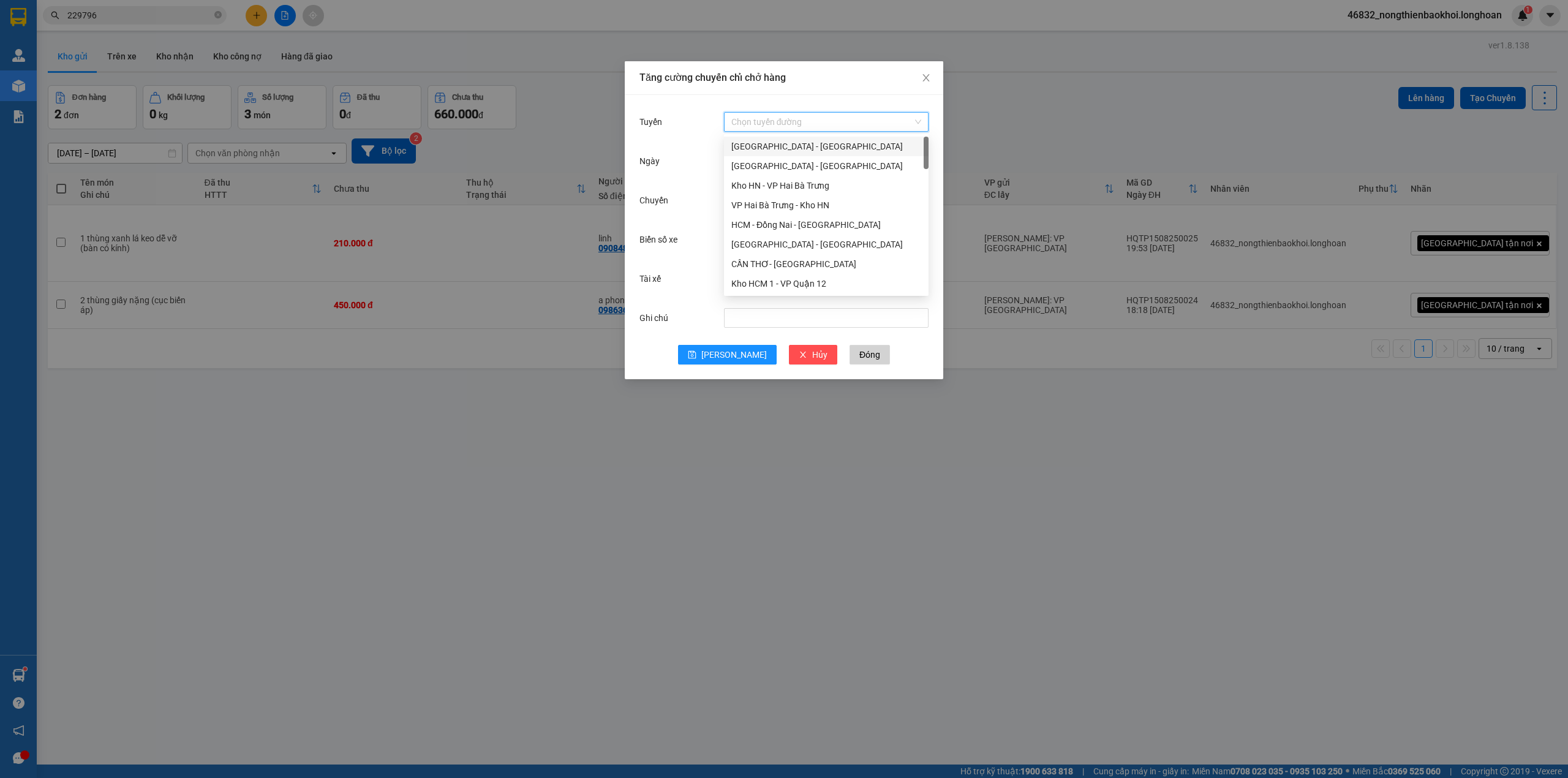
click at [828, 115] on input "Tuyến" at bounding box center [821, 121] width 181 height 18
click at [807, 153] on div "VP Tân Phú - Kho HCM 1" at bounding box center [826, 146] width 205 height 20
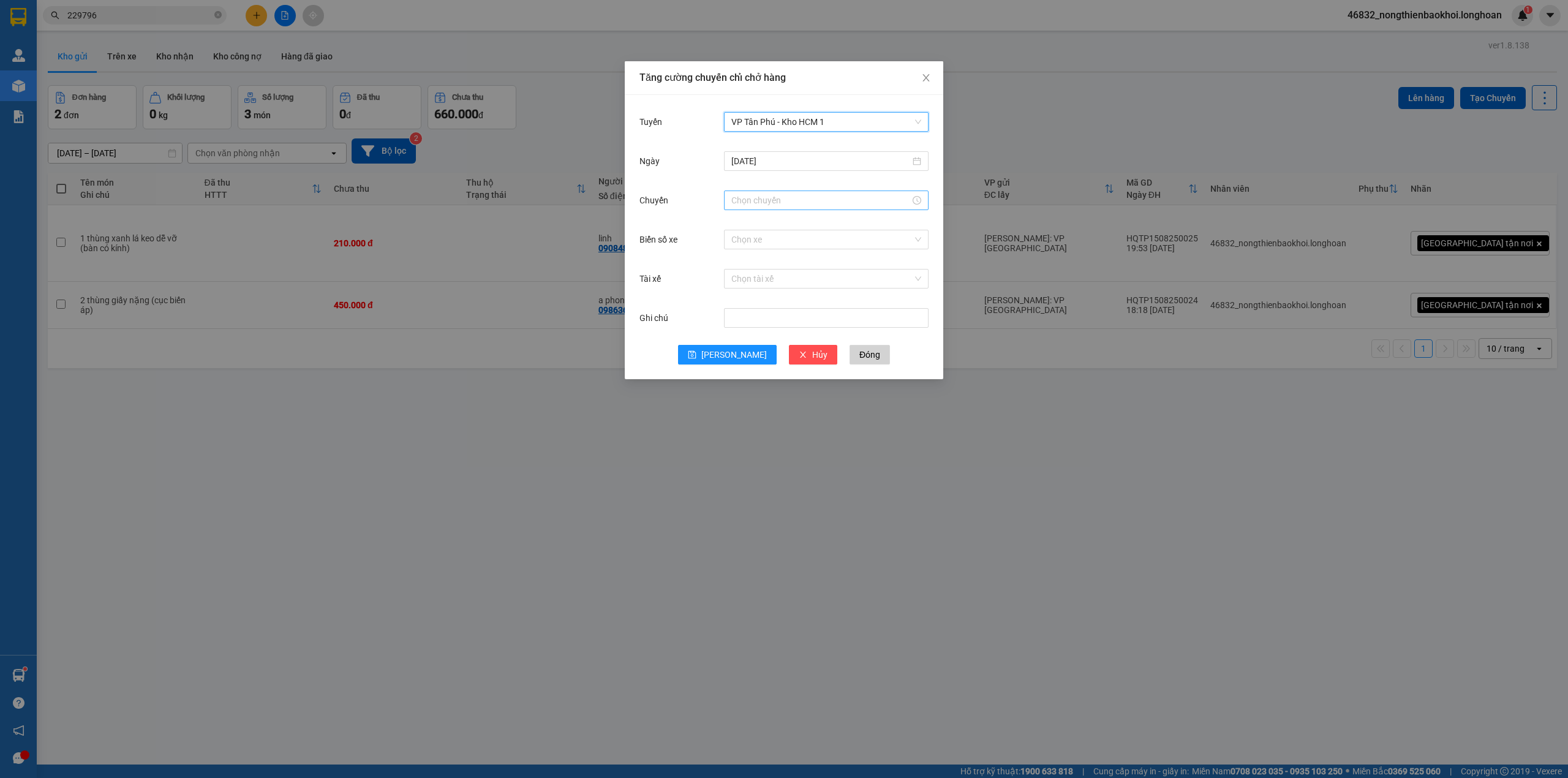
click at [804, 198] on input "Chuyến" at bounding box center [821, 200] width 179 height 13
click at [741, 238] on div "20" at bounding box center [741, 240] width 34 height 17
type input "20:00"
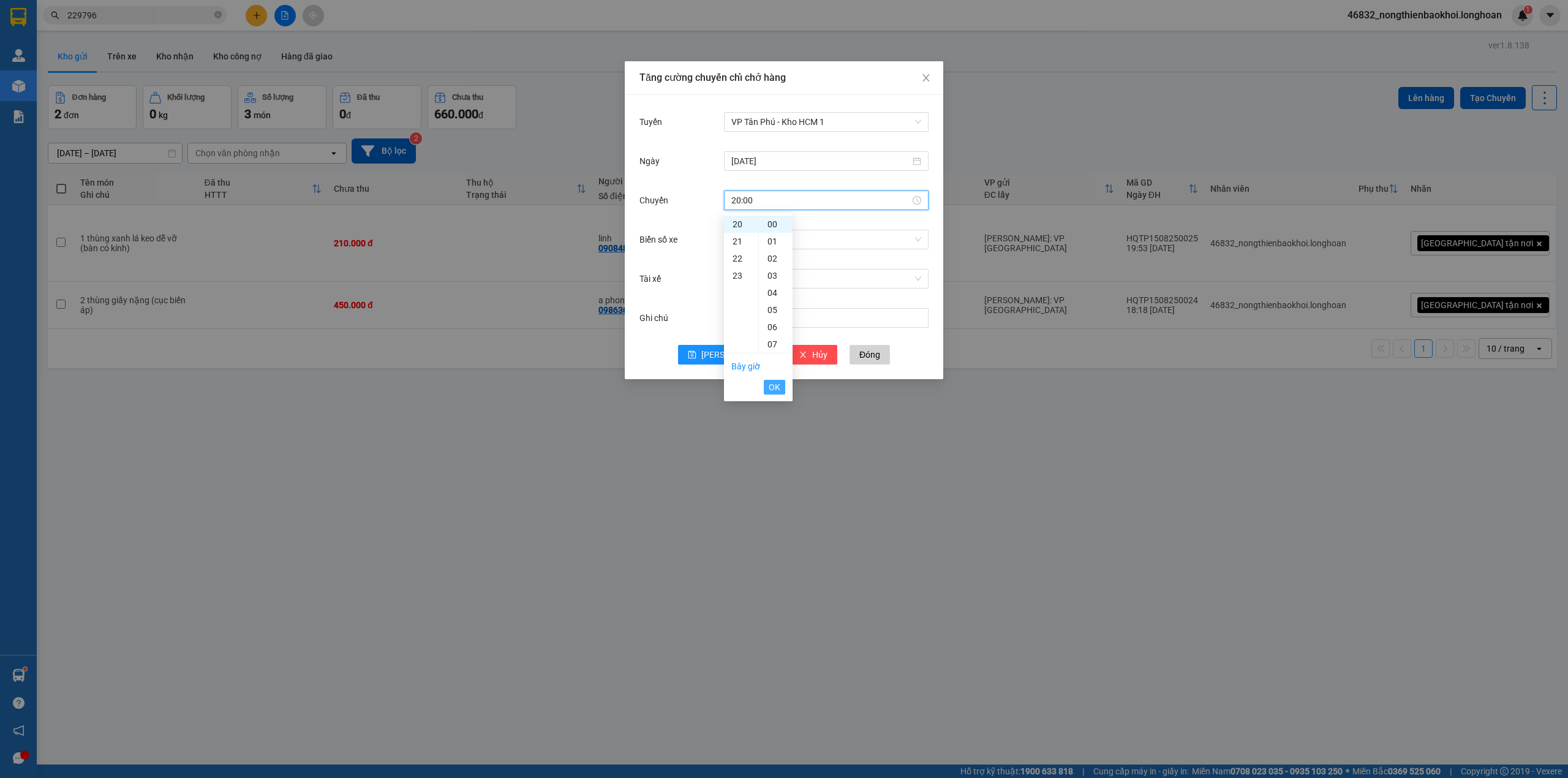
click at [778, 392] on span "OK" at bounding box center [775, 388] width 12 height 13
click at [792, 237] on input "Biển số xe" at bounding box center [821, 240] width 181 height 18
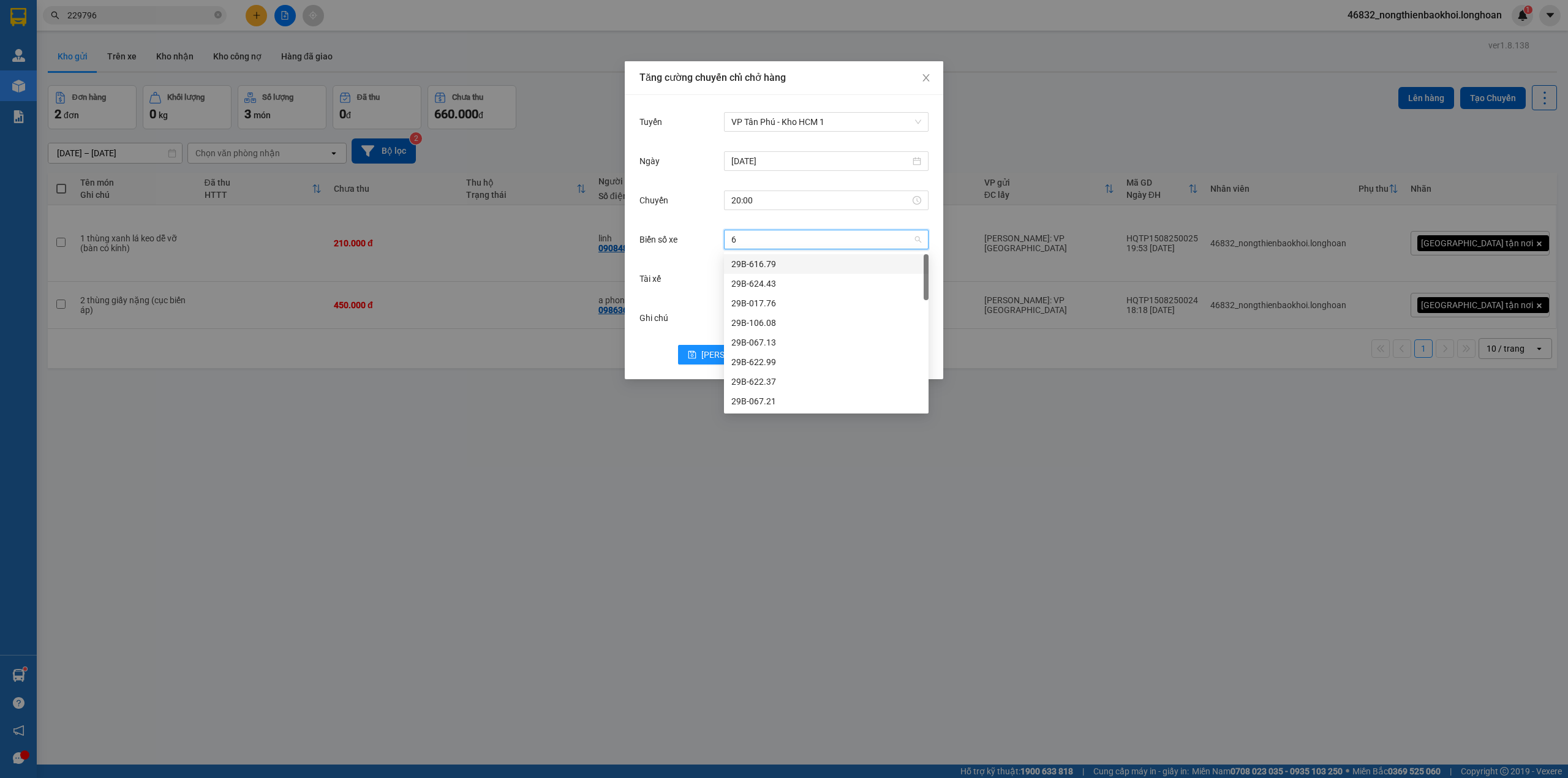
type input "67"
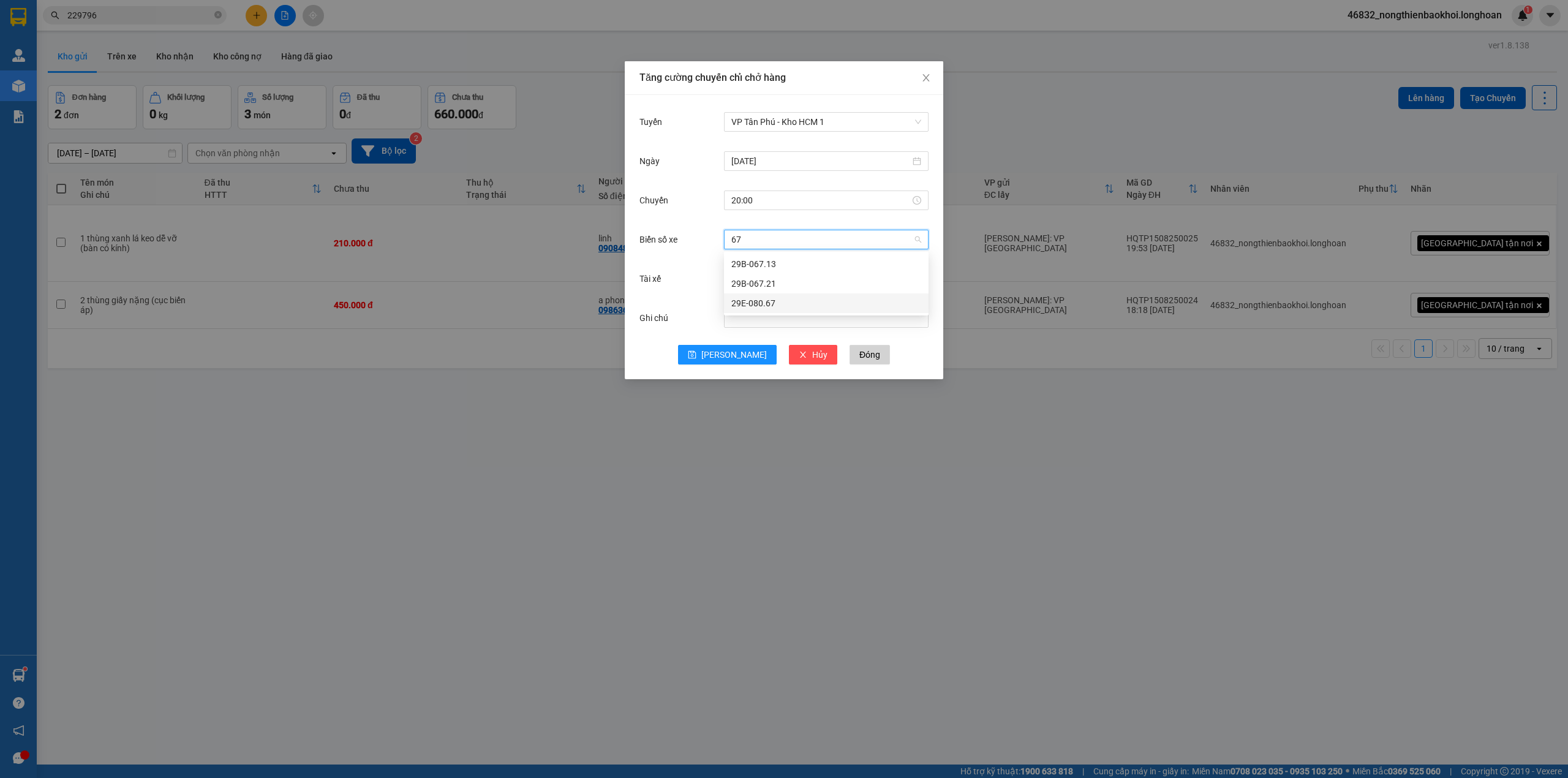
click at [780, 311] on div "29E-080.67" at bounding box center [826, 303] width 205 height 20
click at [778, 285] on input "Tài xế" at bounding box center [821, 279] width 181 height 18
type input "nghia"
click at [796, 297] on div "Nguyễn Văn Nghĩa" at bounding box center [826, 303] width 190 height 13
click at [740, 358] on span "Lưu" at bounding box center [734, 355] width 66 height 13
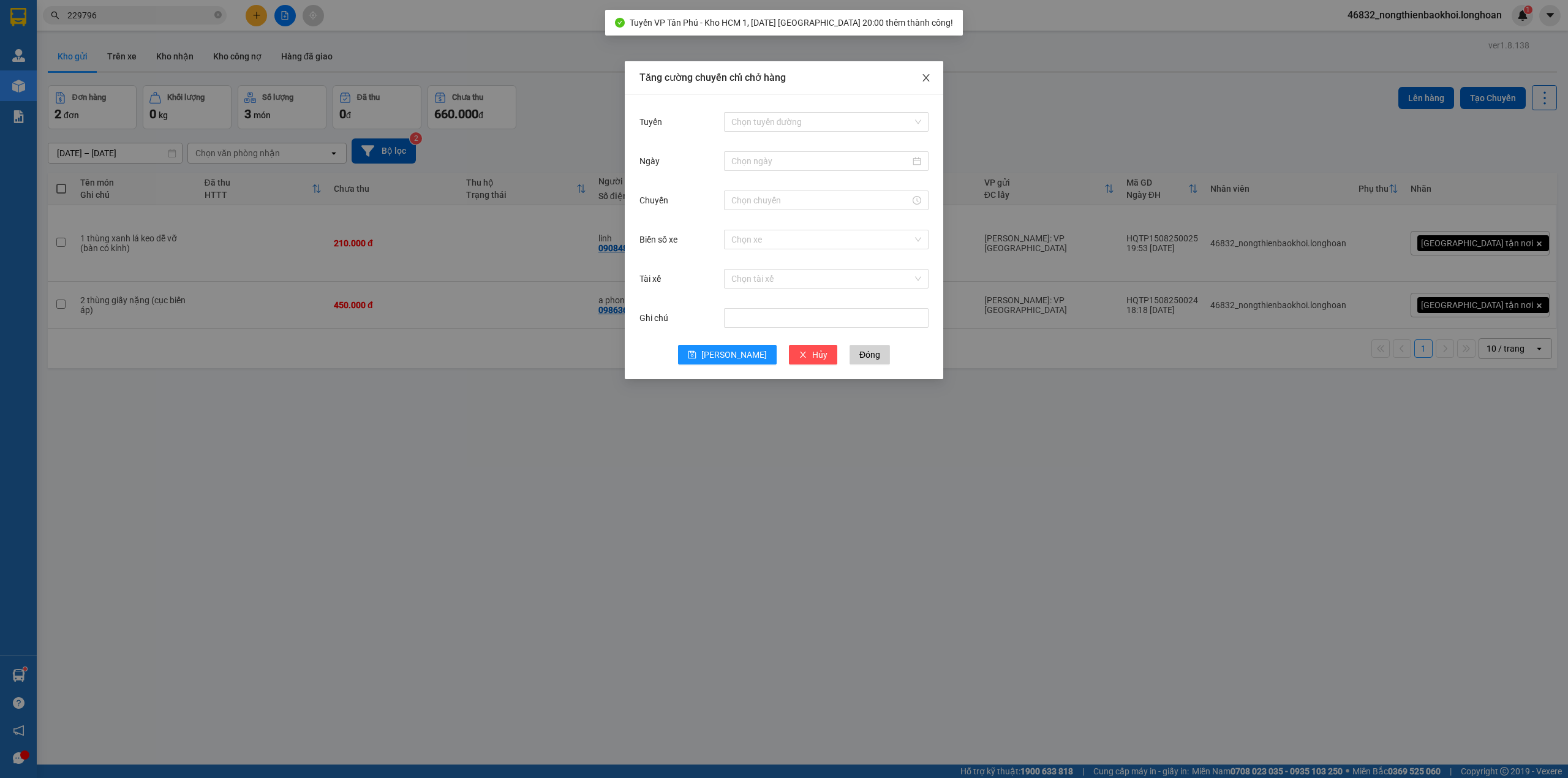
click at [920, 75] on span "Close" at bounding box center [926, 78] width 34 height 34
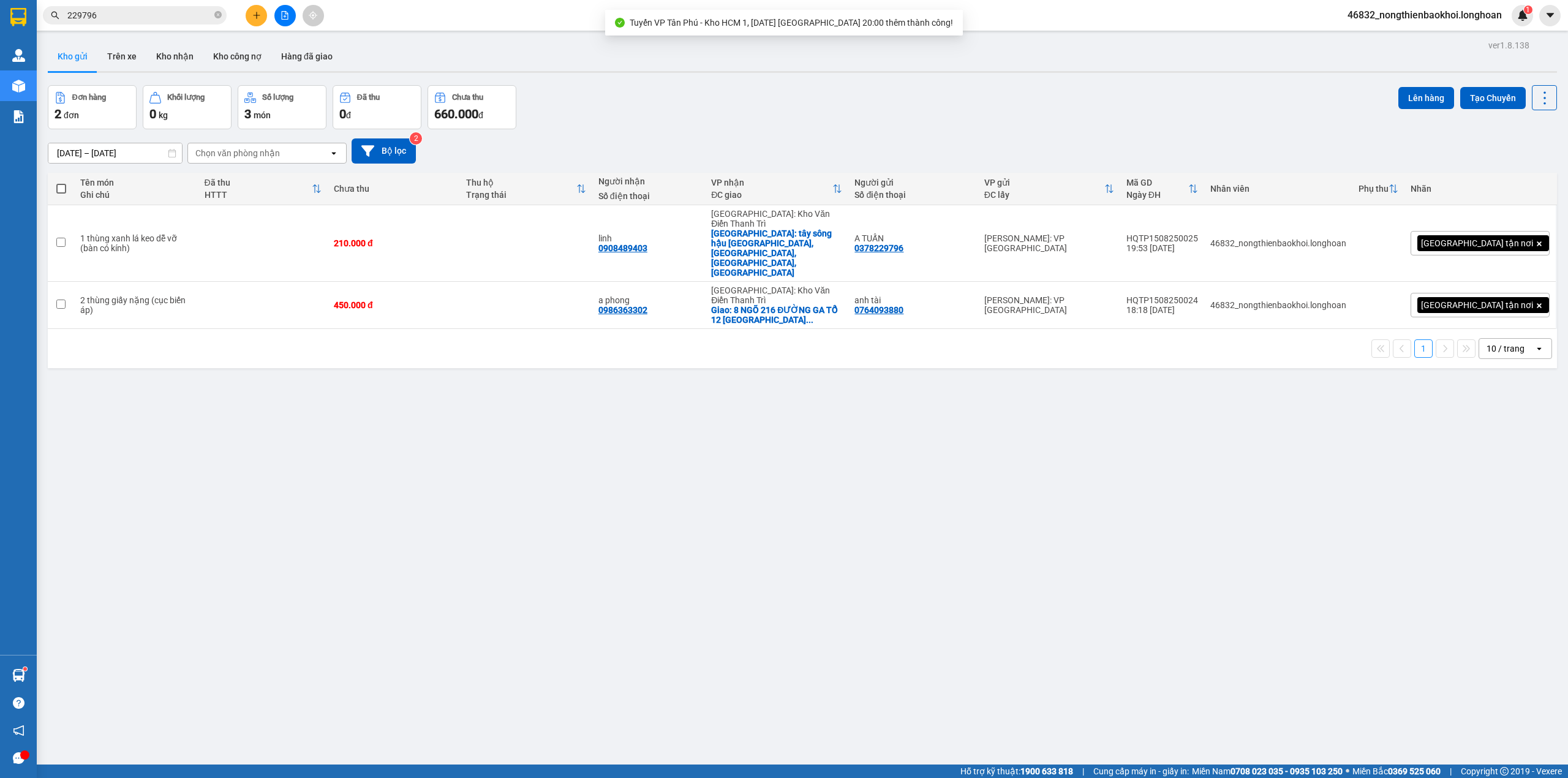
click at [567, 133] on div "17/07/2025 – 15/08/2025 Press the down arrow key to interact with the calendar …" at bounding box center [803, 151] width 1510 height 44
click at [61, 189] on span at bounding box center [61, 189] width 10 height 10
click at [61, 183] on input "checkbox" at bounding box center [61, 183] width 0 height 0
checkbox input "true"
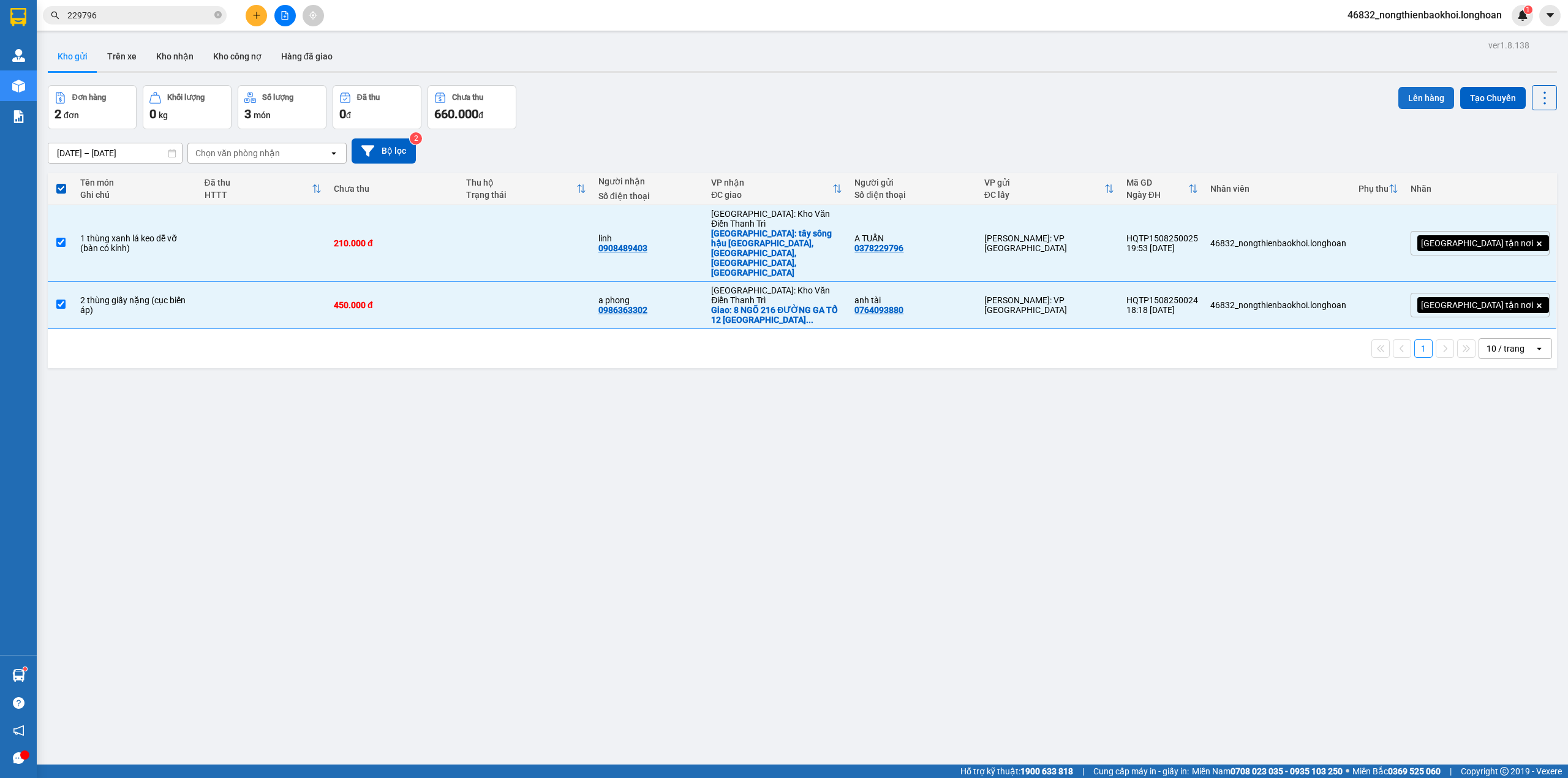
click at [1421, 92] on button "Lên hàng" at bounding box center [1426, 98] width 55 height 22
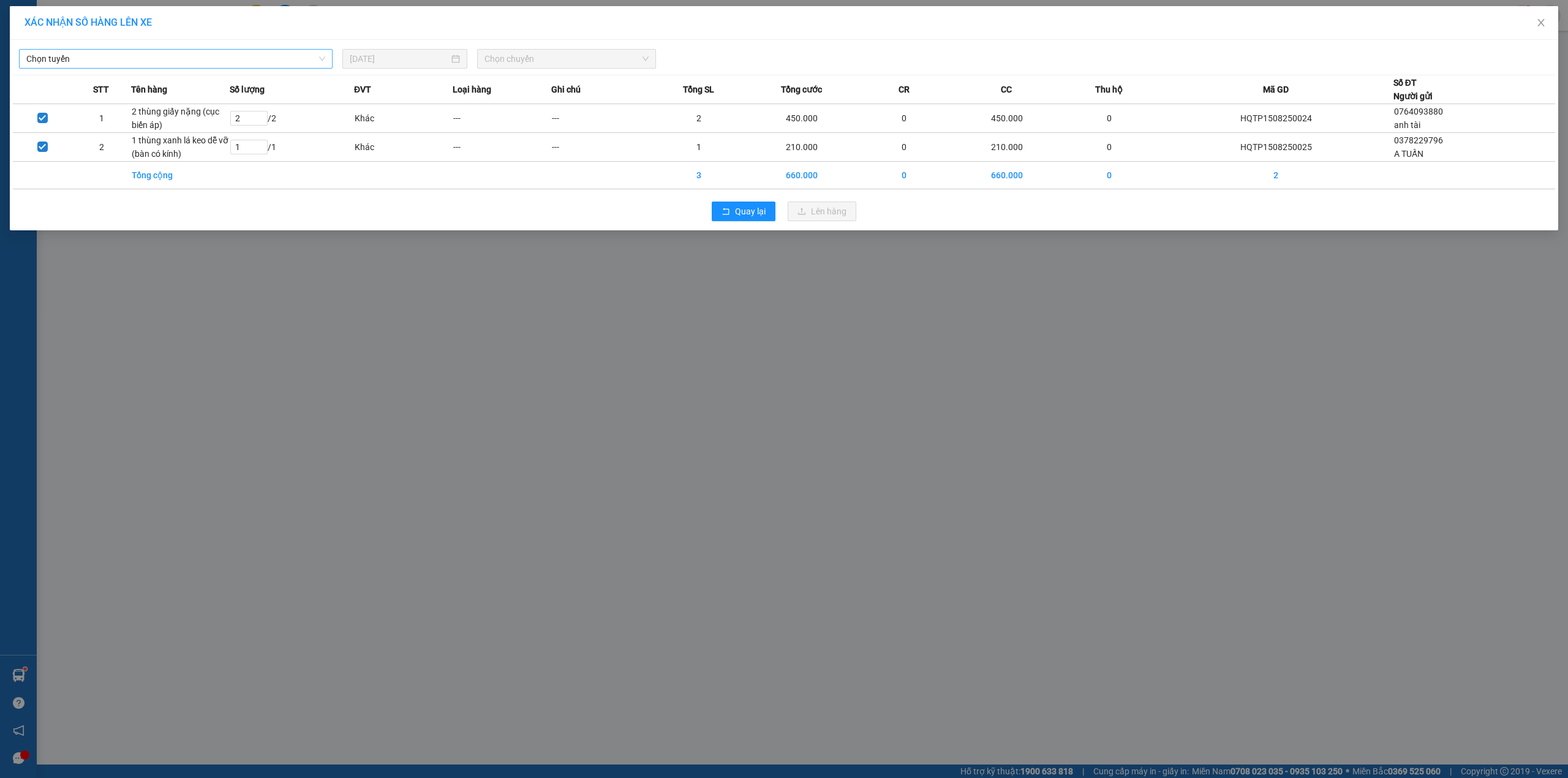
click at [292, 61] on span "Chọn tuyến" at bounding box center [176, 58] width 299 height 18
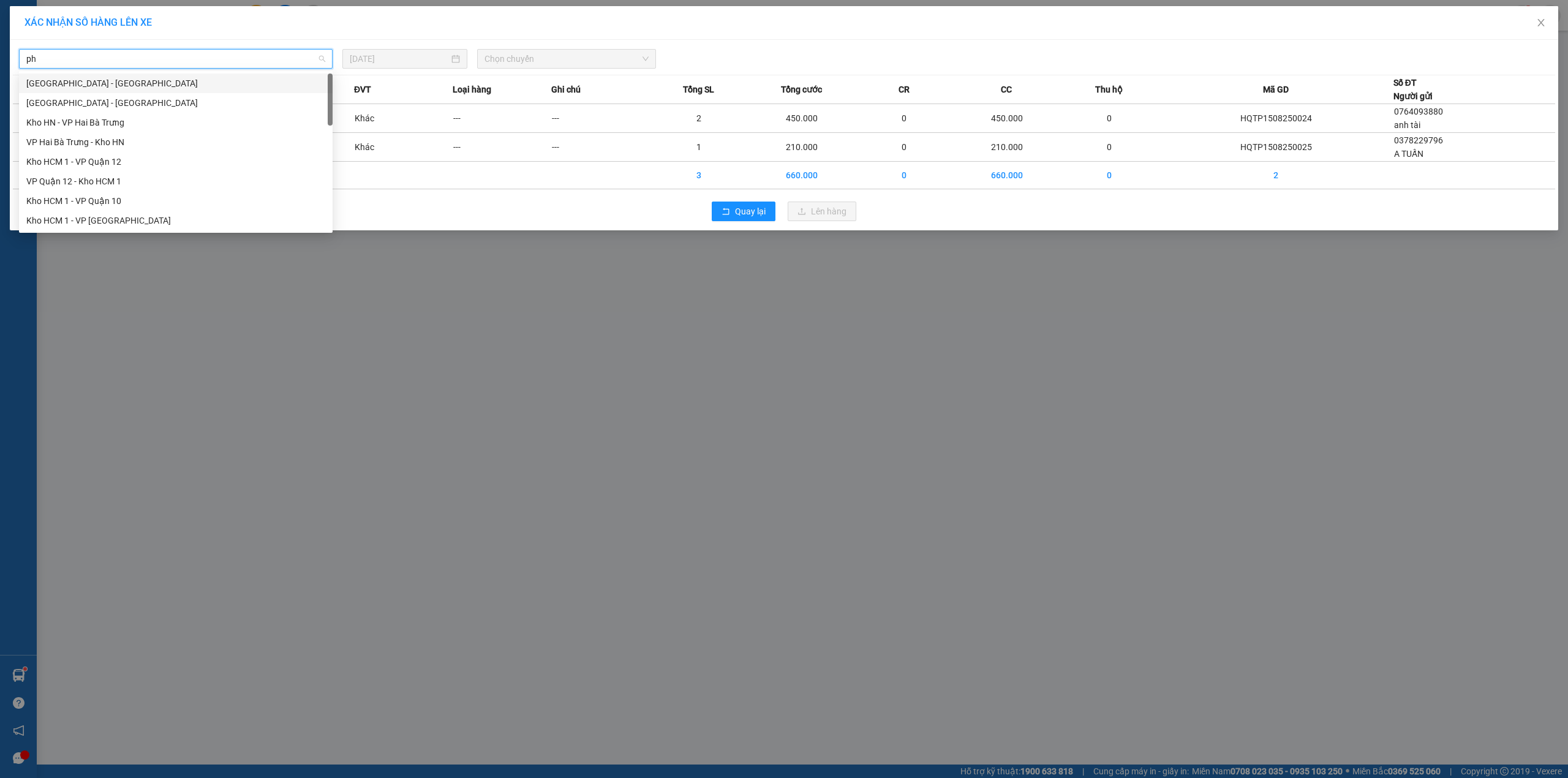
type input "phu"
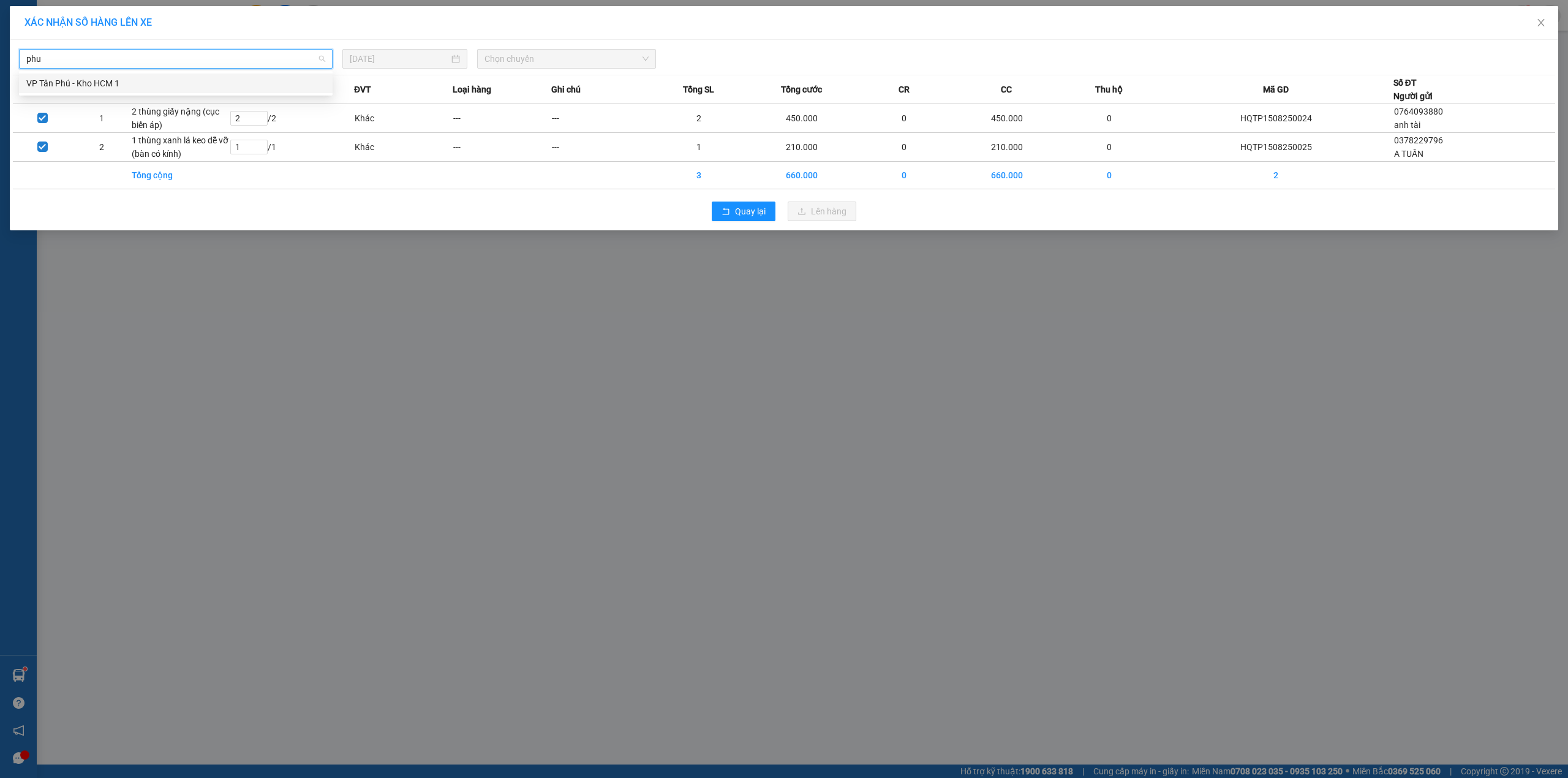
click at [235, 91] on div "VP Tân Phú - Kho HCM 1" at bounding box center [176, 83] width 313 height 20
click at [562, 62] on span "Chọn chuyến" at bounding box center [566, 58] width 164 height 18
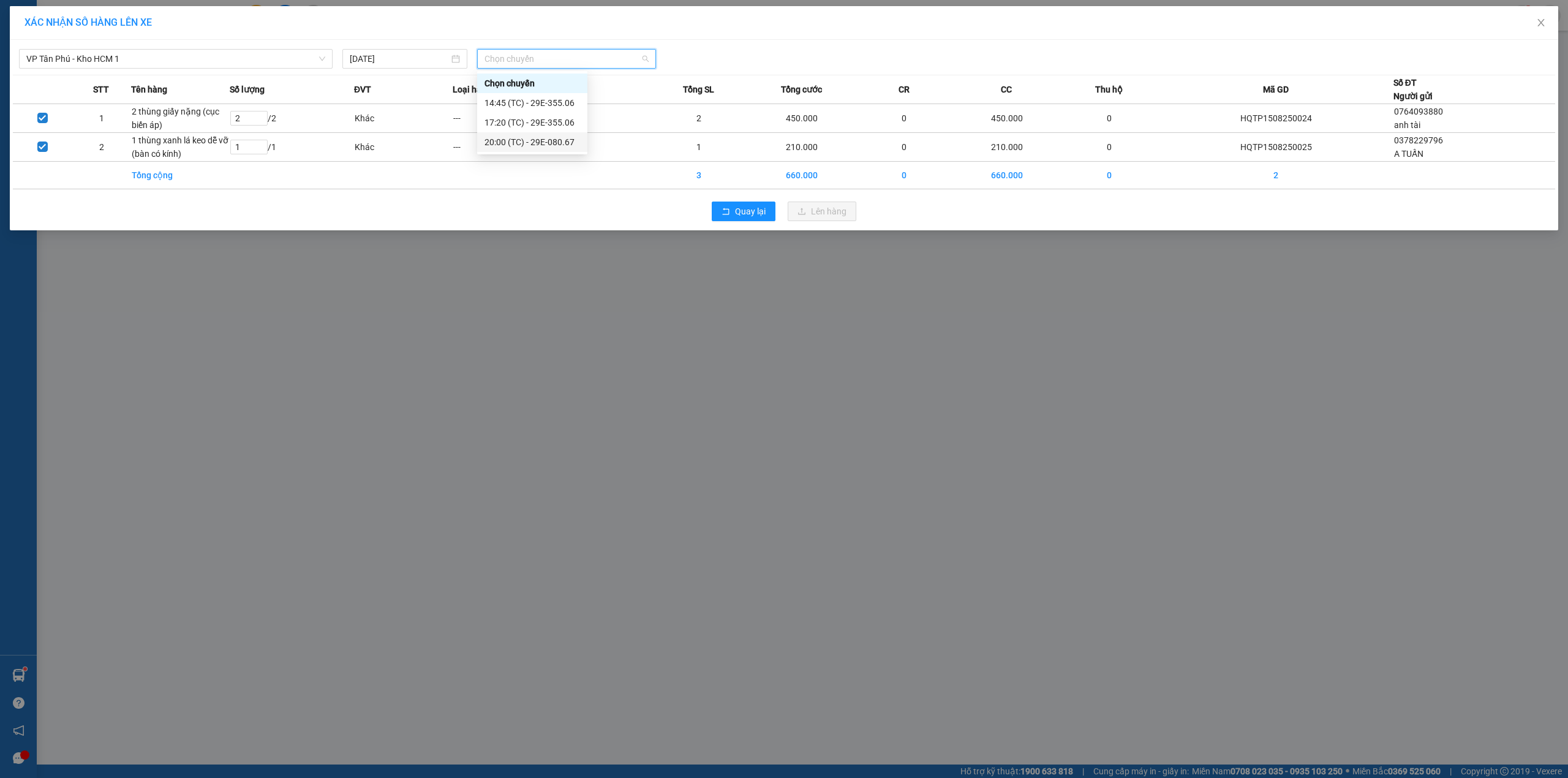
click at [545, 149] on div "20:00 (TC) - 29E-080.67" at bounding box center [532, 142] width 95 height 13
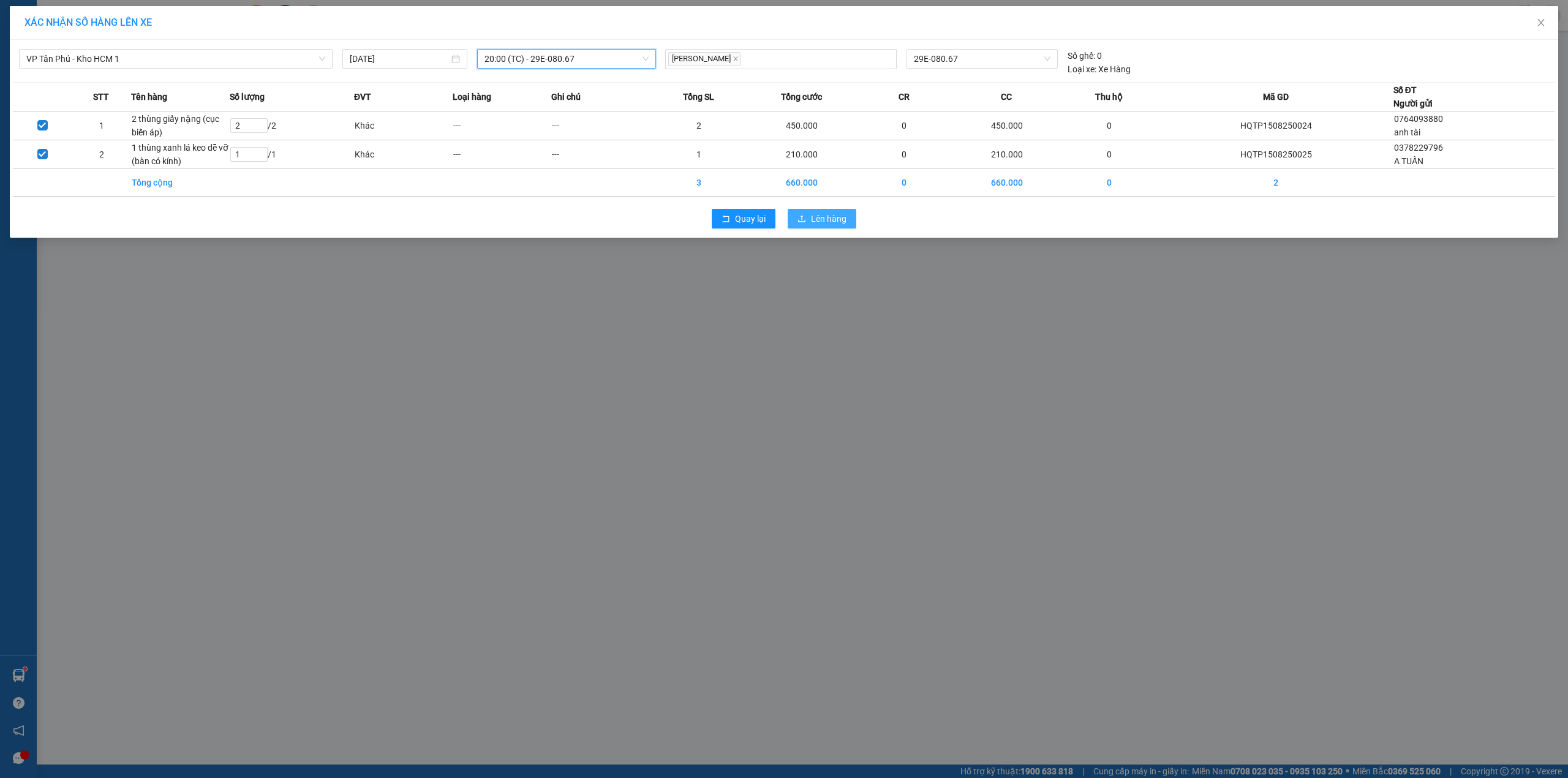
click at [802, 218] on icon "upload" at bounding box center [802, 219] width 9 height 9
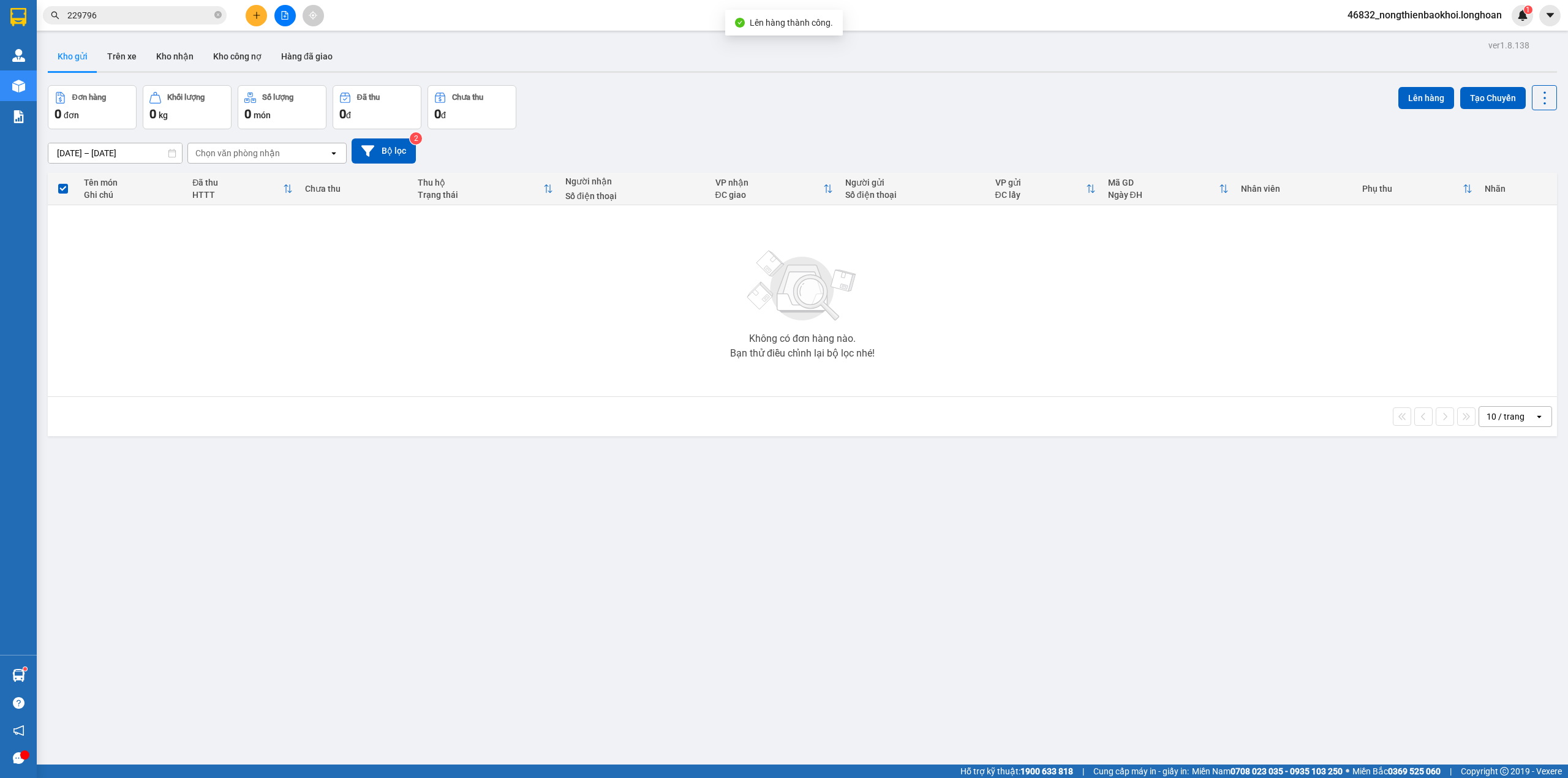
click at [809, 97] on div "Đơn hàng 0 đơn Khối lượng 0 kg Số lượng 0 món Đã thu 0 đ Chưa thu 0 đ Lên hàng …" at bounding box center [803, 107] width 1510 height 44
click at [555, 141] on div "17/07/2025 – 15/08/2025 Press the down arrow key to interact with the calendar …" at bounding box center [803, 151] width 1510 height 25
click at [145, 20] on input "229796" at bounding box center [140, 16] width 145 height 13
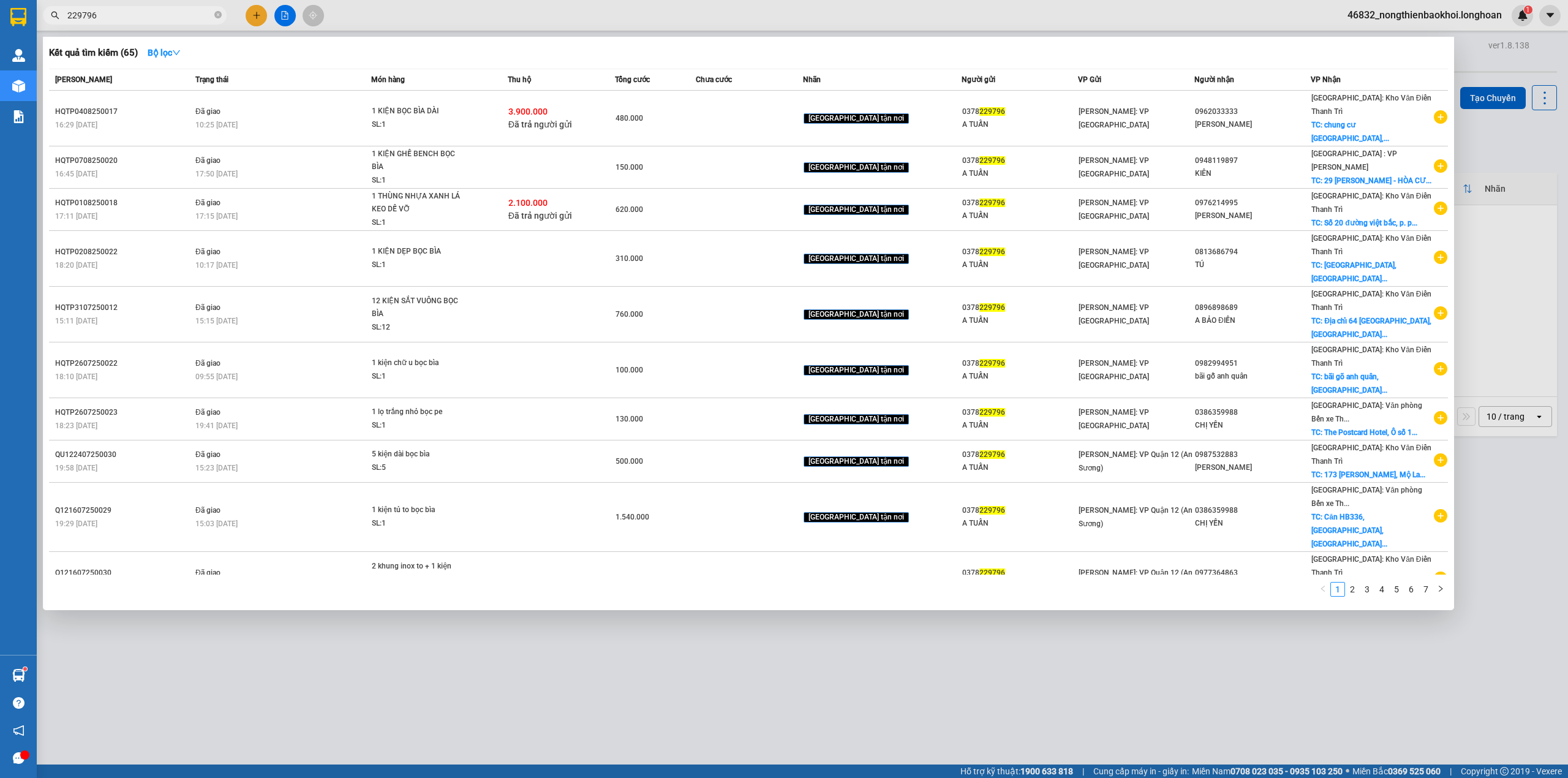
click at [177, 18] on input "229796" at bounding box center [140, 16] width 145 height 13
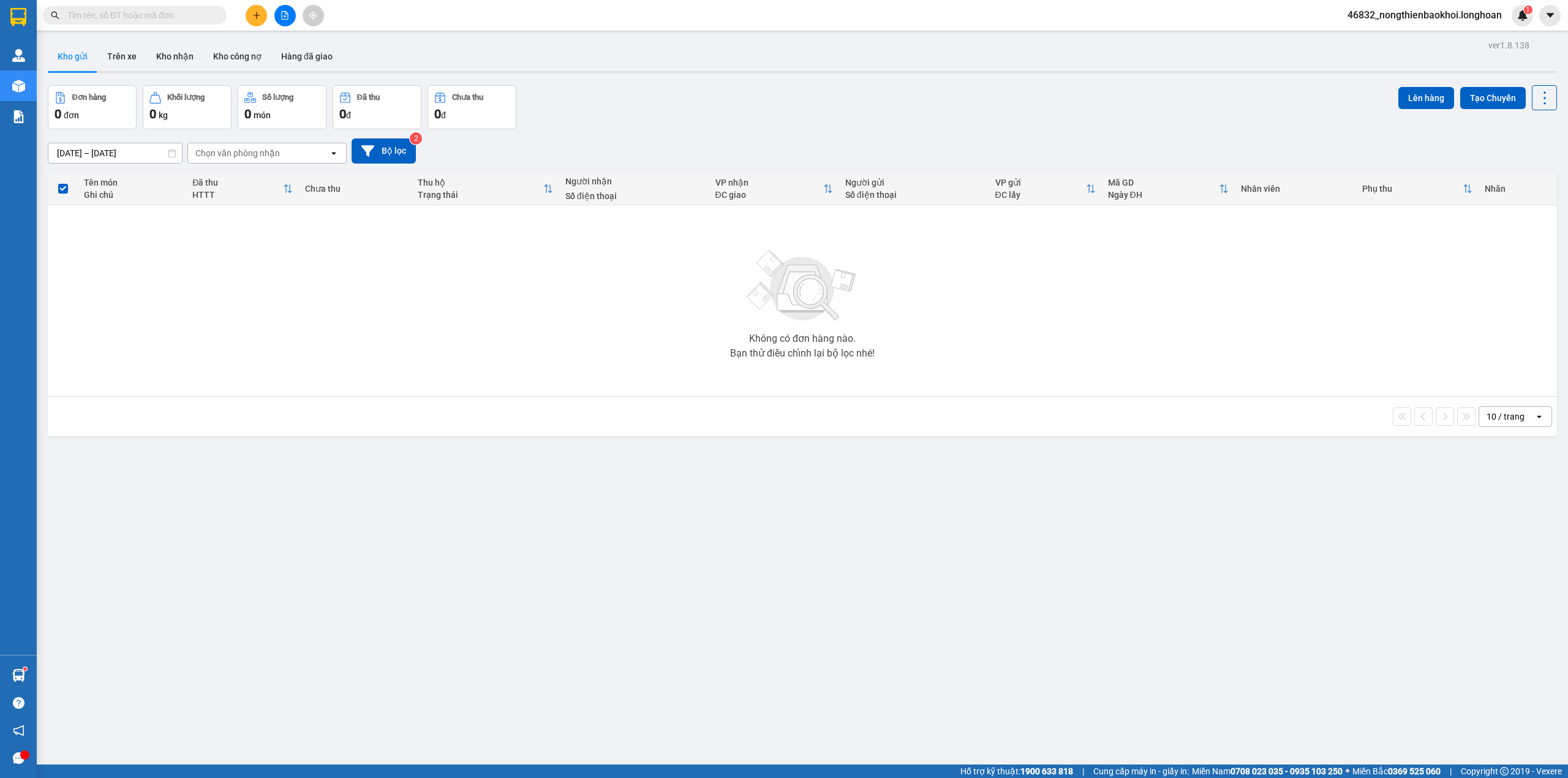
click at [177, 18] on input "text" at bounding box center [140, 16] width 145 height 13
paste input "229796"
type input "229796"
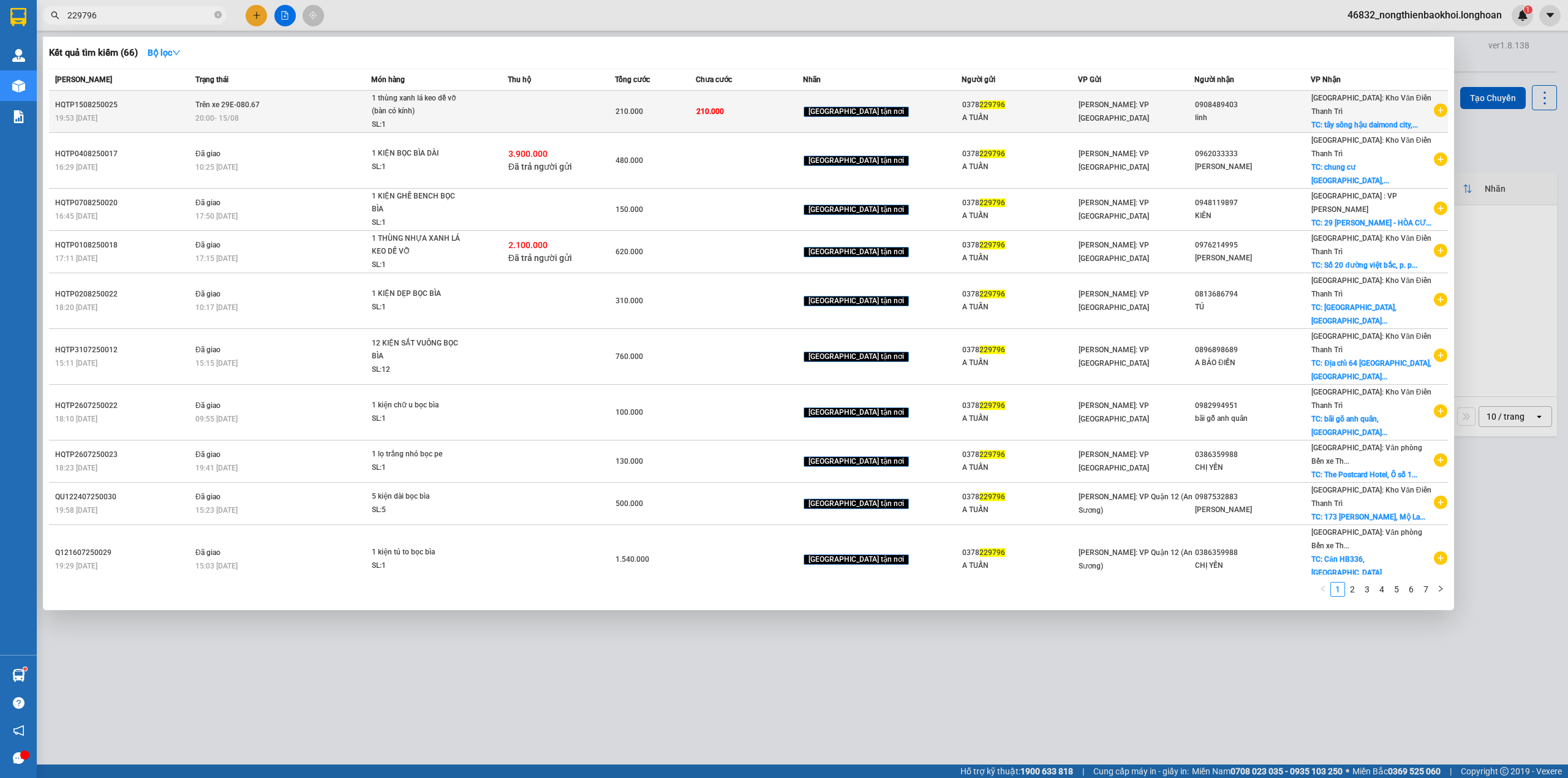
click at [493, 108] on span "1 thùng xanh lá keo dễ vỡ (bàn có kính) SL: 1" at bounding box center [439, 112] width 135 height 40
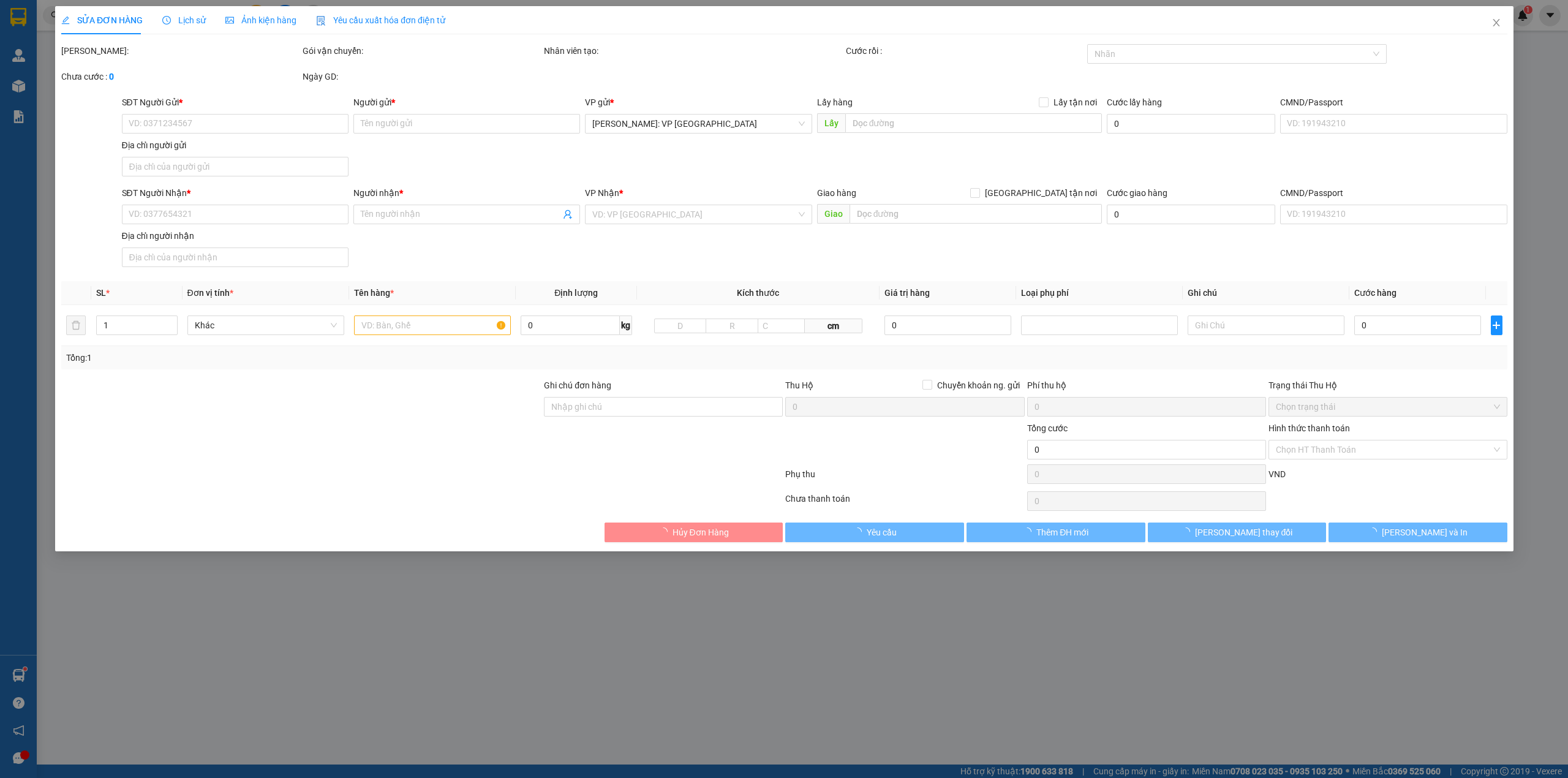
type input "0378229796"
type input "A TUẤN"
type input "0908489403"
type input "linh"
checkbox input "true"
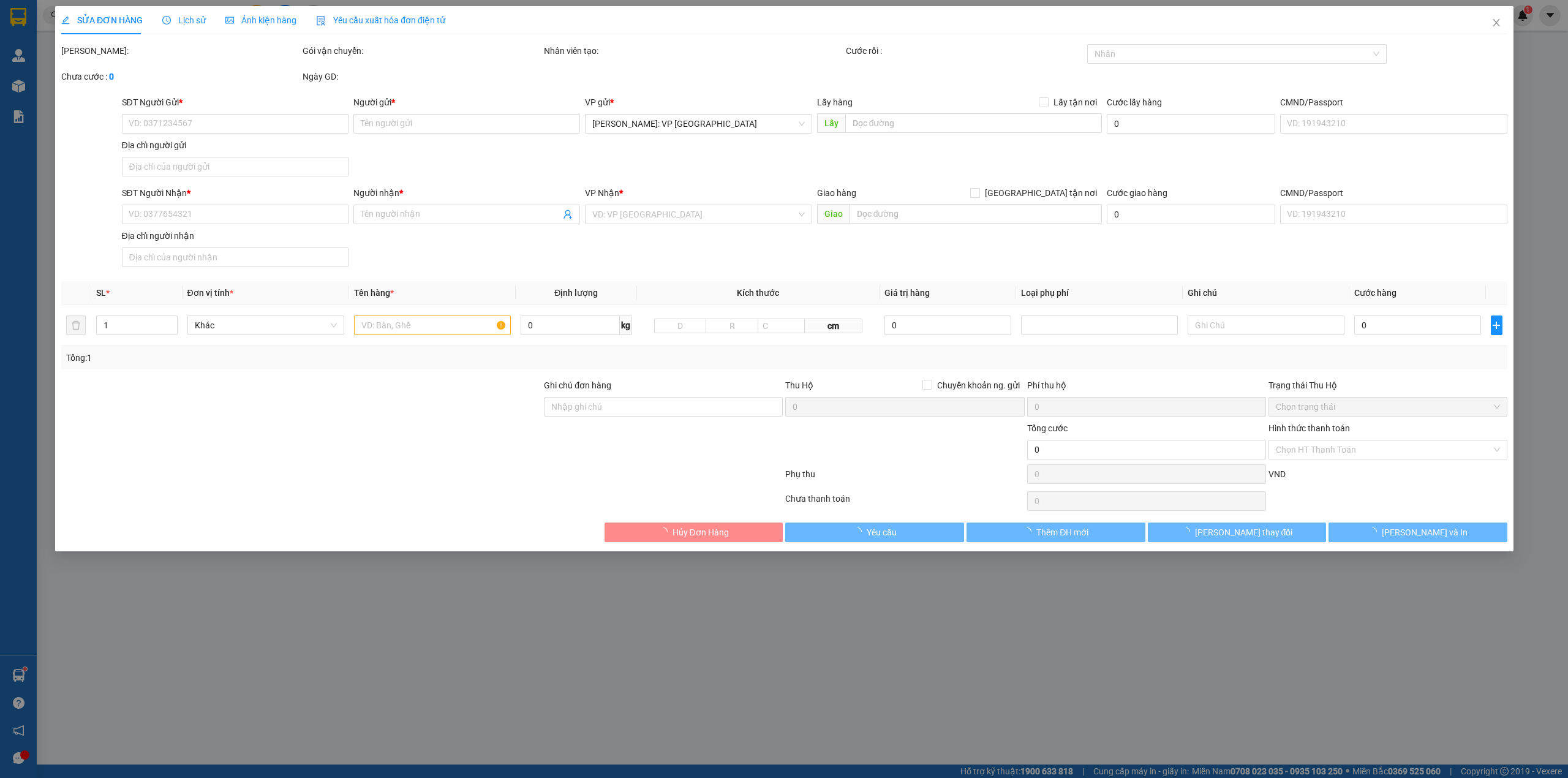
type input "tây sông hậu [GEOGRAPHIC_DATA], [GEOGRAPHIC_DATA], [GEOGRAPHIC_DATA], [GEOGRAPH…"
type input "HÀNG GƯƠNG KÍNH XẾP NHẸ TAY, HƯ VỠ KHÔNG ĐỀN"
type input "210.000"
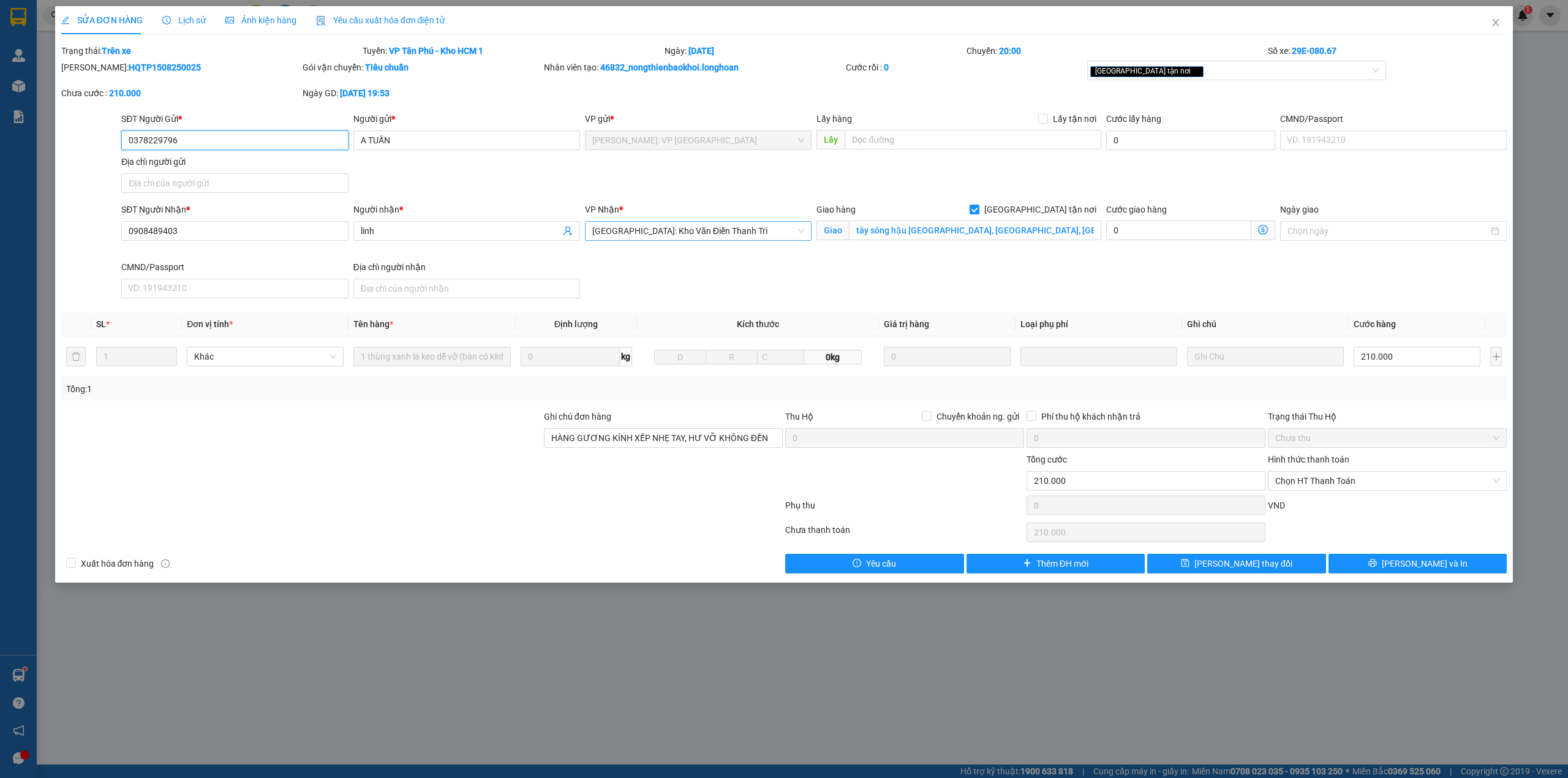
click at [744, 222] on span "[GEOGRAPHIC_DATA]: Kho Văn Điển Thanh Trì" at bounding box center [698, 231] width 212 height 18
type input "kiêu"
click at [736, 253] on div "Cần Thơ: [PERSON_NAME]" at bounding box center [698, 256] width 212 height 13
click at [968, 274] on div "SĐT Người Nhận * 0908489403 Người nhận * linh VP Nhận * Cần Thơ: Kho Ninh Kiều …" at bounding box center [814, 253] width 1391 height 101
click at [1424, 567] on span "[PERSON_NAME] và In" at bounding box center [1425, 564] width 86 height 13
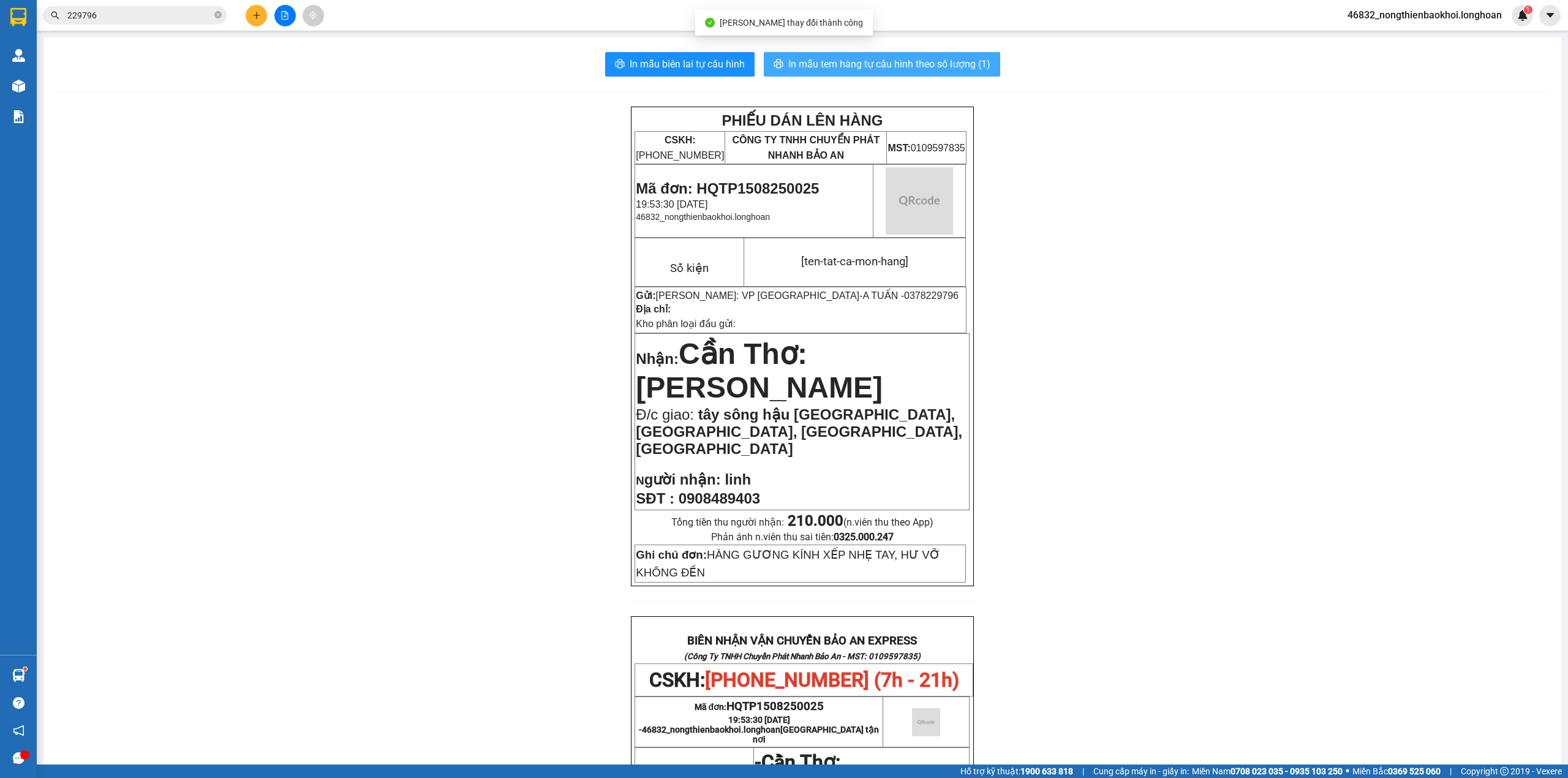
click at [867, 72] on button "In mẫu tem hàng tự cấu hình theo số lượng (1)" at bounding box center [882, 64] width 237 height 24
click at [868, 66] on span "In mẫu tem hàng tự cấu hình theo số lượng (1)" at bounding box center [889, 64] width 202 height 16
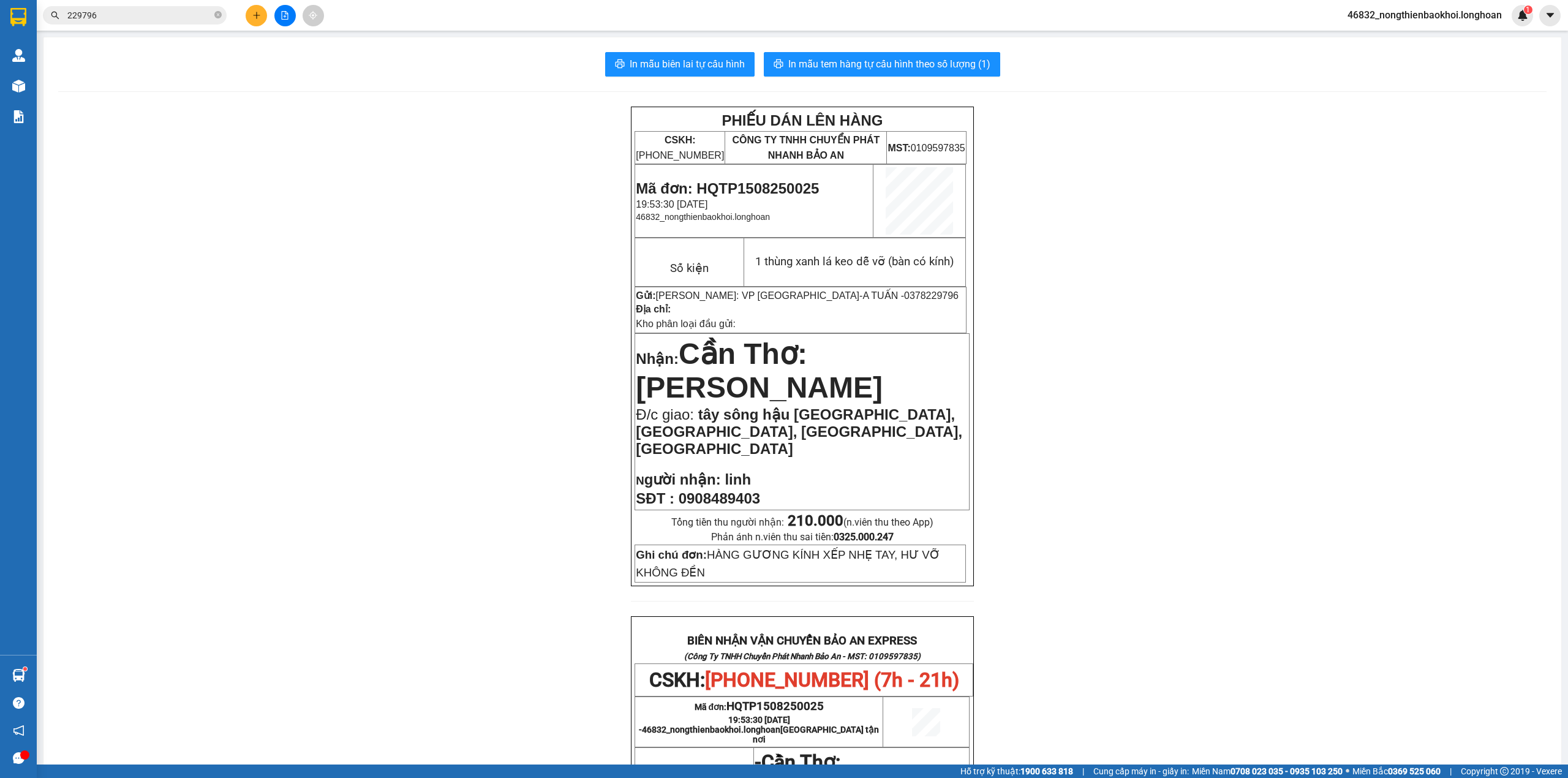
click at [468, 476] on div "PHIẾU DÁN LÊN HÀNG CSKH: 1900.06.88.33 CÔNG TY TNHH CHUYỂN PHÁT NHANH BẢO AN MS…" at bounding box center [803, 689] width 1489 height 1166
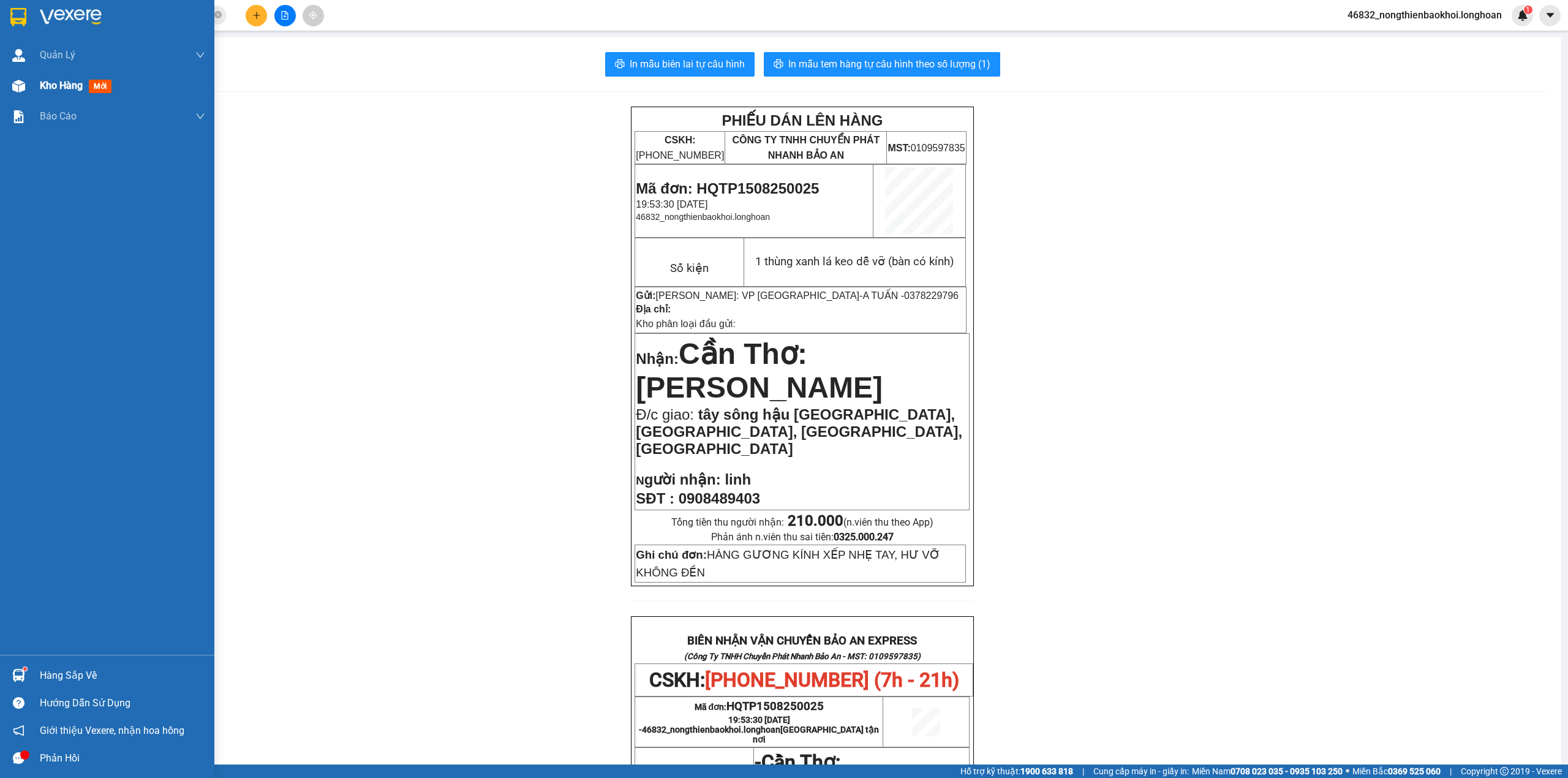
click at [13, 91] on img at bounding box center [18, 86] width 13 height 13
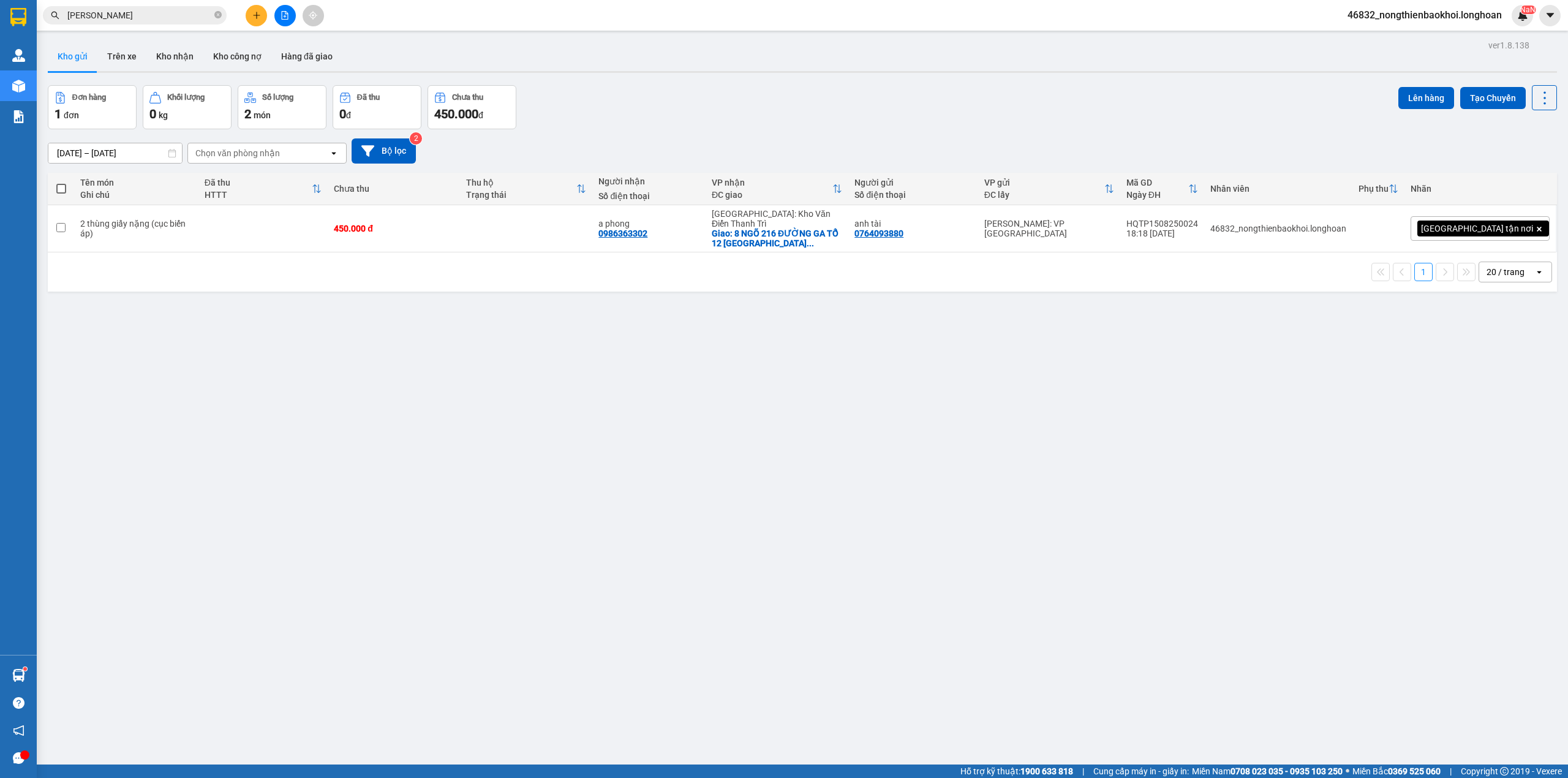
click at [662, 128] on div "Đơn hàng 1 đơn Khối lượng 0 kg Số lượng 2 món Đã thu 0 đ Chưa thu 450.000 đ Lên…" at bounding box center [803, 107] width 1510 height 44
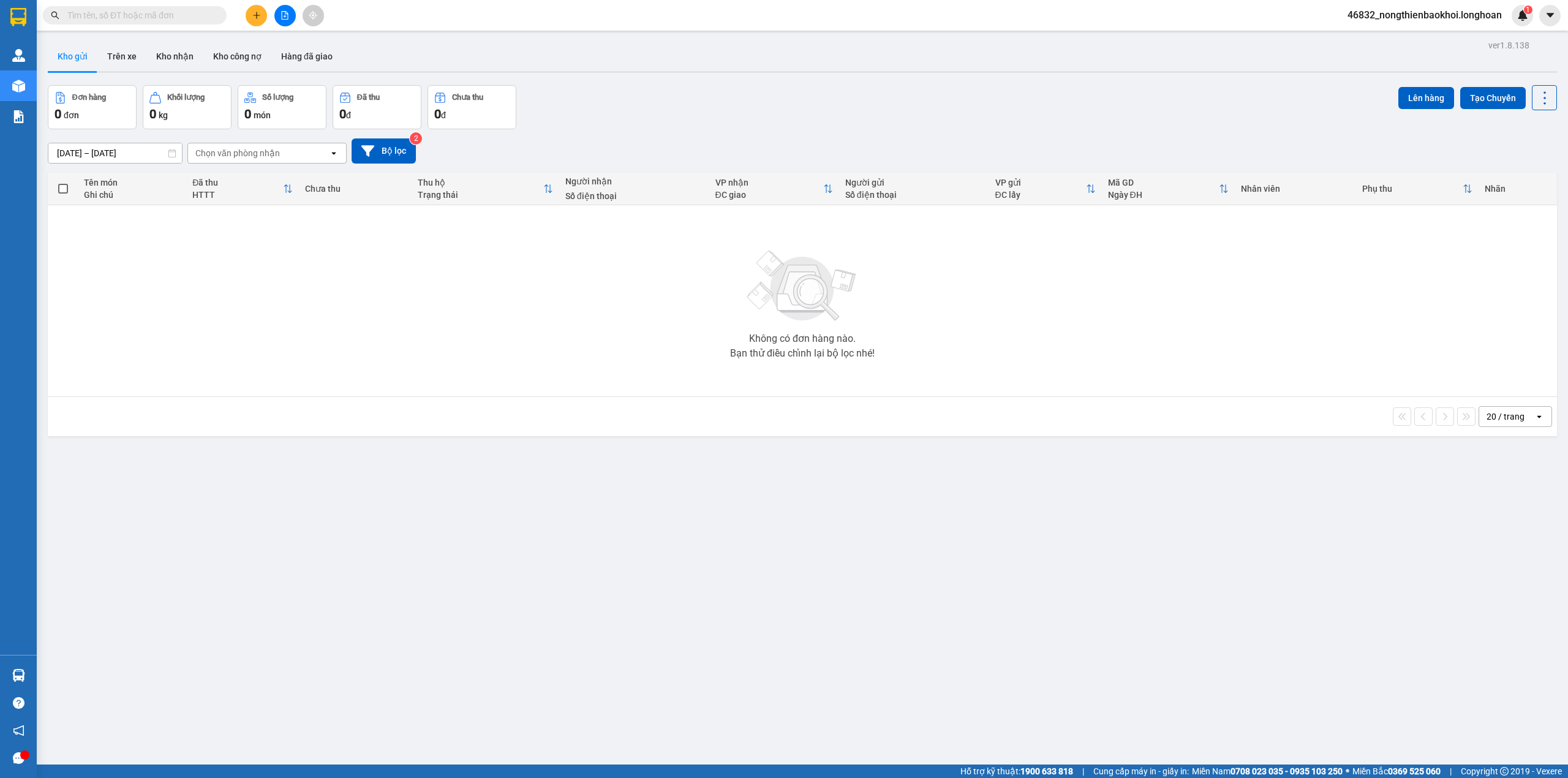
click at [189, 20] on input "text" at bounding box center [140, 16] width 145 height 13
paste input "229796"
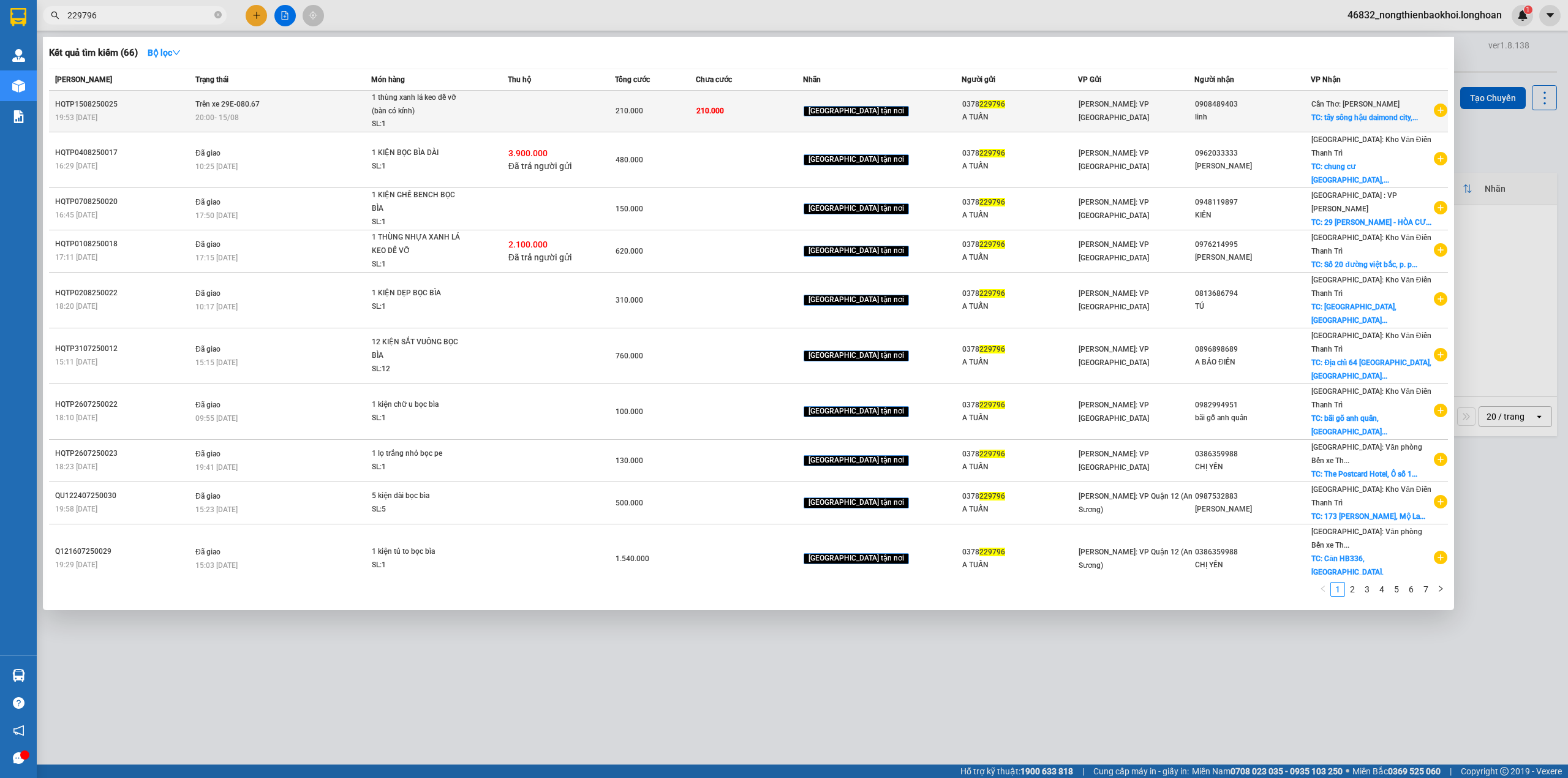
type input "229796"
click at [803, 106] on td "210.000" at bounding box center [749, 112] width 107 height 41
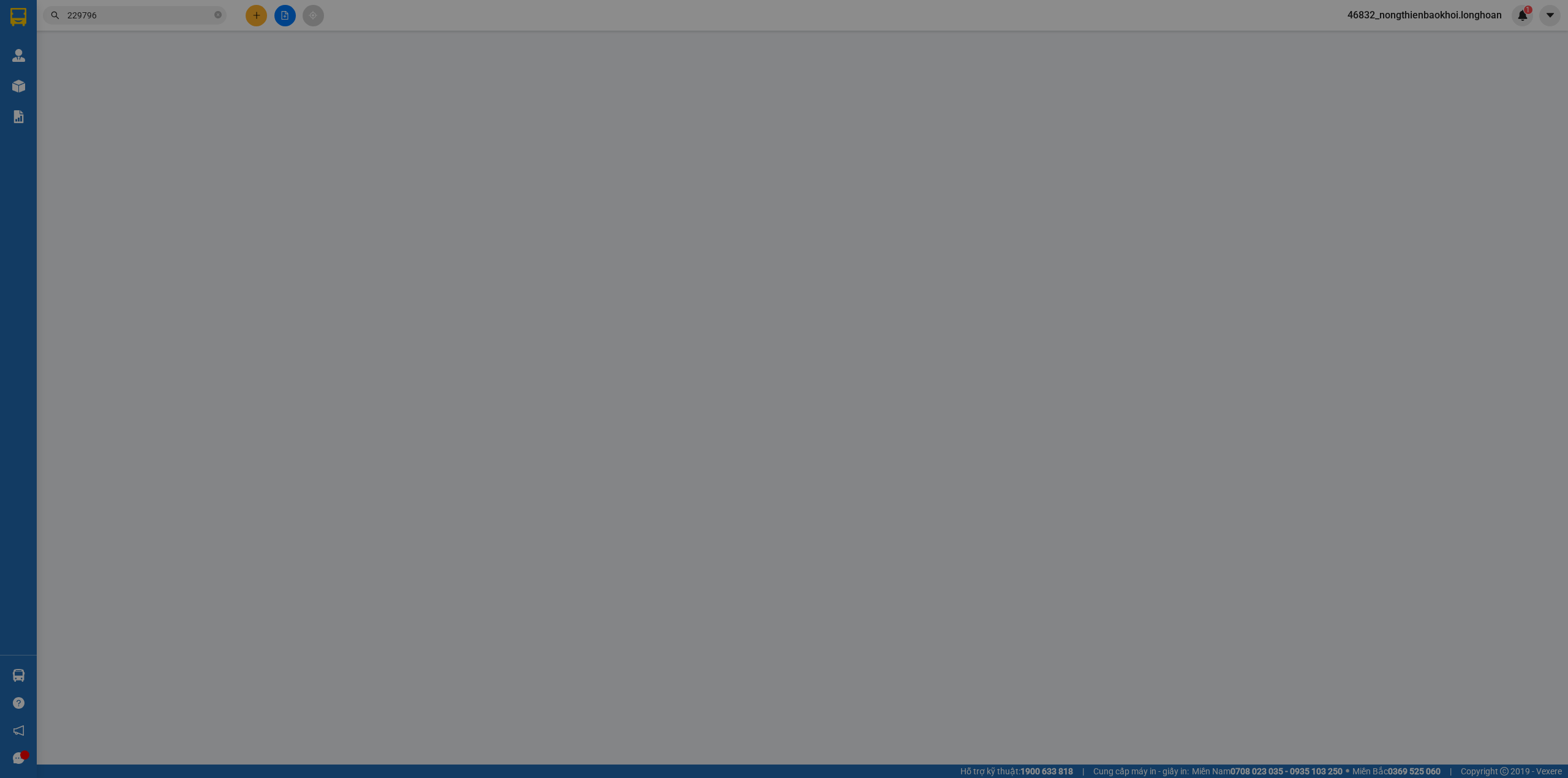
type input "0378229796"
type input "A TUẤN"
type input "0908489403"
type input "linh"
checkbox input "true"
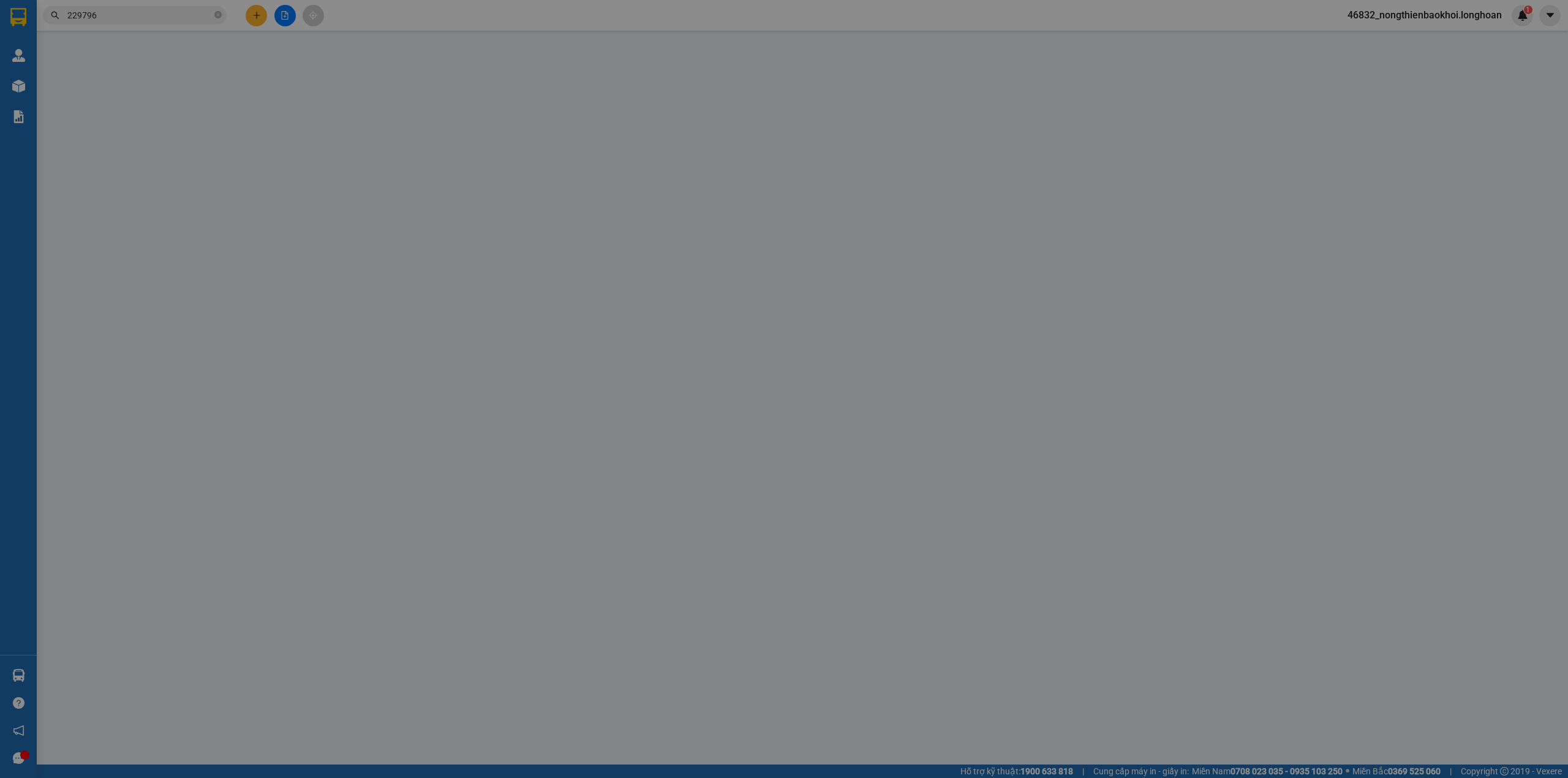
type input "tây sông hậu [GEOGRAPHIC_DATA], [GEOGRAPHIC_DATA], [GEOGRAPHIC_DATA], [GEOGRAPH…"
type input "HÀNG GƯƠNG KÍNH XẾP NHẸ TAY, HƯ VỠ KHÔNG ĐỀN"
type input "210.000"
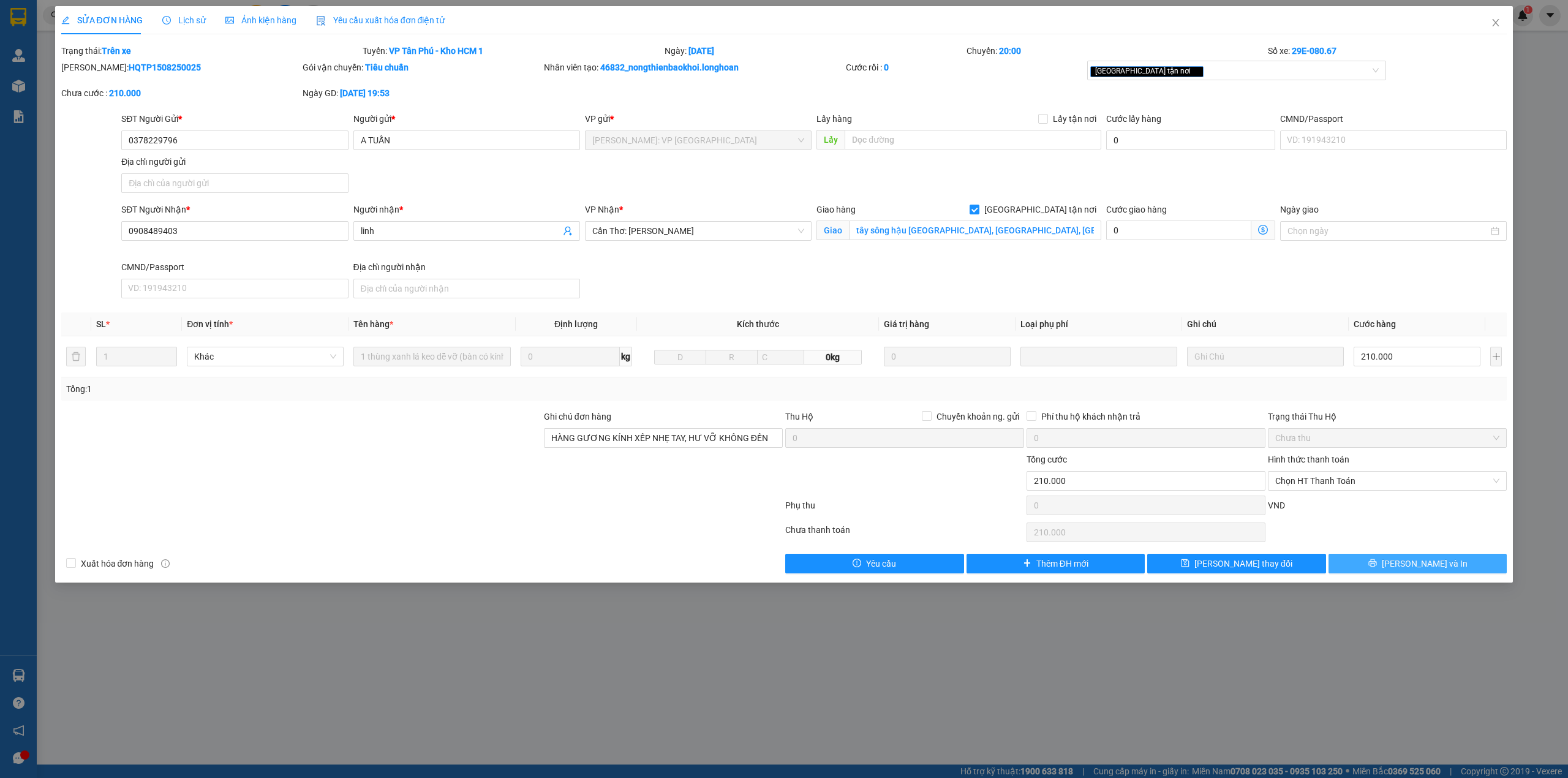
click at [1391, 569] on button "[PERSON_NAME] và In" at bounding box center [1418, 564] width 179 height 20
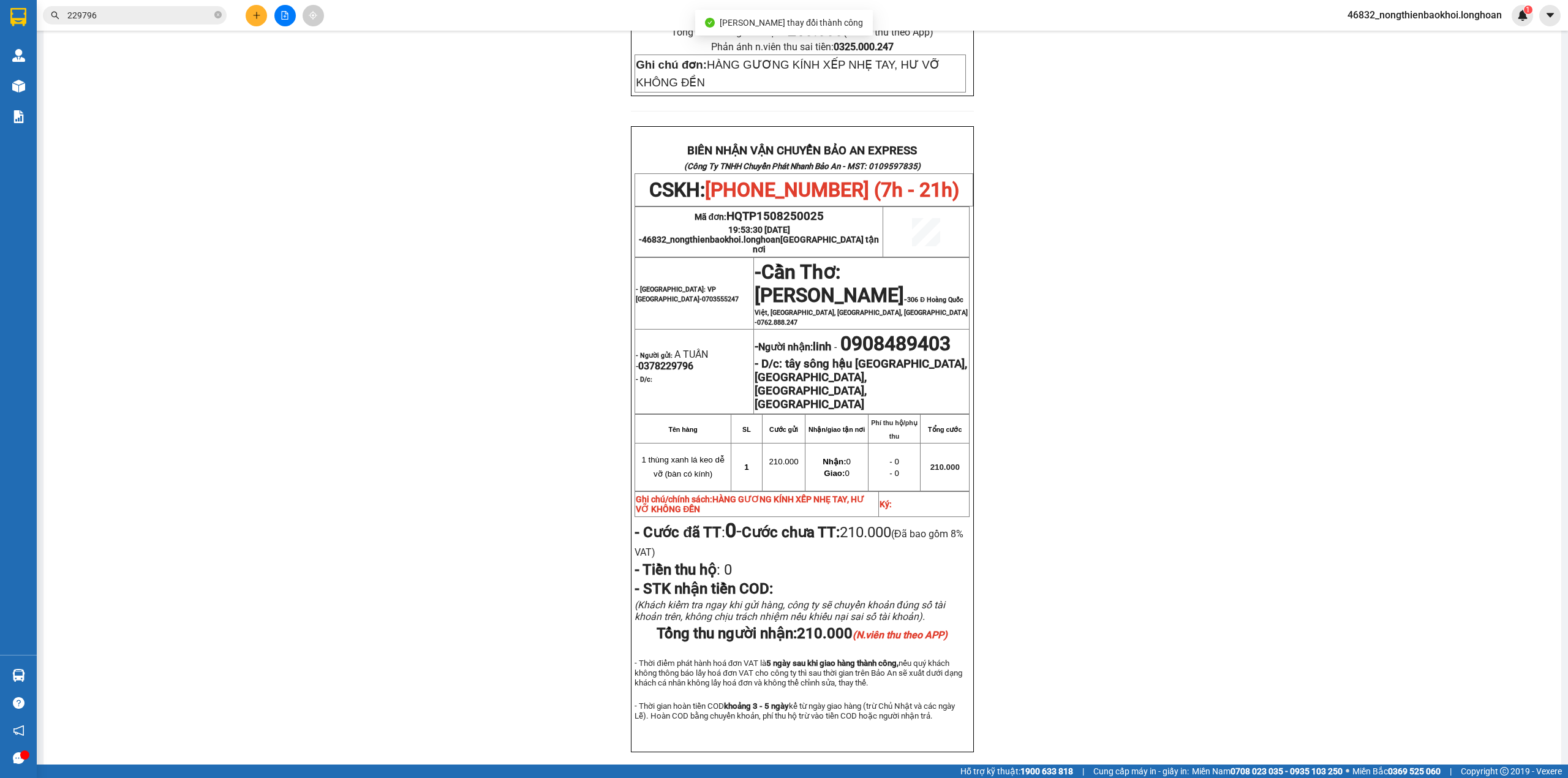
scroll to position [525, 0]
